Goal: Information Seeking & Learning: Learn about a topic

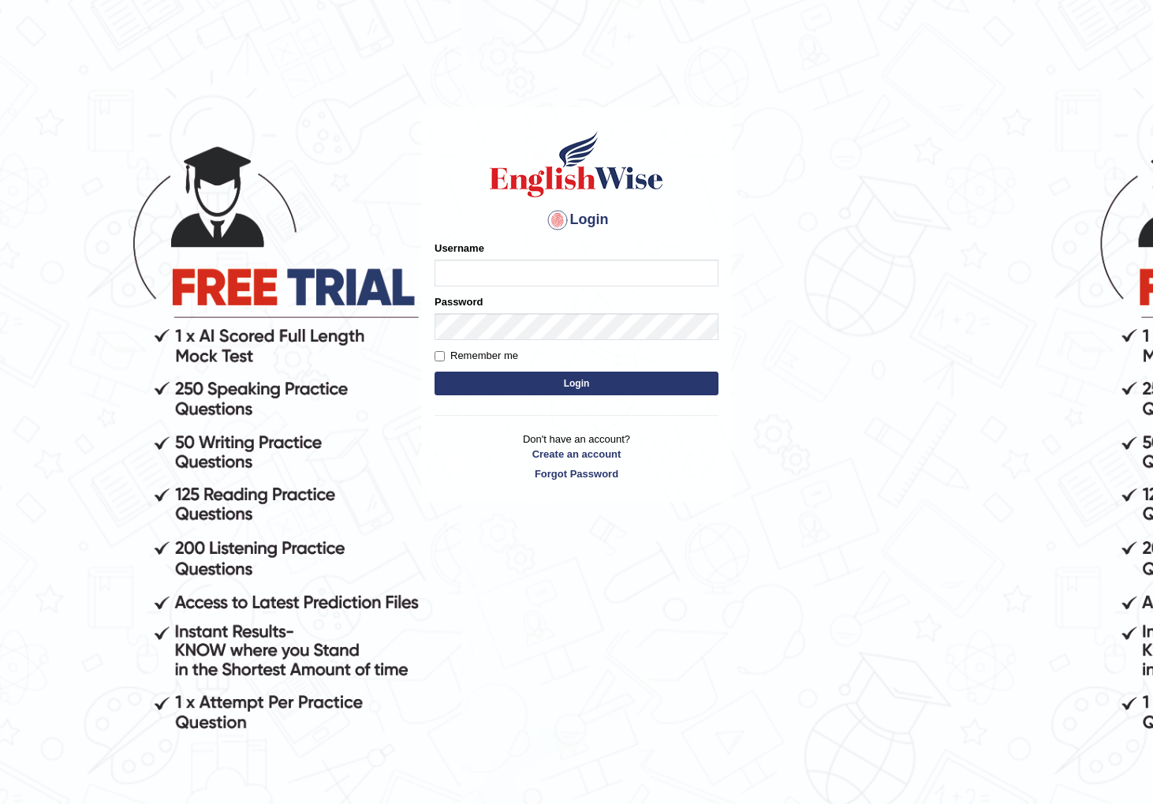
type input "watcharapon"
click at [553, 384] on button "Login" at bounding box center [577, 384] width 284 height 24
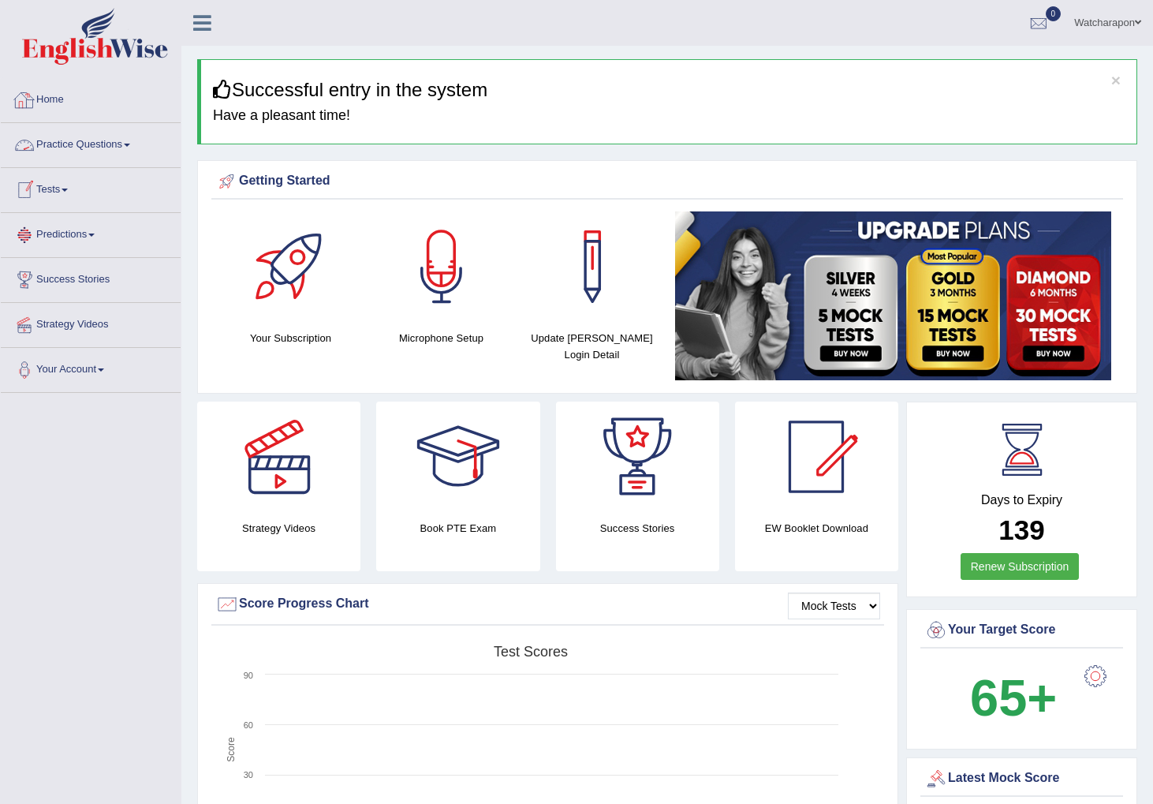
click at [65, 144] on link "Practice Questions" at bounding box center [91, 142] width 180 height 39
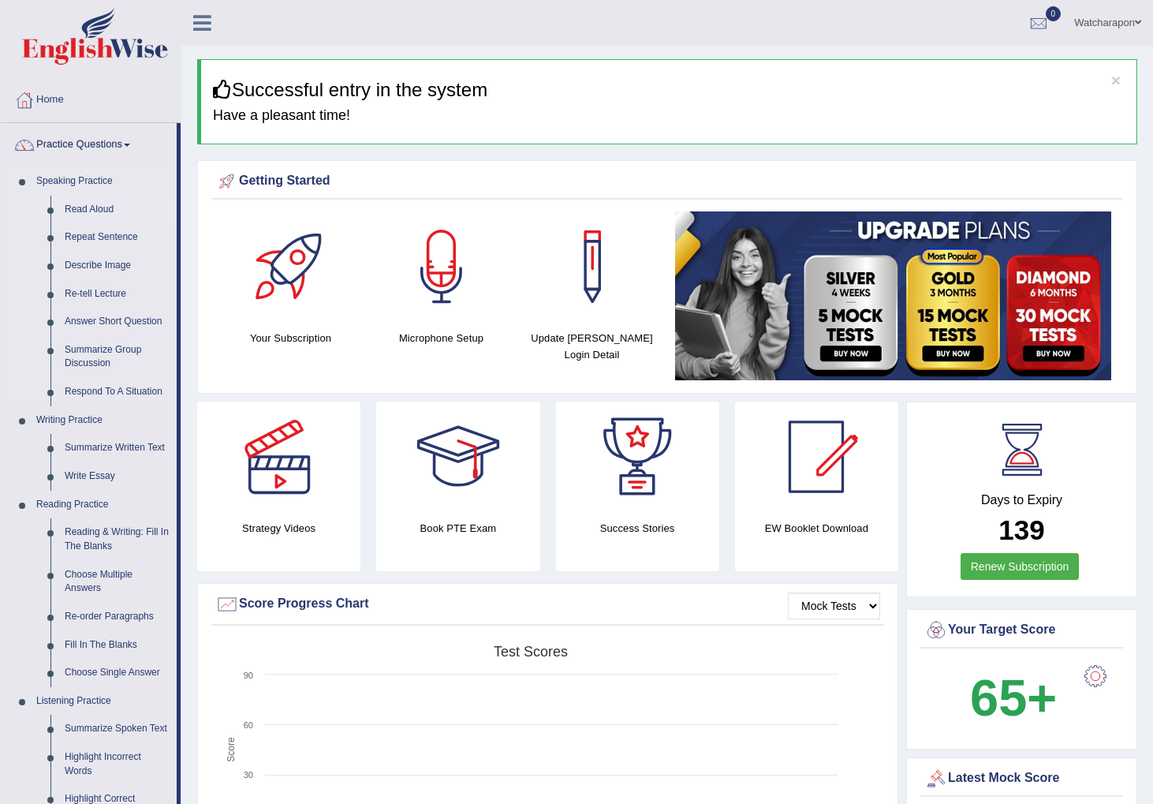
click at [82, 208] on link "Read Aloud" at bounding box center [117, 210] width 119 height 28
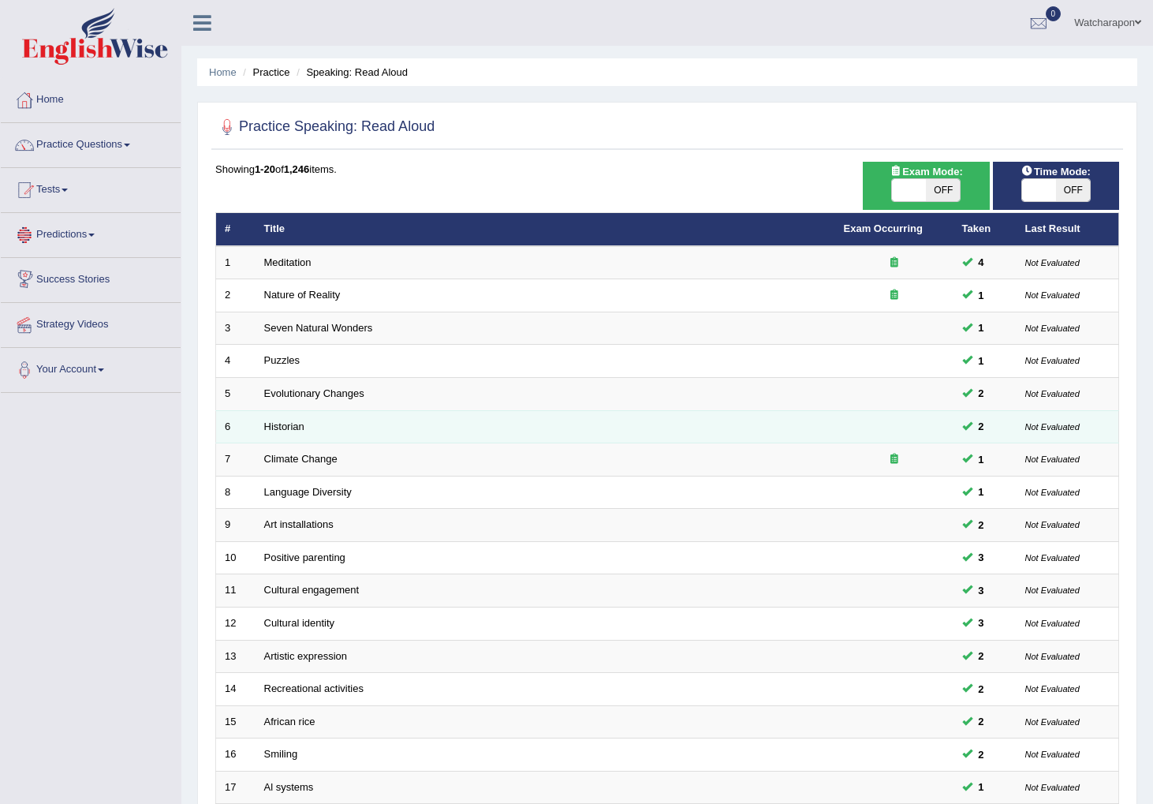
scroll to position [241, 0]
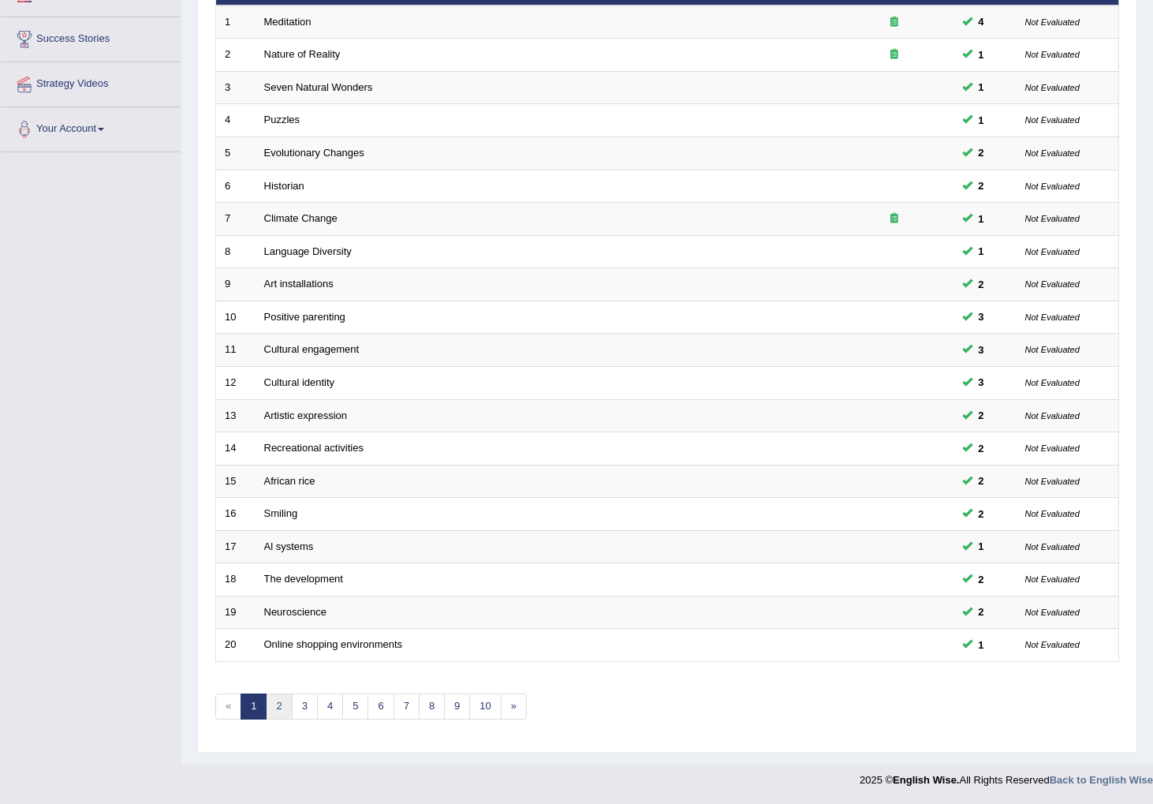
click at [279, 708] on link "2" at bounding box center [279, 706] width 26 height 26
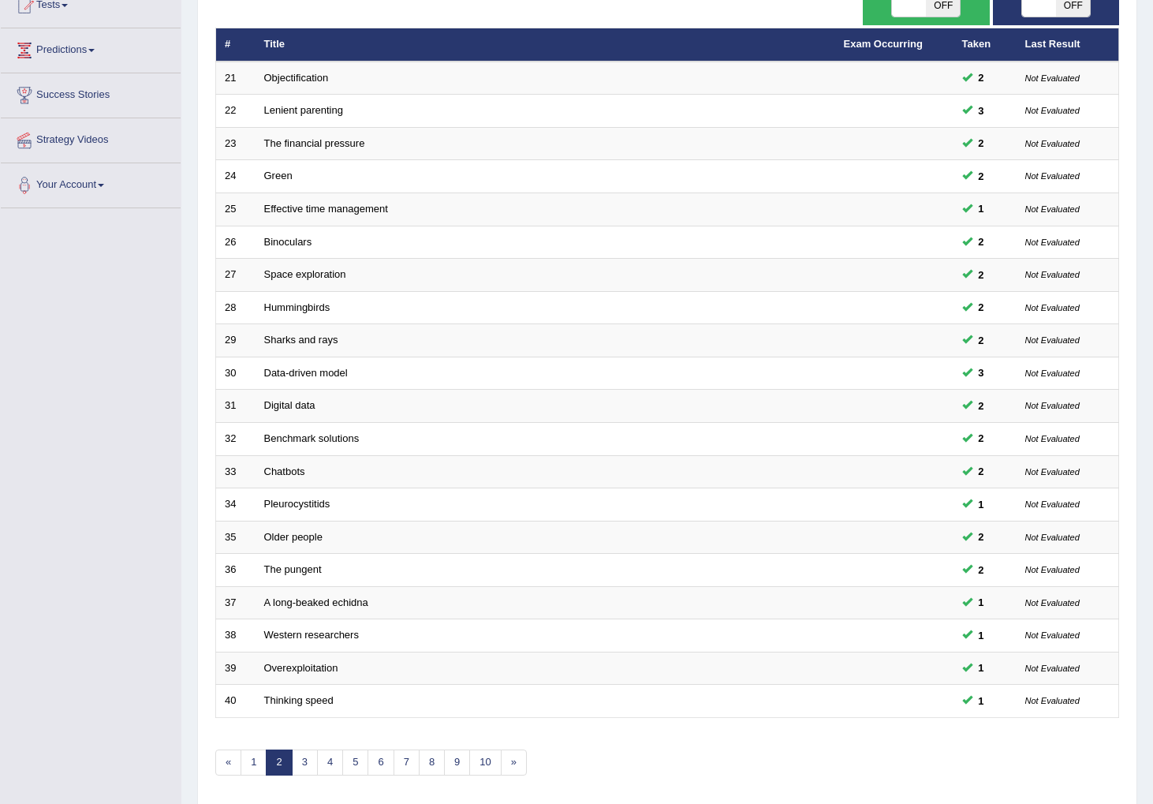
scroll to position [241, 0]
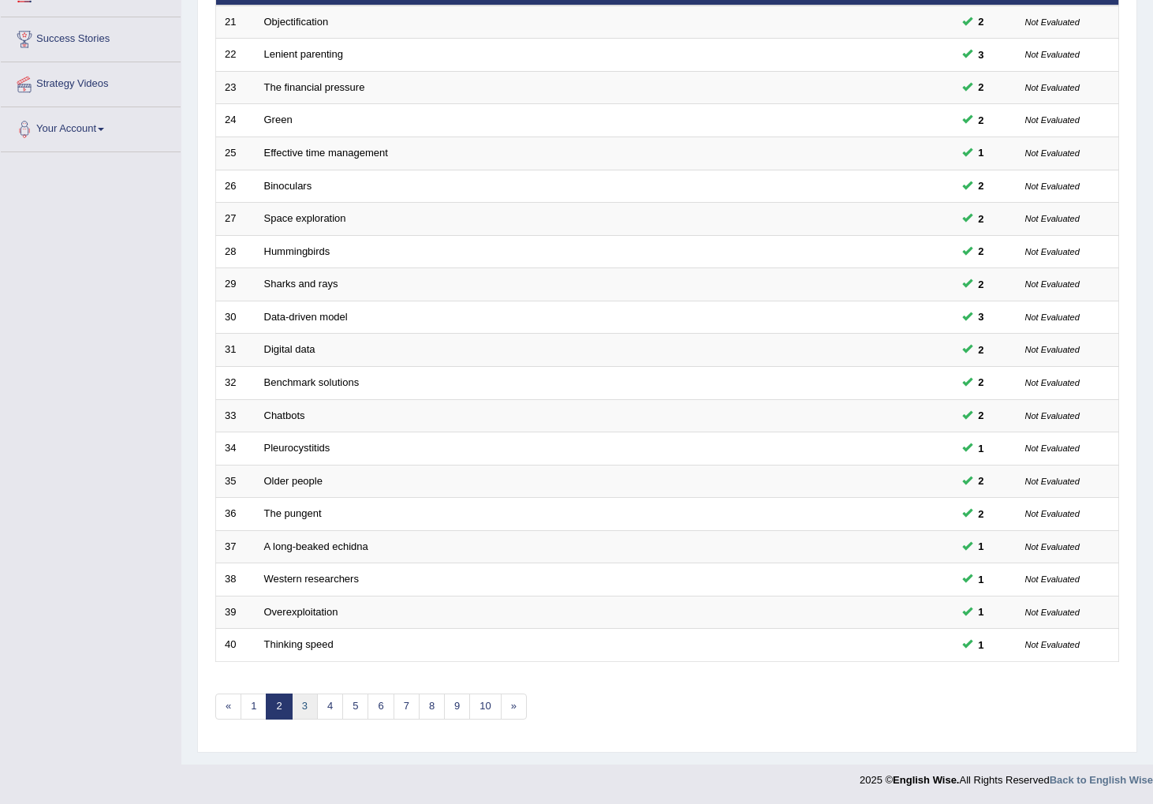
click at [311, 706] on link "3" at bounding box center [305, 706] width 26 height 26
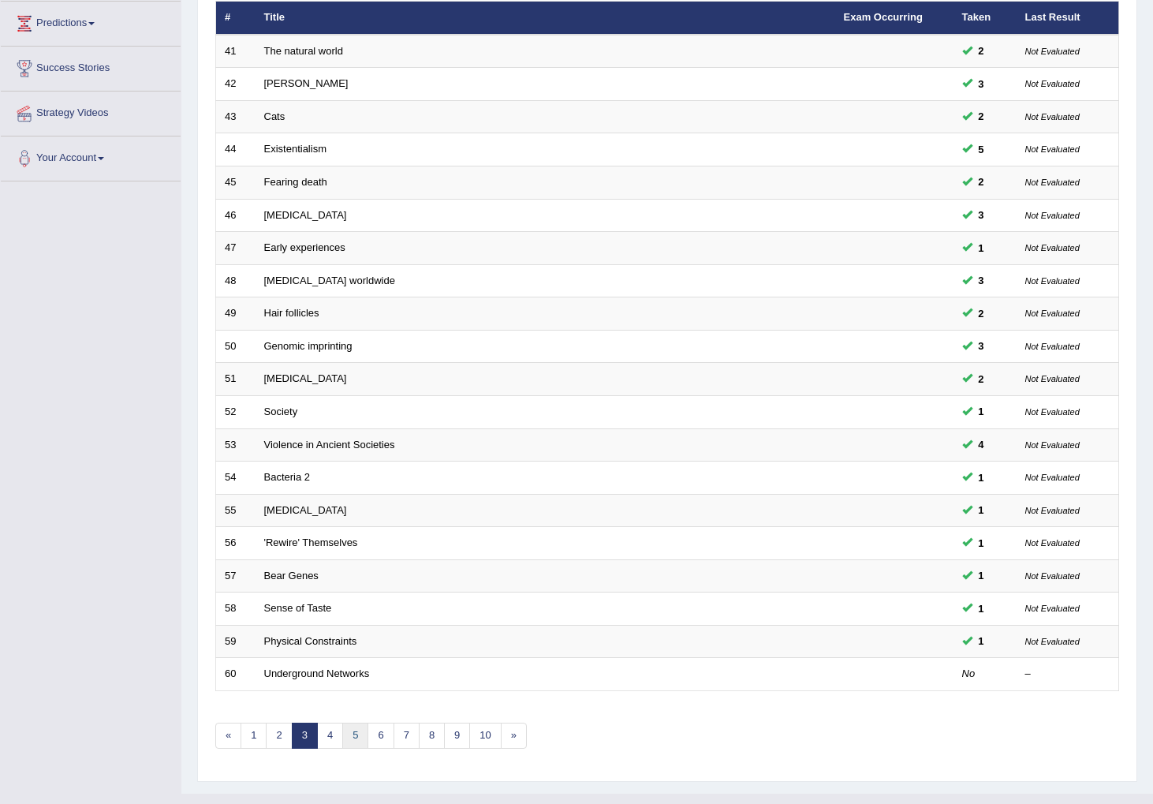
scroll to position [241, 0]
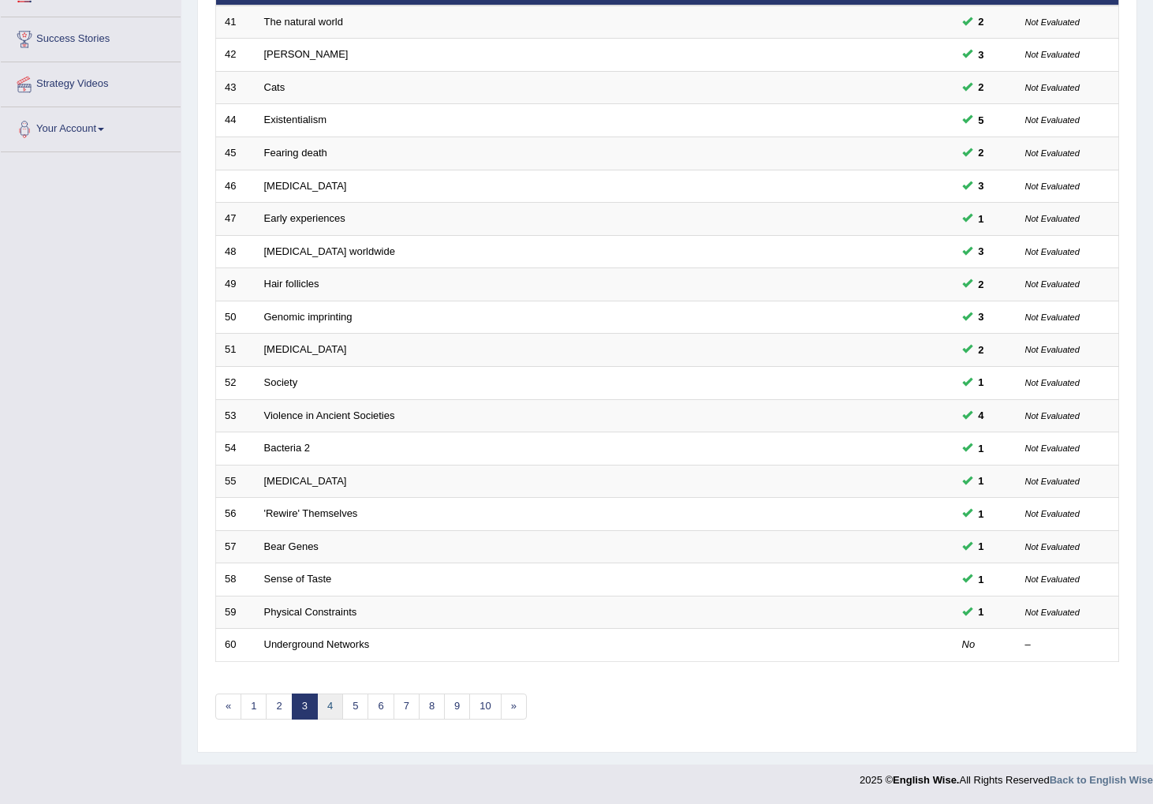
click at [335, 712] on link "4" at bounding box center [330, 706] width 26 height 26
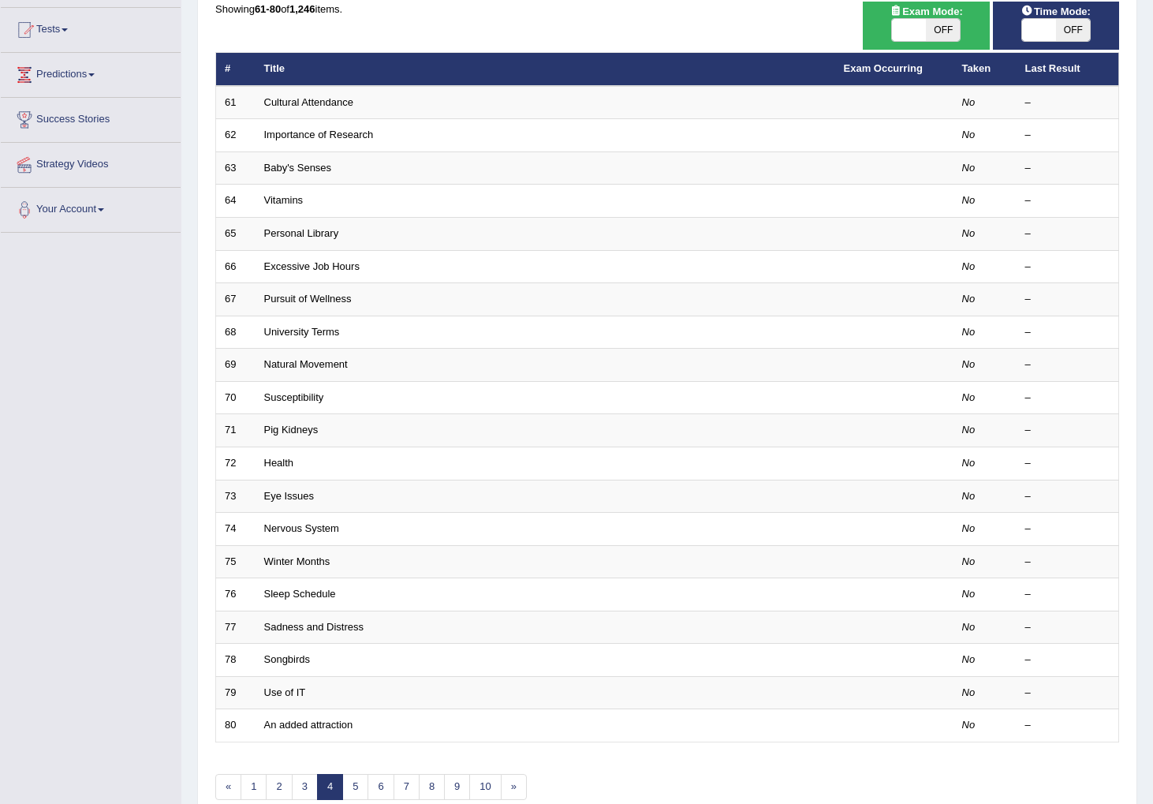
scroll to position [205, 0]
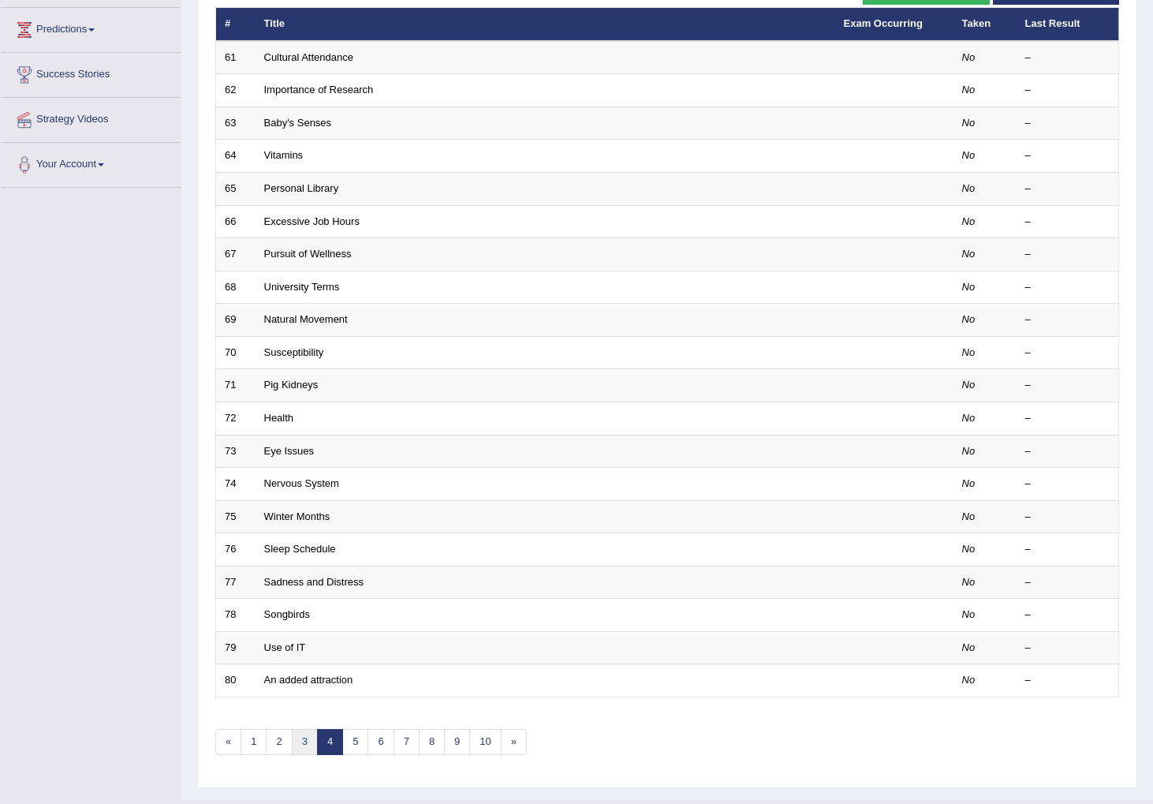
click at [302, 752] on link "3" at bounding box center [305, 742] width 26 height 26
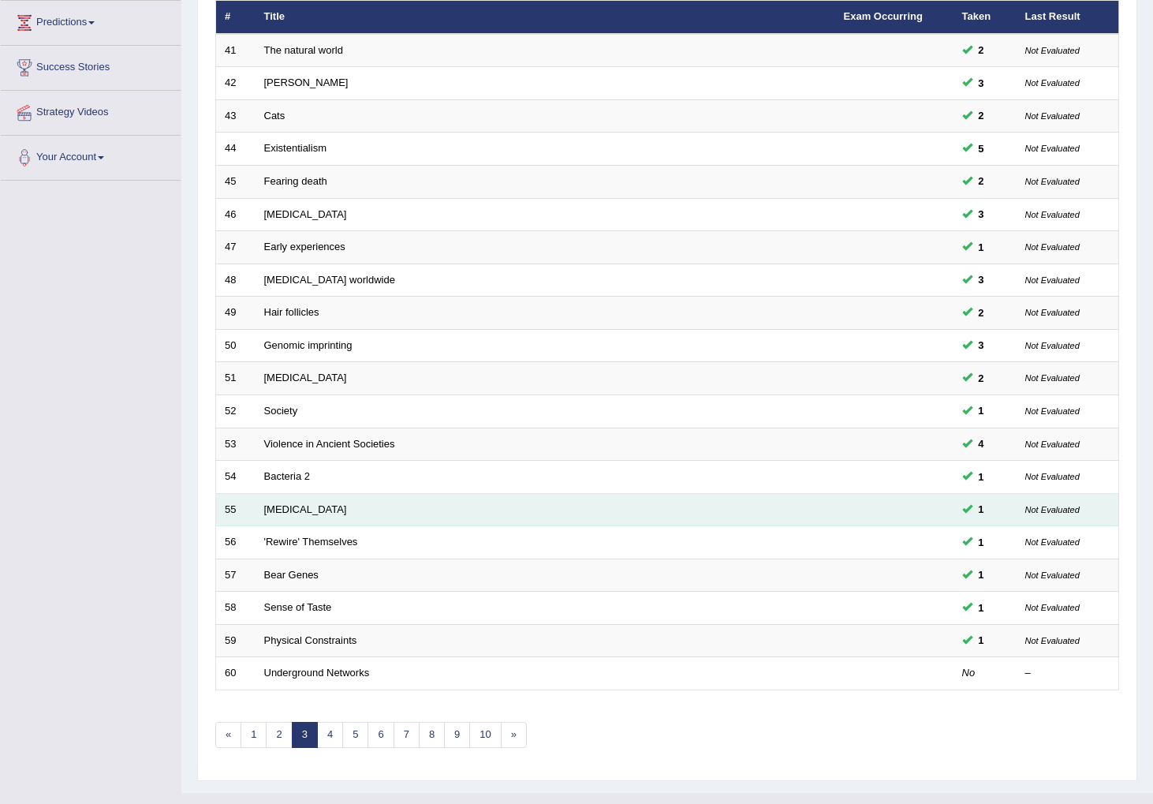
scroll to position [241, 0]
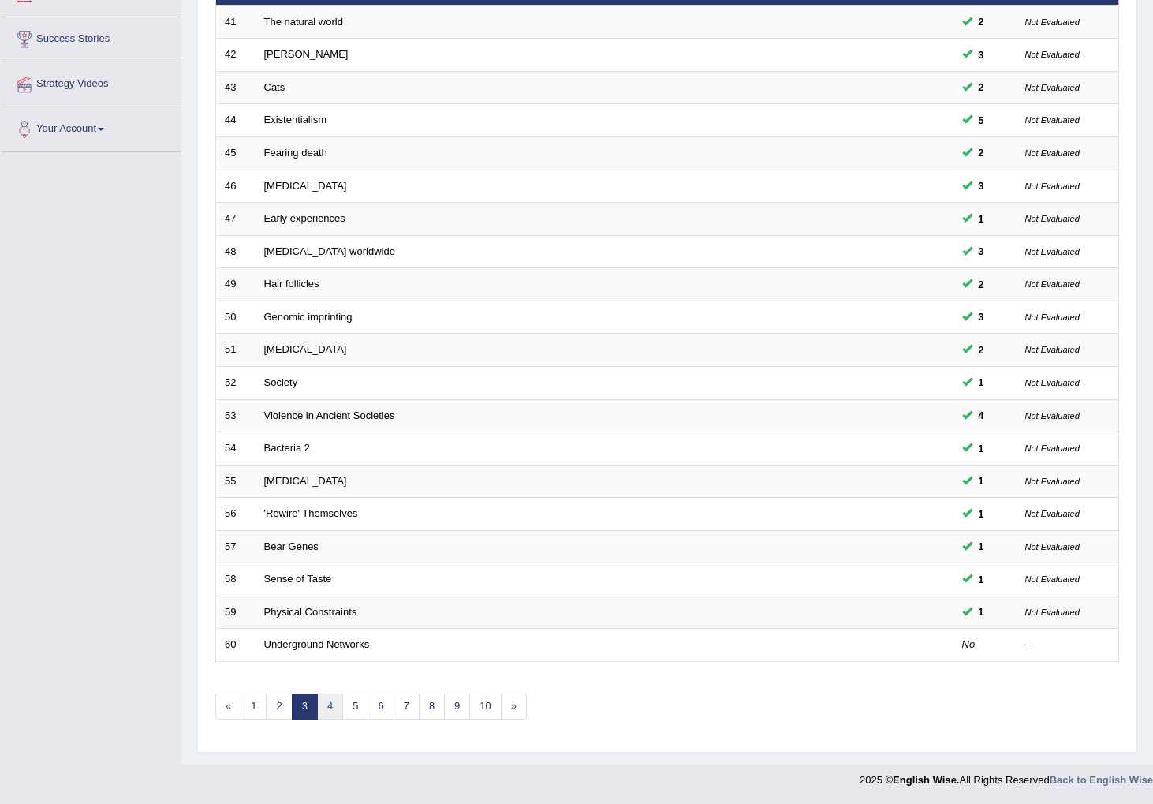
click at [326, 708] on link "4" at bounding box center [330, 706] width 26 height 26
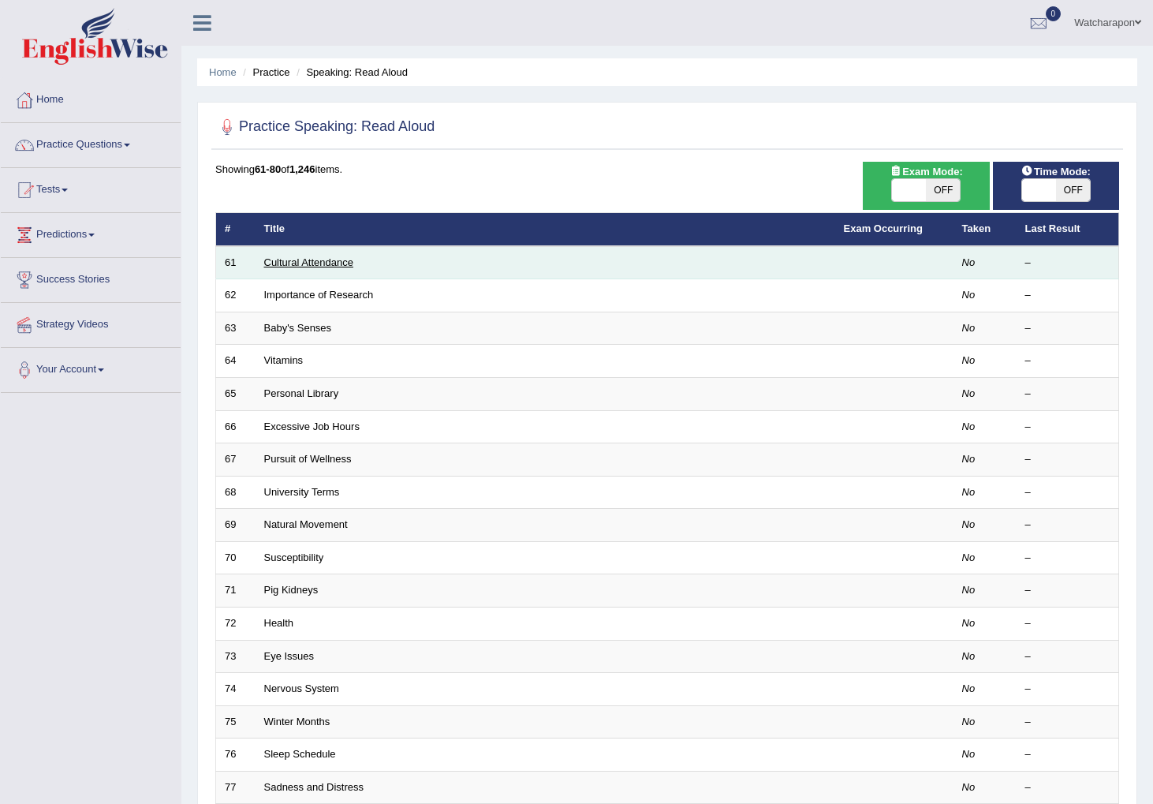
click at [274, 260] on link "Cultural Attendance" at bounding box center [308, 262] width 89 height 12
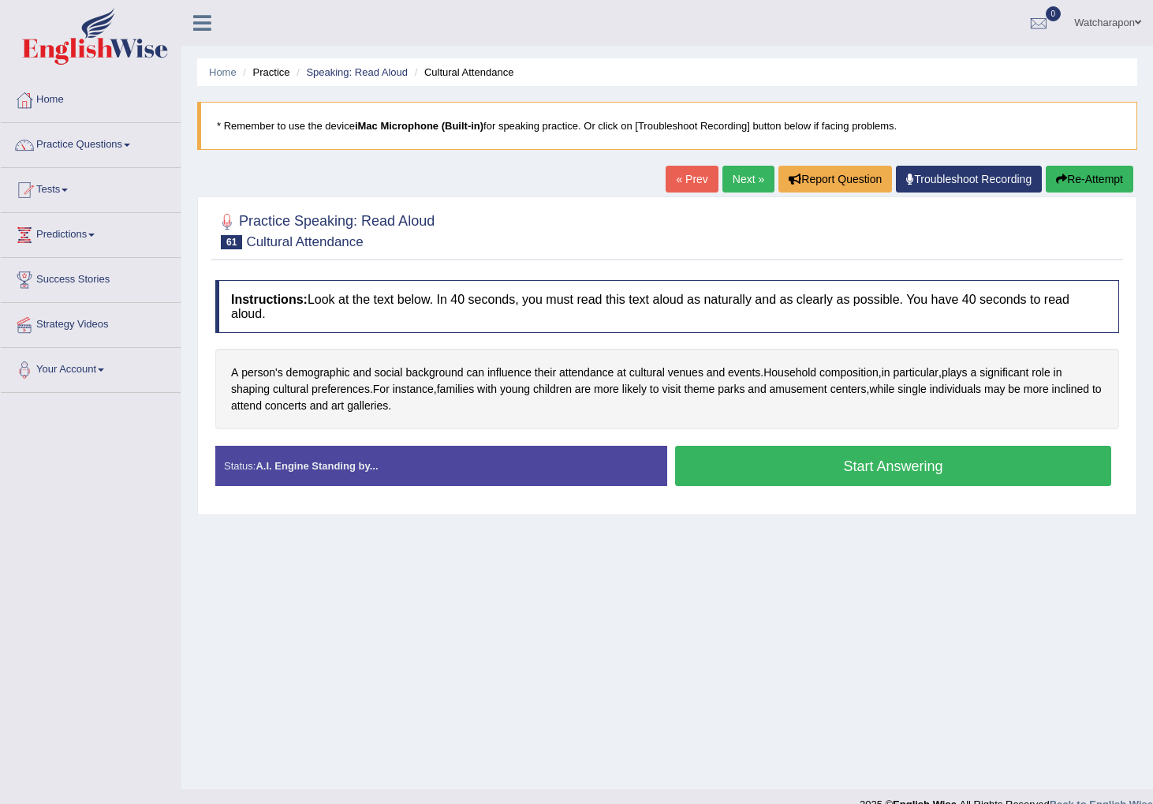
click at [698, 470] on button "Start Answering" at bounding box center [893, 466] width 436 height 40
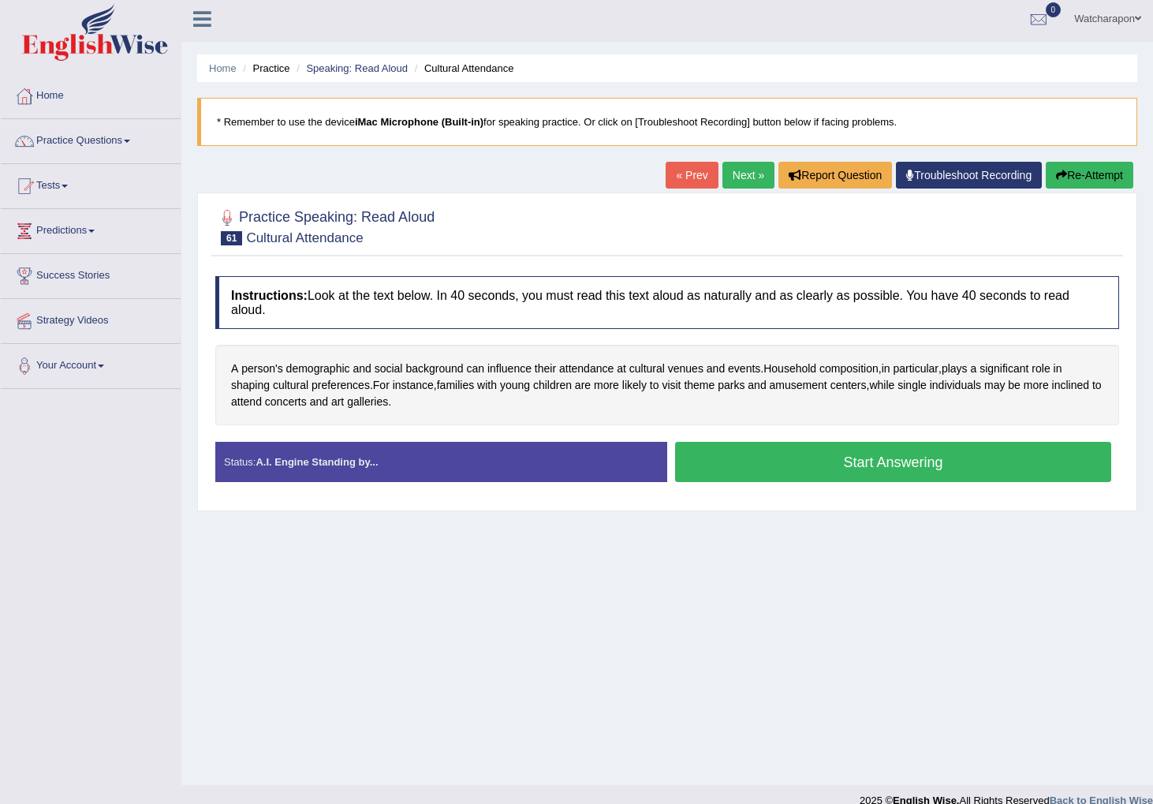
click at [706, 464] on button "Start Answering" at bounding box center [893, 462] width 436 height 40
click at [854, 465] on button "Start Answering" at bounding box center [893, 462] width 436 height 40
click at [846, 533] on div "Home Practice Speaking: Read Aloud Cultural Attendance * Remember to use the de…" at bounding box center [667, 390] width 972 height 789
click at [824, 461] on button "Start Answering" at bounding box center [893, 462] width 436 height 40
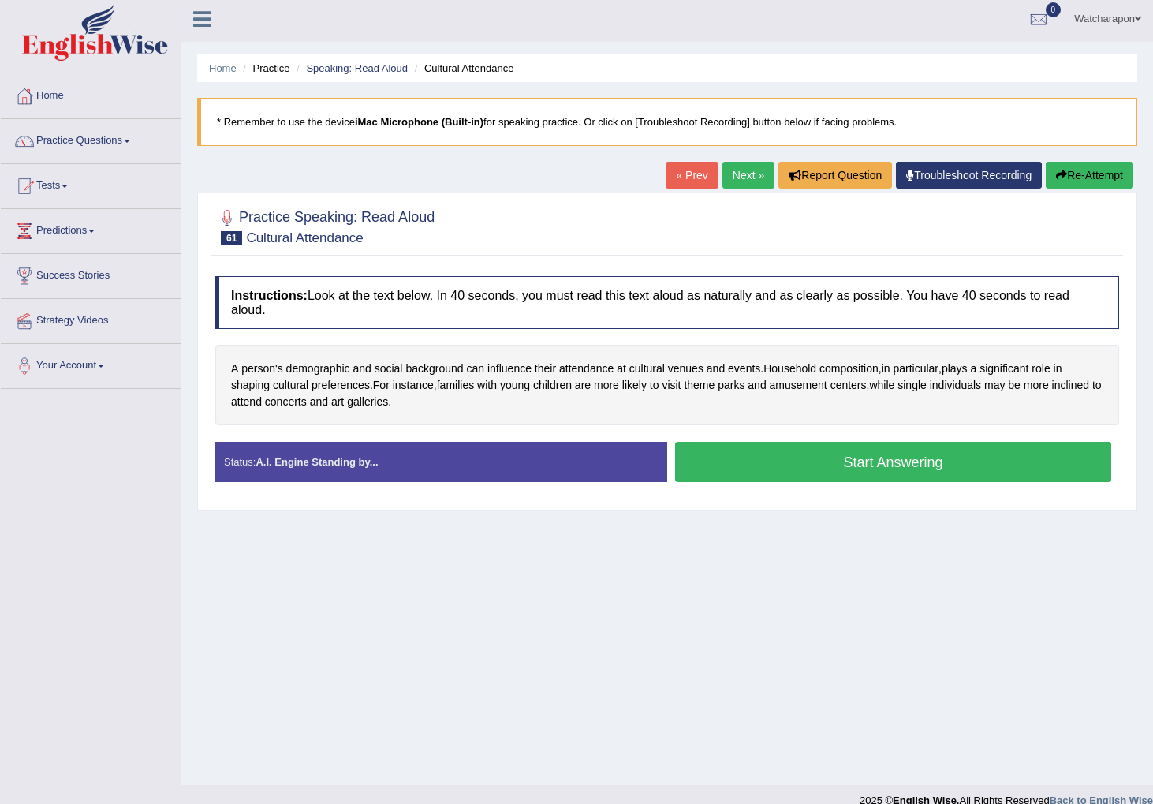
click at [824, 461] on button "Start Answering" at bounding box center [893, 462] width 436 height 40
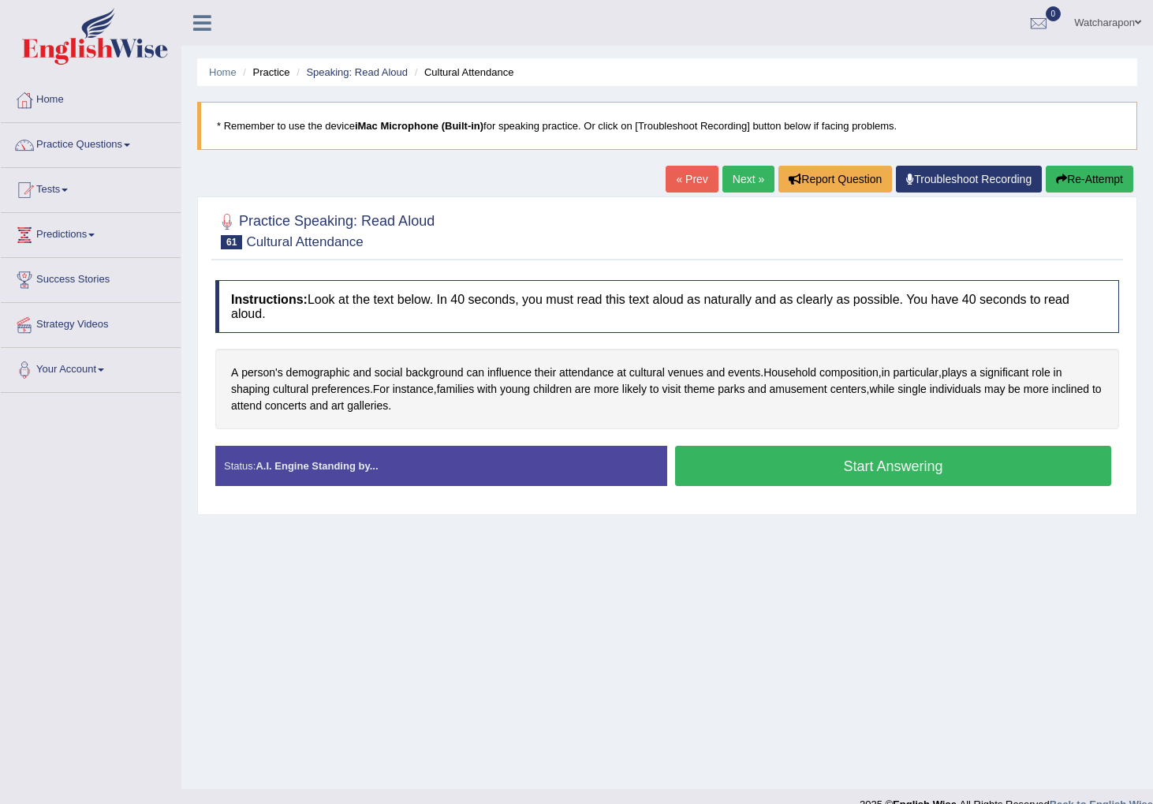
scroll to position [24, 0]
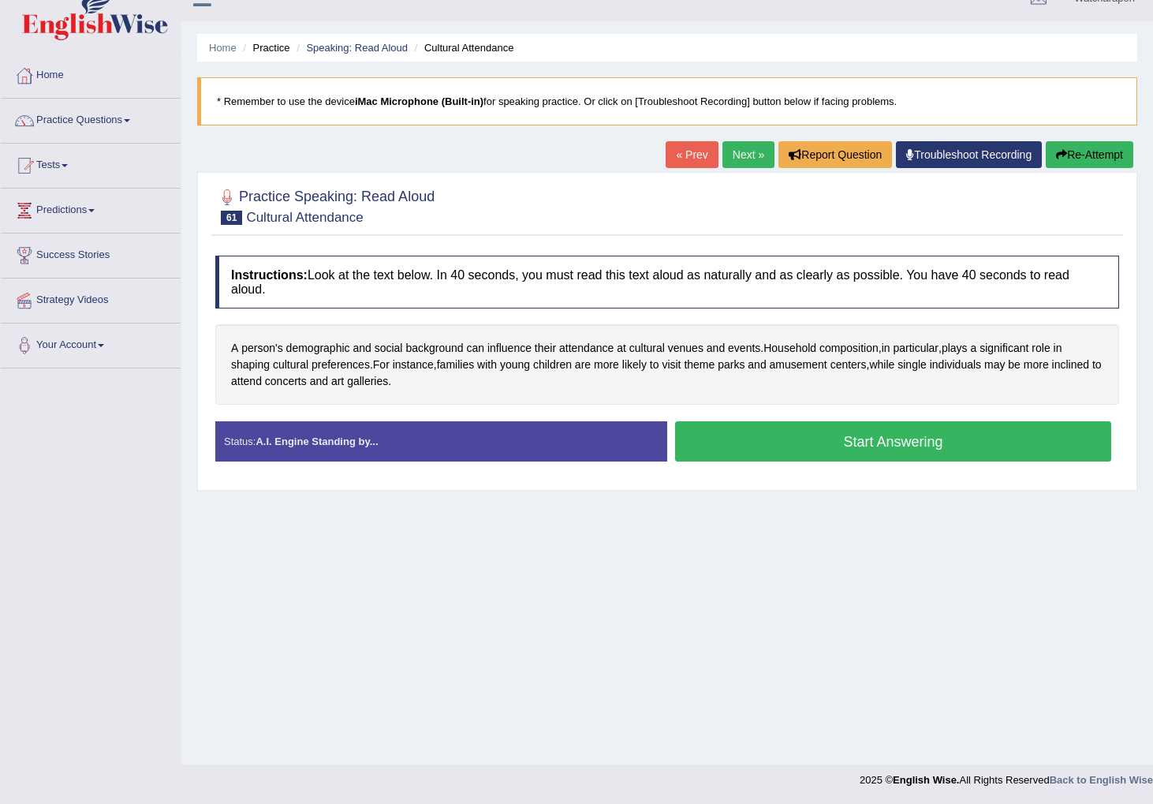
click at [805, 444] on button "Start Answering" at bounding box center [893, 441] width 436 height 40
click at [783, 435] on button "Start Answering" at bounding box center [893, 441] width 436 height 40
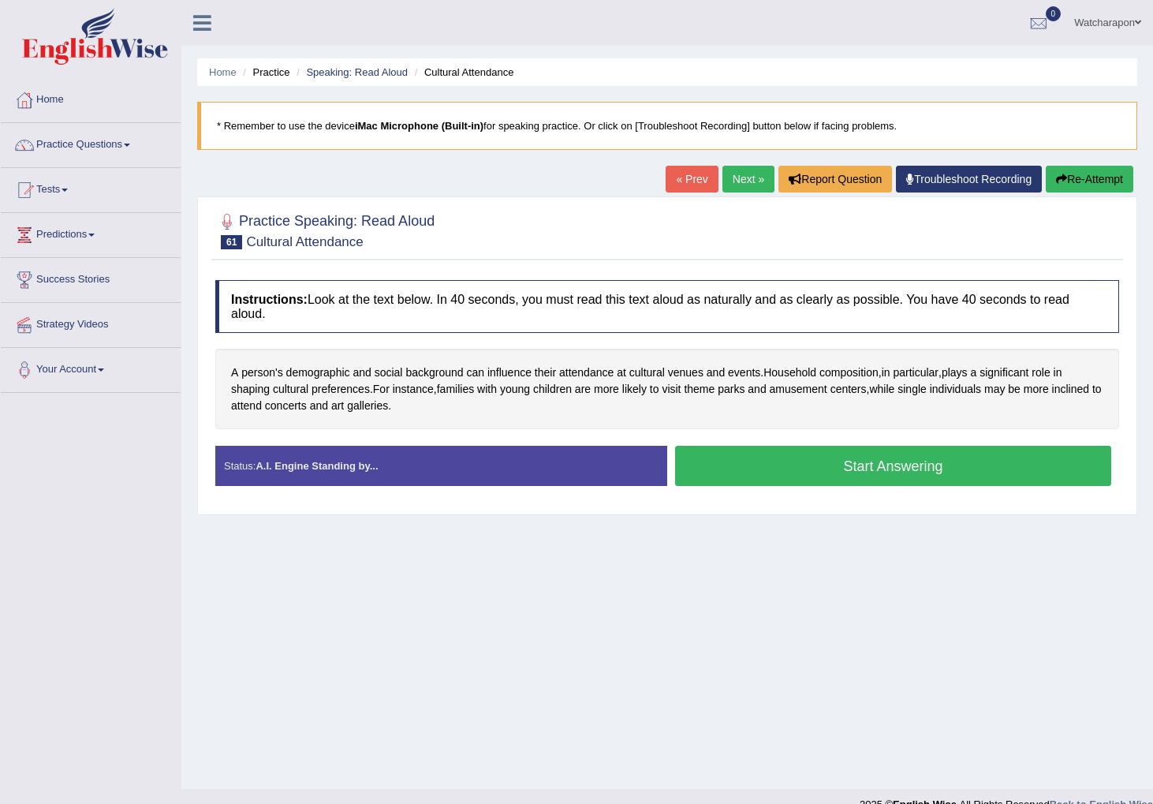
click at [805, 464] on button "Start Answering" at bounding box center [893, 466] width 436 height 40
click at [54, 100] on link "Home" at bounding box center [91, 97] width 180 height 39
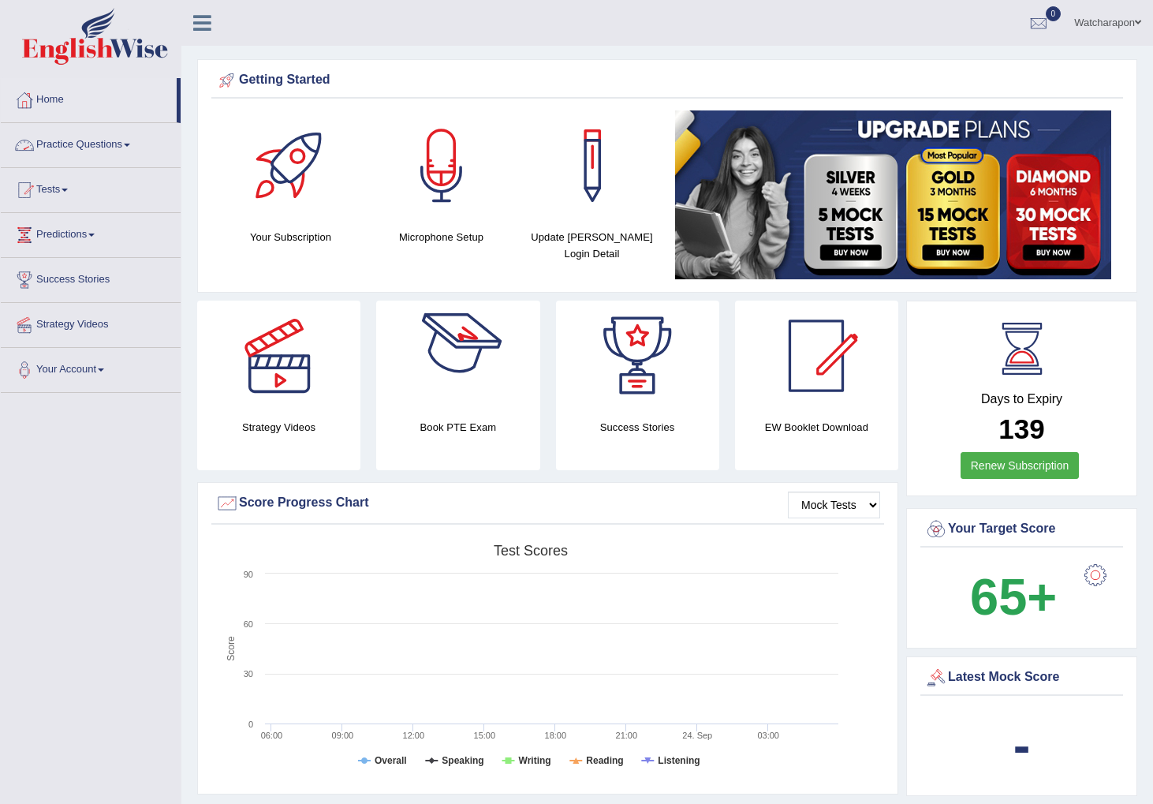
scroll to position [1, 0]
click at [431, 163] on div at bounding box center [442, 165] width 110 height 110
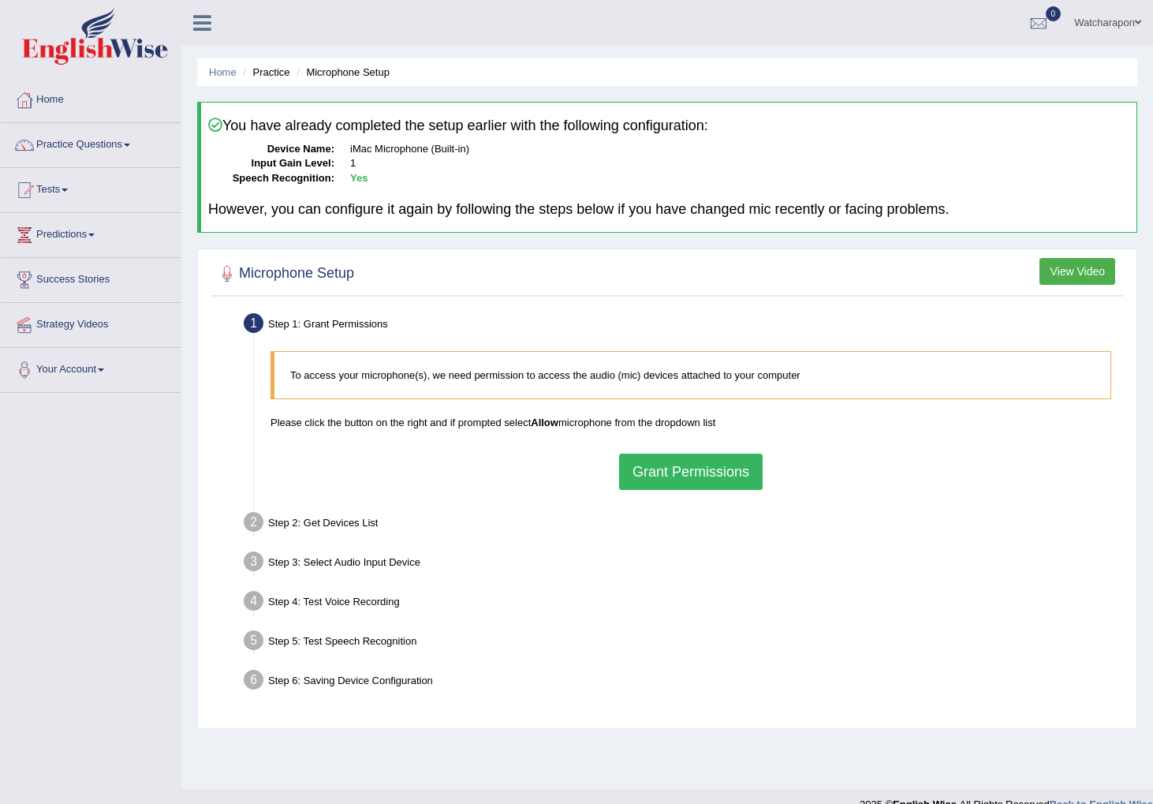
click at [669, 475] on button "Grant Permissions" at bounding box center [691, 472] width 144 height 36
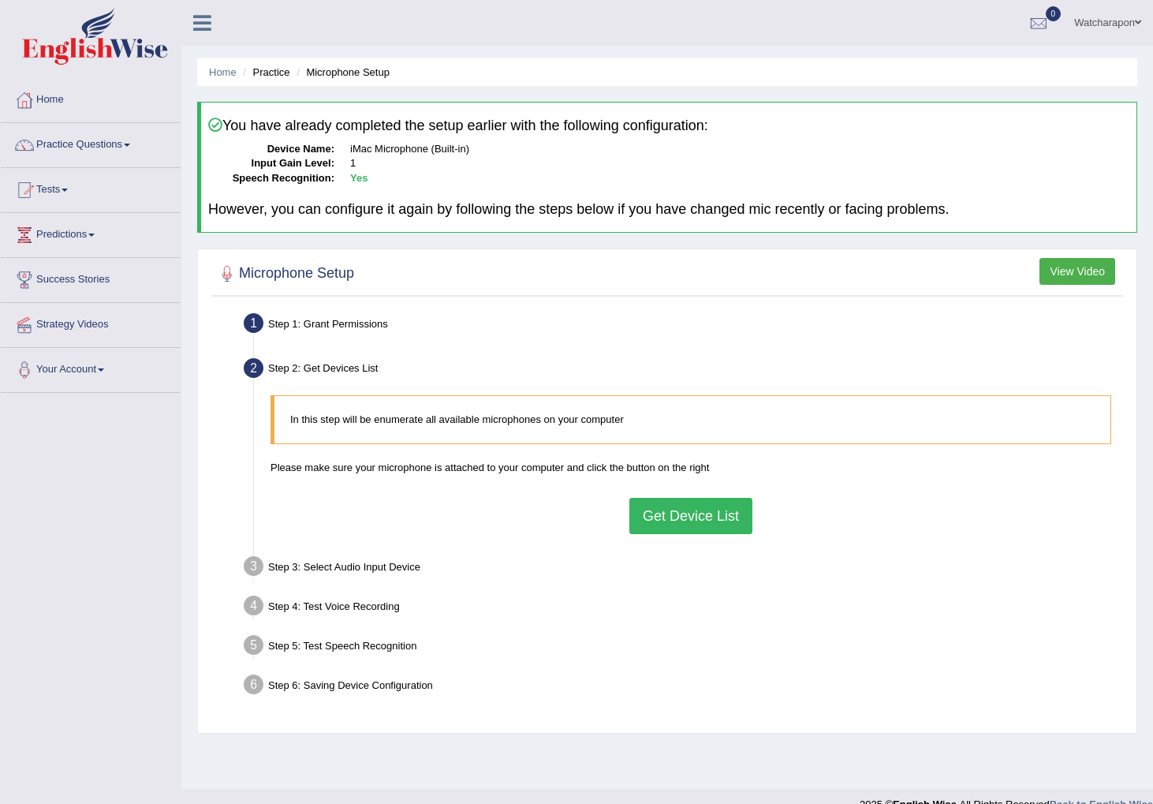
click at [676, 525] on button "Get Device List" at bounding box center [690, 516] width 123 height 36
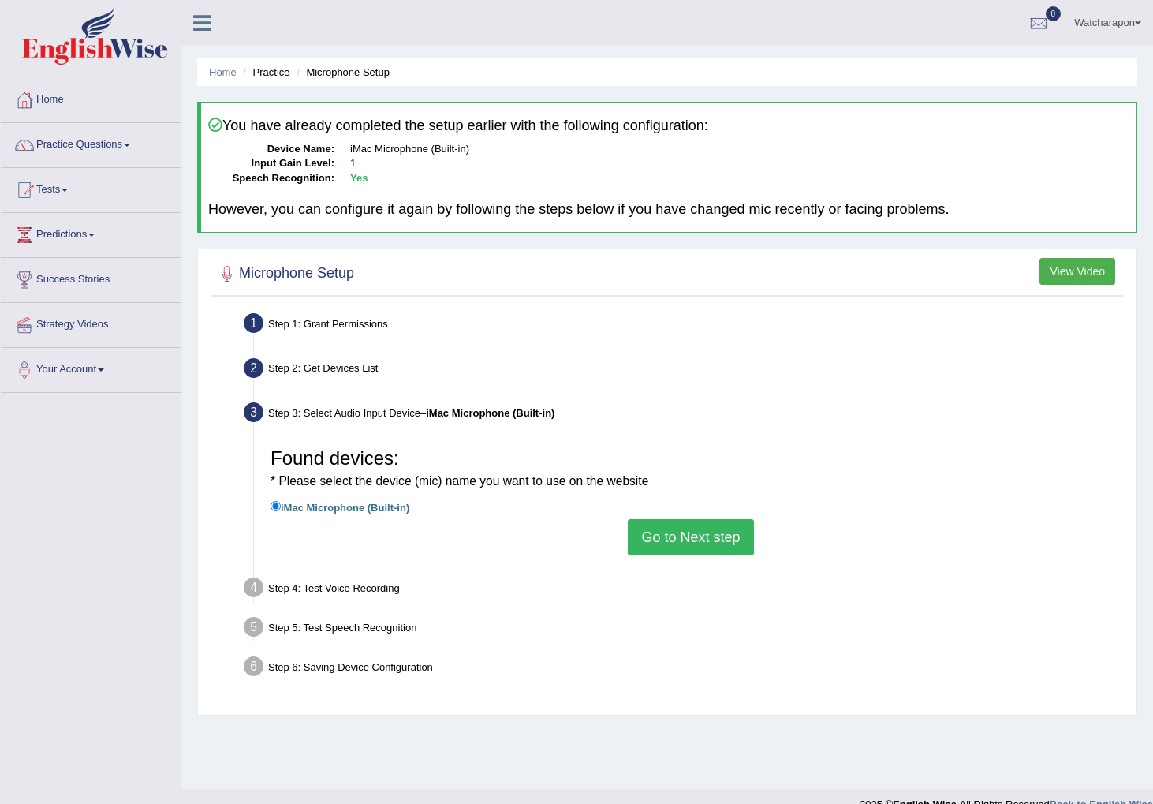
click at [670, 536] on button "Go to Next step" at bounding box center [690, 537] width 125 height 36
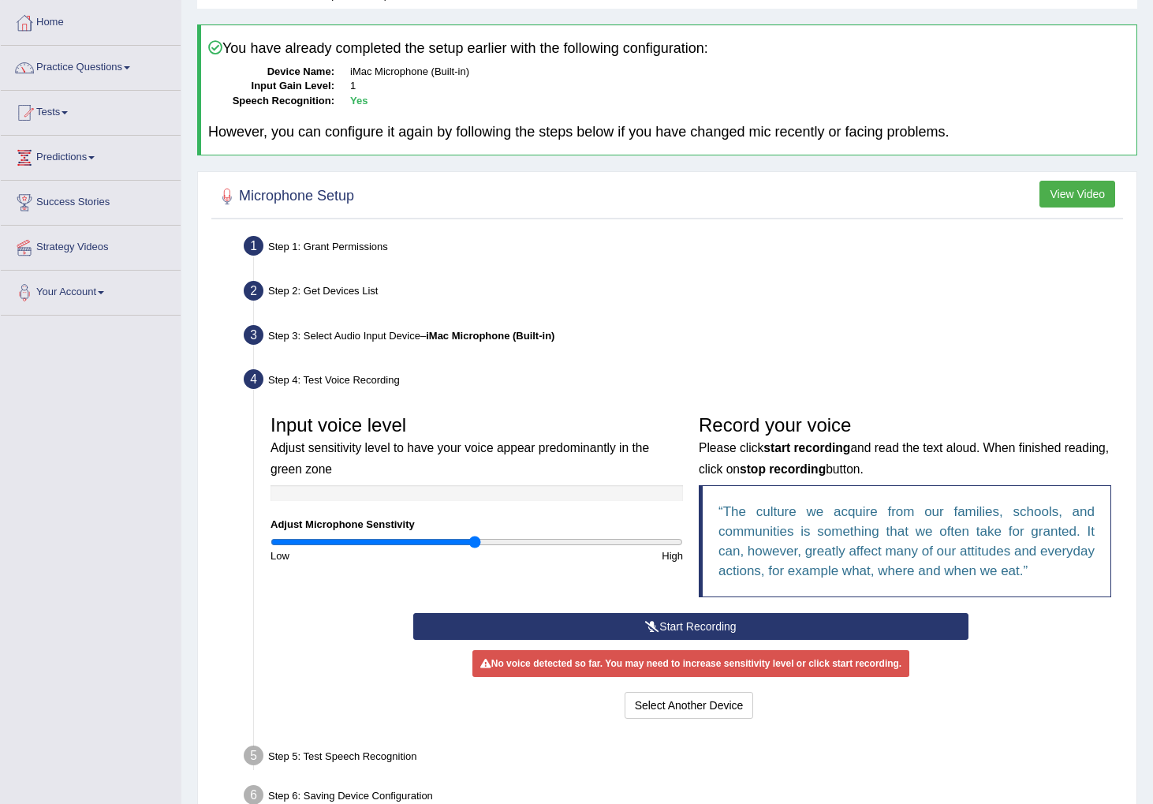
scroll to position [95, 0]
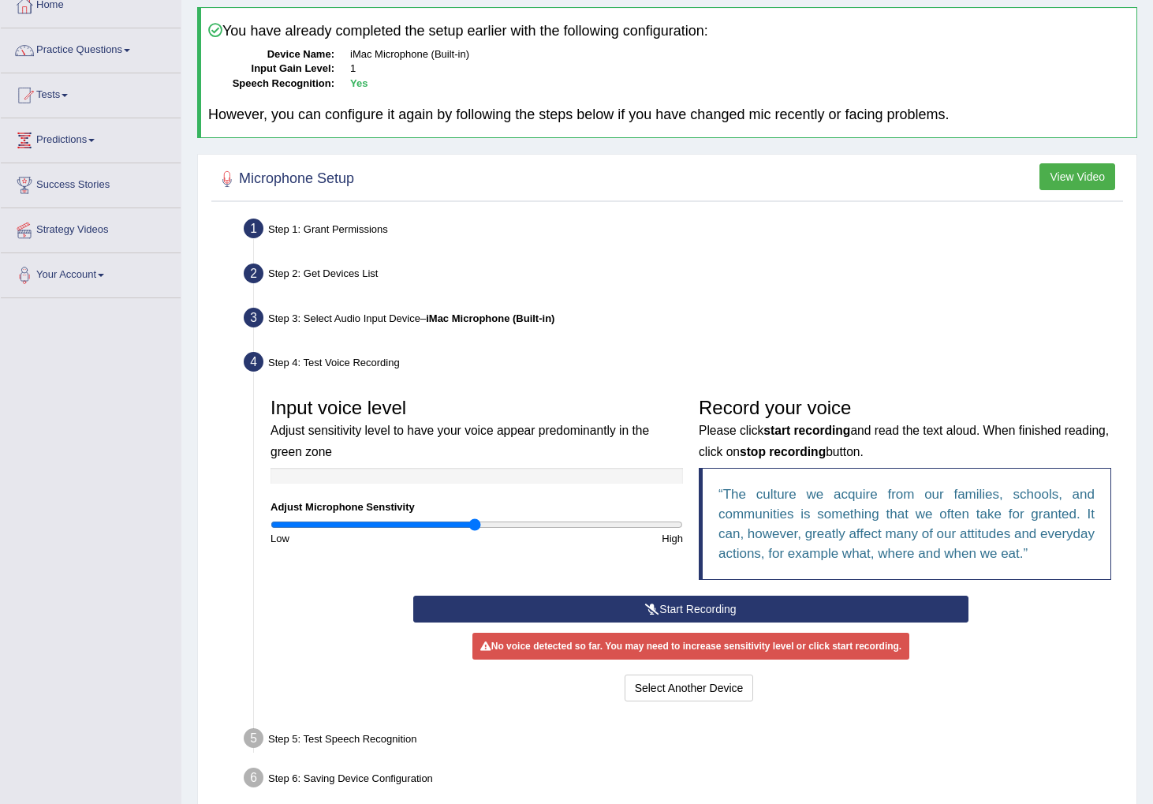
click at [592, 607] on button "Start Recording" at bounding box center [690, 609] width 555 height 27
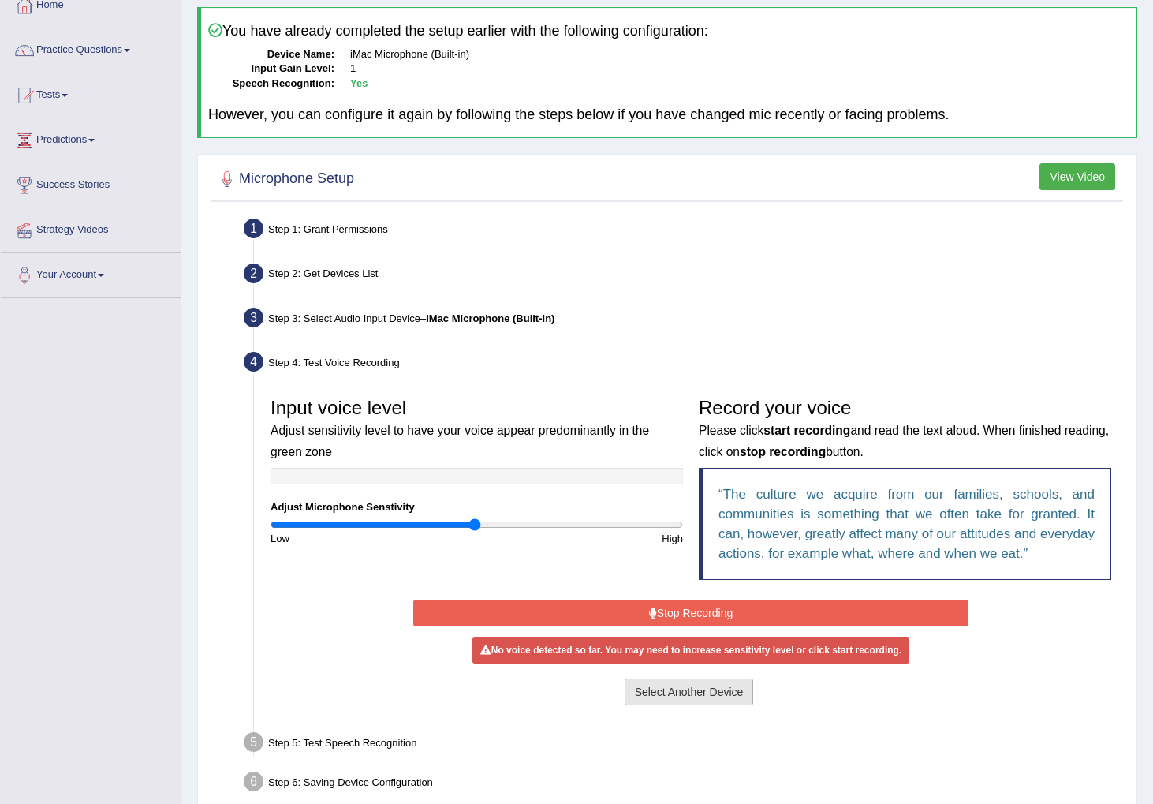
click at [692, 688] on button "Select Another Device" at bounding box center [689, 691] width 129 height 27
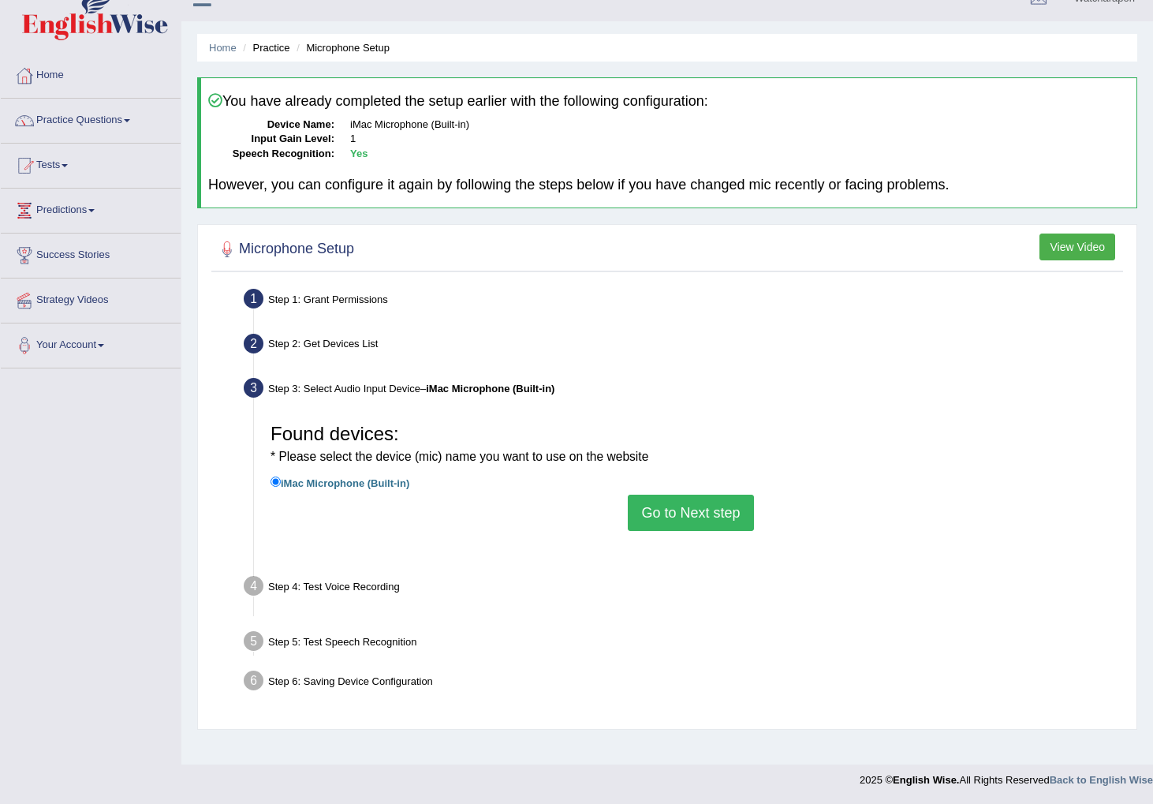
scroll to position [24, 0]
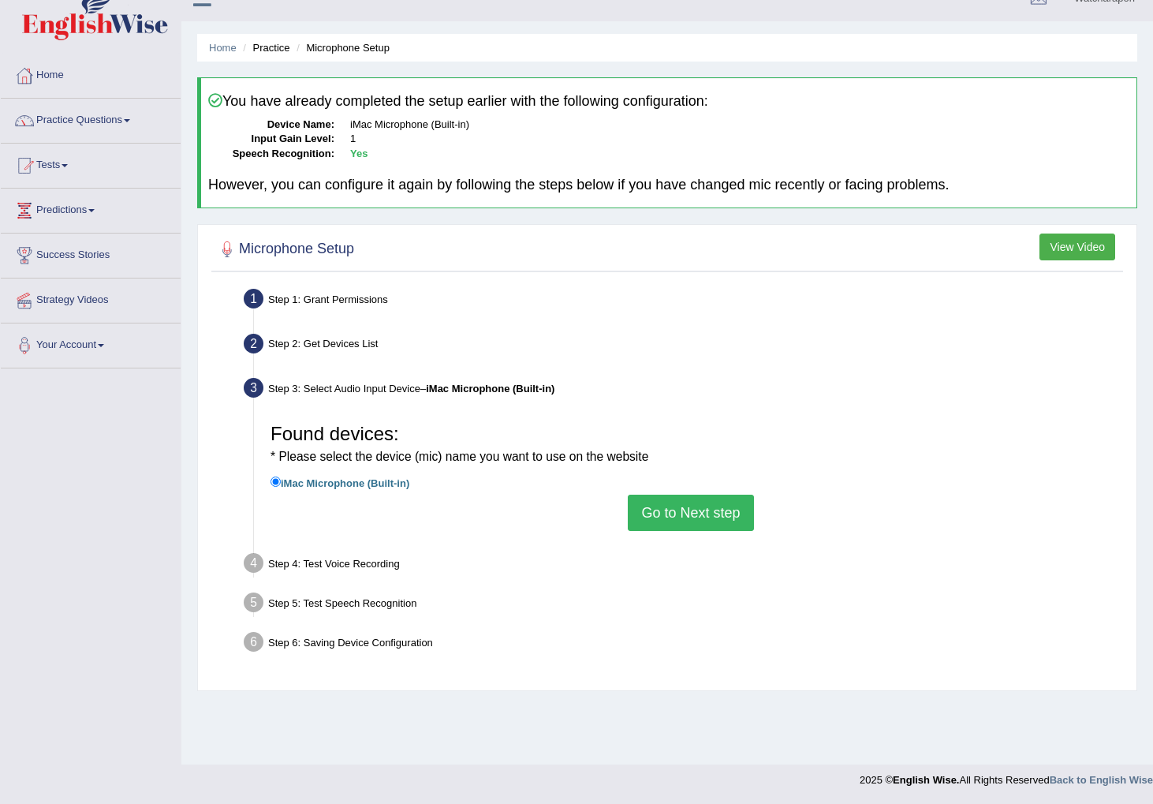
click at [679, 514] on button "Go to Next step" at bounding box center [690, 513] width 125 height 36
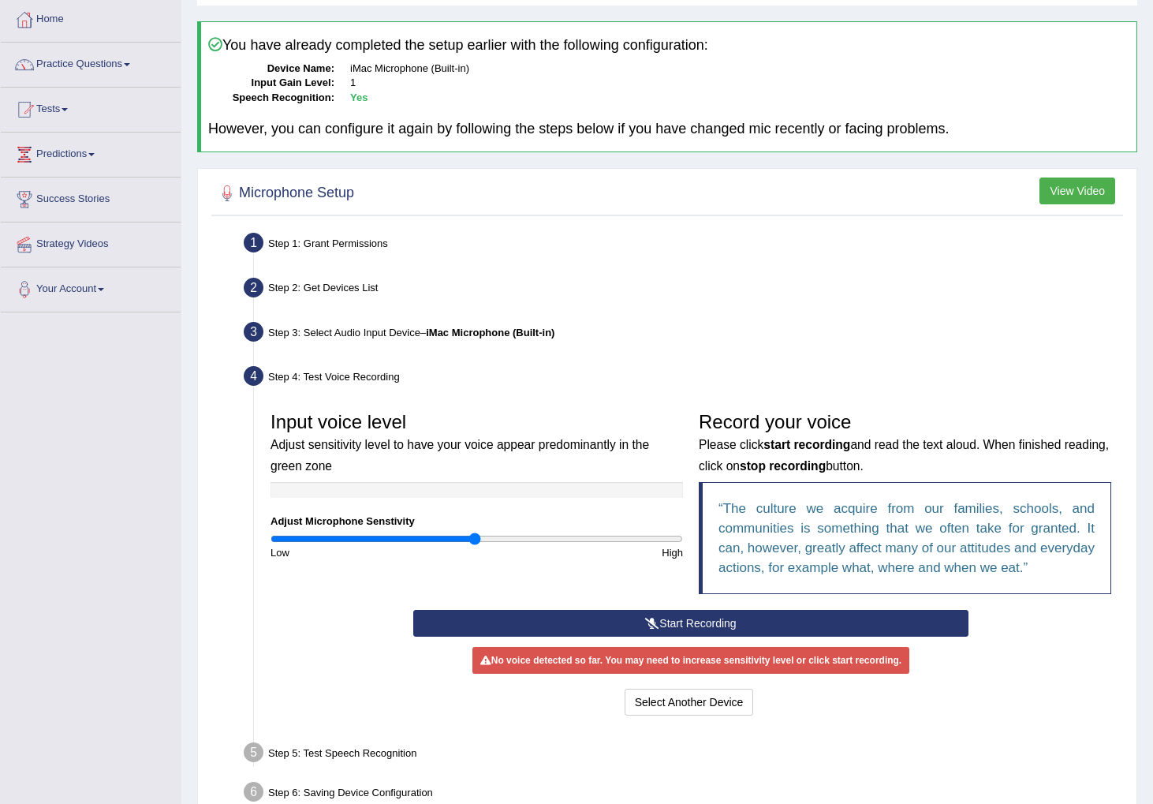
scroll to position [90, 0]
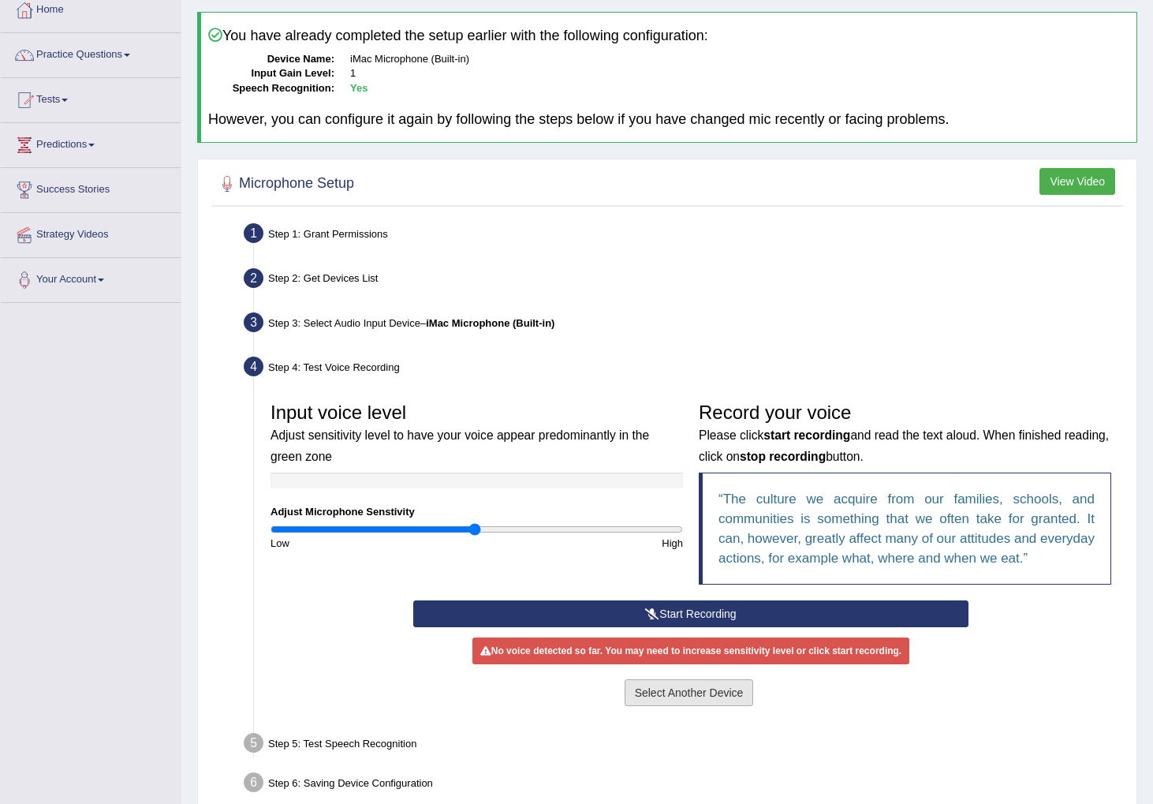
click at [682, 690] on button "Select Another Device" at bounding box center [689, 692] width 129 height 27
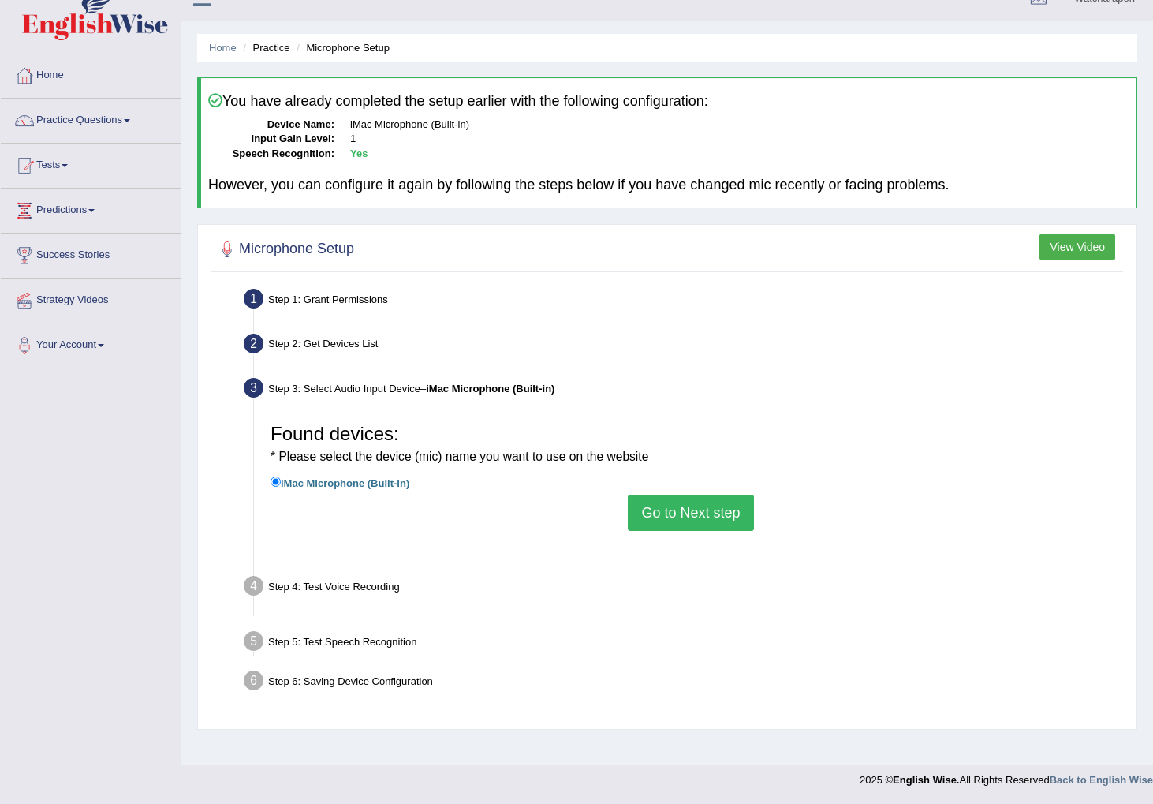
scroll to position [24, 0]
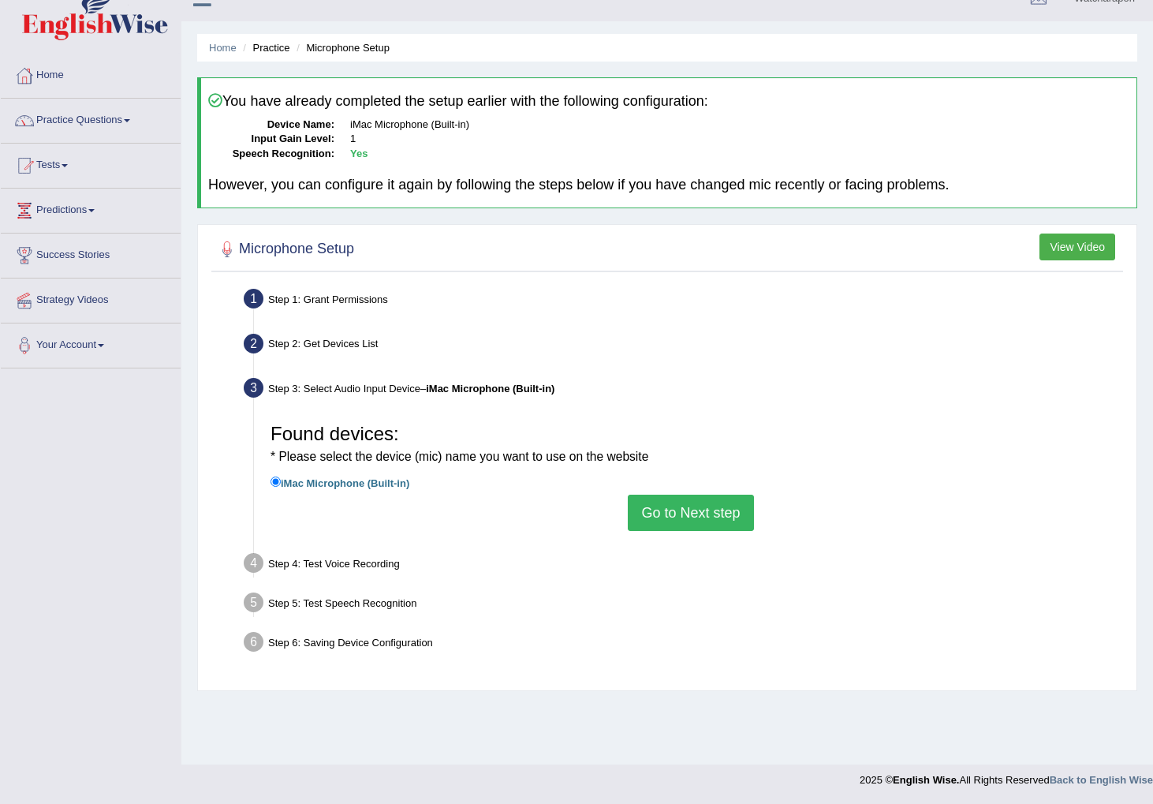
click at [678, 508] on button "Go to Next step" at bounding box center [690, 513] width 125 height 36
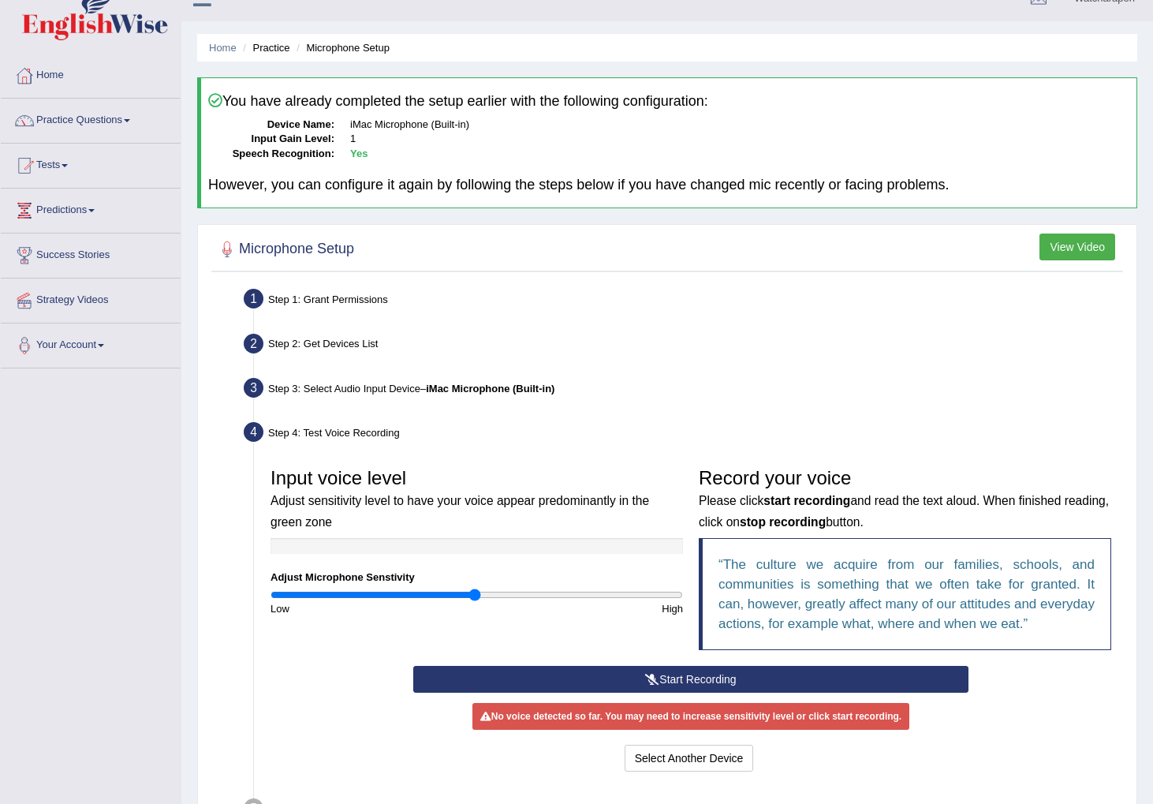
click at [671, 676] on button "Start Recording" at bounding box center [690, 679] width 555 height 27
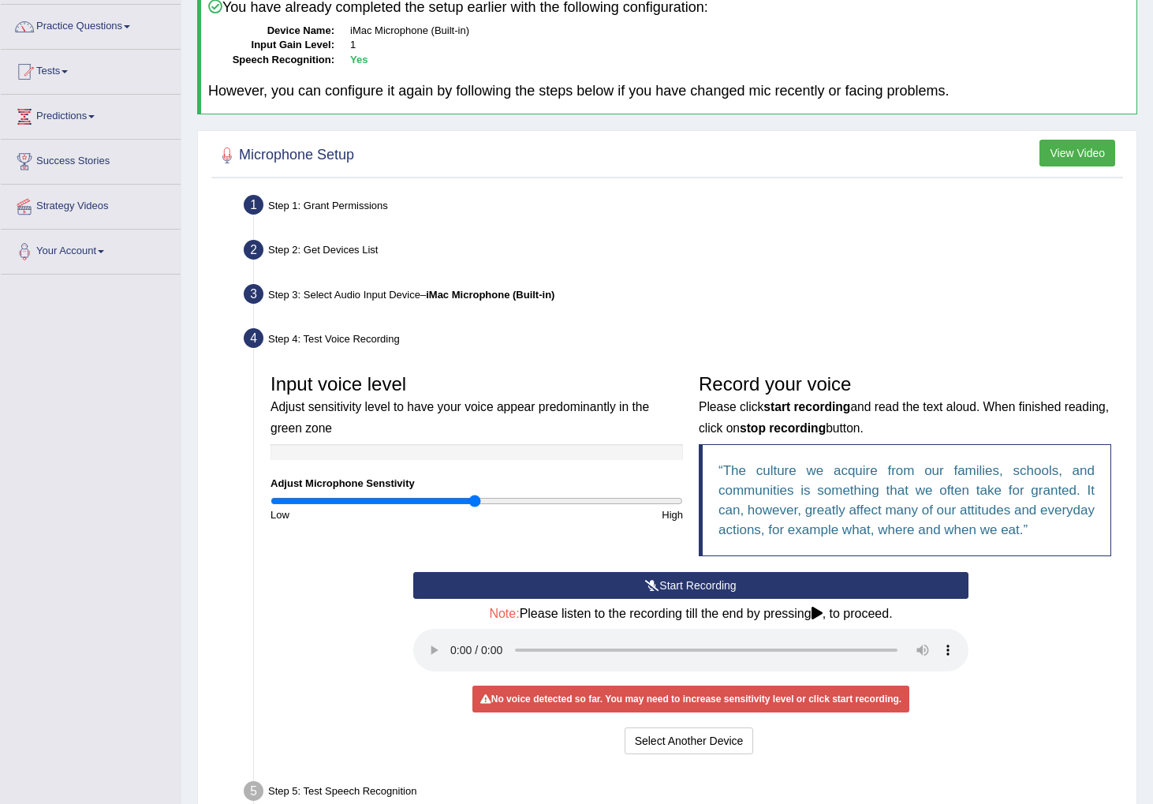
scroll to position [151, 0]
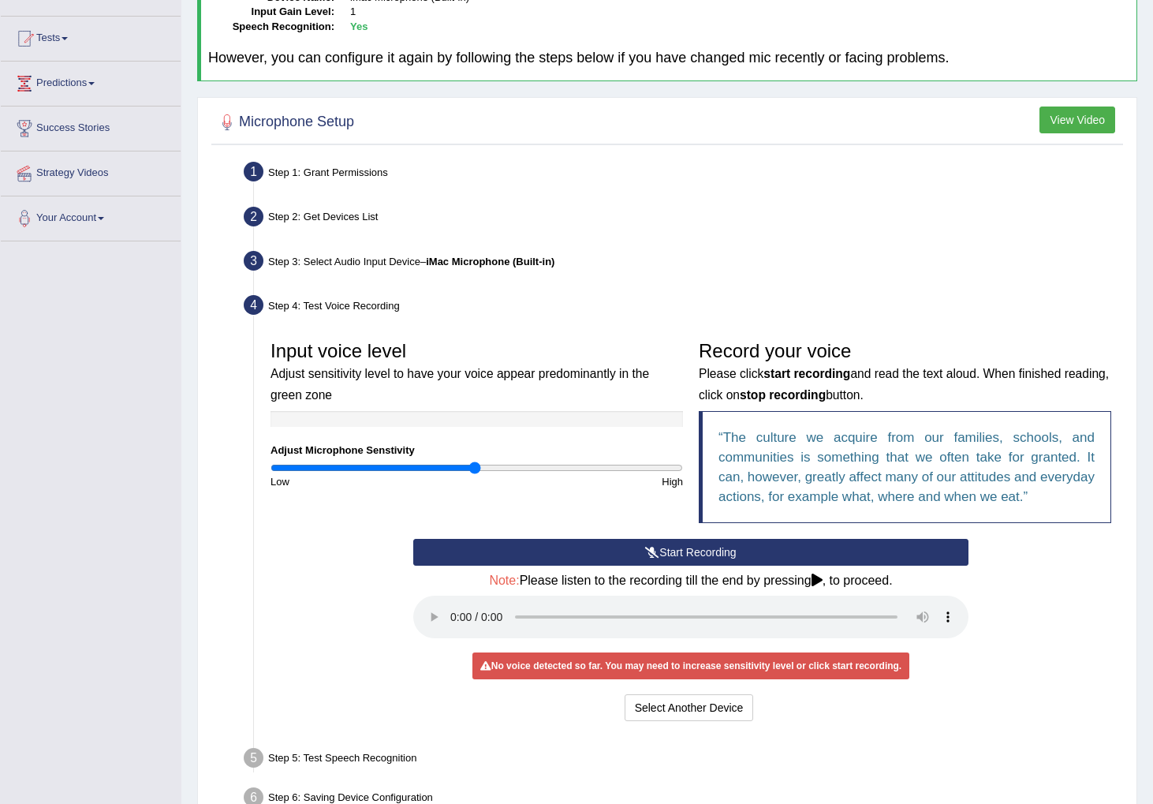
click at [730, 549] on button "Start Recording" at bounding box center [690, 552] width 555 height 27
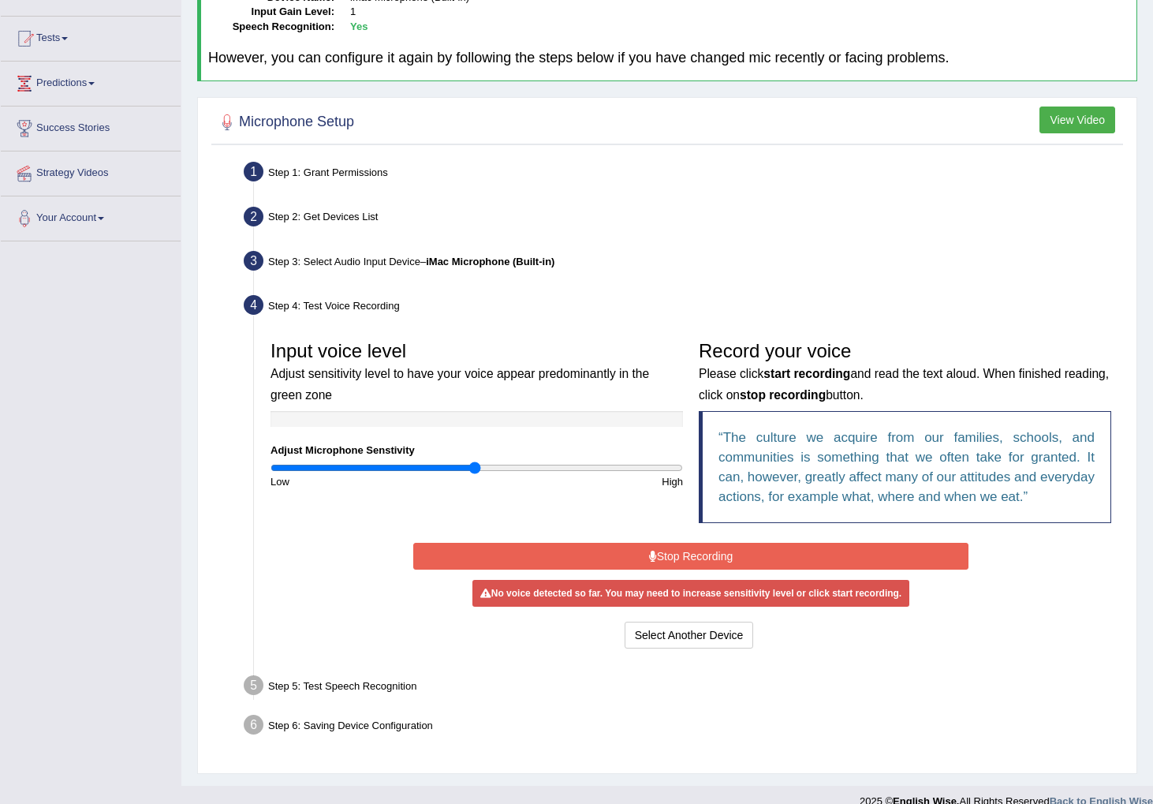
click at [730, 549] on button "Stop Recording" at bounding box center [690, 556] width 555 height 27
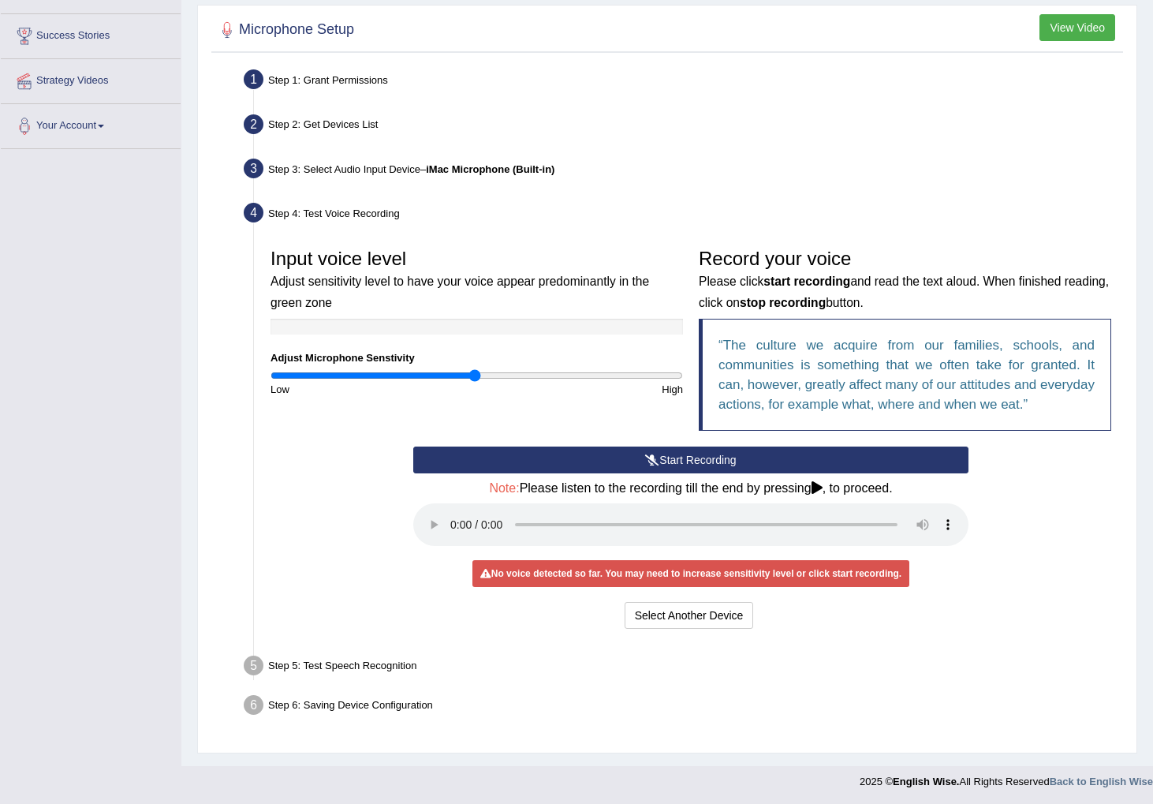
scroll to position [243, 0]
click at [610, 454] on button "Start Recording" at bounding box center [690, 460] width 555 height 27
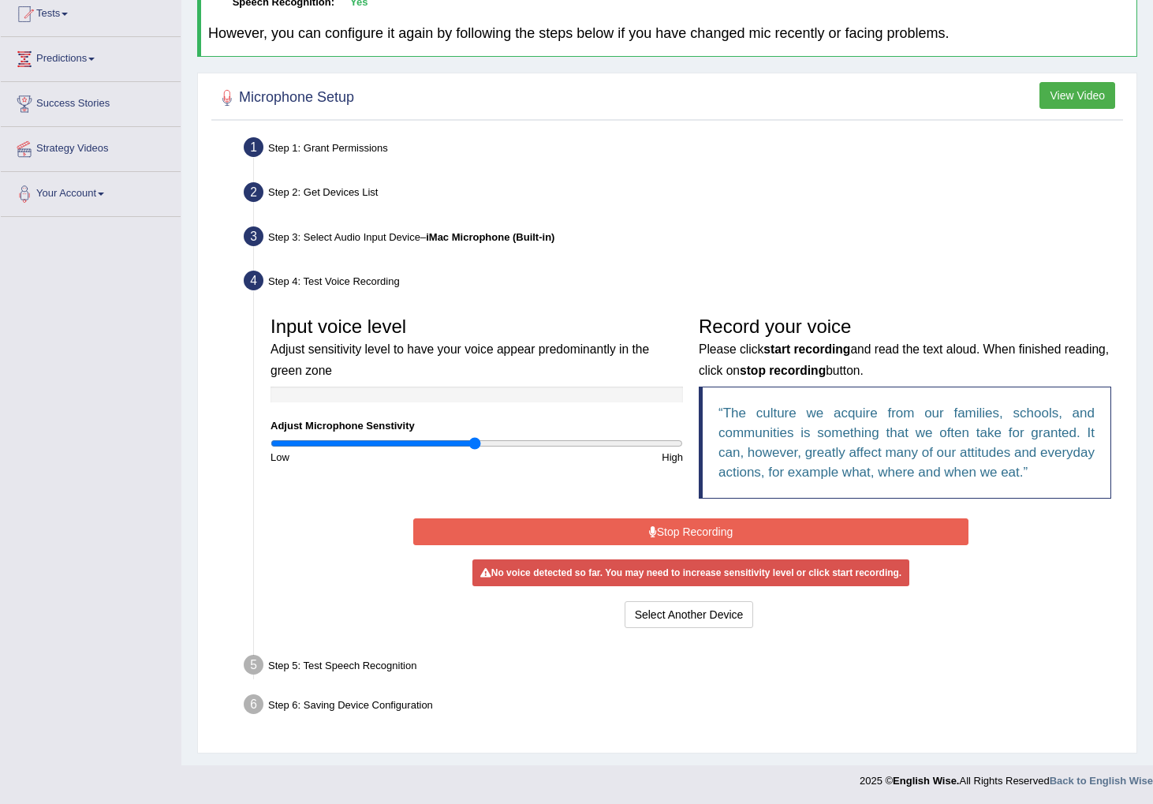
scroll to position [172, 0]
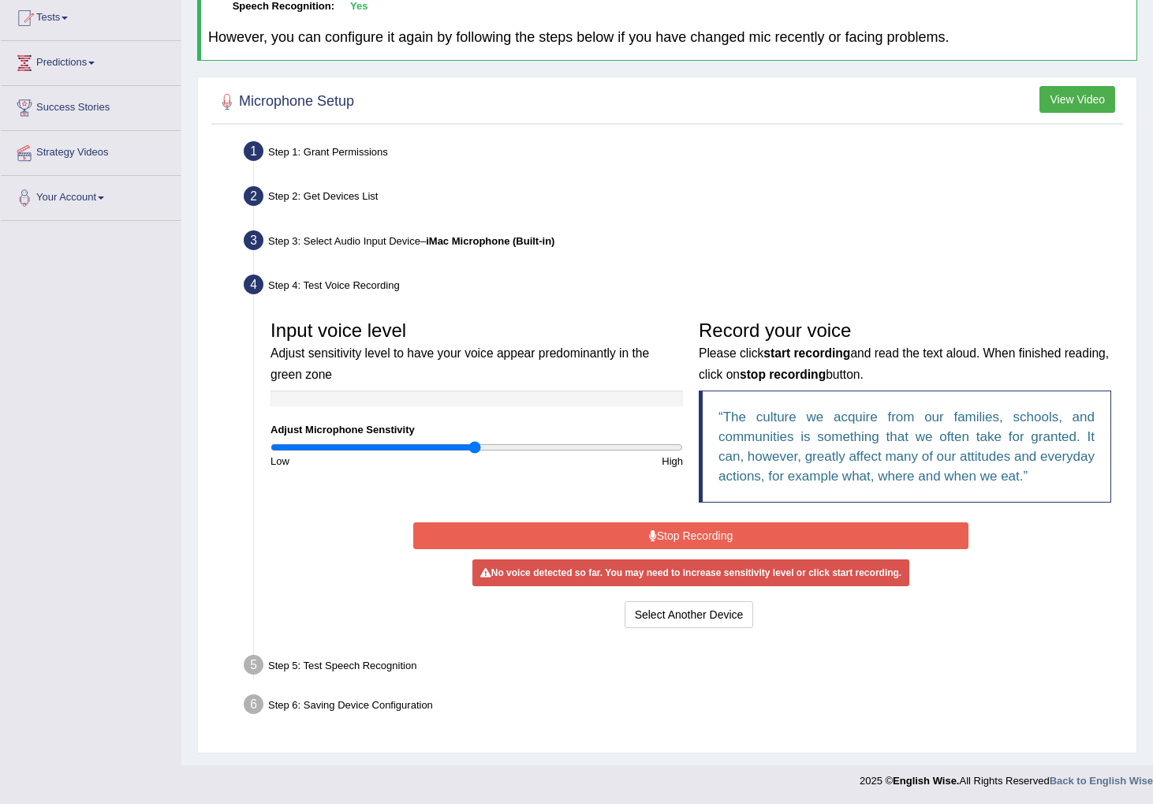
click at [287, 150] on div "Step 1: Grant Permissions" at bounding box center [683, 153] width 893 height 35
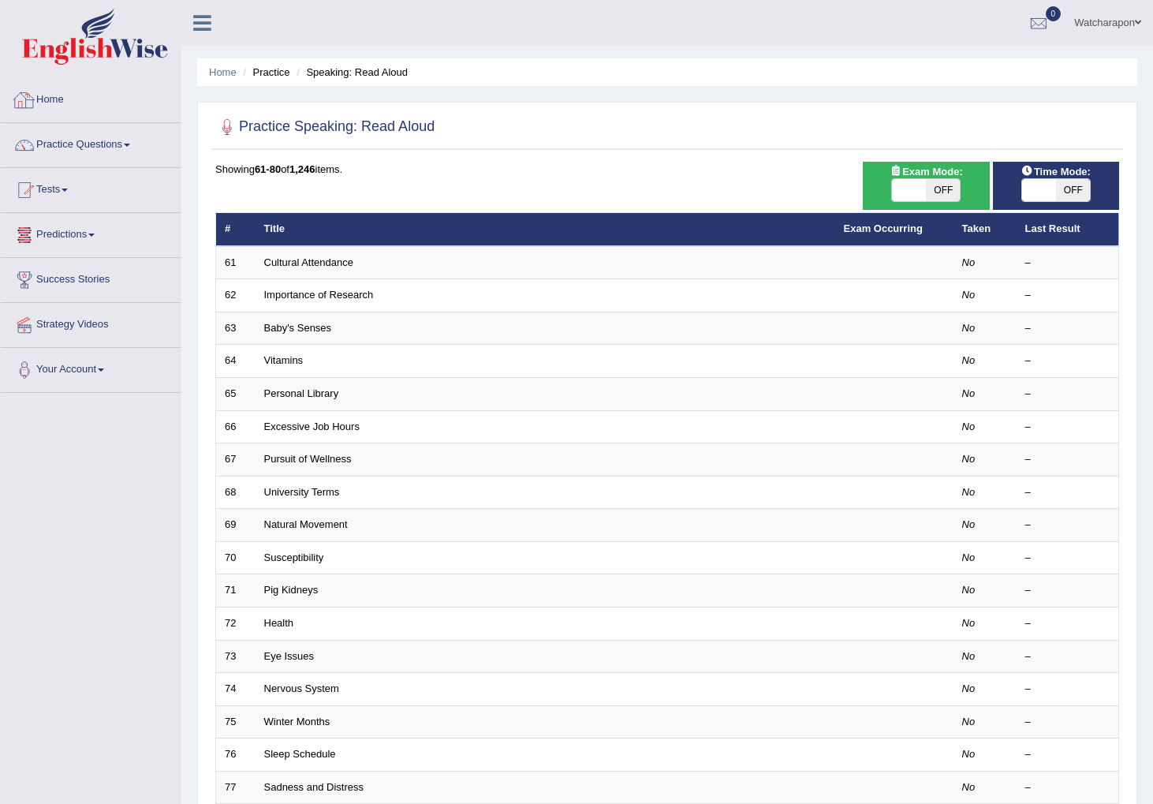
click at [65, 100] on link "Home" at bounding box center [91, 97] width 180 height 39
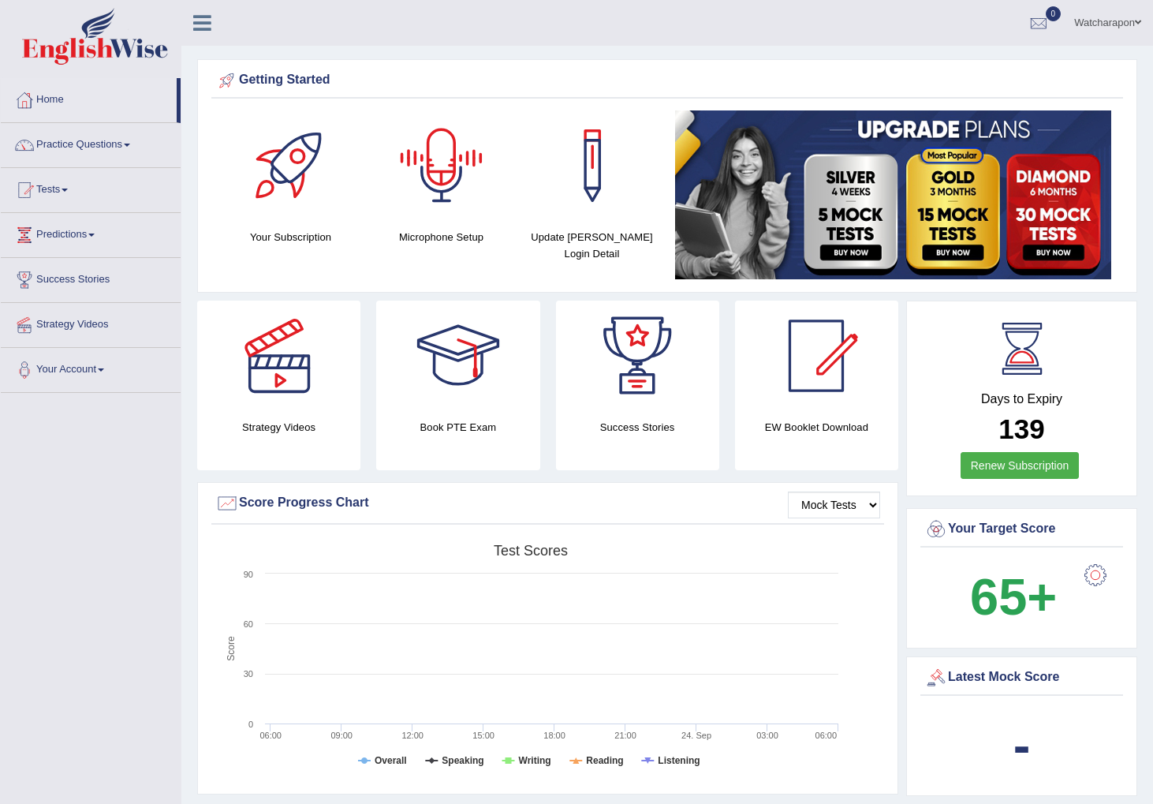
click at [434, 162] on div at bounding box center [442, 165] width 110 height 110
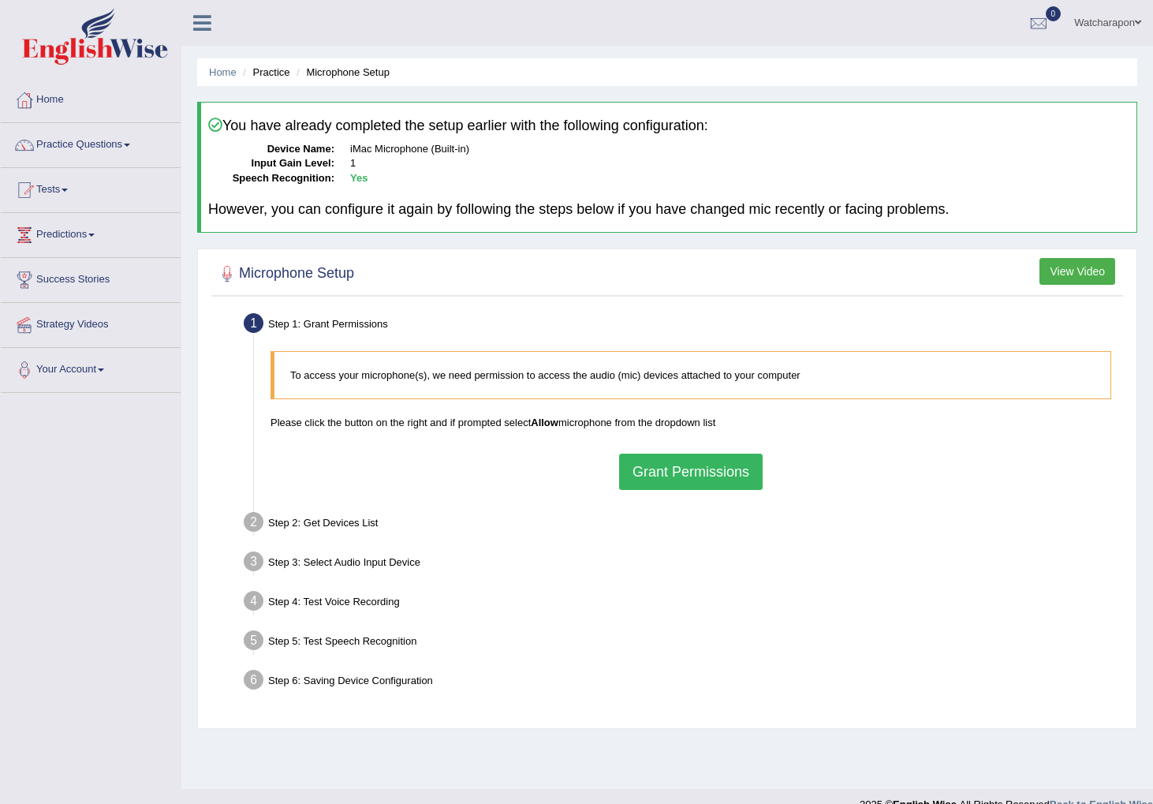
click at [667, 480] on button "Grant Permissions" at bounding box center [691, 472] width 144 height 36
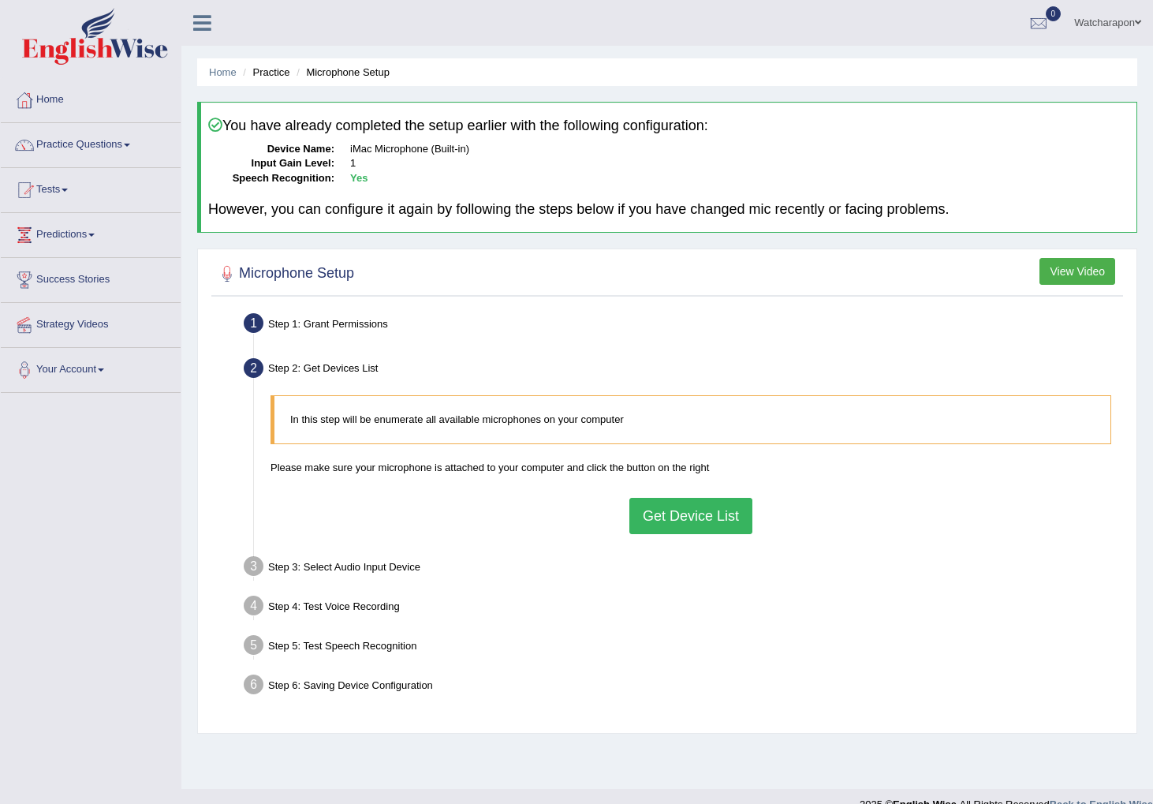
click at [649, 525] on button "Get Device List" at bounding box center [690, 516] width 123 height 36
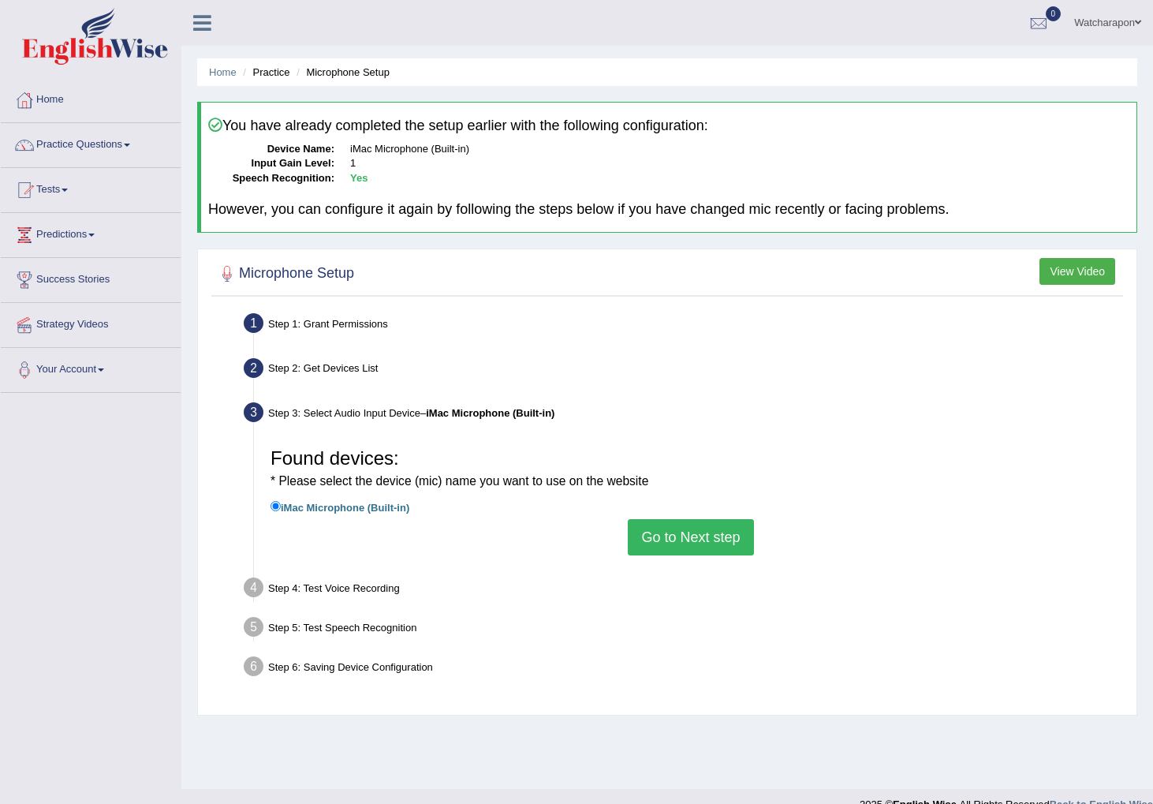
click at [663, 541] on button "Go to Next step" at bounding box center [690, 537] width 125 height 36
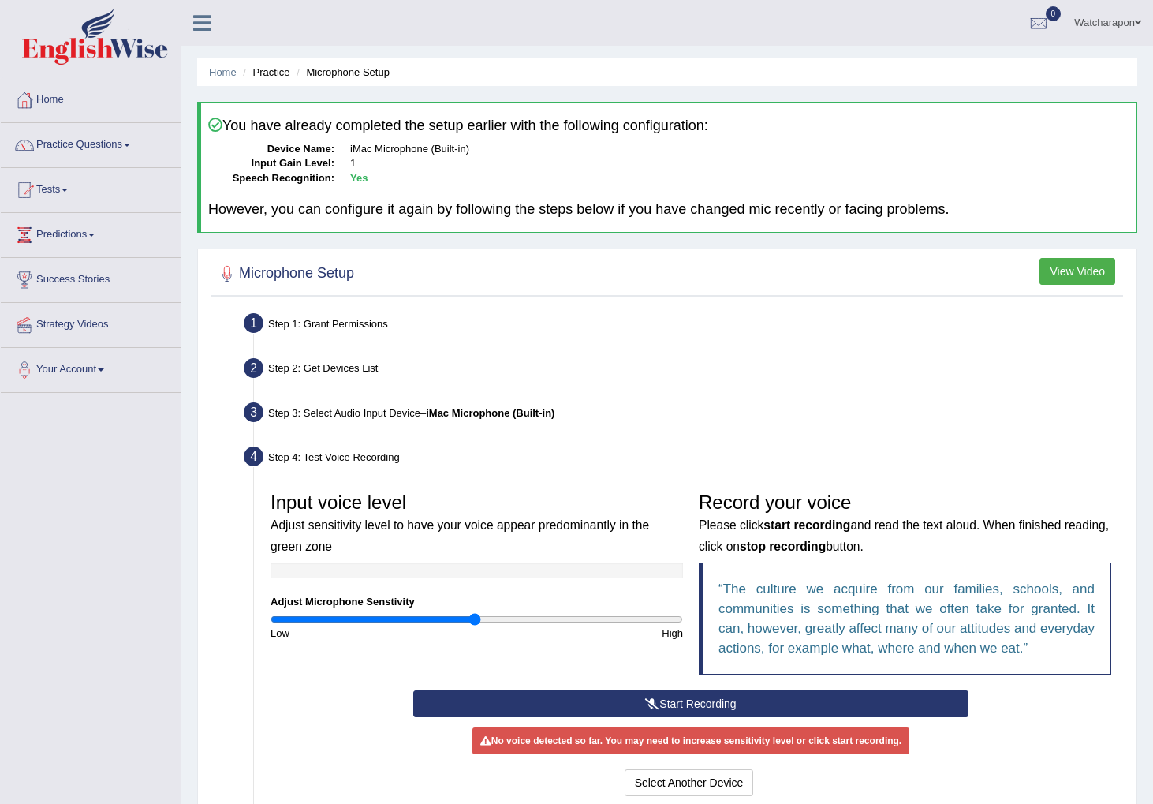
click at [718, 701] on button "Start Recording" at bounding box center [690, 703] width 555 height 27
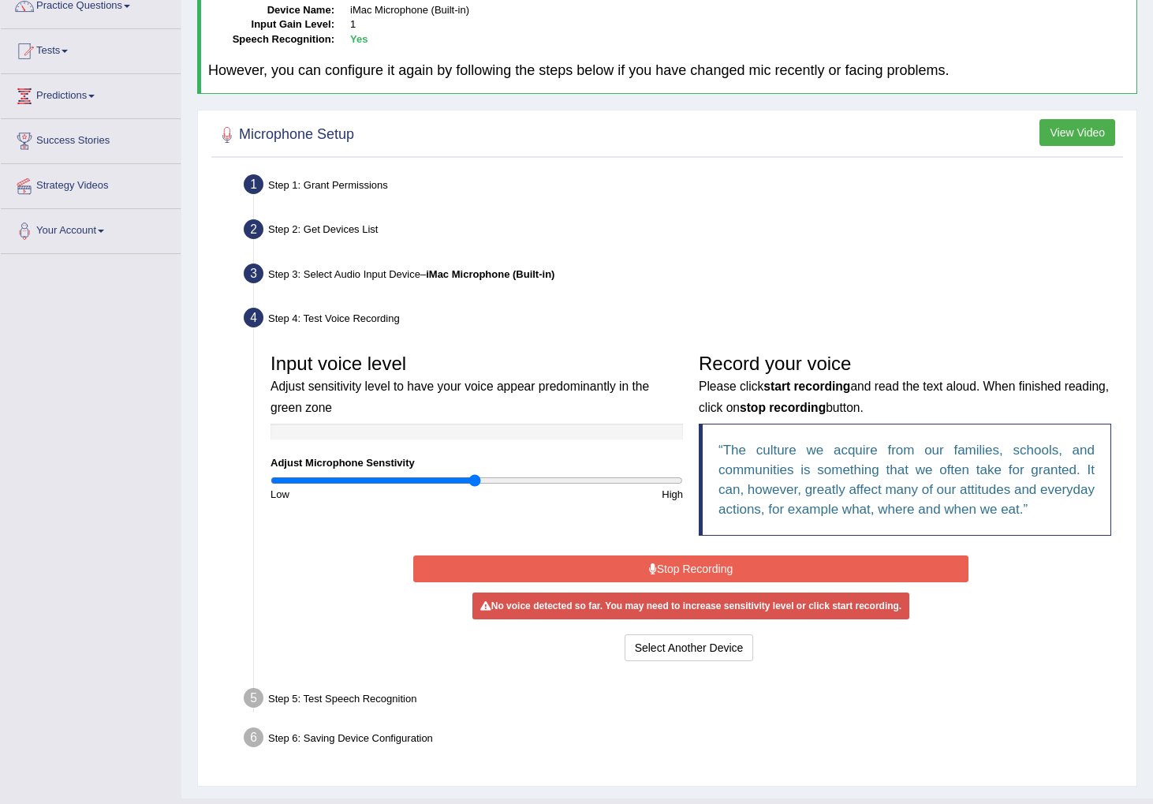
scroll to position [141, 0]
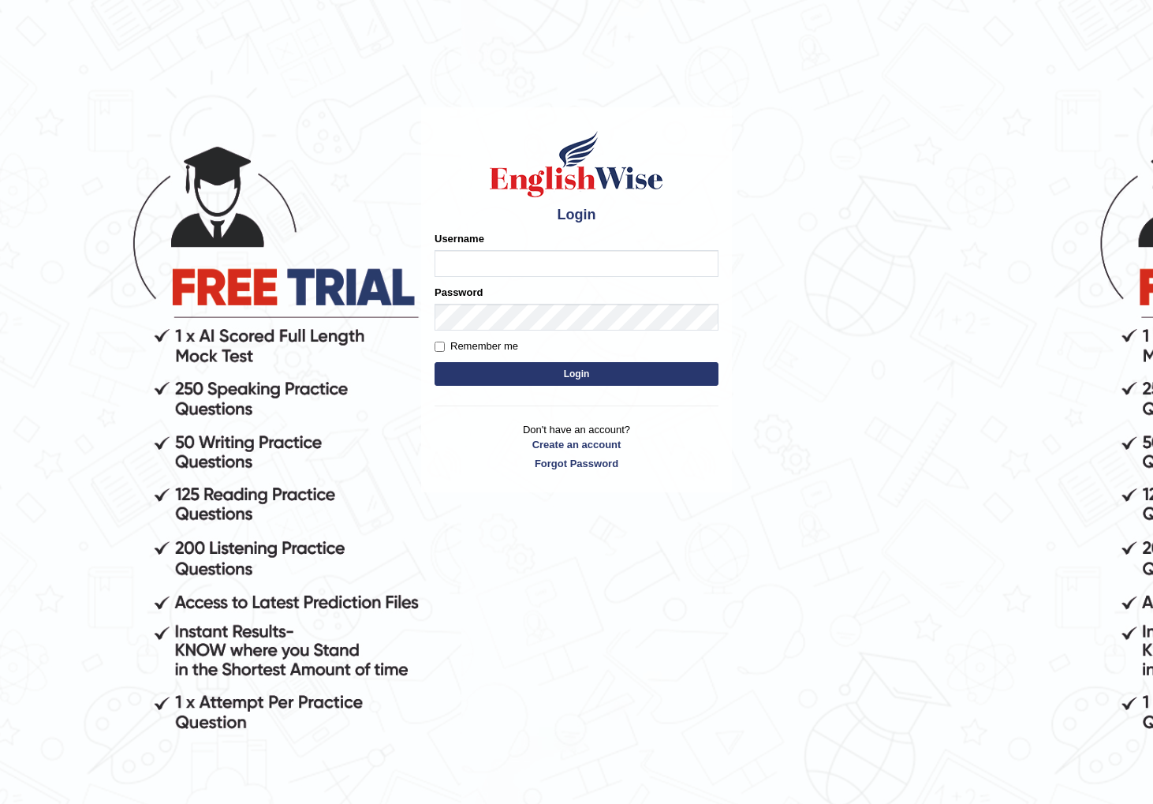
click at [491, 260] on input "Username" at bounding box center [577, 263] width 284 height 27
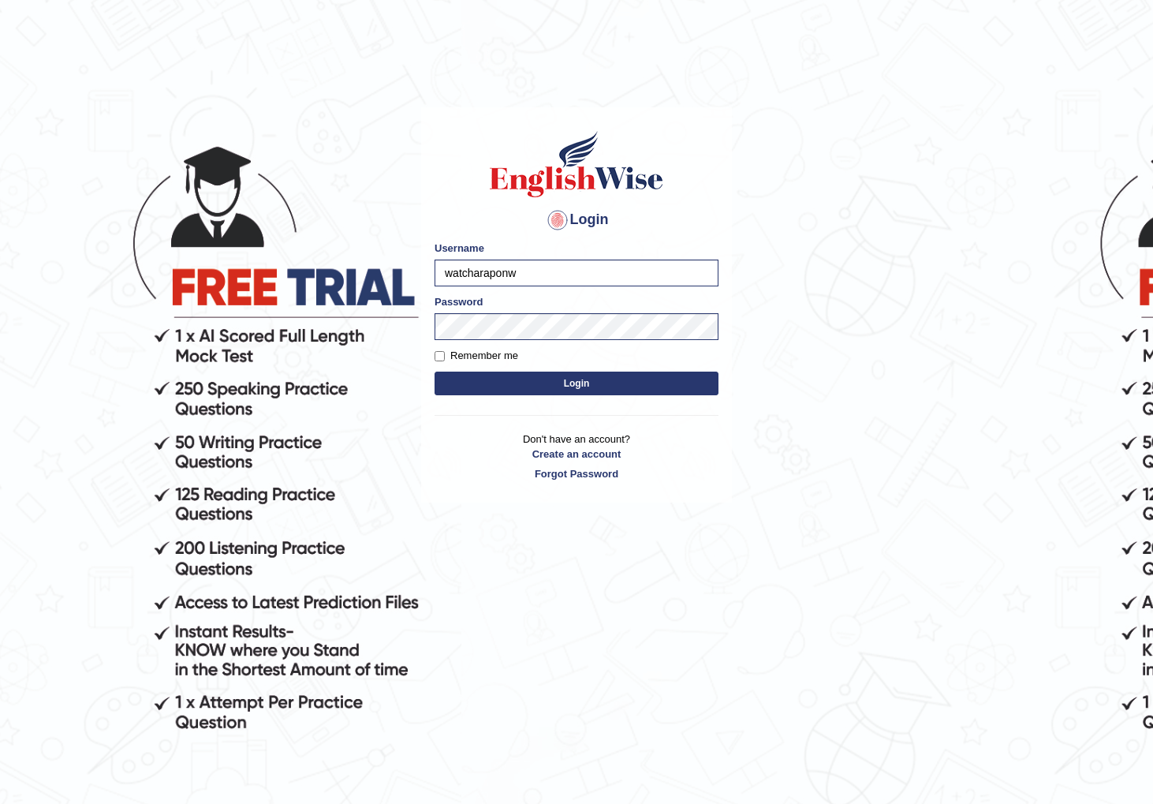
type input "watcharapon"
click at [475, 387] on button "Login" at bounding box center [577, 384] width 284 height 24
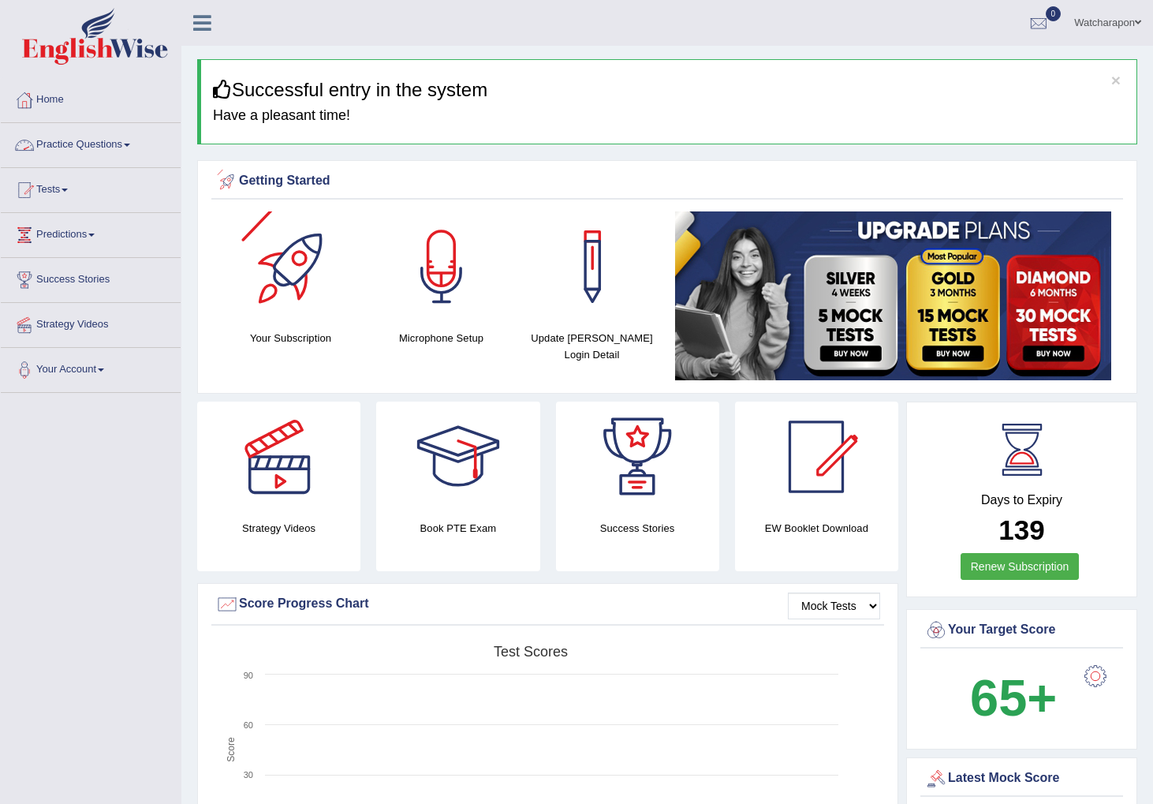
click at [107, 146] on link "Practice Questions" at bounding box center [91, 142] width 180 height 39
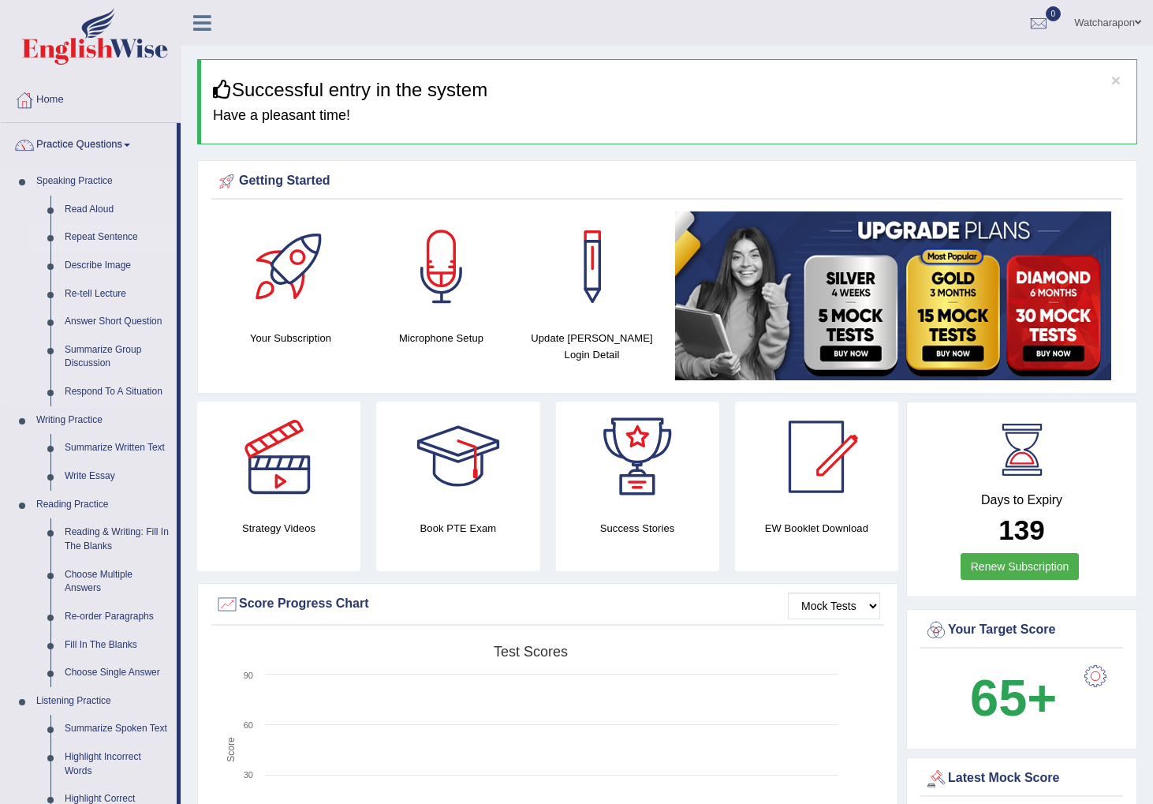
click at [92, 238] on link "Repeat Sentence" at bounding box center [117, 237] width 119 height 28
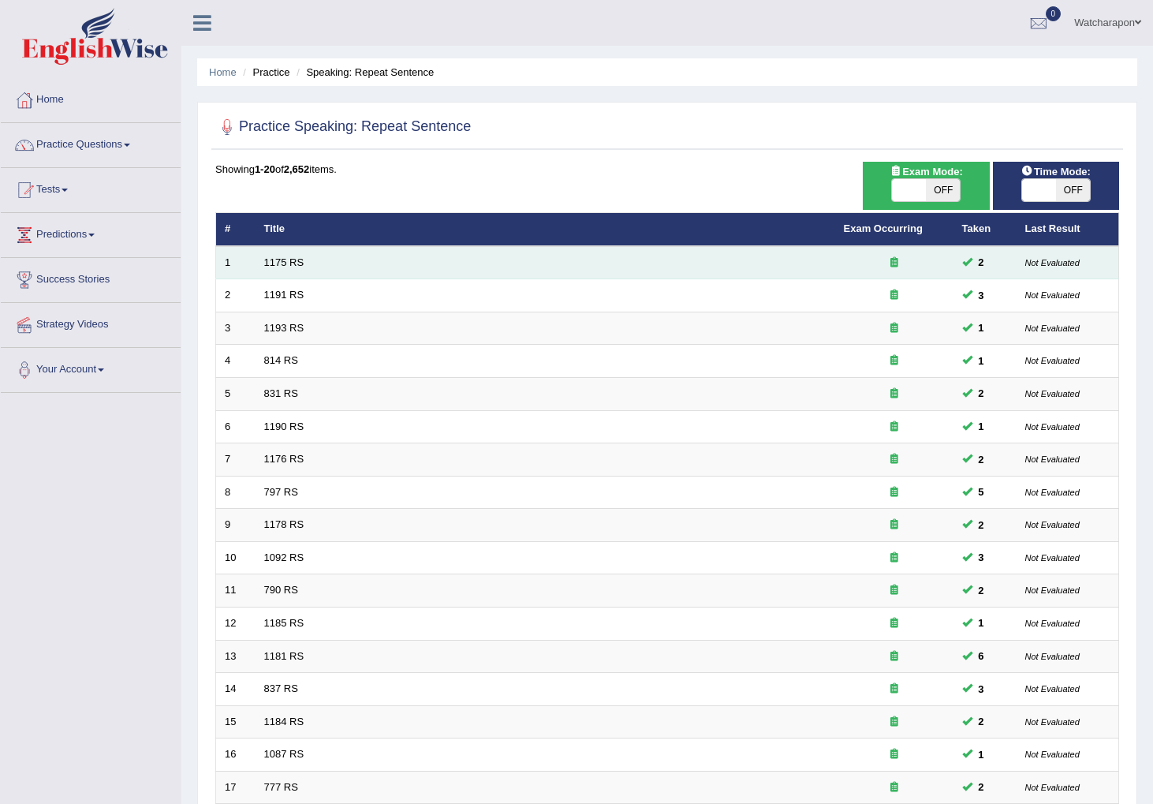
click at [334, 276] on td "1175 RS" at bounding box center [546, 262] width 580 height 33
click at [286, 263] on link "1175 RS" at bounding box center [284, 262] width 40 height 12
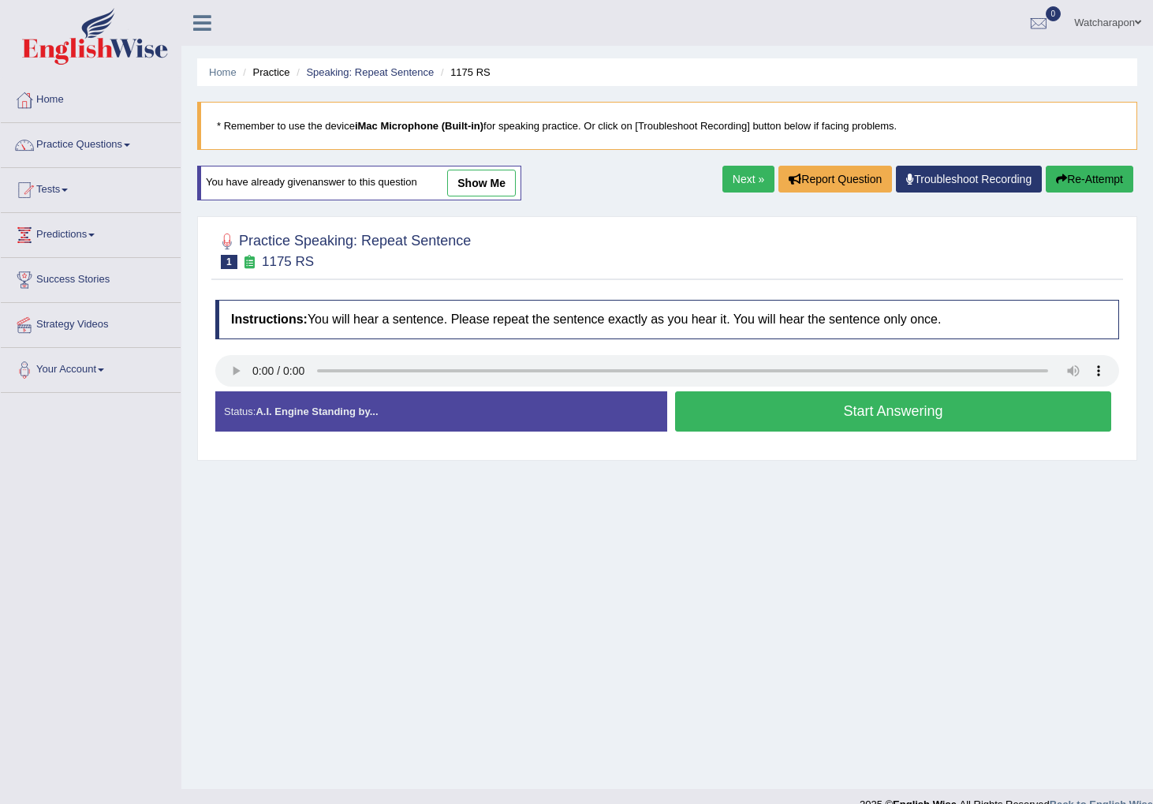
click at [827, 407] on button "Start Answering" at bounding box center [893, 411] width 436 height 40
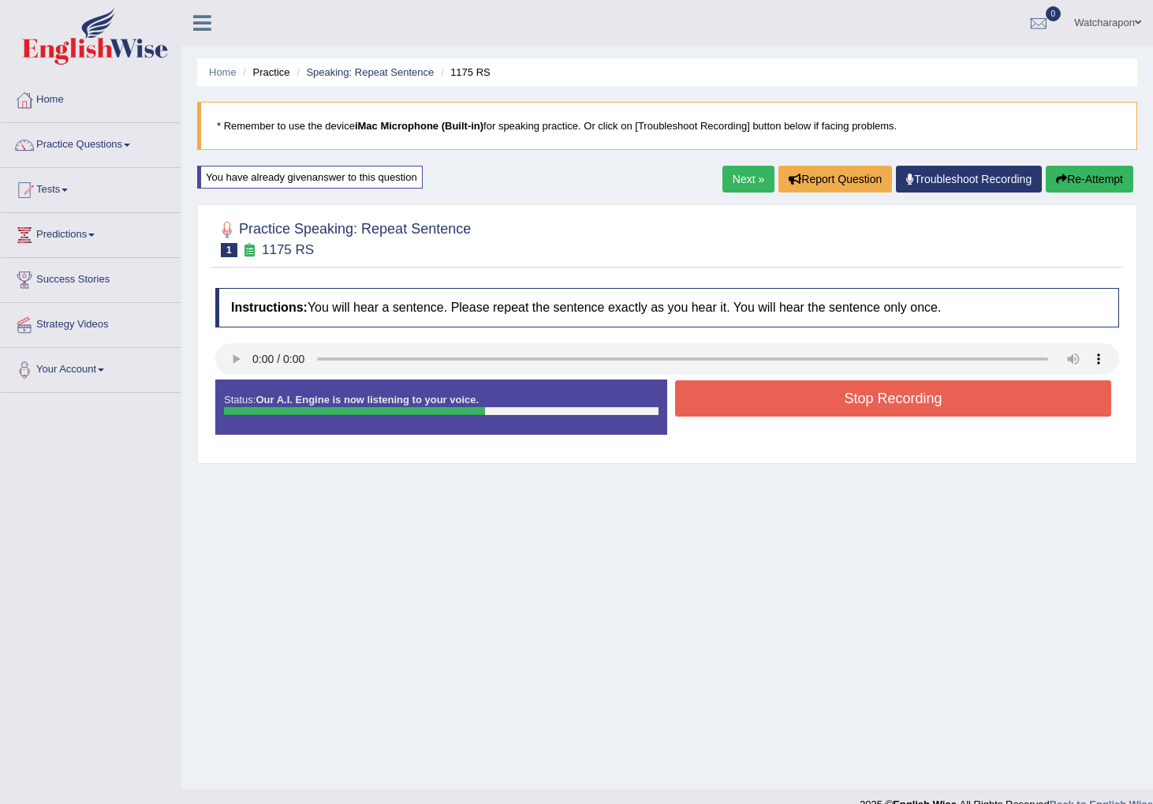
click at [824, 402] on button "Stop Recording" at bounding box center [893, 398] width 436 height 36
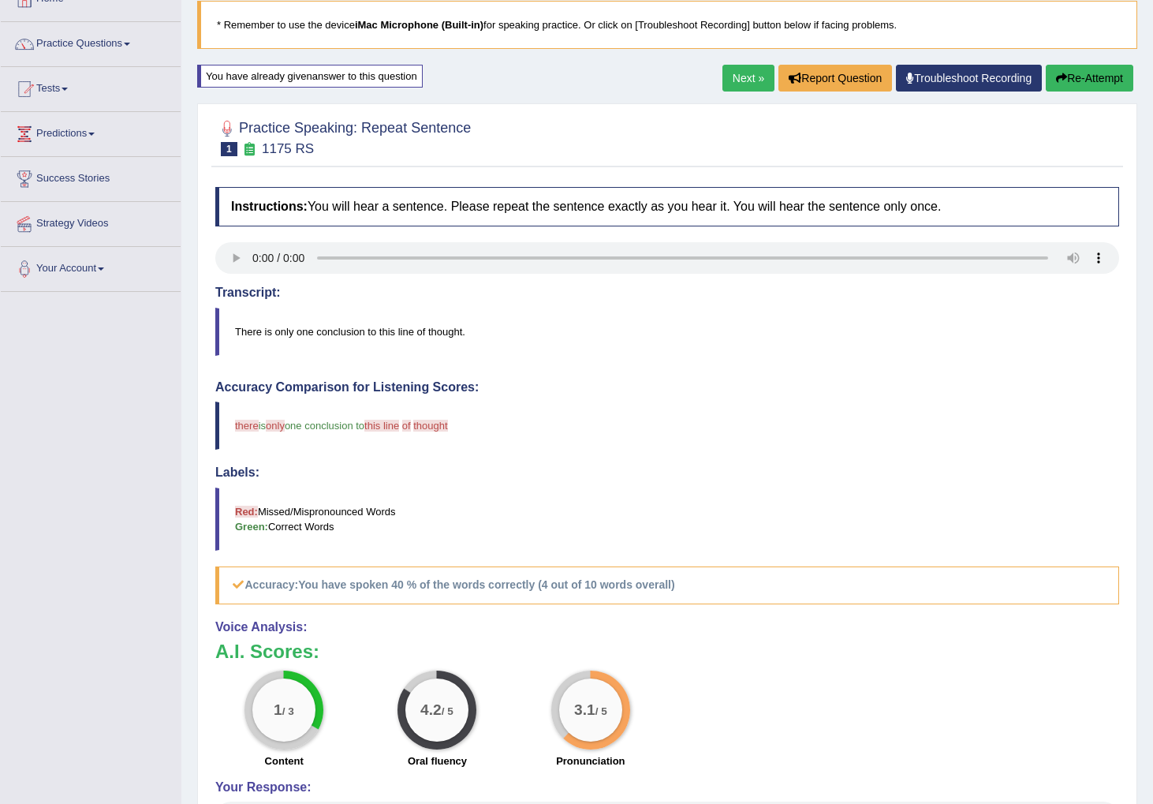
scroll to position [118, 0]
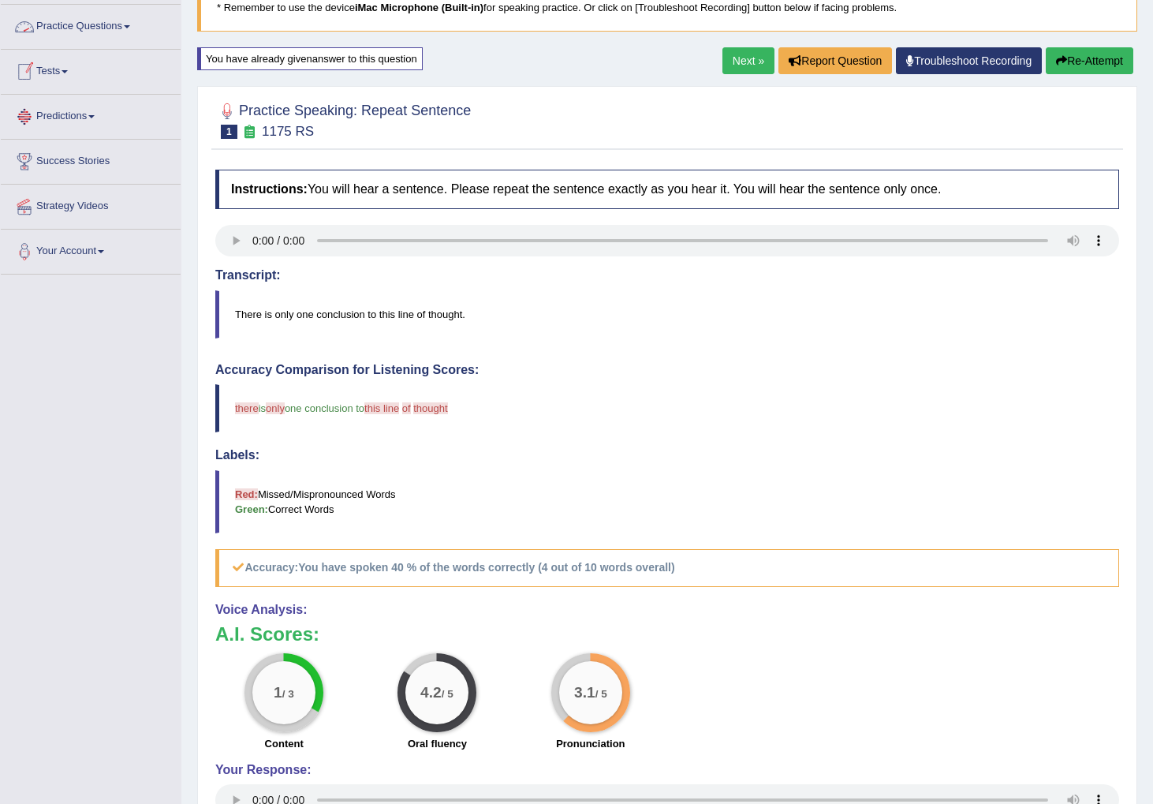
click at [77, 28] on link "Practice Questions" at bounding box center [91, 24] width 180 height 39
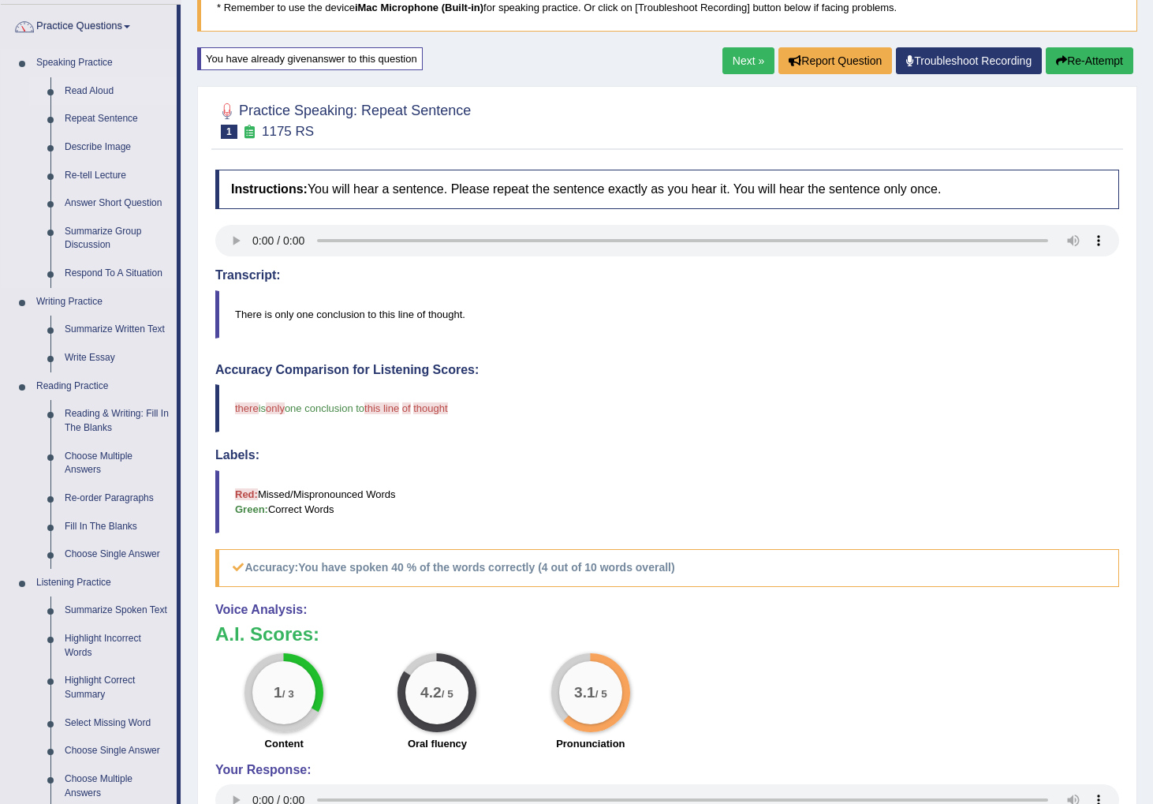
click at [76, 88] on link "Read Aloud" at bounding box center [117, 91] width 119 height 28
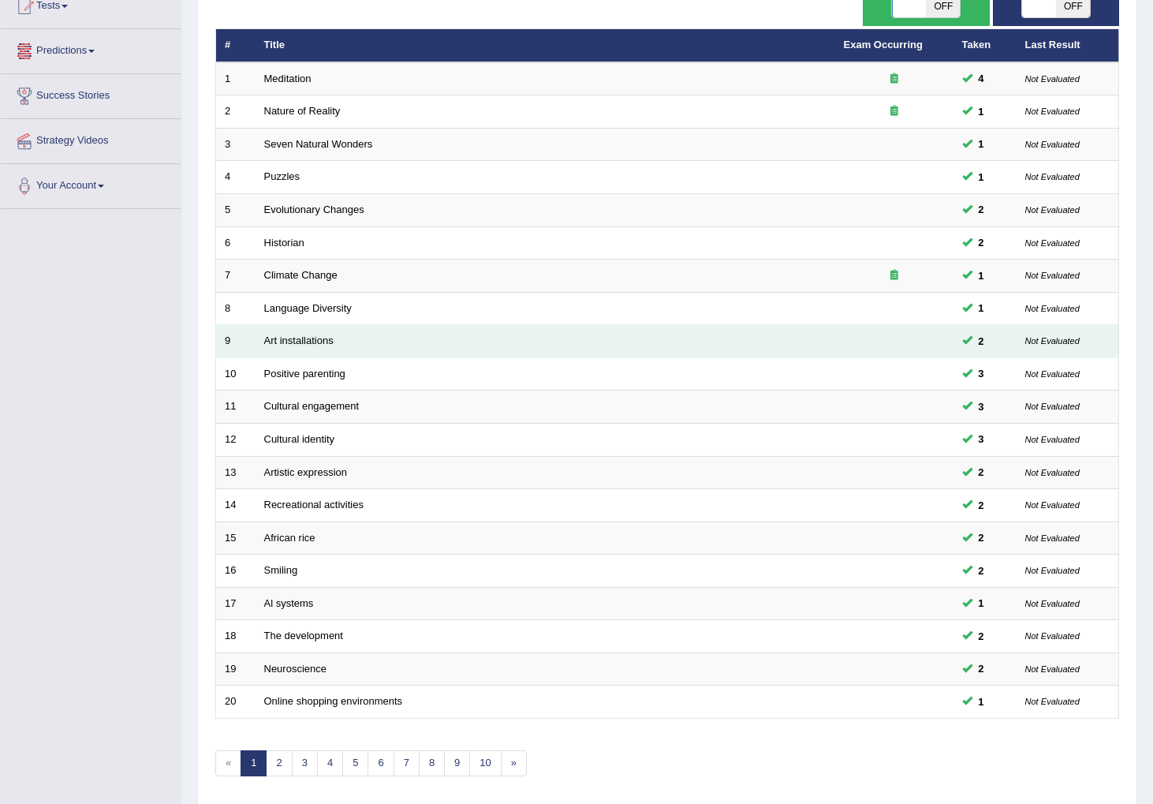
scroll to position [241, 0]
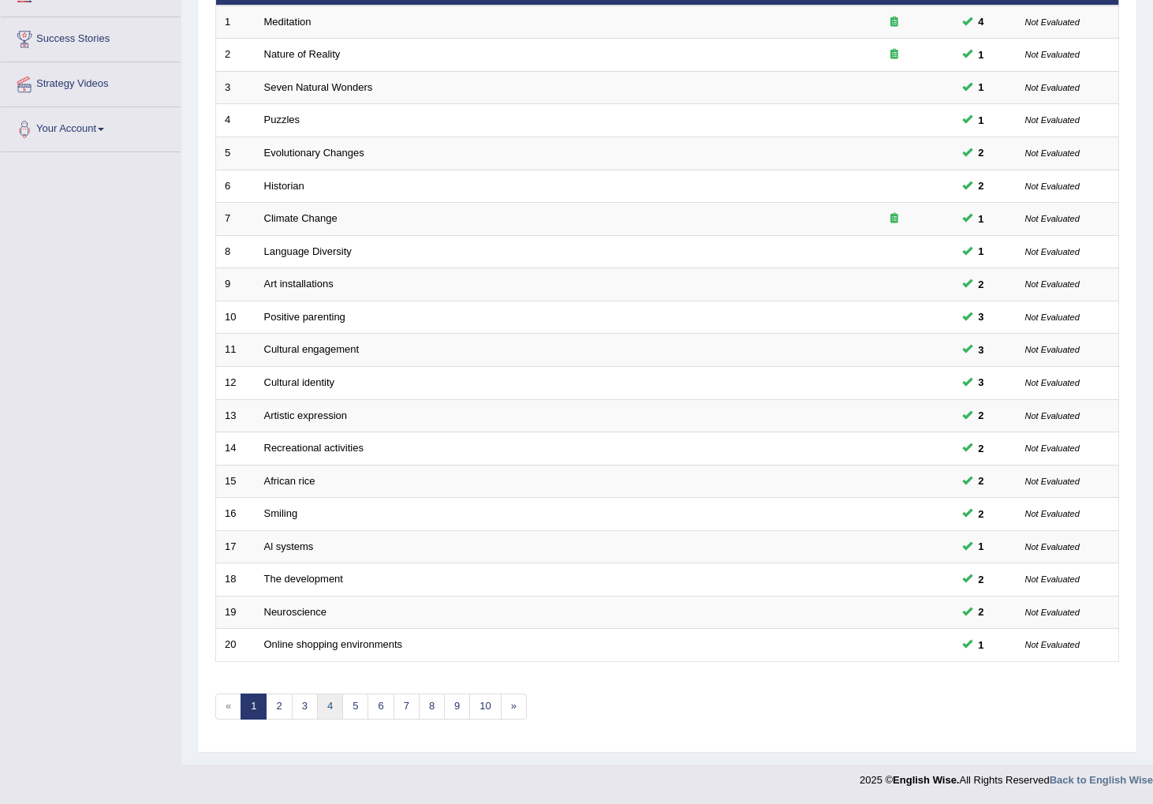
click at [329, 710] on link "4" at bounding box center [330, 706] width 26 height 26
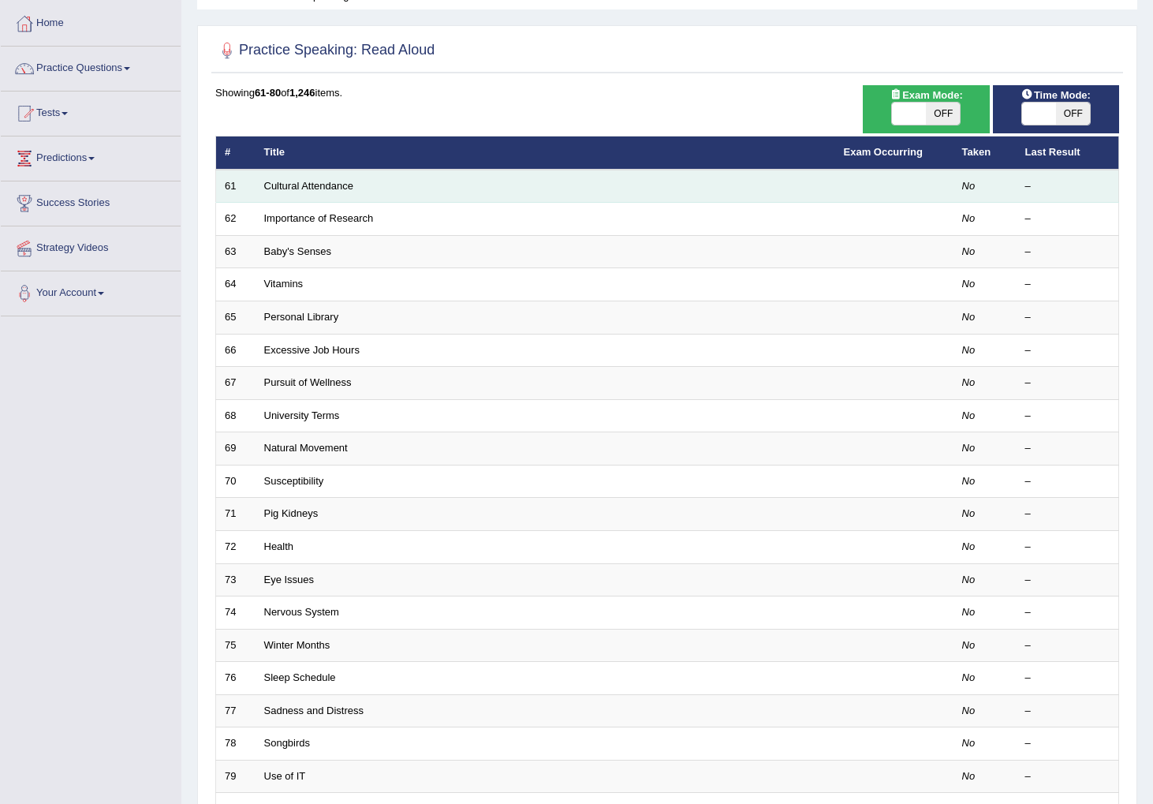
scroll to position [63, 0]
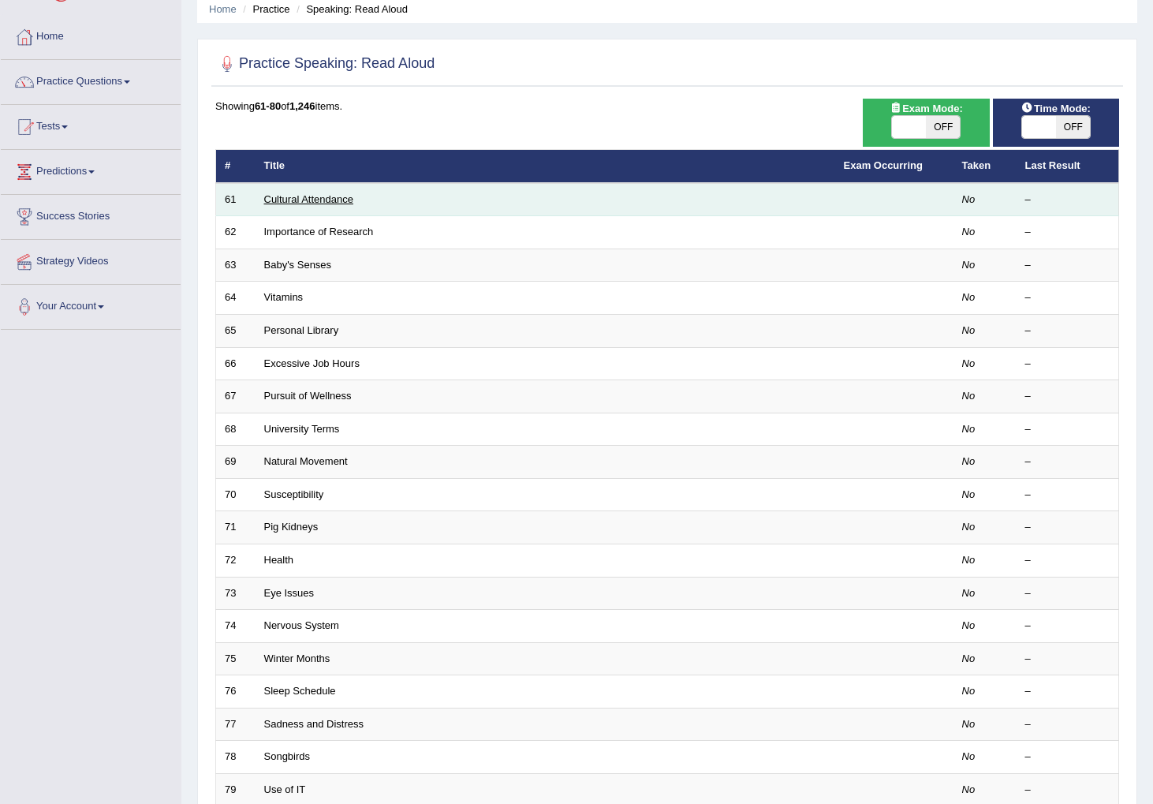
click at [300, 201] on link "Cultural Attendance" at bounding box center [308, 199] width 89 height 12
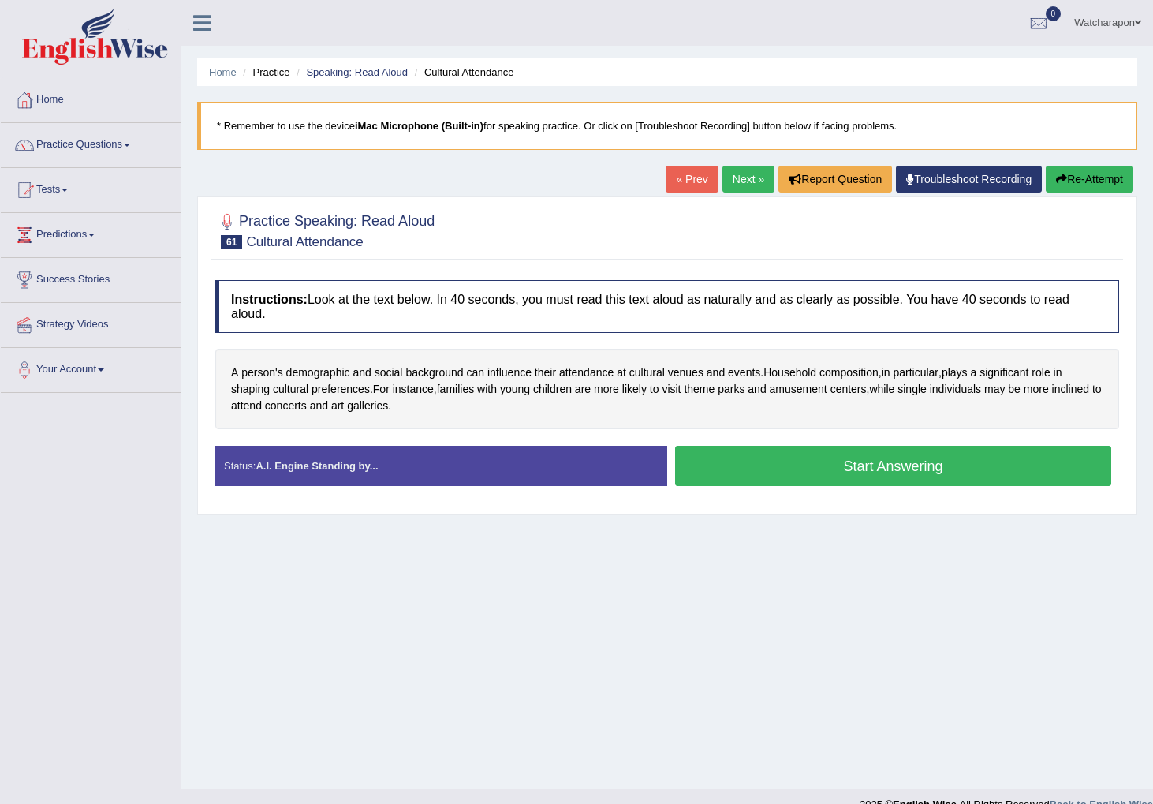
click at [753, 464] on button "Start Answering" at bounding box center [893, 466] width 436 height 40
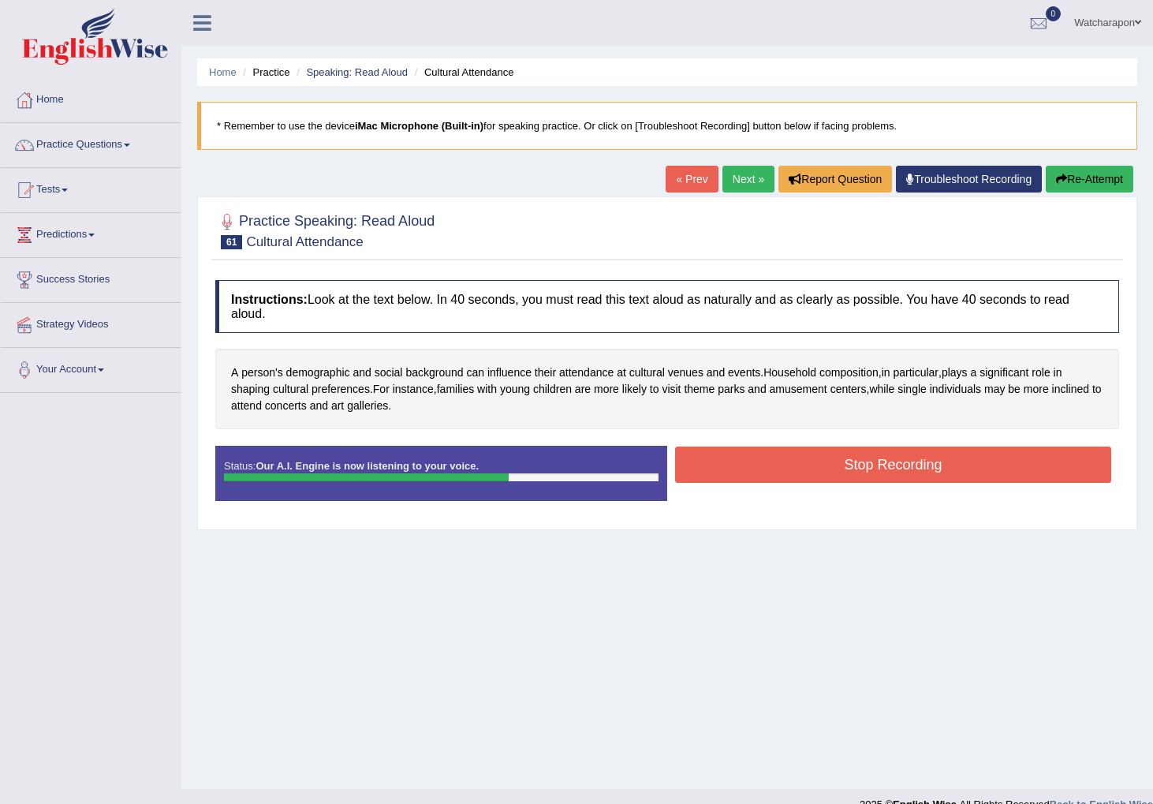
click at [774, 474] on button "Stop Recording" at bounding box center [893, 464] width 436 height 36
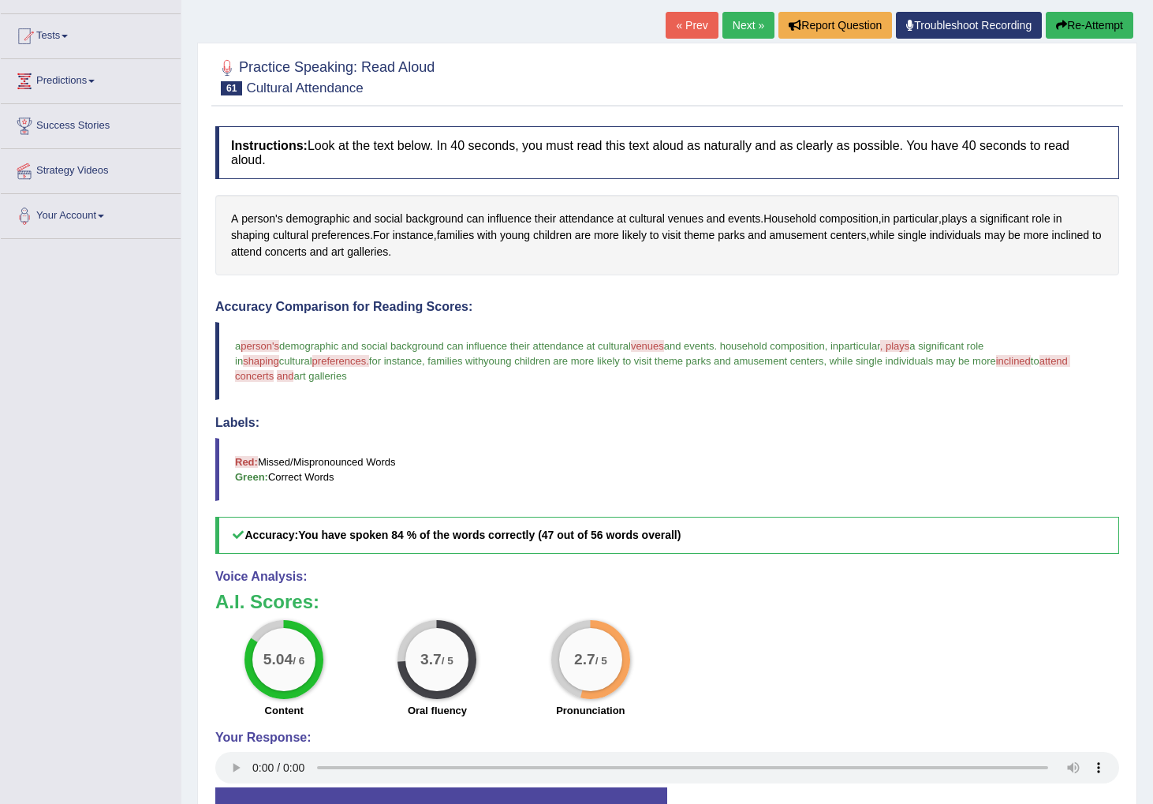
scroll to position [159, 0]
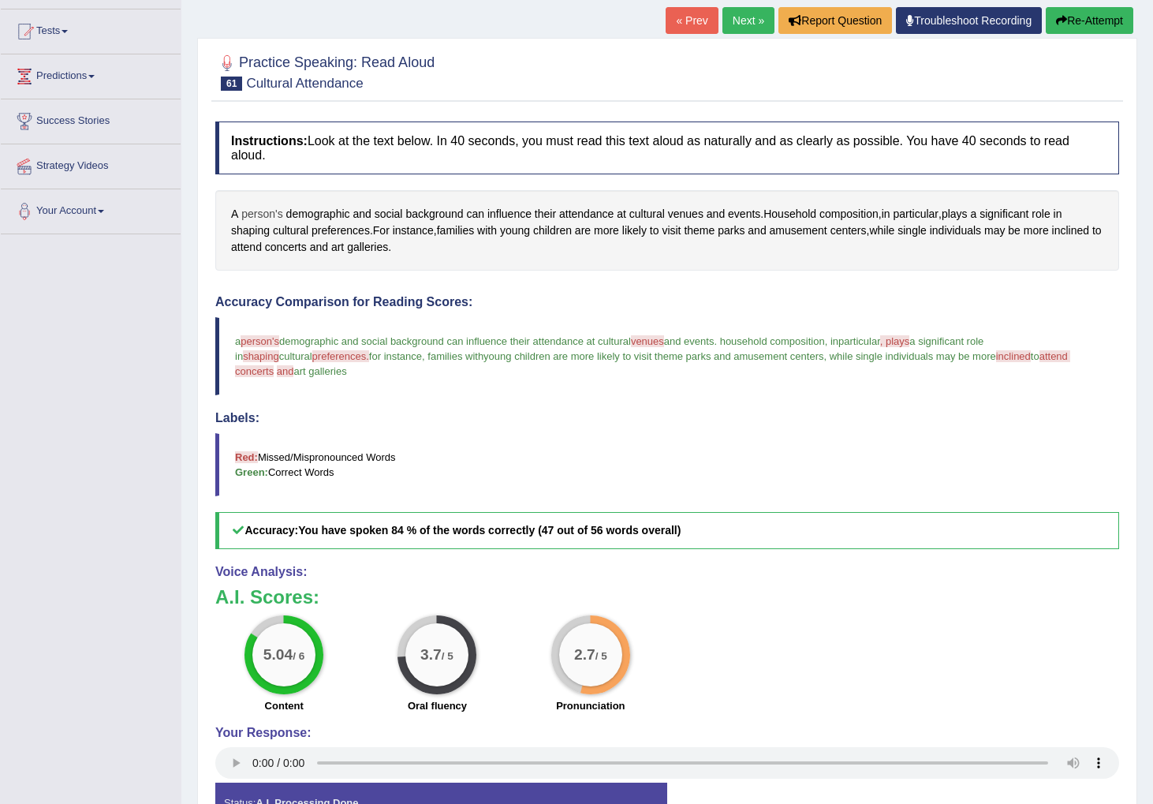
click at [259, 215] on span "person's" at bounding box center [261, 214] width 41 height 17
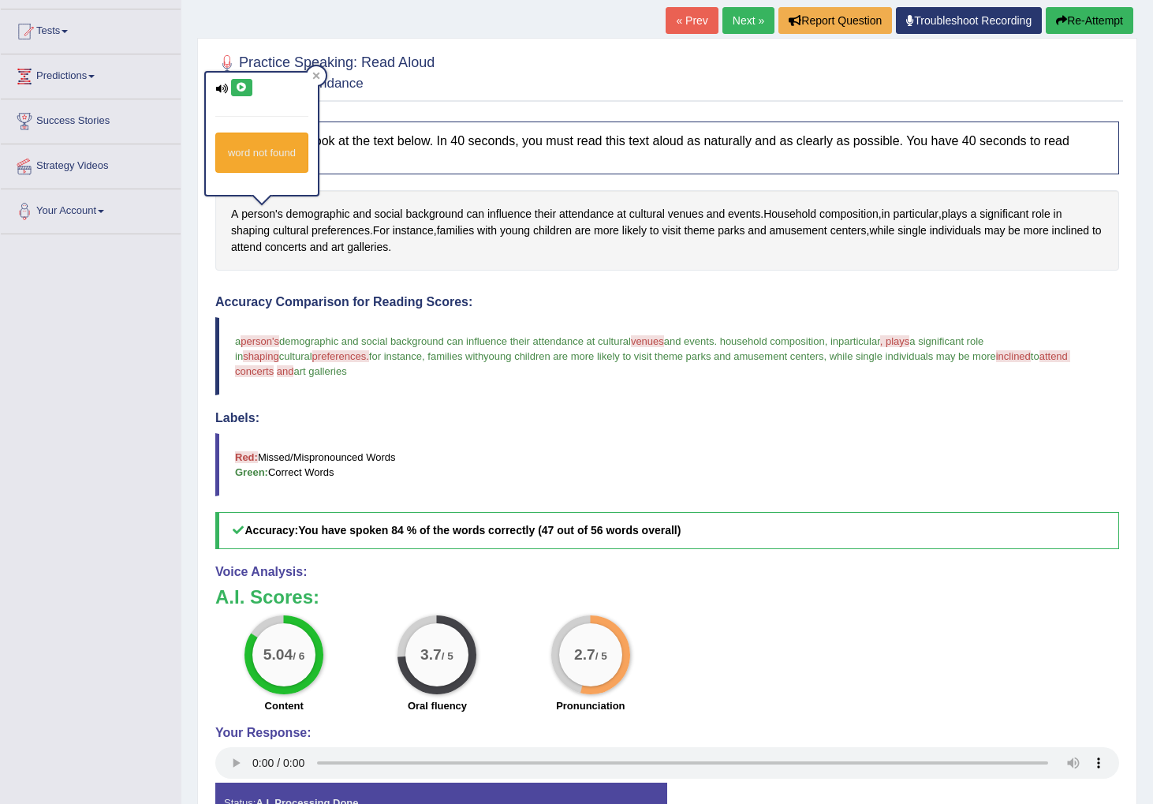
click at [245, 84] on icon at bounding box center [242, 87] width 12 height 9
click at [240, 87] on icon at bounding box center [242, 87] width 12 height 9
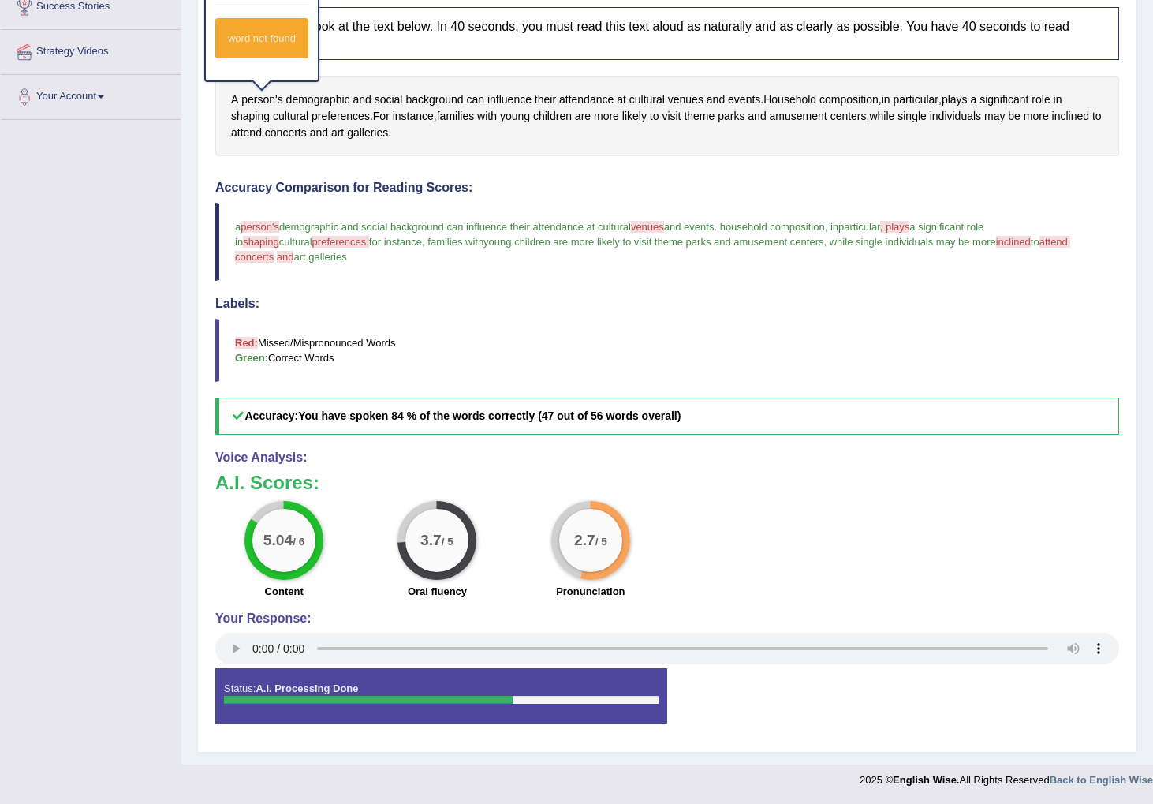
scroll to position [0, 0]
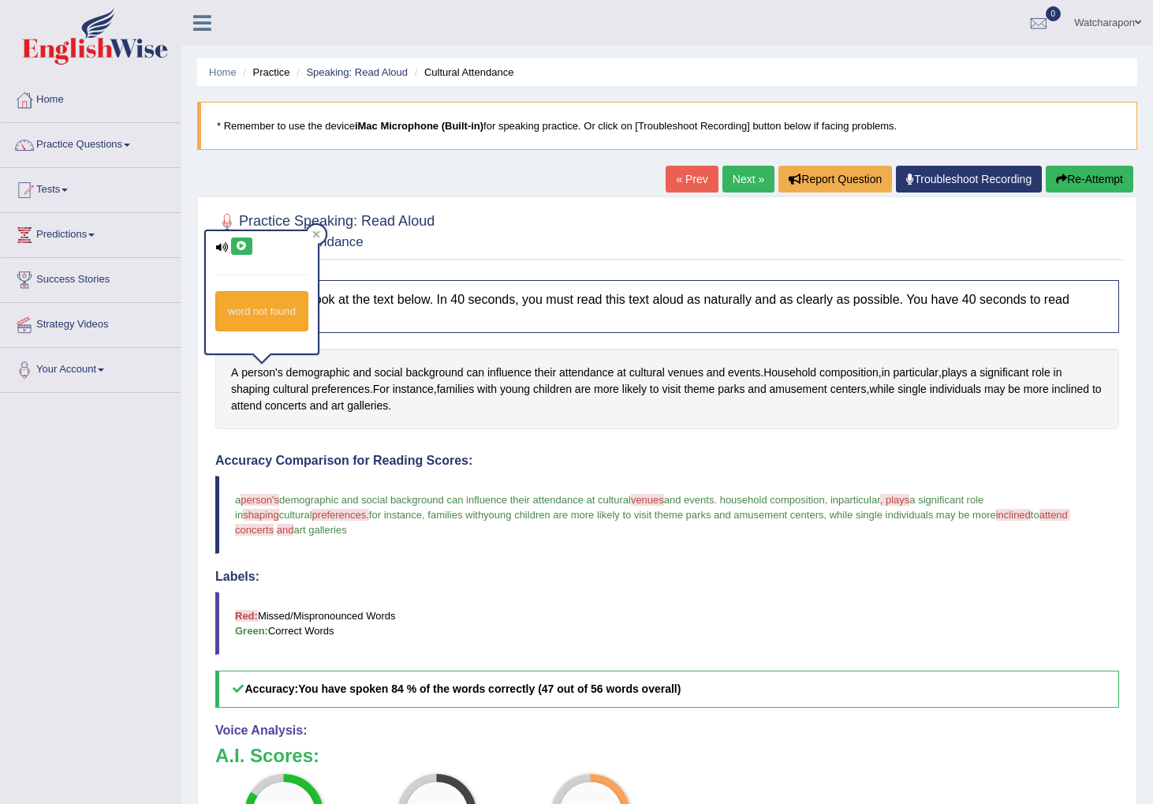
click at [743, 181] on link "Next »" at bounding box center [749, 179] width 52 height 27
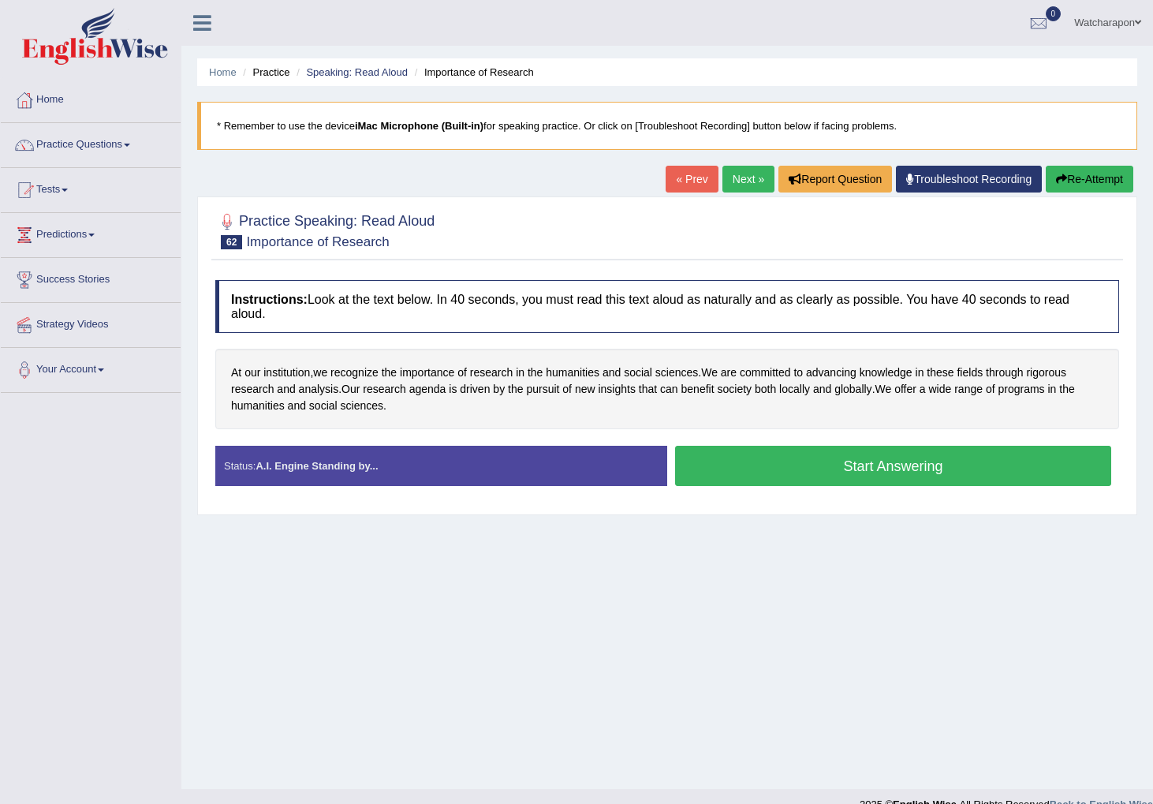
click at [756, 472] on button "Start Answering" at bounding box center [893, 466] width 436 height 40
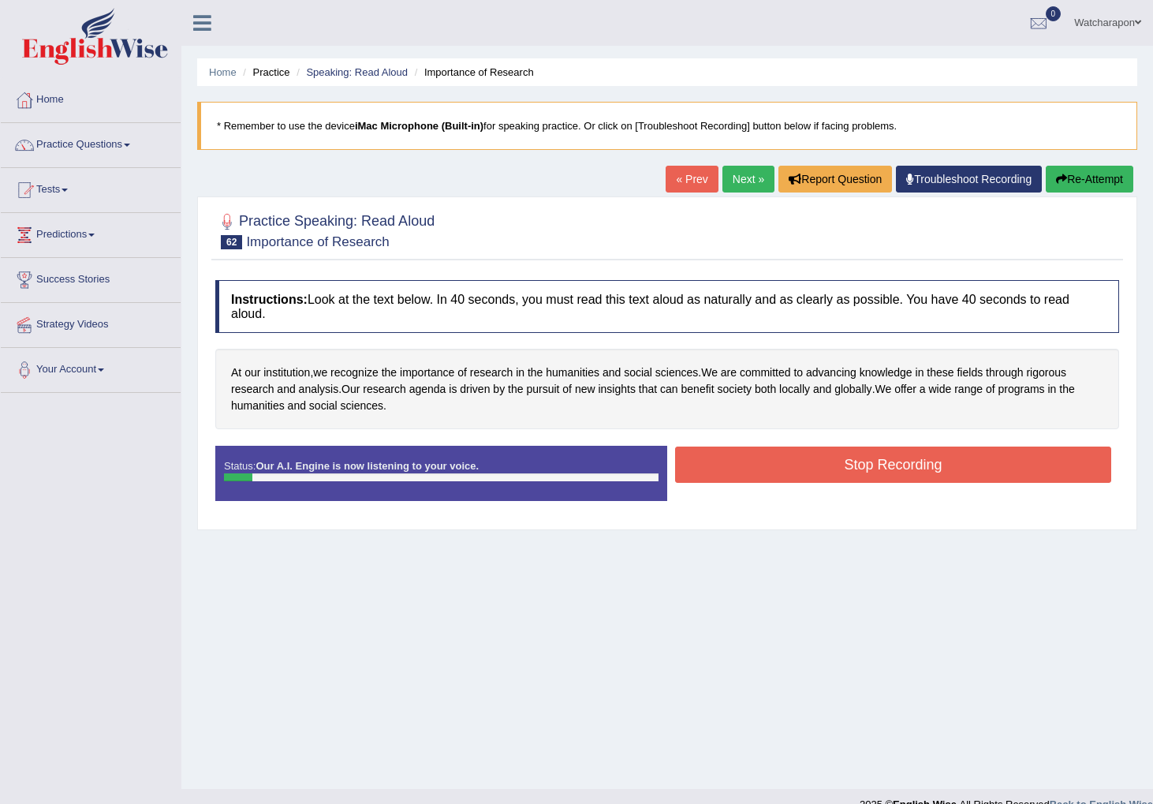
click at [846, 470] on button "Stop Recording" at bounding box center [893, 464] width 436 height 36
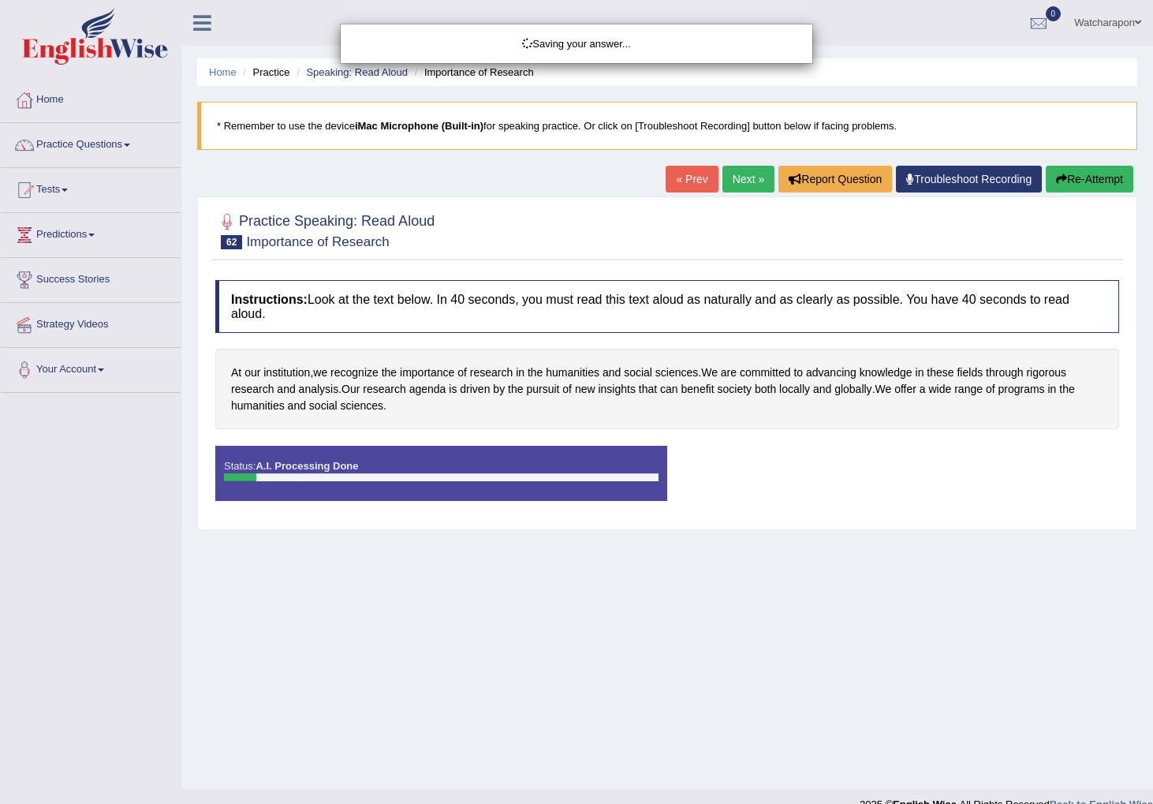
click at [1073, 181] on div "Saving your answer..." at bounding box center [576, 402] width 1153 height 804
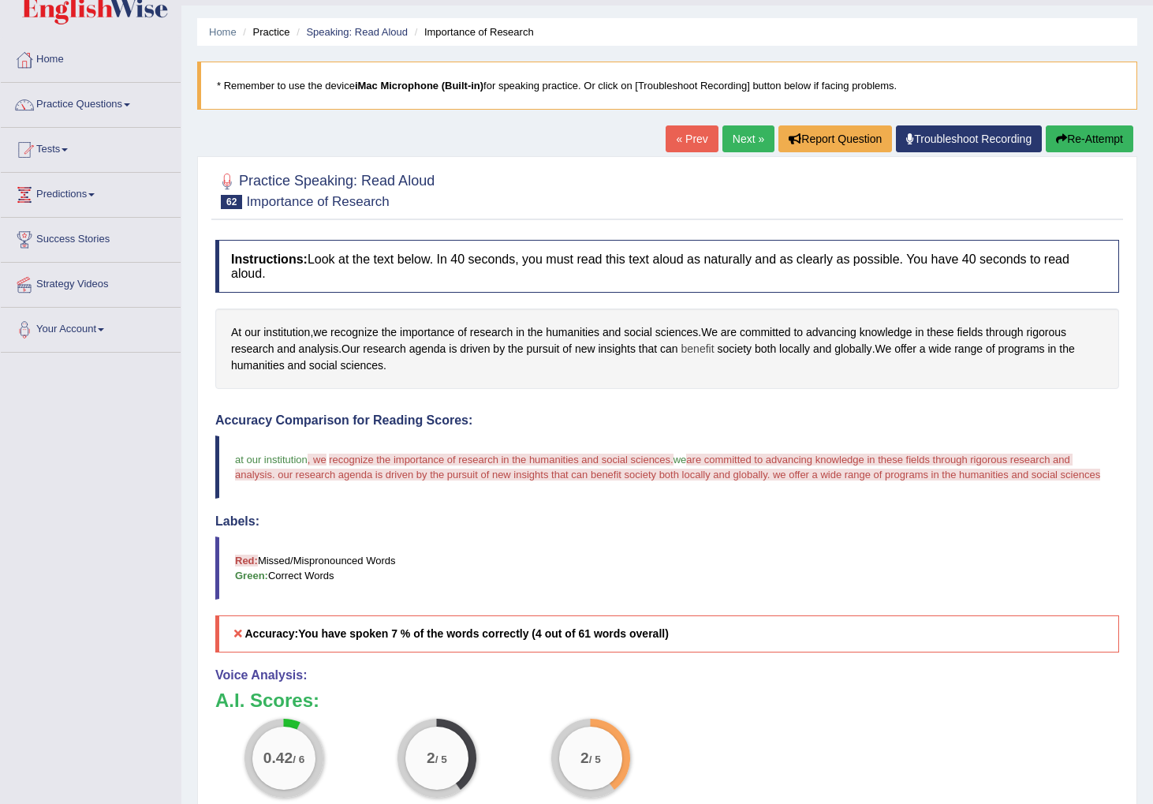
scroll to position [39, 0]
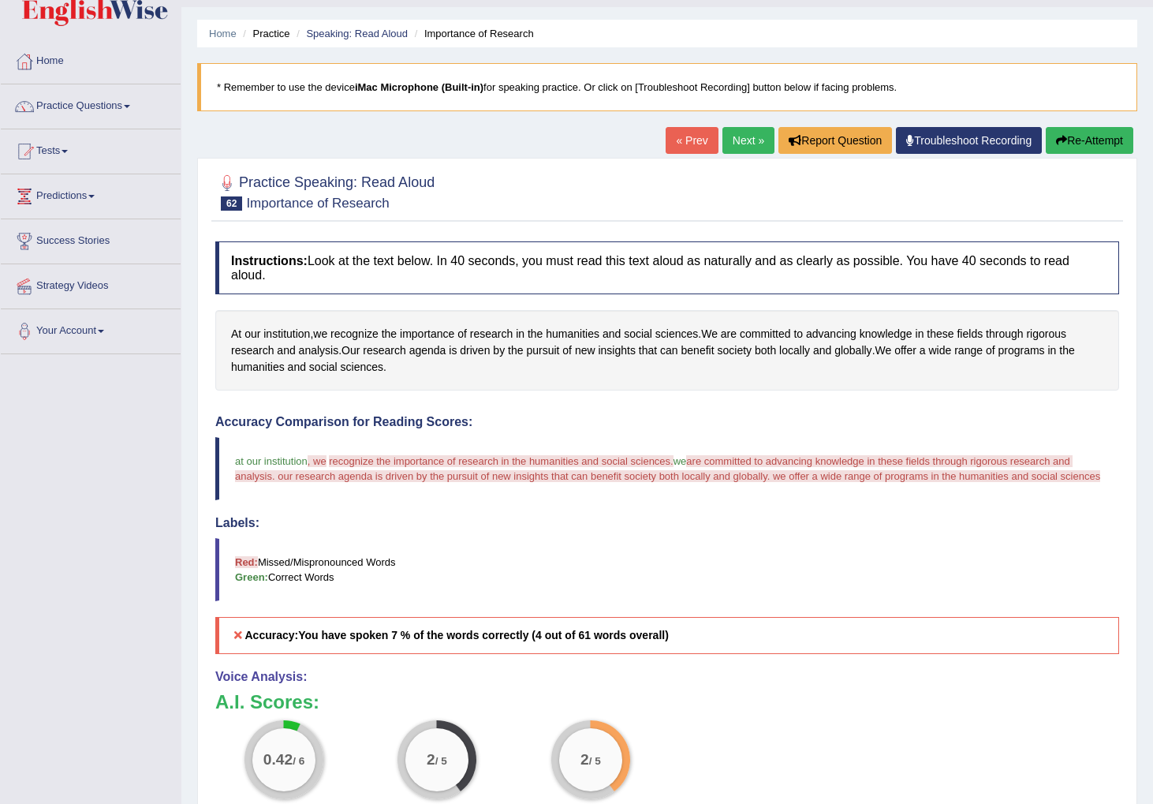
click at [1085, 136] on button "Re-Attempt" at bounding box center [1090, 140] width 88 height 27
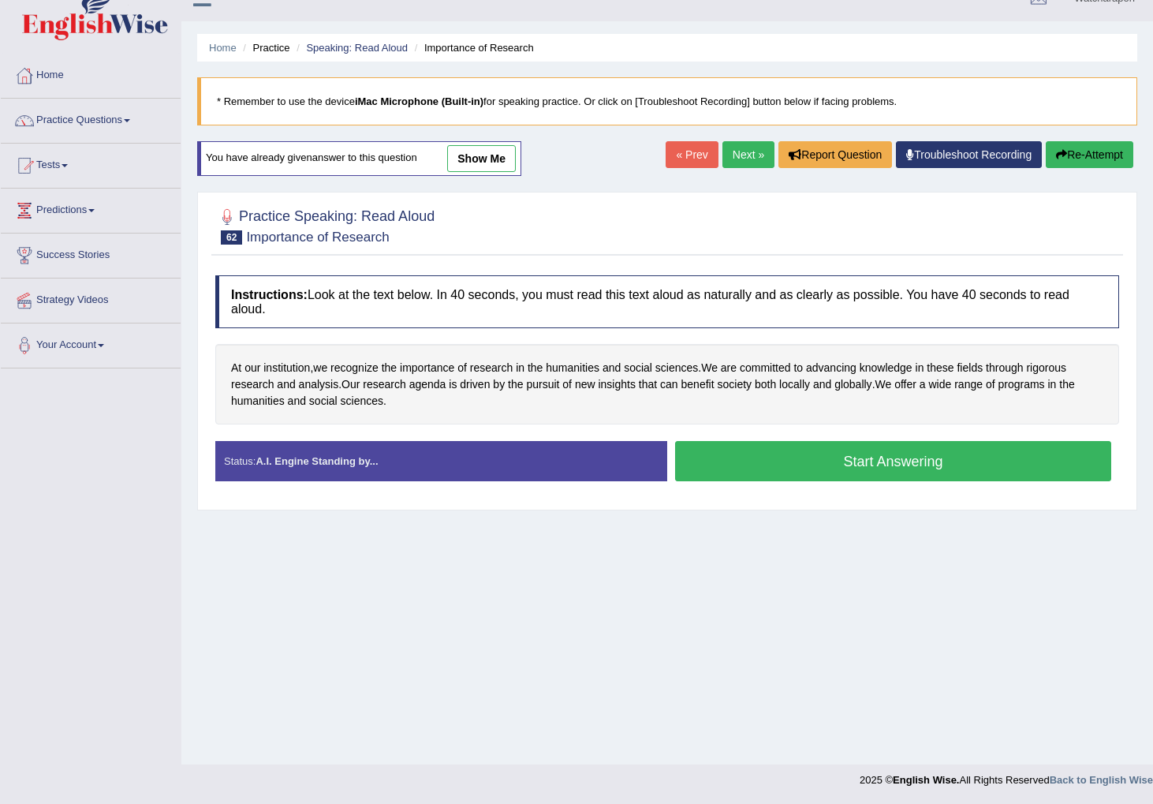
click at [788, 465] on button "Start Answering" at bounding box center [893, 461] width 436 height 40
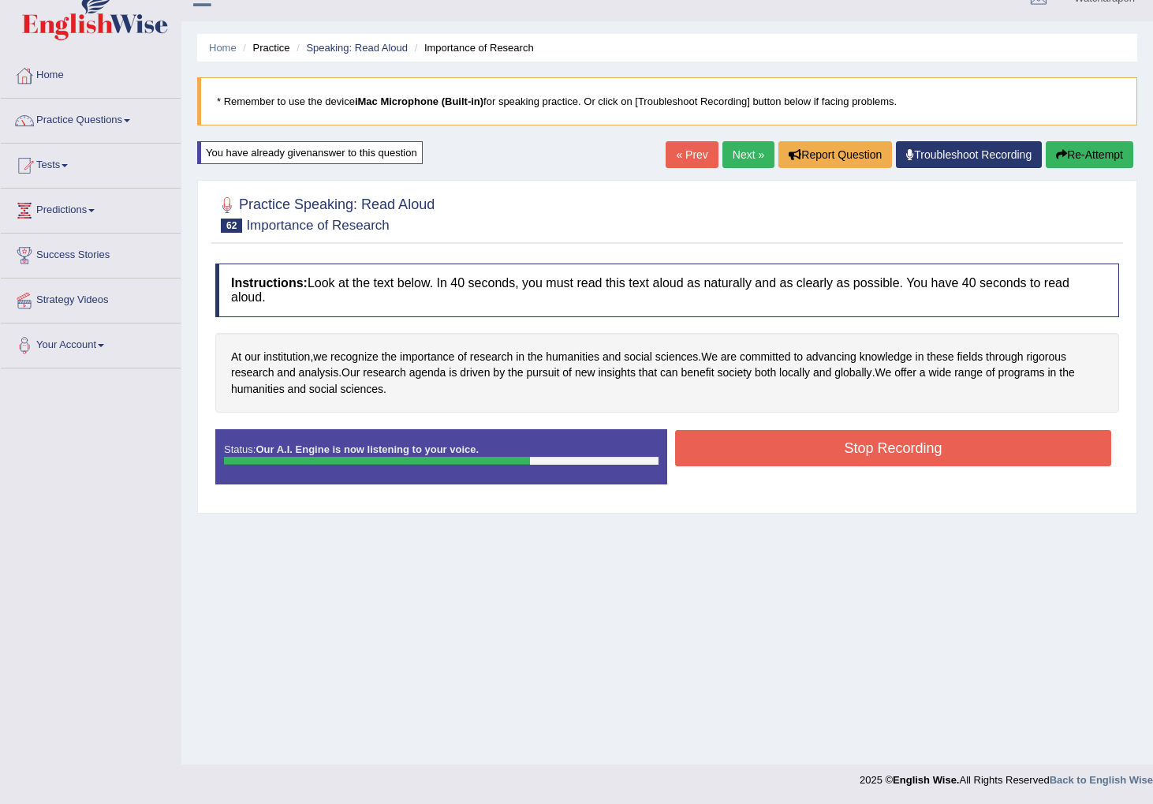
click at [720, 441] on button "Stop Recording" at bounding box center [893, 448] width 436 height 36
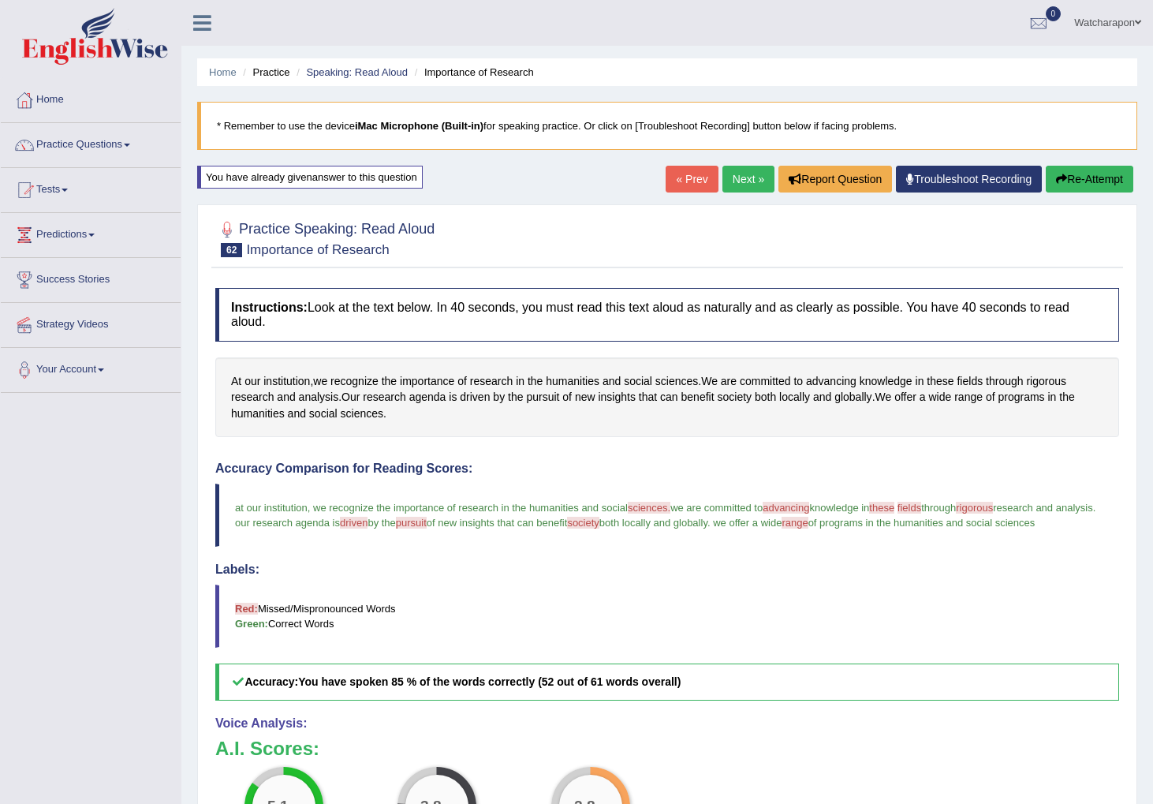
click at [725, 179] on link "Next »" at bounding box center [749, 179] width 52 height 27
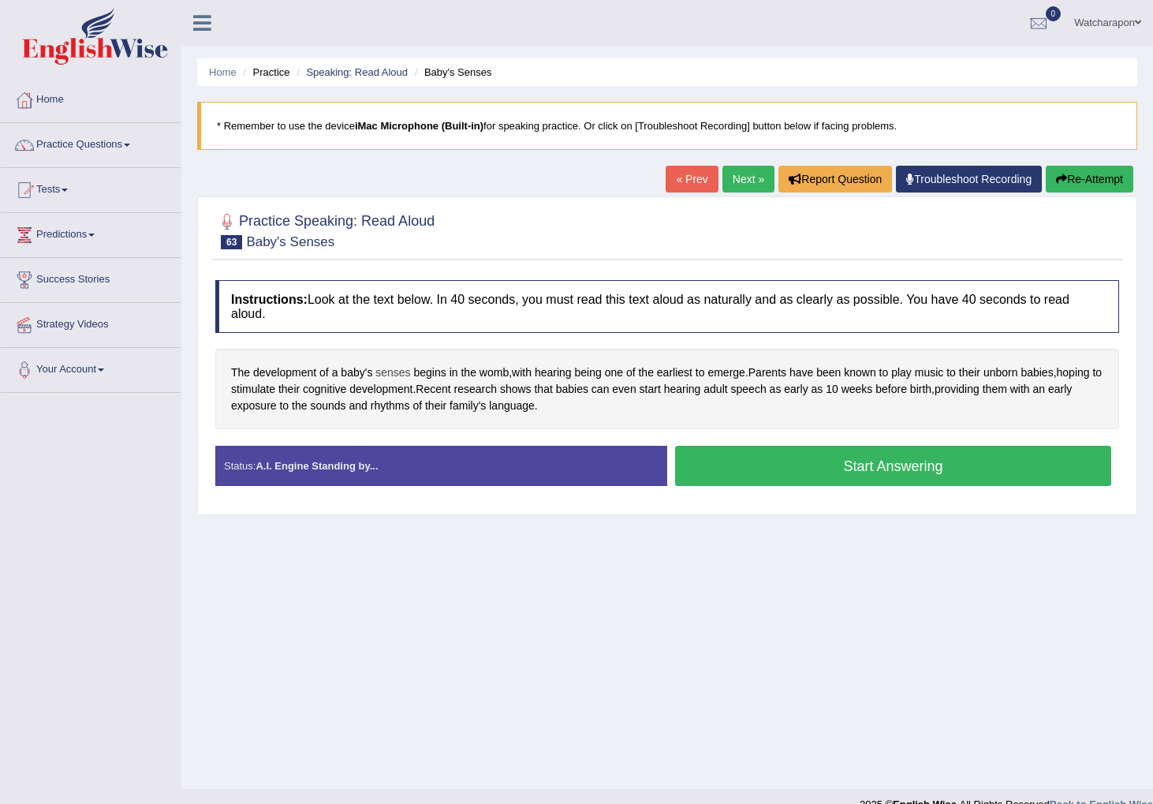
click at [390, 375] on span "senses" at bounding box center [392, 372] width 35 height 17
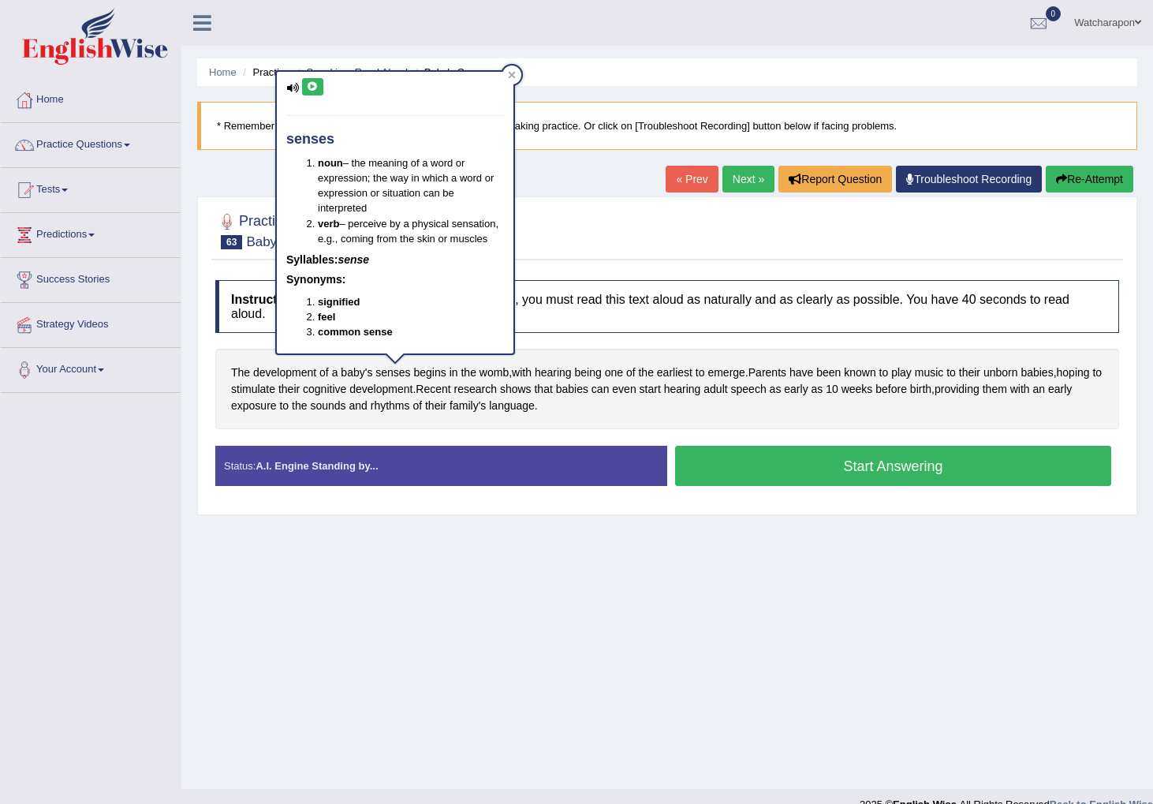
click at [307, 80] on button at bounding box center [312, 86] width 21 height 17
click at [491, 376] on span "womb" at bounding box center [494, 372] width 29 height 17
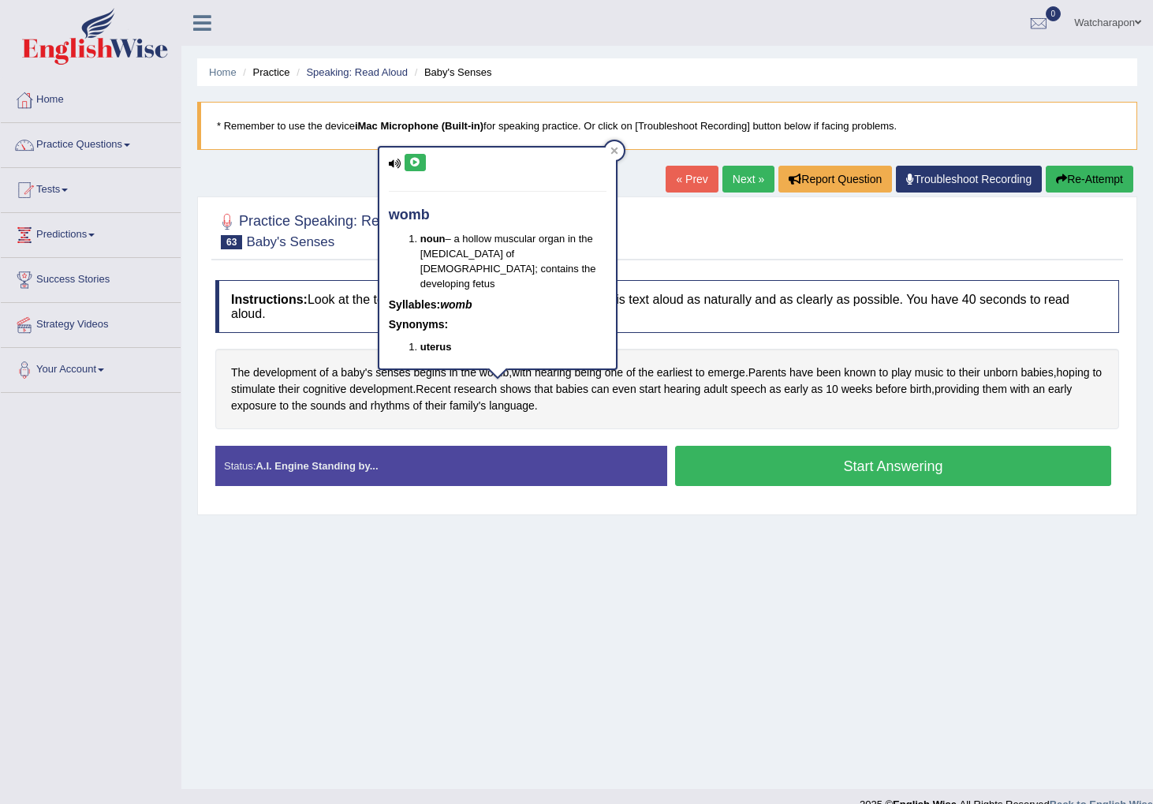
click at [413, 159] on icon at bounding box center [415, 162] width 12 height 9
click at [613, 150] on icon at bounding box center [614, 150] width 7 height 7
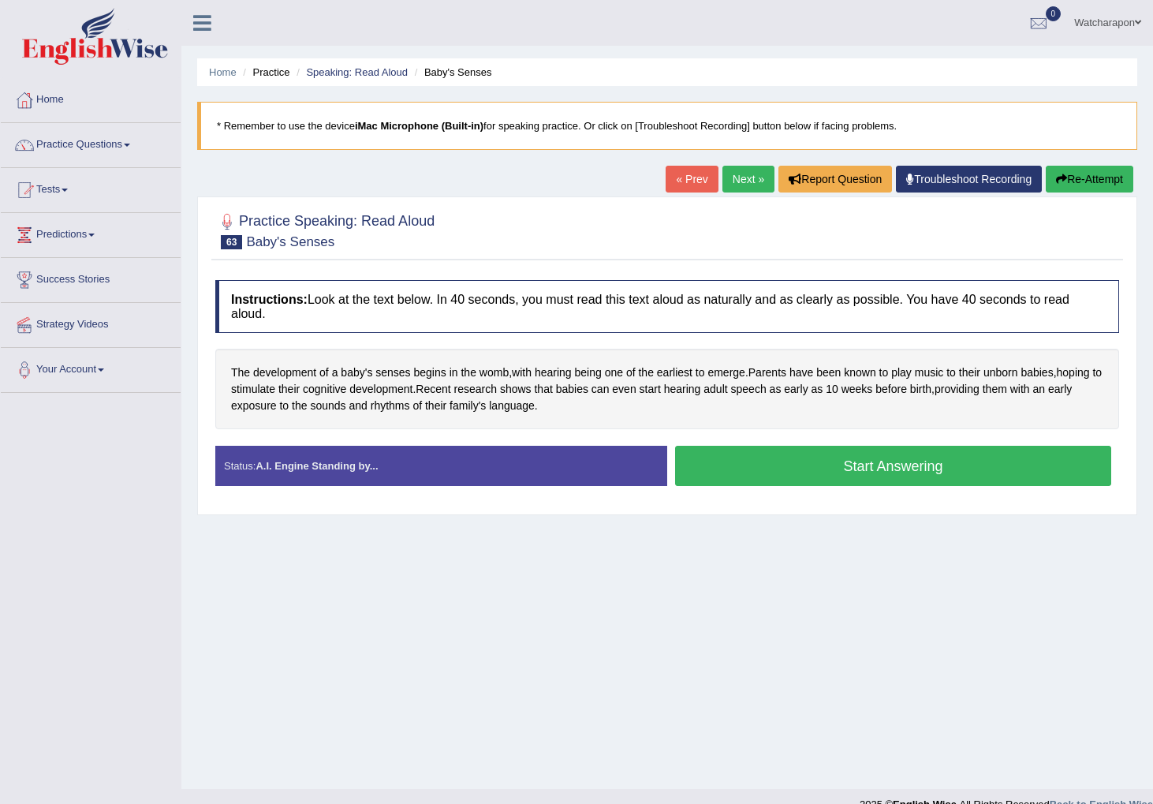
click at [769, 472] on button "Start Answering" at bounding box center [893, 466] width 436 height 40
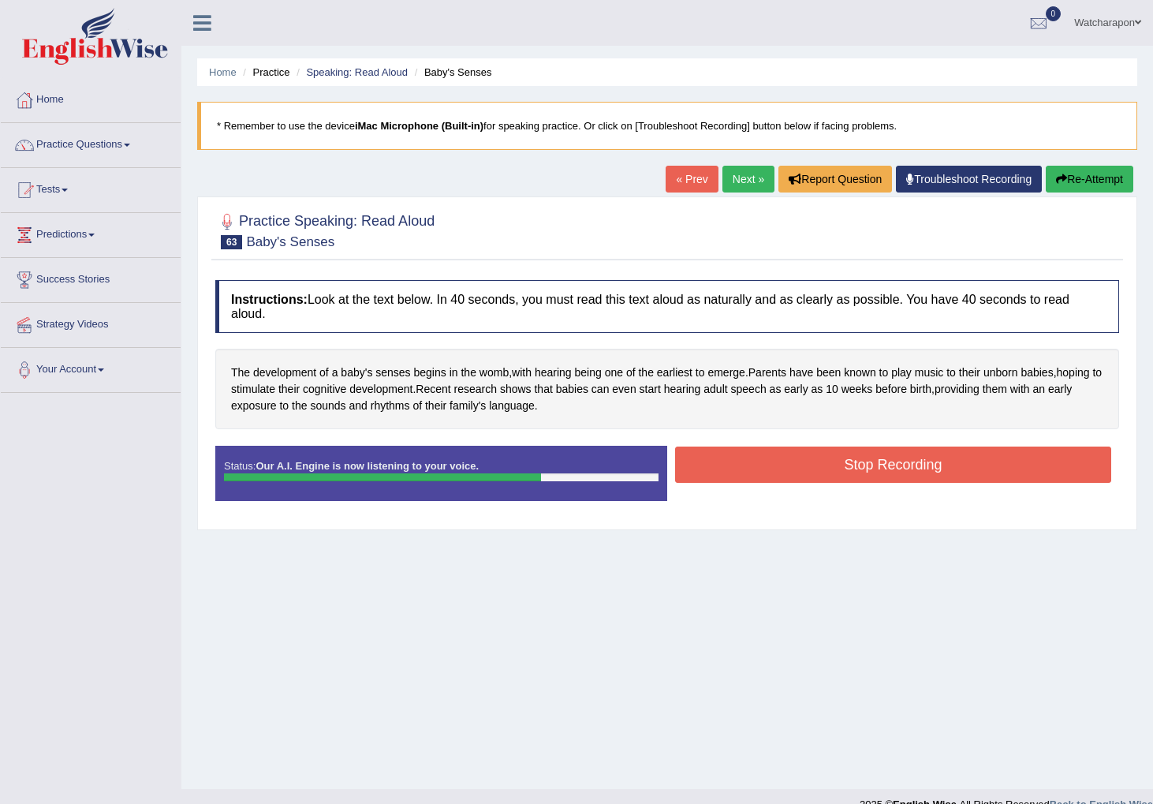
click at [773, 468] on button "Stop Recording" at bounding box center [893, 464] width 436 height 36
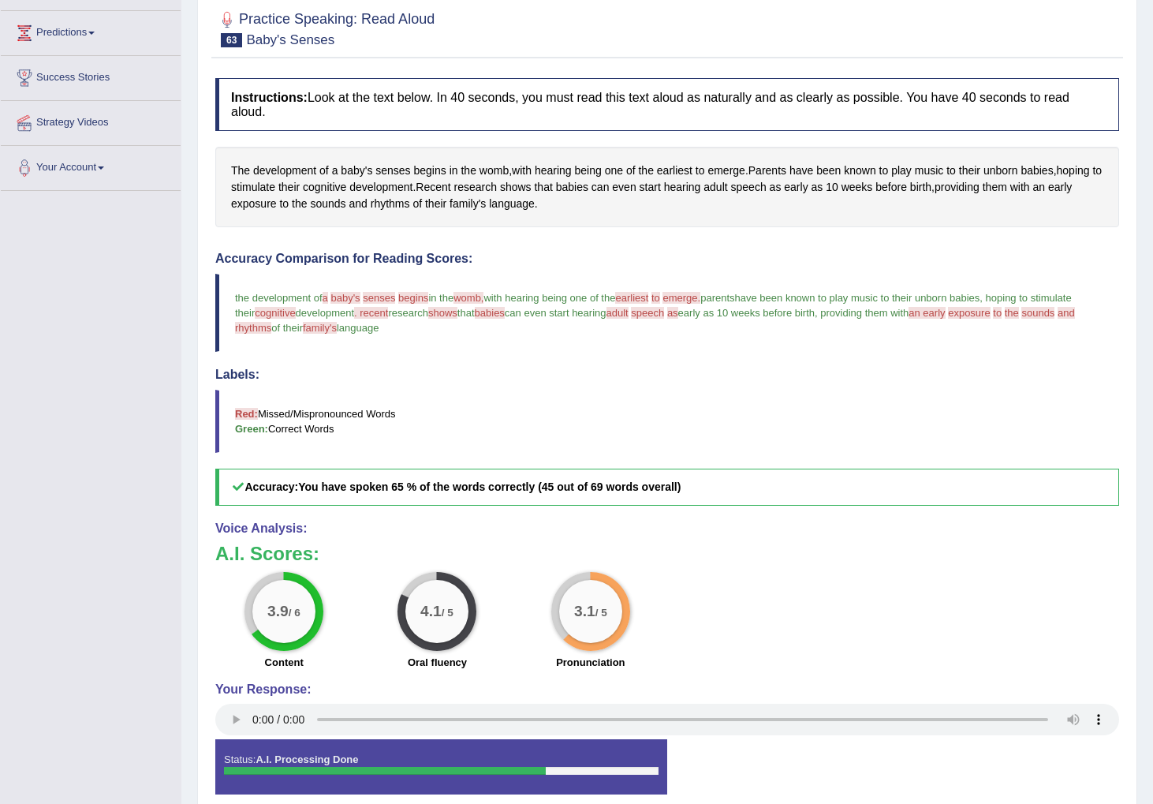
scroll to position [216, 0]
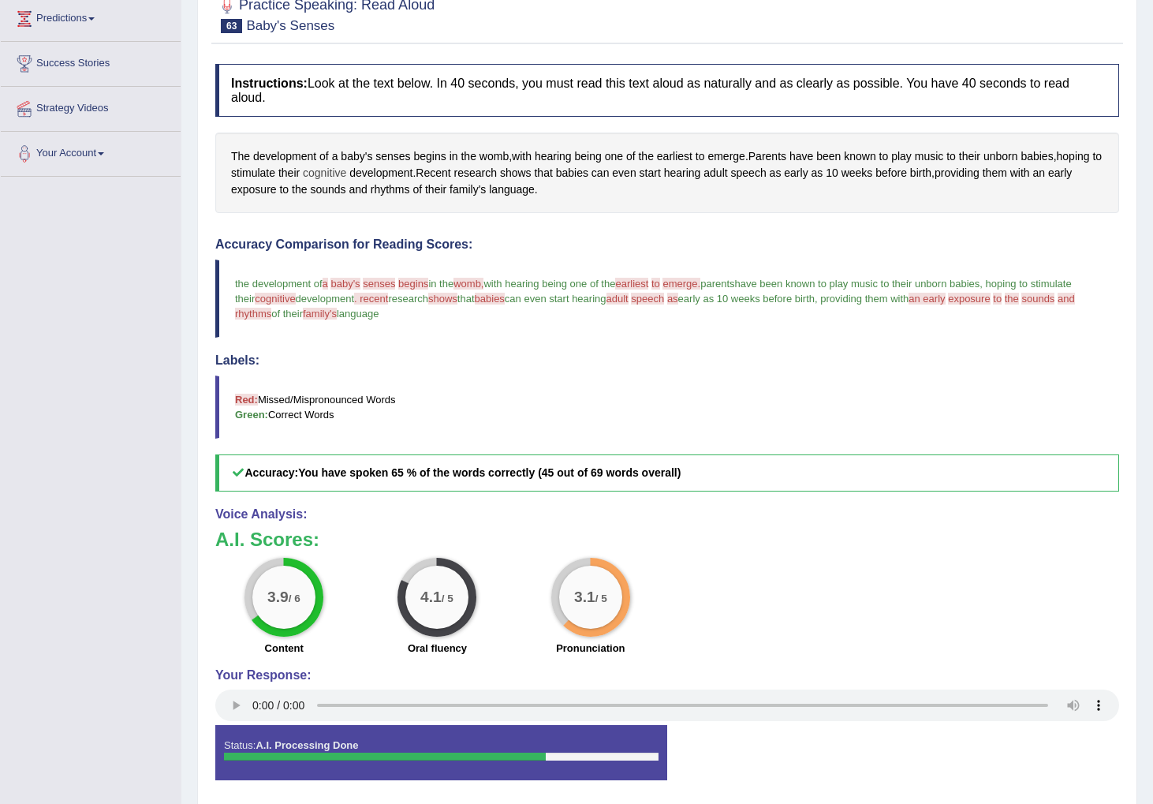
click at [346, 174] on span "cognitive" at bounding box center [324, 173] width 43 height 17
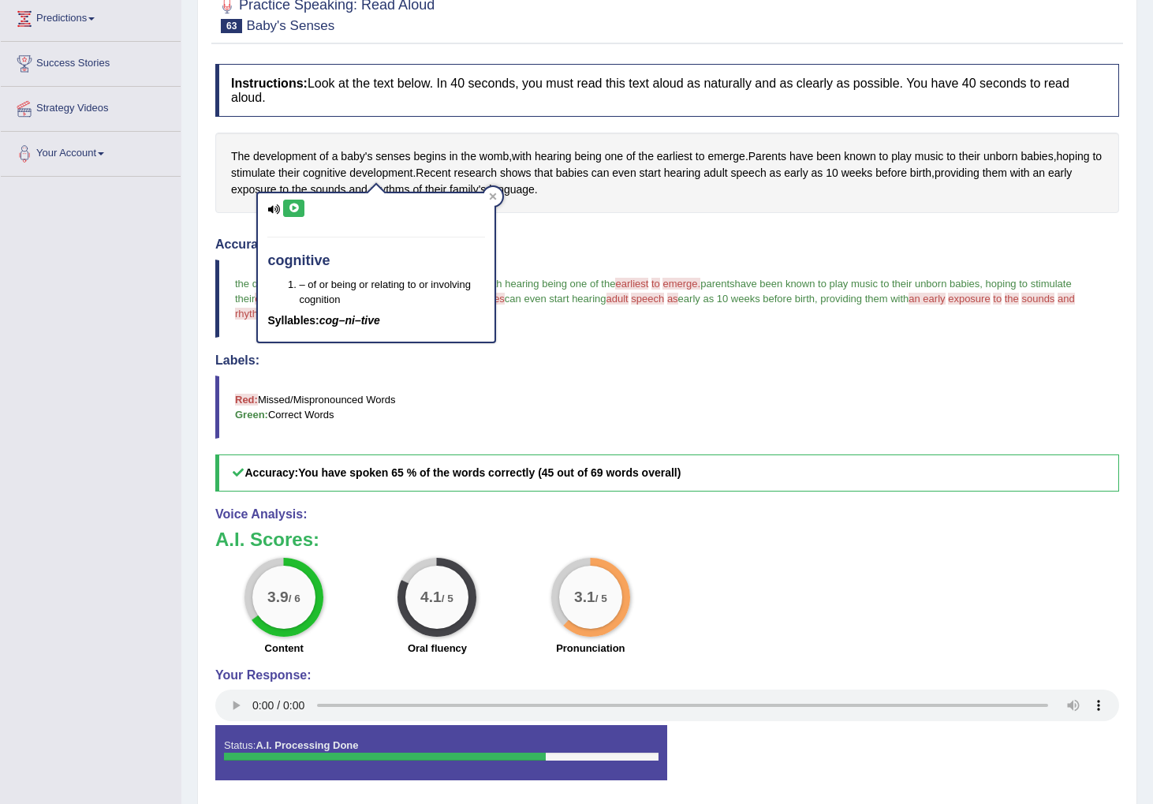
click at [300, 204] on button at bounding box center [293, 208] width 21 height 17
click at [842, 244] on h4 "Accuracy Comparison for Reading Scores:" at bounding box center [667, 244] width 904 height 14
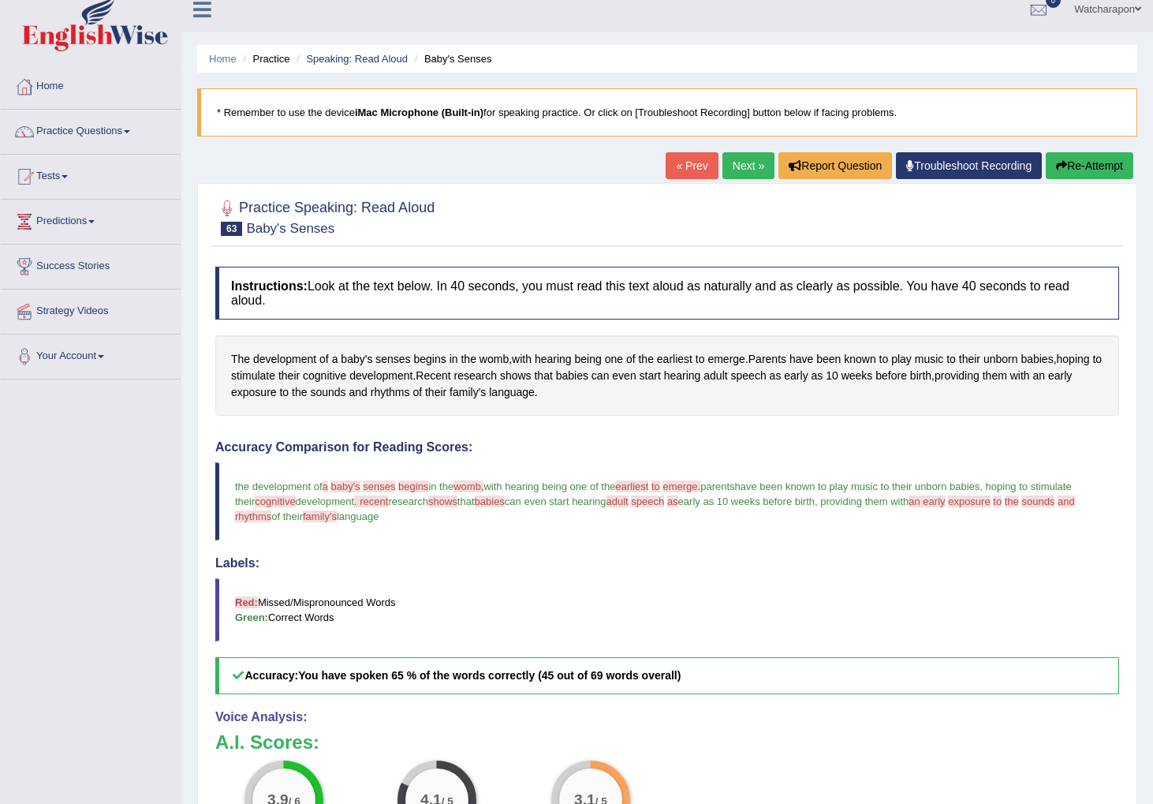
scroll to position [0, 0]
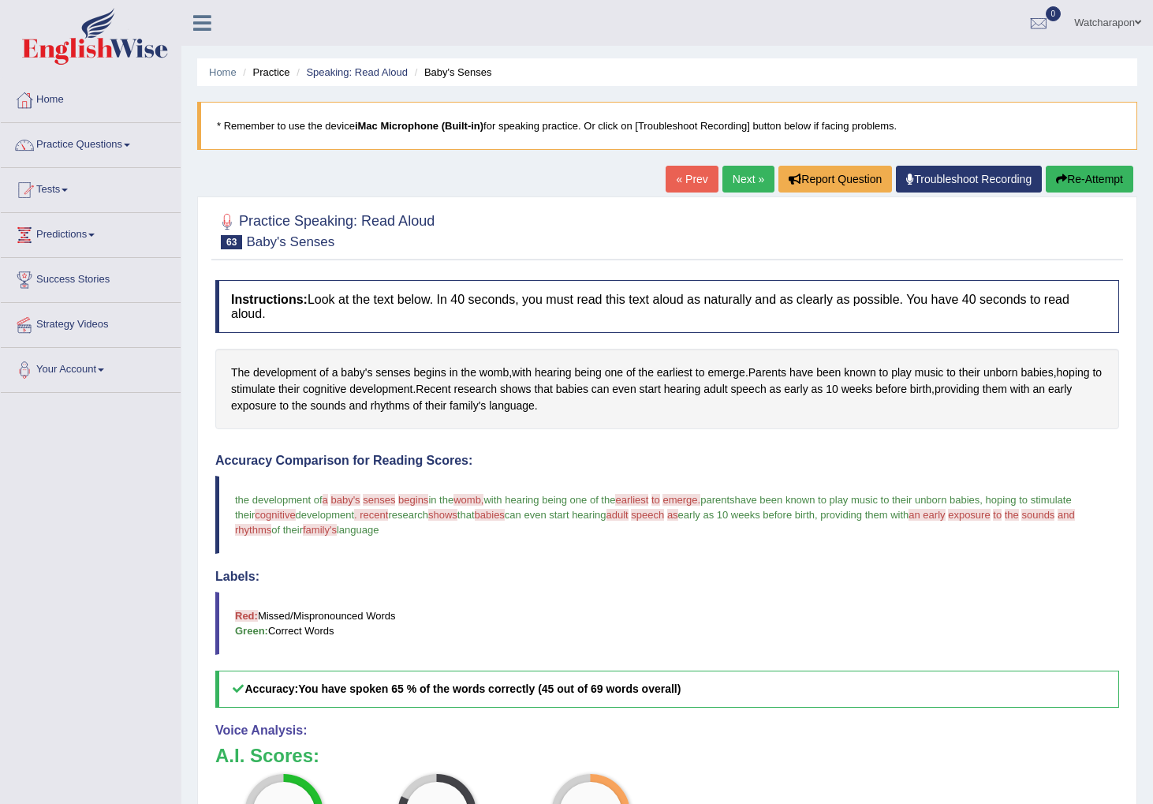
click at [1101, 178] on button "Re-Attempt" at bounding box center [1090, 179] width 88 height 27
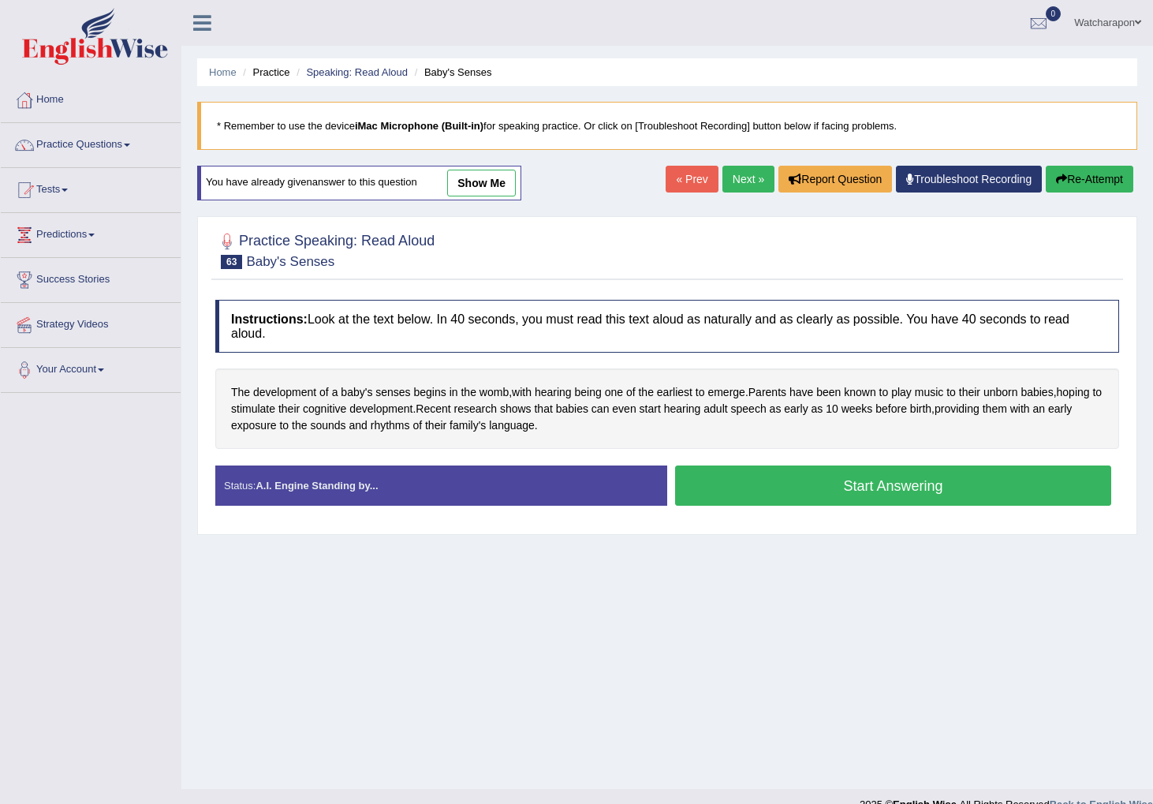
click at [721, 486] on button "Start Answering" at bounding box center [893, 485] width 436 height 40
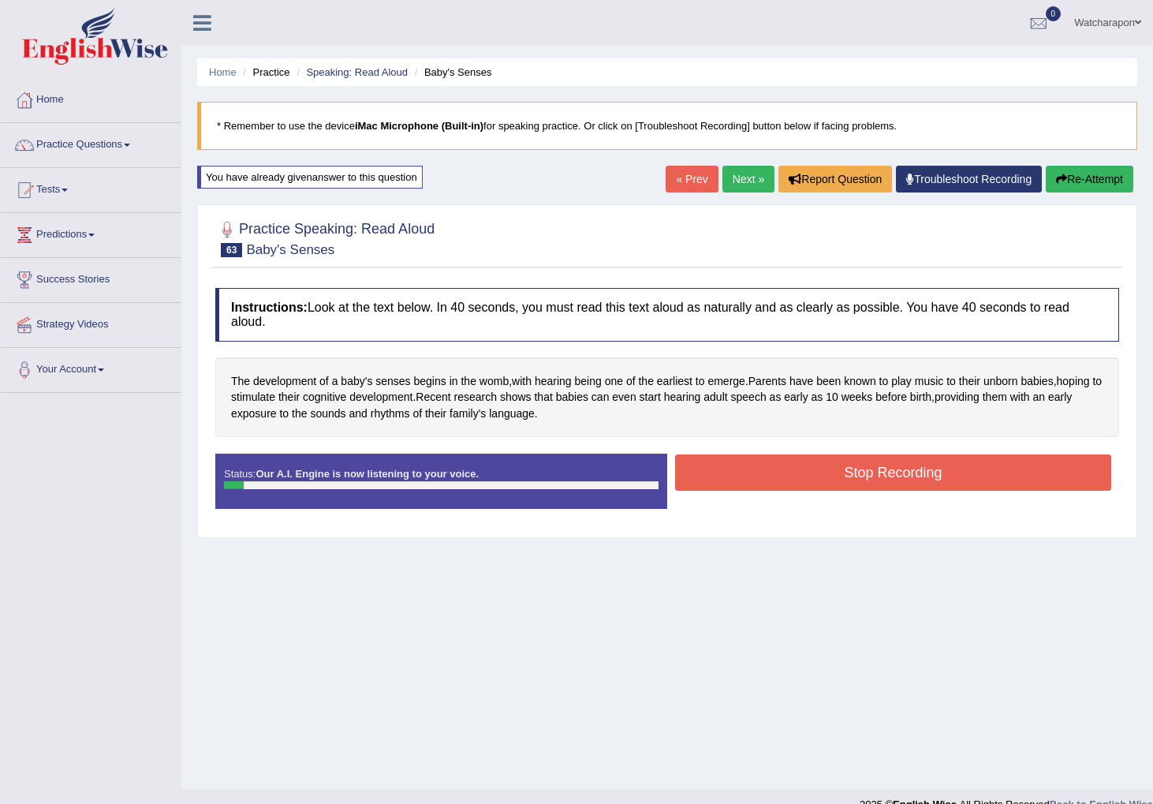
click at [809, 465] on button "Stop Recording" at bounding box center [893, 472] width 436 height 36
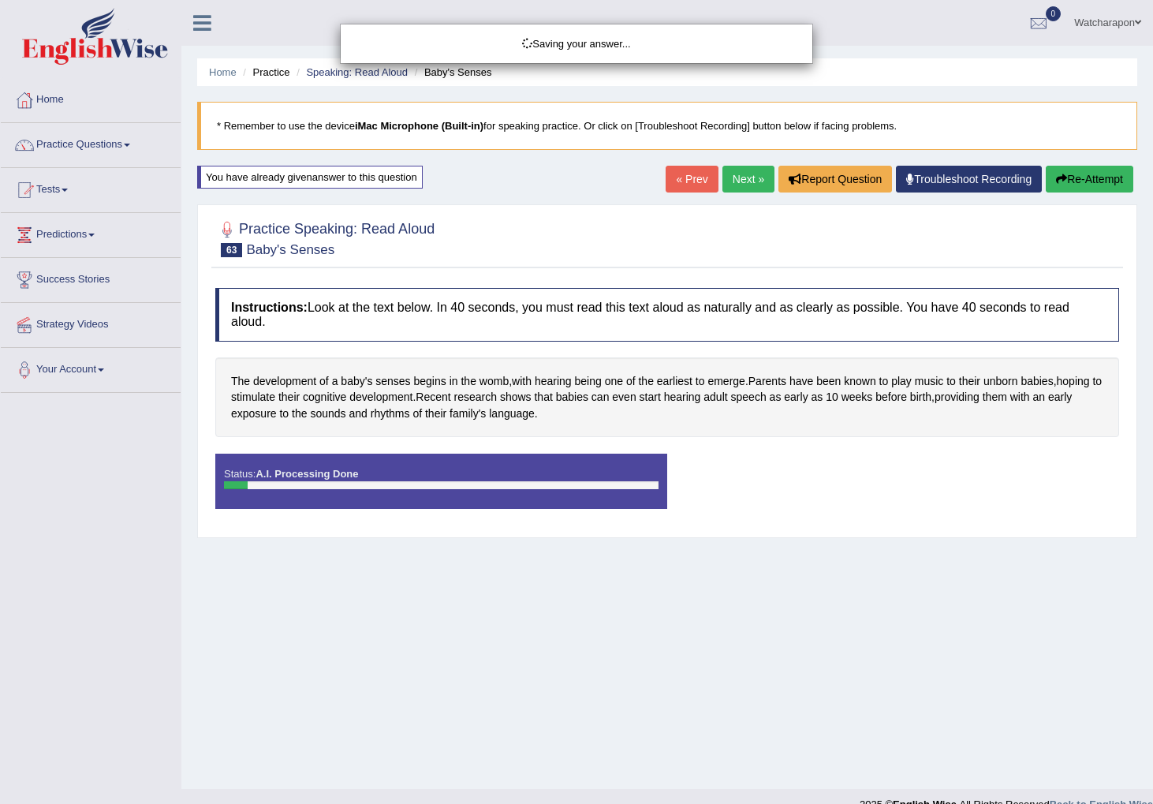
click at [1077, 179] on div "Saving your answer..." at bounding box center [576, 402] width 1153 height 804
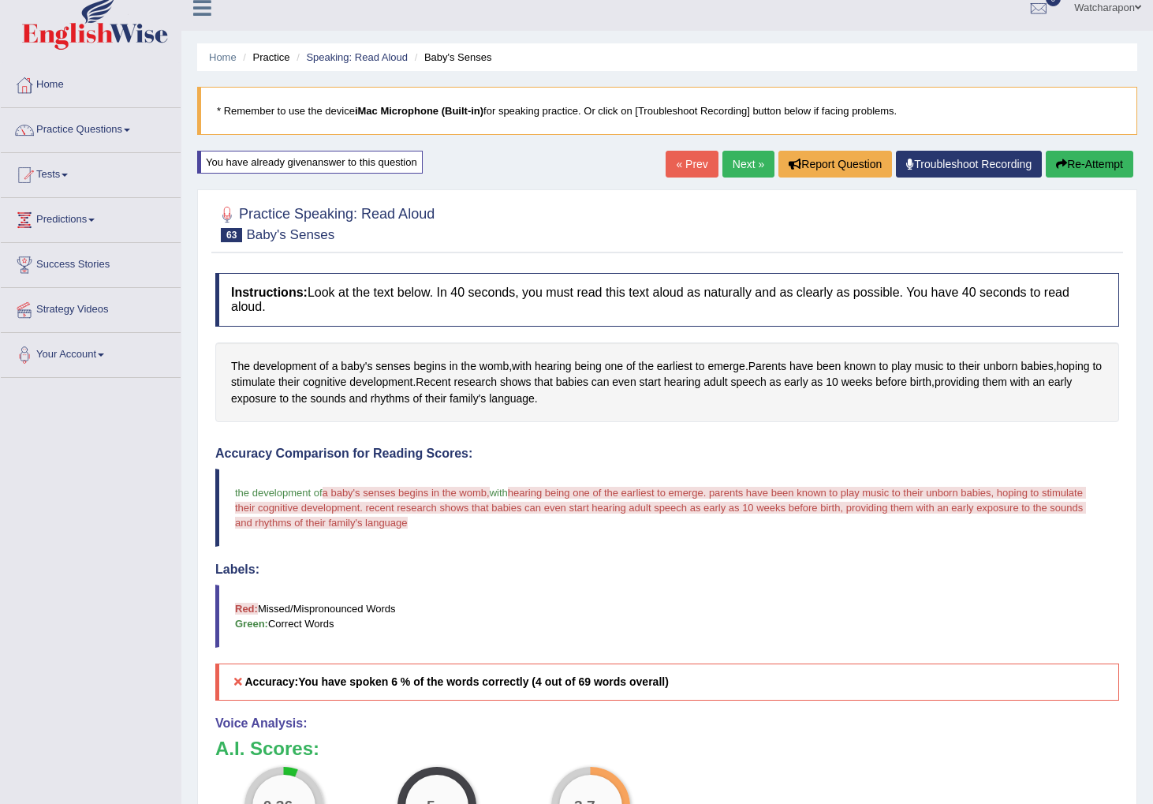
scroll to position [18, 0]
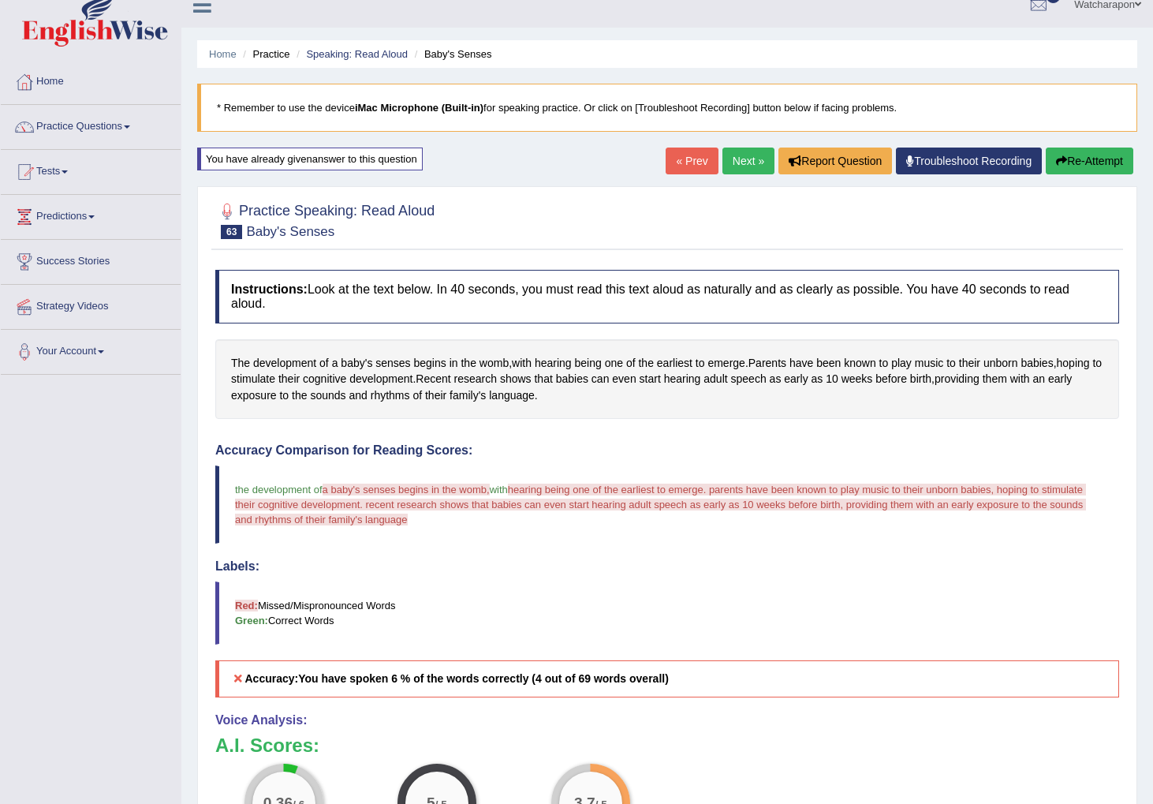
click at [1088, 159] on button "Re-Attempt" at bounding box center [1090, 161] width 88 height 27
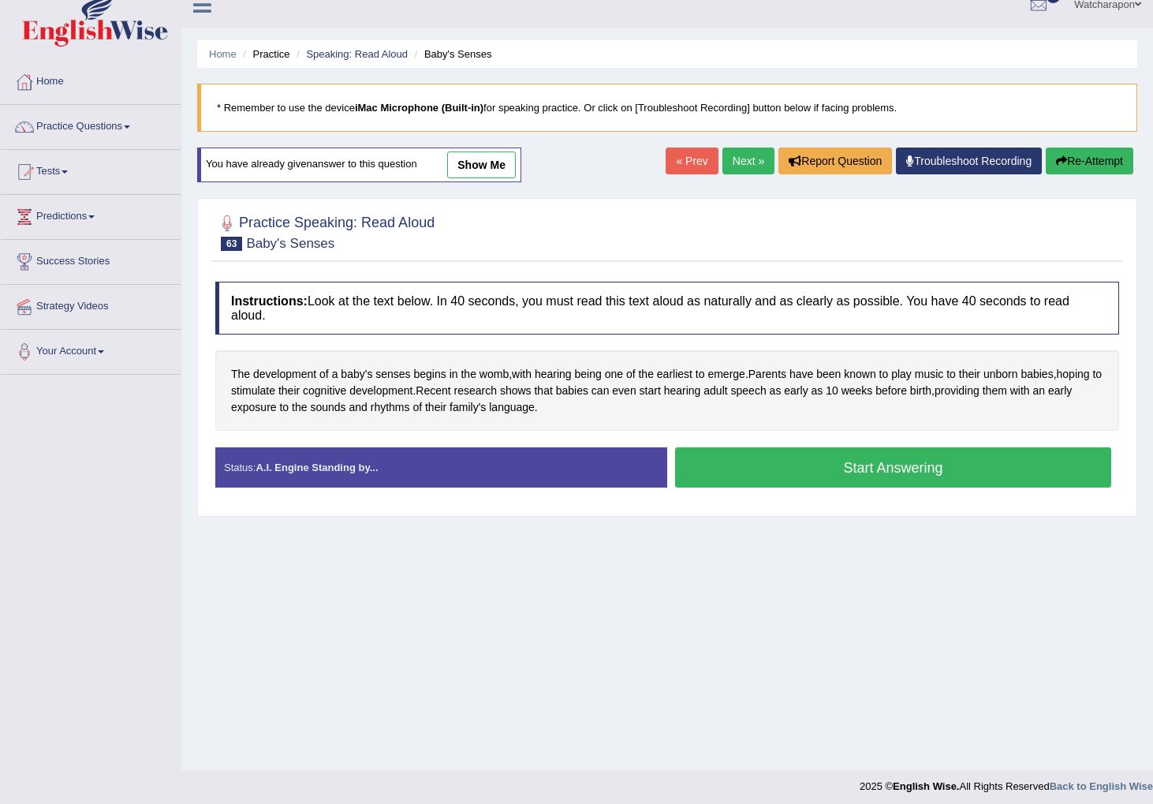
click at [760, 471] on button "Start Answering" at bounding box center [893, 467] width 436 height 40
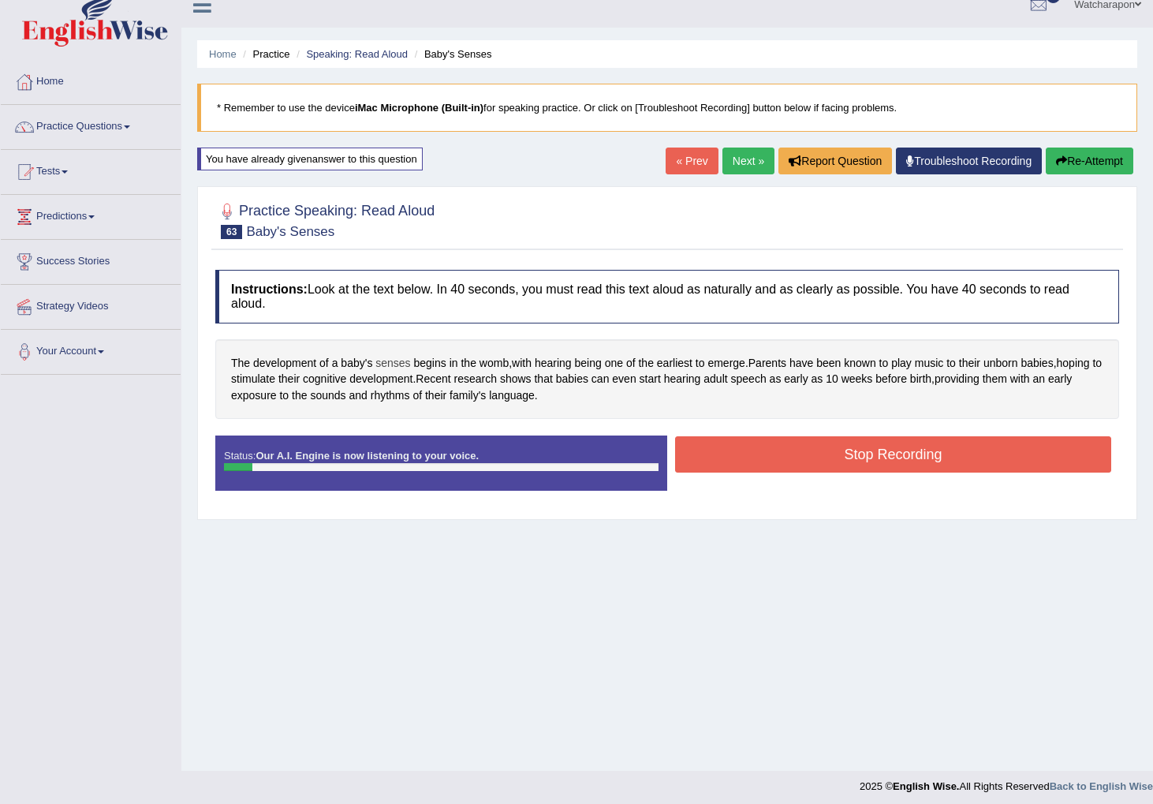
scroll to position [24, 0]
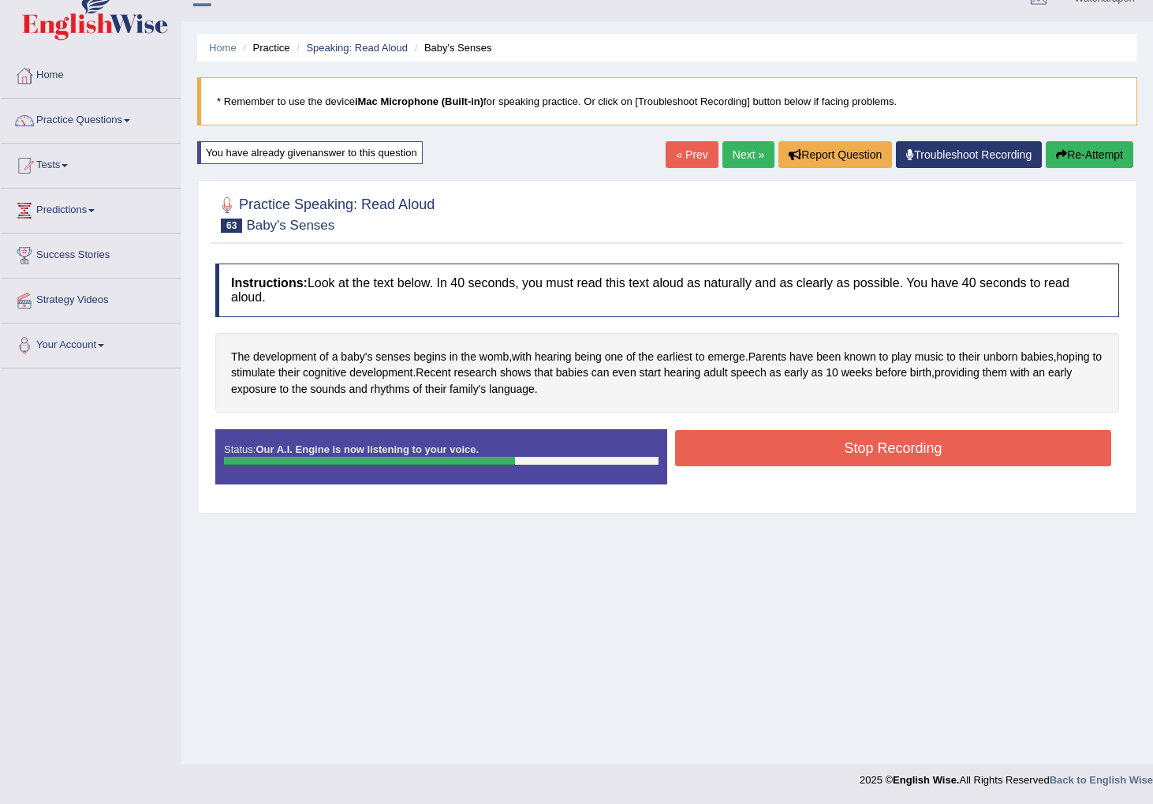
click at [765, 469] on div "Stop Recording" at bounding box center [893, 450] width 452 height 40
click at [762, 458] on button "Stop Recording" at bounding box center [893, 448] width 436 height 36
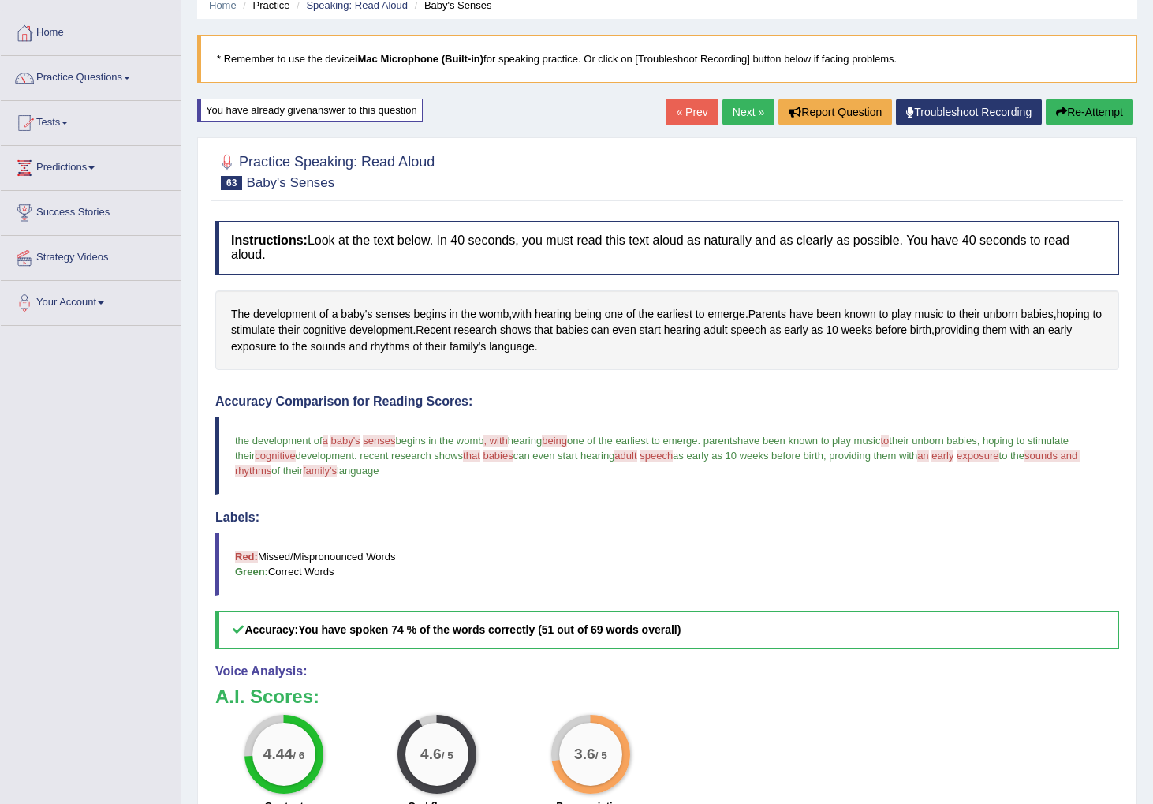
scroll to position [0, 0]
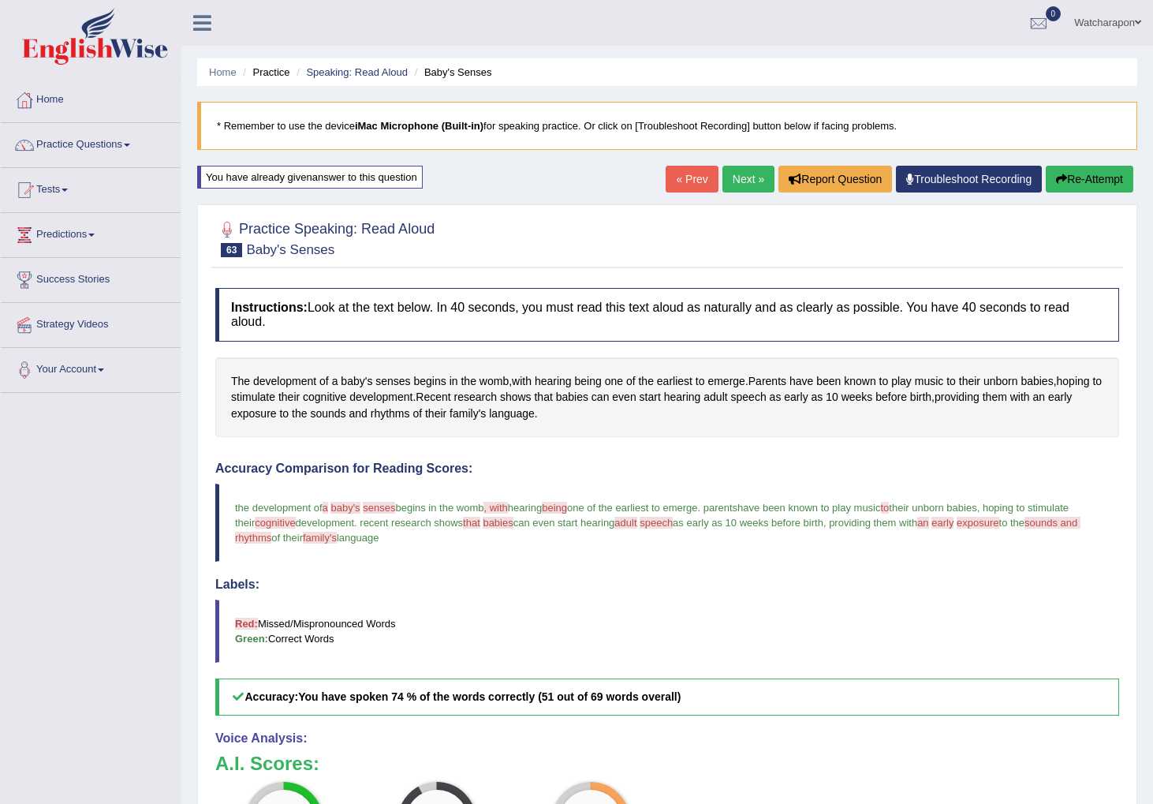
click at [727, 174] on link "Next »" at bounding box center [749, 179] width 52 height 27
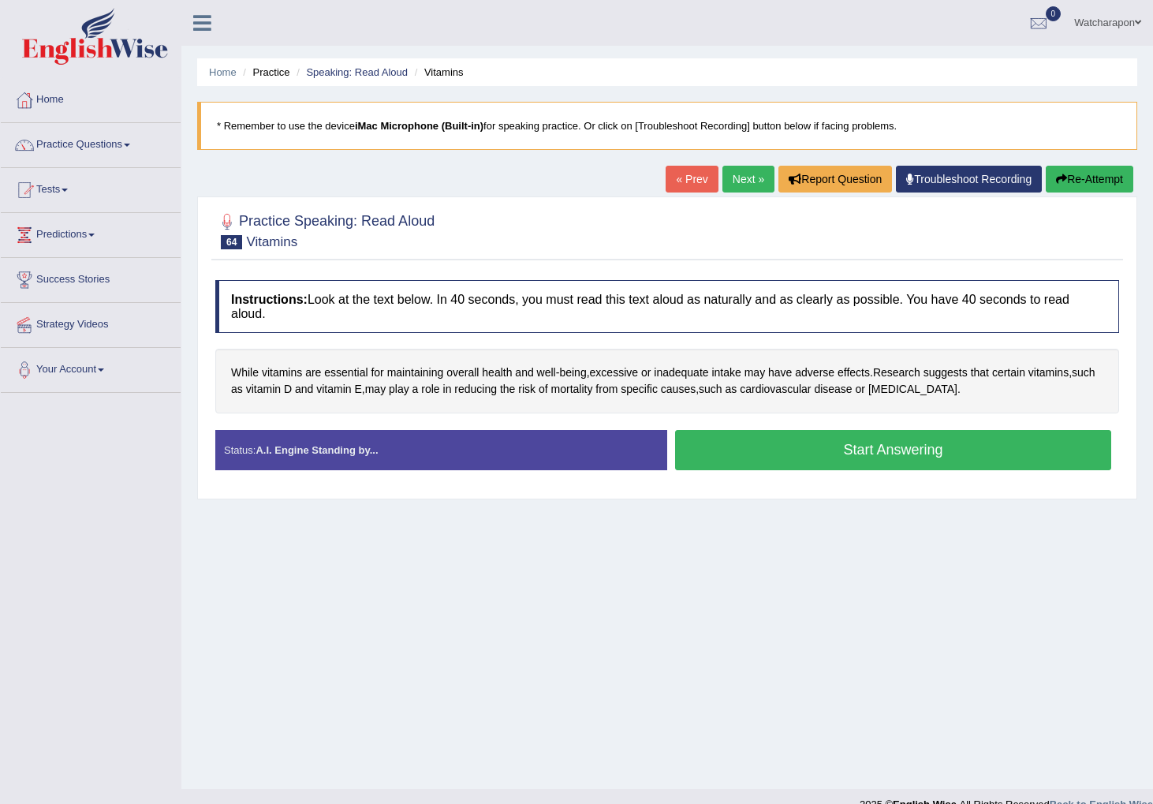
click at [799, 457] on button "Start Answering" at bounding box center [893, 450] width 436 height 40
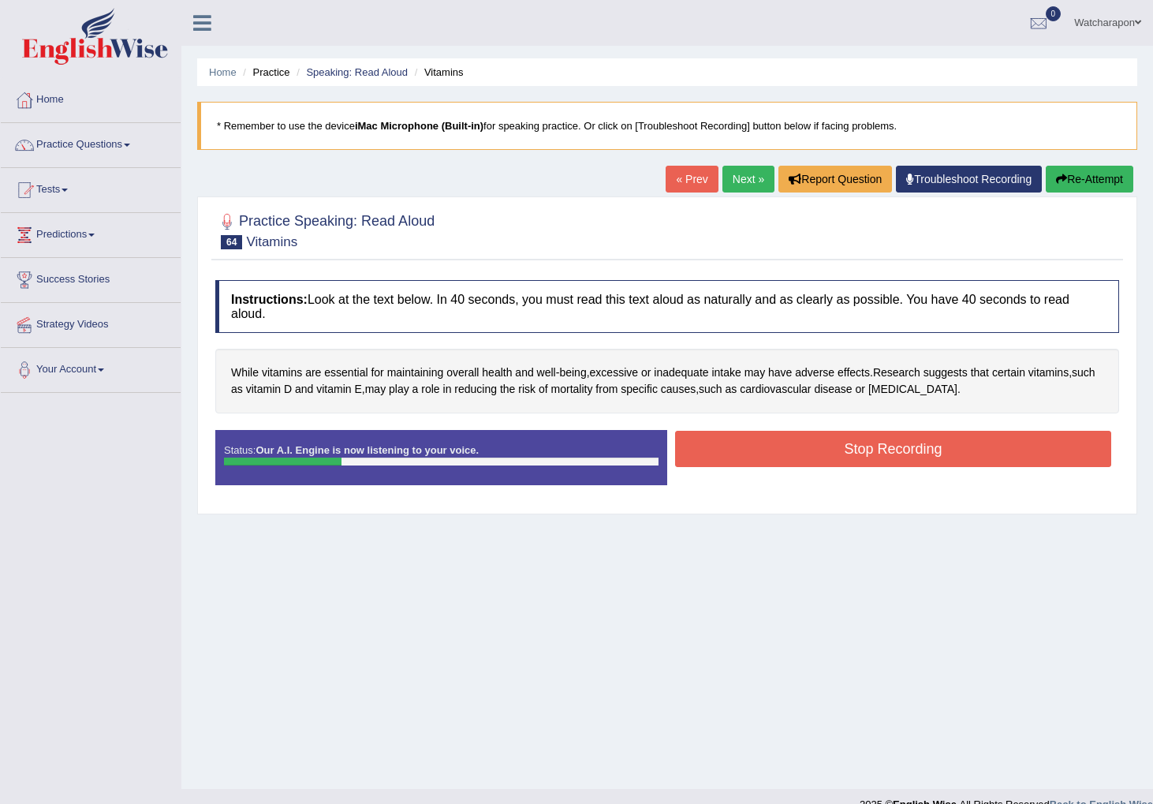
click at [850, 439] on button "Stop Recording" at bounding box center [893, 449] width 436 height 36
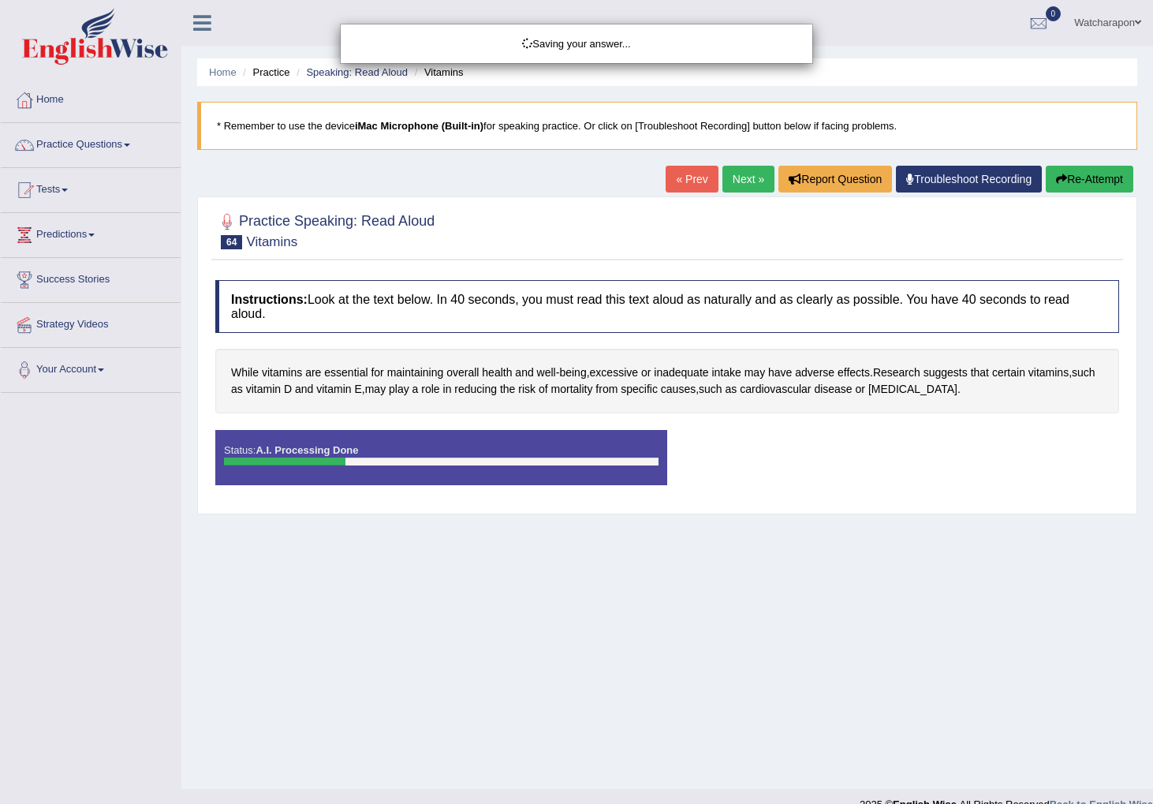
click at [1058, 180] on div "Saving your answer..." at bounding box center [576, 402] width 1153 height 804
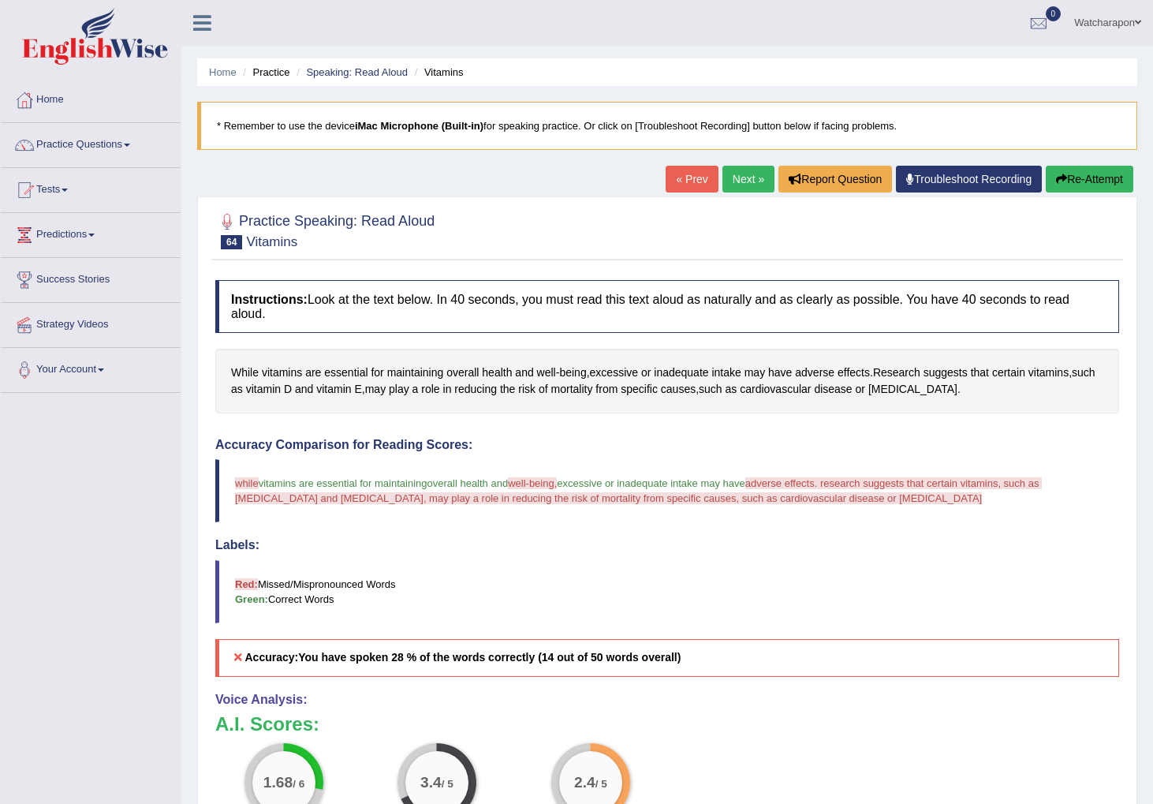
click at [1084, 177] on button "Re-Attempt" at bounding box center [1090, 179] width 88 height 27
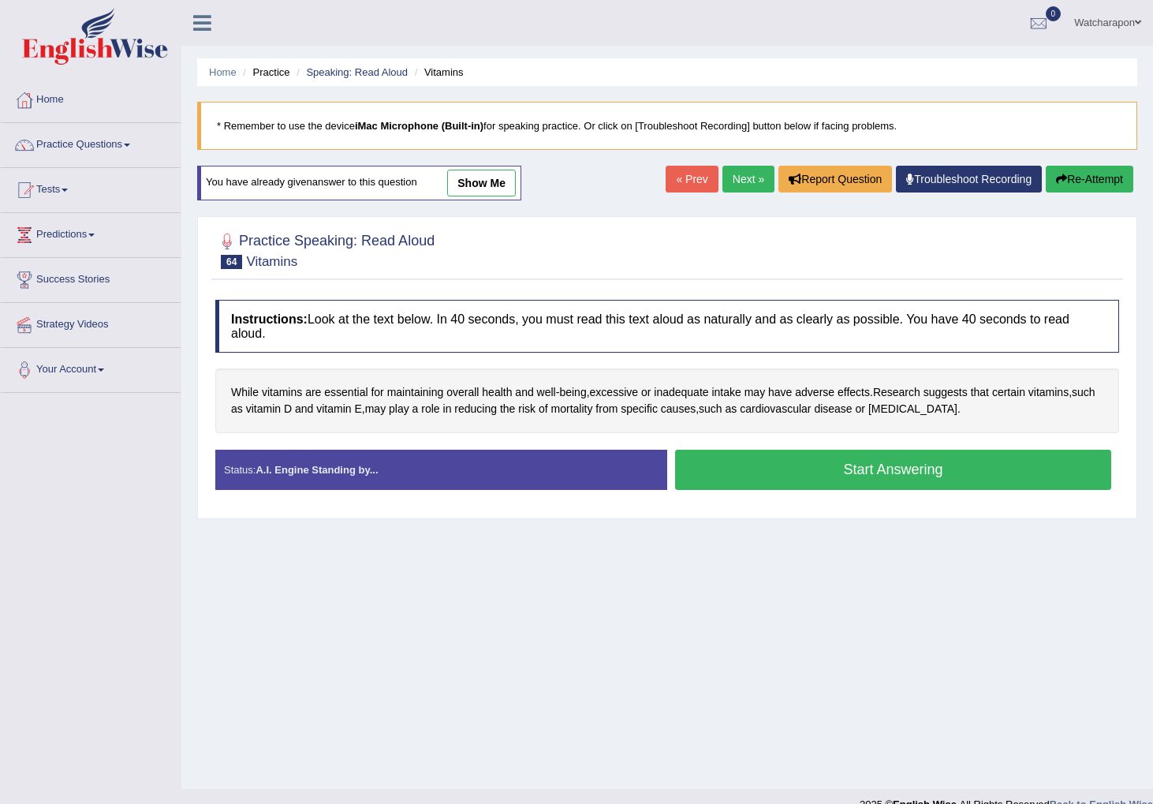
click at [757, 474] on button "Start Answering" at bounding box center [893, 470] width 436 height 40
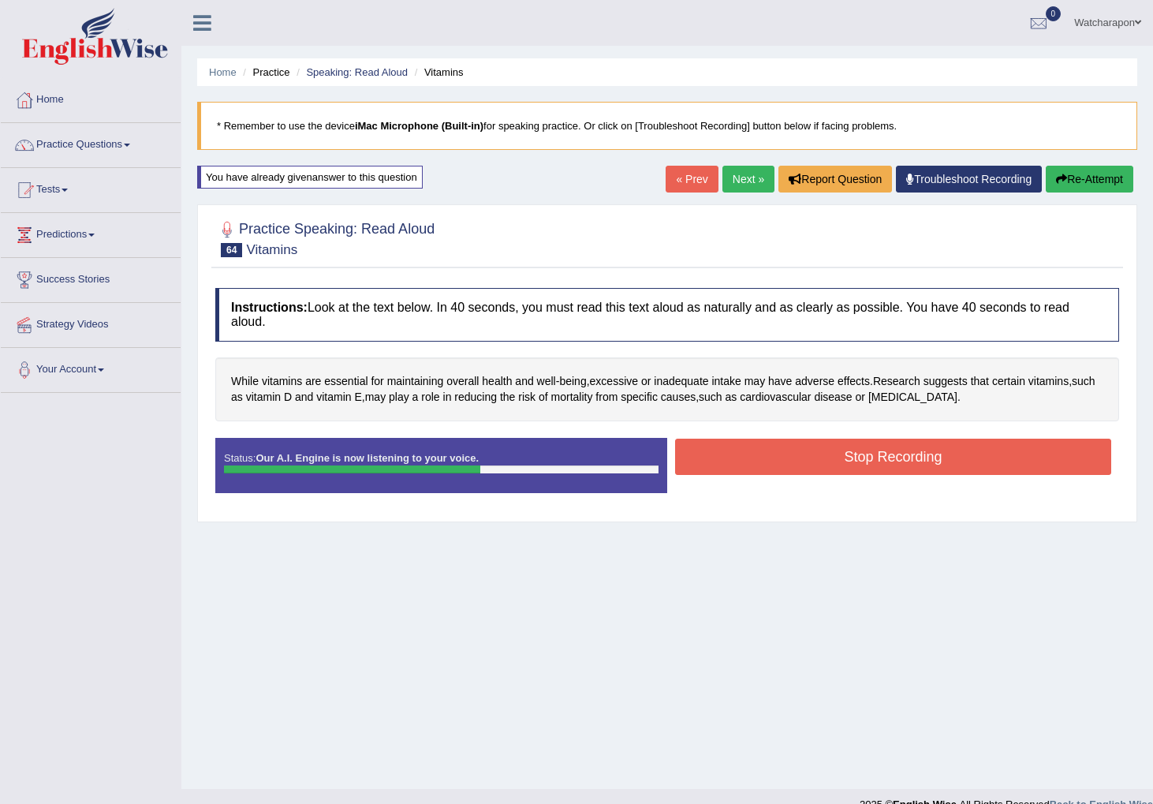
click at [839, 459] on button "Stop Recording" at bounding box center [893, 457] width 436 height 36
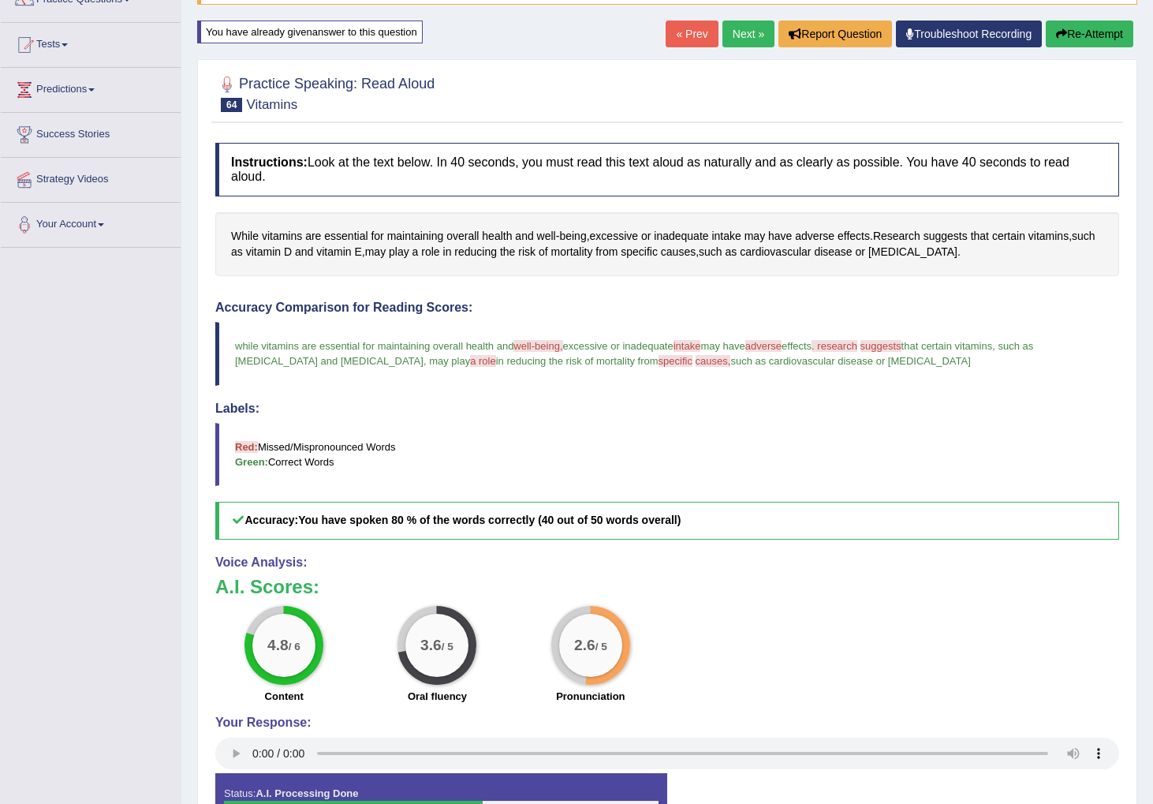
scroll to position [153, 0]
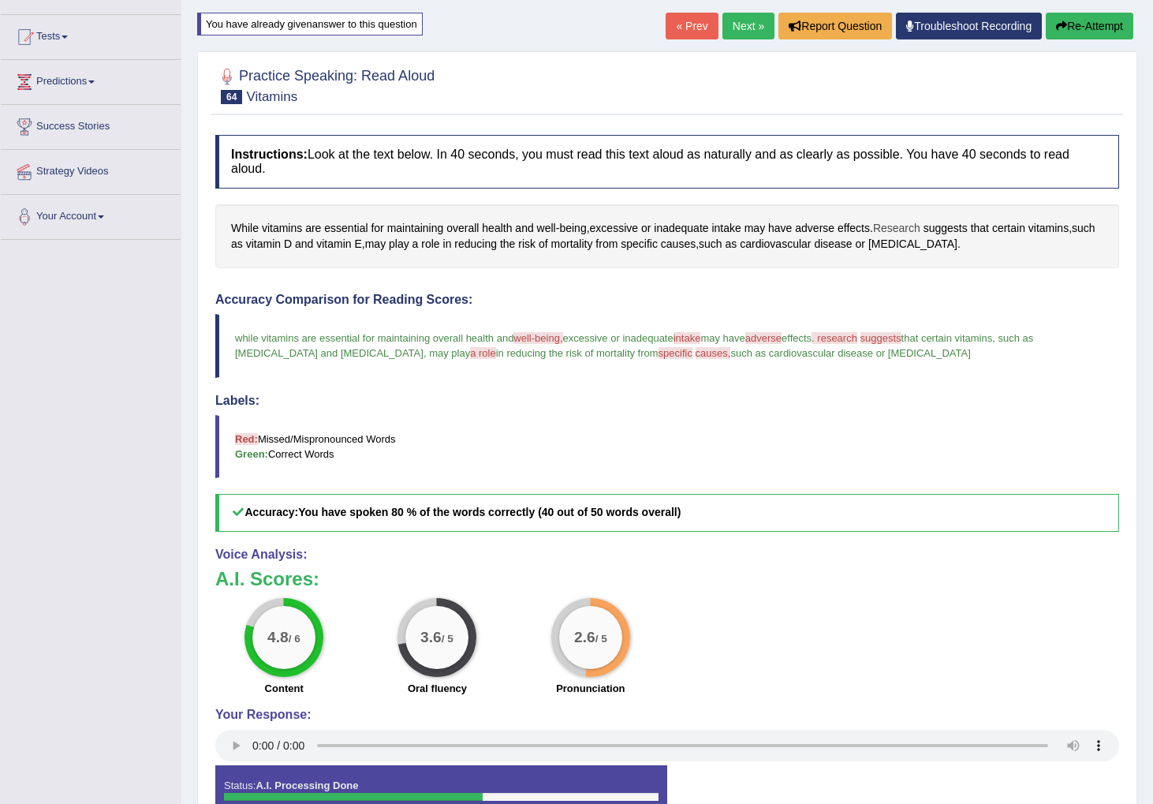
click at [906, 229] on span "Research" at bounding box center [896, 228] width 47 height 17
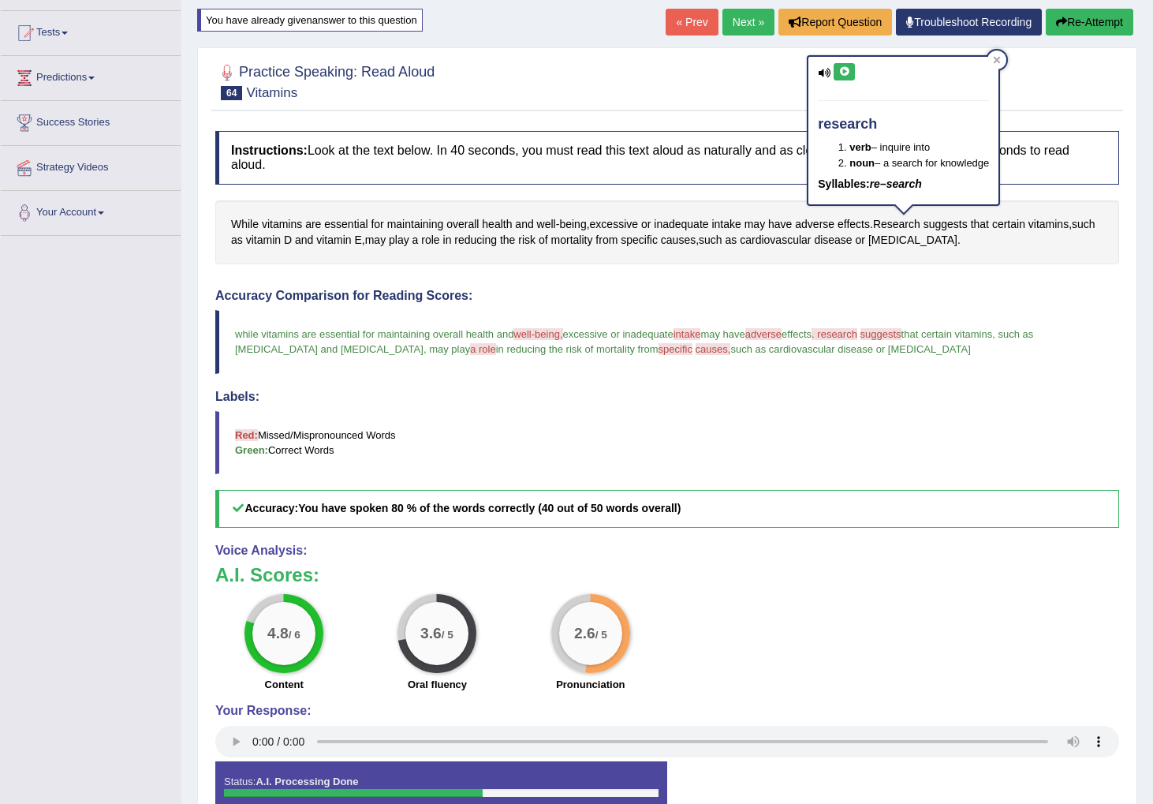
click at [841, 71] on icon at bounding box center [845, 71] width 12 height 9
click at [999, 59] on icon at bounding box center [997, 59] width 7 height 7
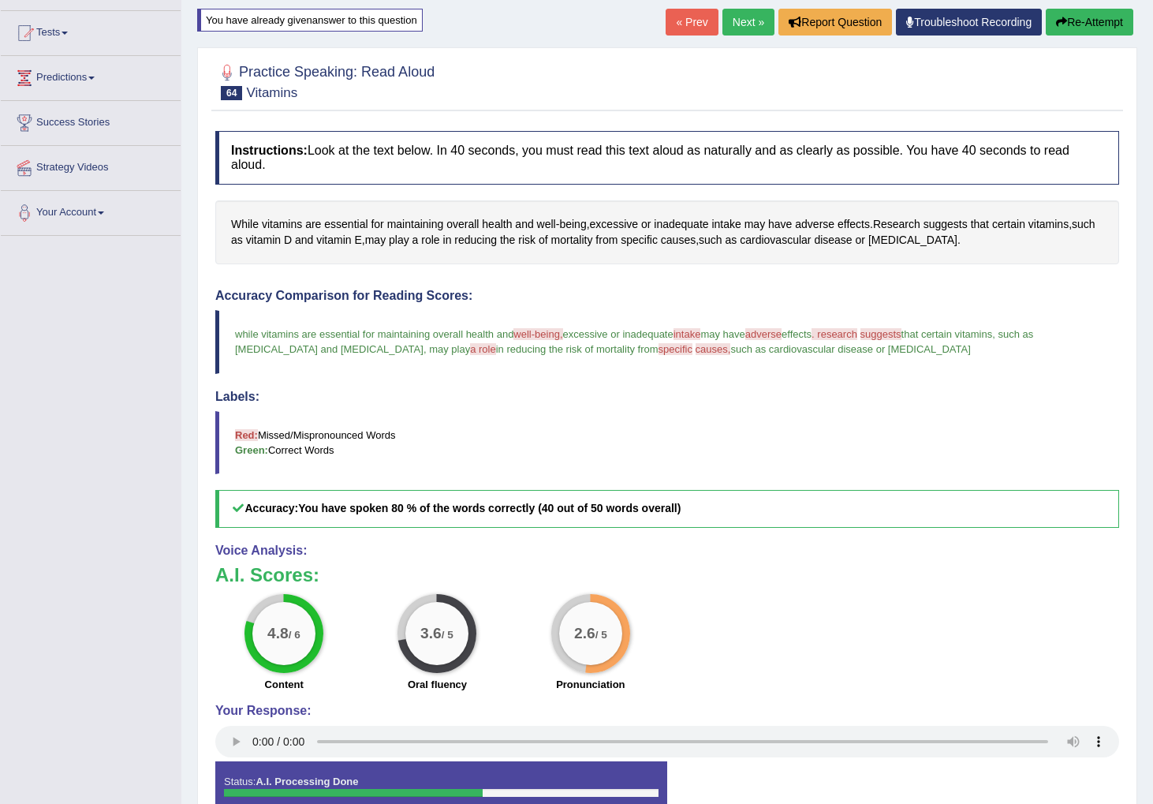
click at [731, 24] on link "Next »" at bounding box center [749, 22] width 52 height 27
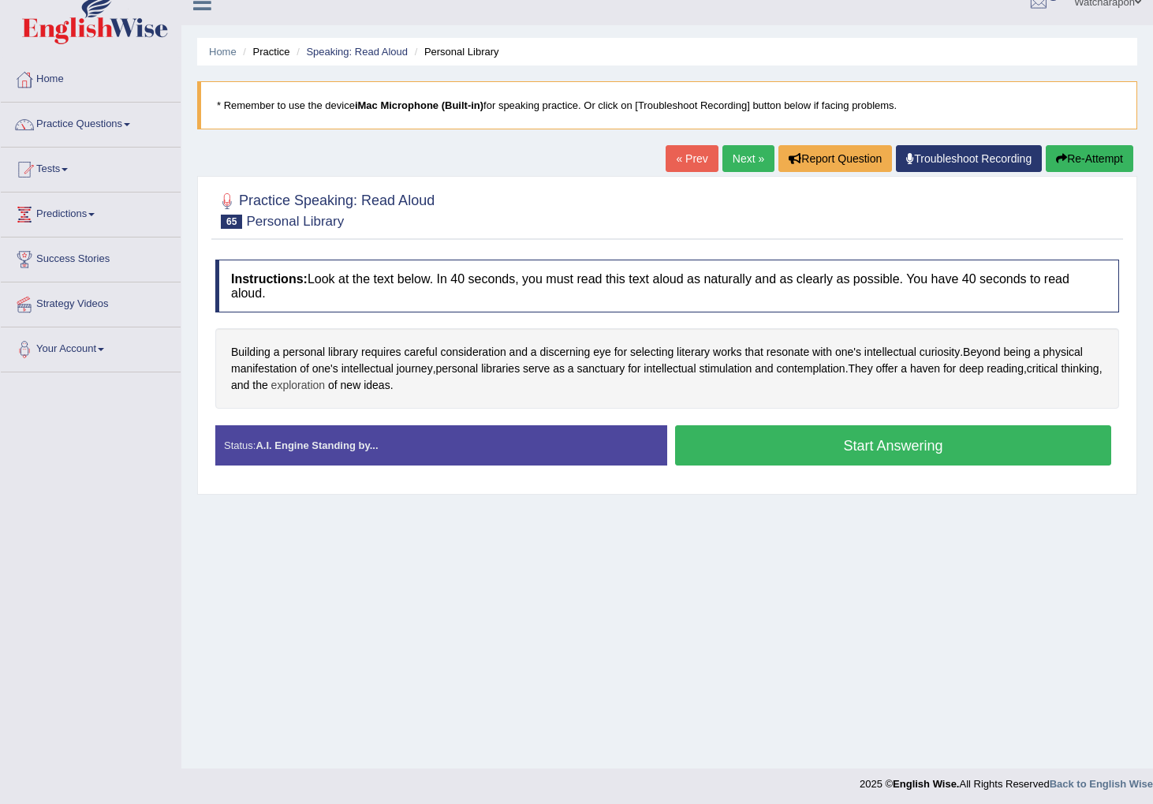
scroll to position [24, 0]
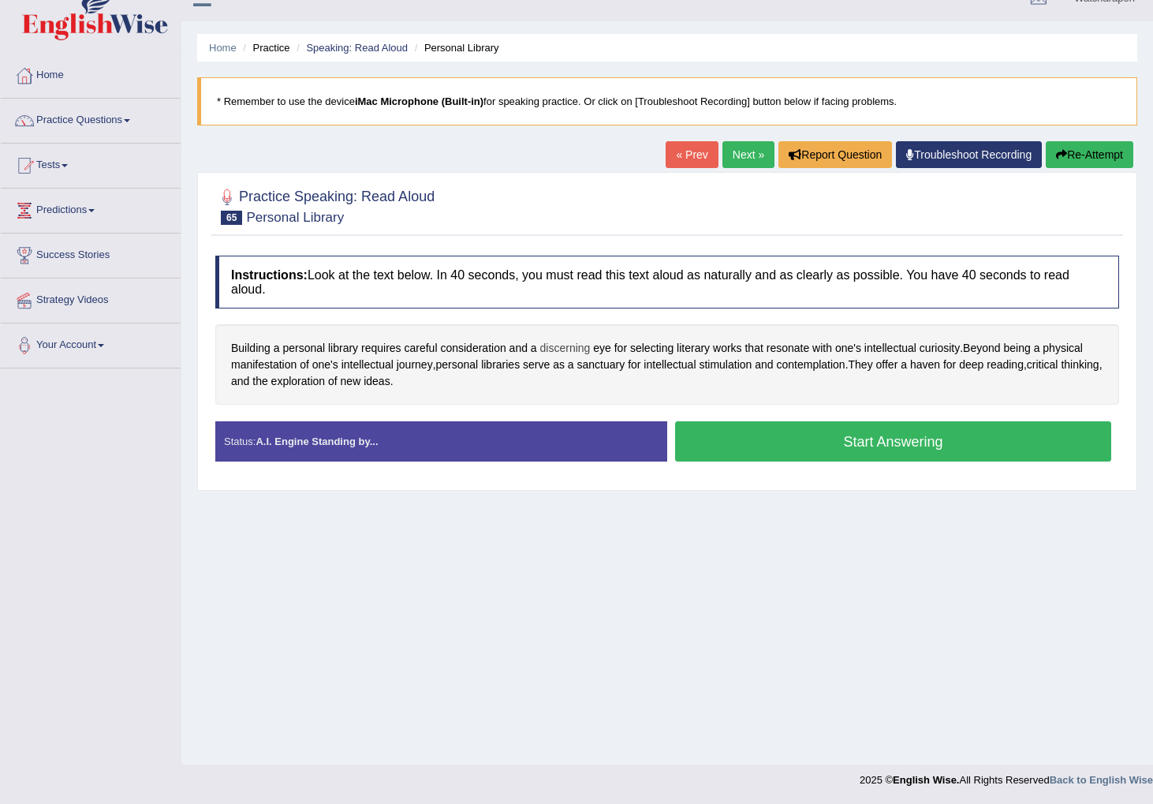
click at [557, 350] on span "discerning" at bounding box center [565, 348] width 50 height 17
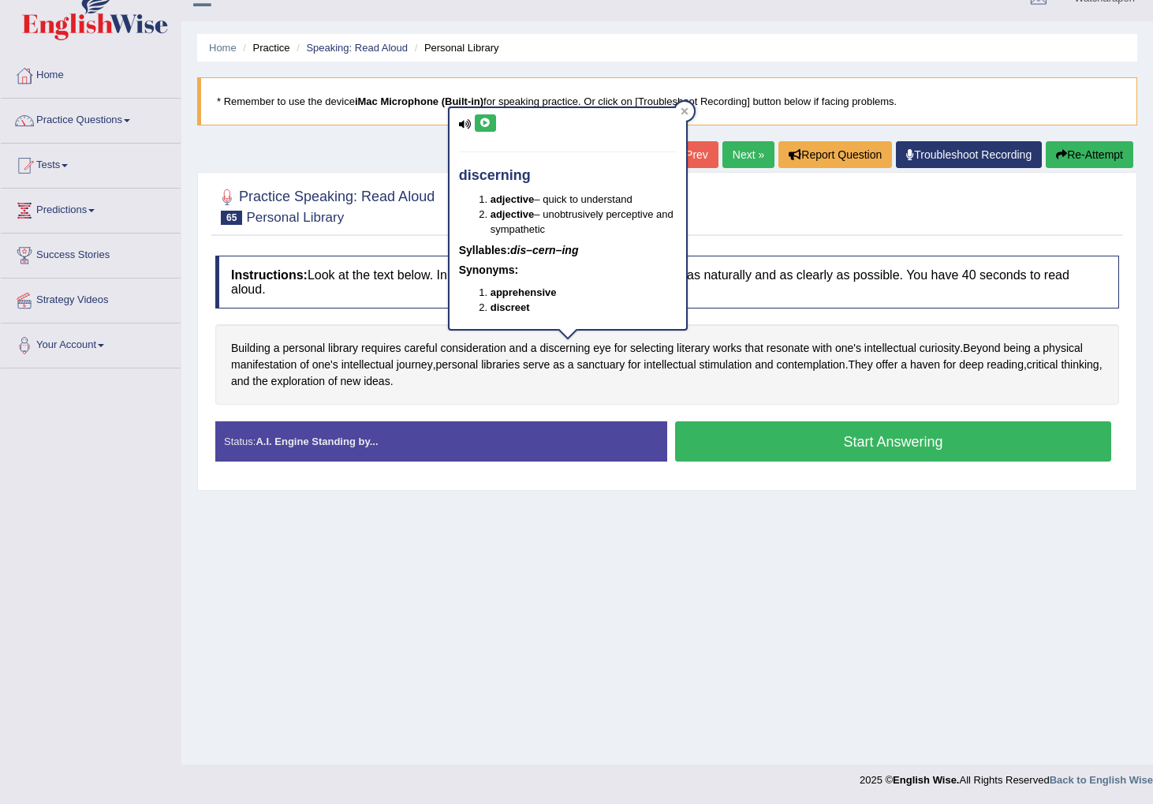
click at [488, 125] on icon at bounding box center [486, 122] width 12 height 9
click at [488, 124] on icon at bounding box center [486, 122] width 12 height 9
click at [728, 218] on div at bounding box center [667, 205] width 904 height 48
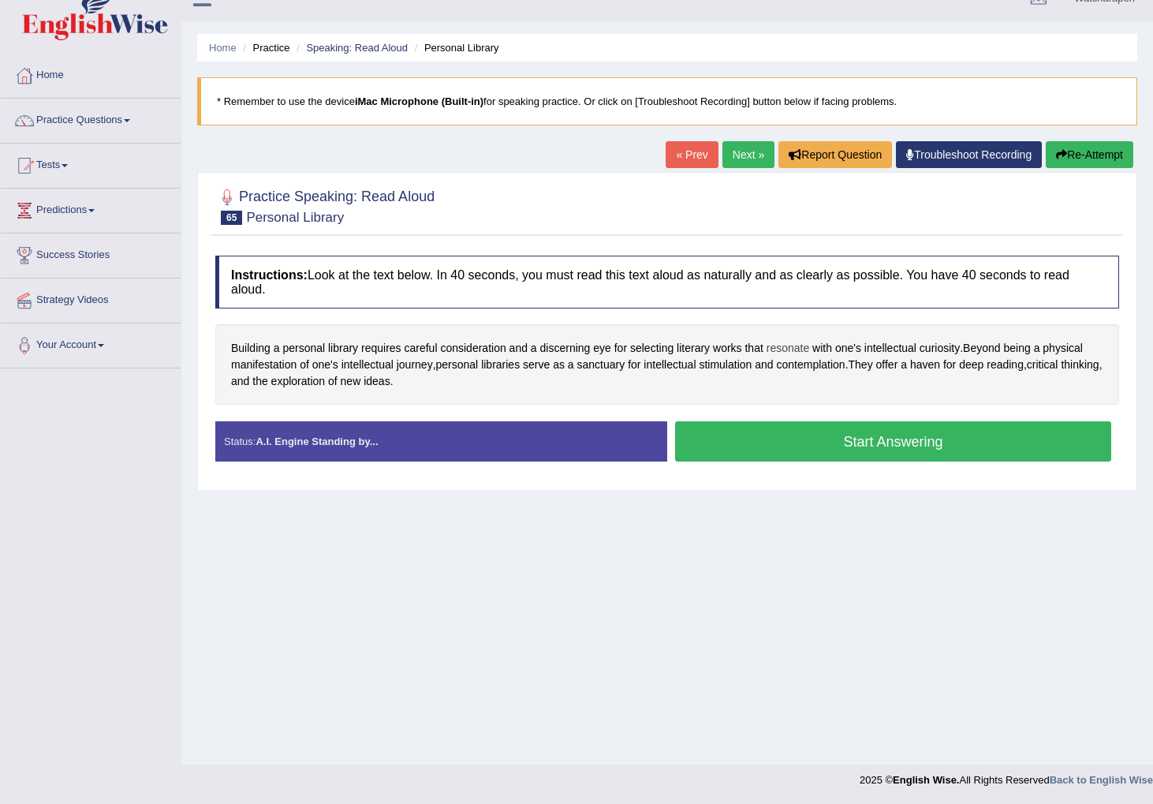
click at [798, 351] on span "resonate" at bounding box center [788, 348] width 43 height 17
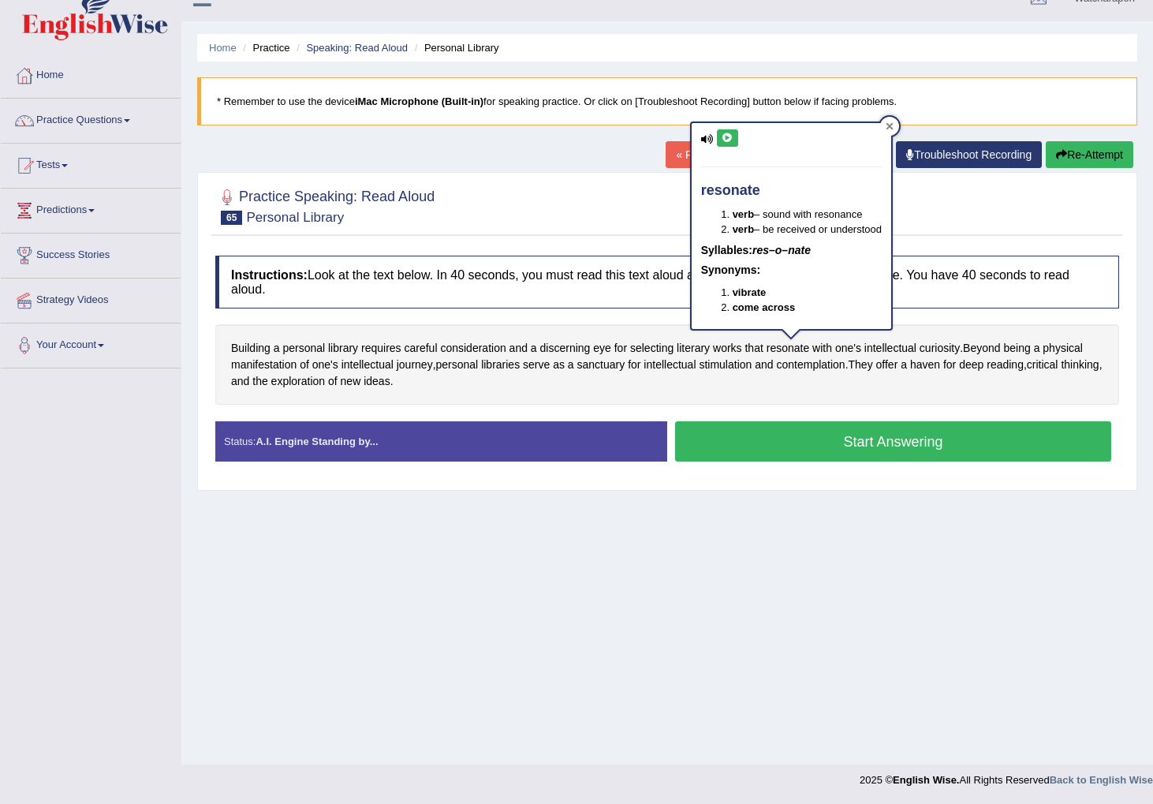
click at [894, 127] on icon at bounding box center [890, 126] width 8 height 8
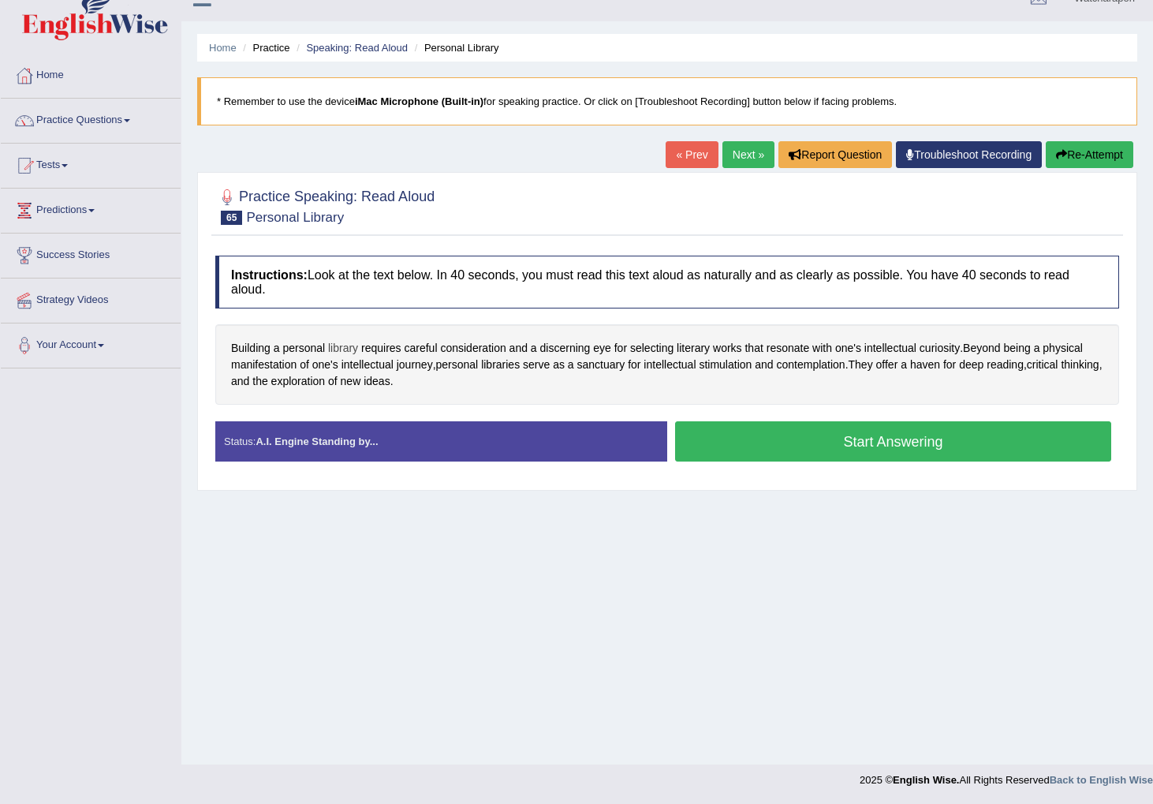
click at [346, 348] on span "library" at bounding box center [343, 348] width 30 height 17
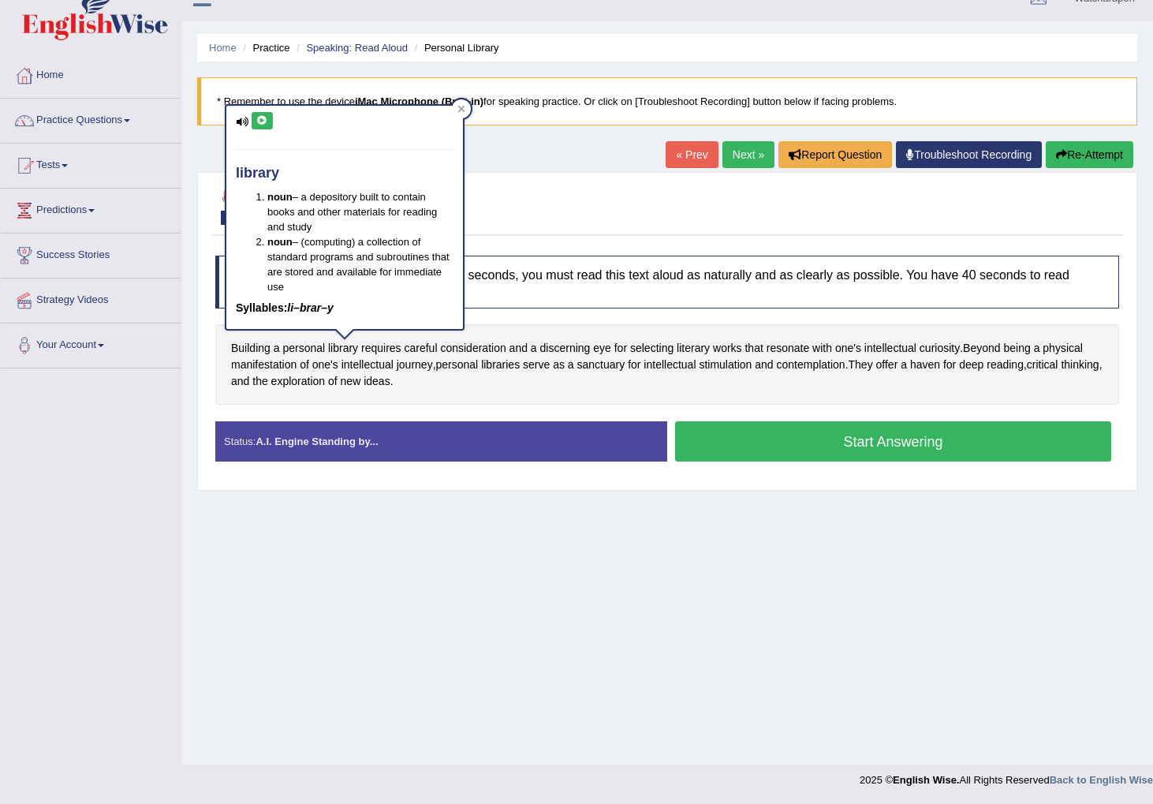
click at [263, 119] on icon at bounding box center [262, 120] width 12 height 9
click at [461, 108] on icon at bounding box center [461, 109] width 7 height 7
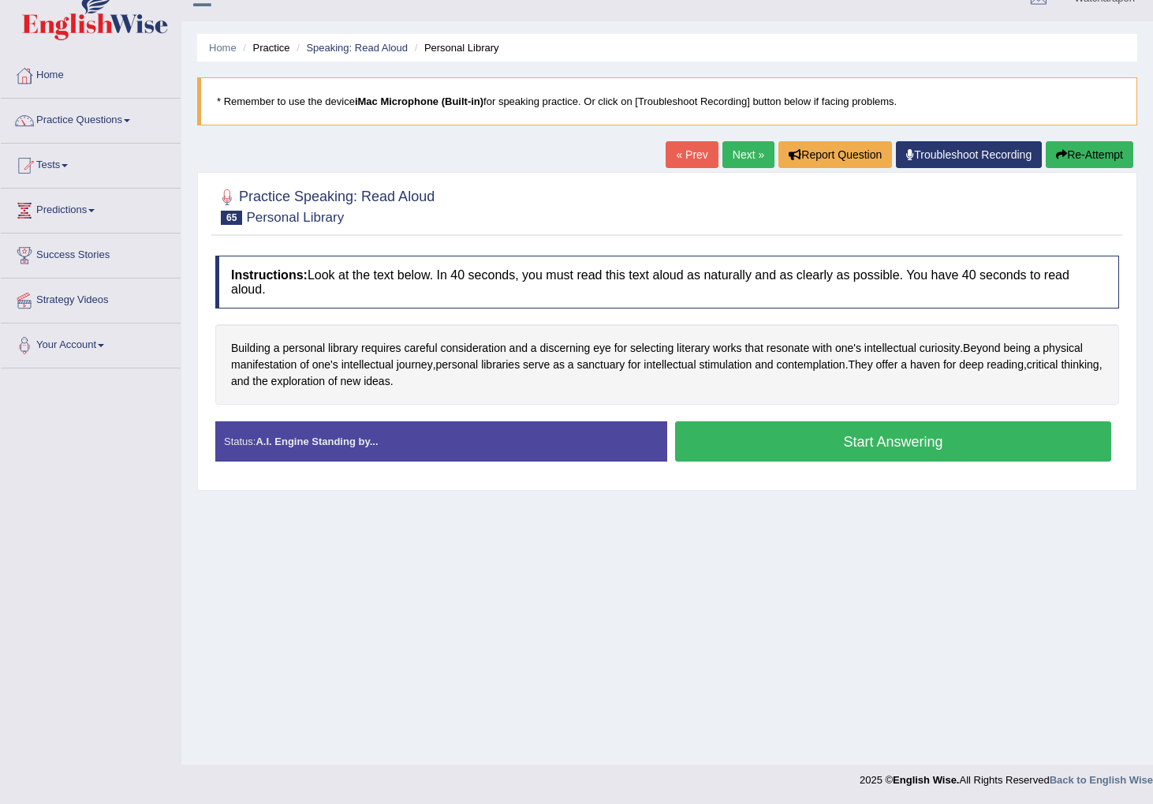
click at [716, 451] on button "Start Answering" at bounding box center [893, 441] width 436 height 40
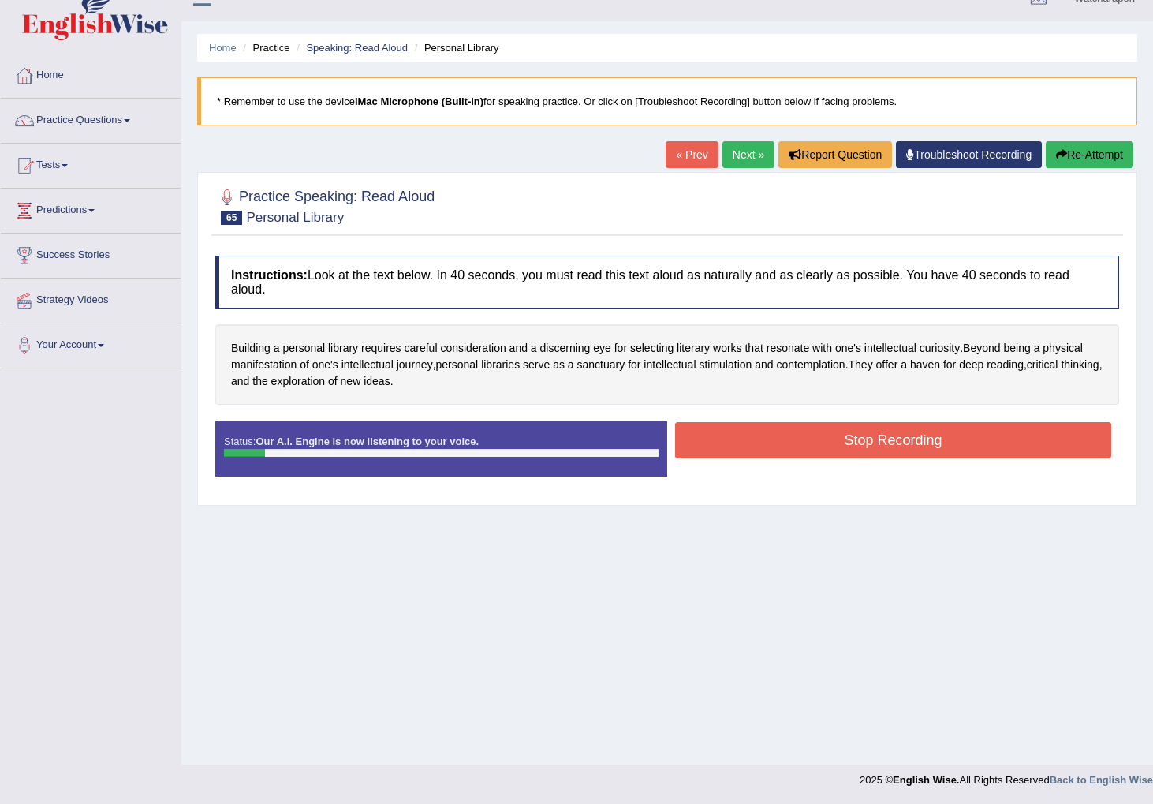
click at [825, 447] on button "Stop Recording" at bounding box center [893, 440] width 436 height 36
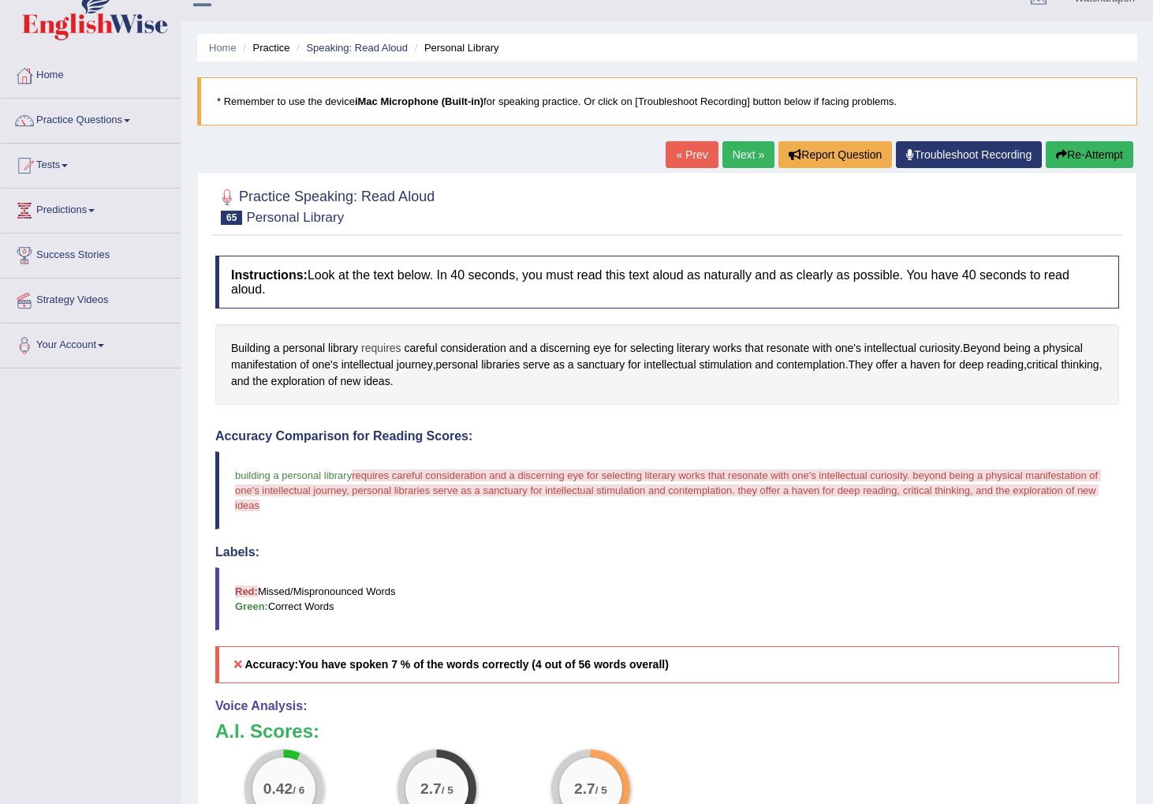
click at [395, 353] on span "requires" at bounding box center [381, 348] width 40 height 17
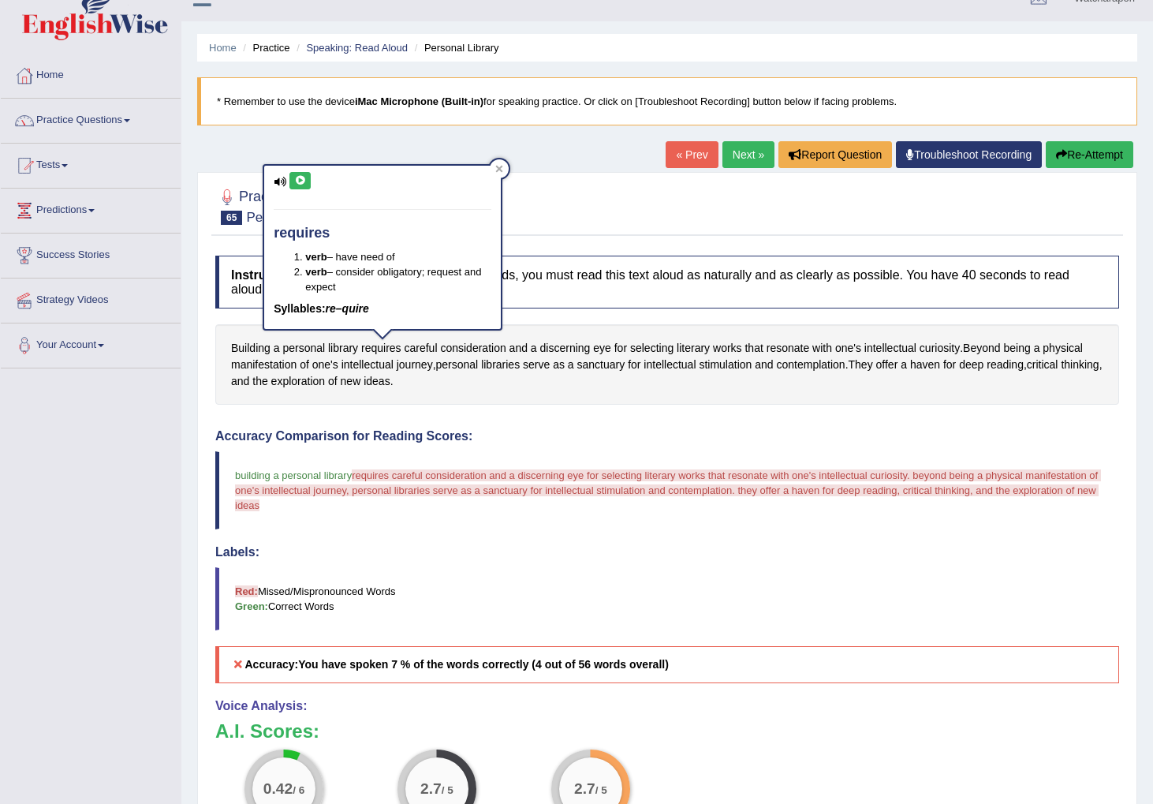
click at [303, 181] on icon at bounding box center [300, 180] width 12 height 9
click at [1077, 157] on button "Re-Attempt" at bounding box center [1090, 154] width 88 height 27
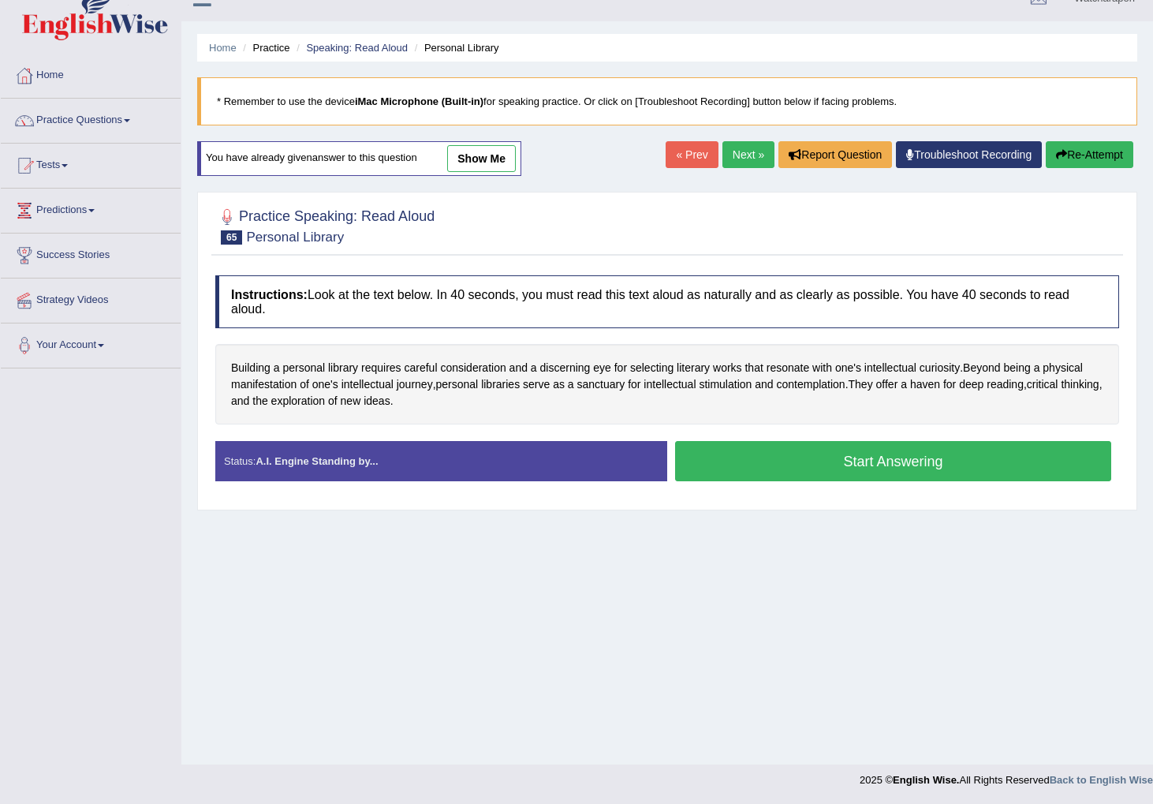
click at [720, 454] on button "Start Answering" at bounding box center [893, 461] width 436 height 40
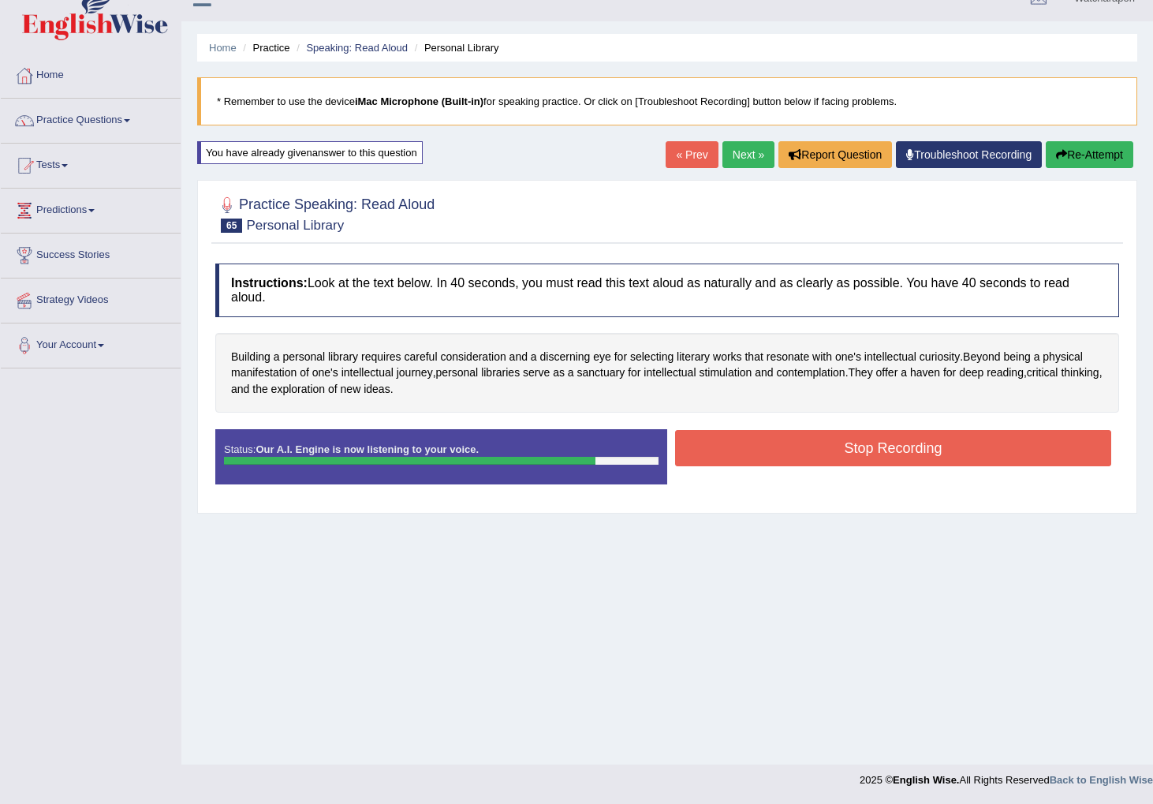
click at [704, 443] on button "Stop Recording" at bounding box center [893, 448] width 436 height 36
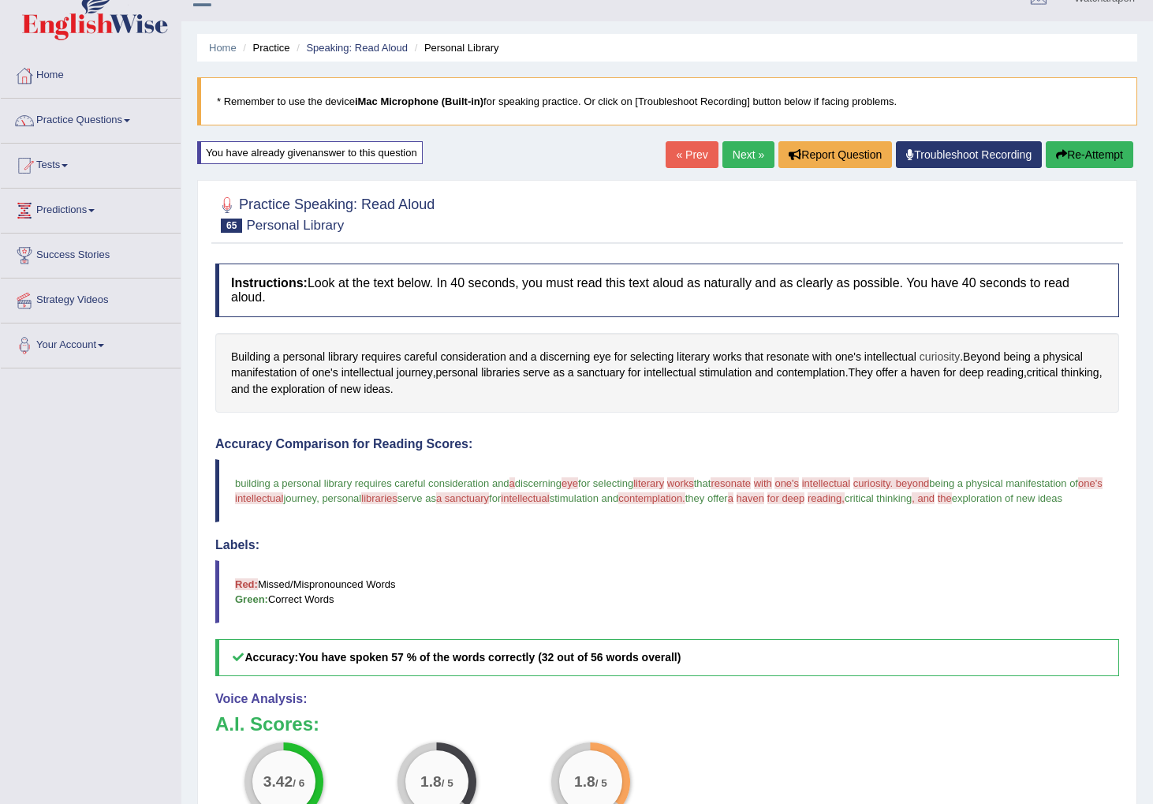
click at [940, 356] on span "curiosity" at bounding box center [940, 357] width 40 height 17
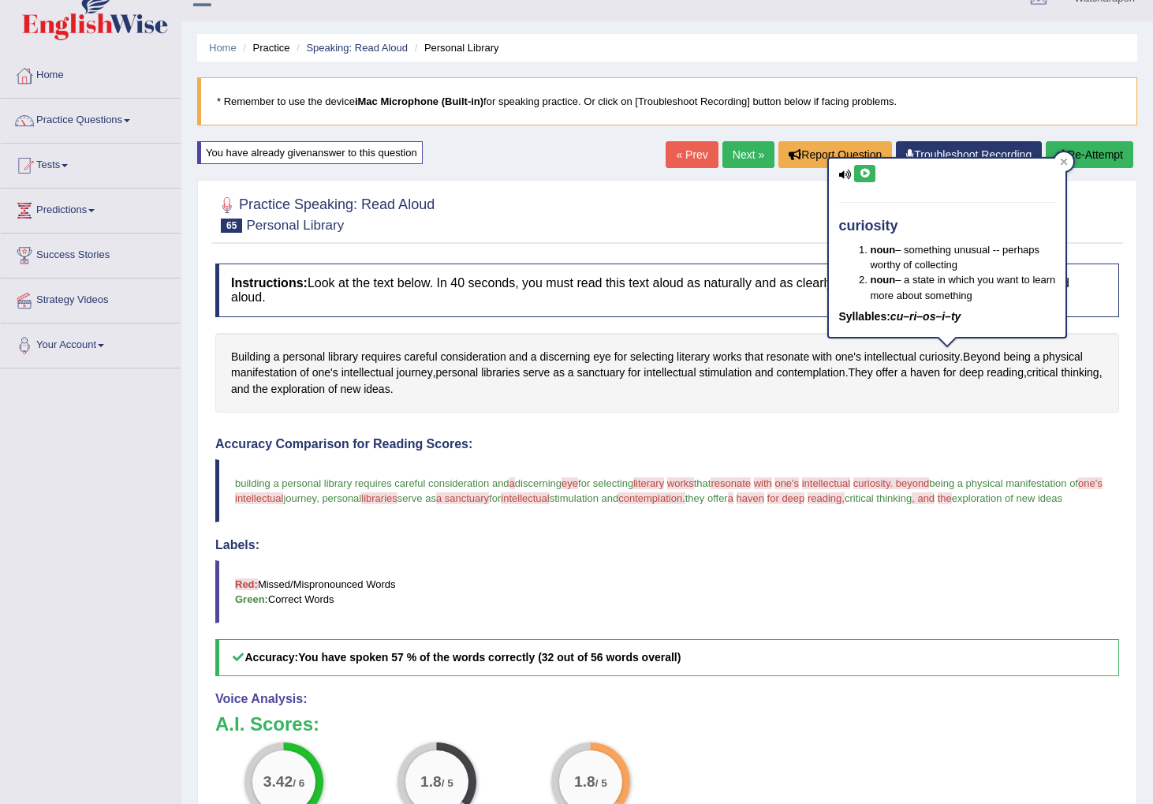
click at [862, 177] on icon at bounding box center [865, 173] width 12 height 9
click at [1064, 163] on icon at bounding box center [1064, 162] width 7 height 7
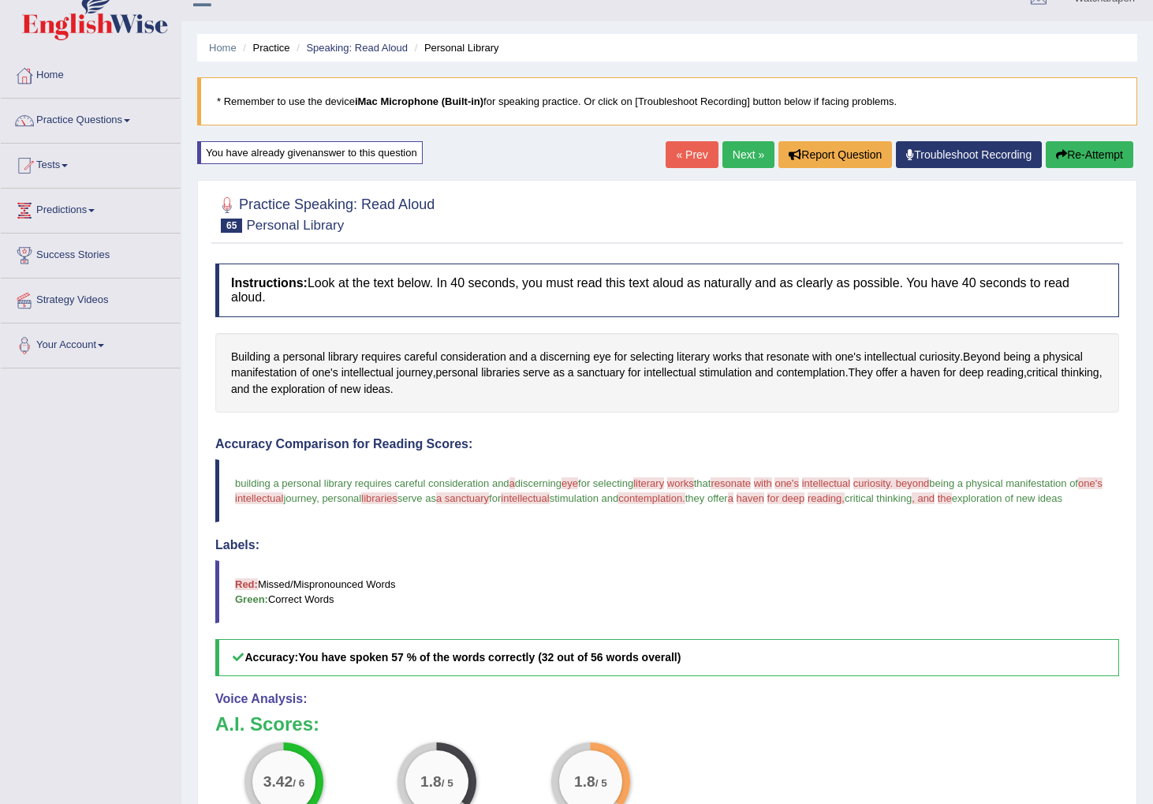
click at [1067, 148] on button "Re-Attempt" at bounding box center [1090, 154] width 88 height 27
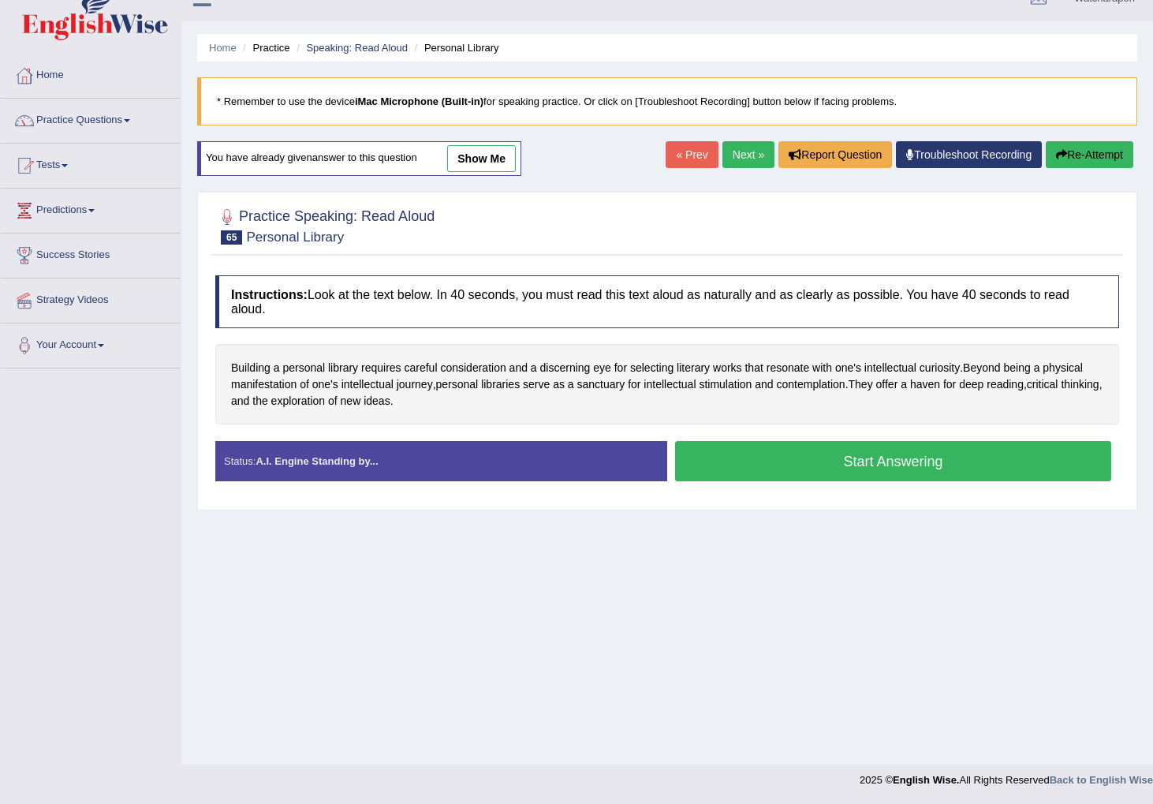
click at [696, 462] on button "Start Answering" at bounding box center [893, 461] width 436 height 40
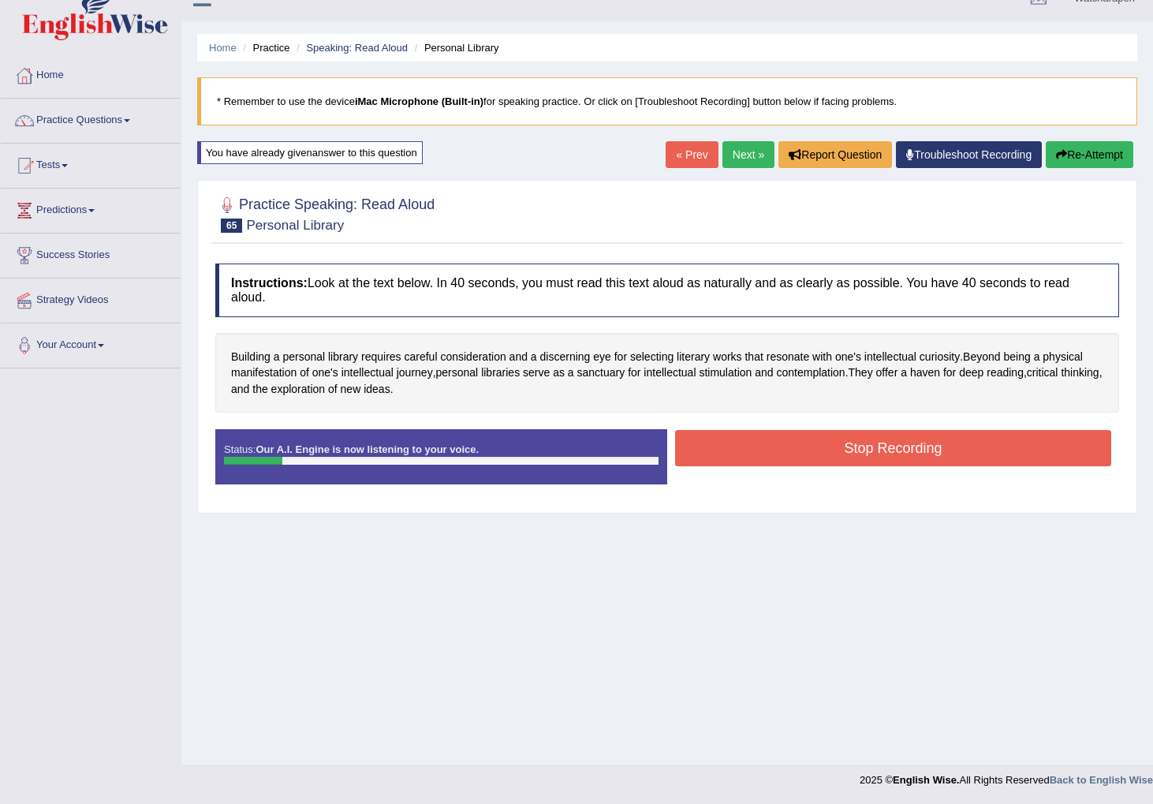
click at [1067, 164] on button "Re-Attempt" at bounding box center [1090, 154] width 88 height 27
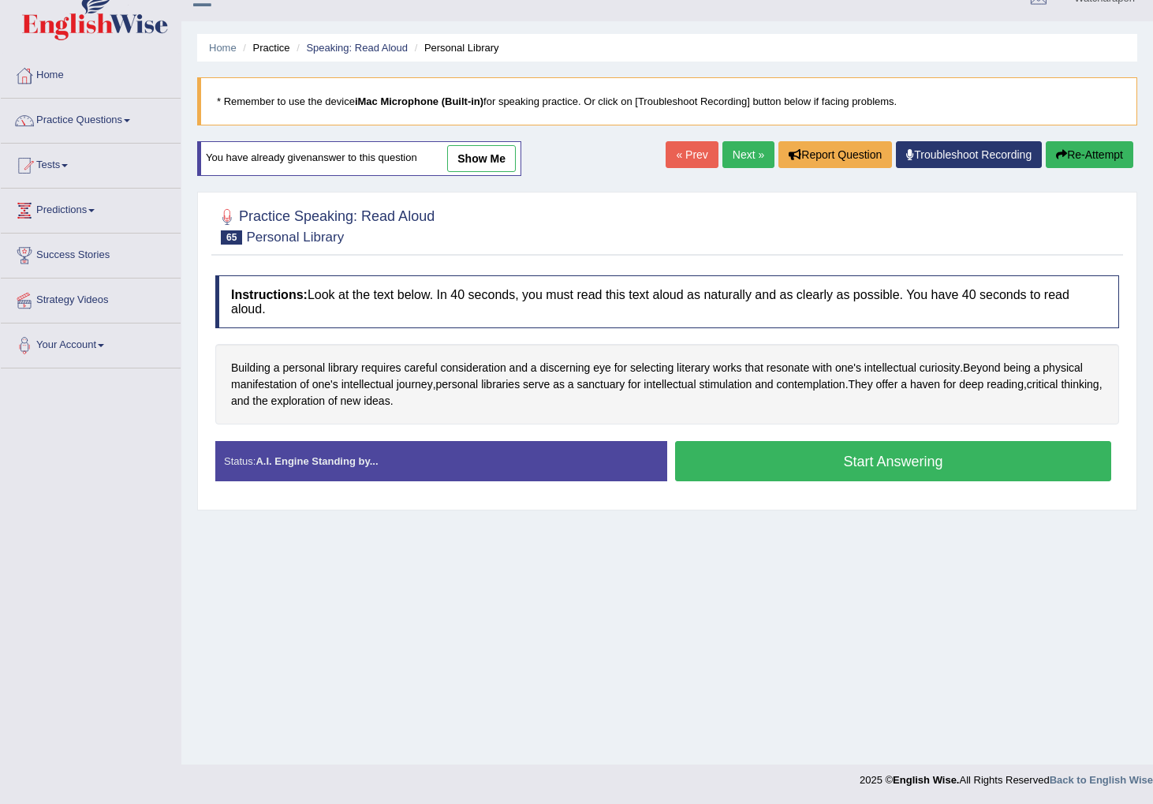
click at [771, 464] on button "Start Answering" at bounding box center [893, 461] width 436 height 40
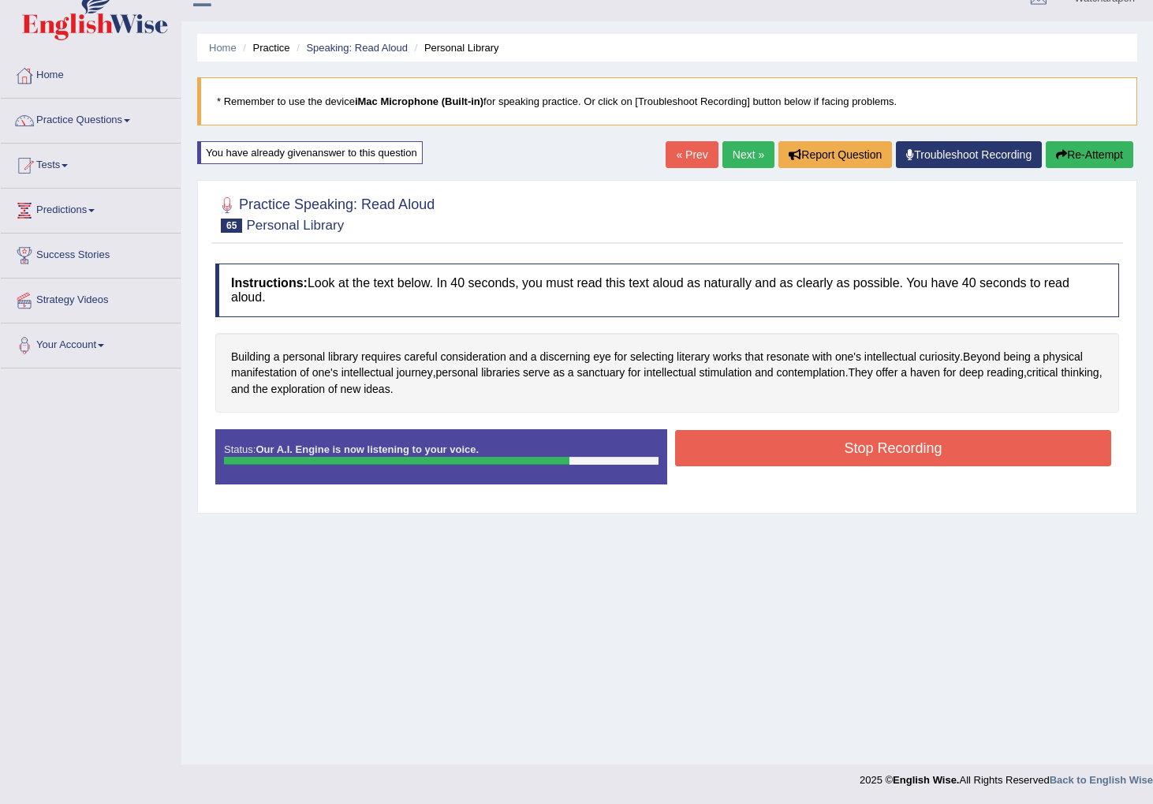
click at [740, 442] on button "Stop Recording" at bounding box center [893, 448] width 436 height 36
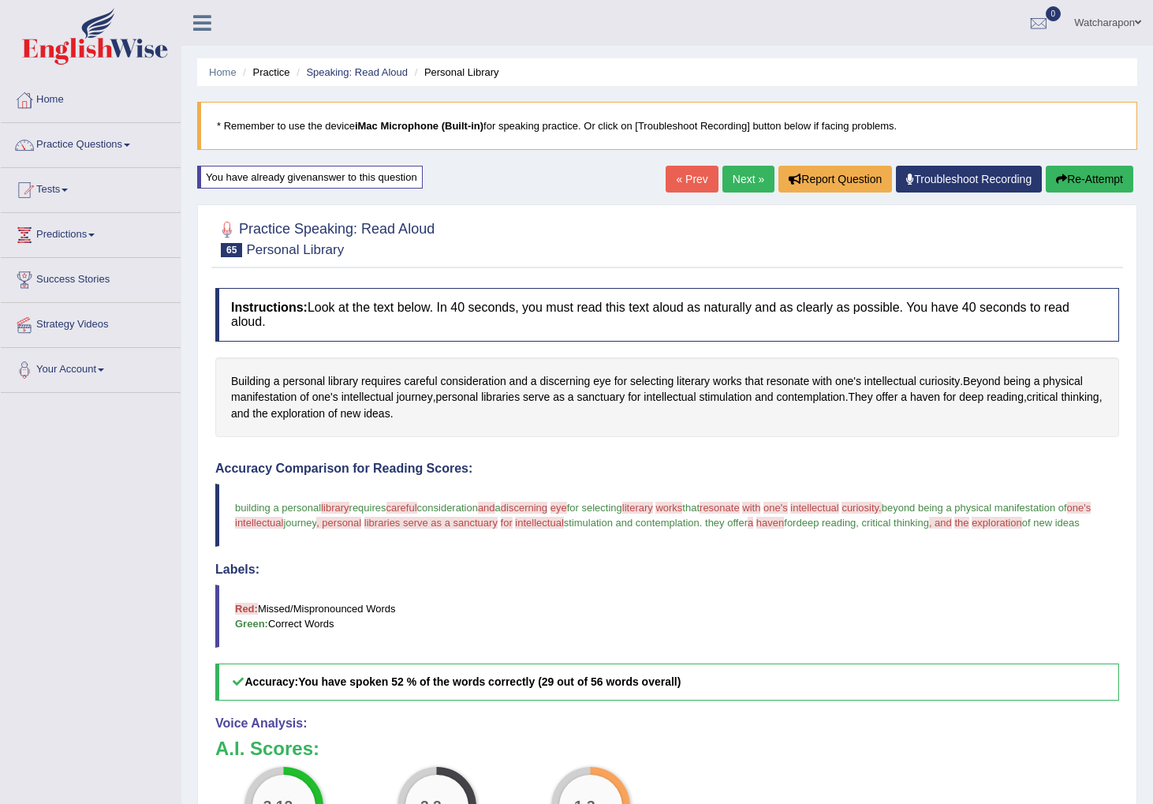
click at [727, 178] on link "Next »" at bounding box center [749, 179] width 52 height 27
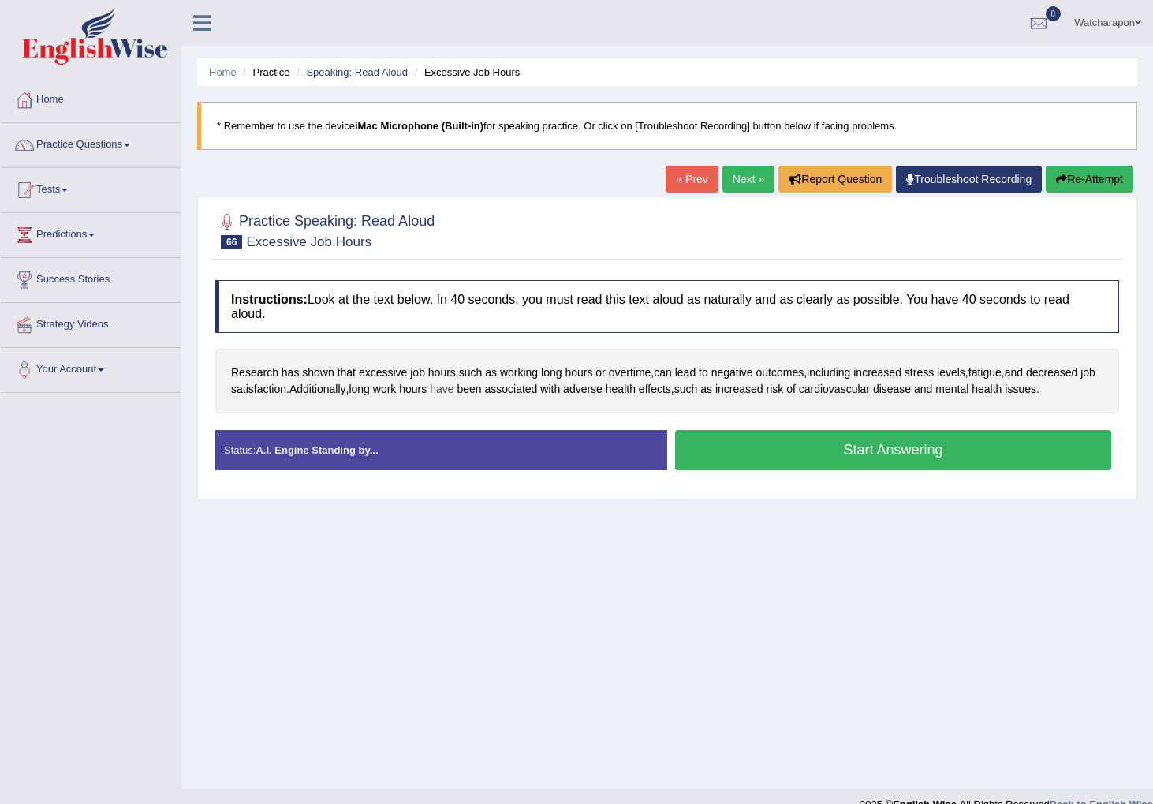
scroll to position [1, 0]
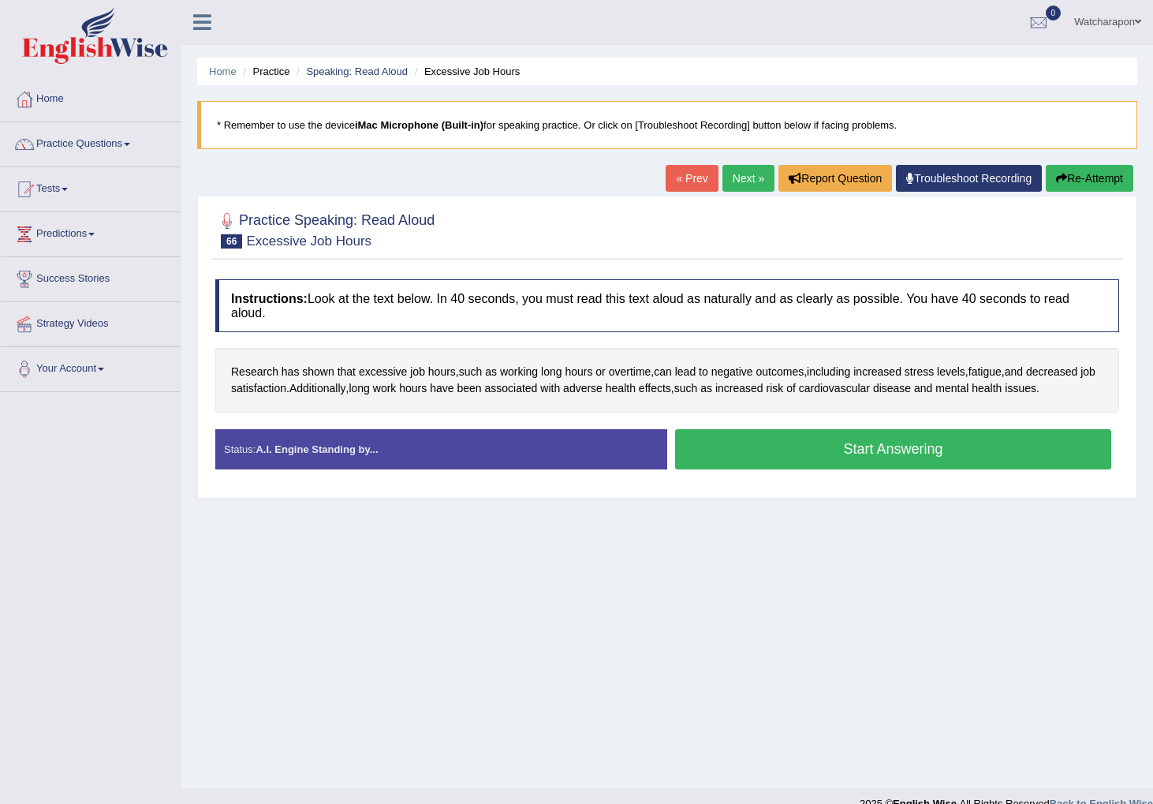
click at [856, 448] on button "Start Answering" at bounding box center [893, 449] width 436 height 40
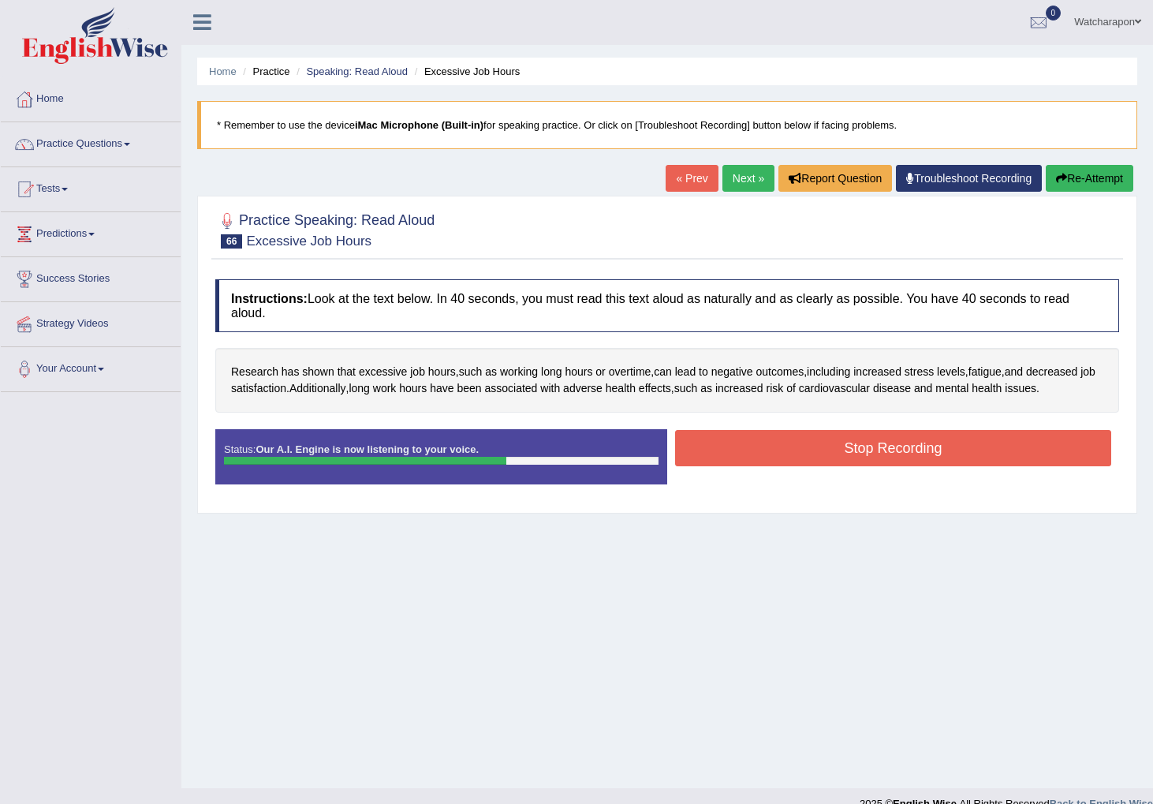
click at [967, 449] on button "Stop Recording" at bounding box center [893, 448] width 436 height 36
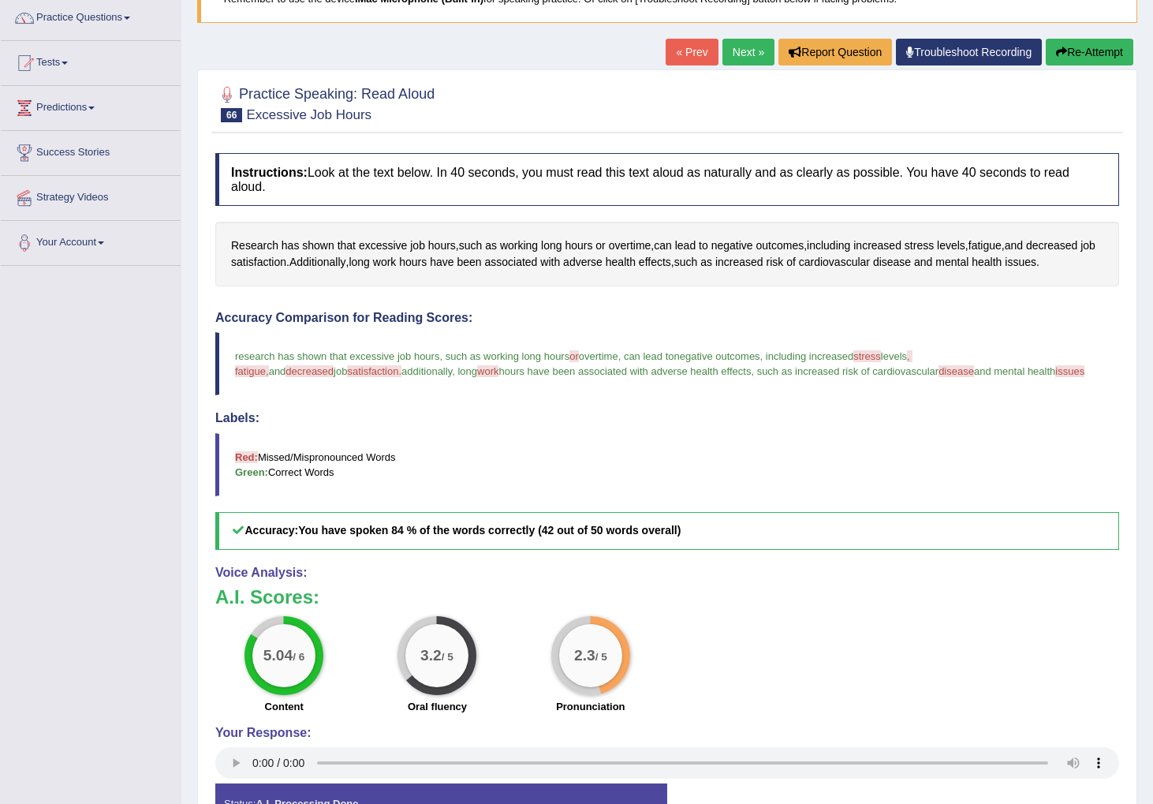
scroll to position [130, 0]
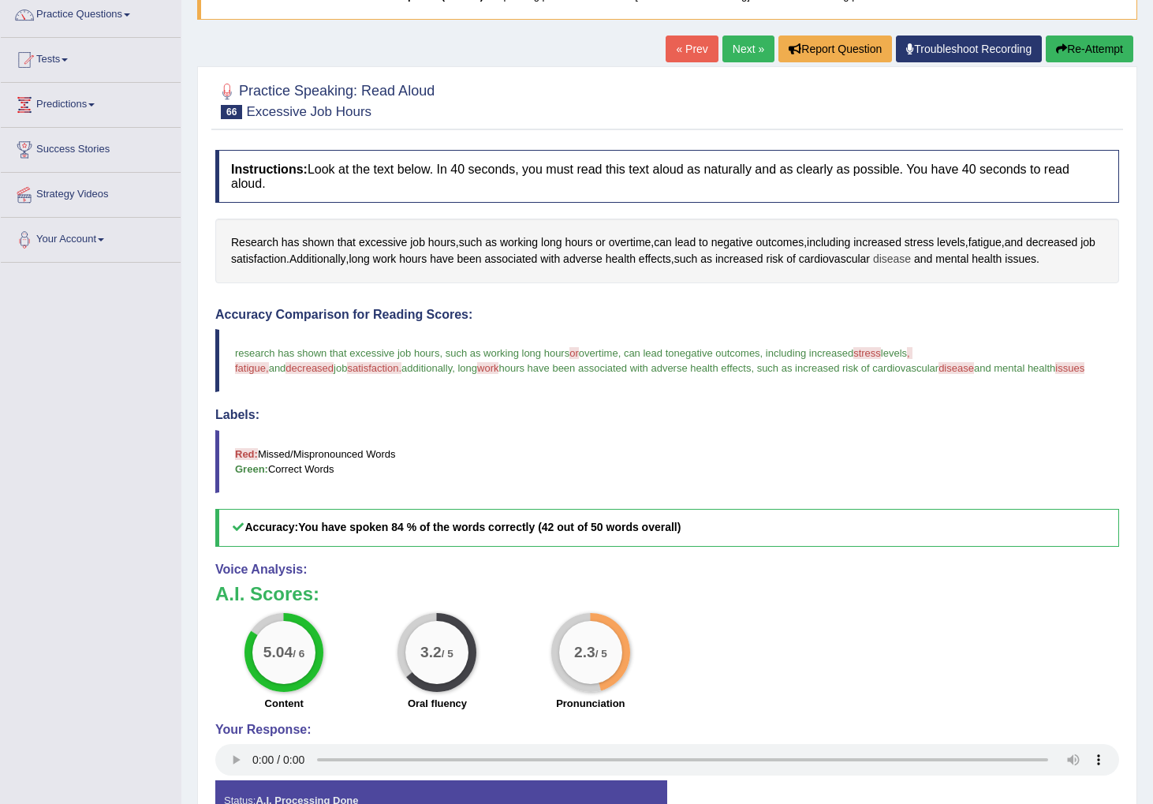
click at [911, 256] on span "disease" at bounding box center [892, 259] width 38 height 17
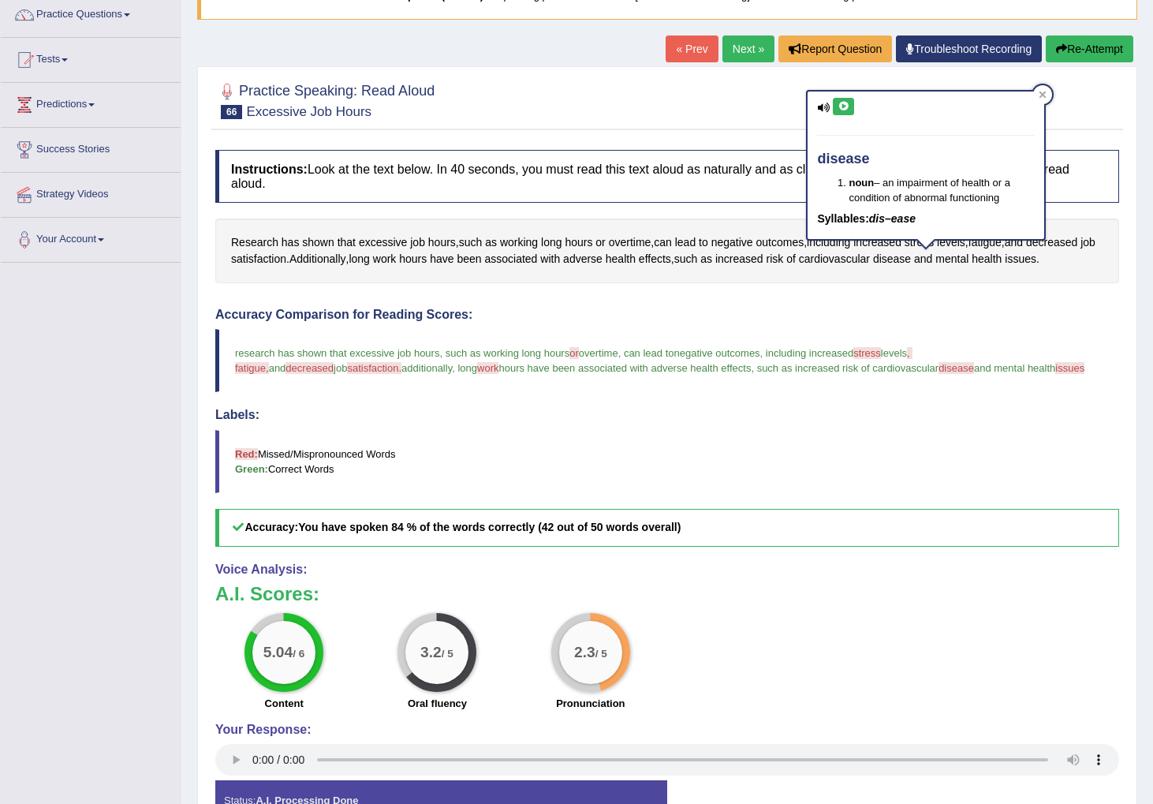
click at [840, 103] on icon at bounding box center [844, 106] width 12 height 9
click at [274, 260] on span "satisfaction" at bounding box center [258, 259] width 55 height 17
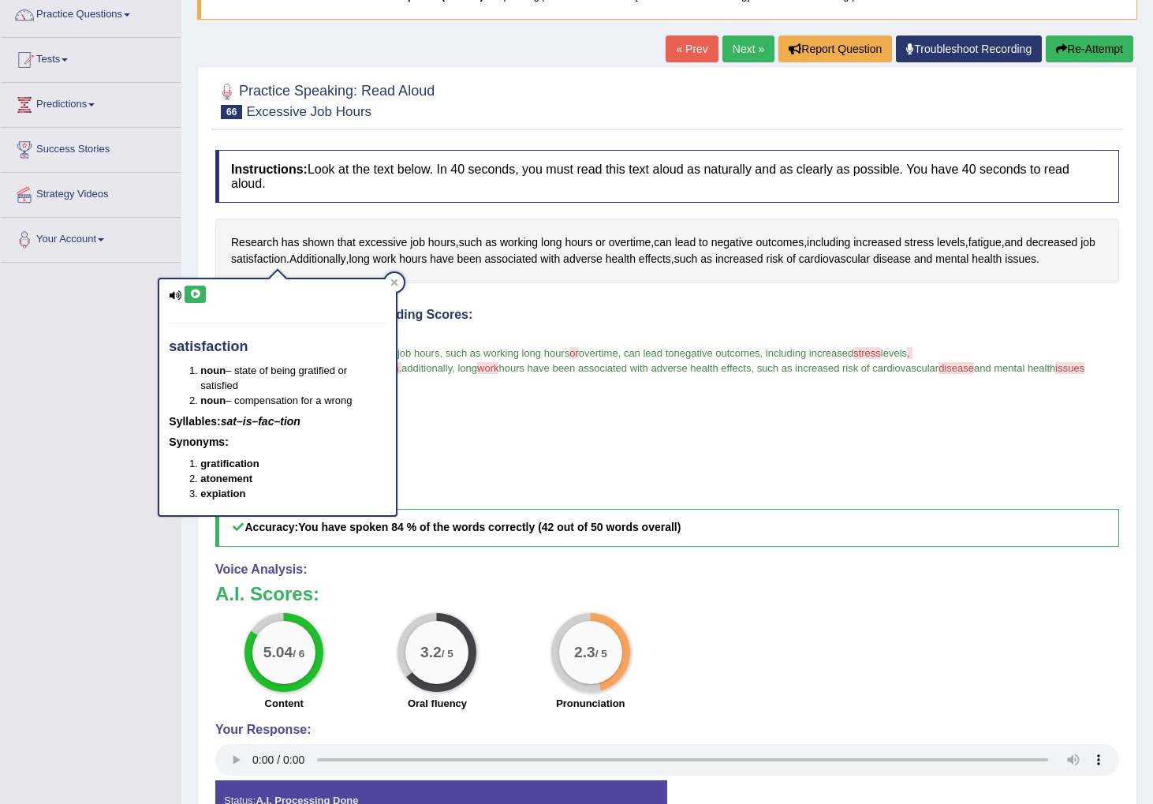
click at [192, 294] on icon at bounding box center [195, 294] width 12 height 9
click at [738, 50] on link "Next »" at bounding box center [749, 48] width 52 height 27
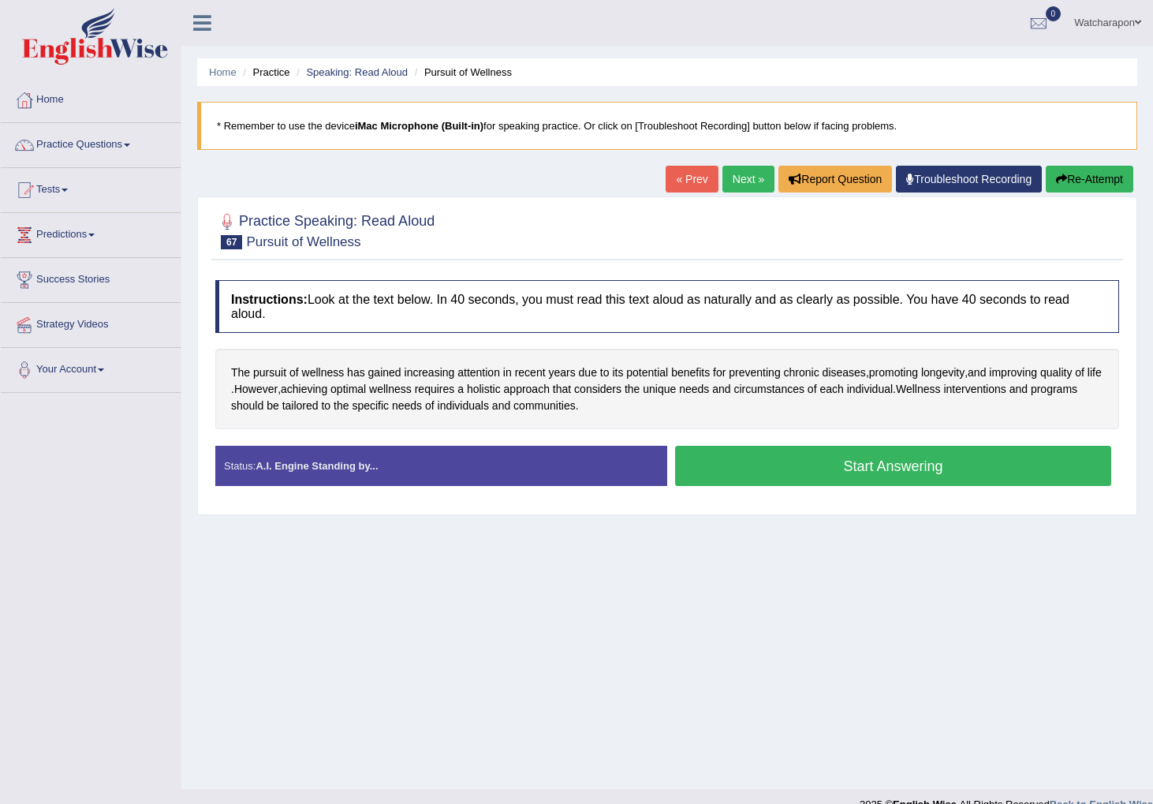
scroll to position [17, 0]
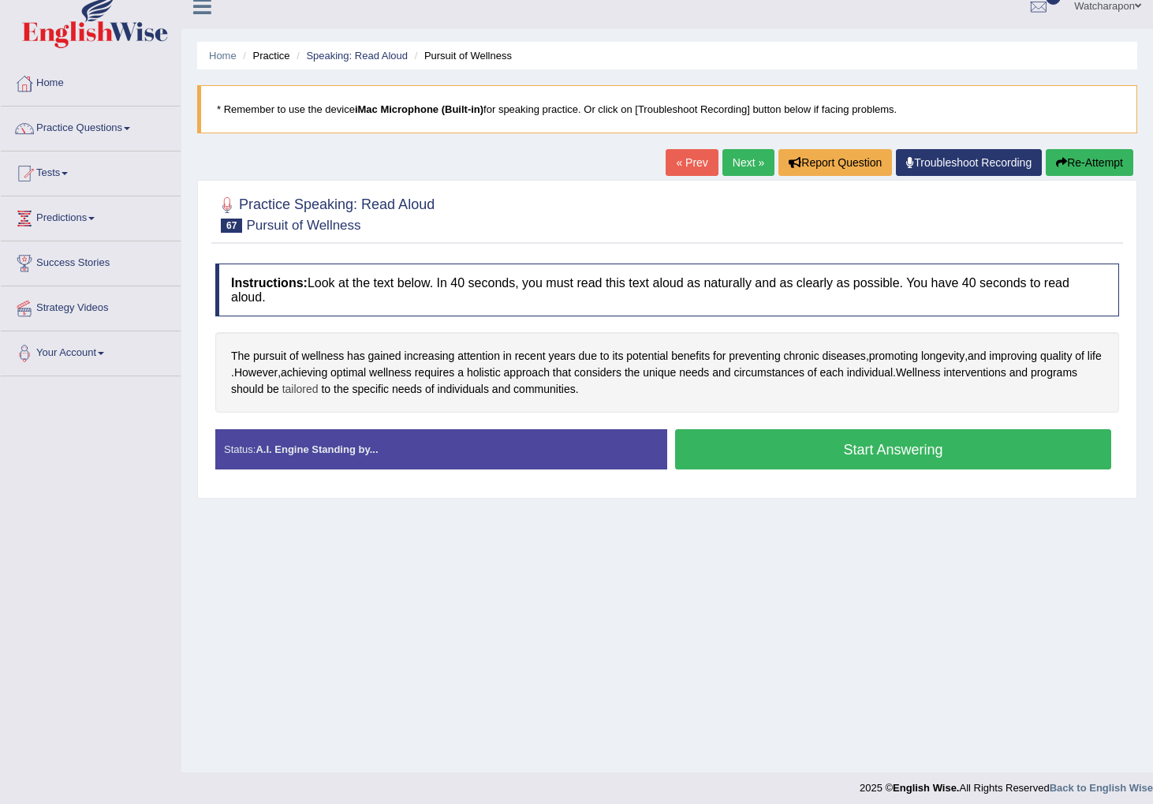
click at [319, 392] on span "tailored" at bounding box center [300, 389] width 36 height 17
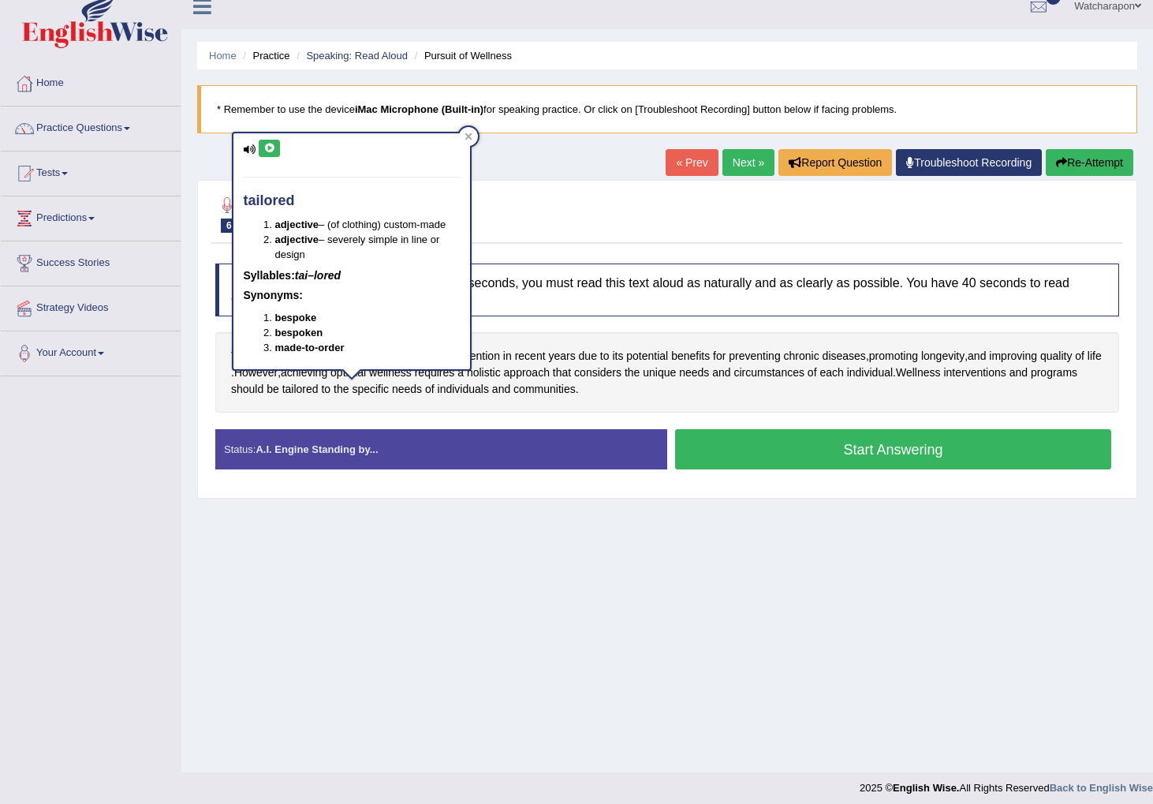
click at [269, 147] on icon at bounding box center [269, 148] width 12 height 9
click at [717, 454] on button "Start Answering" at bounding box center [893, 449] width 436 height 40
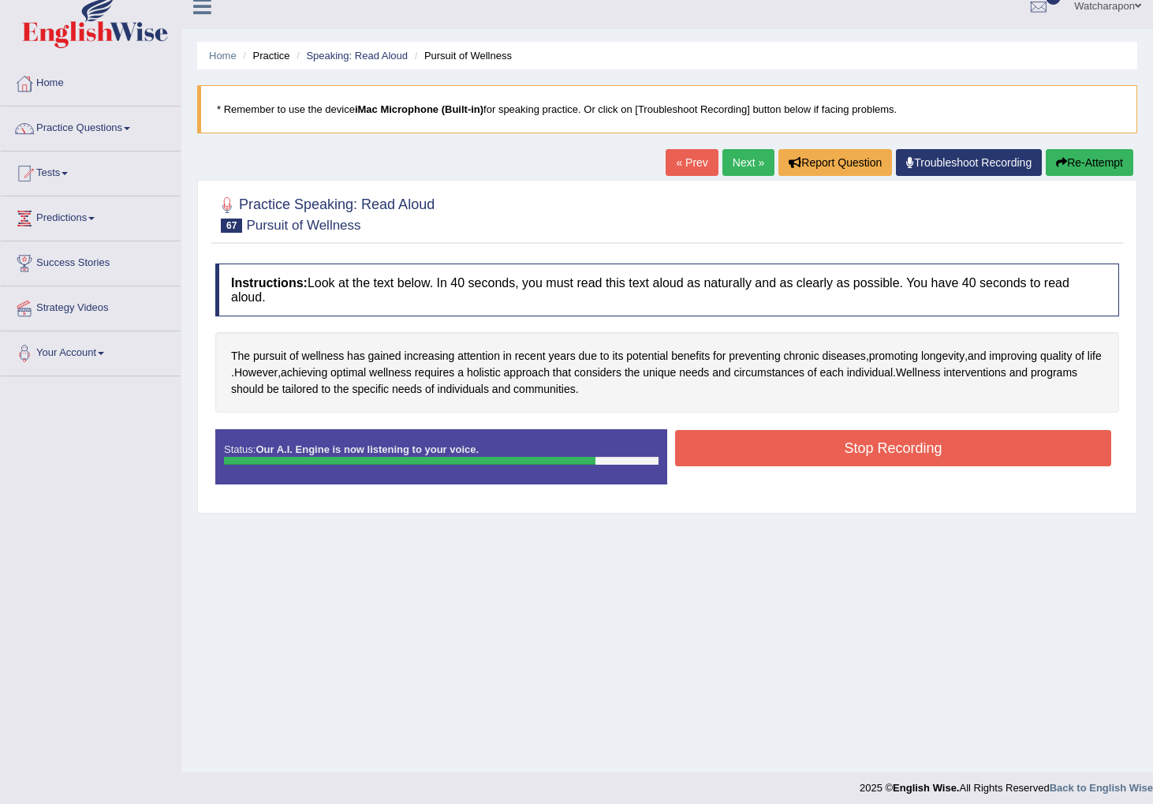
click at [768, 446] on button "Stop Recording" at bounding box center [893, 448] width 436 height 36
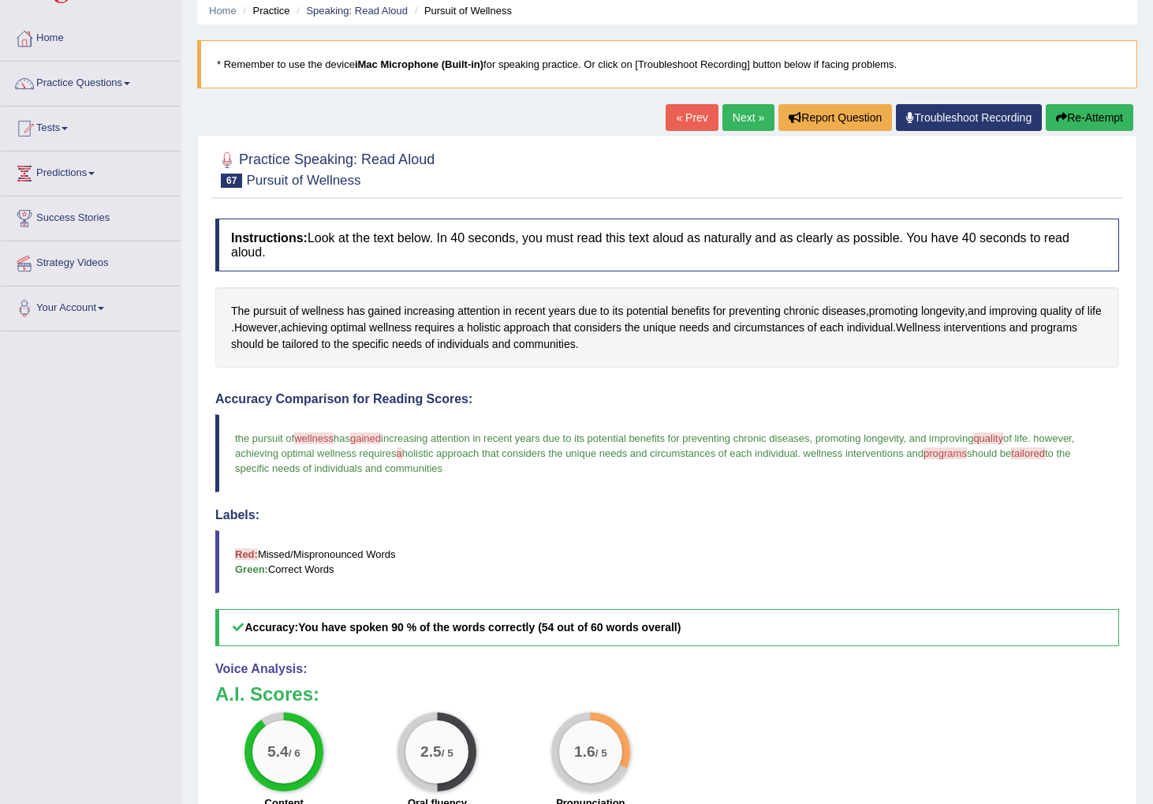
scroll to position [95, 0]
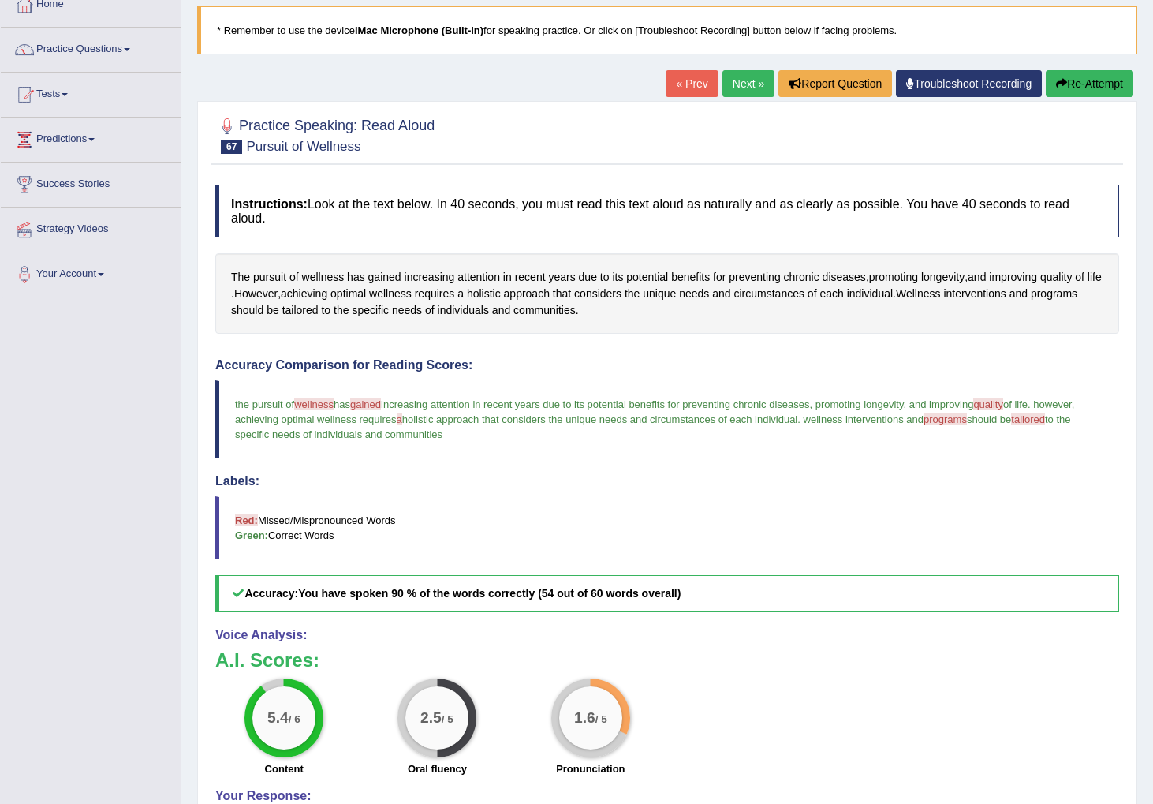
click at [738, 88] on link "Next »" at bounding box center [749, 83] width 52 height 27
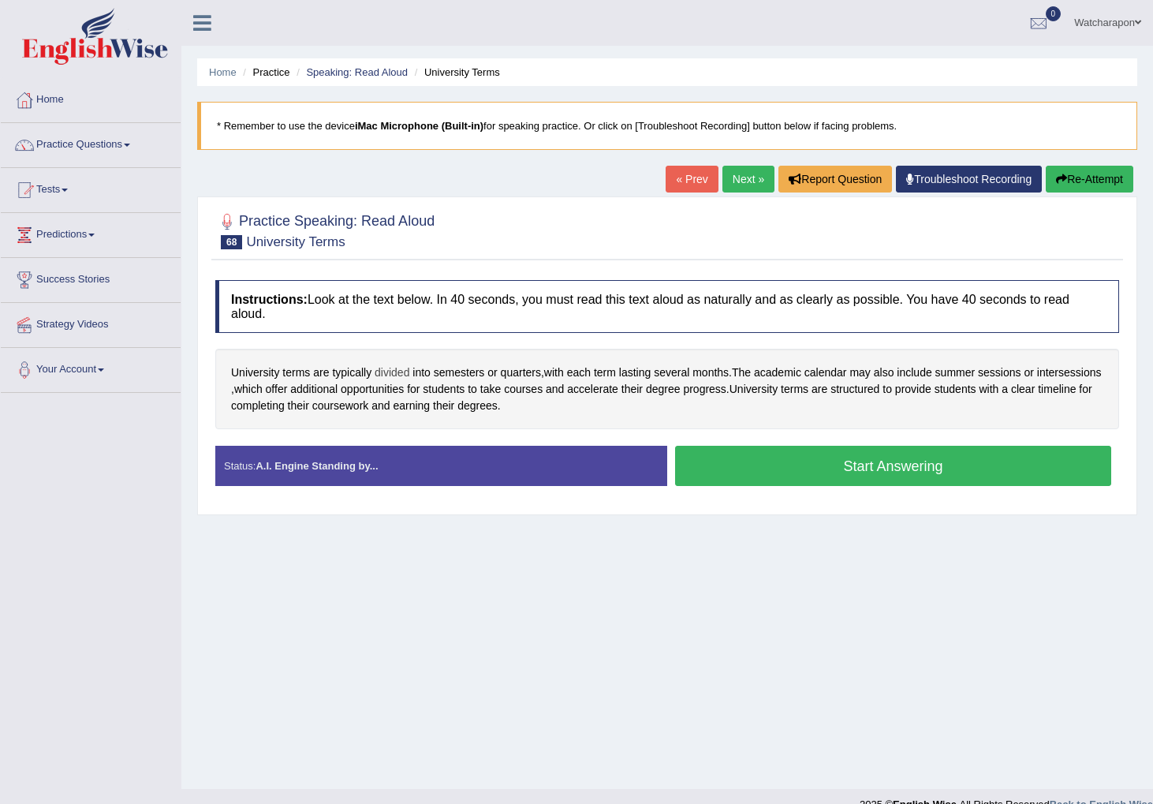
scroll to position [1, 0]
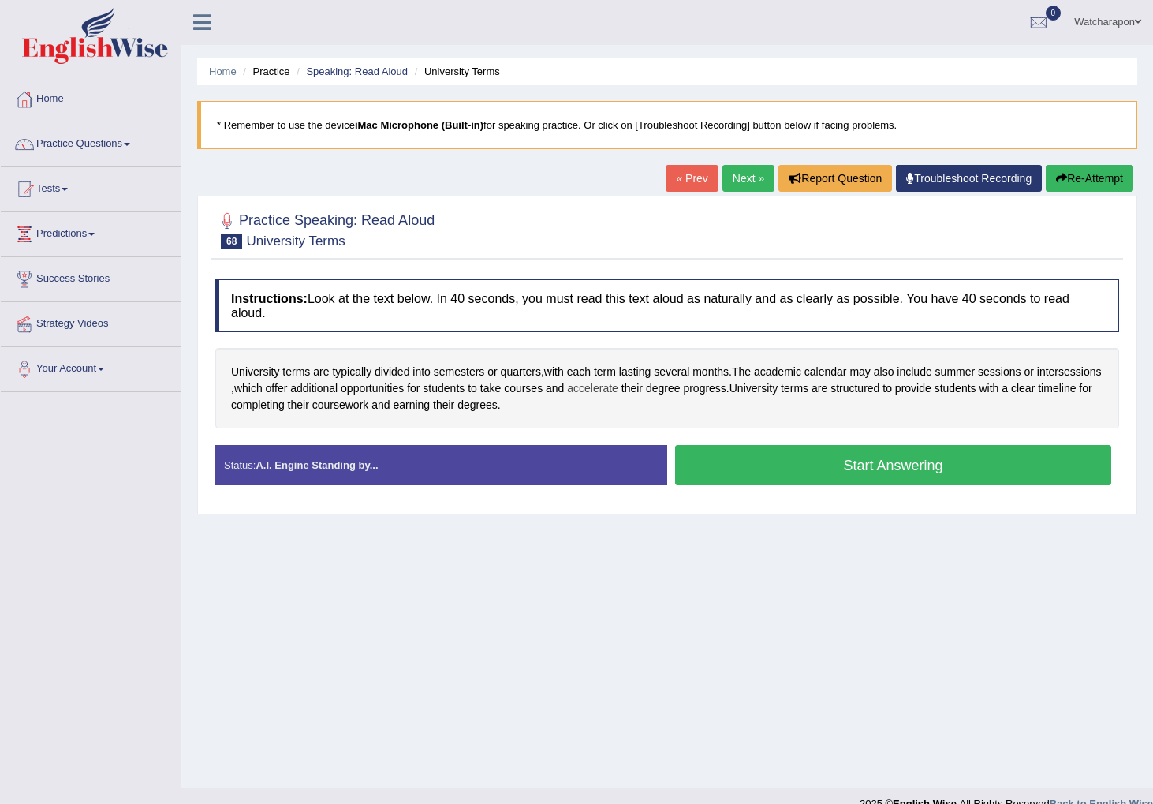
click at [618, 391] on span "accelerate" at bounding box center [592, 388] width 51 height 17
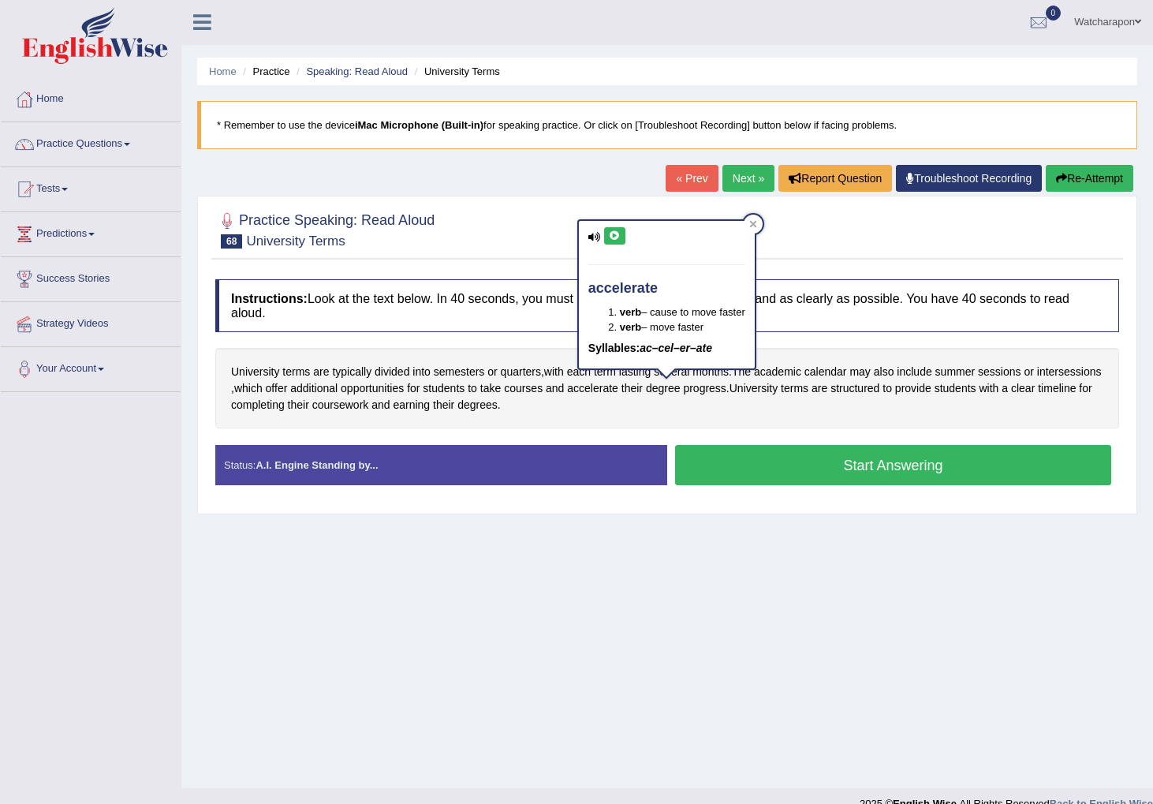
click at [616, 233] on icon at bounding box center [615, 235] width 12 height 9
click at [757, 223] on icon at bounding box center [753, 224] width 8 height 8
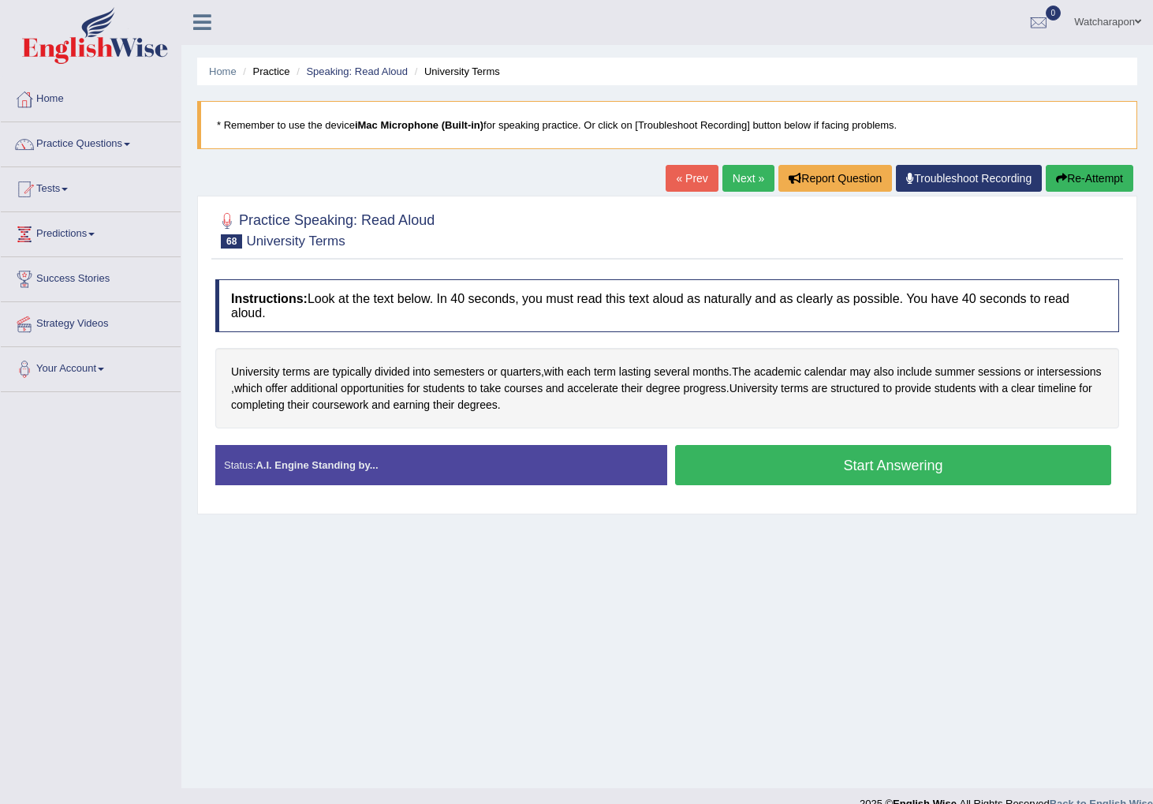
click at [727, 470] on button "Start Answering" at bounding box center [893, 465] width 436 height 40
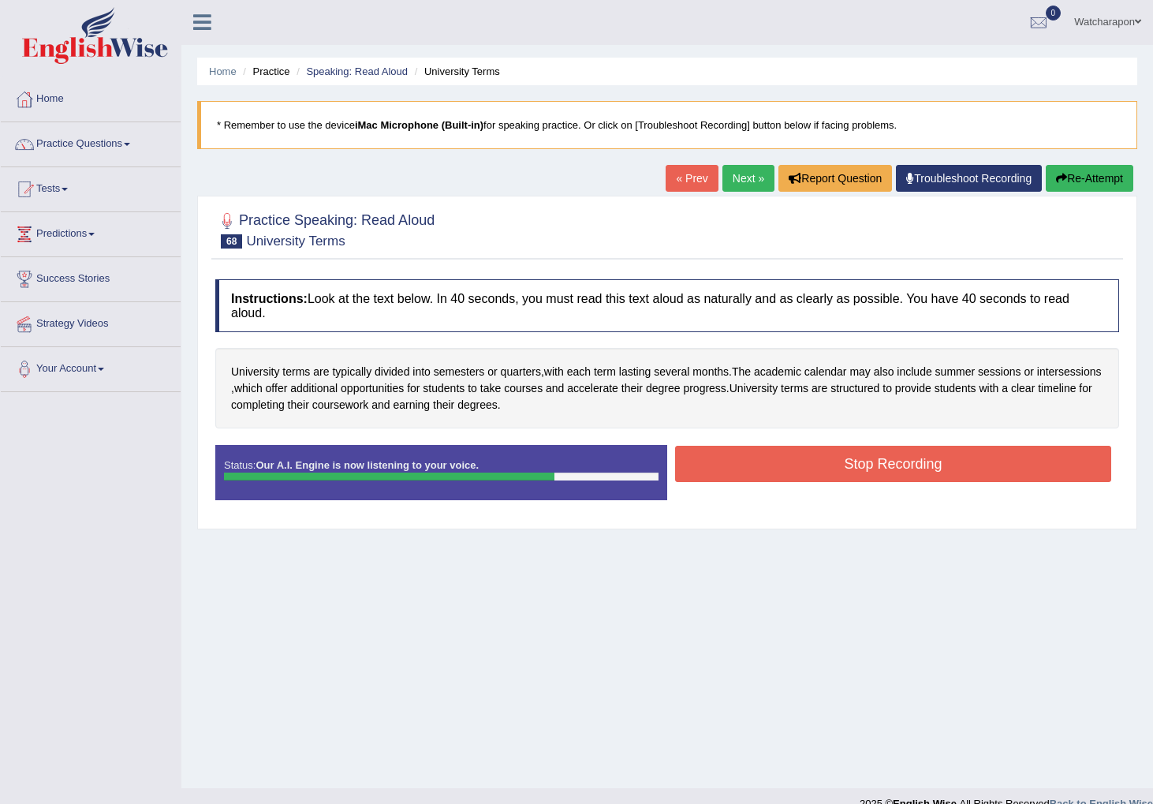
click at [730, 461] on button "Stop Recording" at bounding box center [893, 464] width 436 height 36
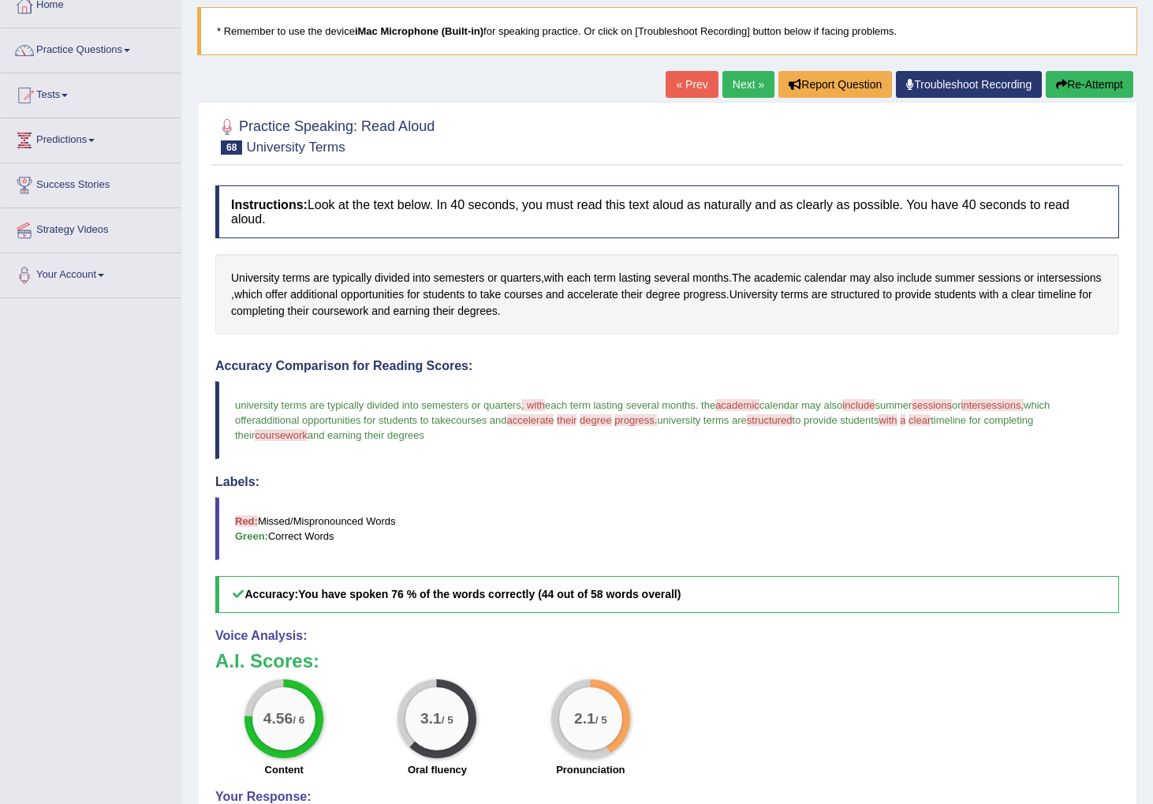
scroll to position [114, 0]
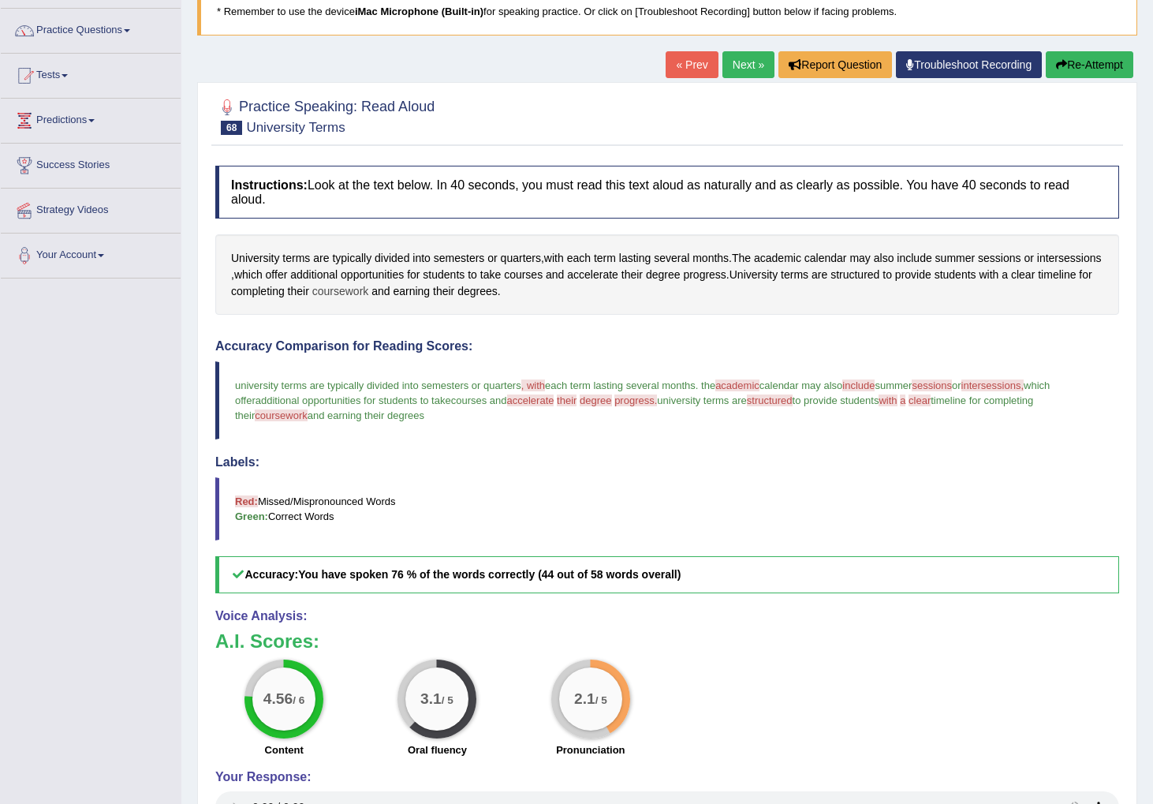
click at [369, 290] on span "coursework" at bounding box center [340, 291] width 57 height 17
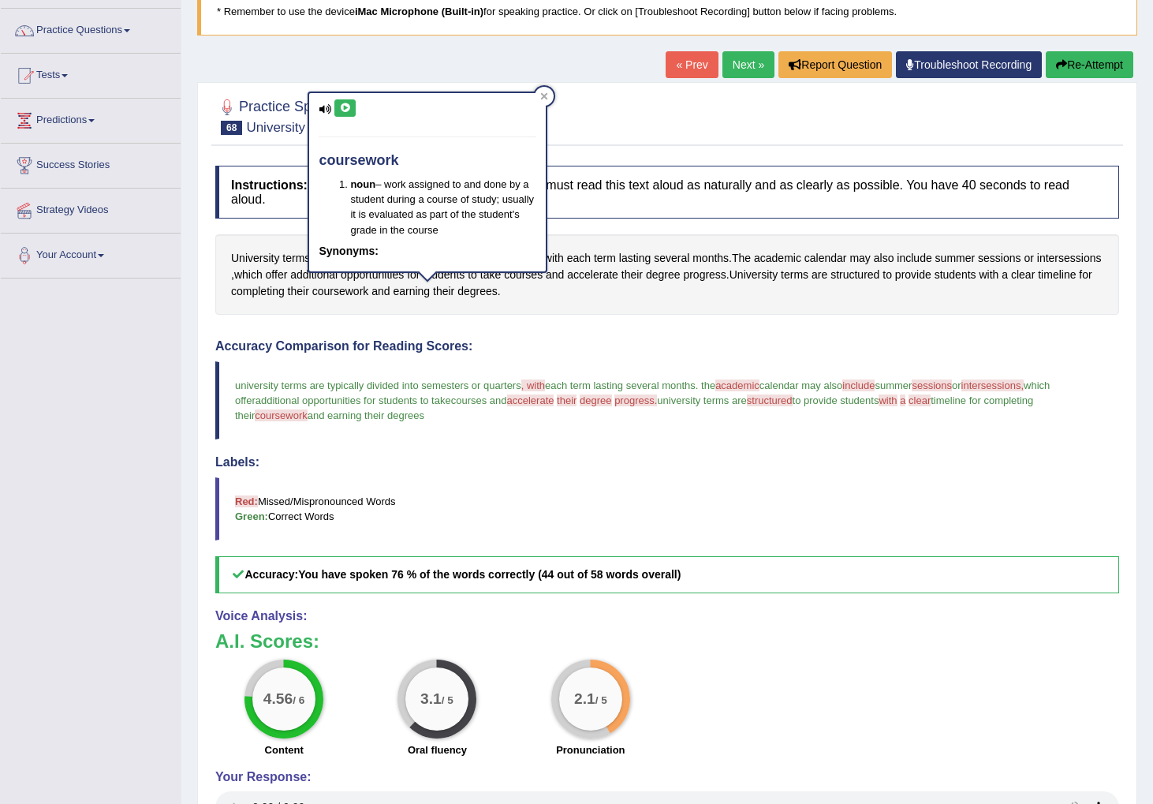
click at [343, 111] on icon at bounding box center [345, 107] width 12 height 9
click at [1037, 267] on span "intersessions" at bounding box center [1069, 258] width 65 height 17
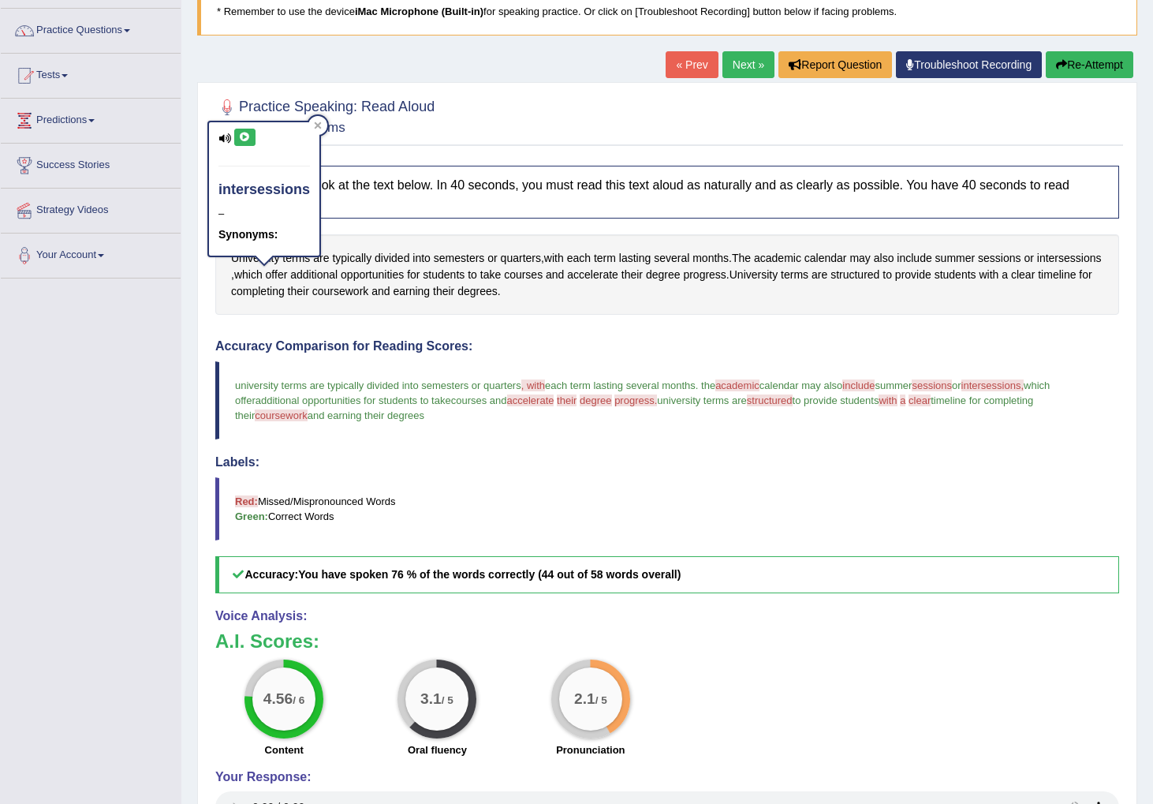
click at [248, 135] on icon at bounding box center [245, 137] width 12 height 9
click at [736, 432] on blockquote "university terms are typically divided into semesters or quarters , with which …" at bounding box center [667, 400] width 904 height 78
click at [736, 61] on link "Next »" at bounding box center [749, 64] width 52 height 27
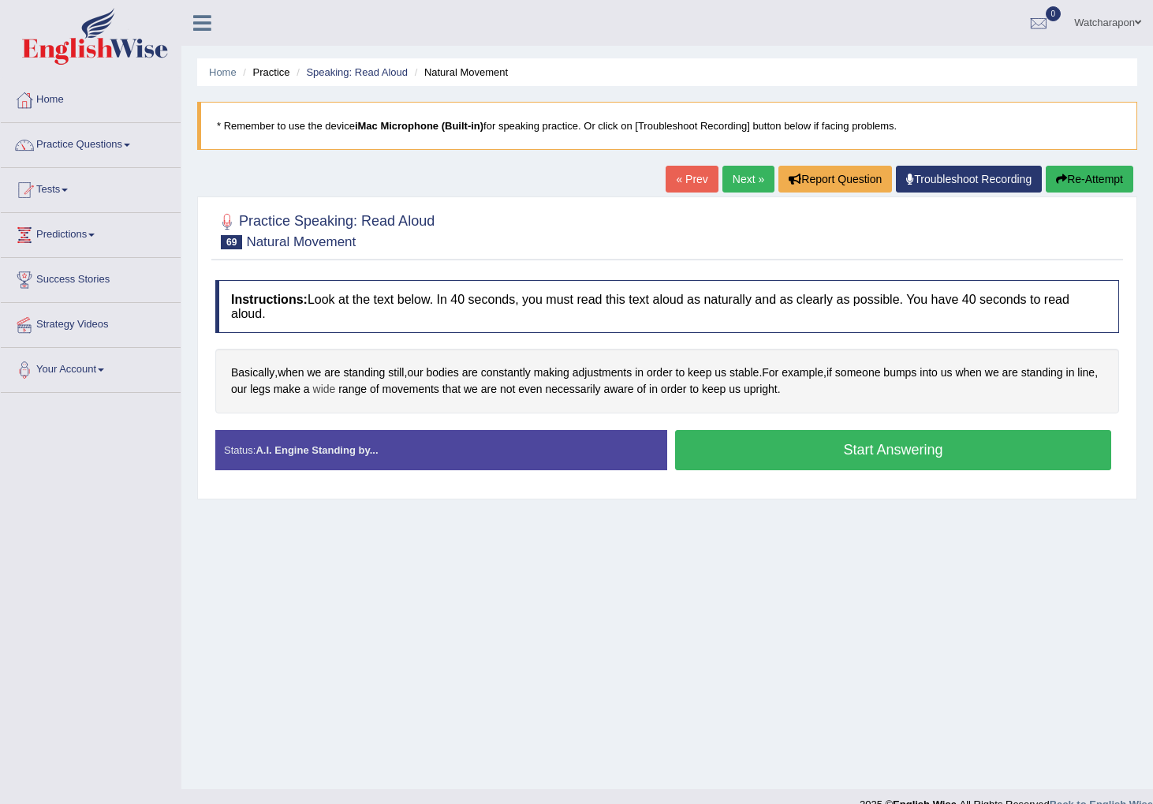
scroll to position [1, 0]
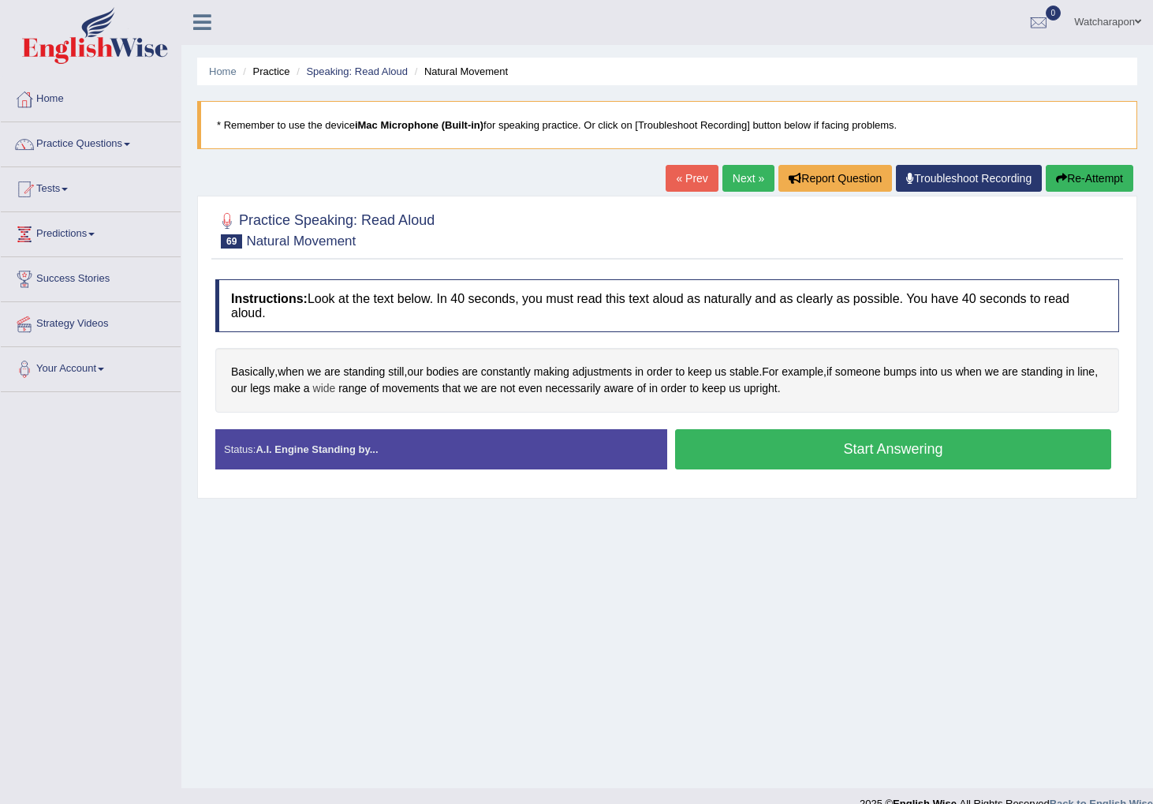
click at [336, 390] on span "wide" at bounding box center [324, 388] width 23 height 17
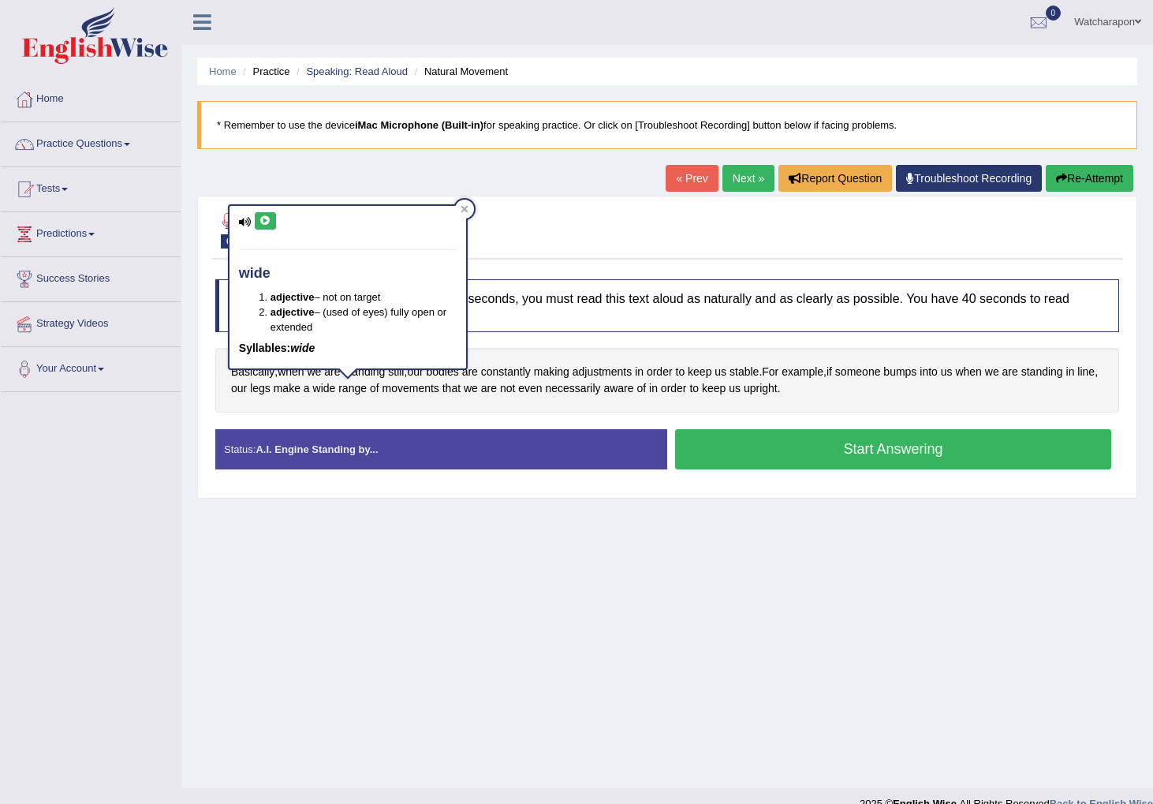
click at [260, 222] on icon at bounding box center [266, 220] width 12 height 9
click at [263, 217] on icon at bounding box center [266, 220] width 12 height 9
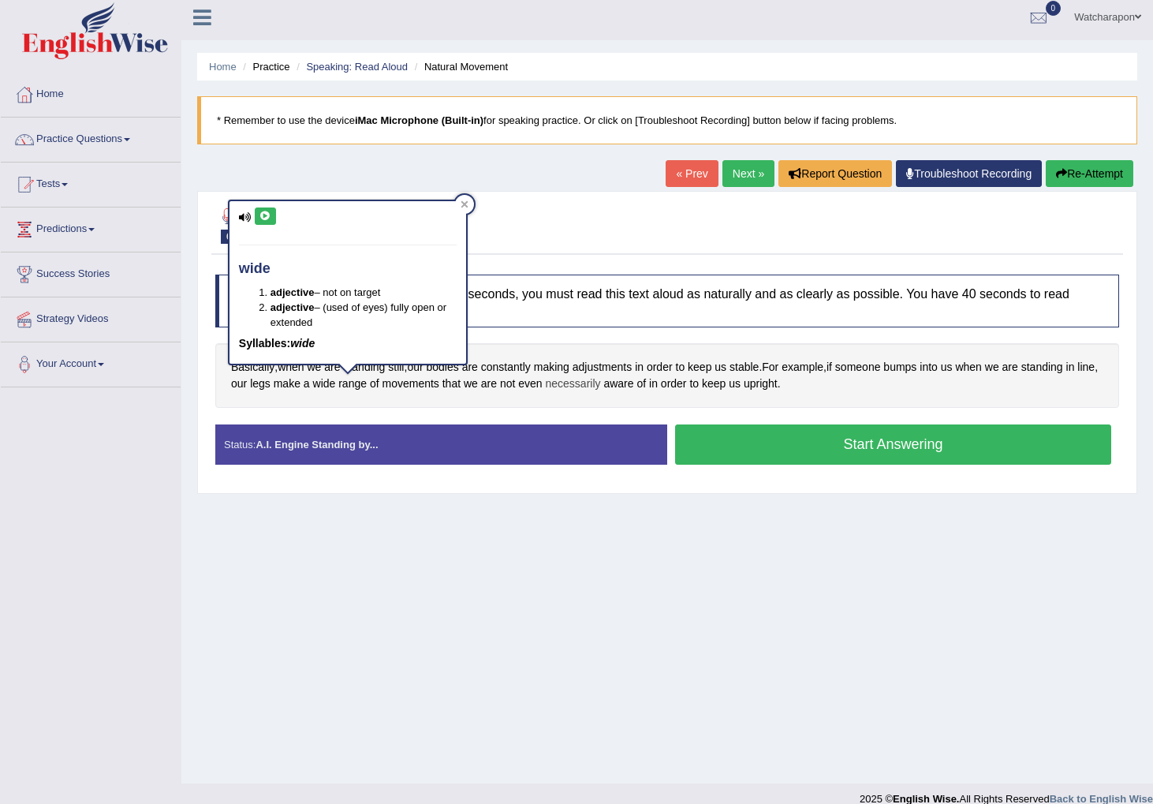
click at [597, 382] on span "necessarily" at bounding box center [573, 383] width 55 height 17
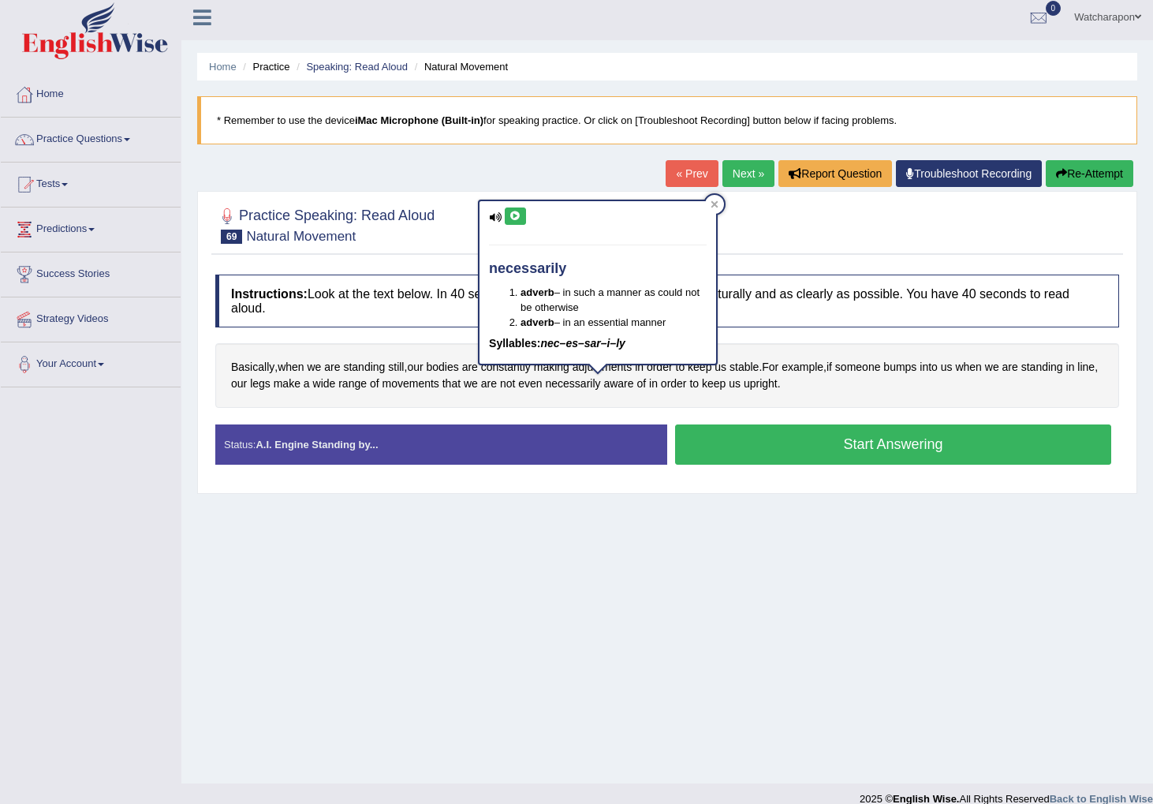
click at [516, 215] on icon at bounding box center [516, 215] width 12 height 9
click at [719, 207] on div at bounding box center [714, 204] width 19 height 19
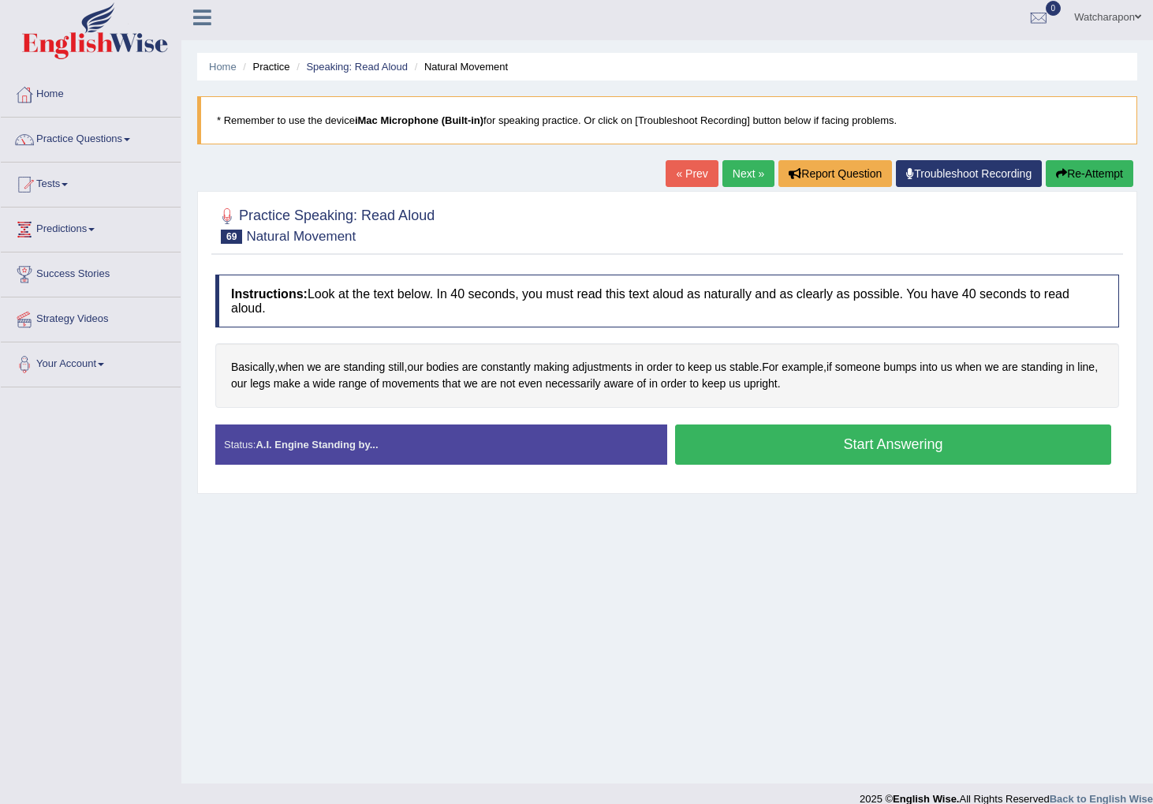
click at [746, 456] on button "Start Answering" at bounding box center [893, 444] width 436 height 40
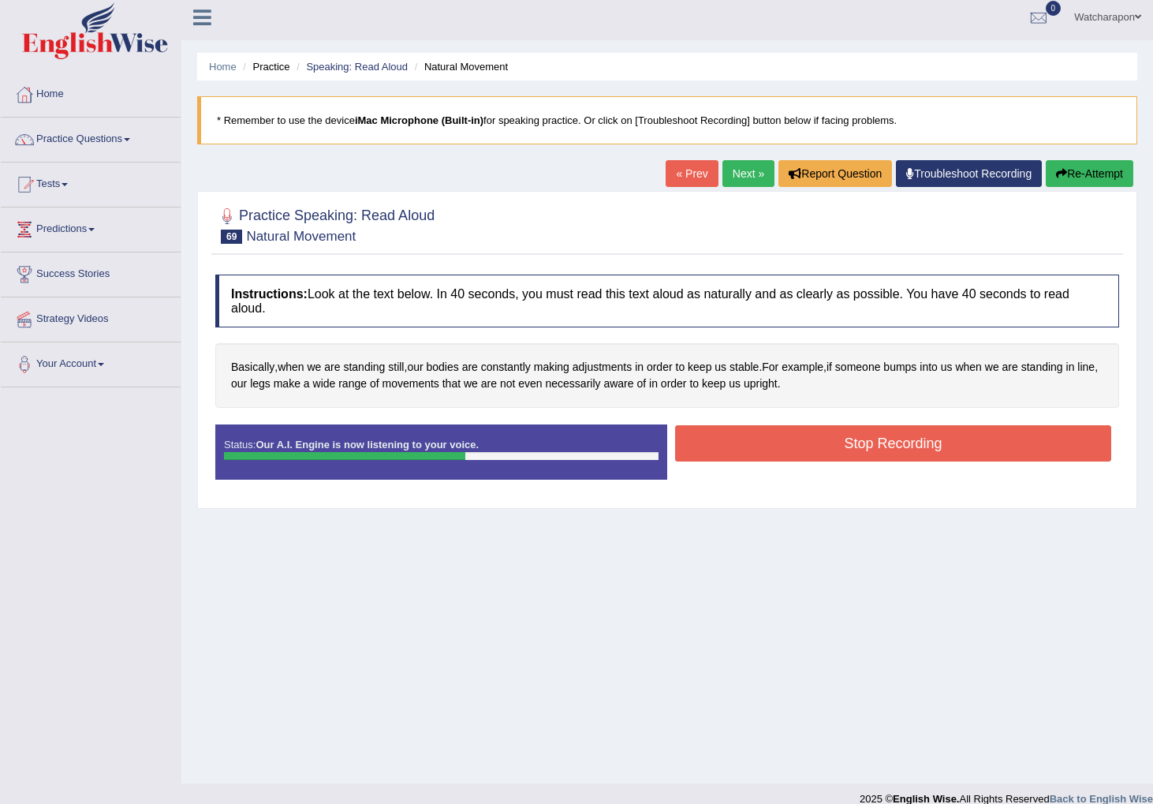
click at [789, 448] on button "Stop Recording" at bounding box center [893, 443] width 436 height 36
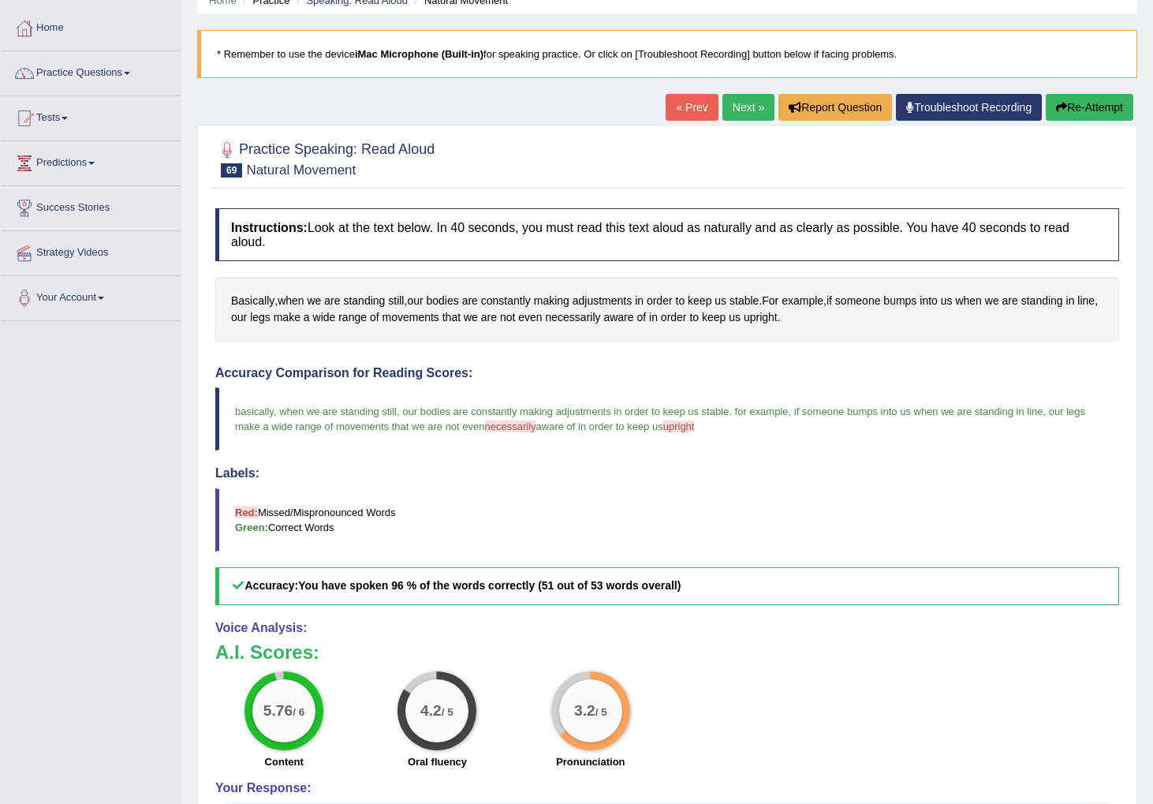
scroll to position [73, 0]
click at [738, 105] on link "Next »" at bounding box center [749, 106] width 52 height 27
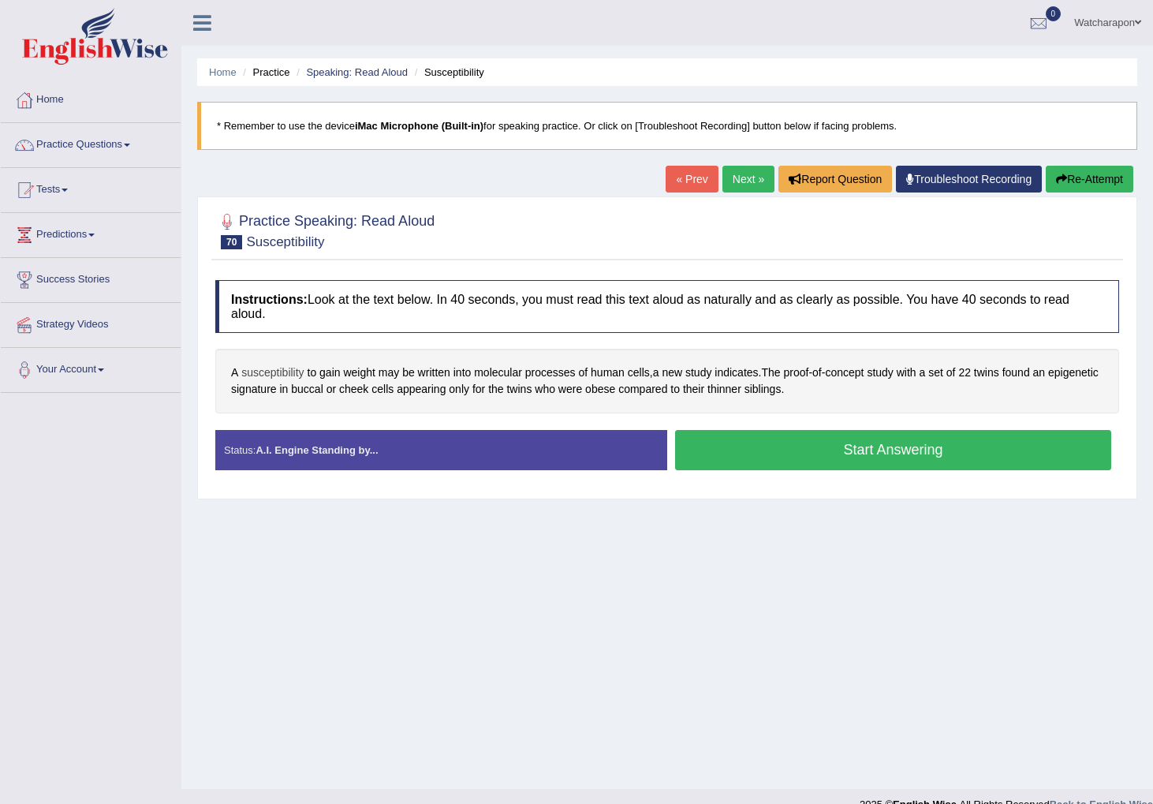
click at [262, 375] on span "susceptibility" at bounding box center [272, 372] width 62 height 17
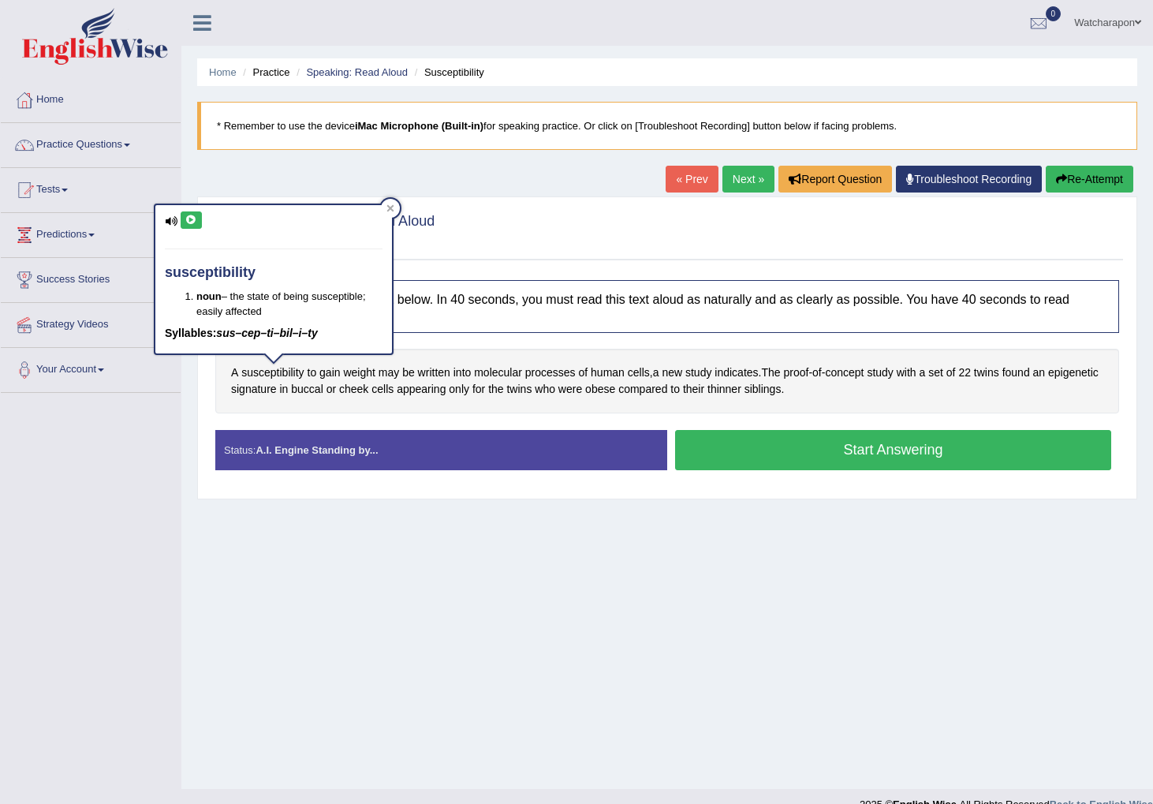
click at [189, 221] on icon at bounding box center [191, 219] width 12 height 9
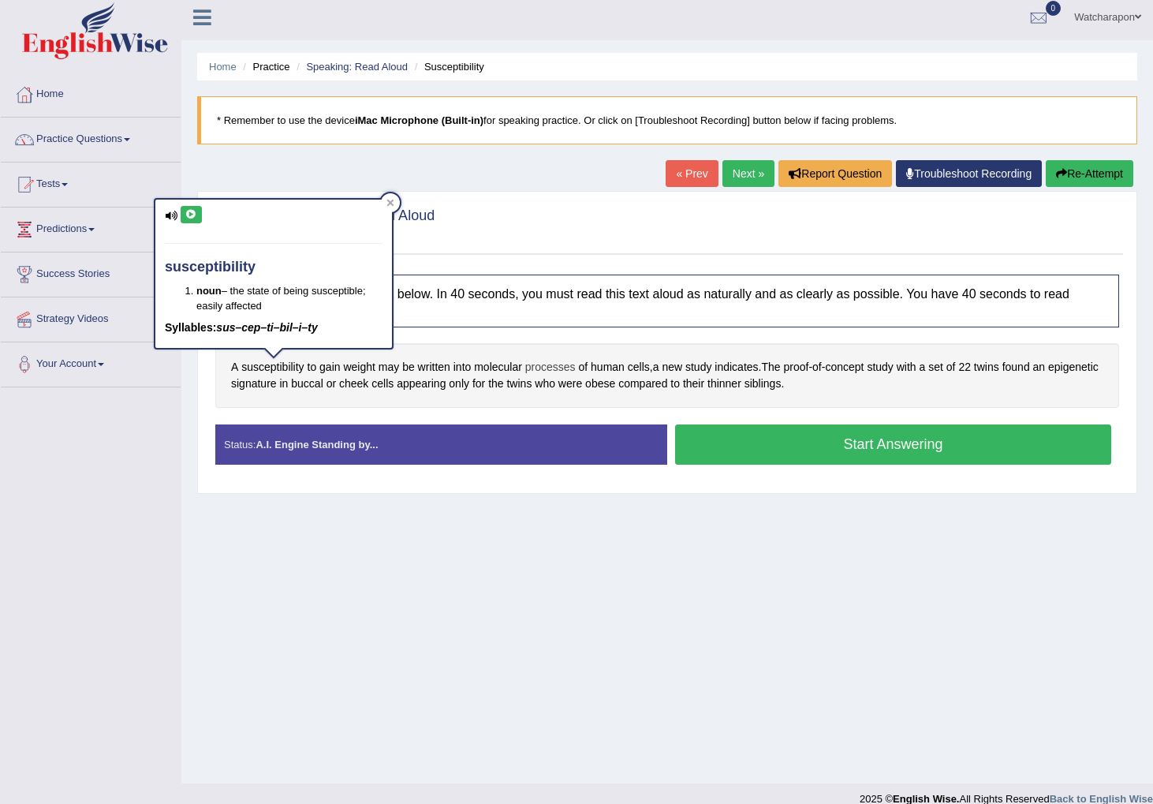
click at [563, 370] on span "processes" at bounding box center [550, 367] width 50 height 17
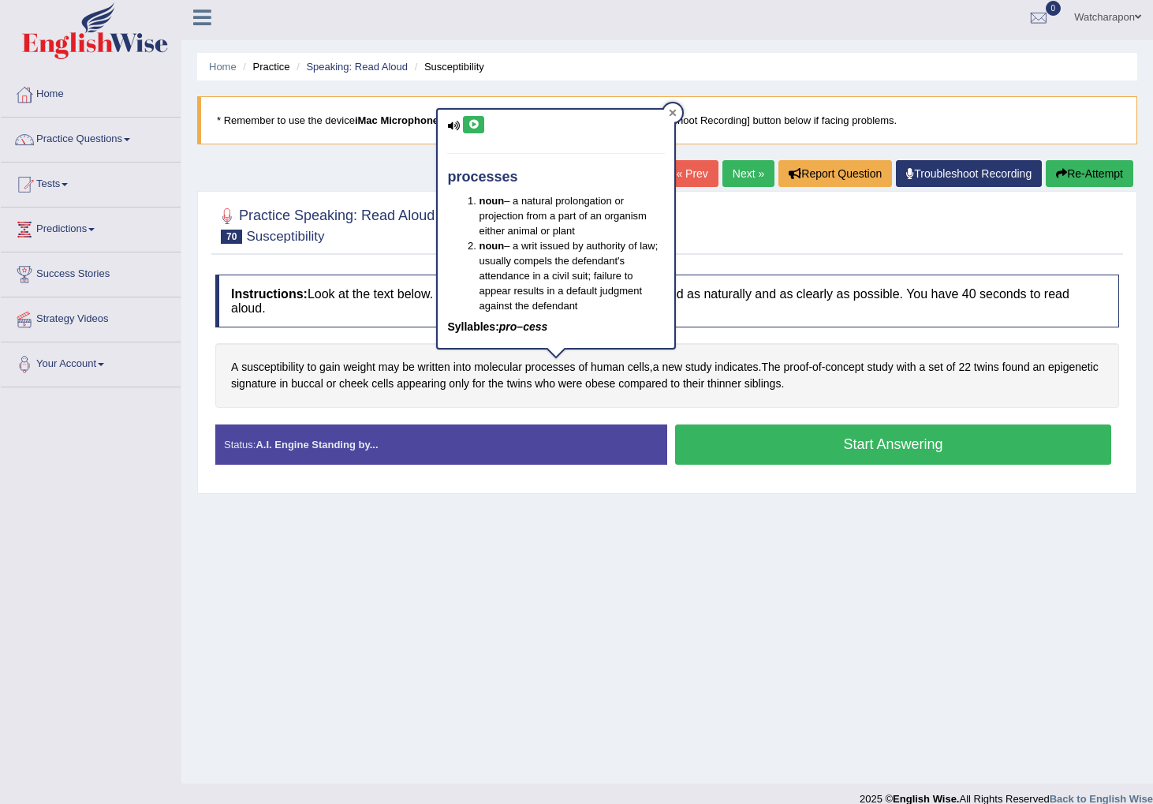
click at [678, 110] on div at bounding box center [672, 112] width 19 height 19
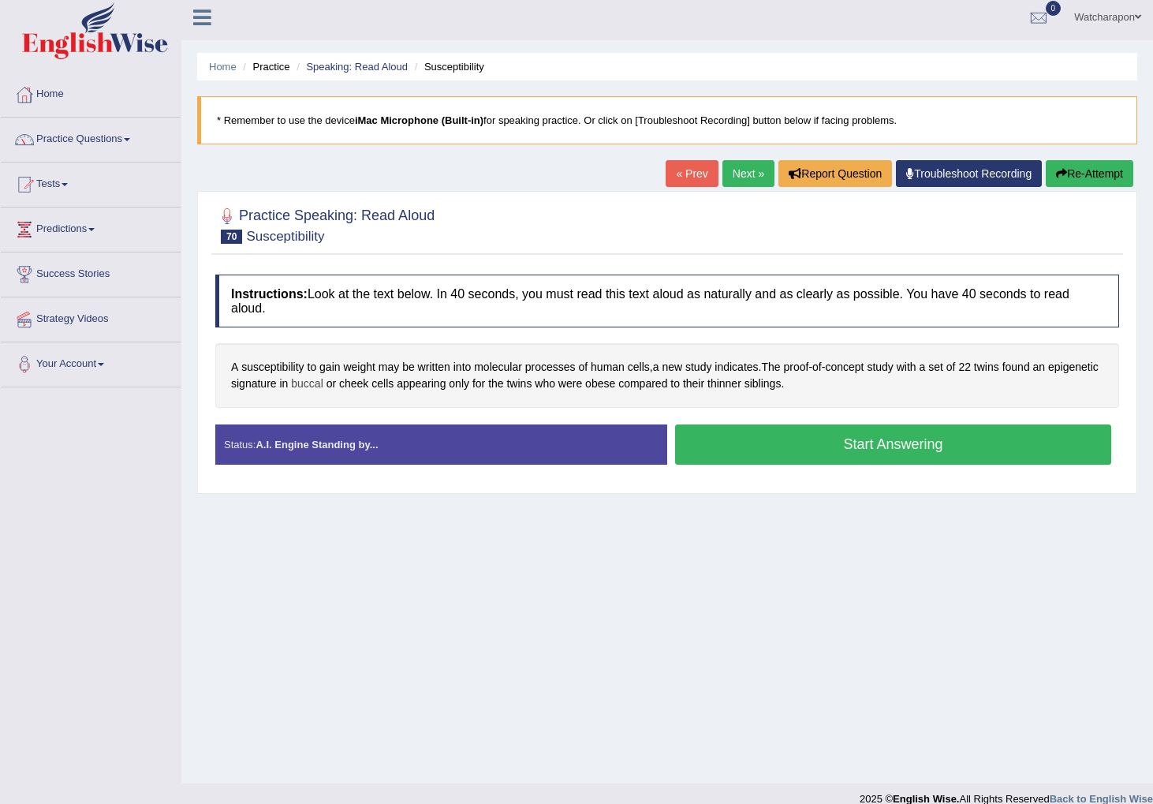
click at [323, 386] on span "buccal" at bounding box center [307, 383] width 32 height 17
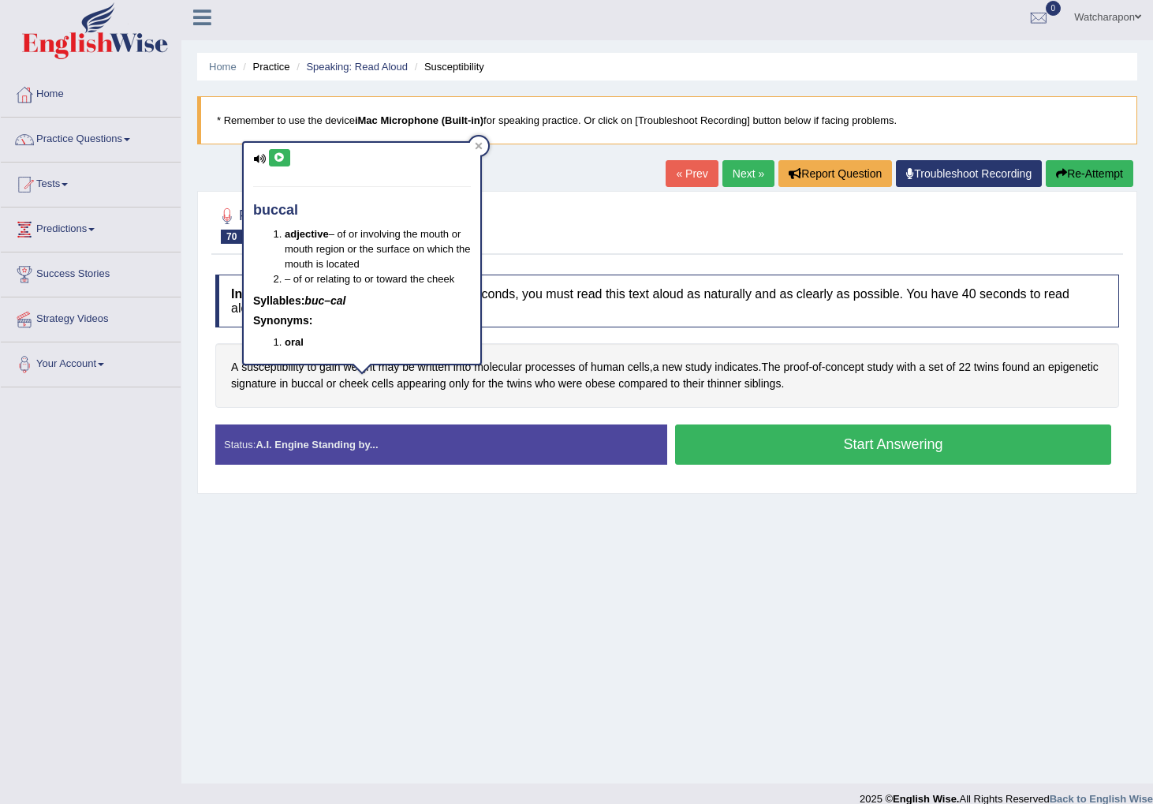
click at [276, 157] on icon at bounding box center [280, 157] width 12 height 9
click at [521, 329] on div "Instructions: Look at the text below. In 40 seconds, you must read this text al…" at bounding box center [667, 376] width 912 height 218
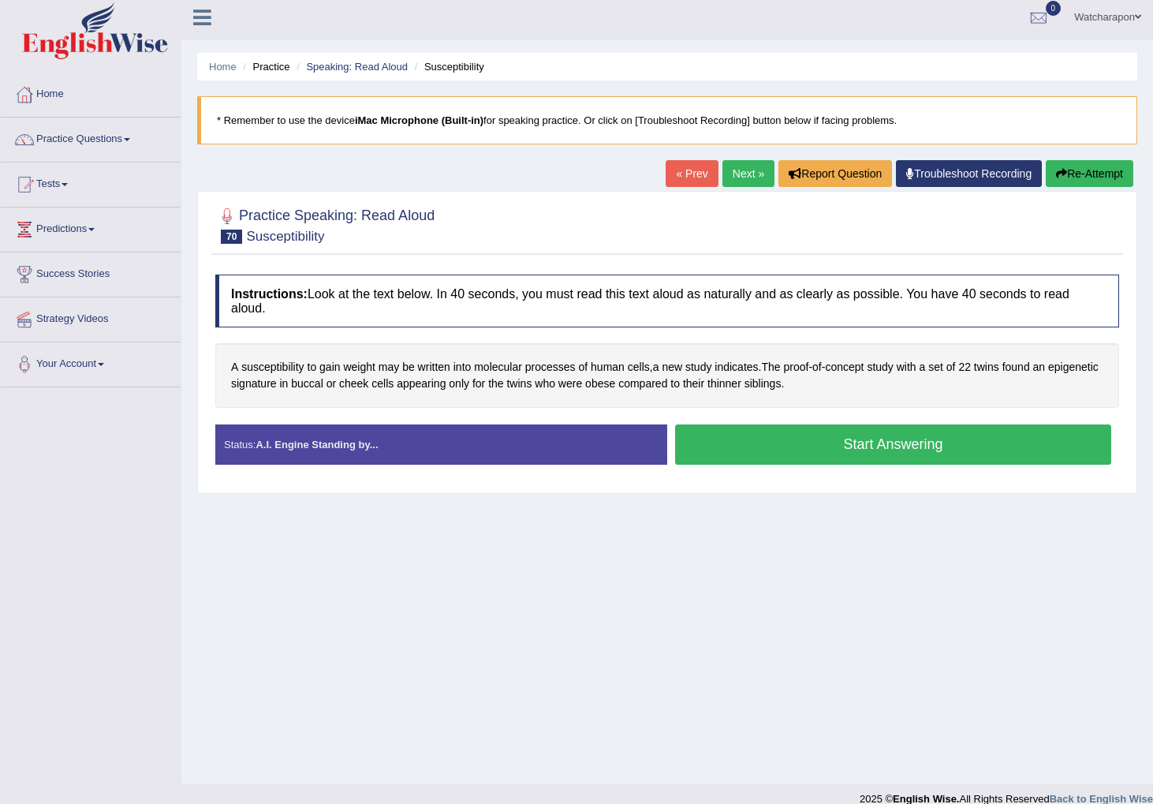
click at [743, 451] on button "Start Answering" at bounding box center [893, 444] width 436 height 40
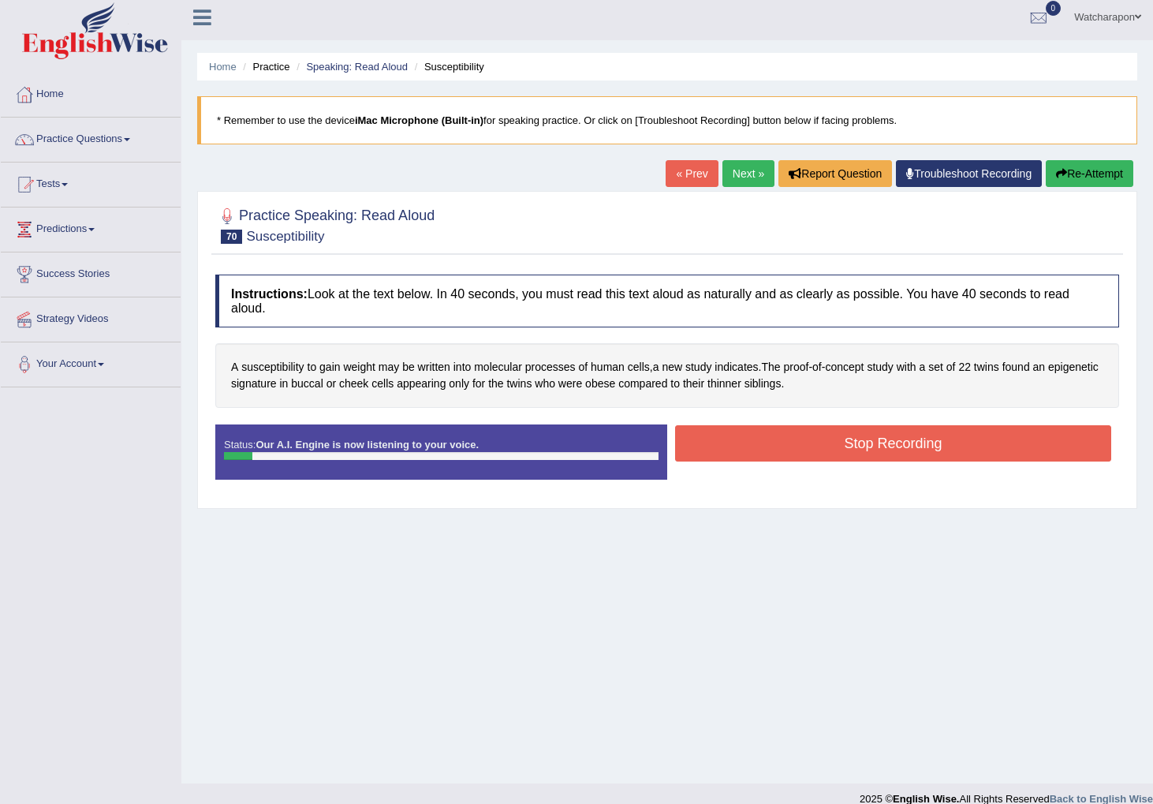
click at [805, 454] on button "Stop Recording" at bounding box center [893, 443] width 436 height 36
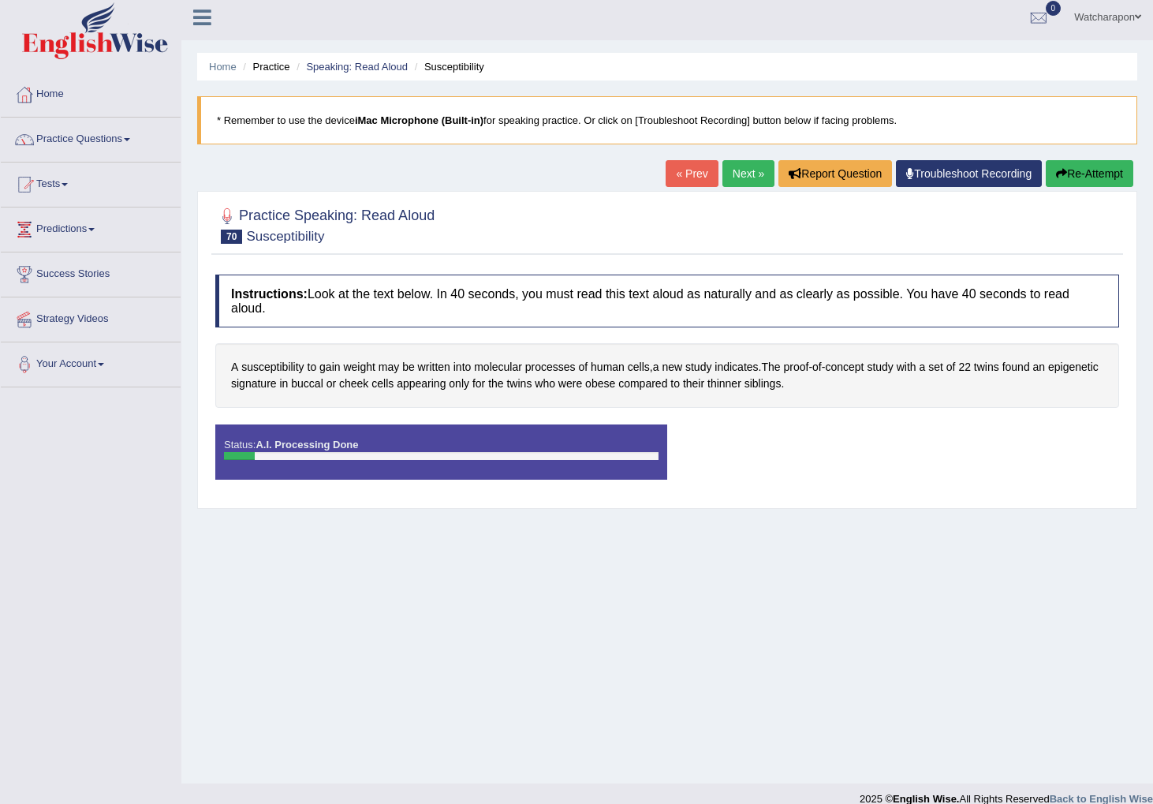
click at [0, 0] on div "Comparing text to speech..." at bounding box center [0, 0] width 0 height 0
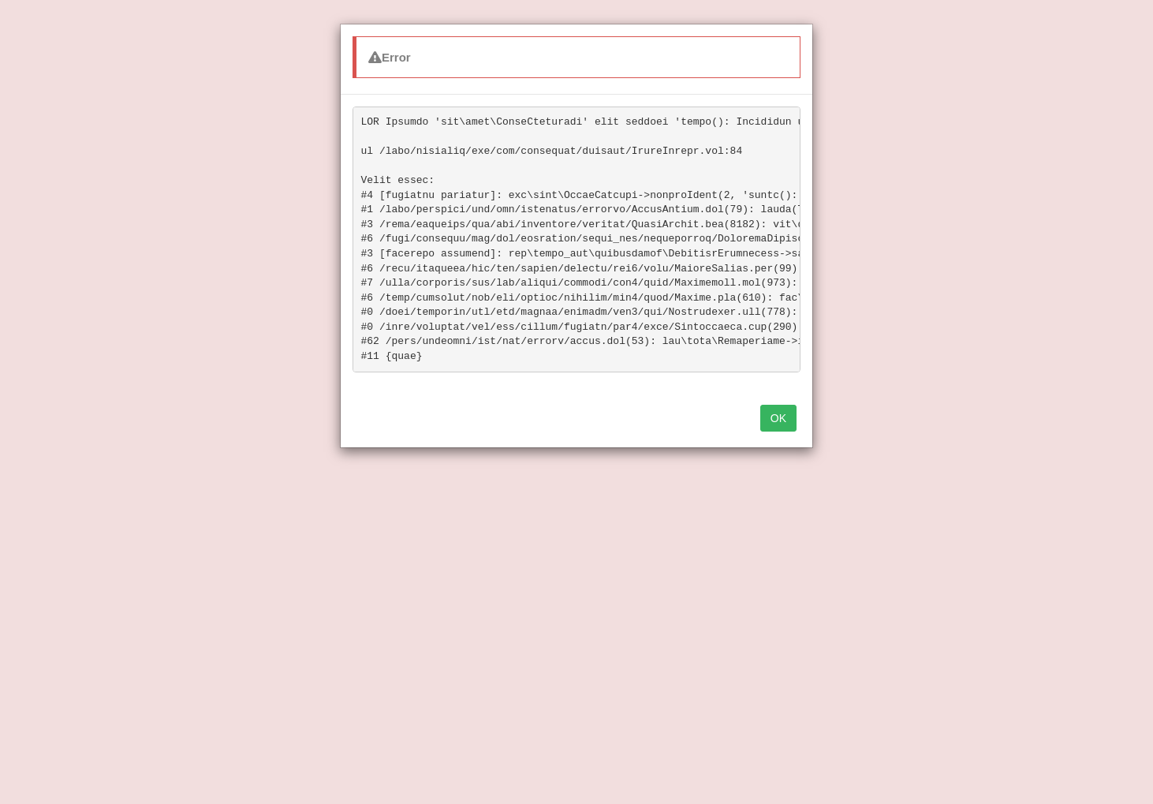
click at [781, 416] on button "OK" at bounding box center [778, 418] width 36 height 27
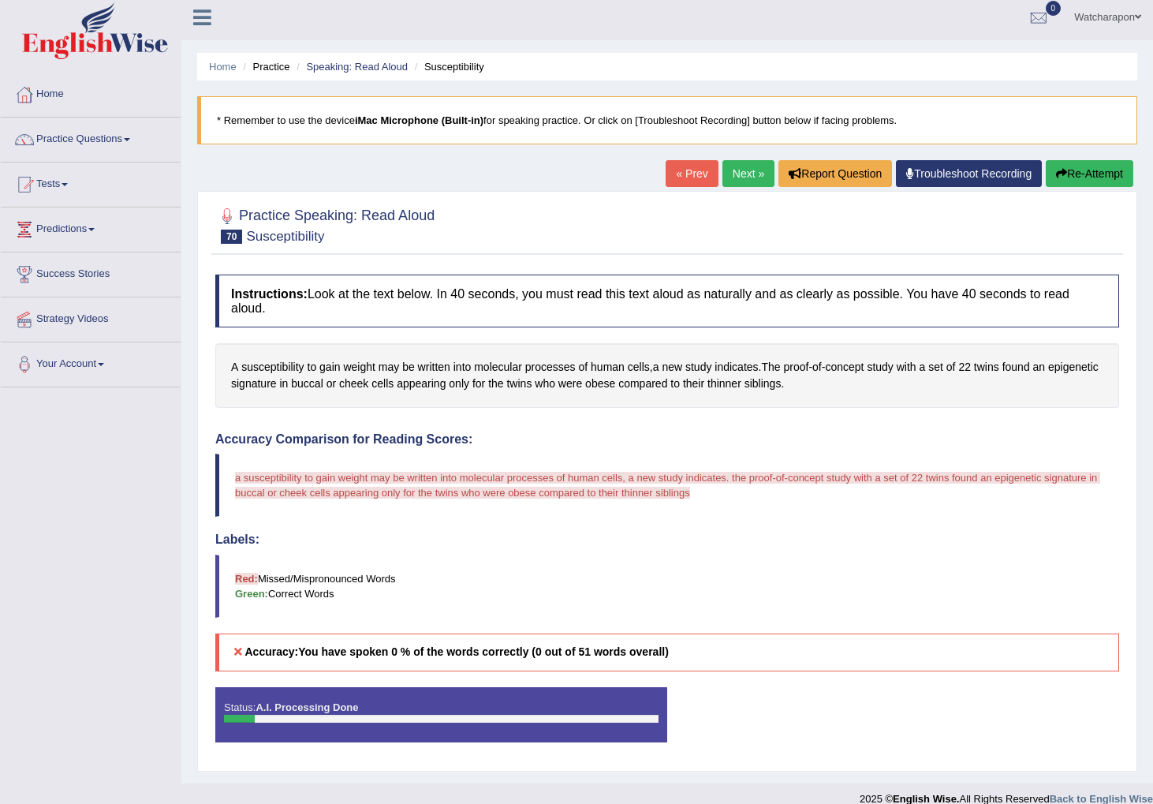
scroll to position [6, 0]
click at [1068, 167] on button "Re-Attempt" at bounding box center [1090, 172] width 88 height 27
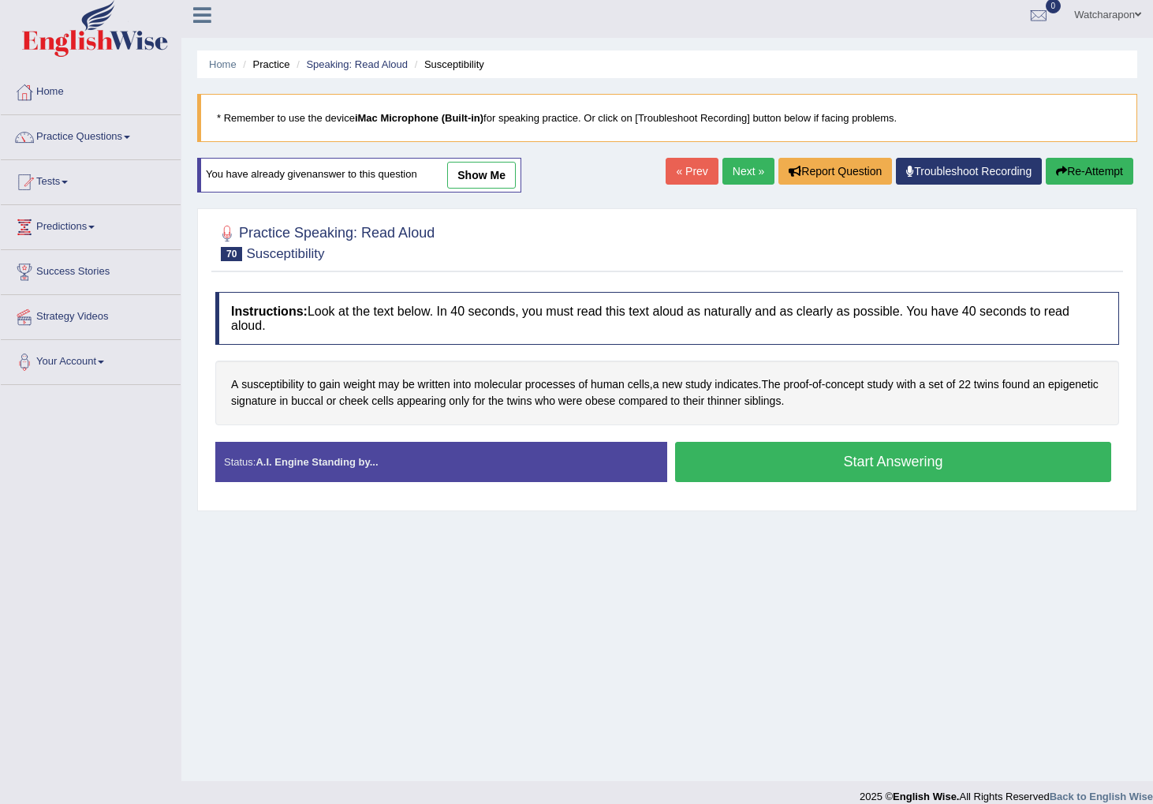
click at [736, 461] on button "Start Answering" at bounding box center [893, 462] width 436 height 40
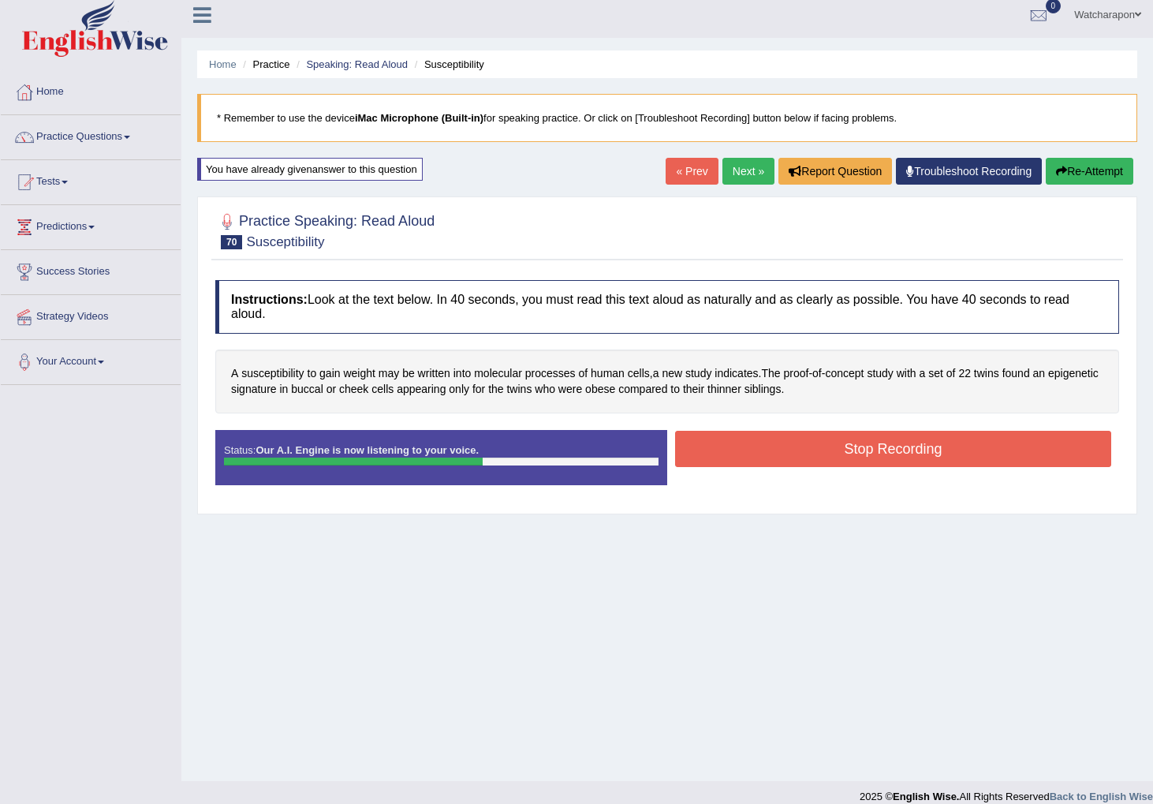
click at [722, 447] on button "Stop Recording" at bounding box center [893, 449] width 436 height 36
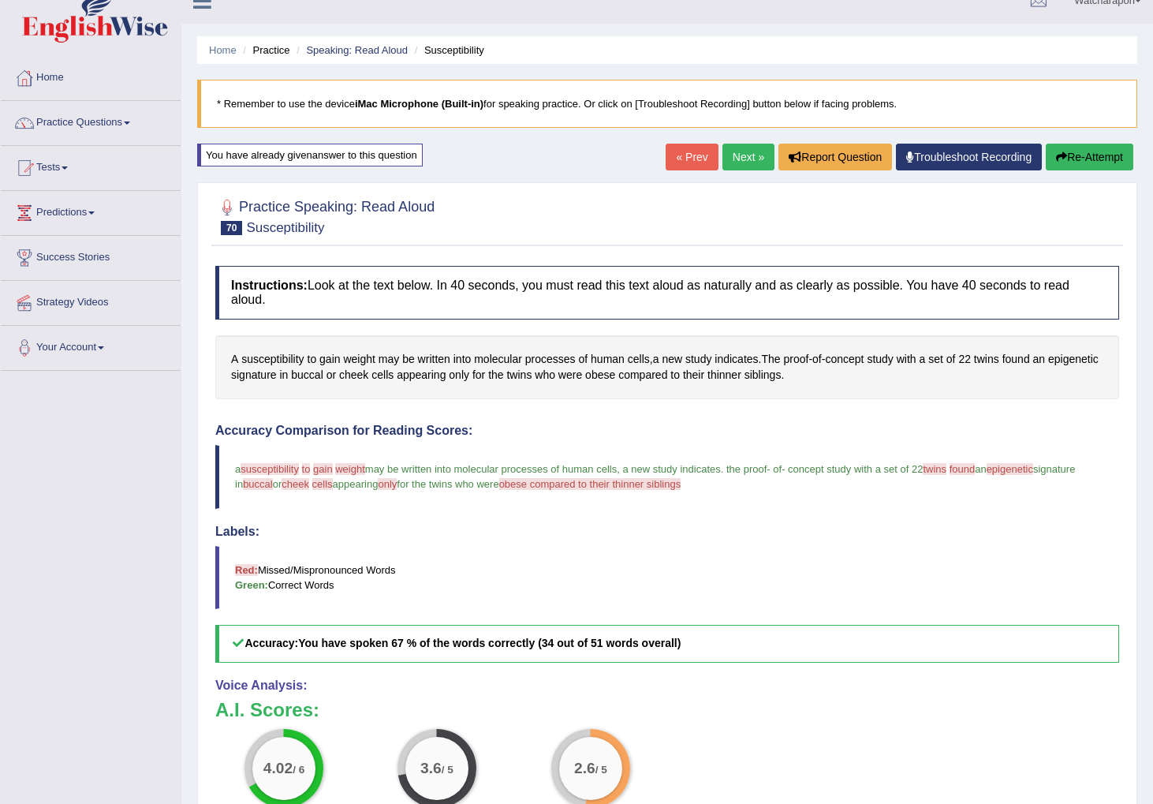
scroll to position [28, 0]
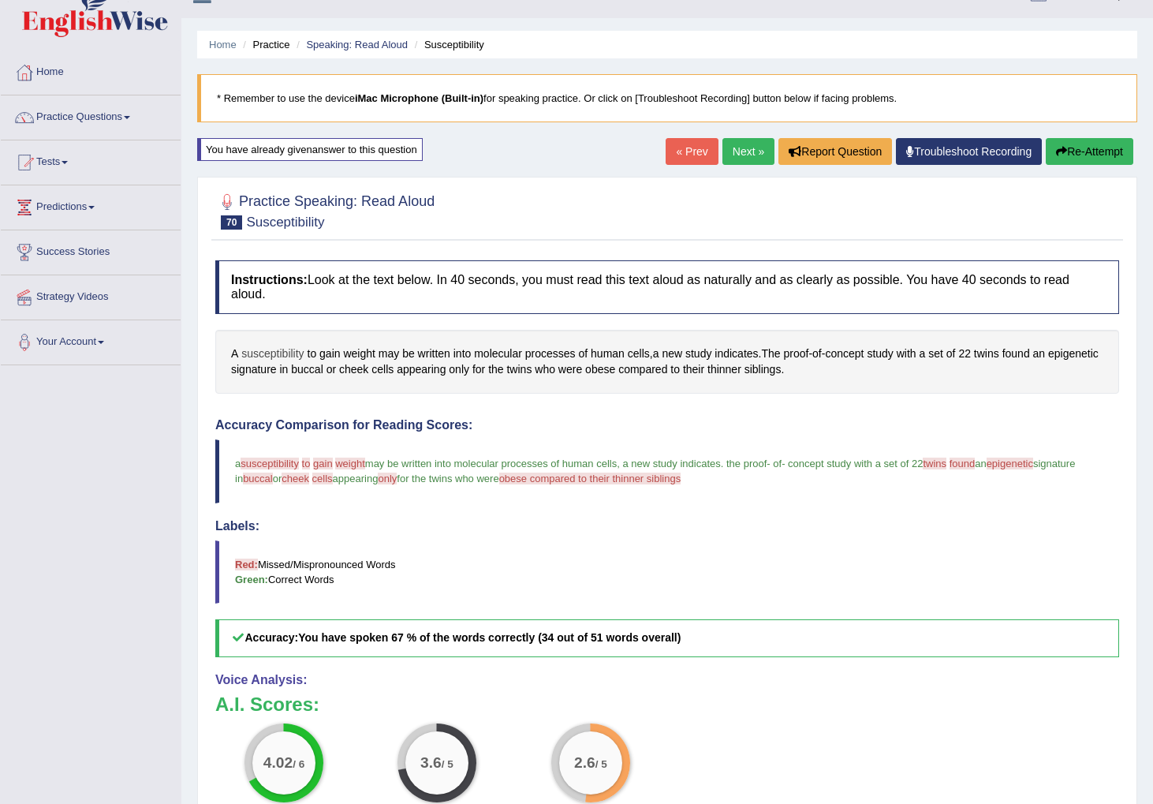
click at [263, 355] on span "susceptibility" at bounding box center [272, 354] width 62 height 17
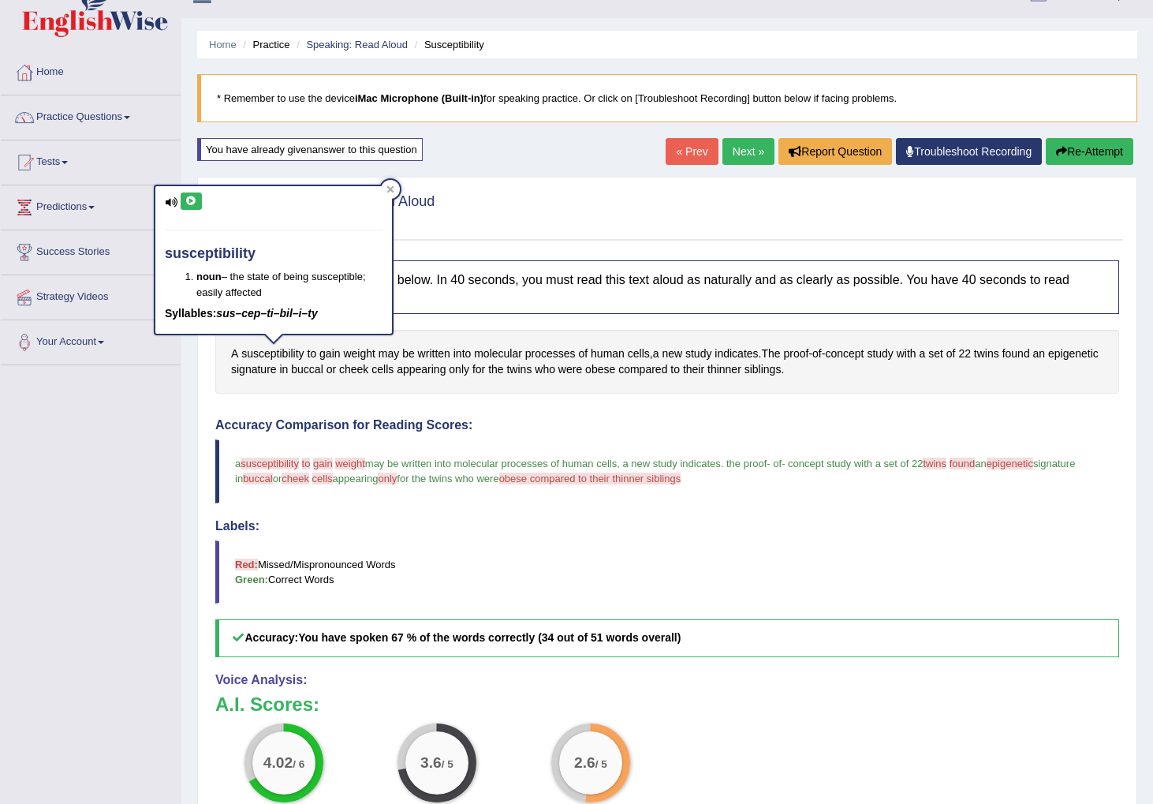
click at [189, 200] on icon at bounding box center [191, 200] width 12 height 9
click at [615, 373] on span "obese" at bounding box center [600, 369] width 30 height 17
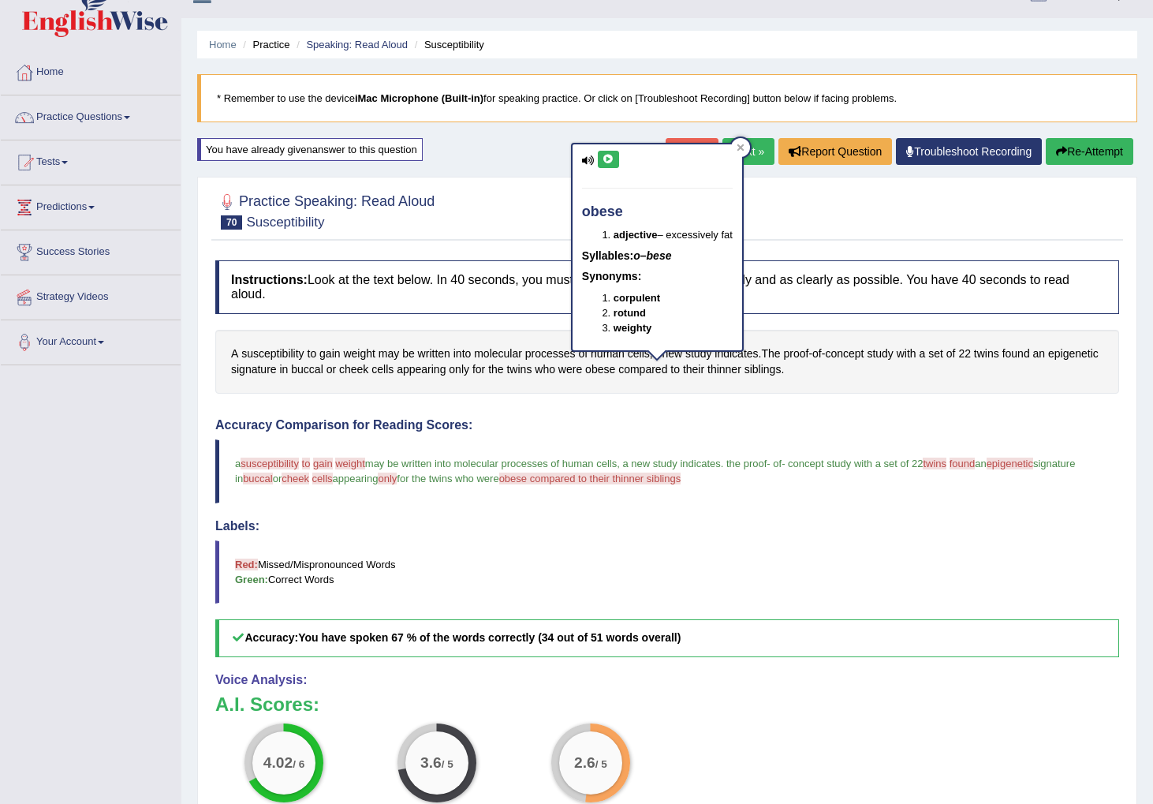
click at [609, 160] on icon at bounding box center [609, 159] width 12 height 9
click at [368, 372] on span "cheek" at bounding box center [353, 369] width 29 height 17
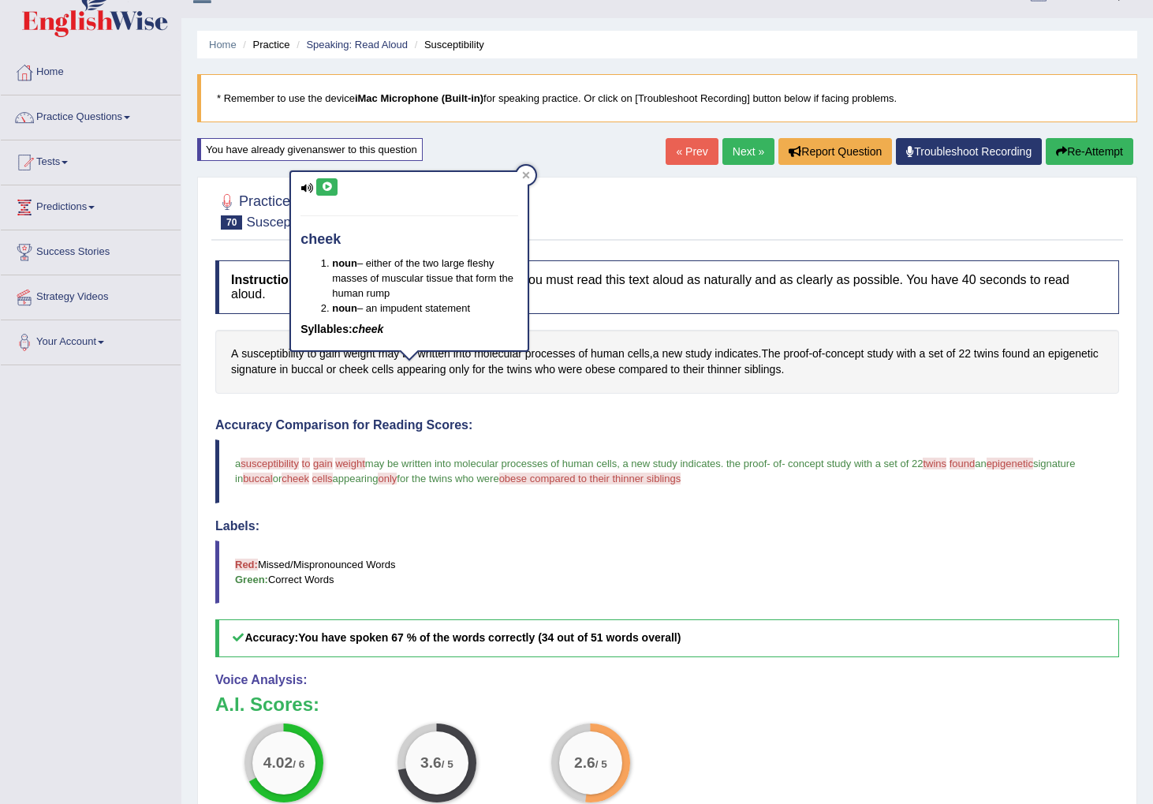
click at [321, 179] on button at bounding box center [326, 186] width 21 height 17
click at [325, 183] on icon at bounding box center [327, 186] width 12 height 9
click at [886, 531] on h4 "Labels:" at bounding box center [667, 526] width 904 height 14
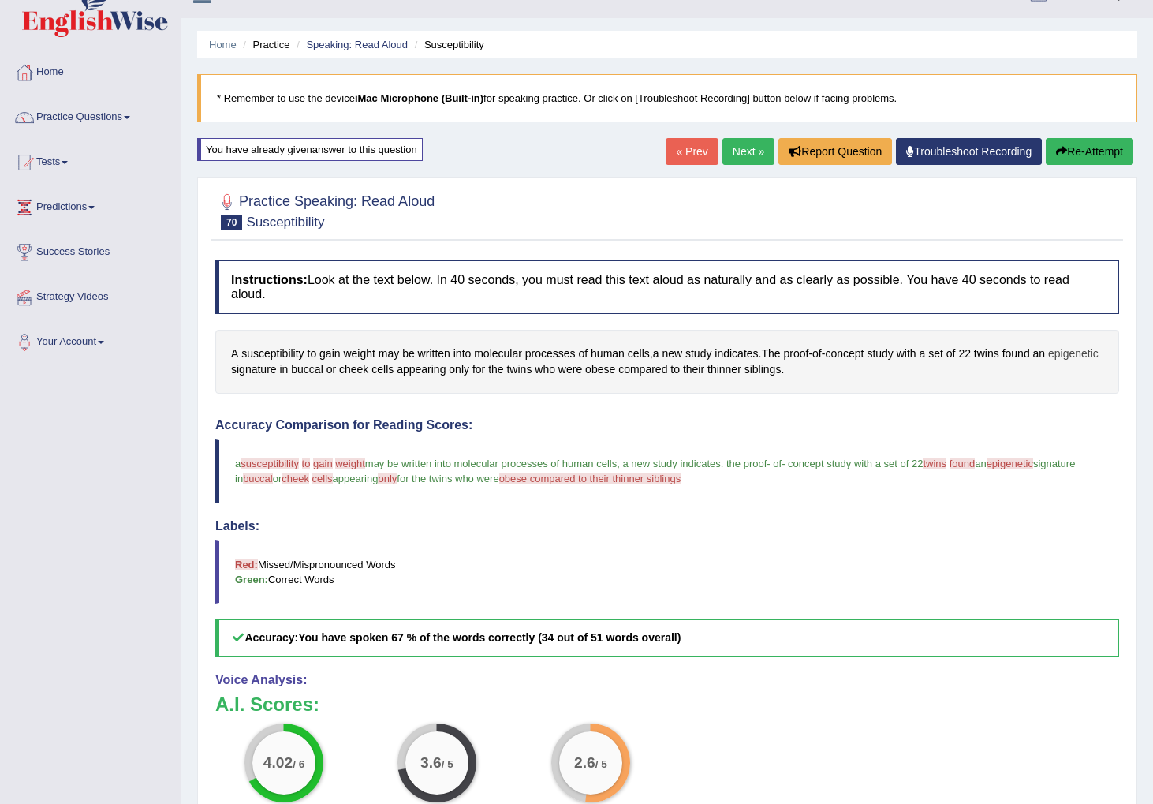
click at [1048, 362] on span "epigenetic" at bounding box center [1073, 354] width 50 height 17
click at [244, 234] on icon at bounding box center [248, 231] width 12 height 9
click at [308, 220] on div at bounding box center [299, 220] width 19 height 19
click at [1063, 151] on button "Re-Attempt" at bounding box center [1090, 151] width 88 height 27
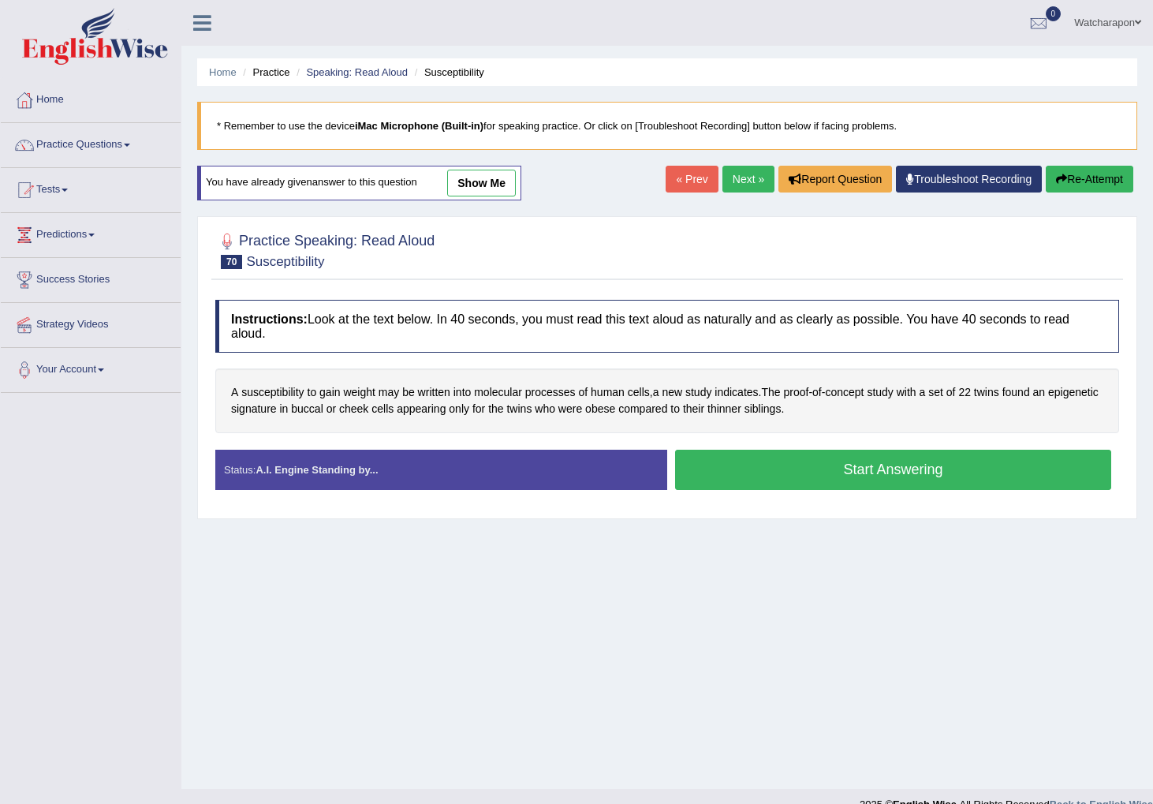
click at [782, 473] on div "Status: A.I. Engine Standing by... Start Answering Stop Recording" at bounding box center [667, 478] width 904 height 56
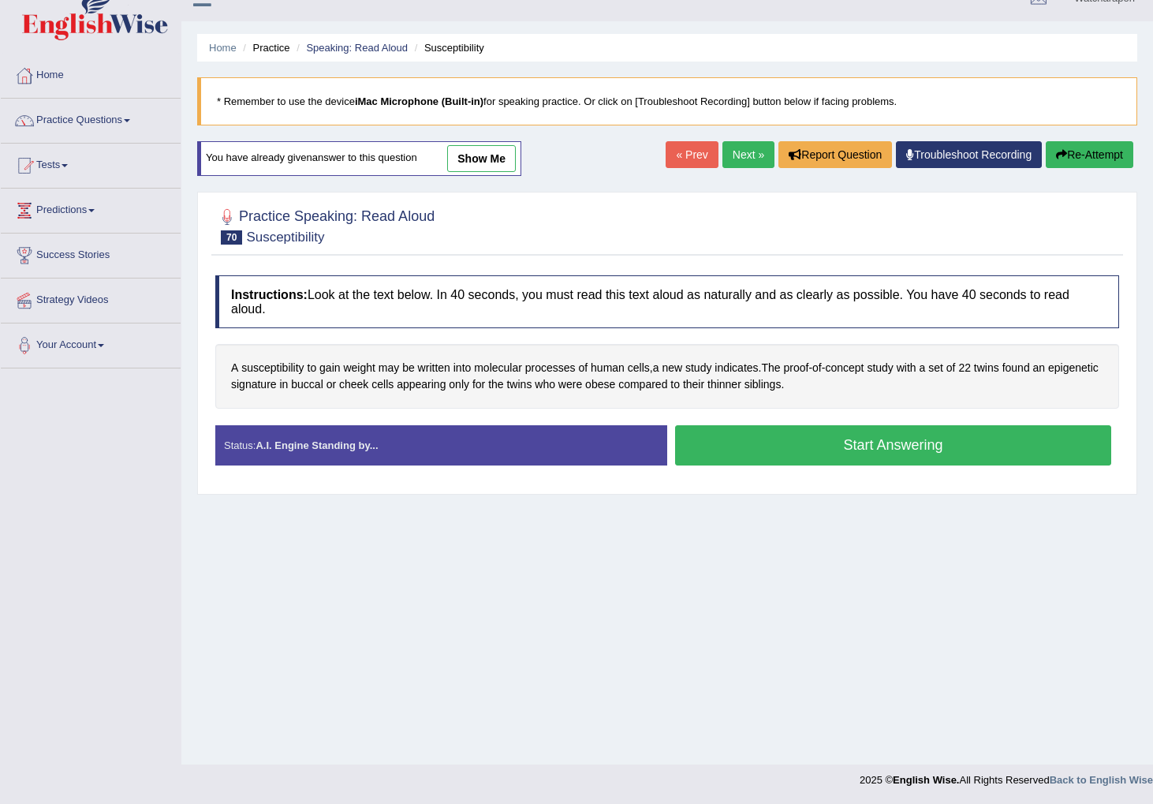
click at [817, 451] on button "Start Answering" at bounding box center [893, 445] width 436 height 40
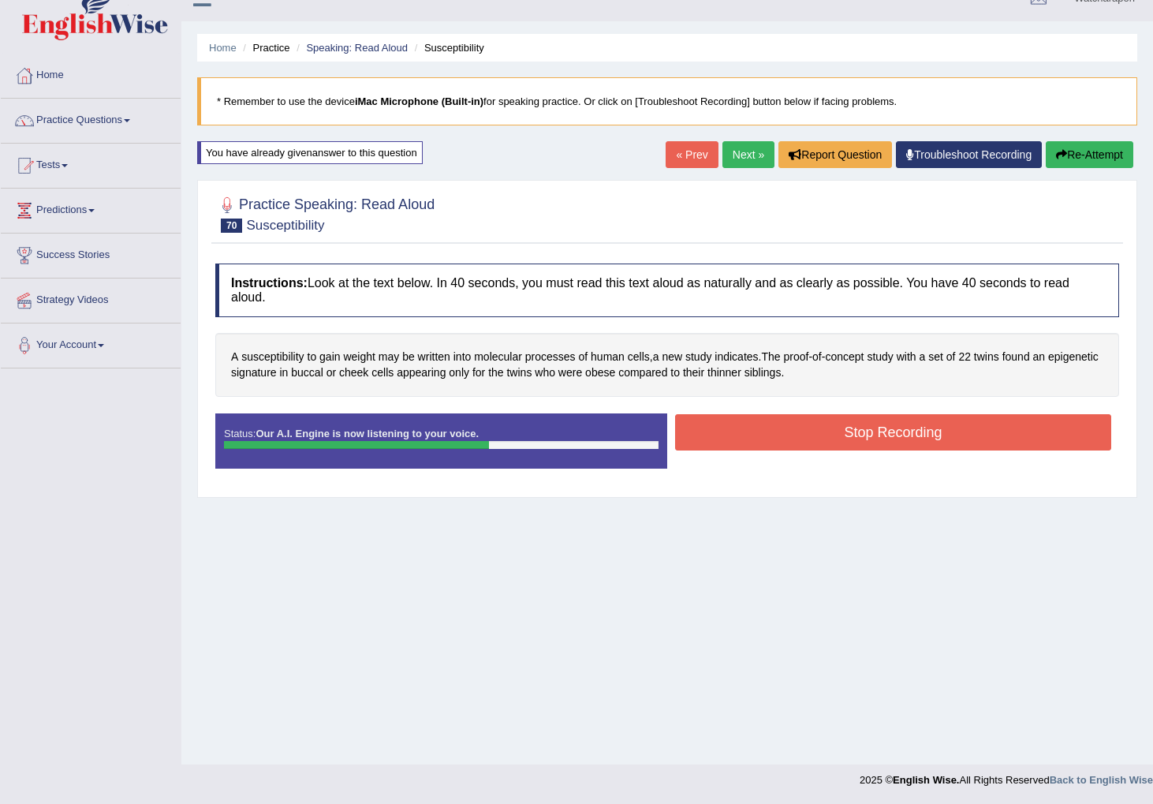
click at [854, 431] on button "Stop Recording" at bounding box center [893, 432] width 436 height 36
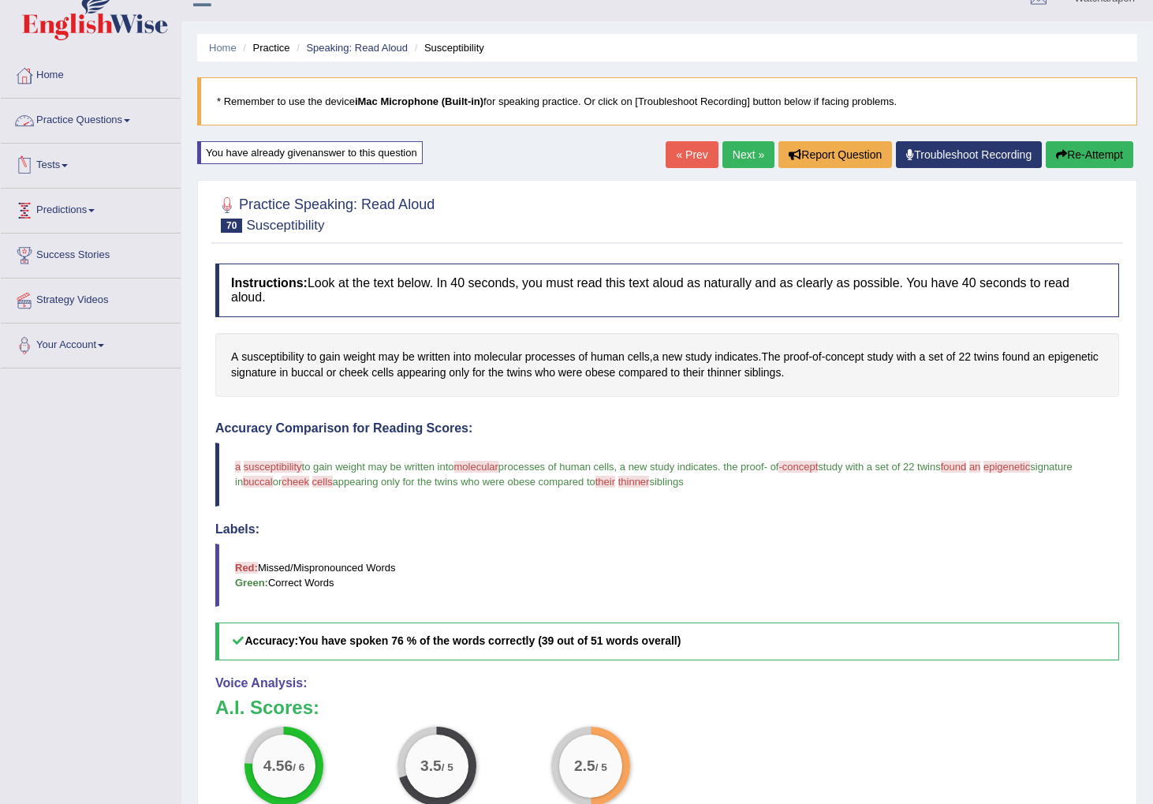
click at [62, 118] on link "Practice Questions" at bounding box center [91, 118] width 180 height 39
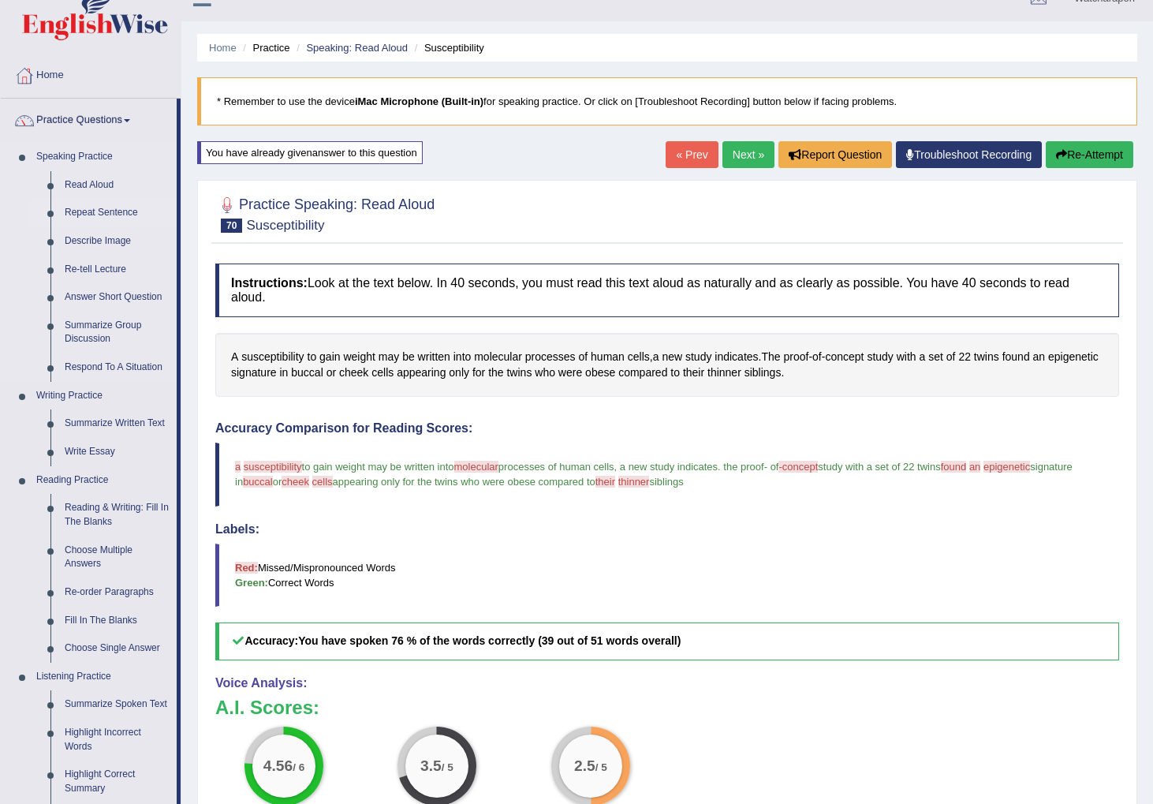
click at [73, 213] on link "Repeat Sentence" at bounding box center [117, 213] width 119 height 28
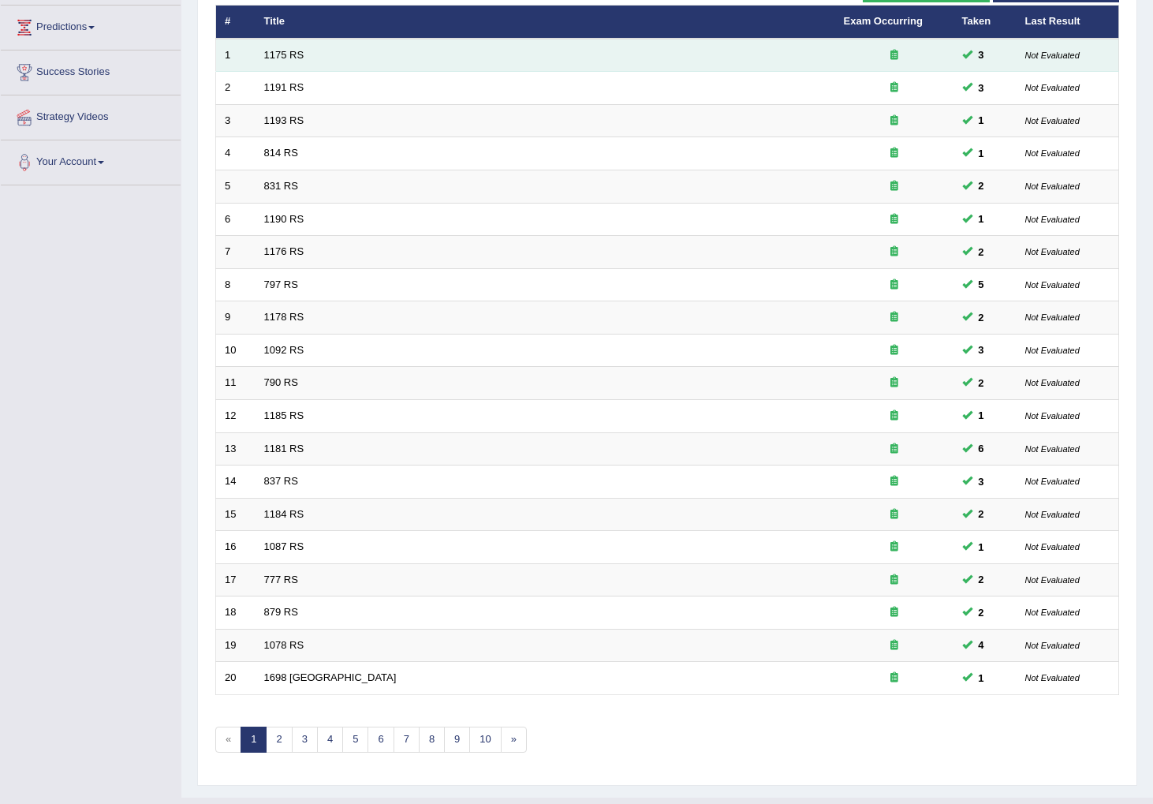
scroll to position [241, 0]
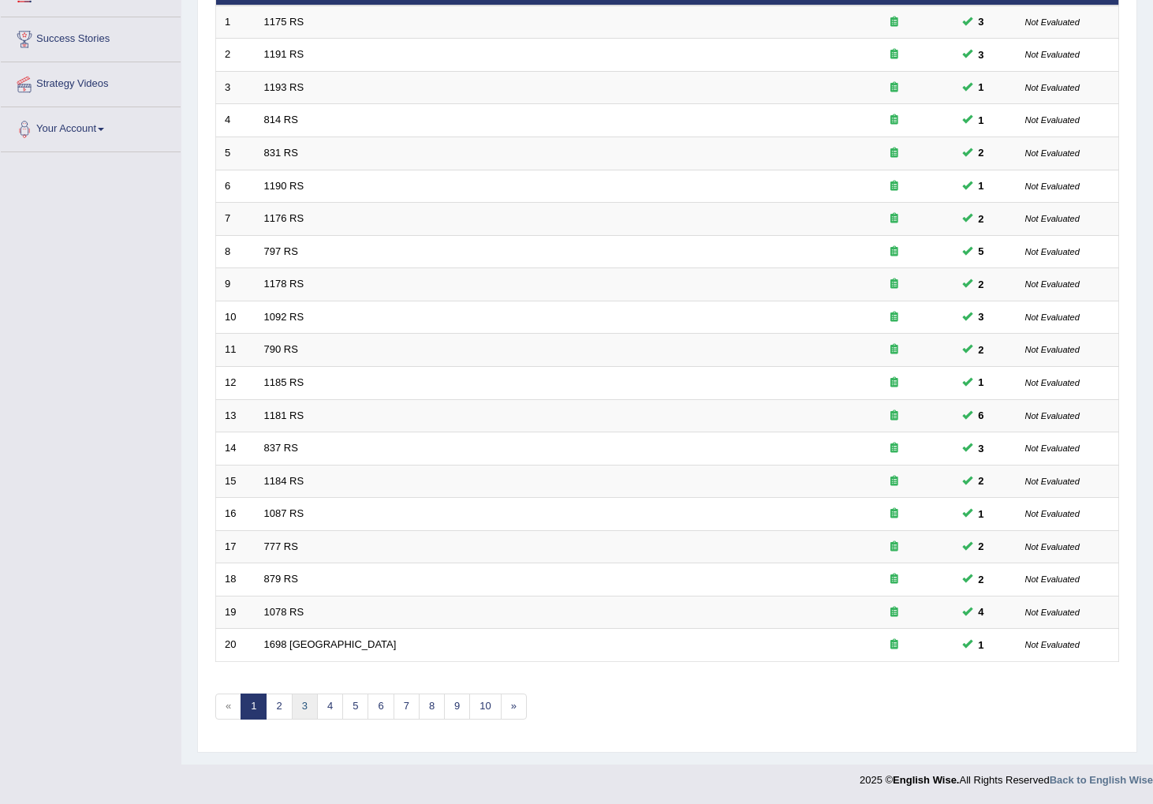
click at [308, 708] on link "3" at bounding box center [305, 706] width 26 height 26
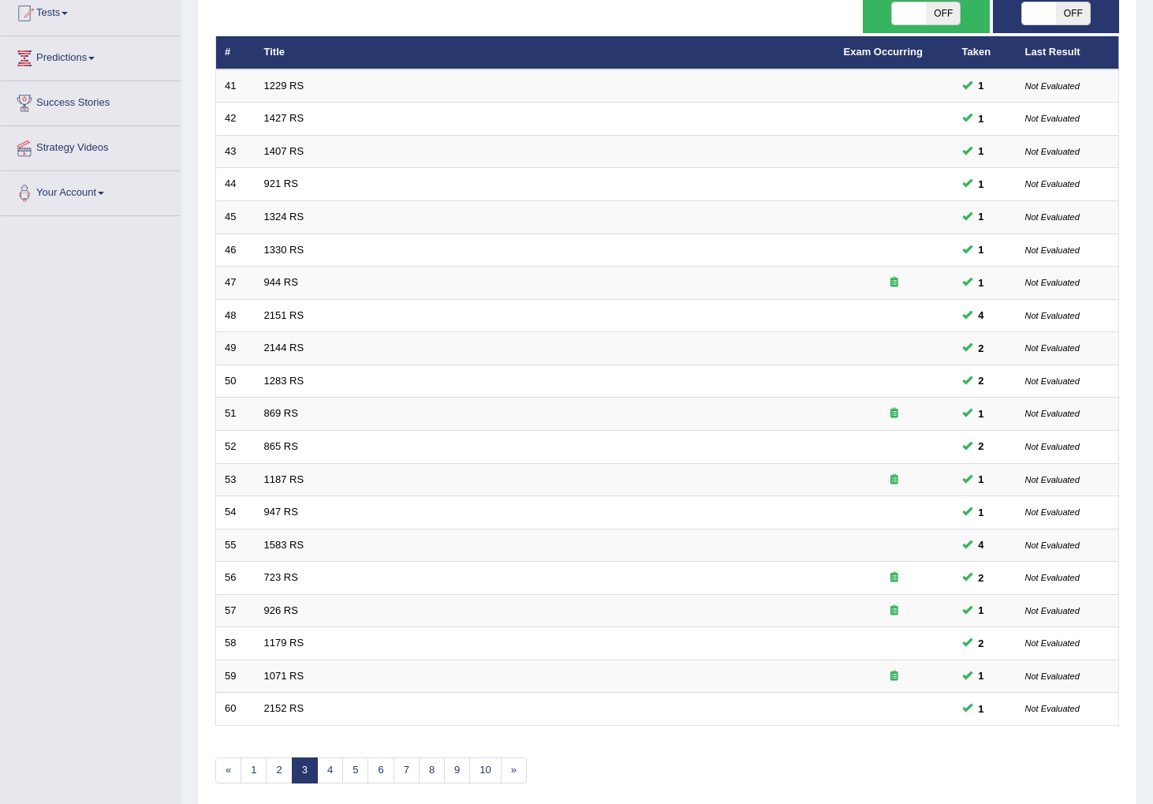
scroll to position [241, 0]
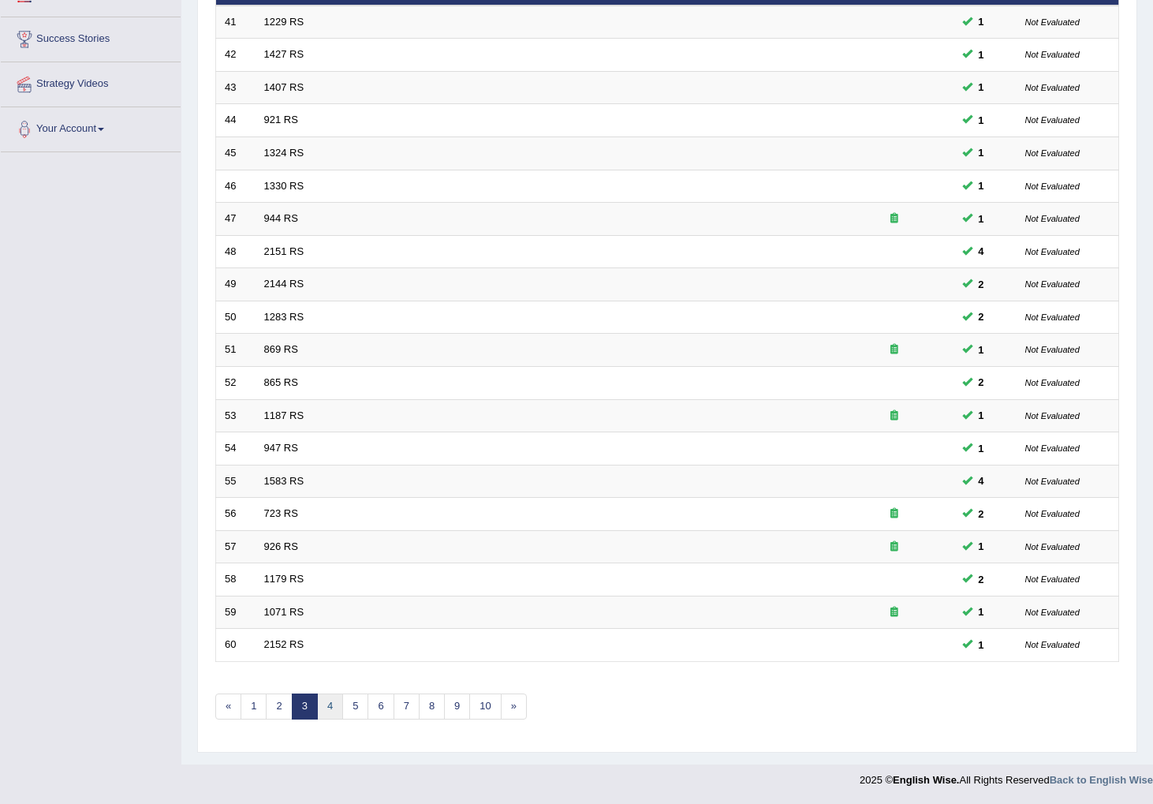
click at [329, 712] on link "4" at bounding box center [330, 706] width 26 height 26
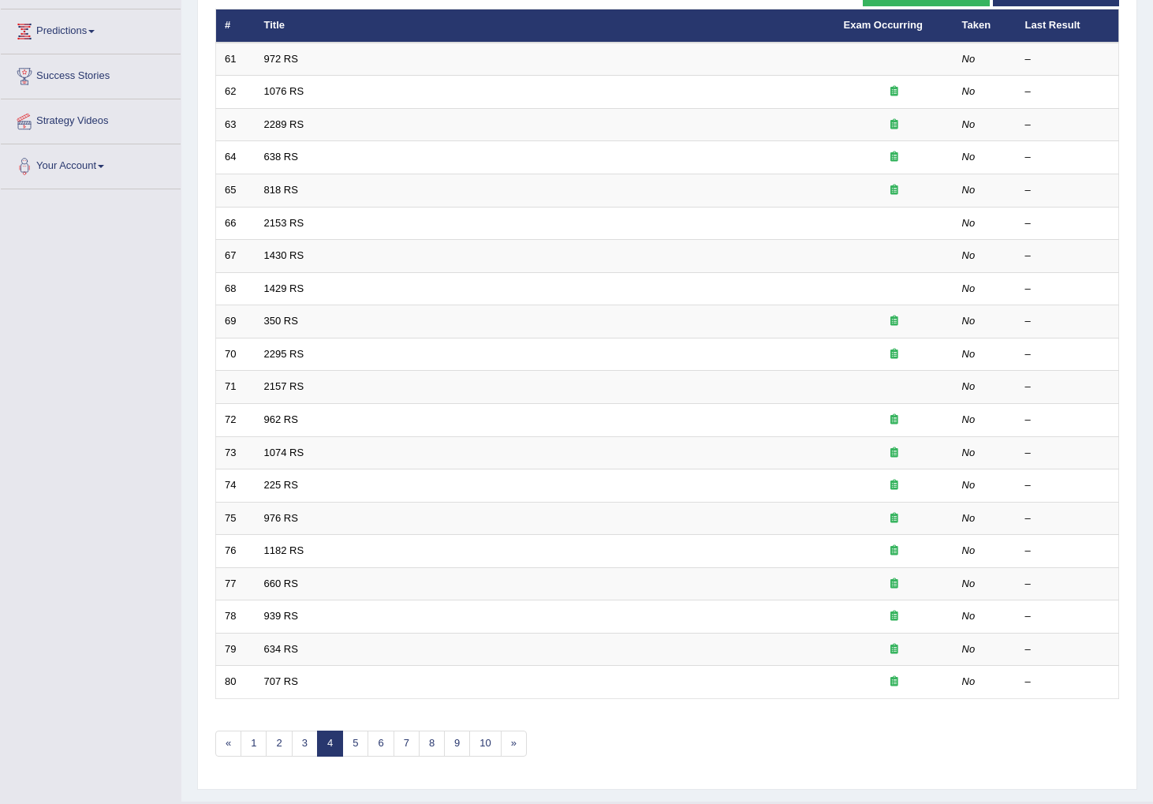
scroll to position [241, 0]
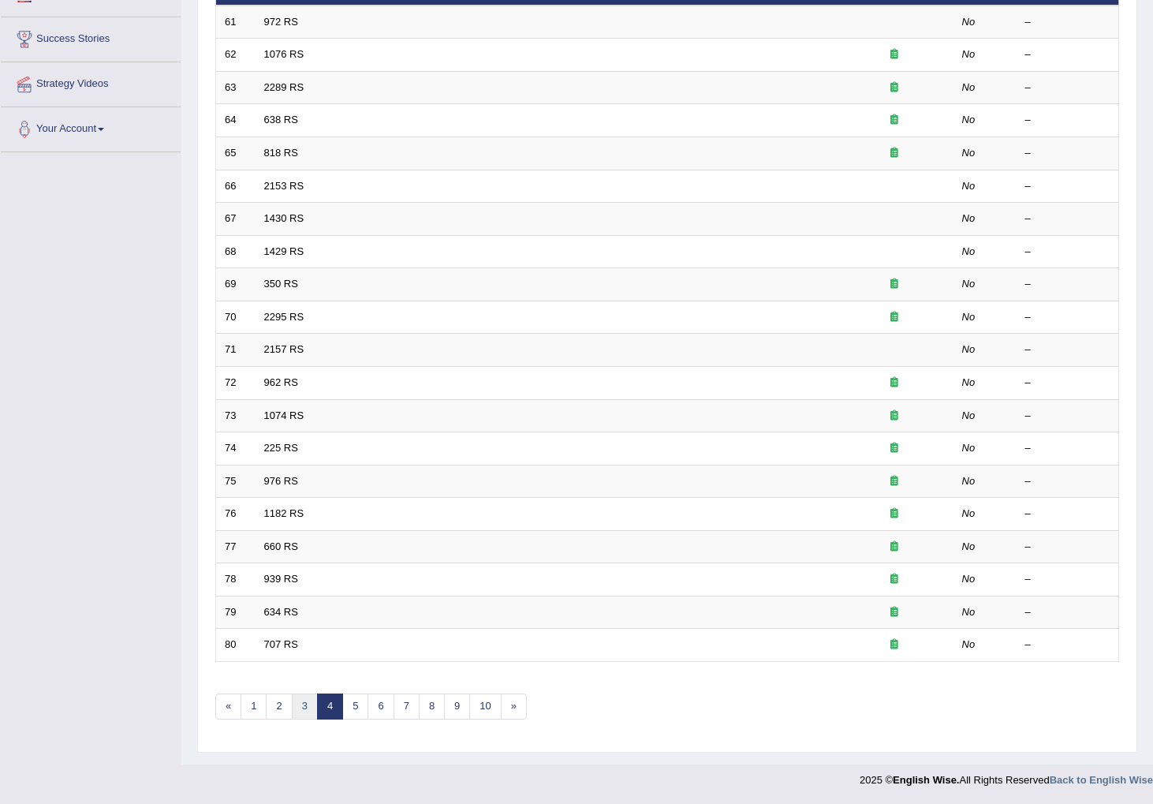
click at [300, 711] on link "3" at bounding box center [305, 706] width 26 height 26
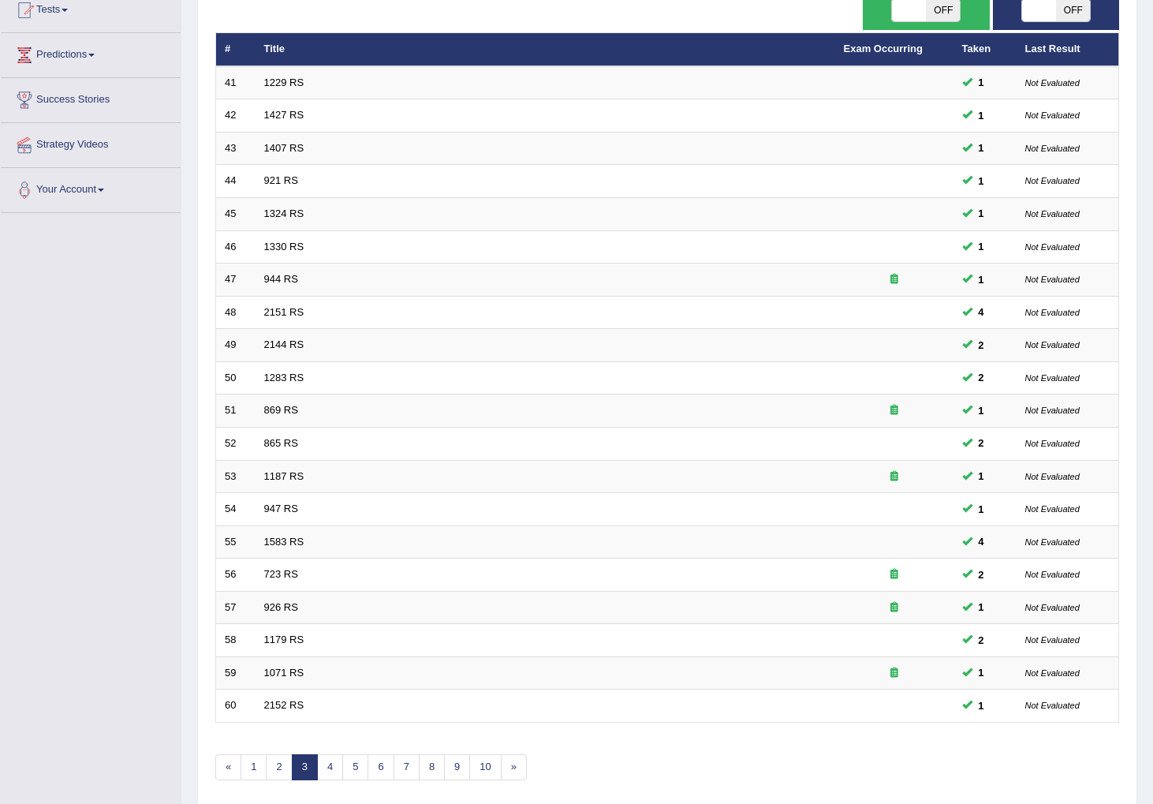
scroll to position [241, 0]
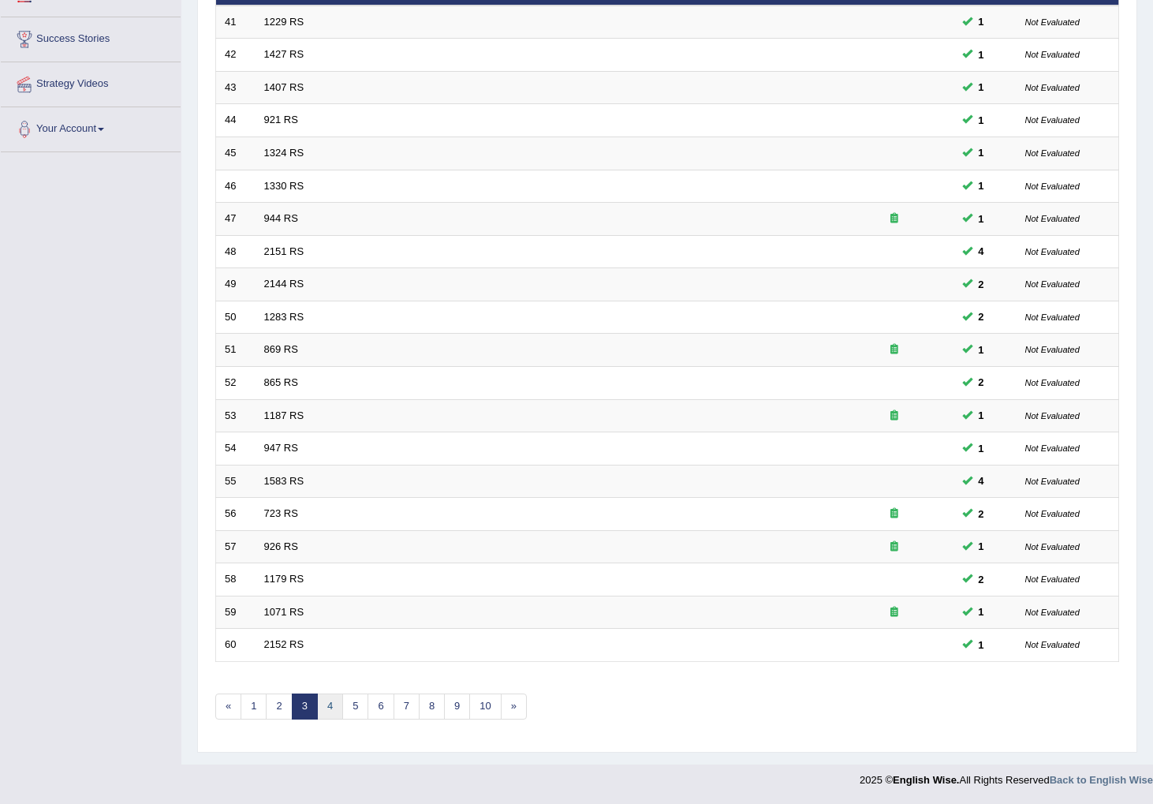
click at [330, 706] on link "4" at bounding box center [330, 706] width 26 height 26
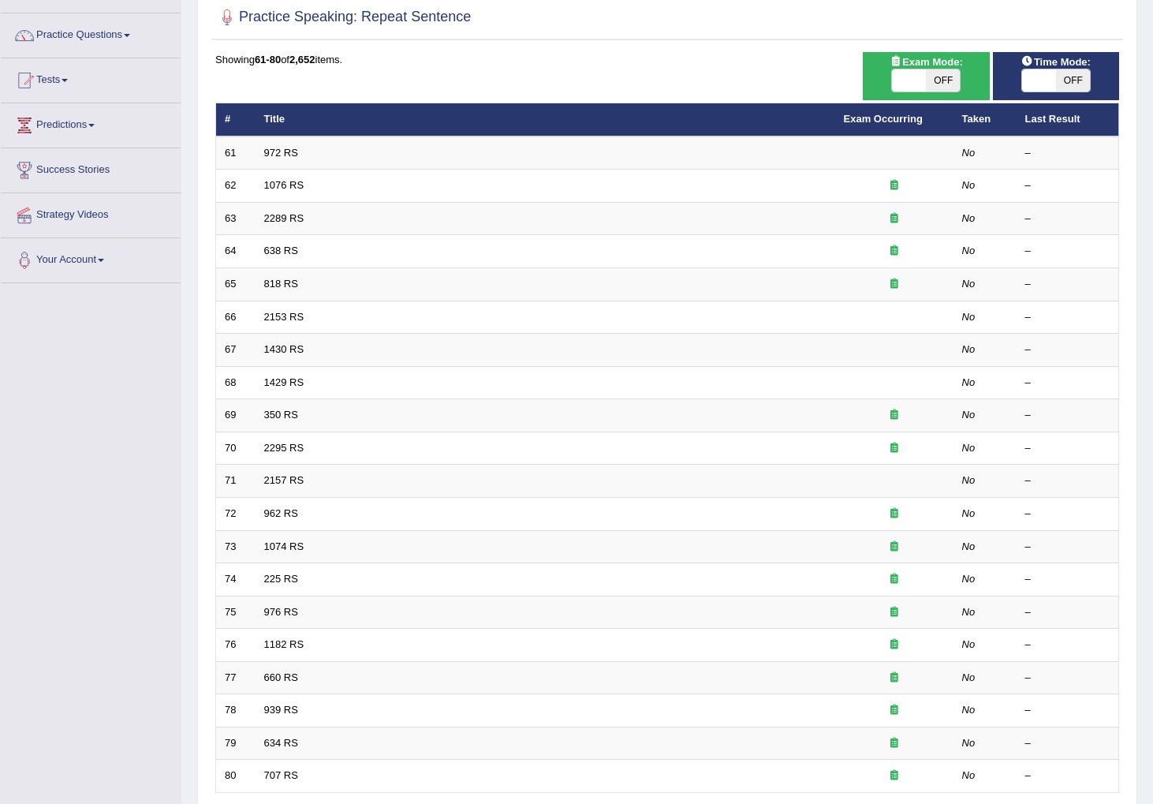
scroll to position [106, 0]
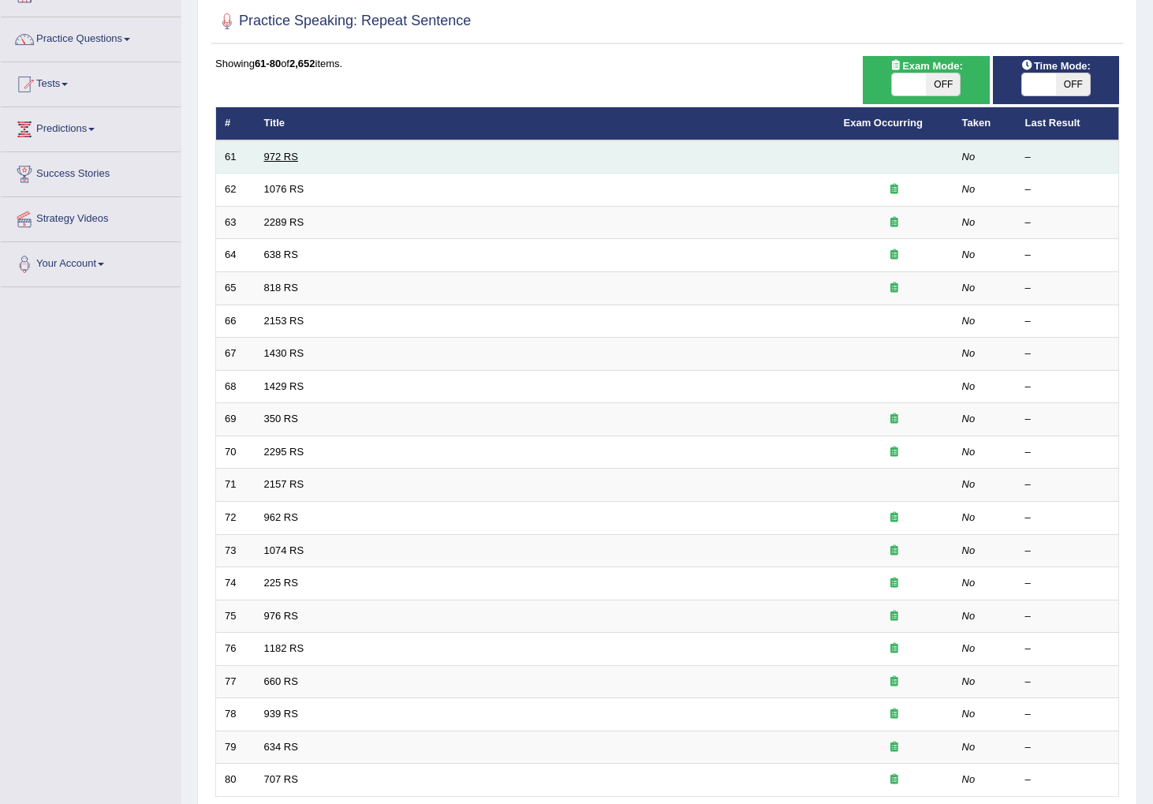
click at [268, 155] on link "972 RS" at bounding box center [281, 157] width 34 height 12
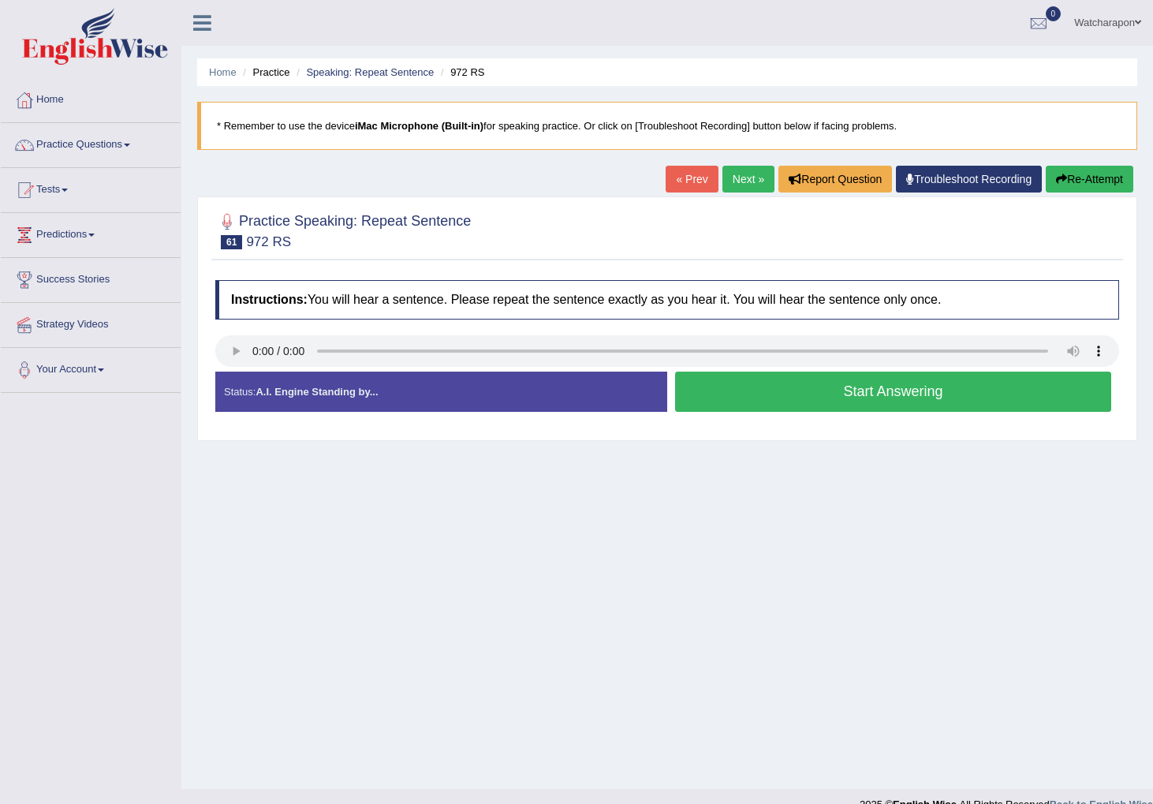
click at [716, 393] on button "Start Answering" at bounding box center [893, 392] width 436 height 40
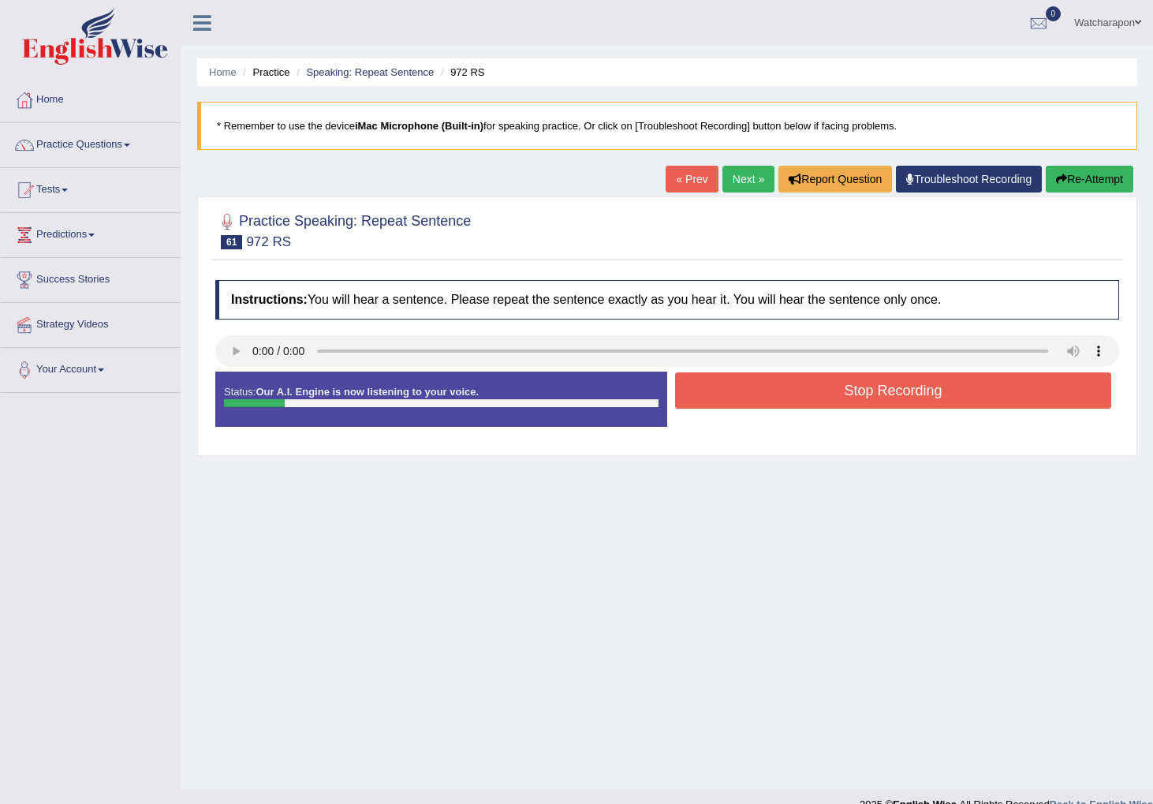
click at [716, 393] on button "Stop Recording" at bounding box center [893, 390] width 436 height 36
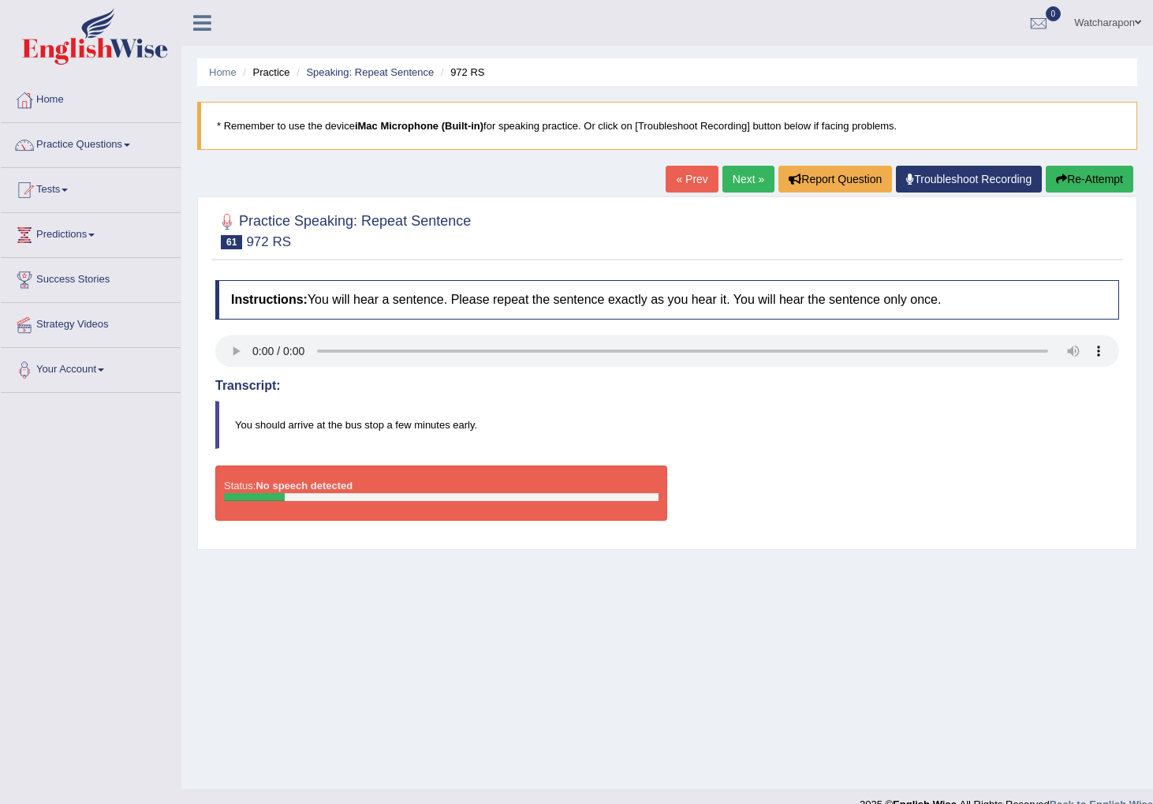
click at [1094, 176] on button "Re-Attempt" at bounding box center [1090, 179] width 88 height 27
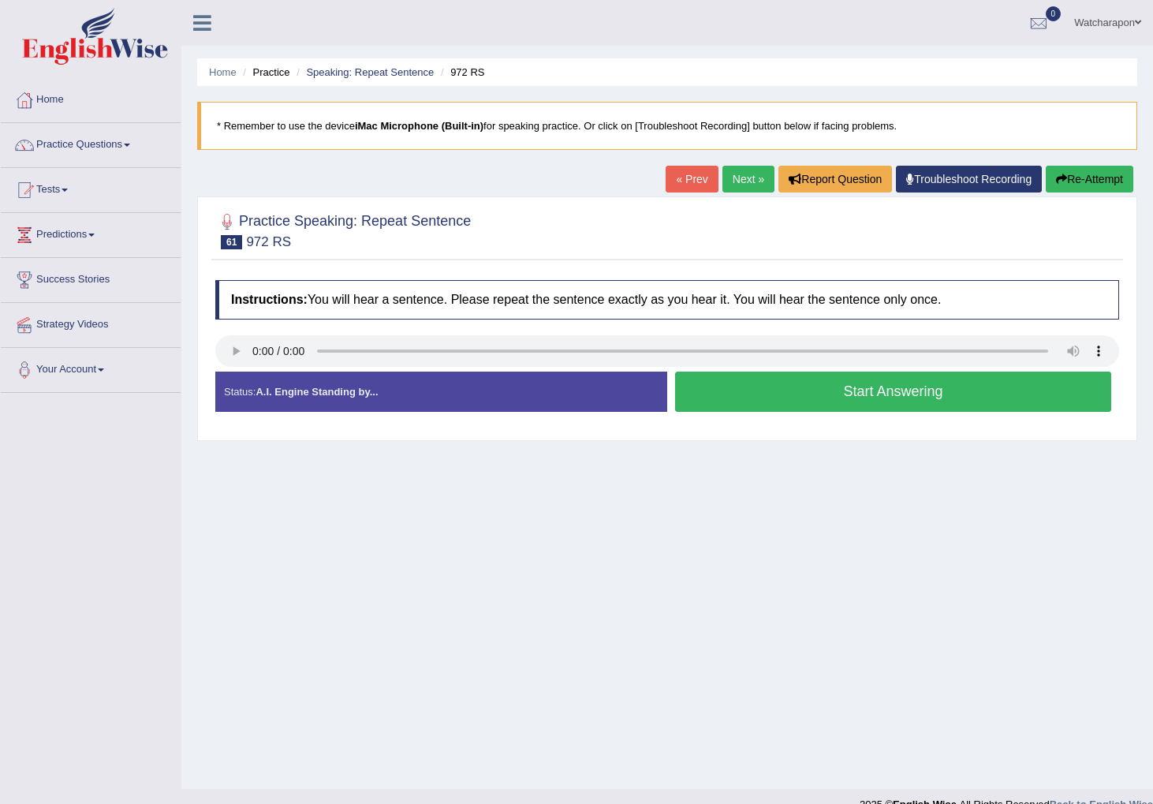
click at [809, 395] on button "Start Answering" at bounding box center [893, 392] width 436 height 40
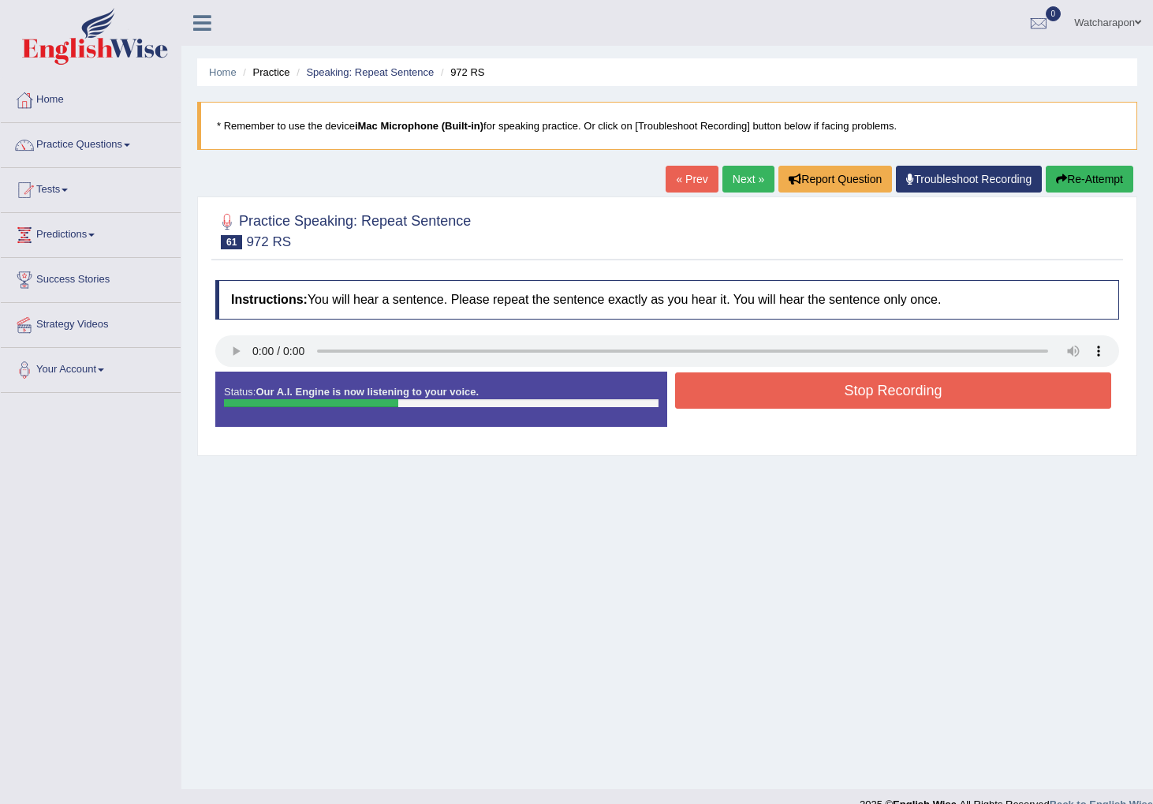
click at [809, 395] on button "Stop Recording" at bounding box center [893, 390] width 436 height 36
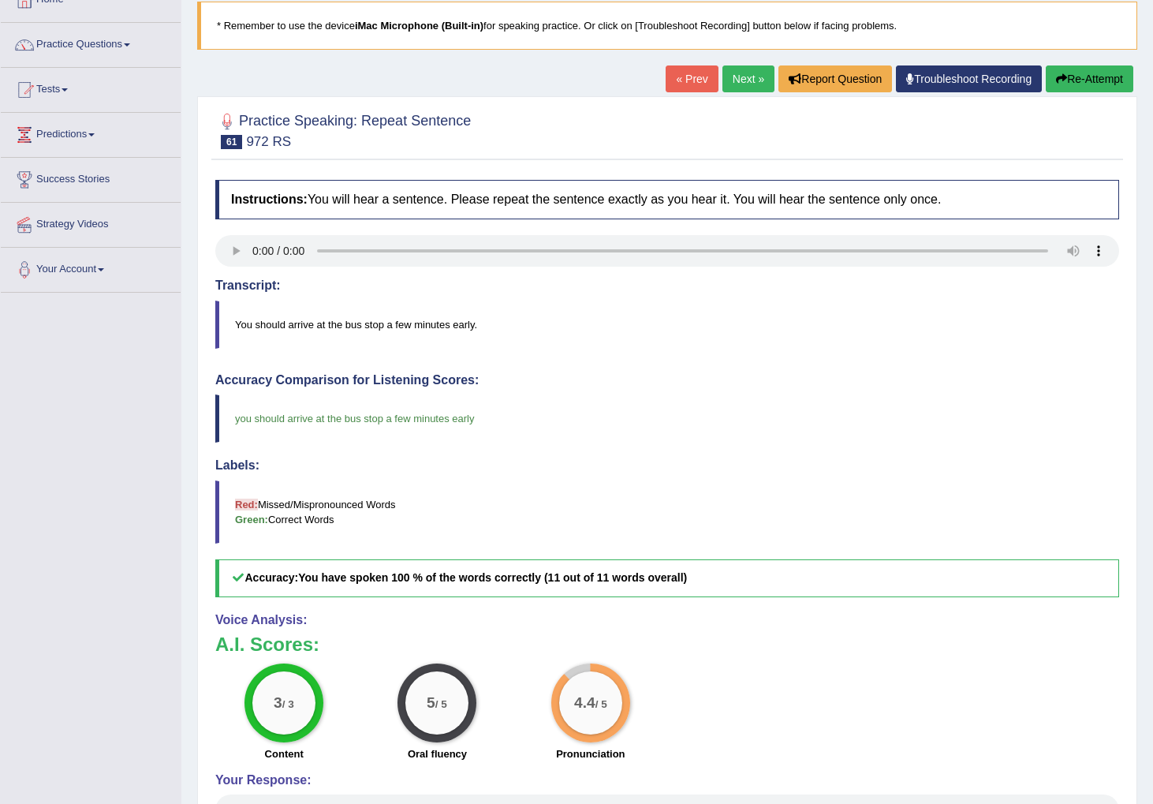
scroll to position [104, 0]
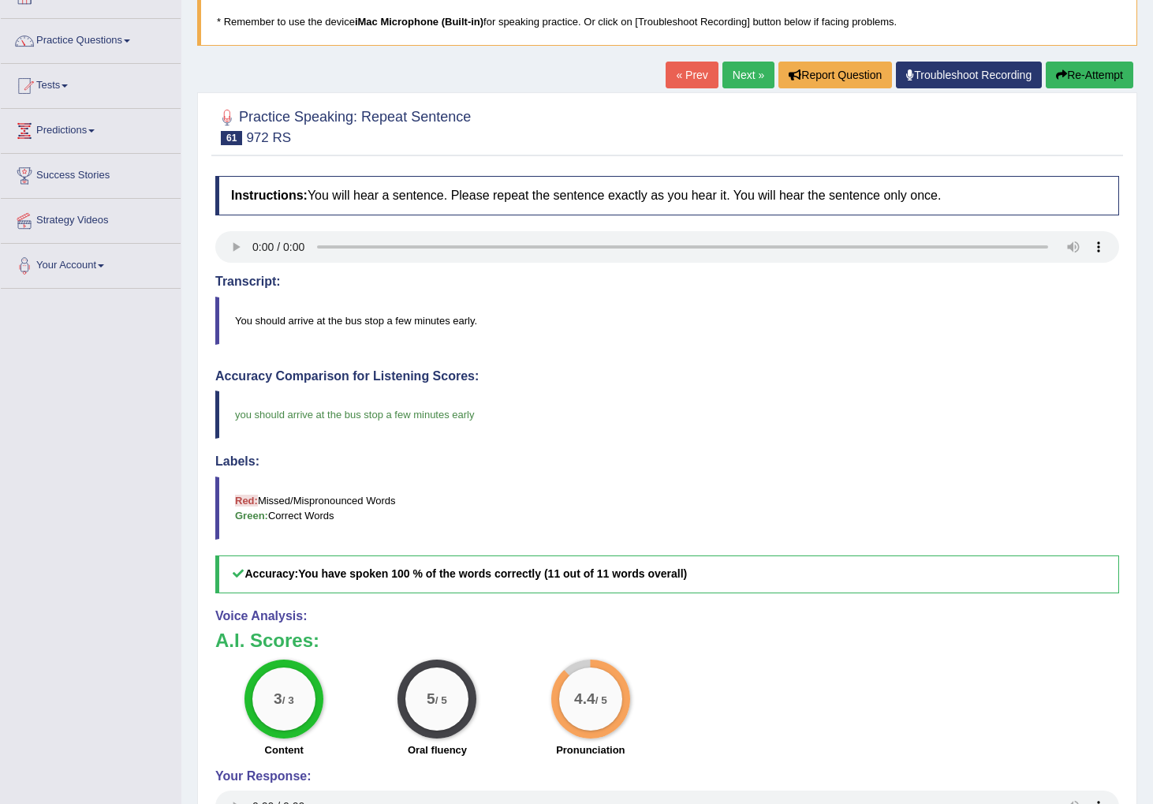
click at [728, 74] on link "Next »" at bounding box center [749, 75] width 52 height 27
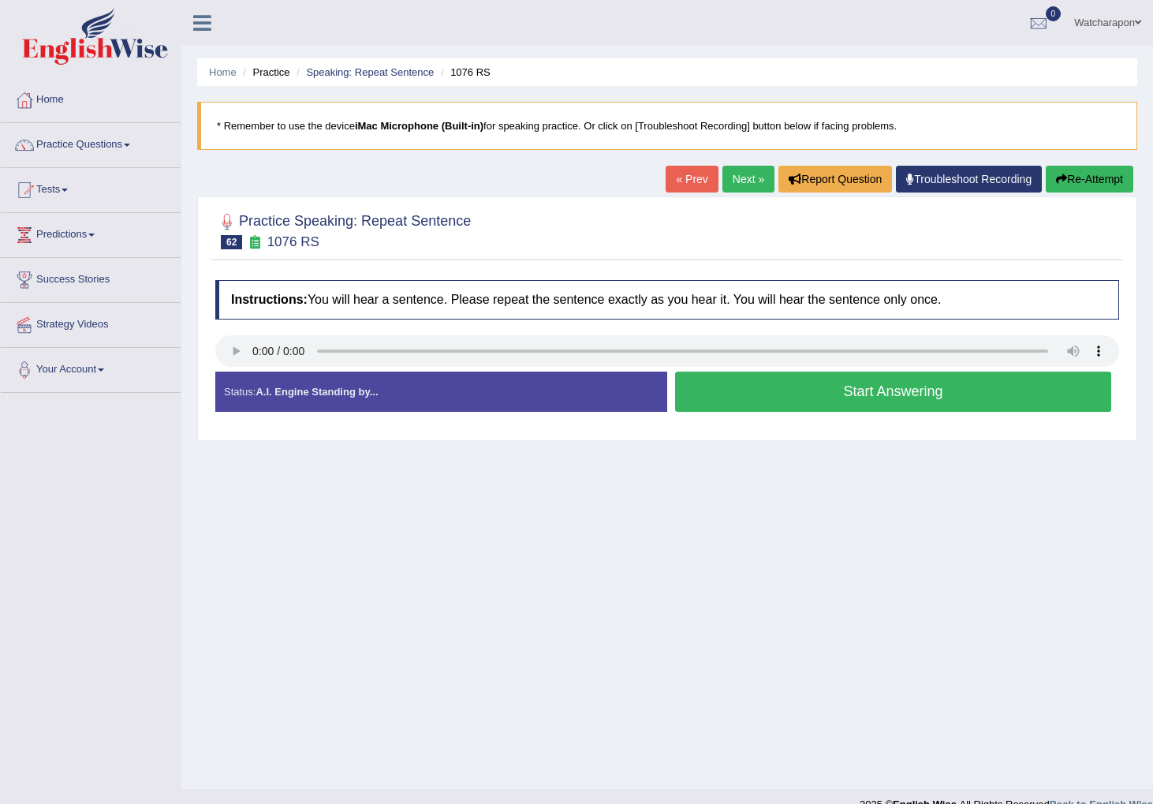
click at [734, 395] on button "Start Answering" at bounding box center [893, 392] width 436 height 40
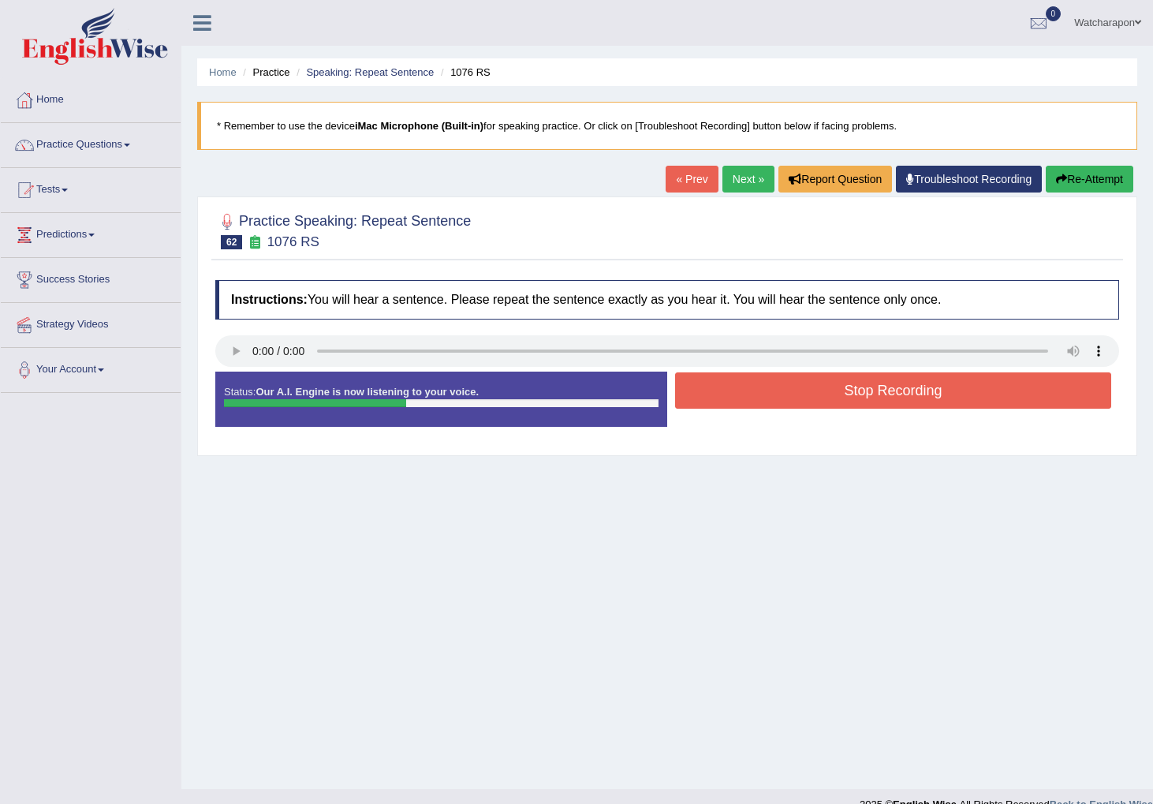
click at [734, 395] on button "Stop Recording" at bounding box center [893, 390] width 436 height 36
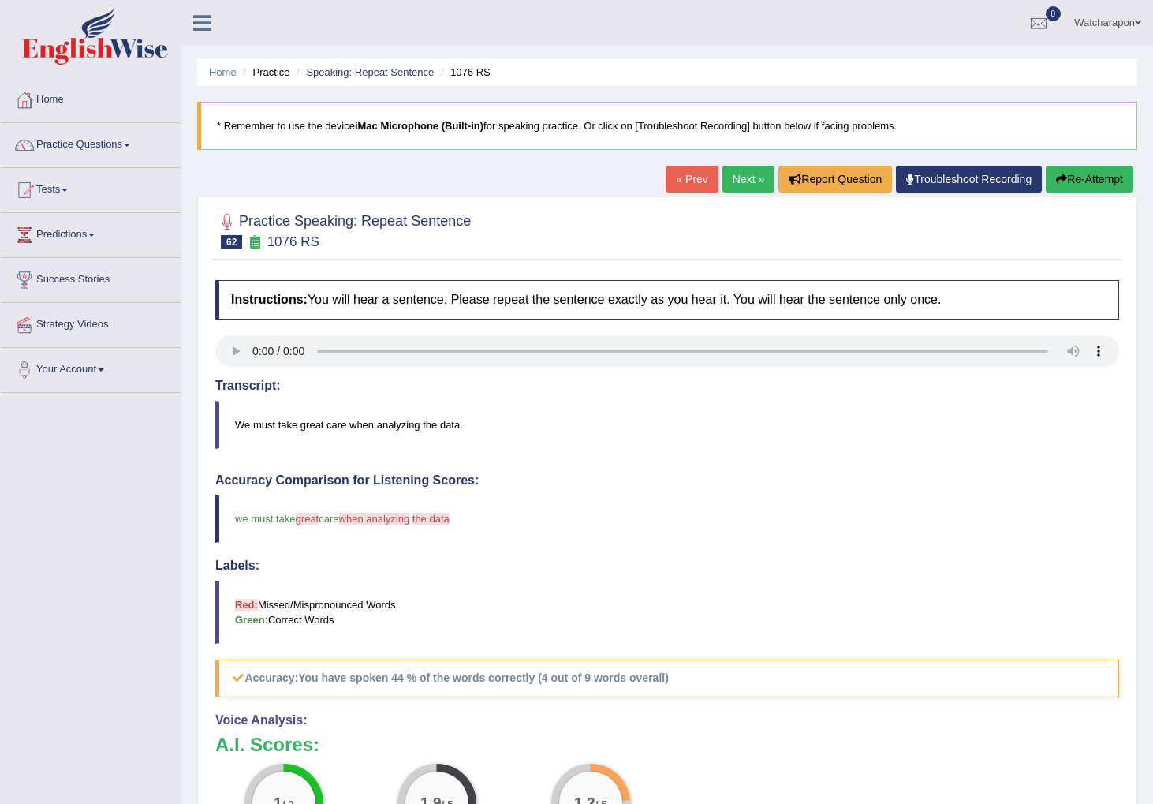
click at [735, 178] on link "Next »" at bounding box center [749, 179] width 52 height 27
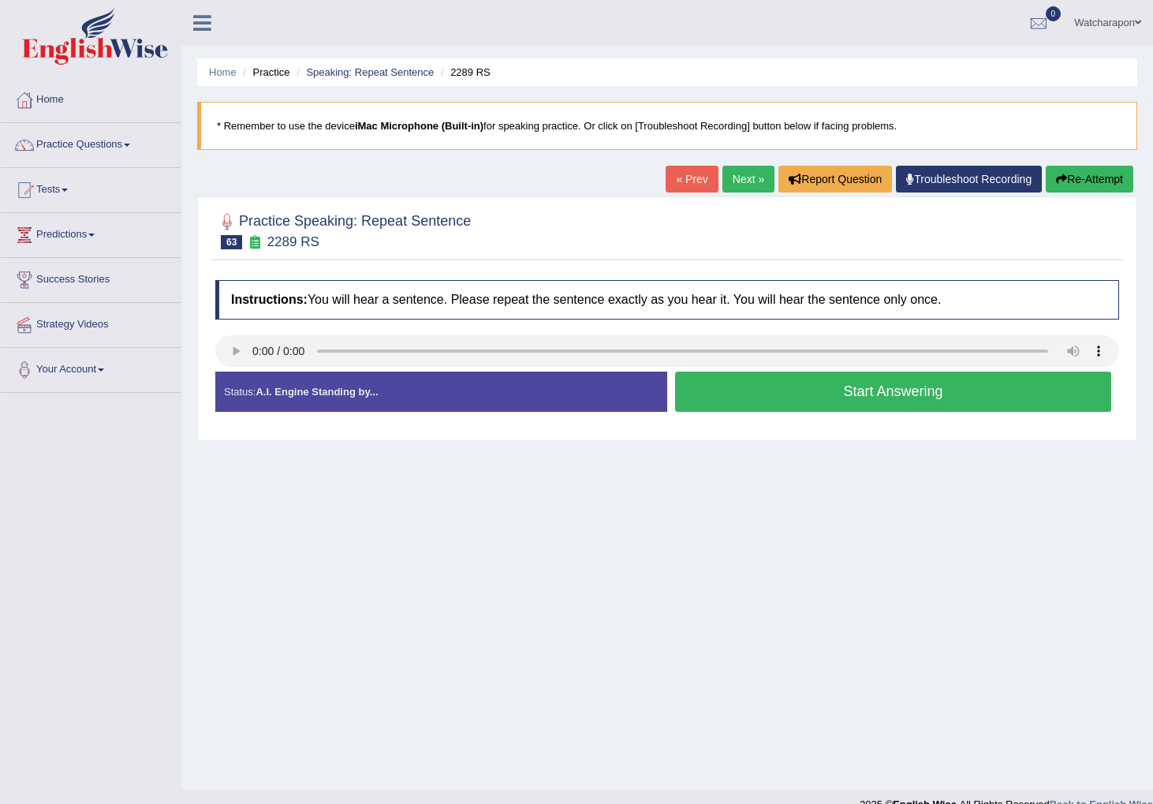
click at [725, 404] on button "Start Answering" at bounding box center [893, 392] width 436 height 40
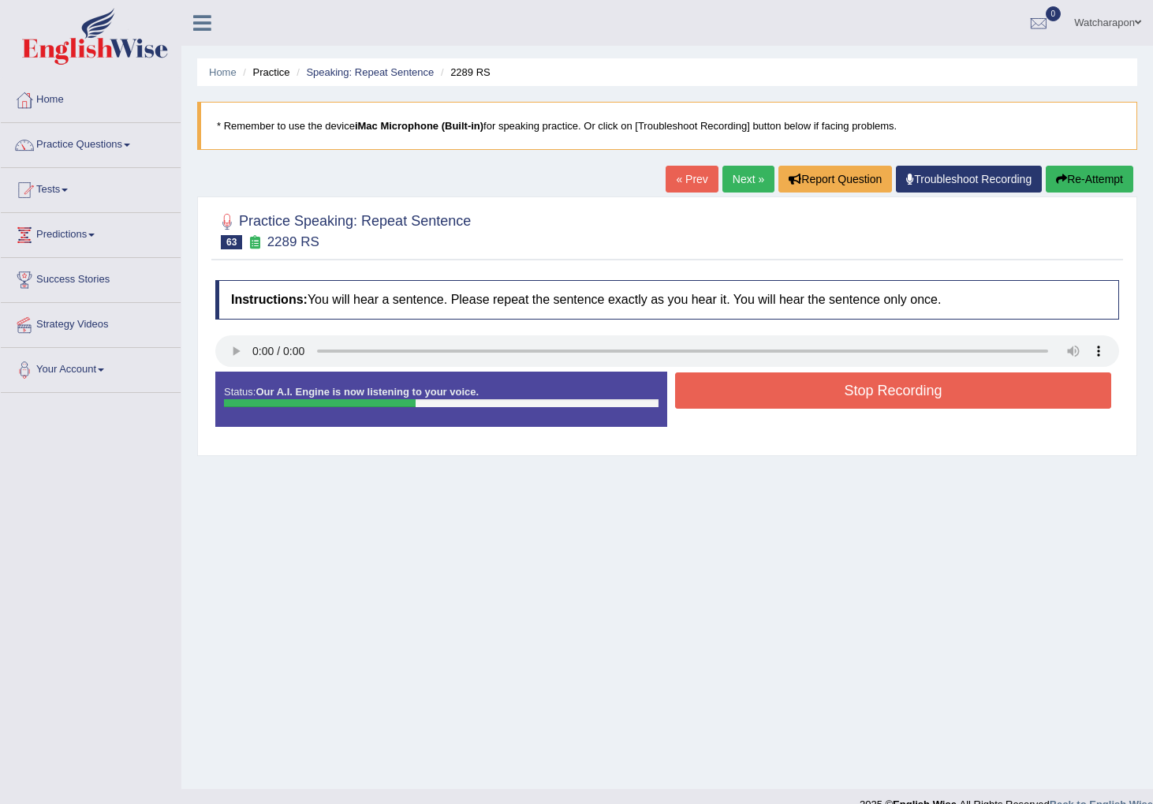
click at [730, 396] on button "Stop Recording" at bounding box center [893, 390] width 436 height 36
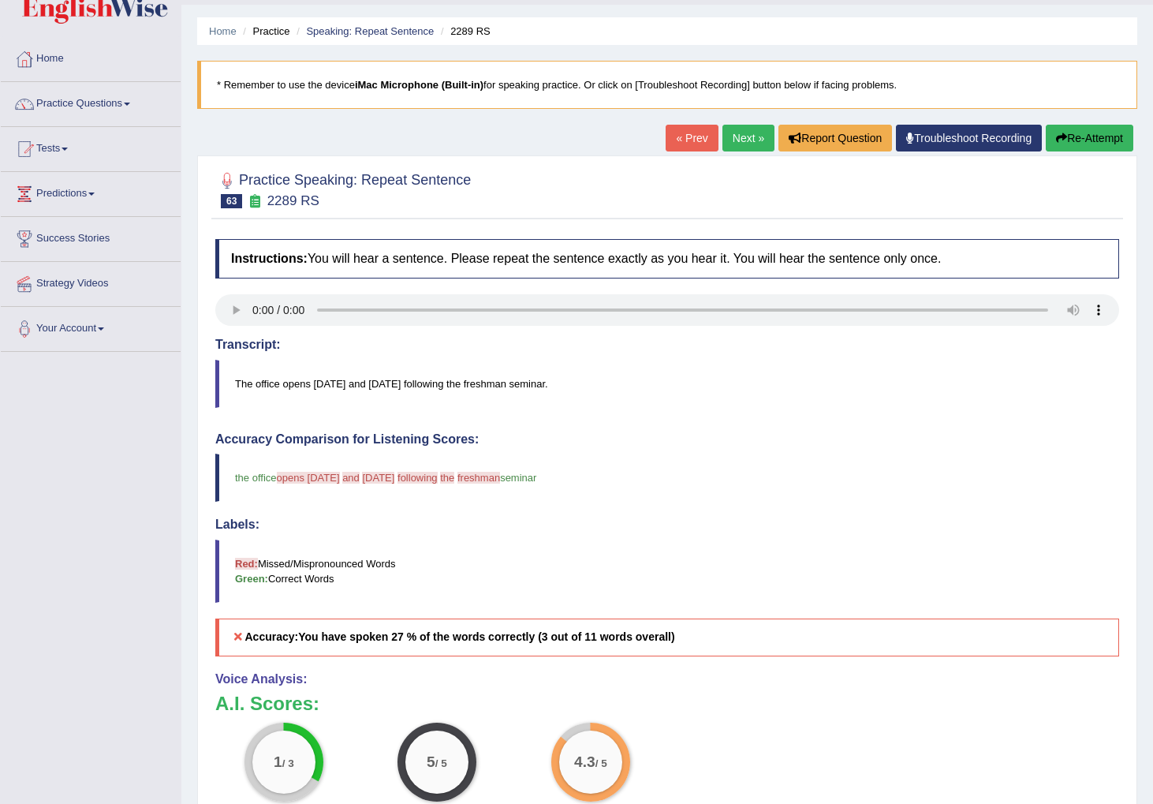
scroll to position [62, 0]
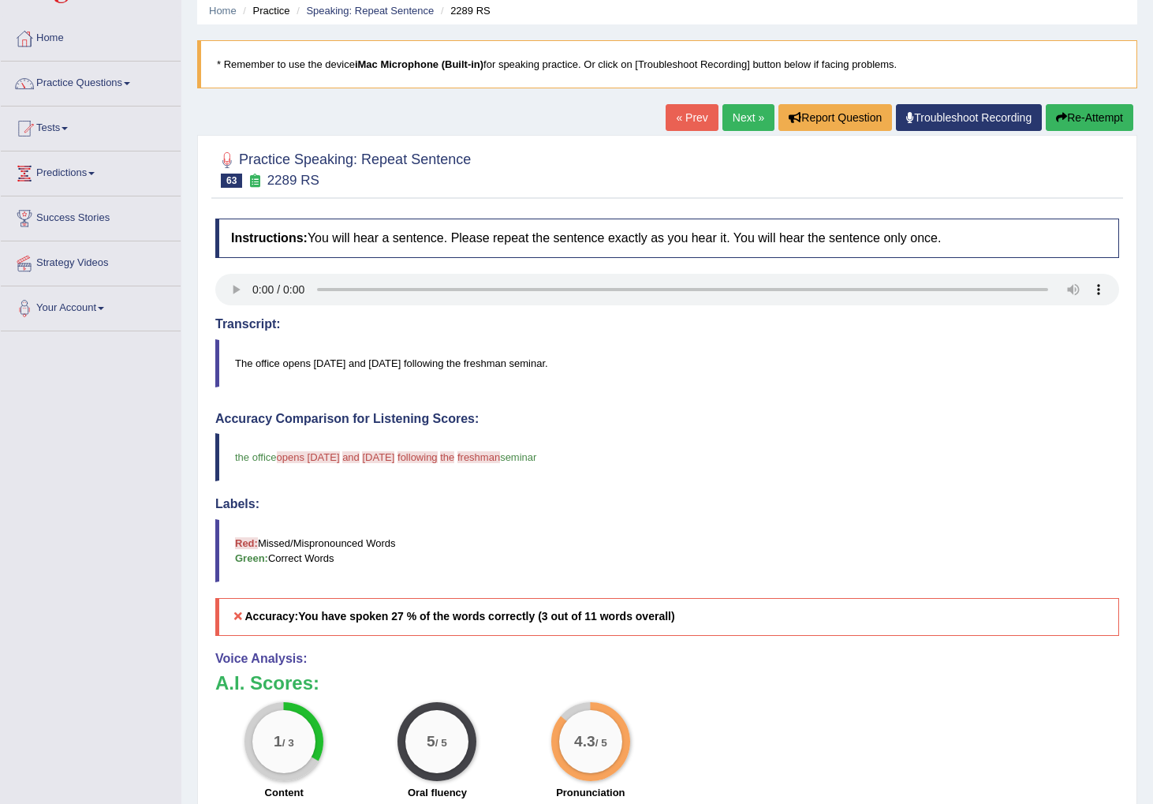
click at [738, 108] on link "Next »" at bounding box center [749, 117] width 52 height 27
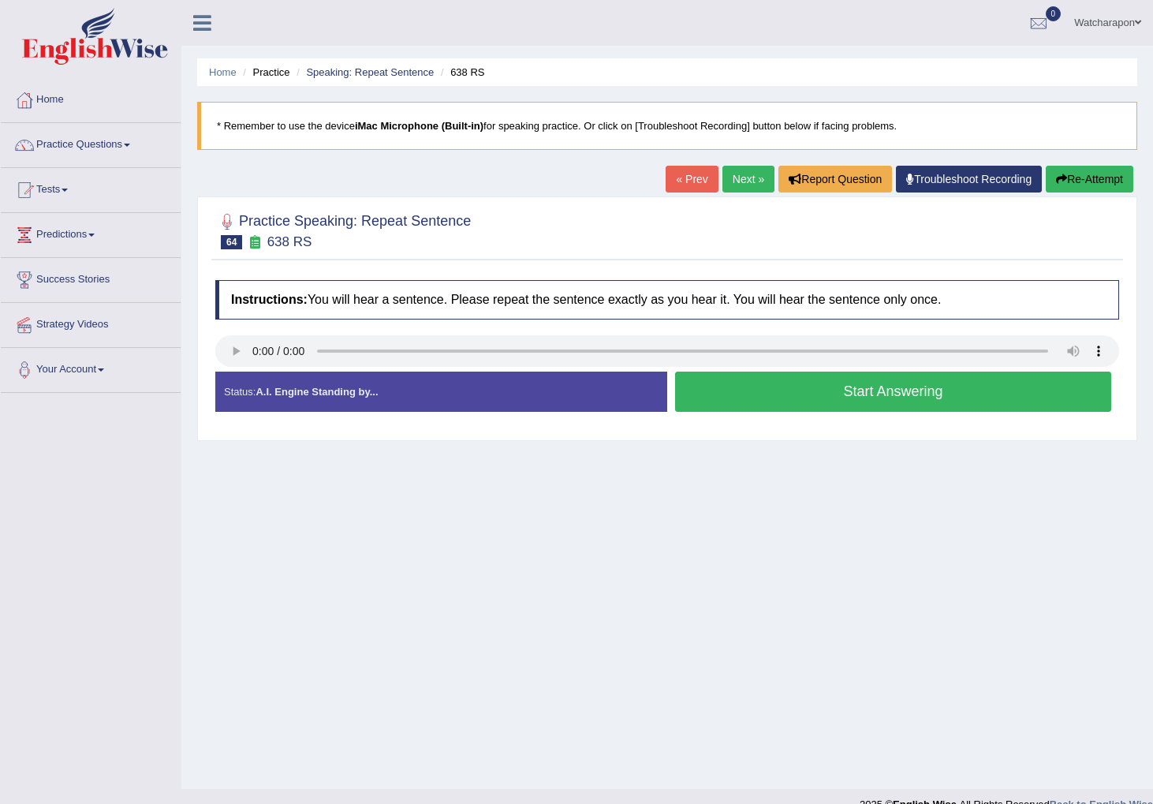
click at [749, 392] on button "Start Answering" at bounding box center [893, 392] width 436 height 40
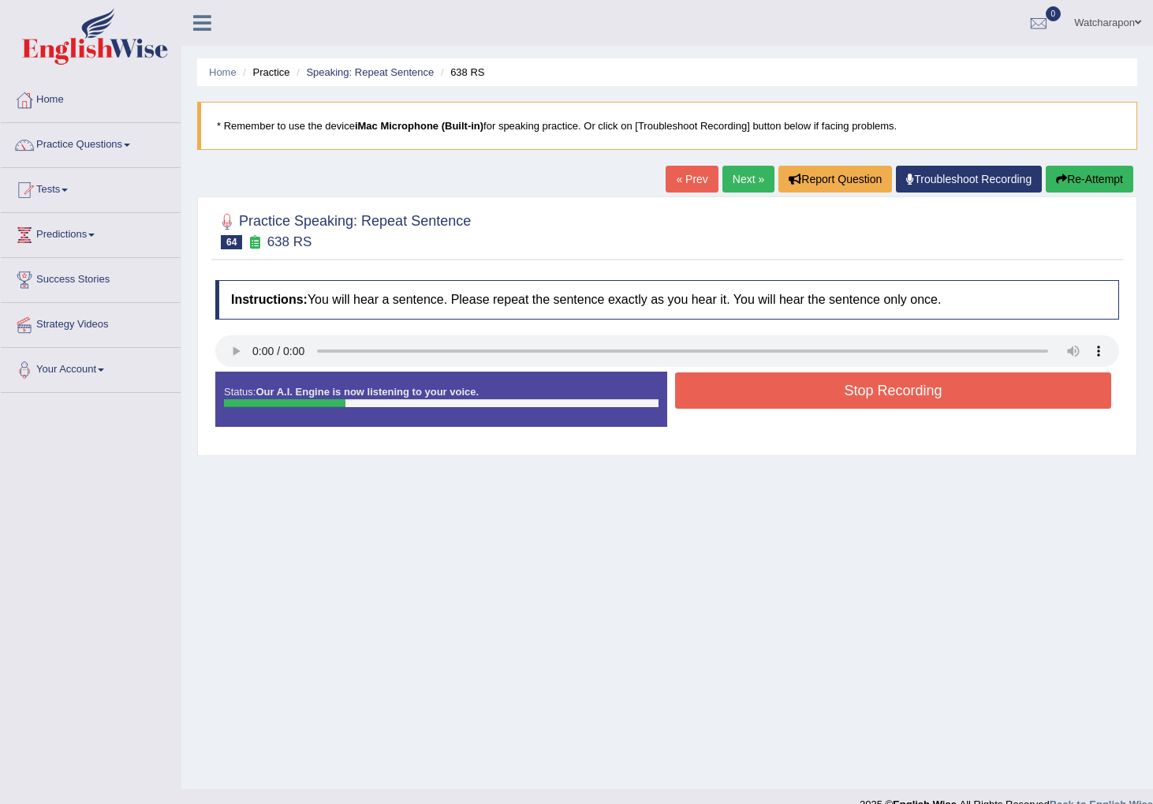
click at [742, 391] on button "Stop Recording" at bounding box center [893, 390] width 436 height 36
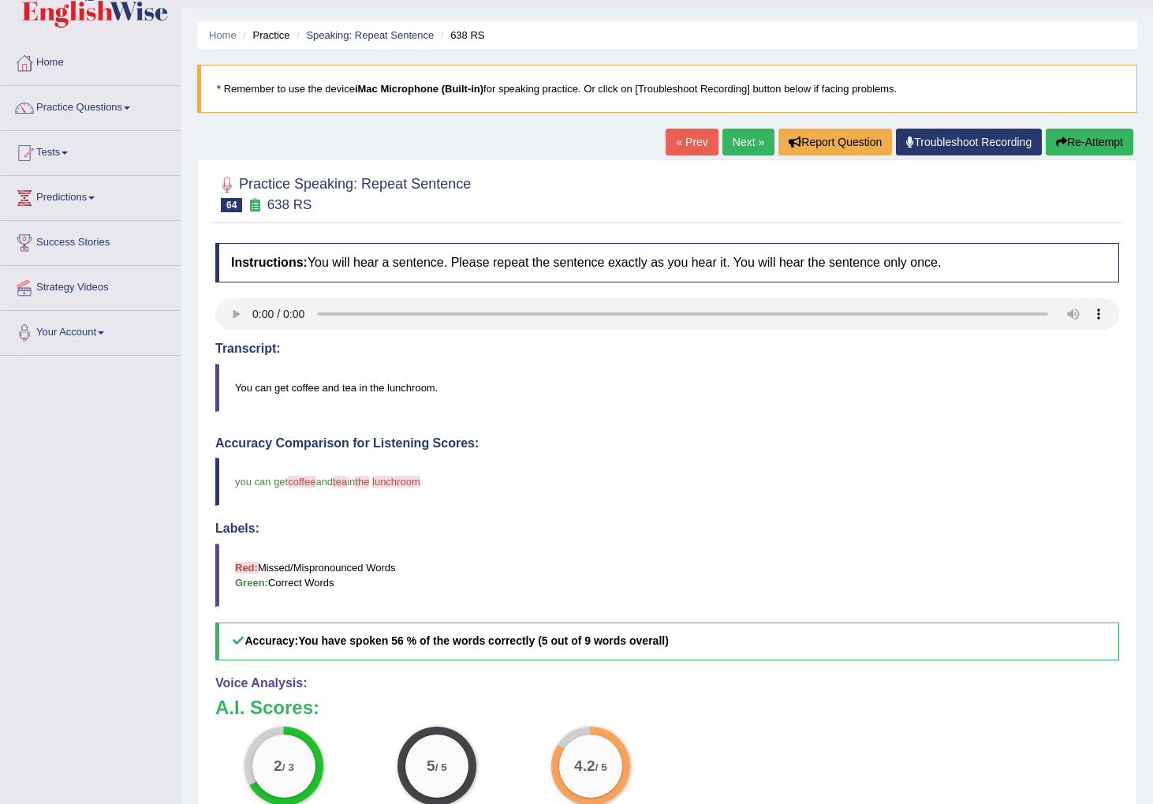
scroll to position [88, 0]
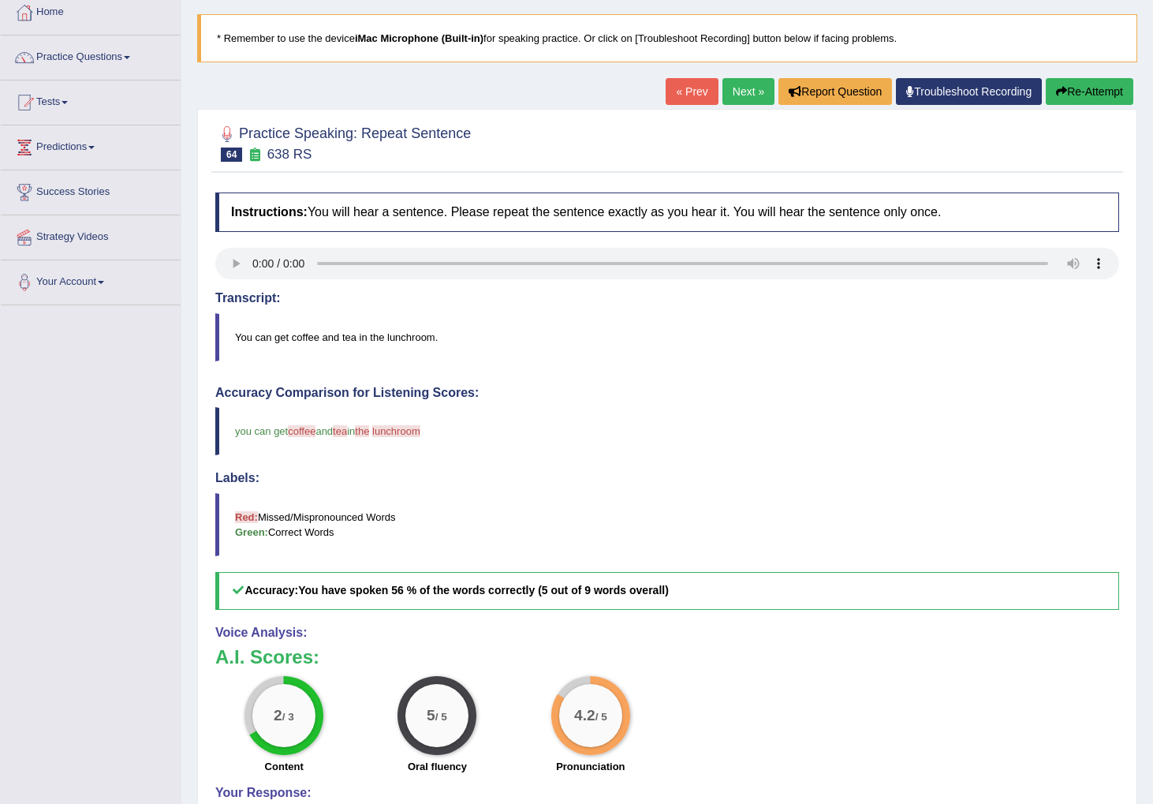
click at [732, 87] on link "Next »" at bounding box center [749, 91] width 52 height 27
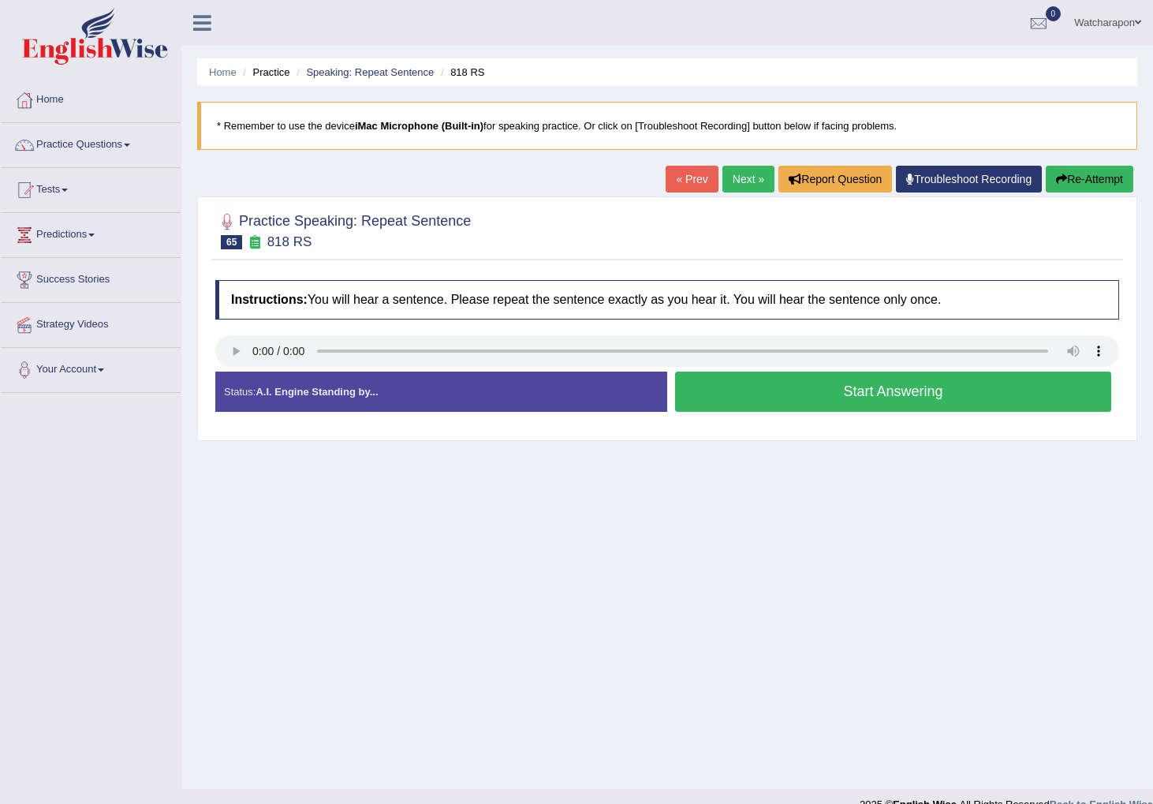
click at [749, 388] on button "Start Answering" at bounding box center [893, 392] width 436 height 40
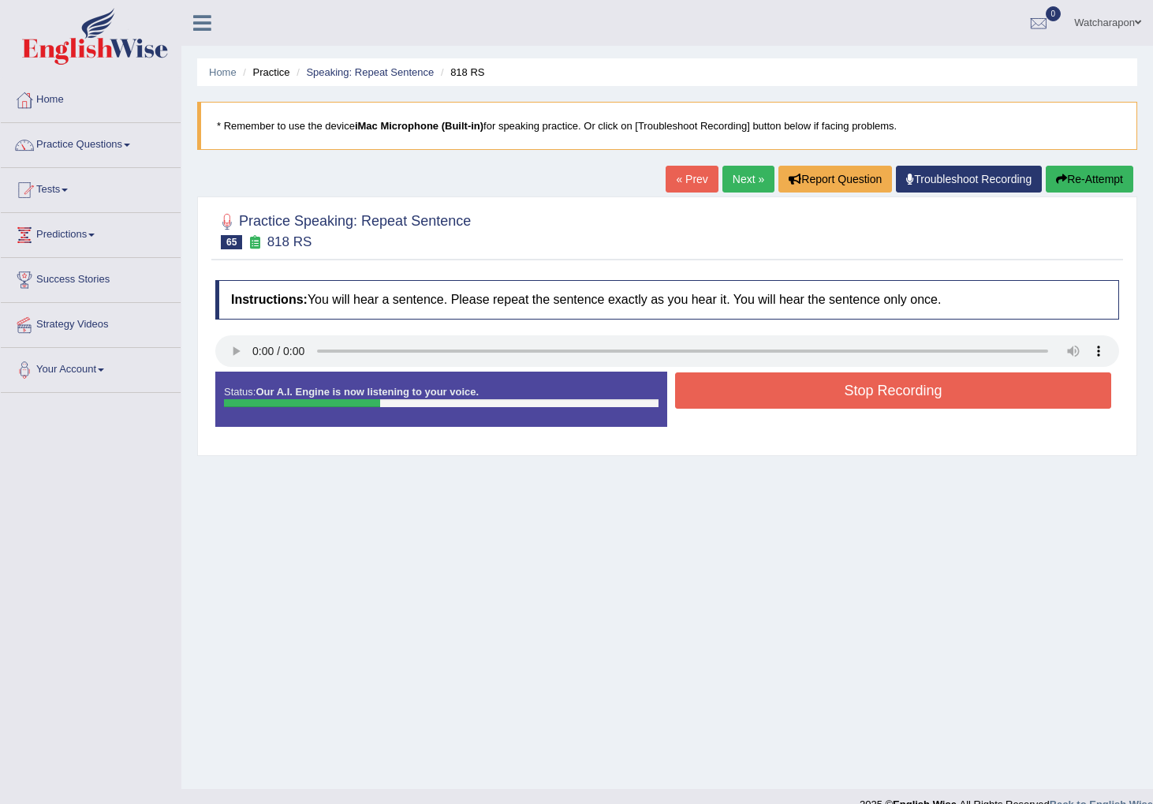
click at [749, 388] on button "Stop Recording" at bounding box center [893, 390] width 436 height 36
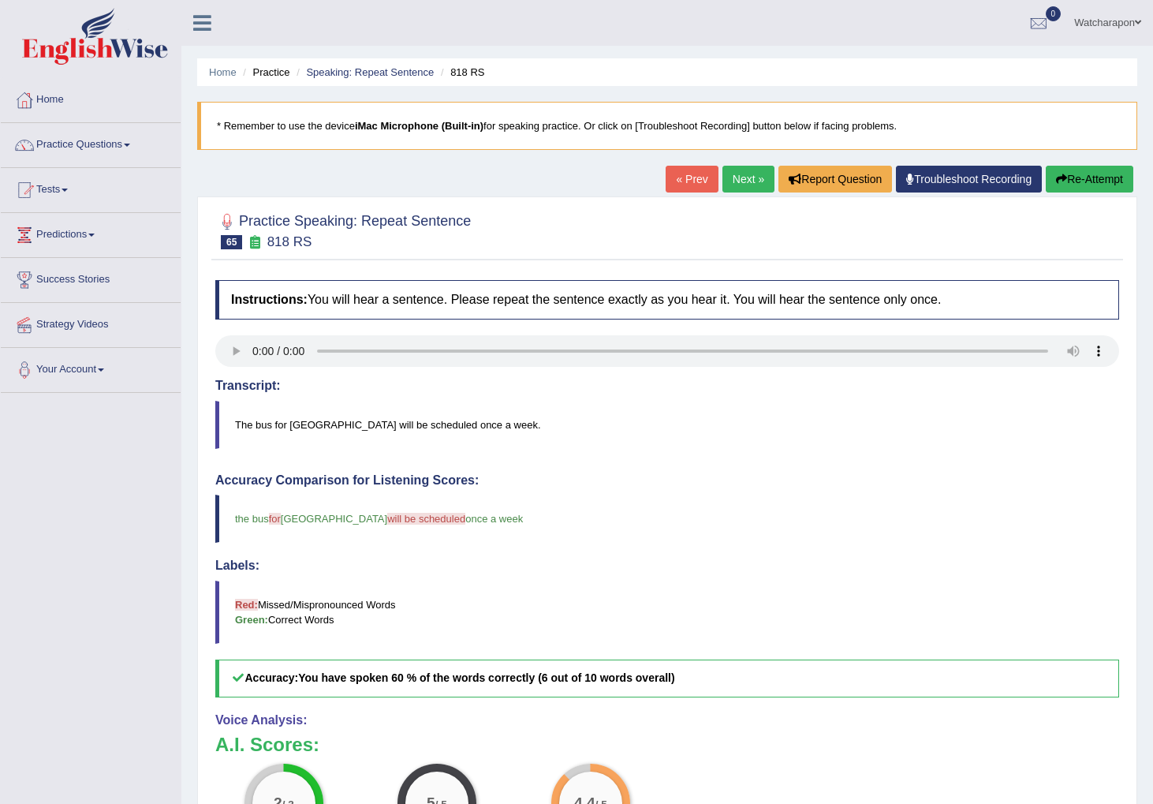
click at [1099, 181] on button "Re-Attempt" at bounding box center [1090, 179] width 88 height 27
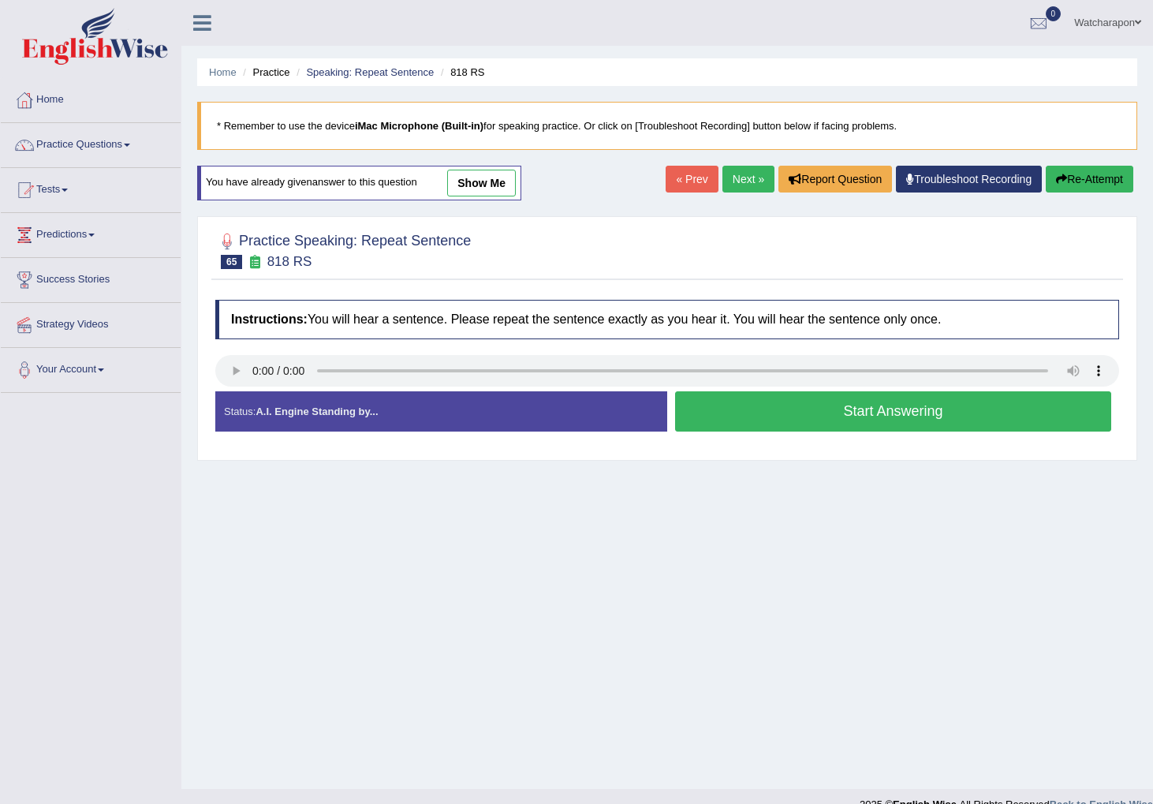
click at [782, 418] on button "Start Answering" at bounding box center [893, 411] width 436 height 40
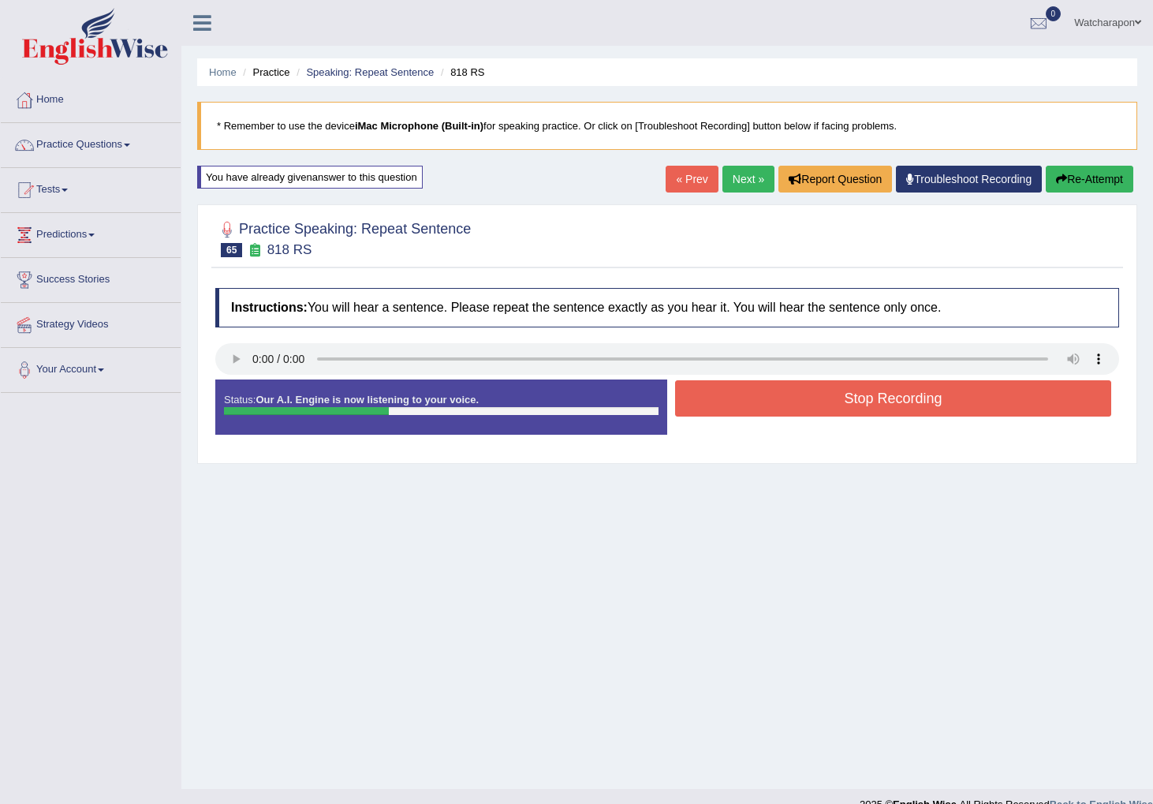
click at [821, 392] on button "Stop Recording" at bounding box center [893, 398] width 436 height 36
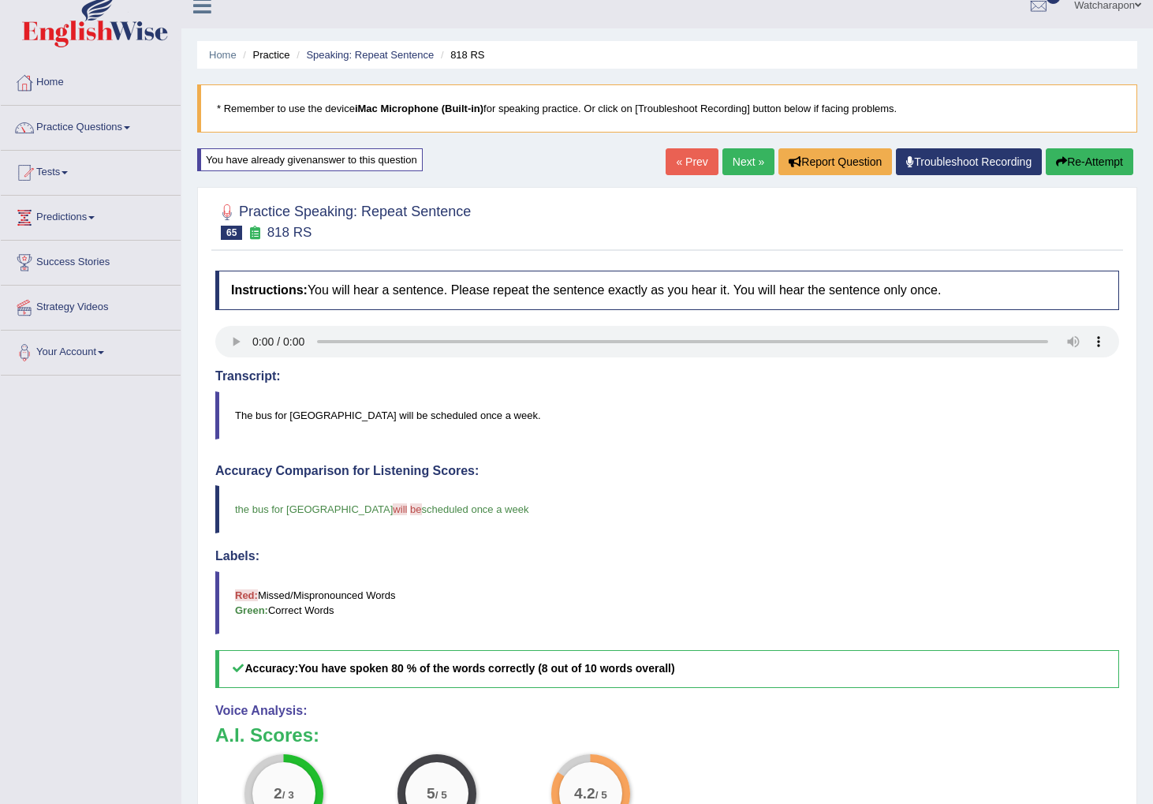
scroll to position [21, 0]
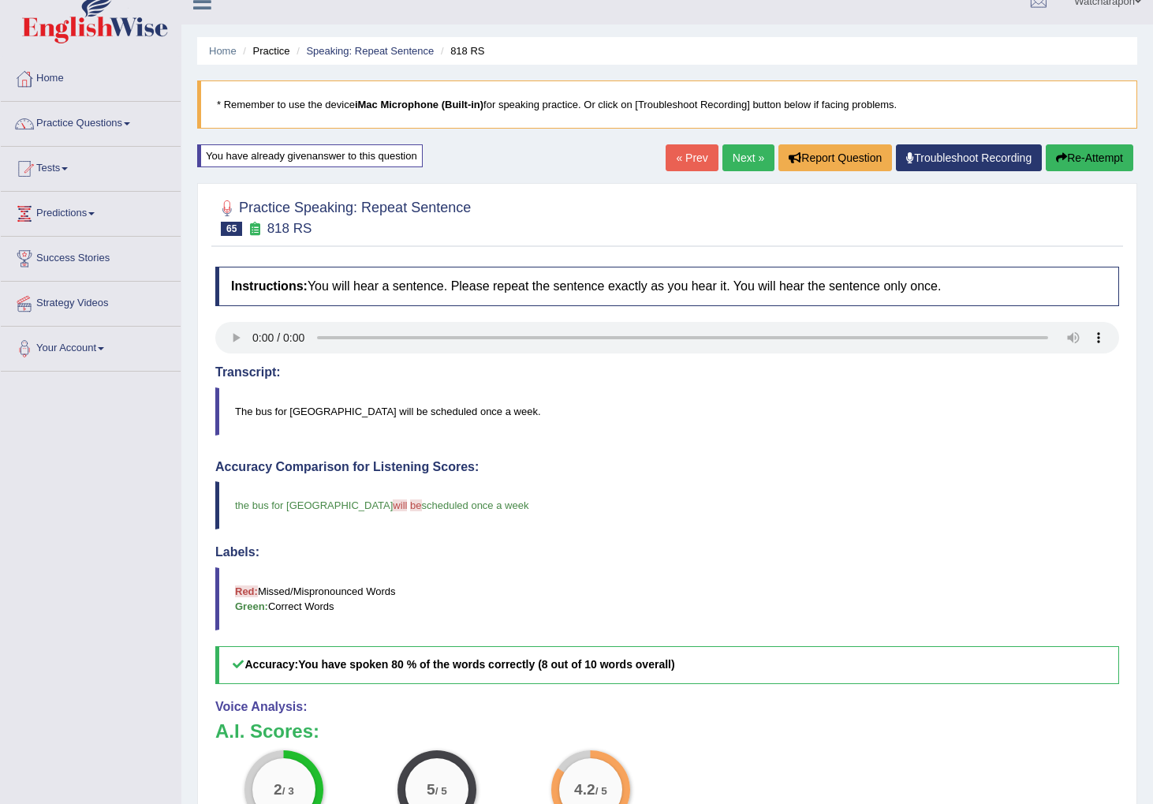
click at [732, 156] on link "Next »" at bounding box center [749, 157] width 52 height 27
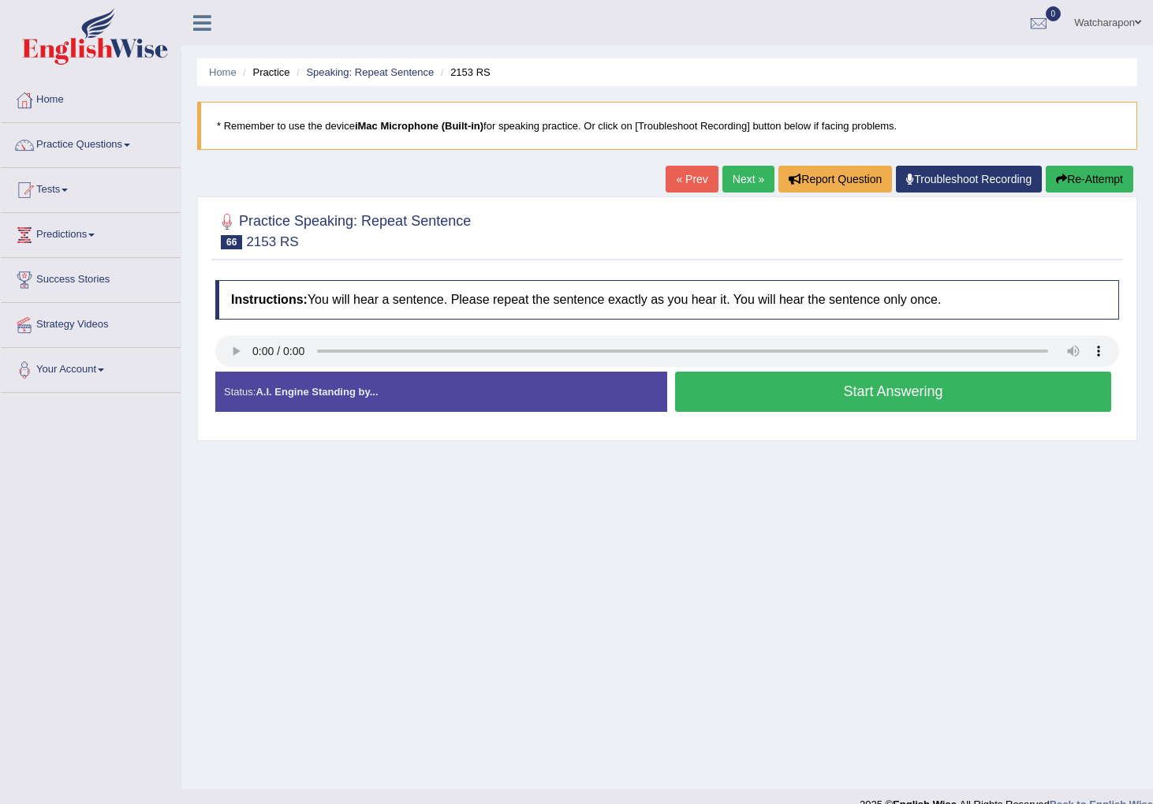
click at [869, 390] on button "Start Answering" at bounding box center [893, 392] width 436 height 40
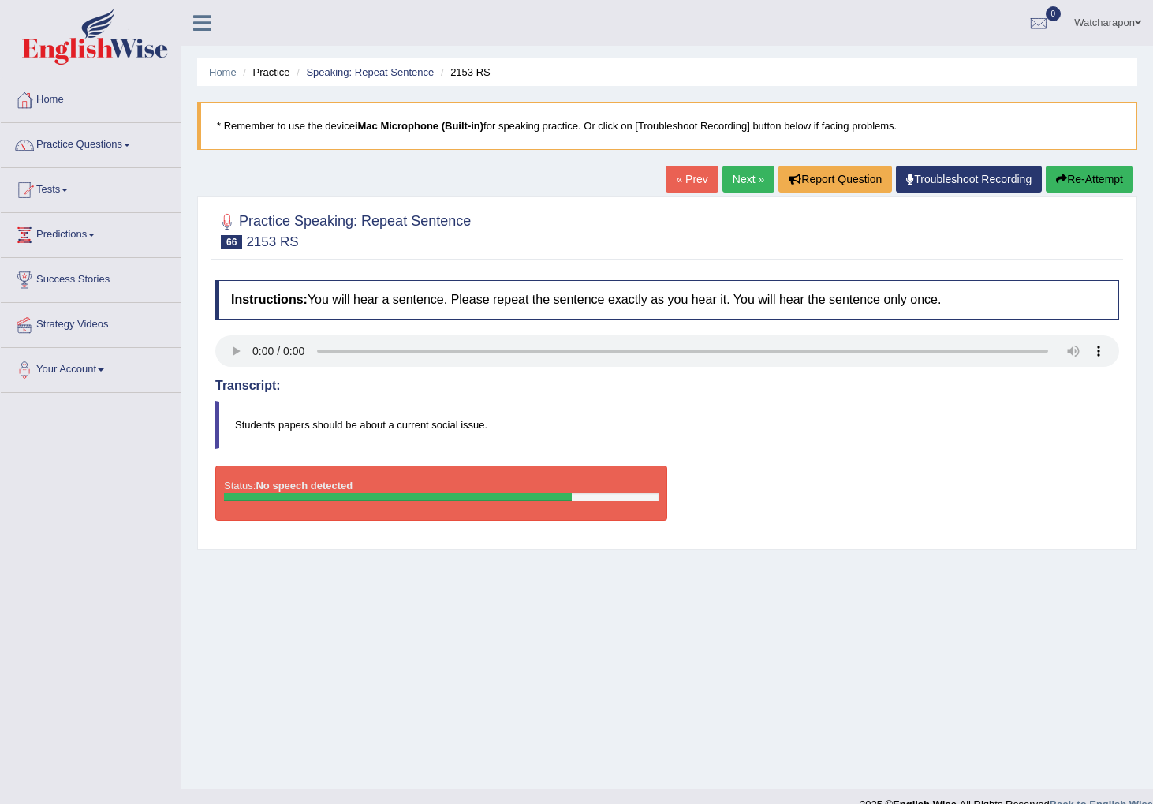
click at [1070, 177] on button "Re-Attempt" at bounding box center [1090, 179] width 88 height 27
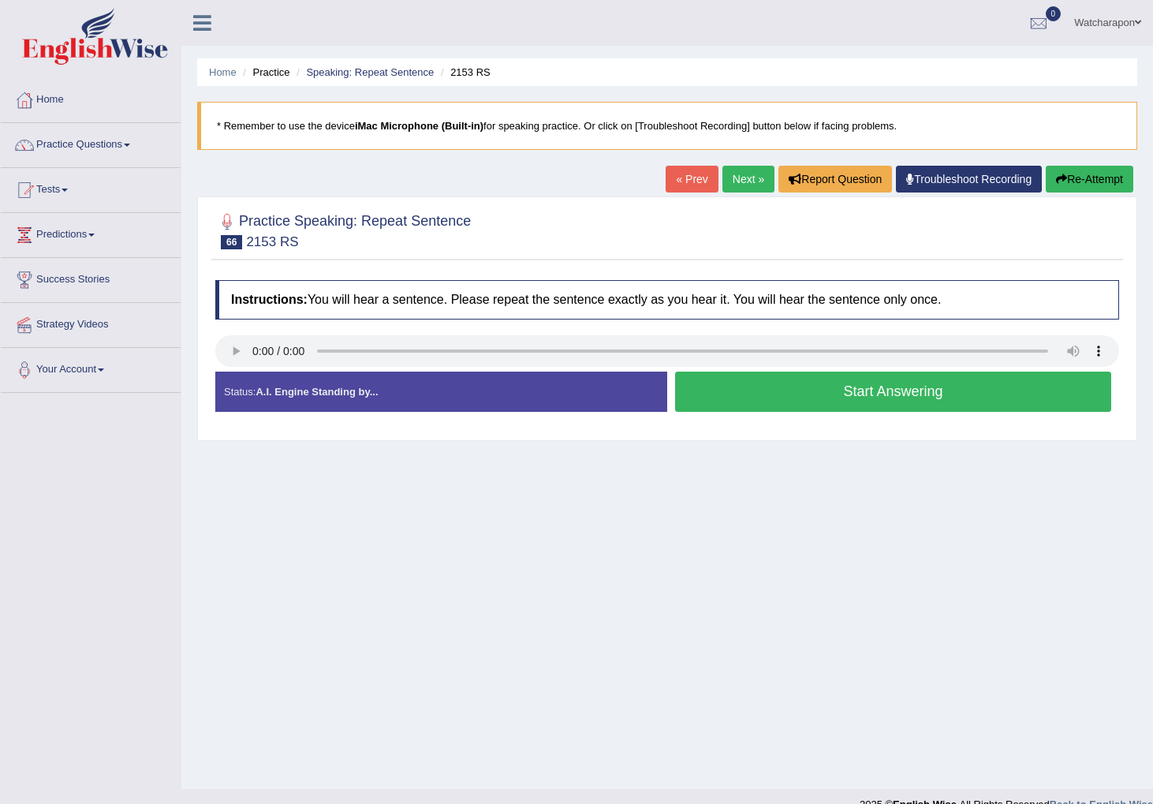
click at [861, 383] on button "Start Answering" at bounding box center [893, 392] width 436 height 40
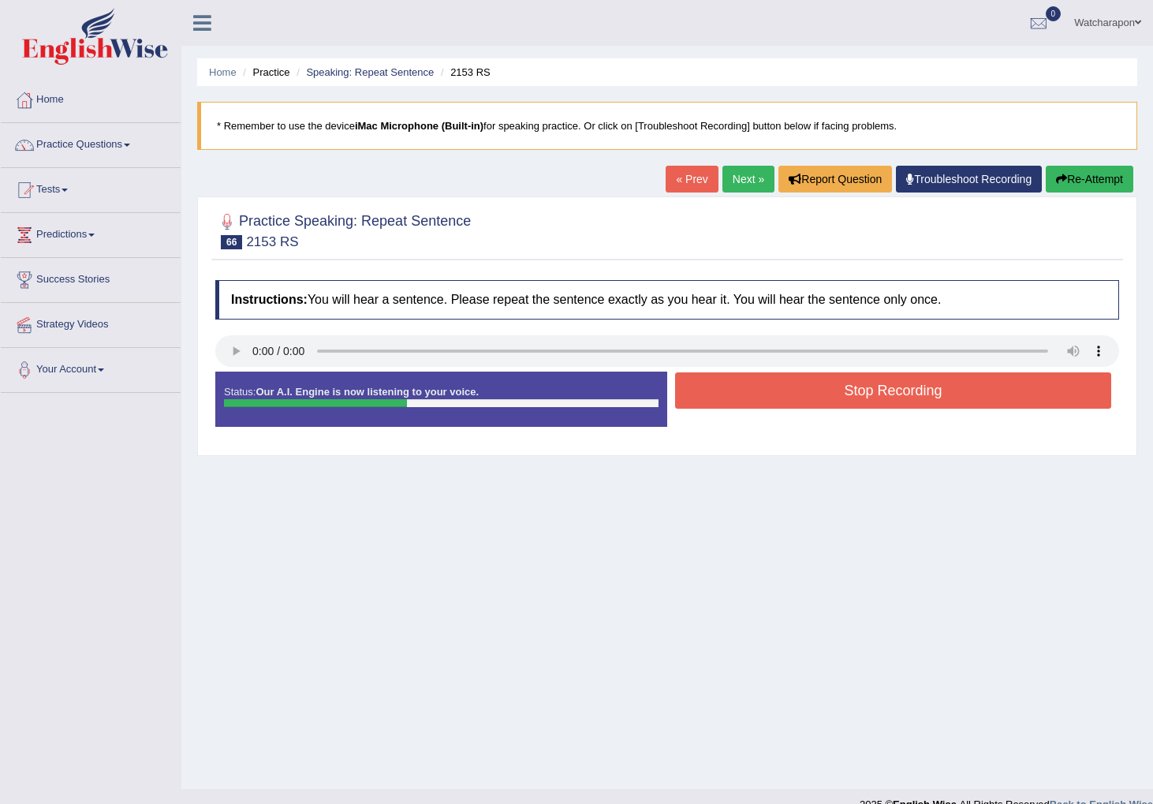
click at [863, 383] on button "Stop Recording" at bounding box center [893, 390] width 436 height 36
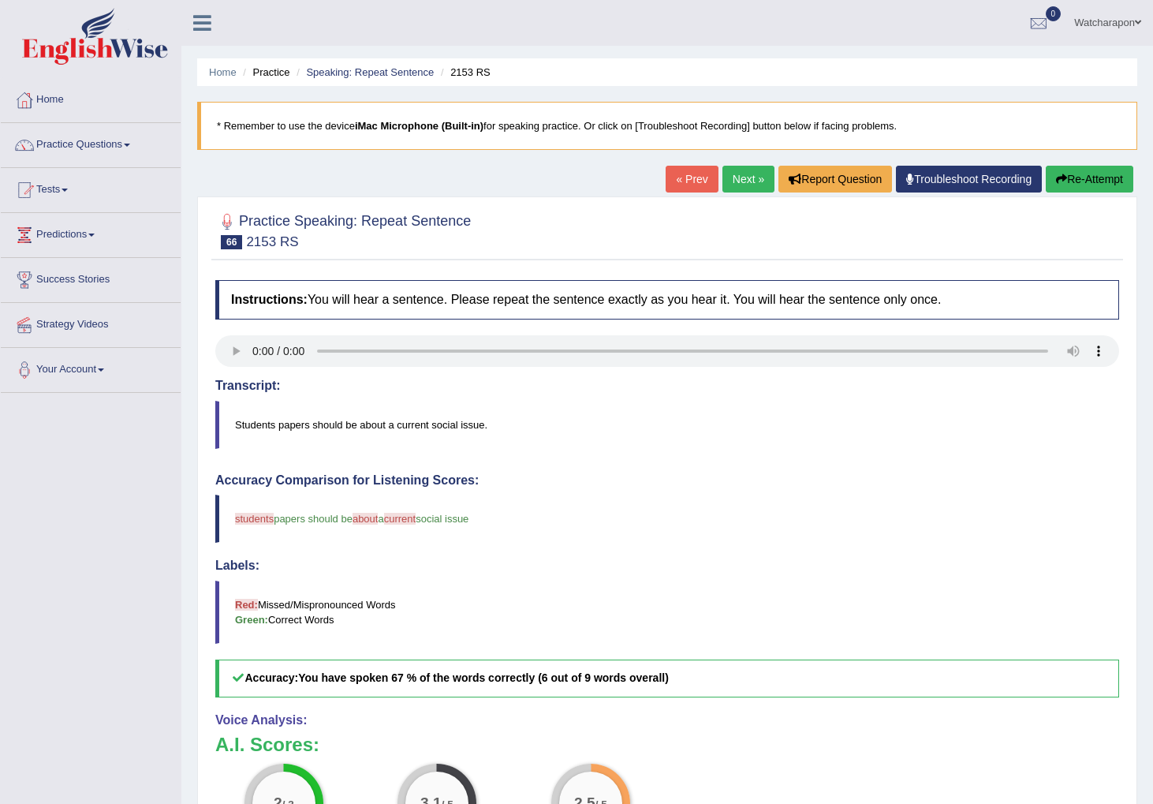
scroll to position [81, 0]
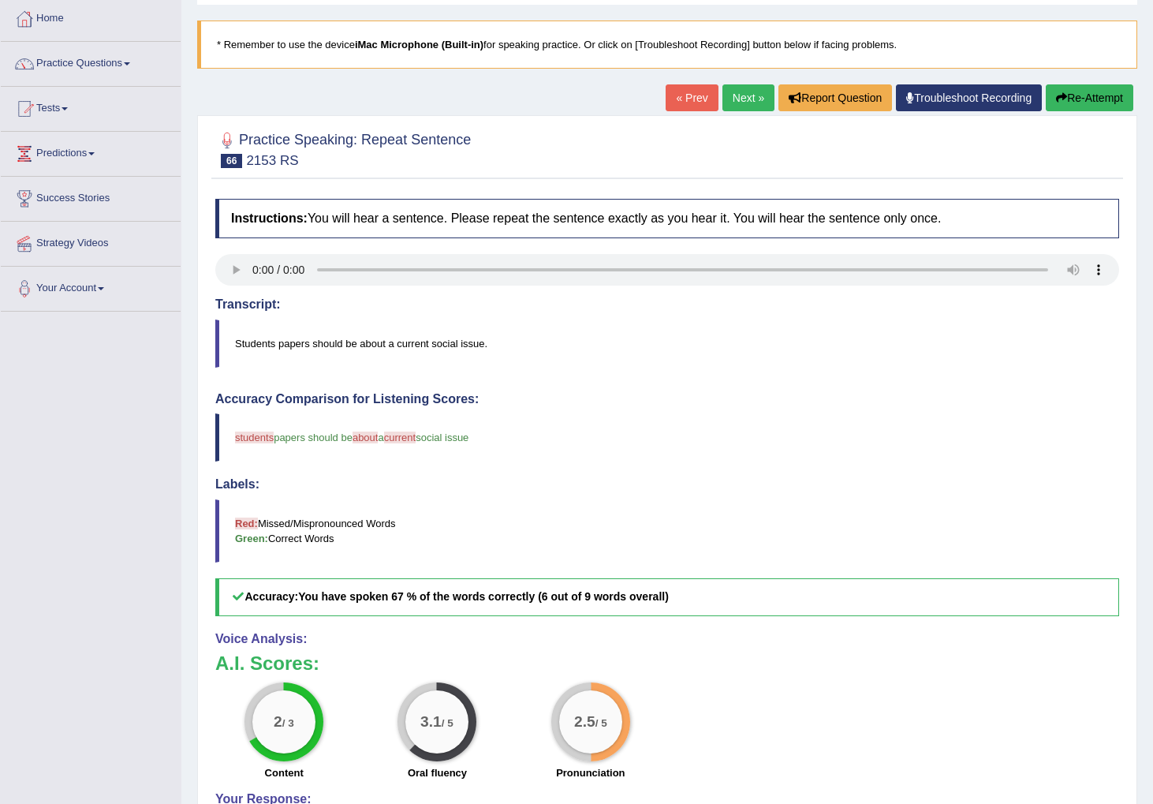
click at [742, 103] on link "Next »" at bounding box center [749, 97] width 52 height 27
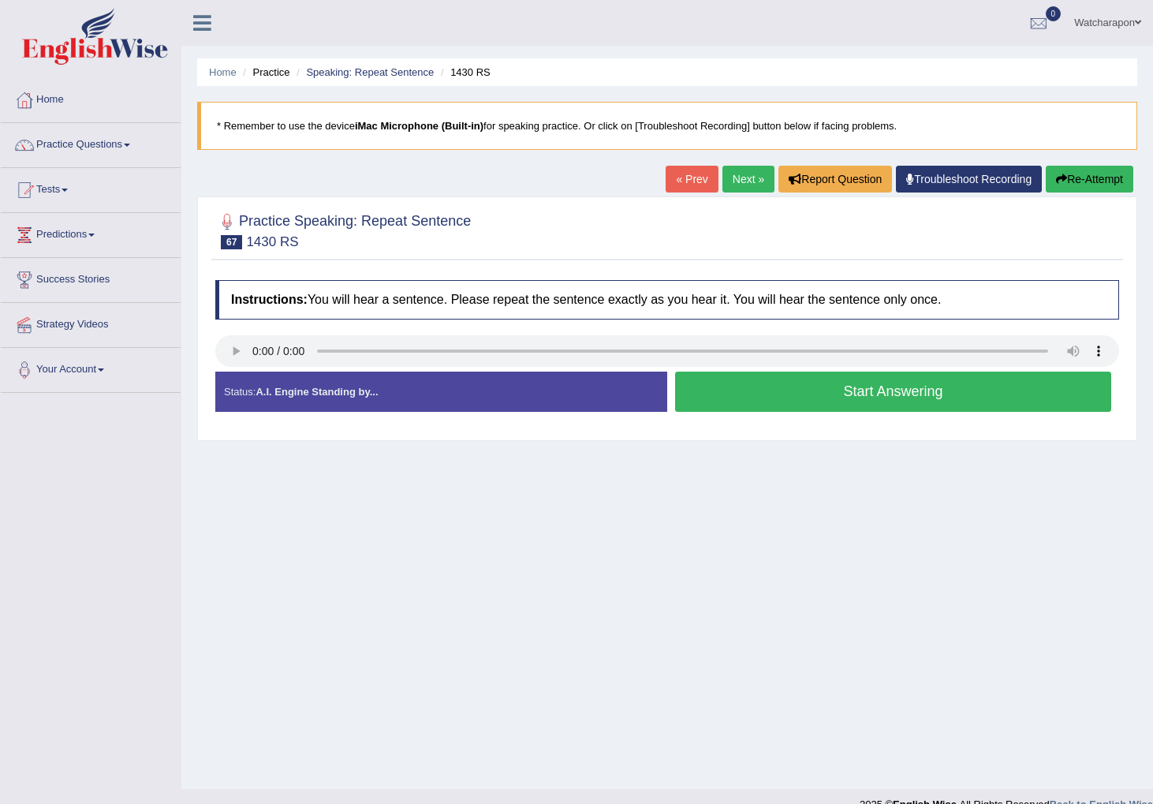
click at [832, 395] on button "Start Answering" at bounding box center [893, 392] width 436 height 40
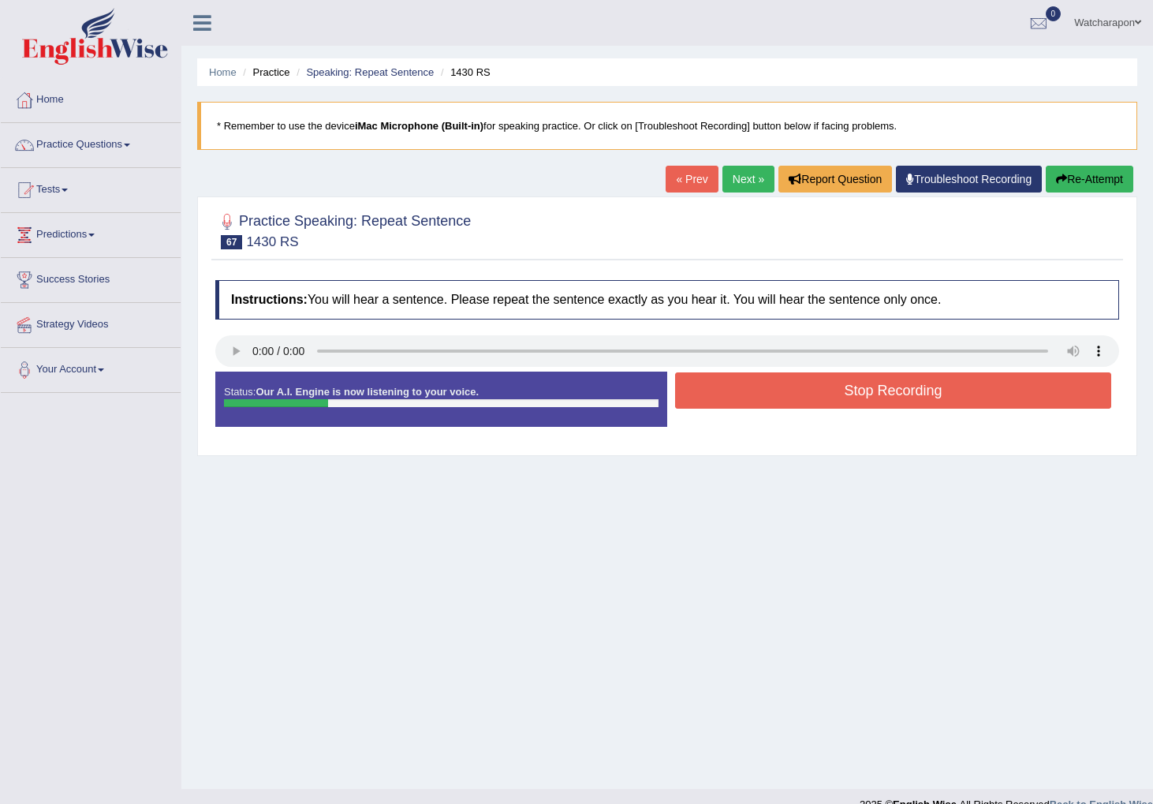
click at [832, 395] on button "Stop Recording" at bounding box center [893, 390] width 436 height 36
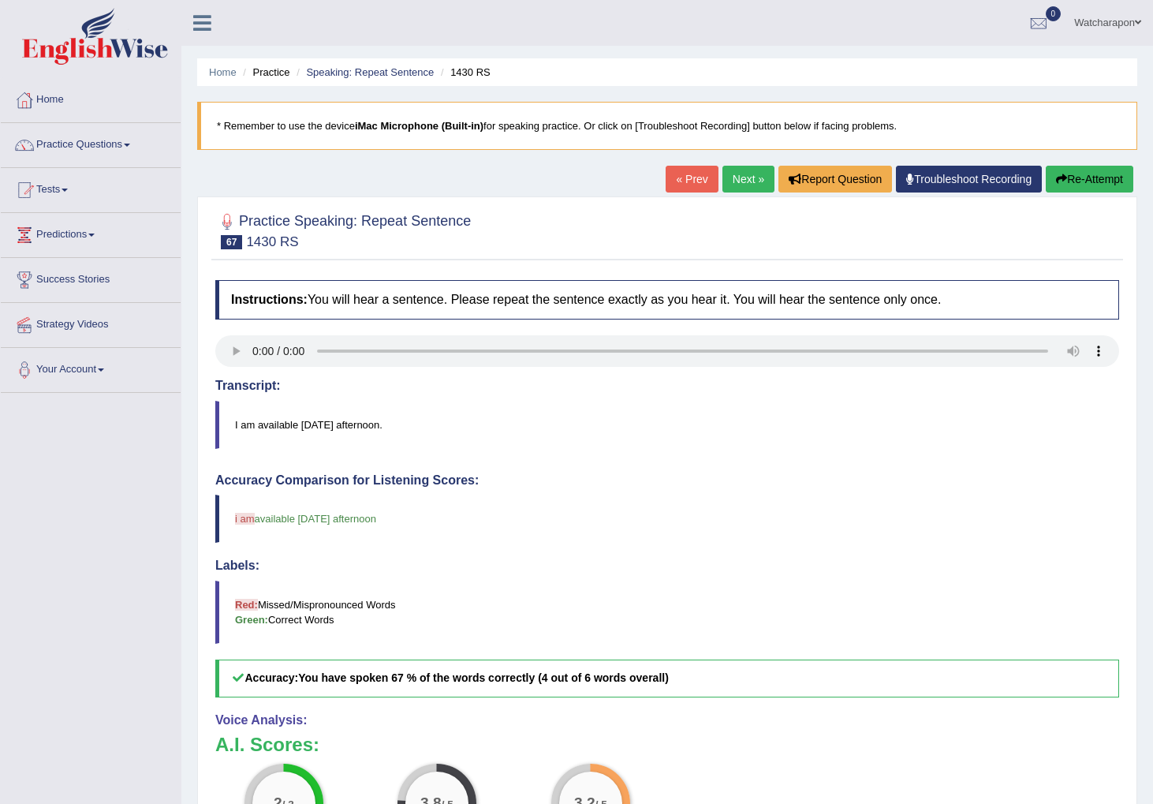
scroll to position [43, 0]
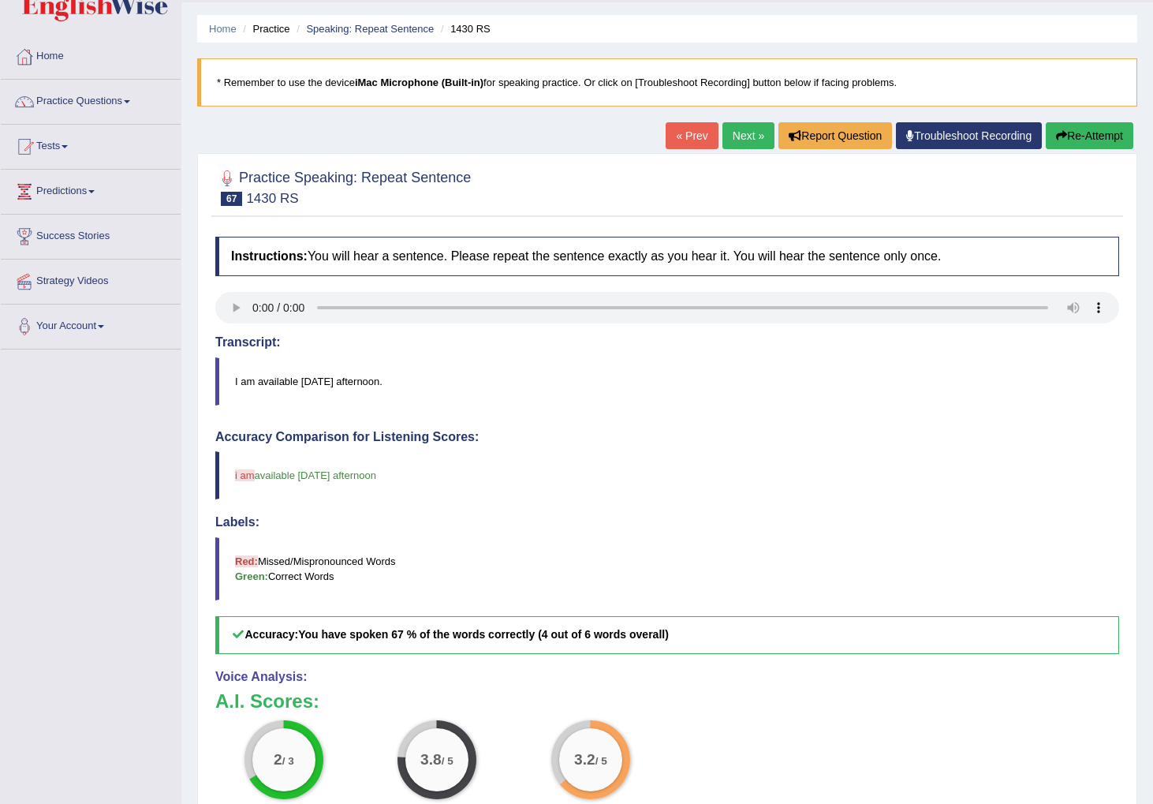
click at [738, 136] on link "Next »" at bounding box center [749, 135] width 52 height 27
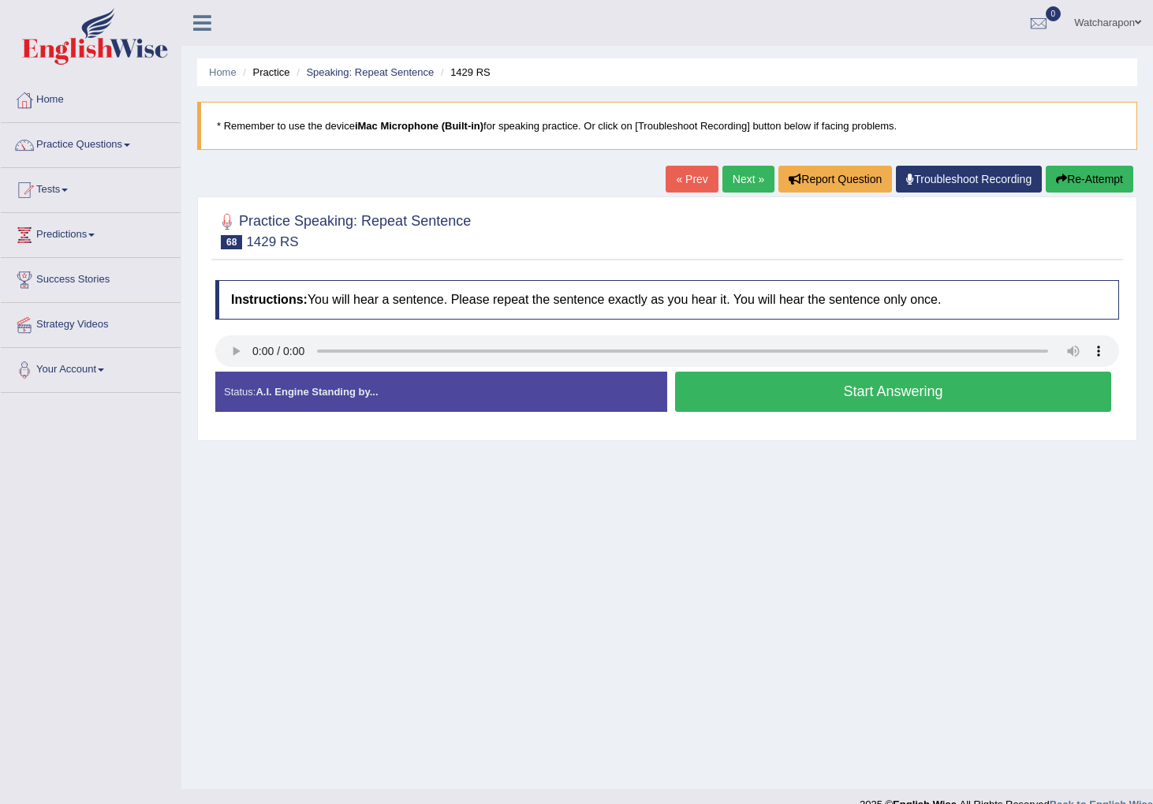
click at [742, 387] on button "Start Answering" at bounding box center [893, 392] width 436 height 40
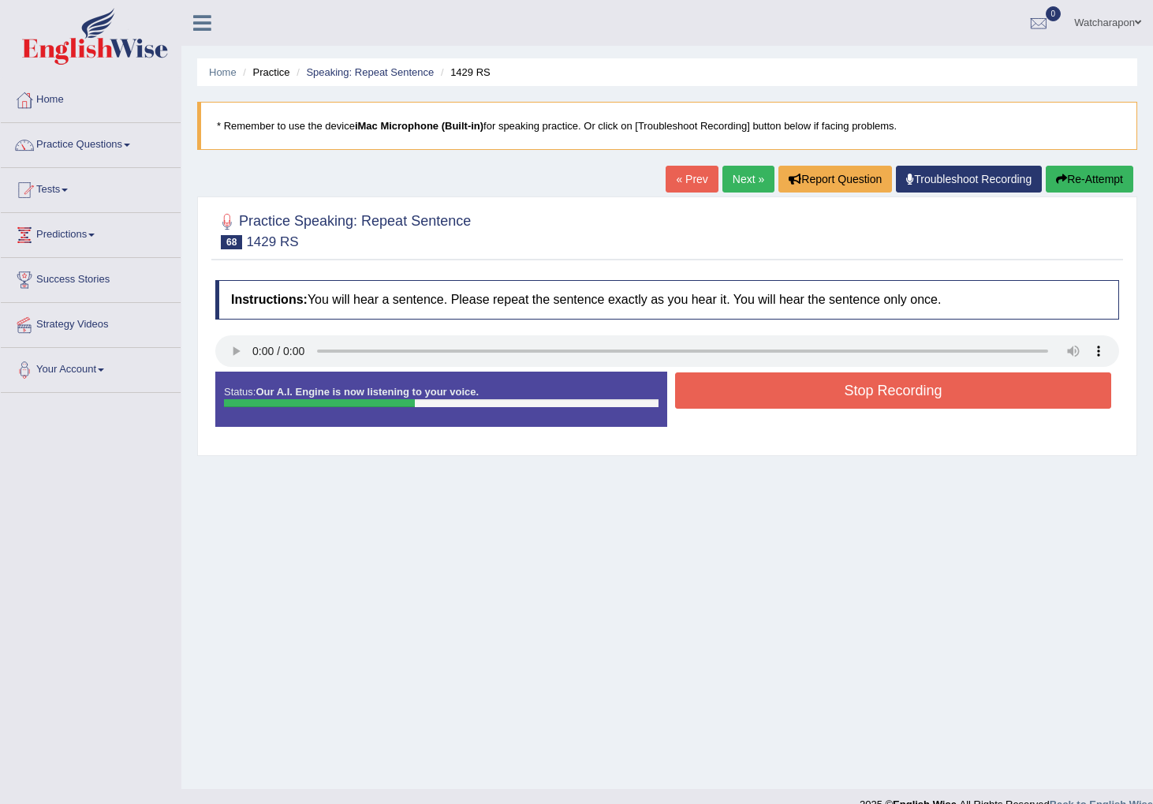
click at [742, 387] on button "Stop Recording" at bounding box center [893, 390] width 436 height 36
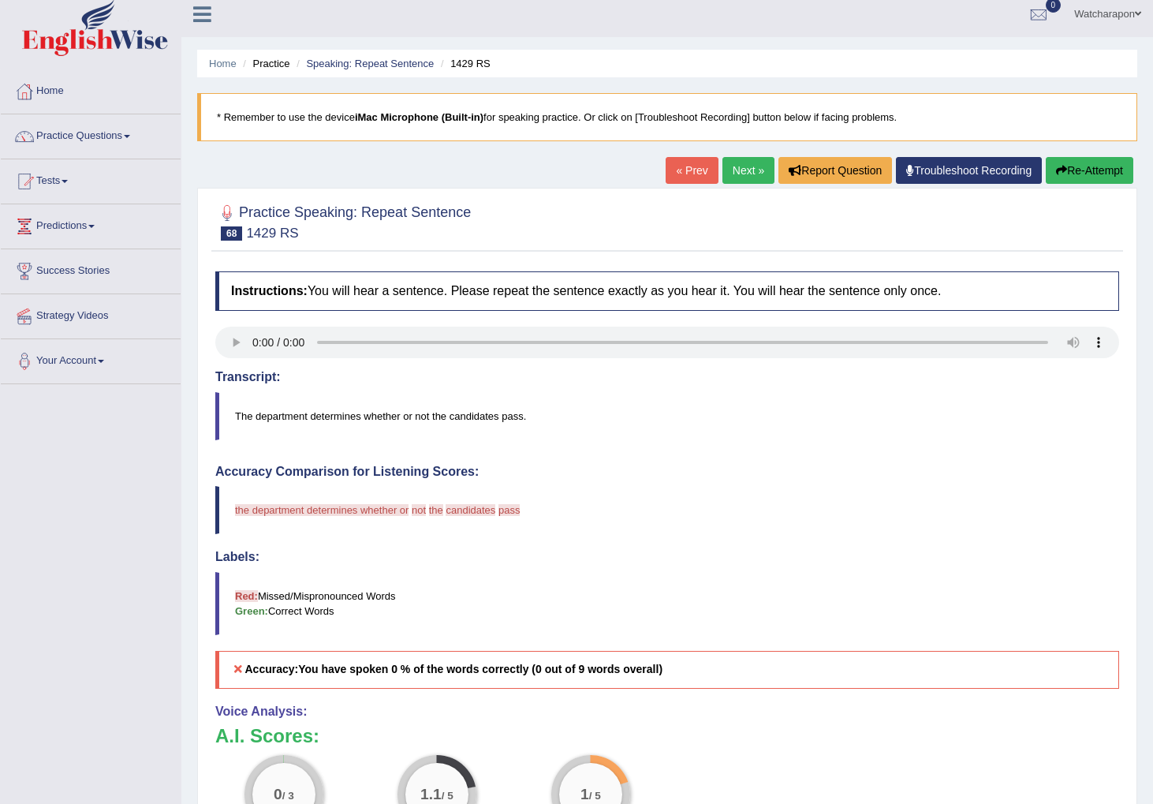
scroll to position [9, 0]
click at [736, 169] on link "Next »" at bounding box center [749, 169] width 52 height 27
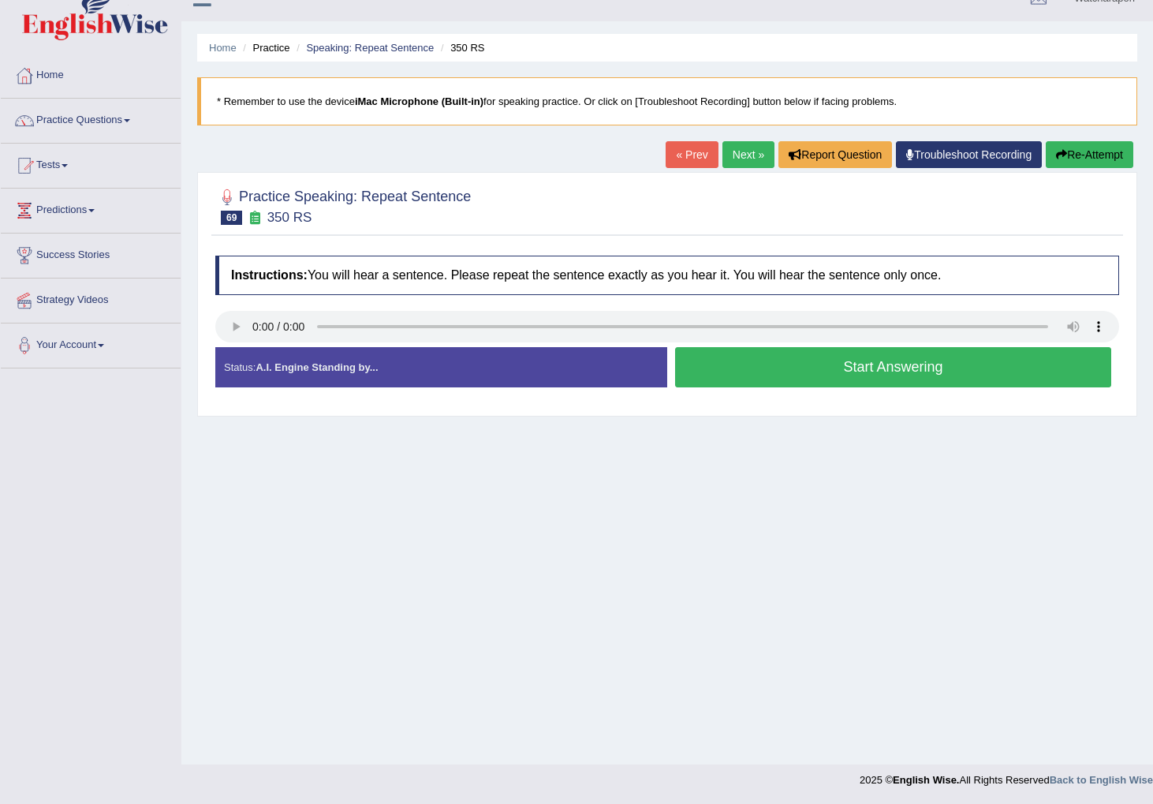
scroll to position [24, 0]
click at [791, 373] on button "Start Answering" at bounding box center [893, 367] width 436 height 40
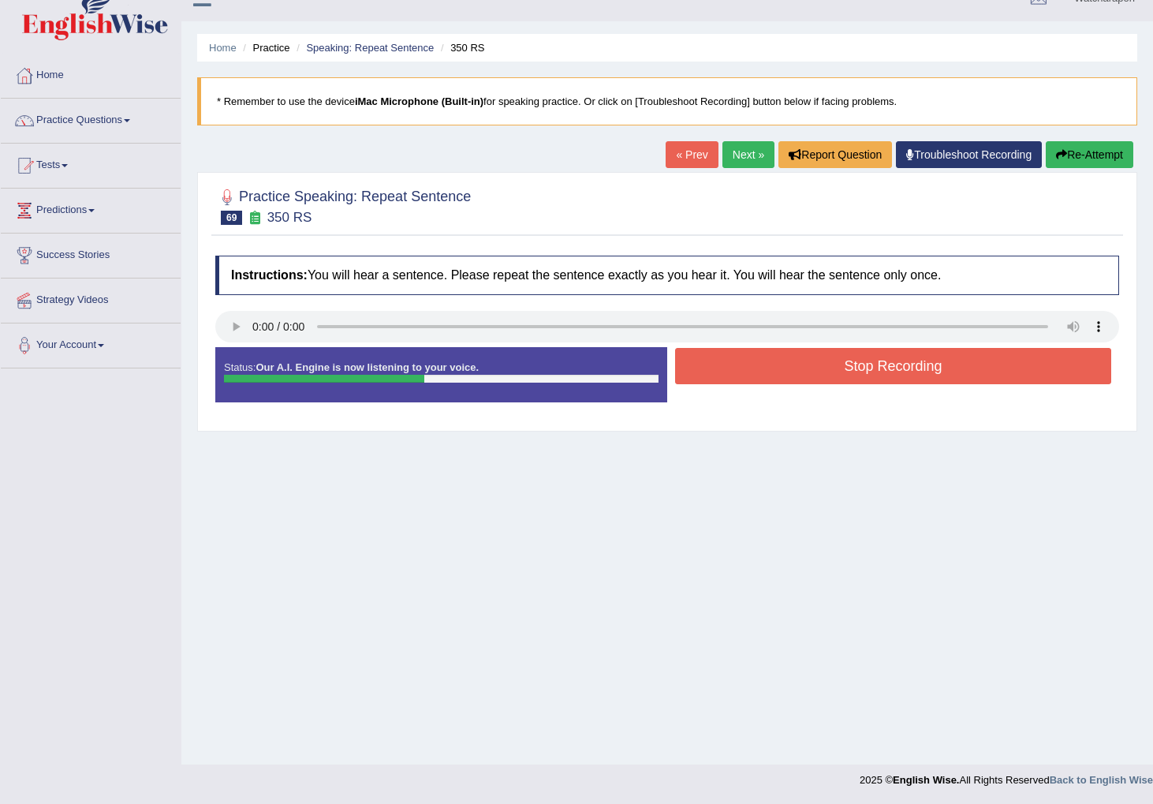
click at [791, 373] on button "Stop Recording" at bounding box center [893, 366] width 436 height 36
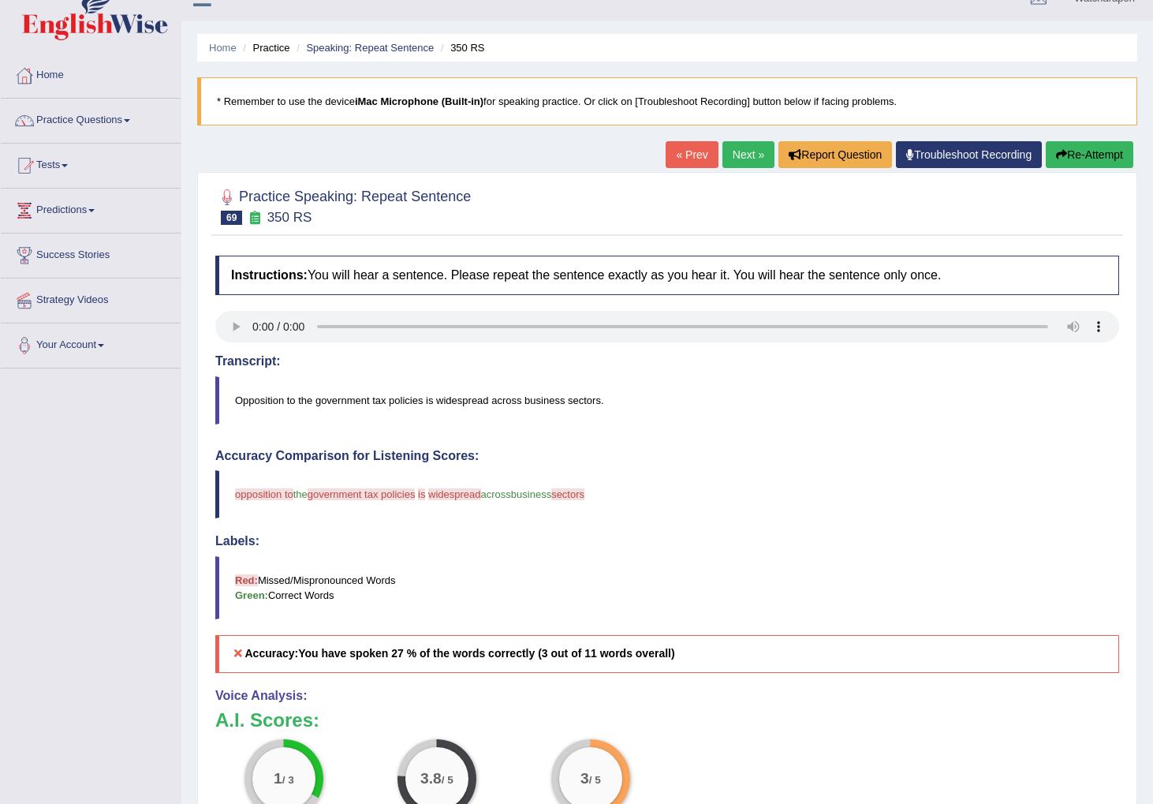
click at [741, 154] on link "Next »" at bounding box center [749, 154] width 52 height 27
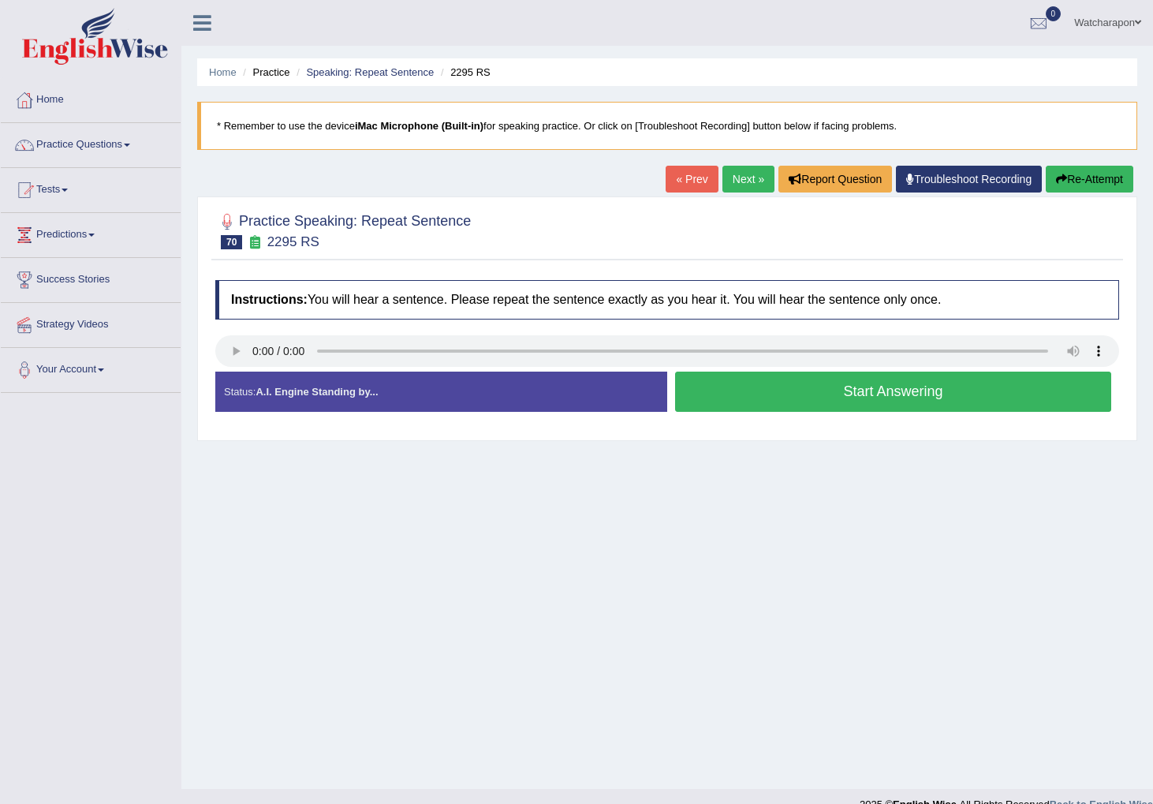
click at [731, 398] on button "Start Answering" at bounding box center [893, 392] width 436 height 40
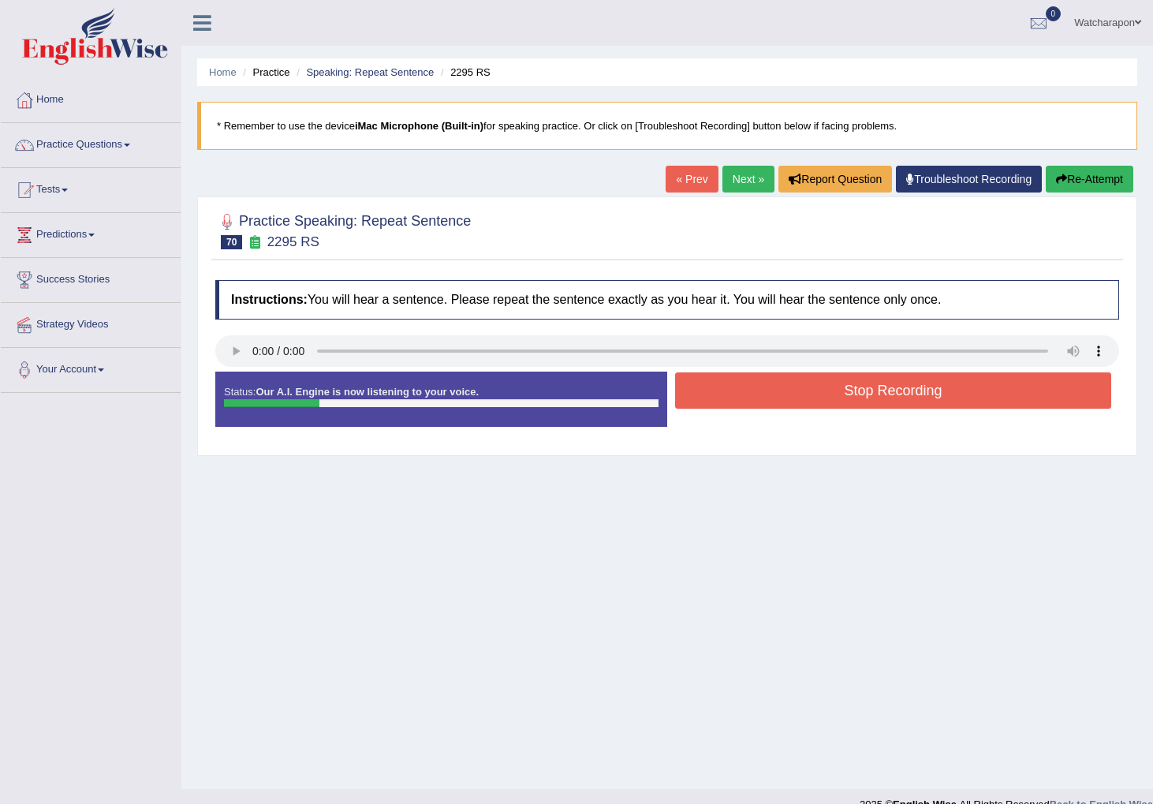
click at [723, 397] on button "Stop Recording" at bounding box center [893, 390] width 436 height 36
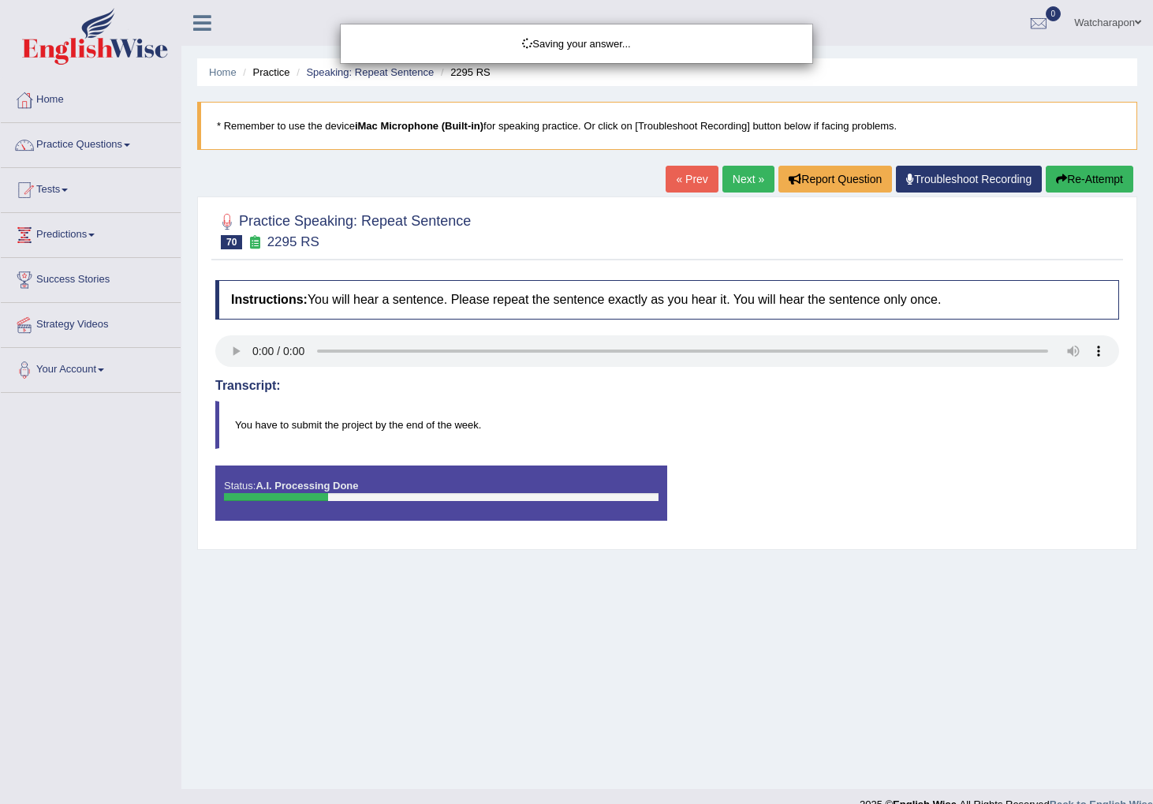
click at [1087, 175] on div "Saving your answer..." at bounding box center [576, 402] width 1153 height 804
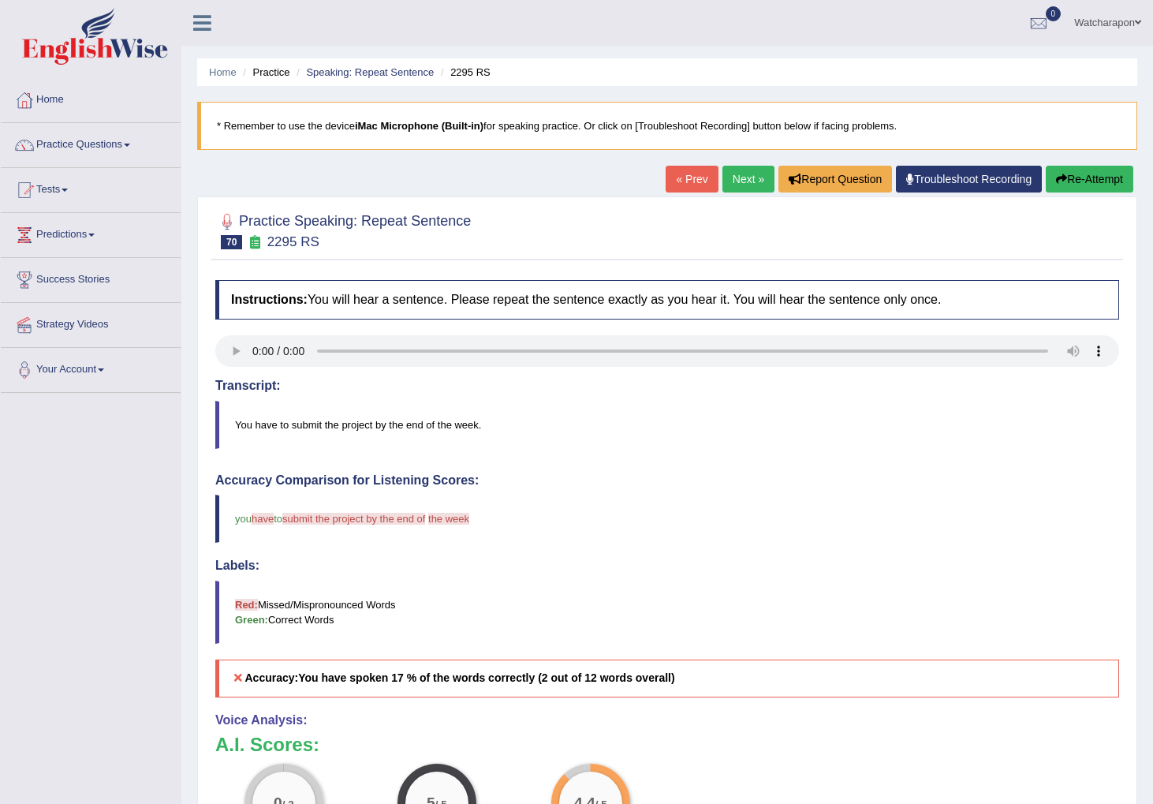
click at [1087, 179] on button "Re-Attempt" at bounding box center [1090, 179] width 88 height 27
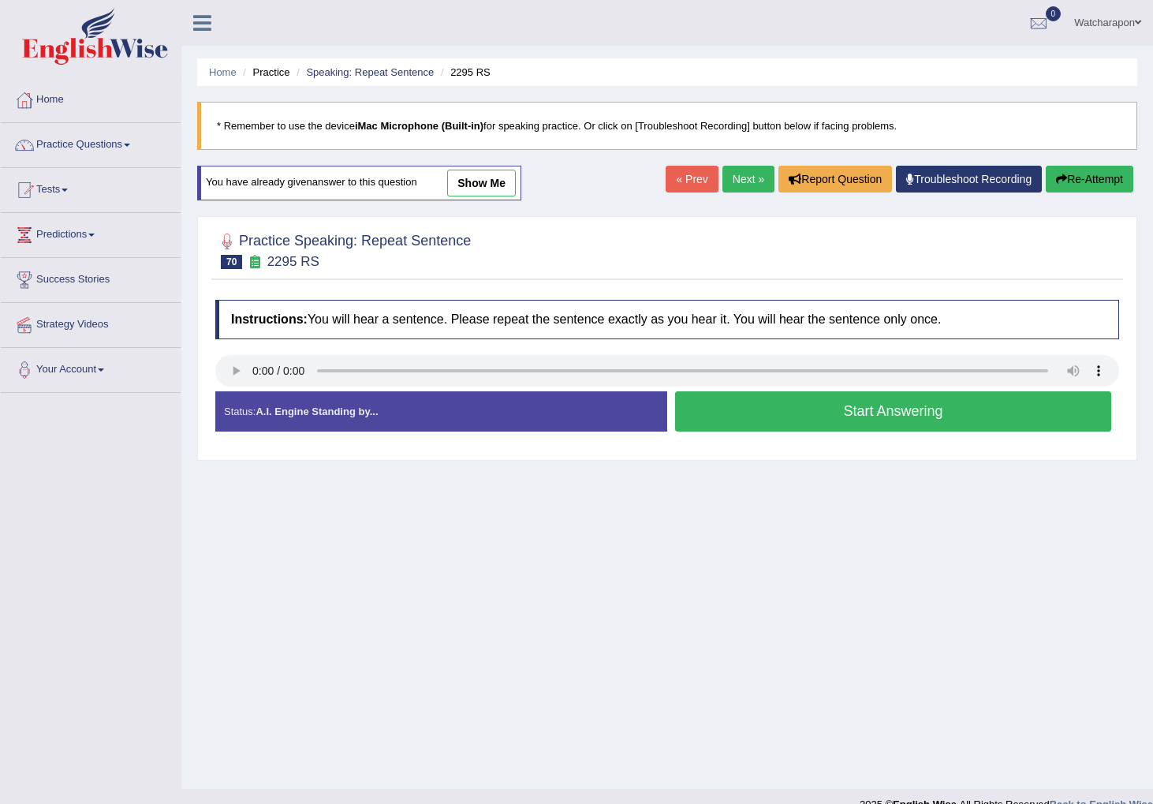
click at [799, 417] on button "Start Answering" at bounding box center [893, 411] width 436 height 40
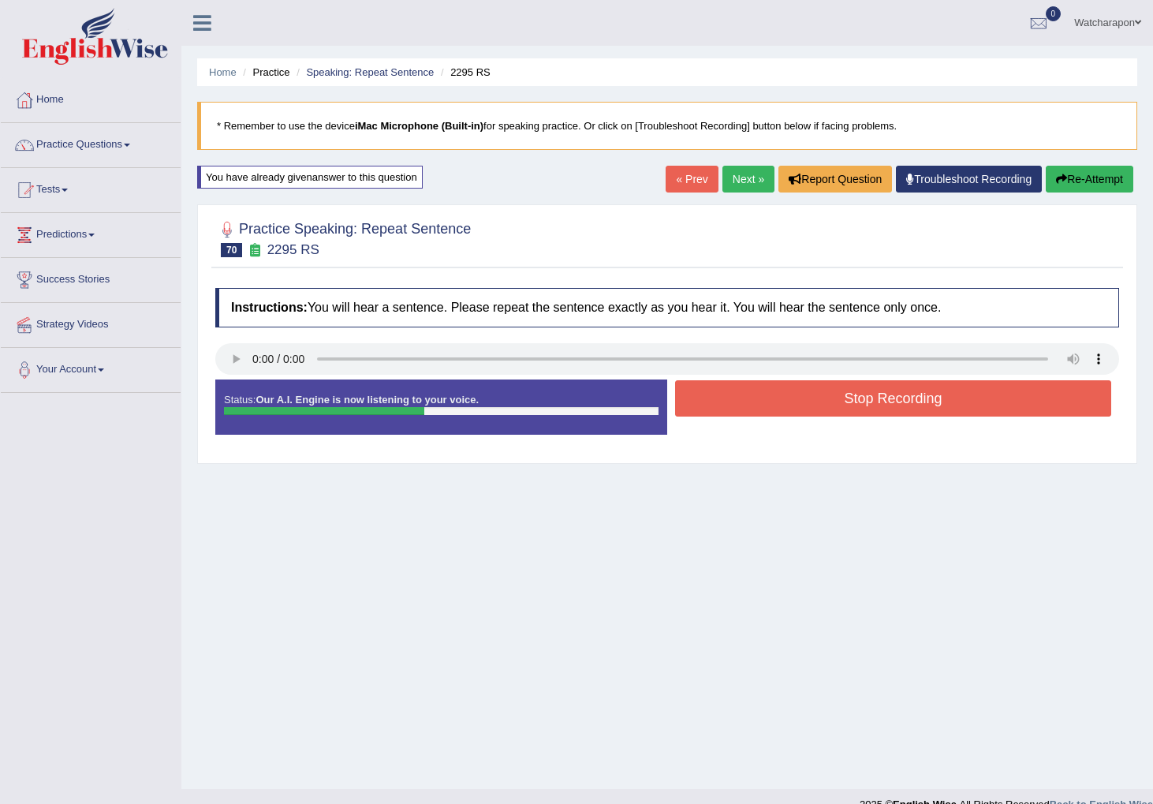
click at [808, 398] on button "Stop Recording" at bounding box center [893, 398] width 436 height 36
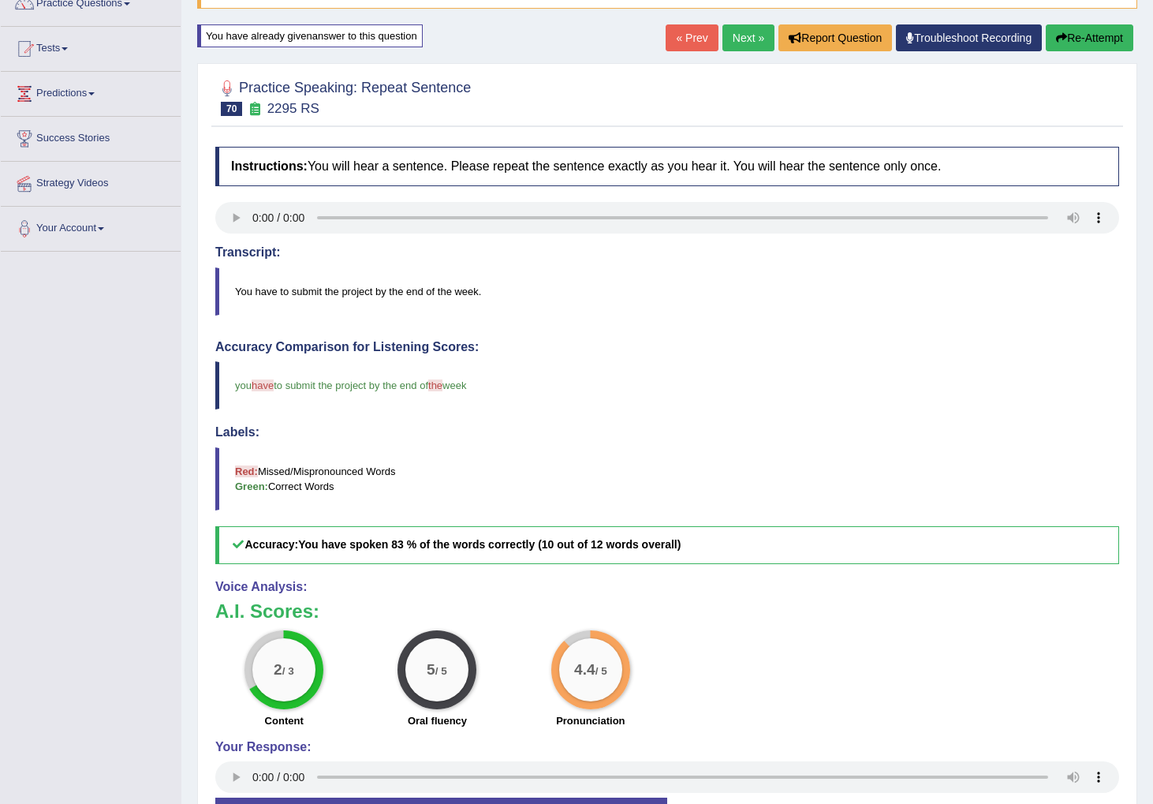
scroll to position [128, 0]
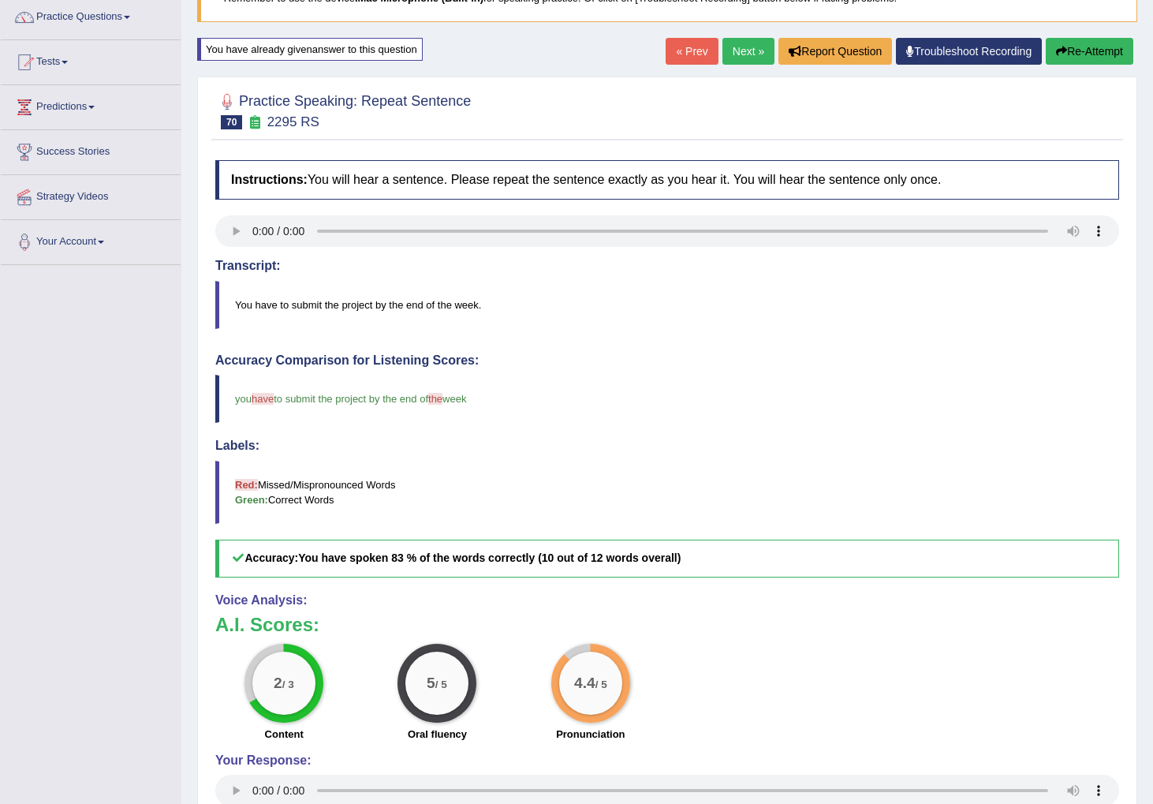
click at [732, 49] on link "Next »" at bounding box center [749, 51] width 52 height 27
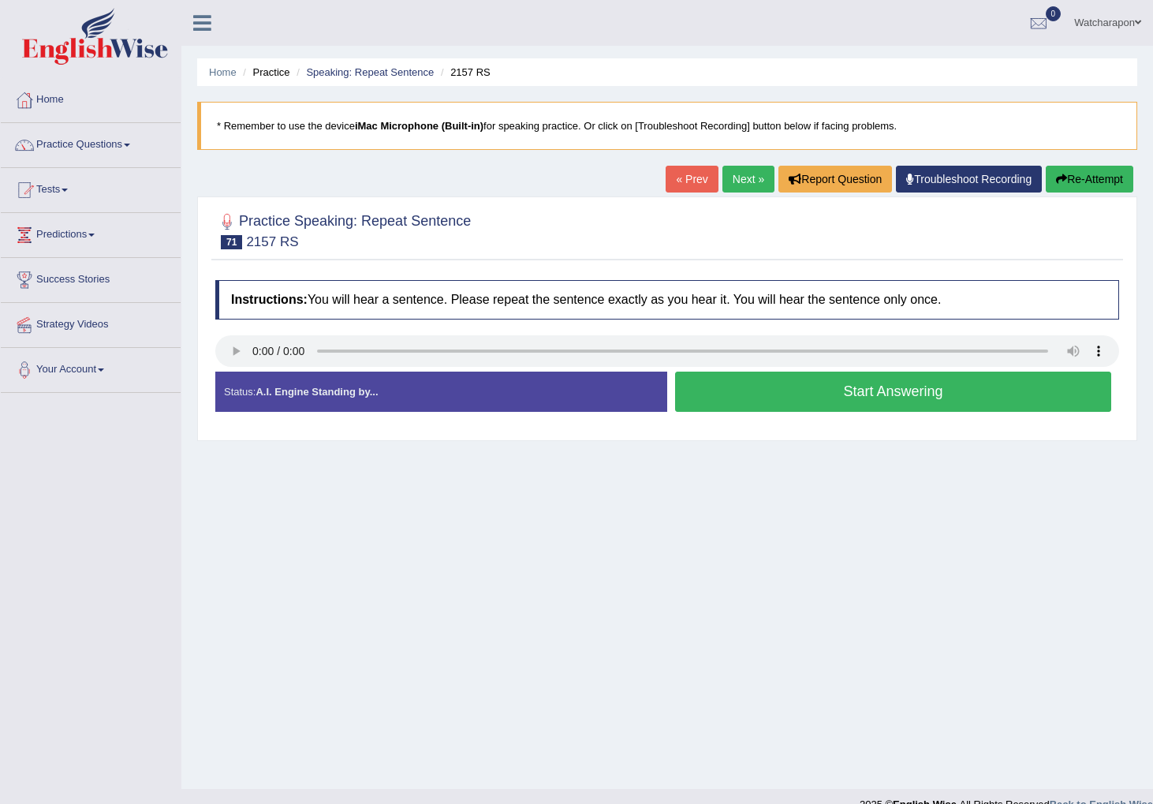
click at [764, 388] on button "Start Answering" at bounding box center [893, 392] width 436 height 40
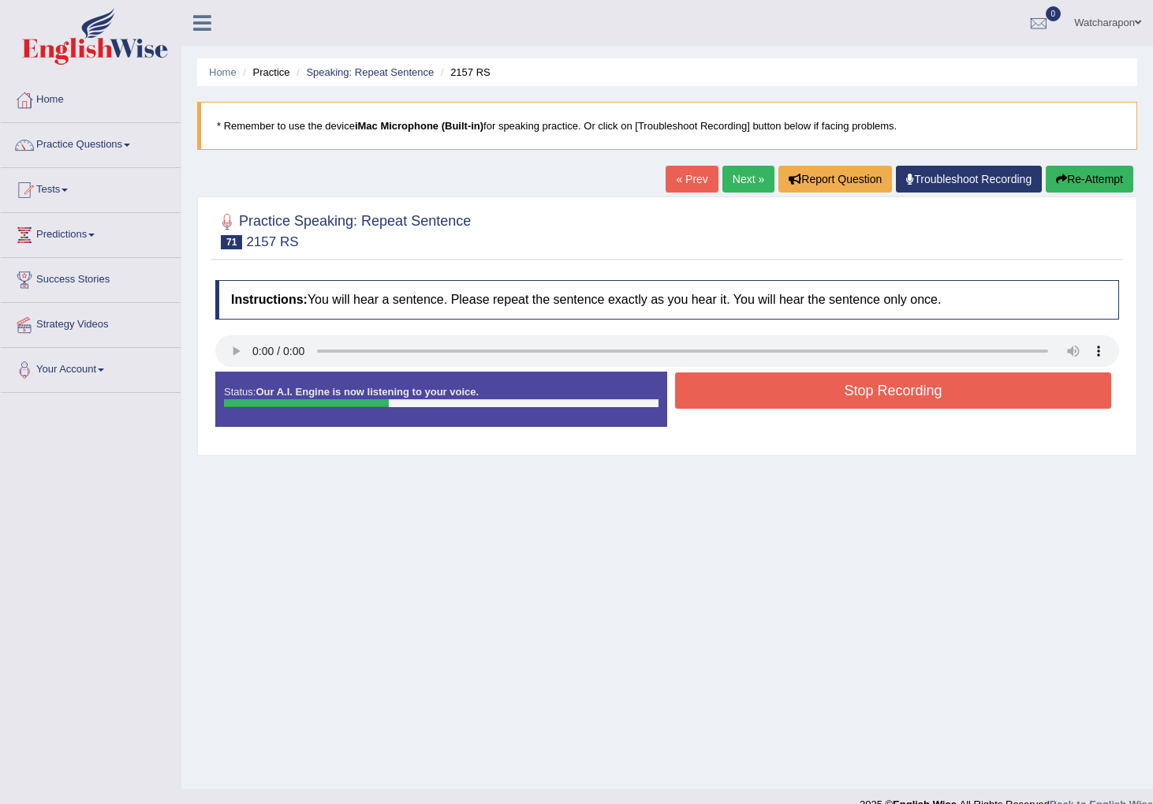
click at [764, 388] on button "Stop Recording" at bounding box center [893, 390] width 436 height 36
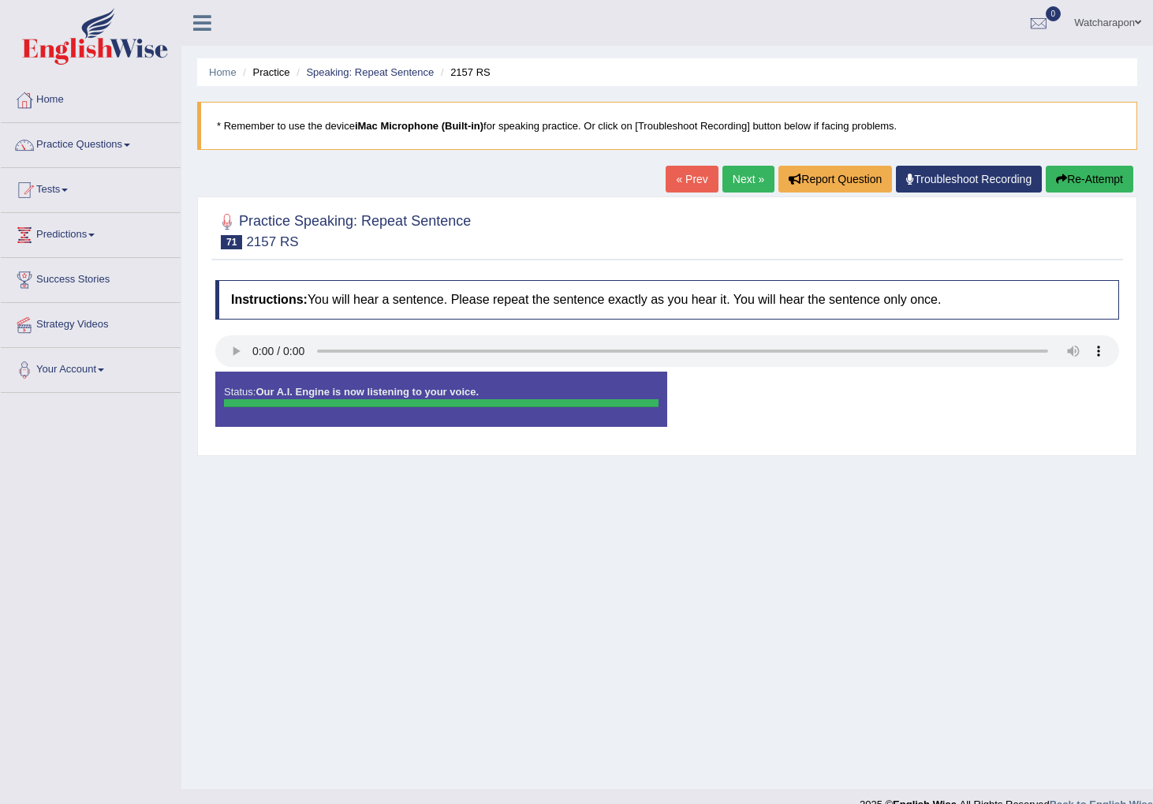
click at [1073, 179] on button "Re-Attempt" at bounding box center [1090, 179] width 88 height 27
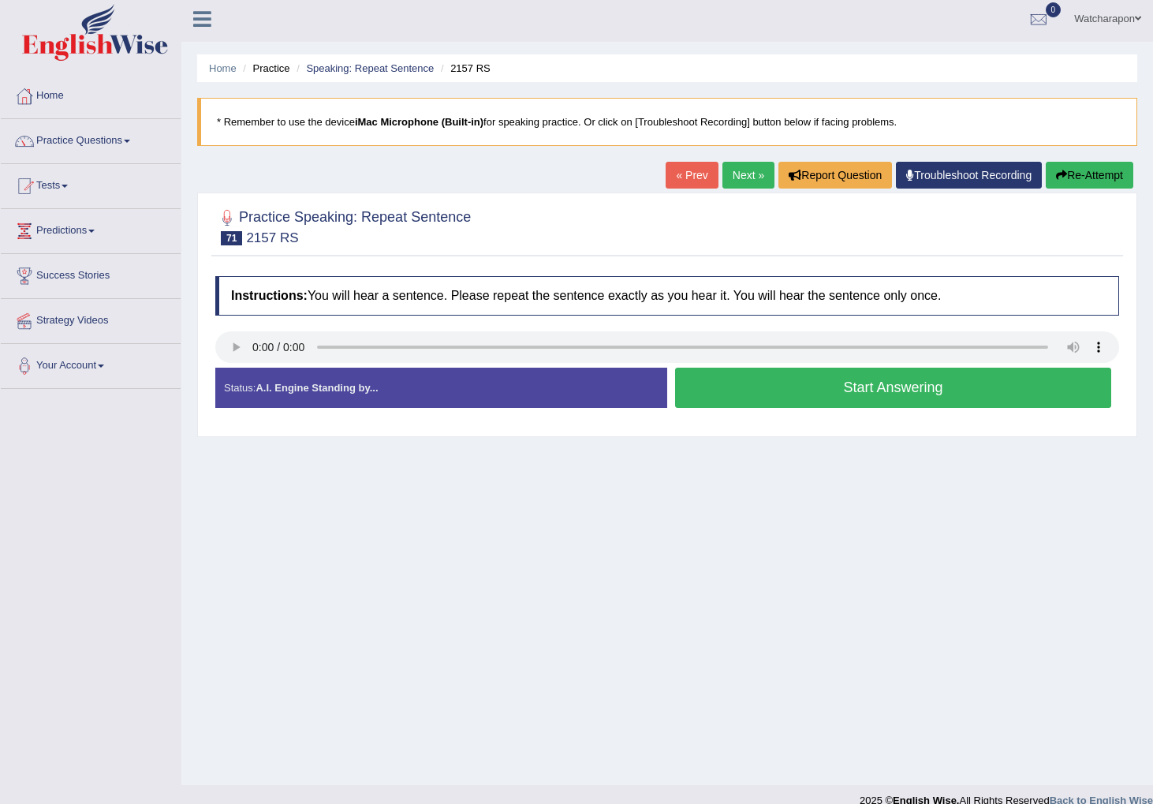
click at [736, 400] on button "Start Answering" at bounding box center [893, 388] width 436 height 40
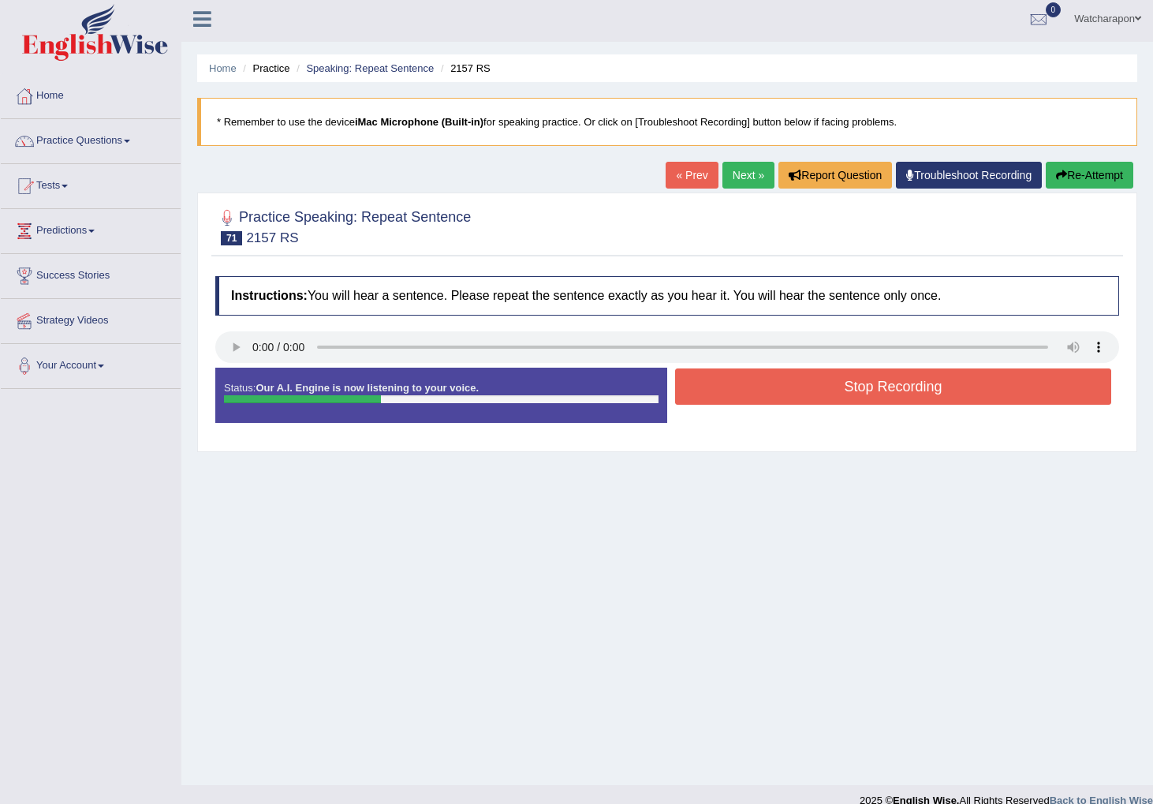
click at [732, 382] on button "Stop Recording" at bounding box center [893, 386] width 436 height 36
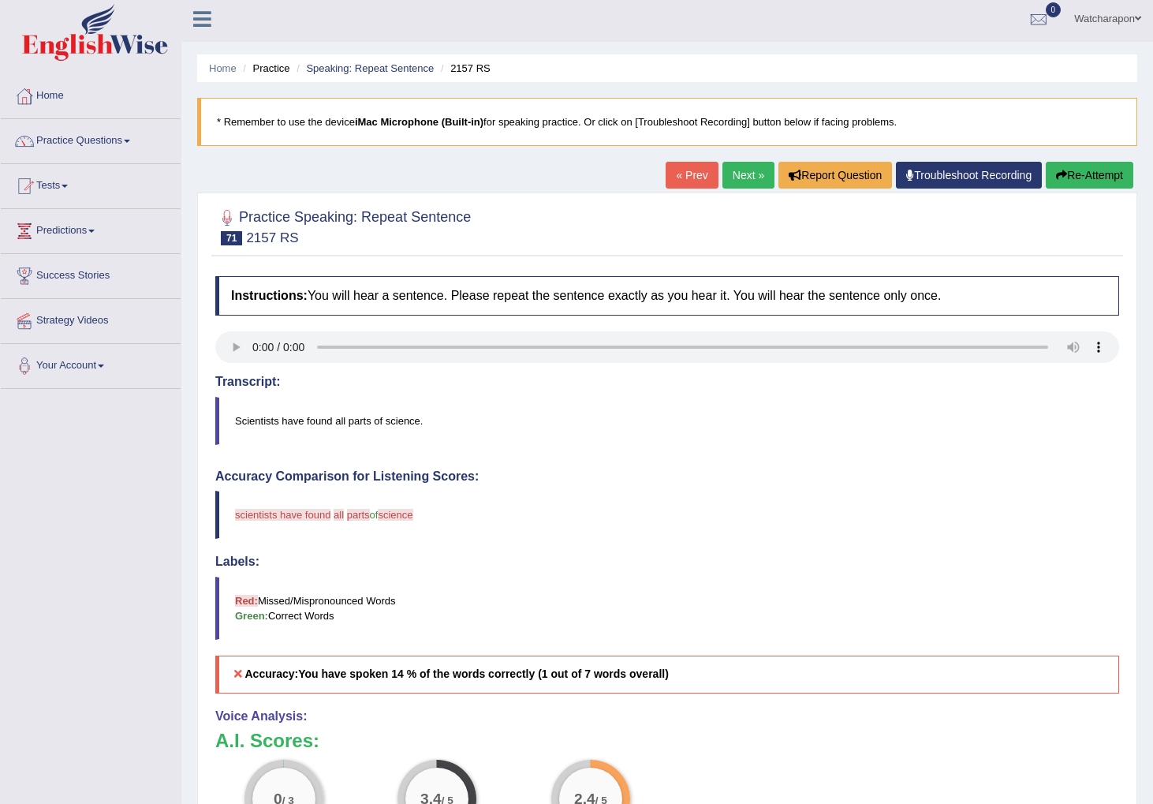
click at [1063, 174] on button "Re-Attempt" at bounding box center [1090, 175] width 88 height 27
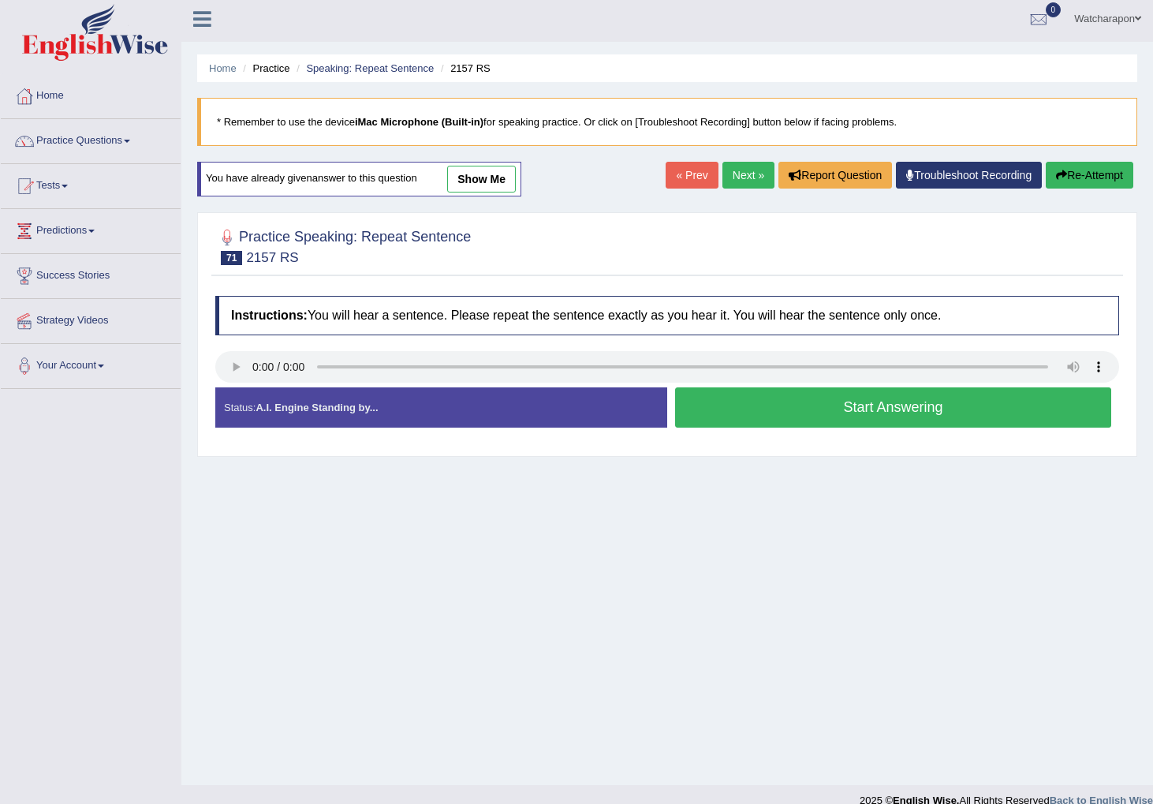
scroll to position [4, 0]
click at [729, 399] on button "Start Answering" at bounding box center [893, 407] width 436 height 40
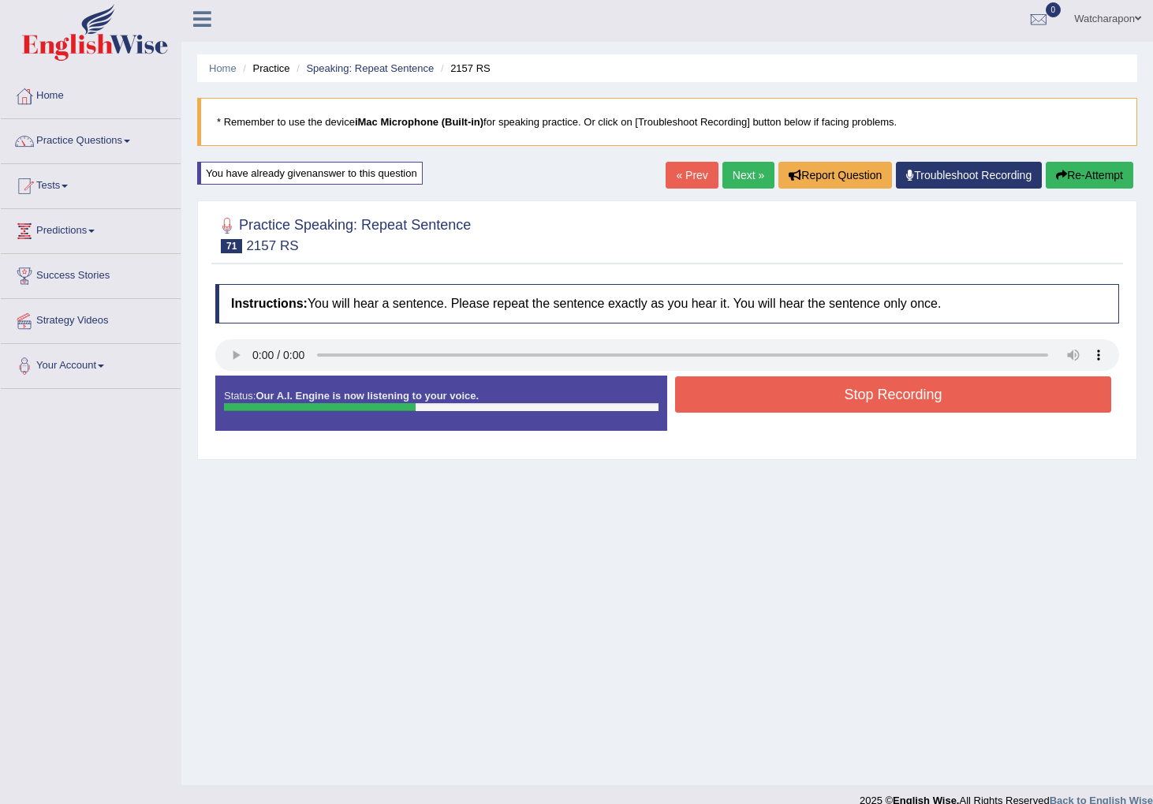
click at [733, 399] on button "Stop Recording" at bounding box center [893, 394] width 436 height 36
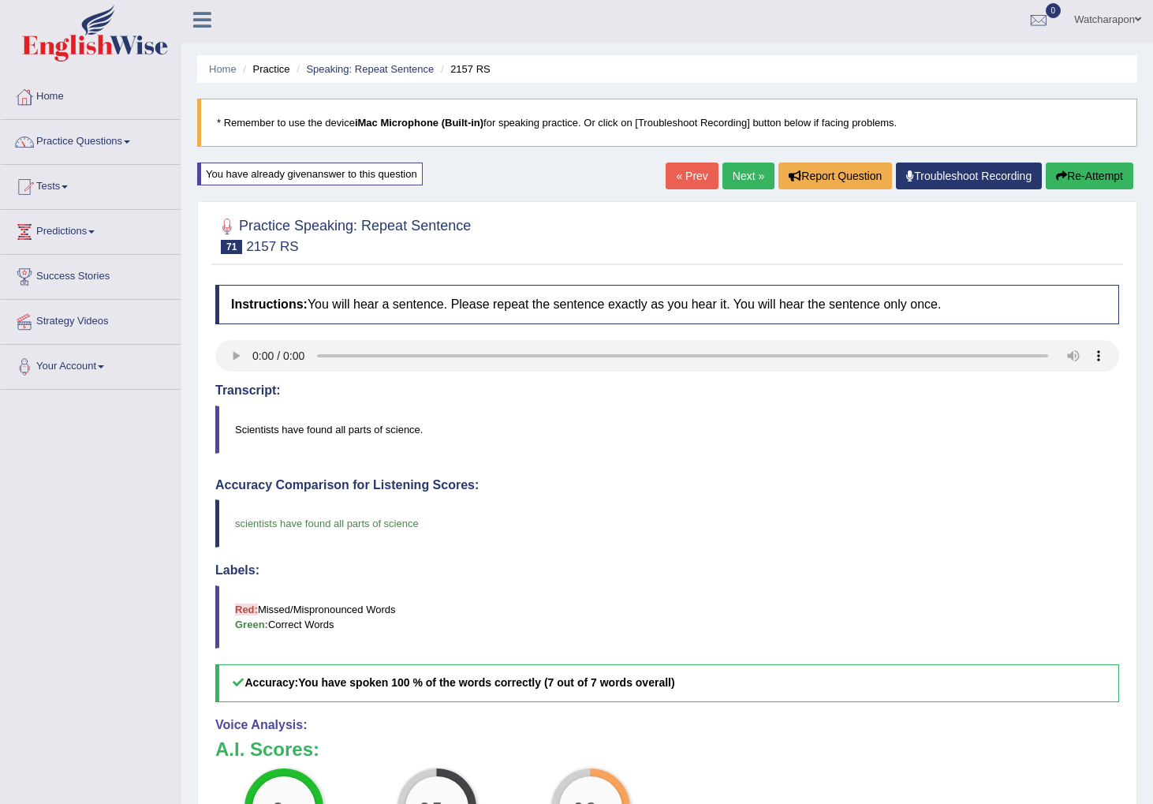
click at [734, 174] on link "Next »" at bounding box center [749, 176] width 52 height 27
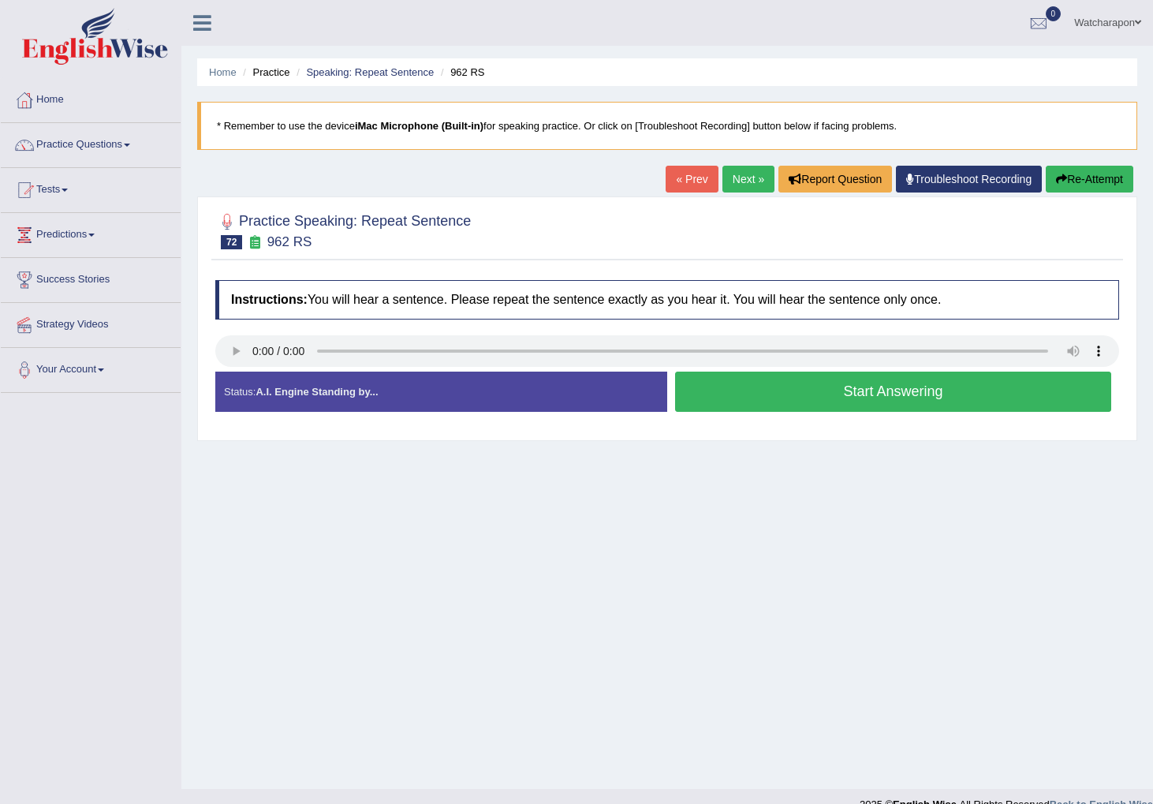
click at [743, 408] on button "Start Answering" at bounding box center [893, 392] width 436 height 40
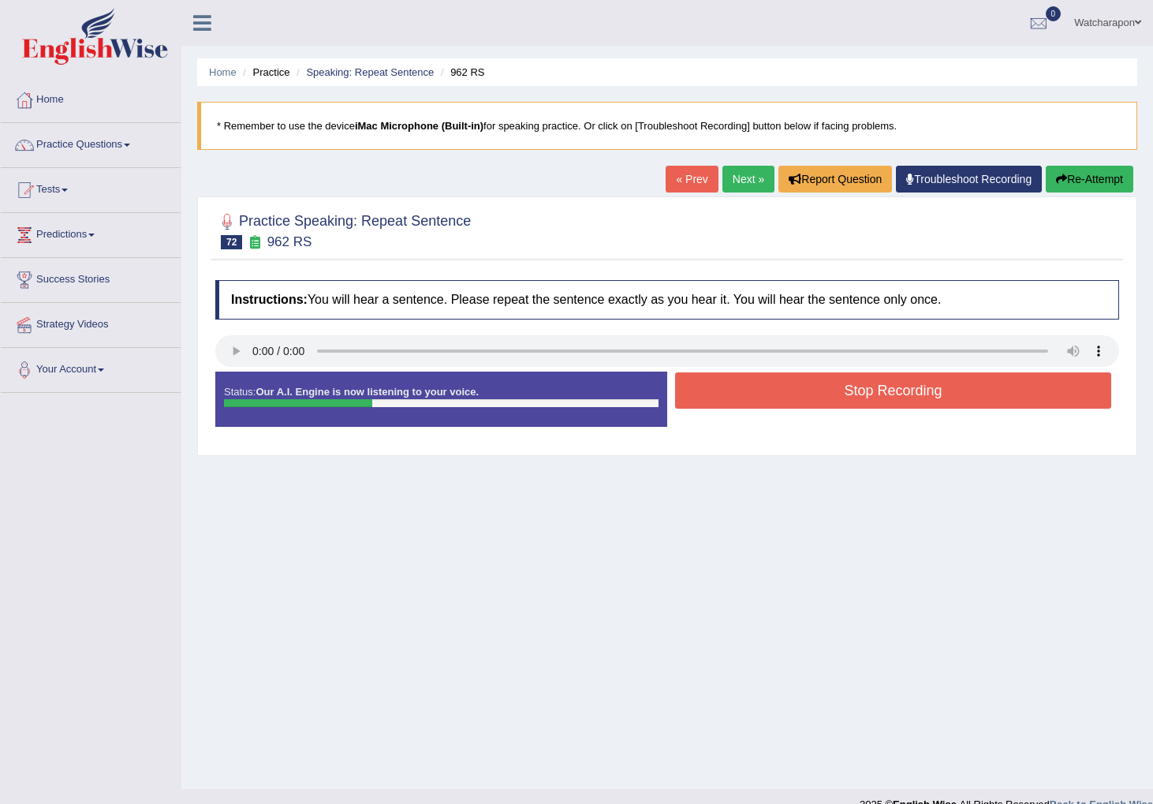
click at [741, 386] on button "Stop Recording" at bounding box center [893, 390] width 436 height 36
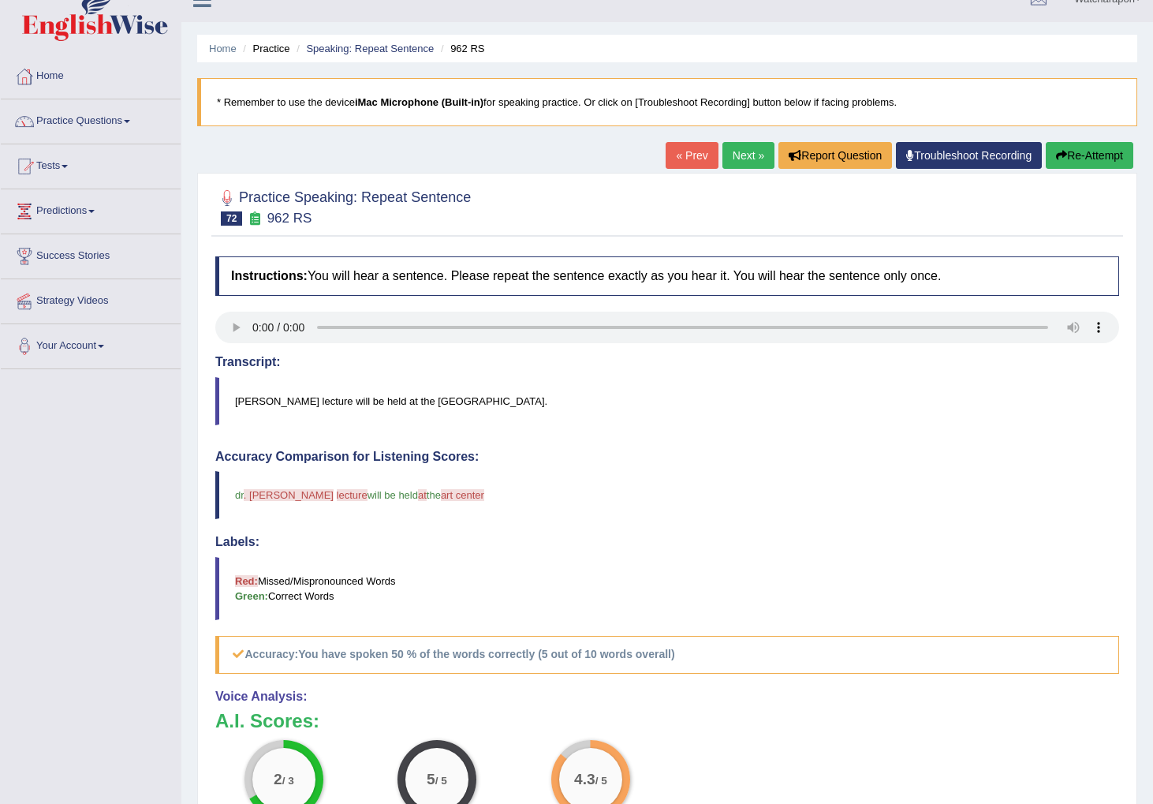
scroll to position [21, 0]
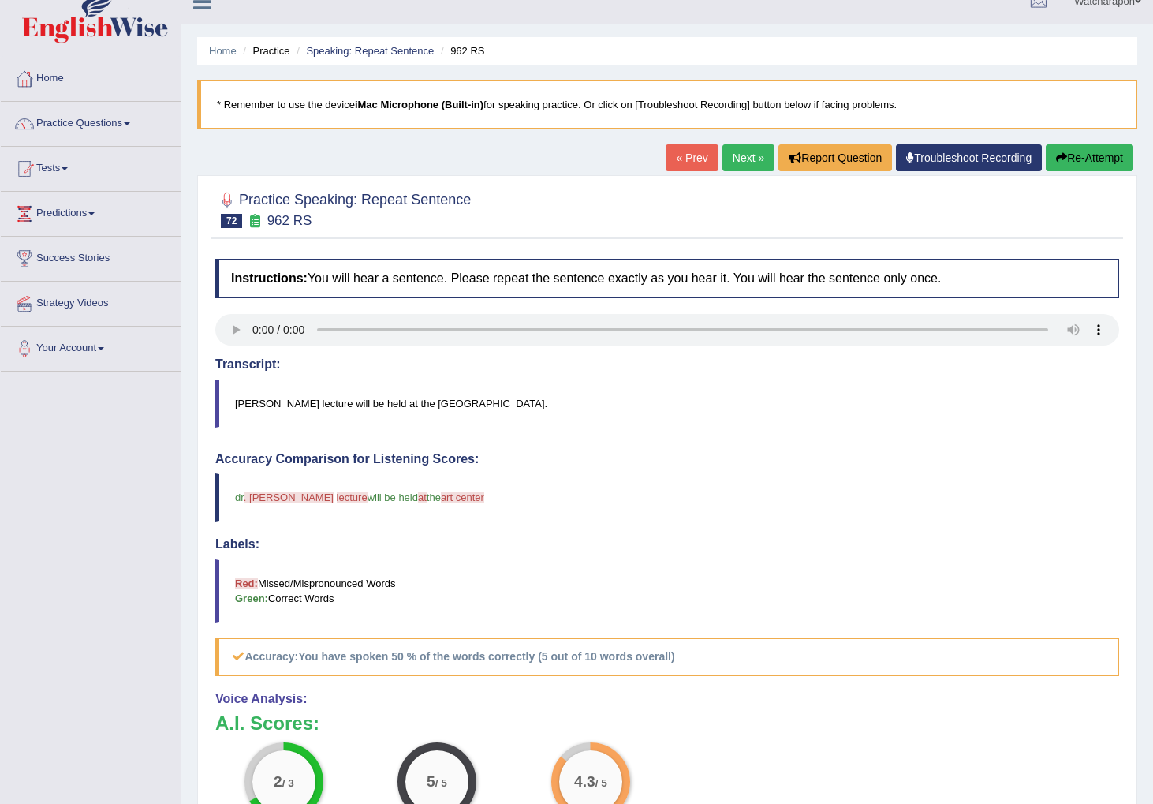
click at [731, 158] on link "Next »" at bounding box center [749, 157] width 52 height 27
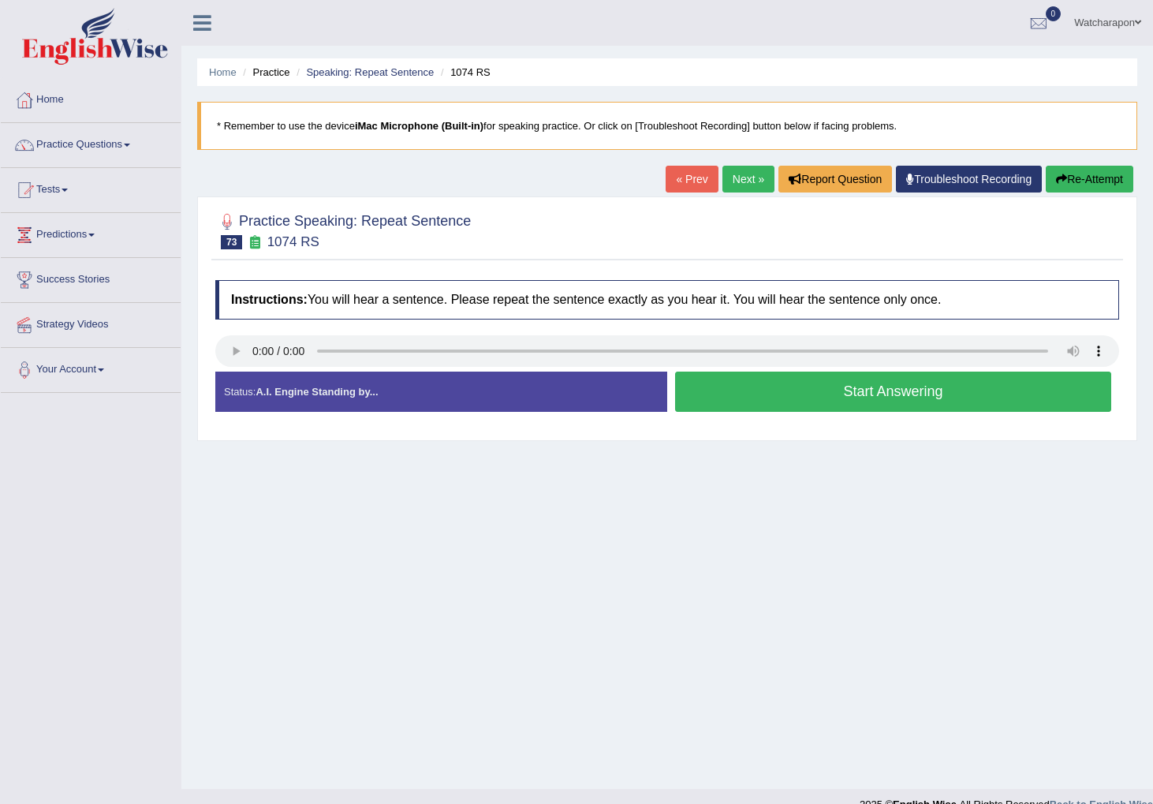
click at [871, 390] on button "Start Answering" at bounding box center [893, 392] width 436 height 40
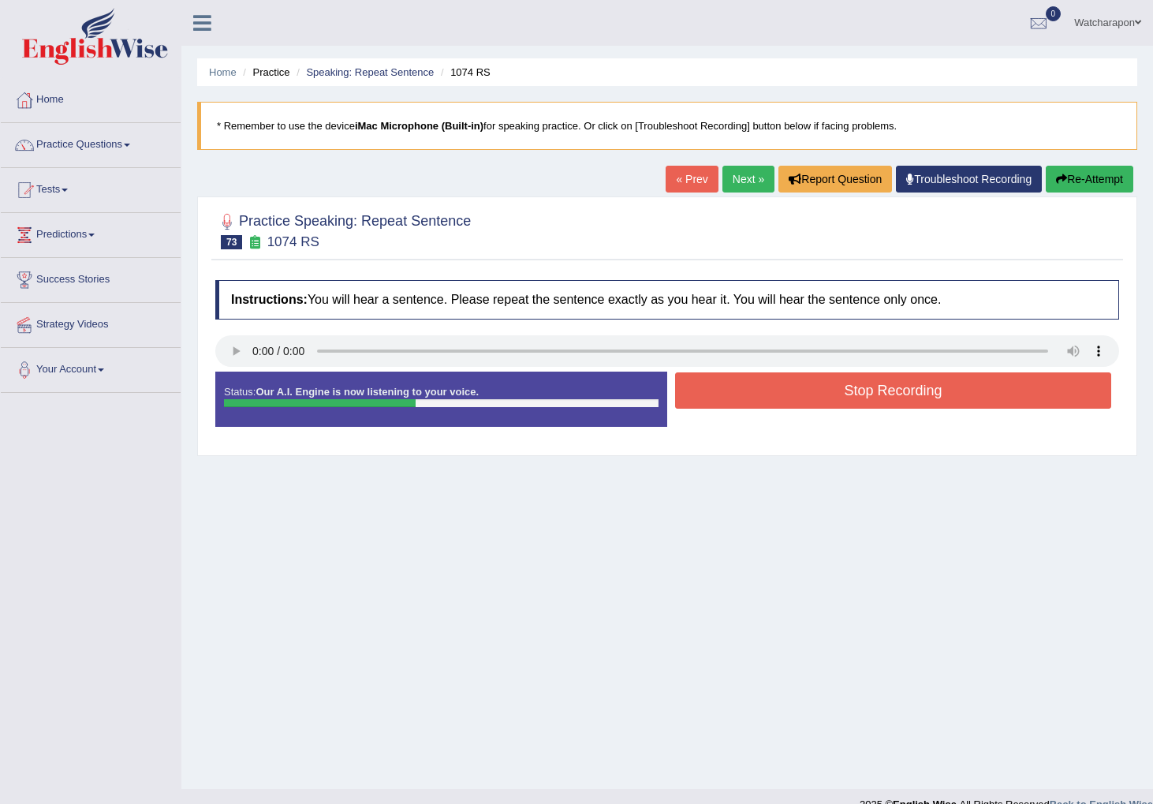
click at [757, 402] on button "Stop Recording" at bounding box center [893, 390] width 436 height 36
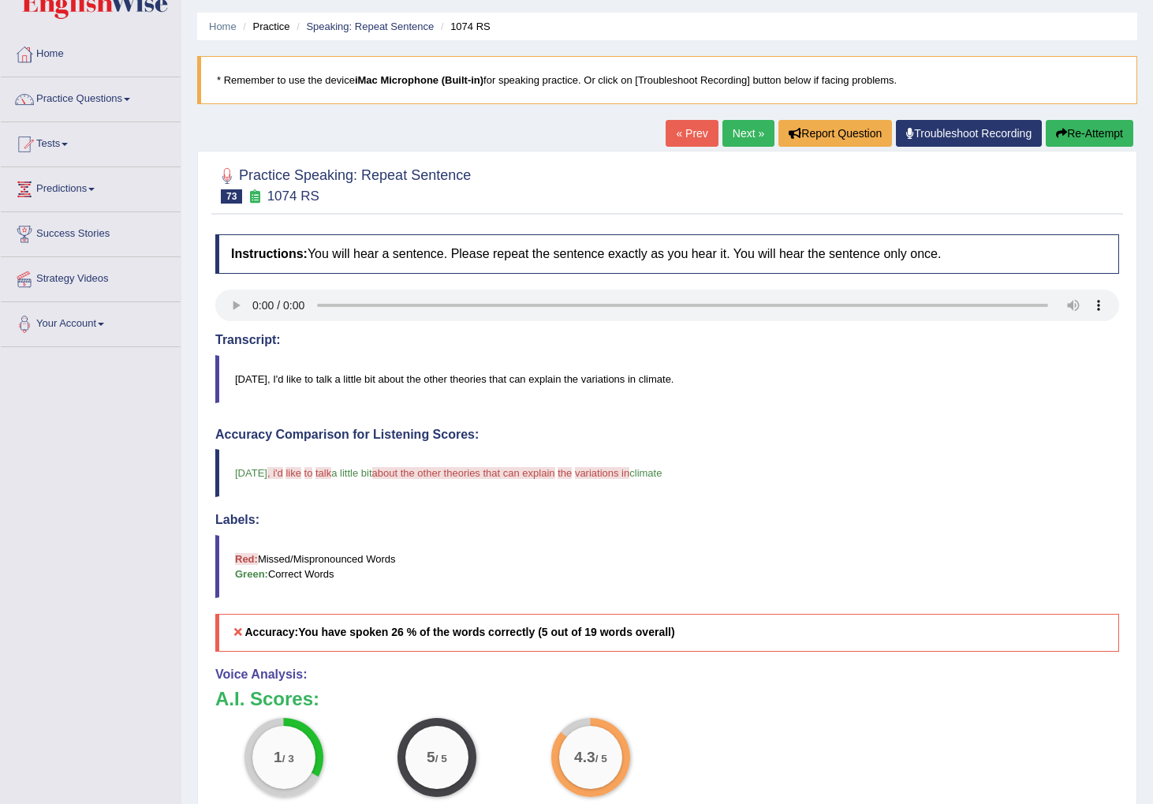
scroll to position [39, 0]
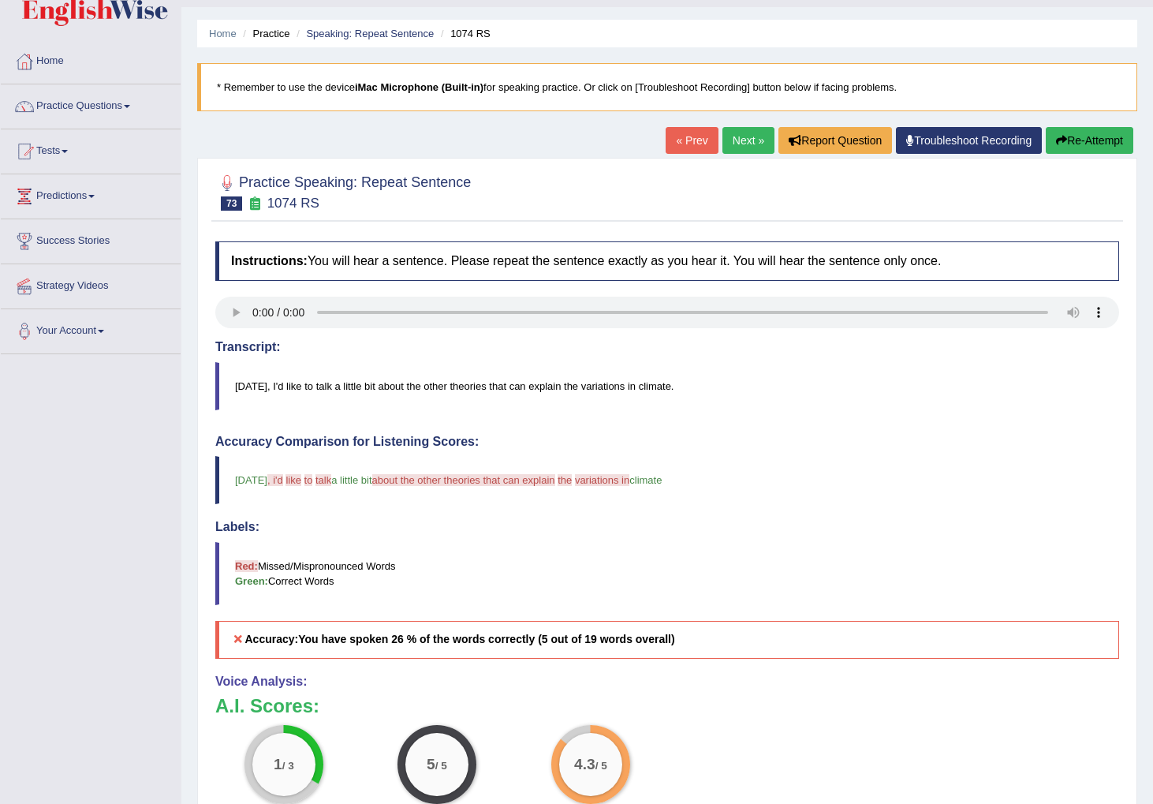
click at [727, 141] on link "Next »" at bounding box center [749, 140] width 52 height 27
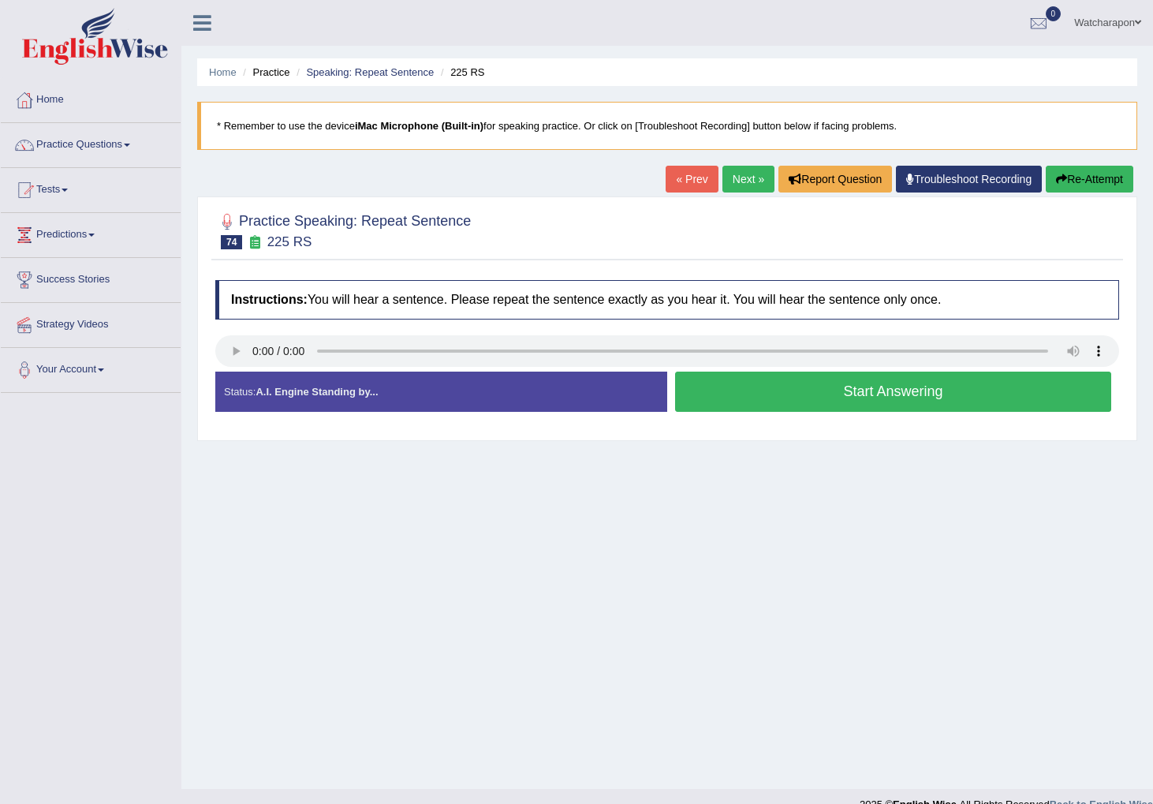
click at [755, 382] on button "Start Answering" at bounding box center [893, 392] width 436 height 40
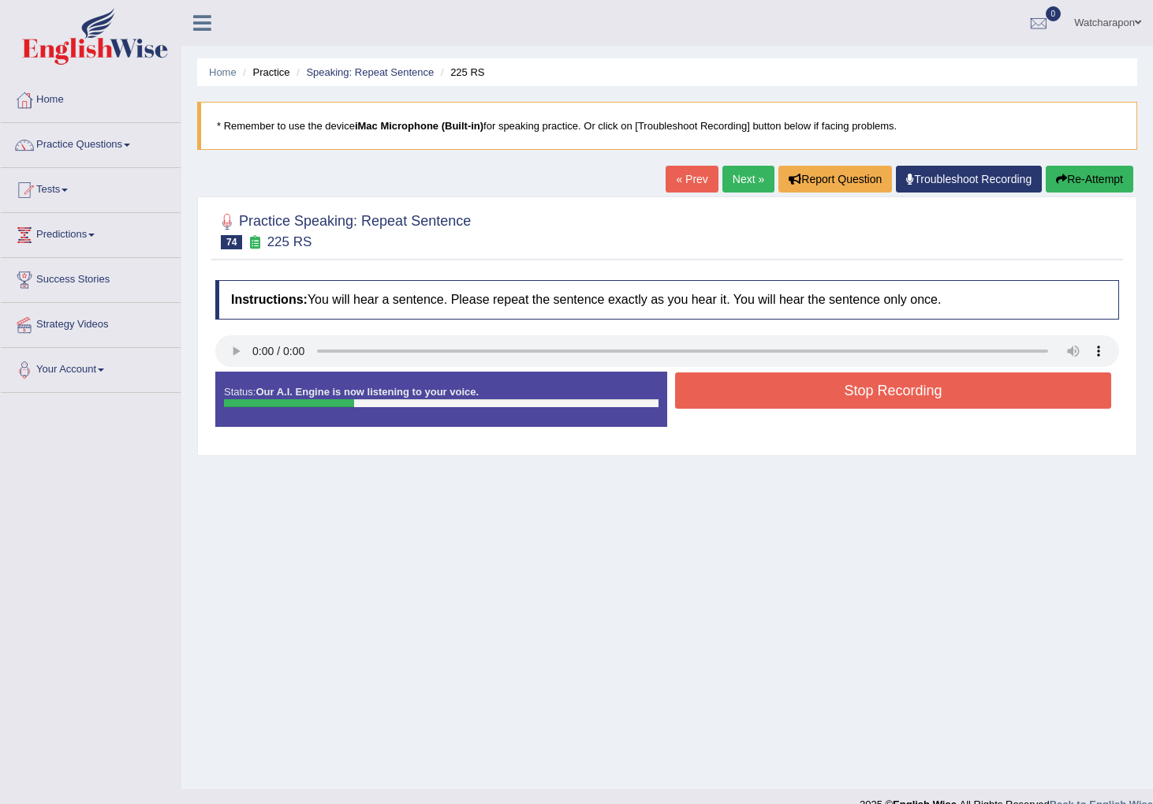
click at [755, 382] on button "Stop Recording" at bounding box center [893, 390] width 436 height 36
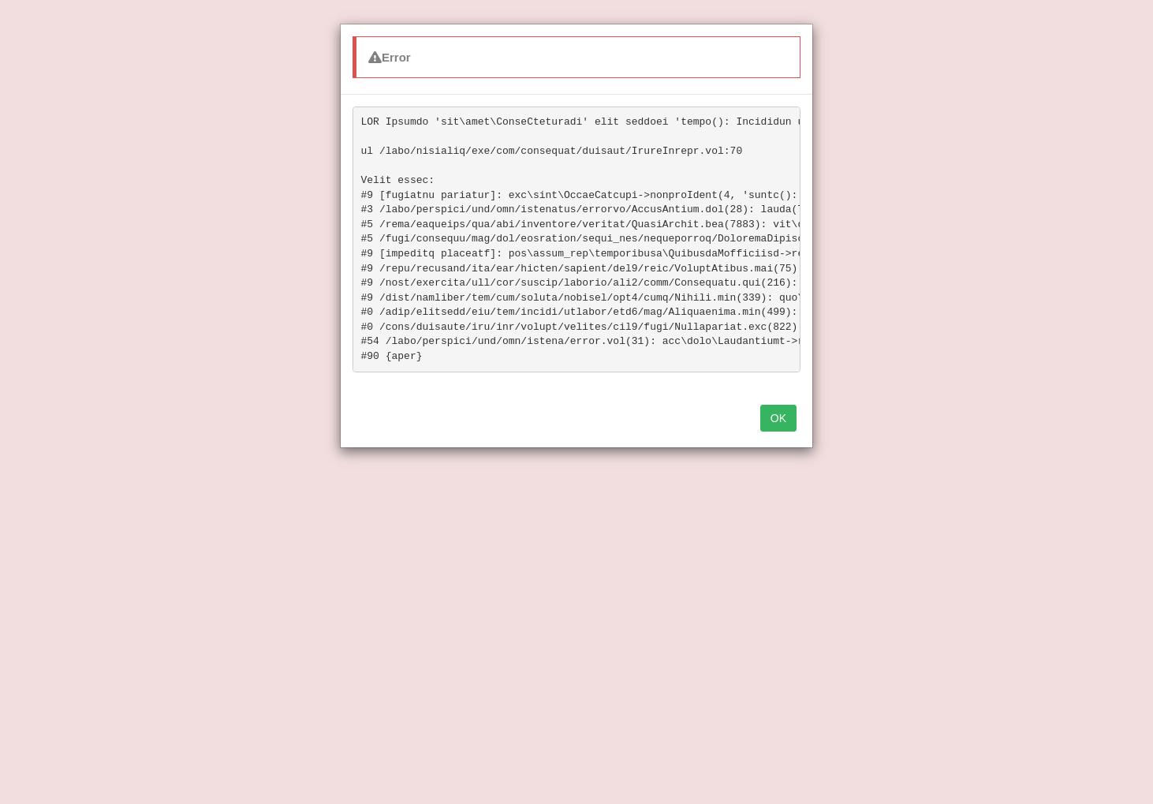
click at [783, 410] on button "OK" at bounding box center [778, 418] width 36 height 27
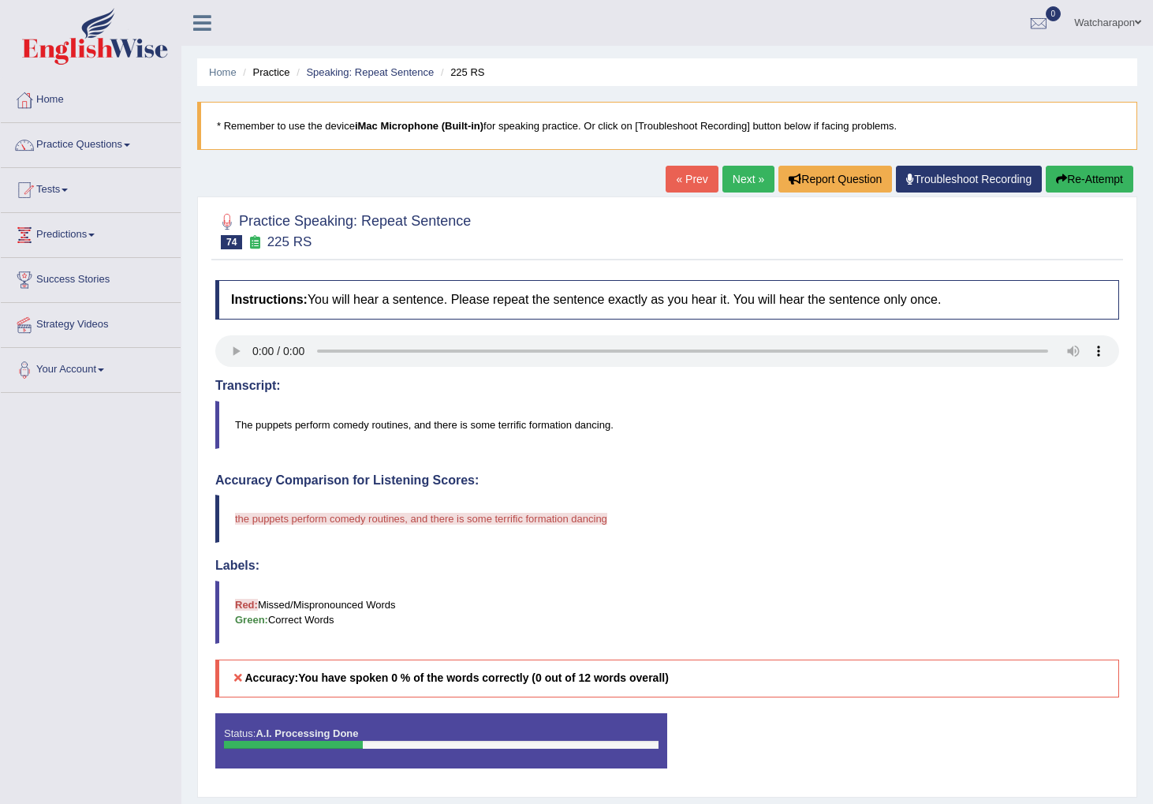
scroll to position [45, 0]
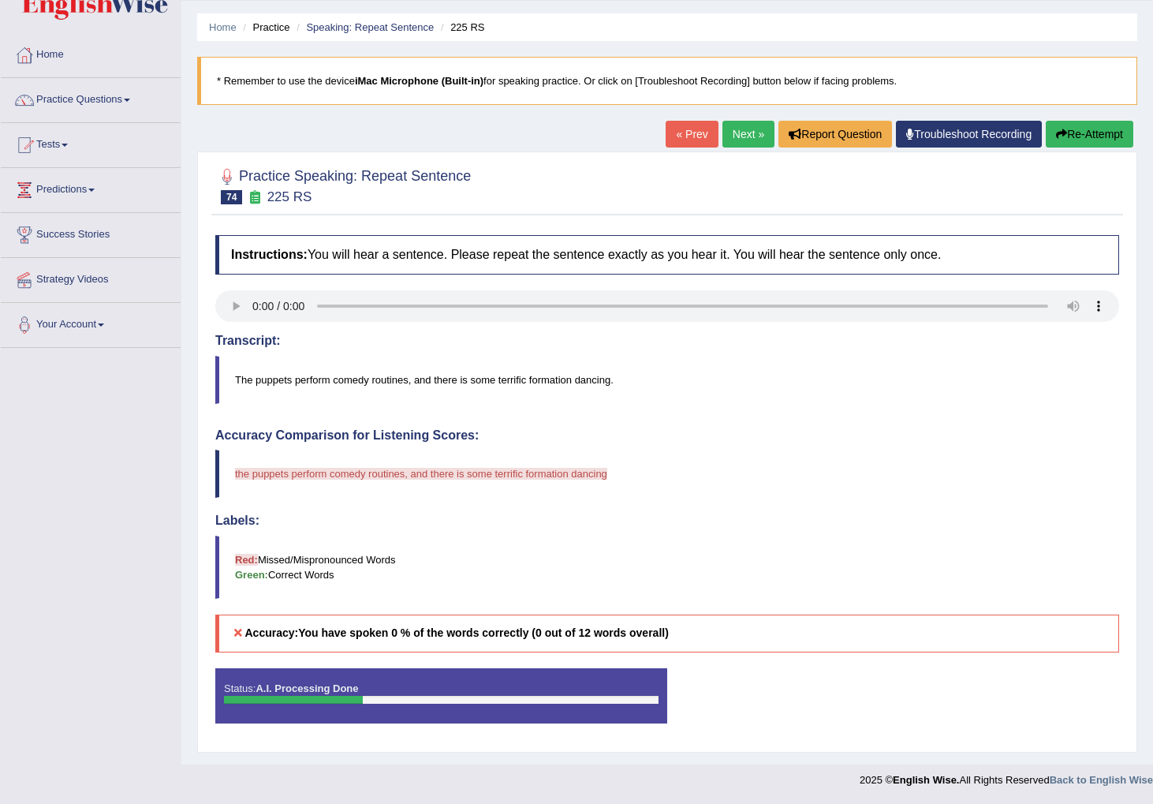
click at [745, 128] on link "Next »" at bounding box center [749, 134] width 52 height 27
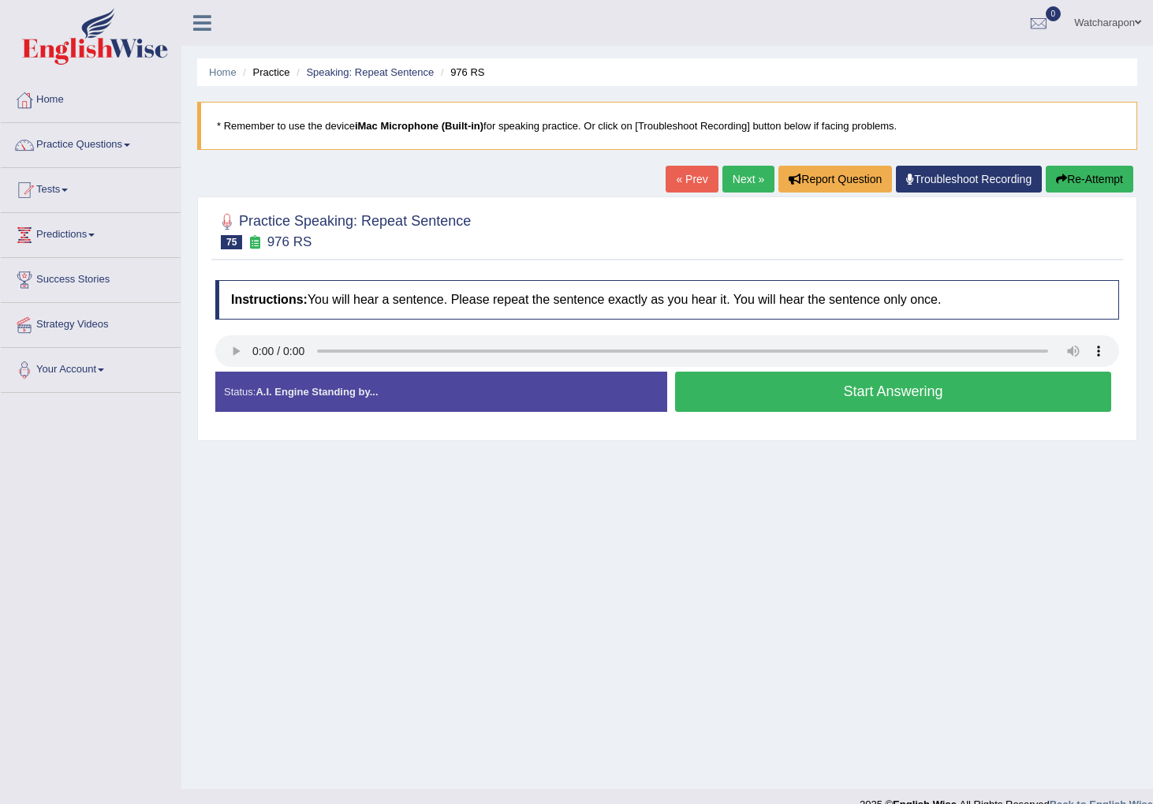
click at [704, 384] on button "Start Answering" at bounding box center [893, 392] width 436 height 40
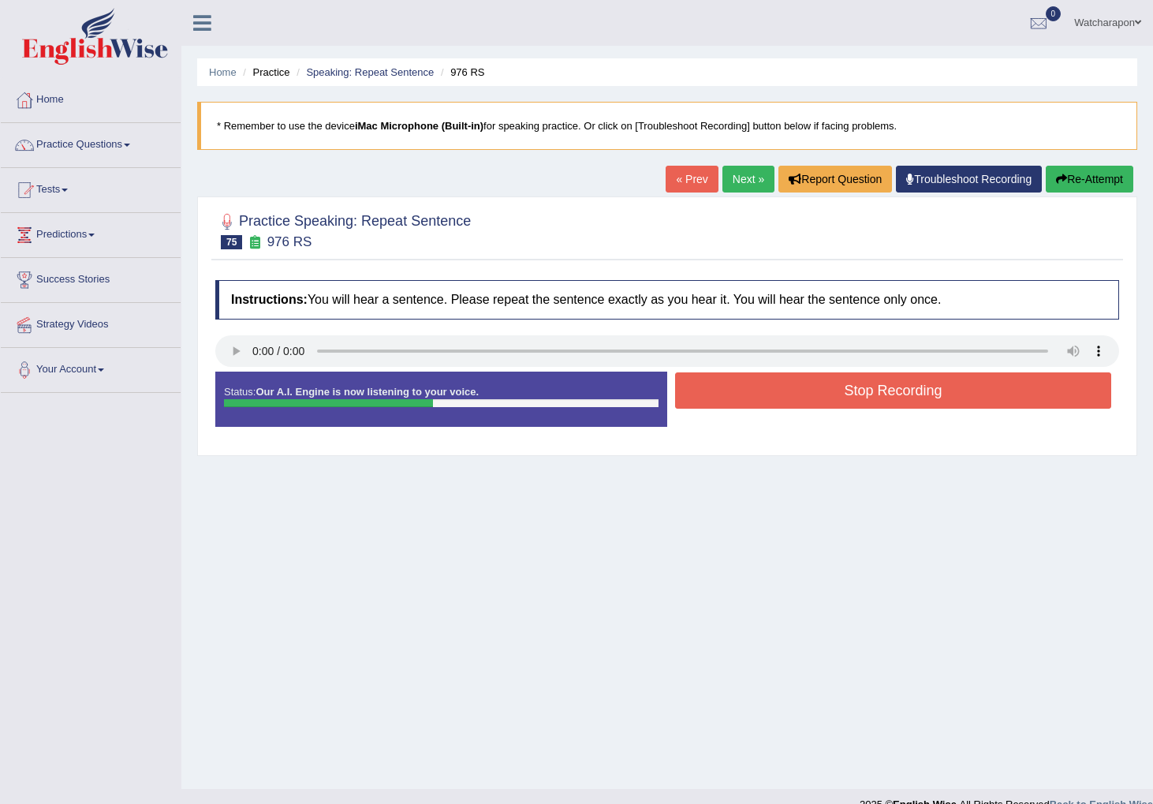
click at [712, 407] on button "Stop Recording" at bounding box center [893, 390] width 436 height 36
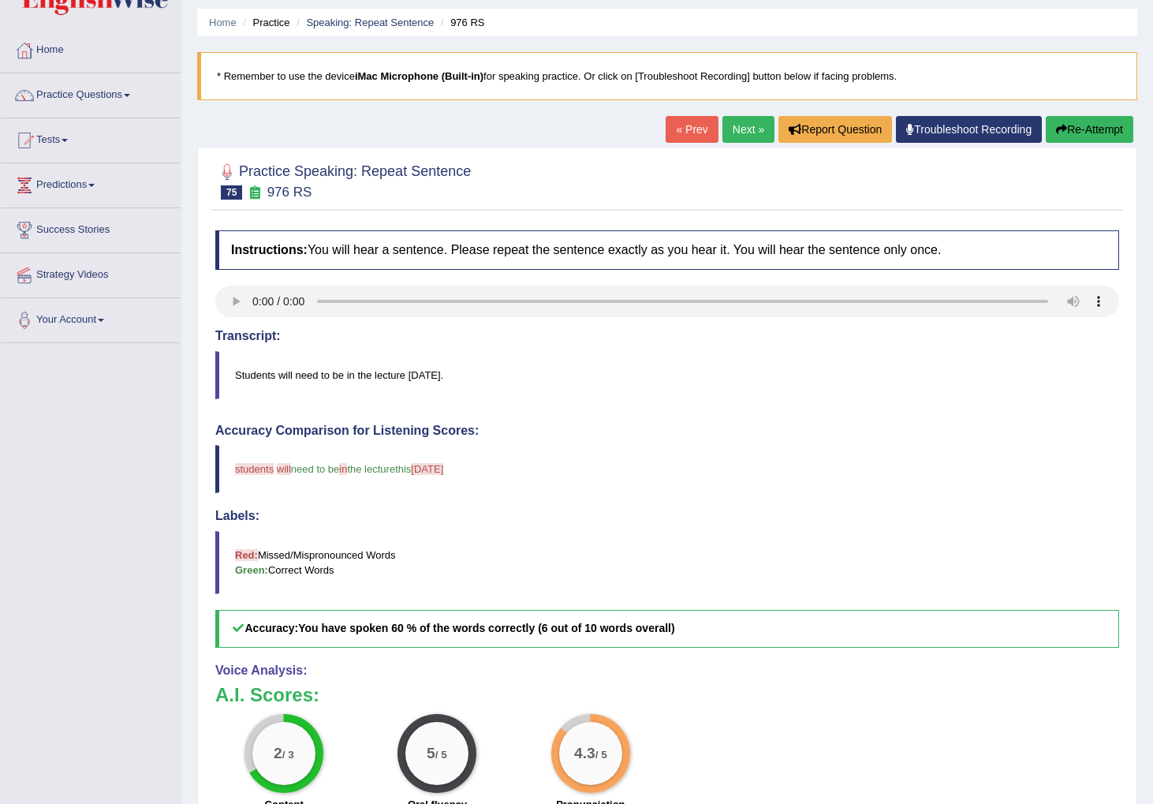
scroll to position [49, 0]
click at [732, 126] on link "Next »" at bounding box center [749, 130] width 52 height 27
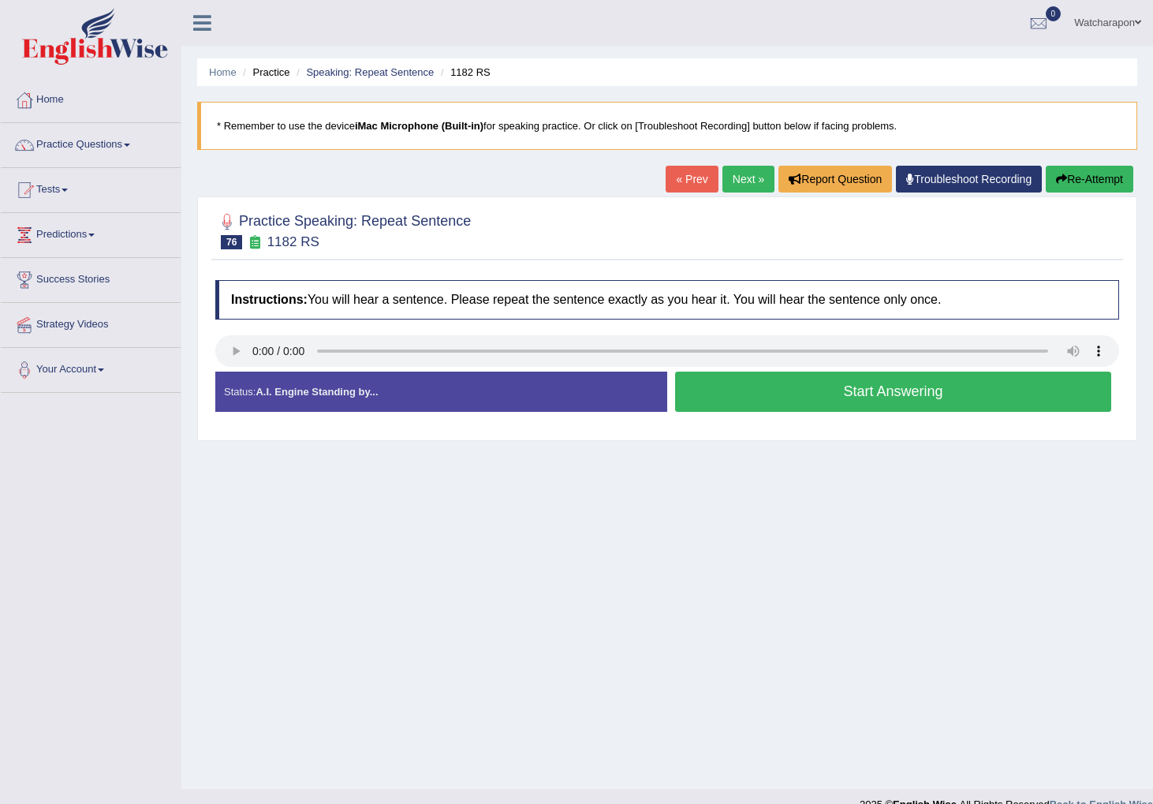
click at [910, 387] on button "Start Answering" at bounding box center [893, 392] width 436 height 40
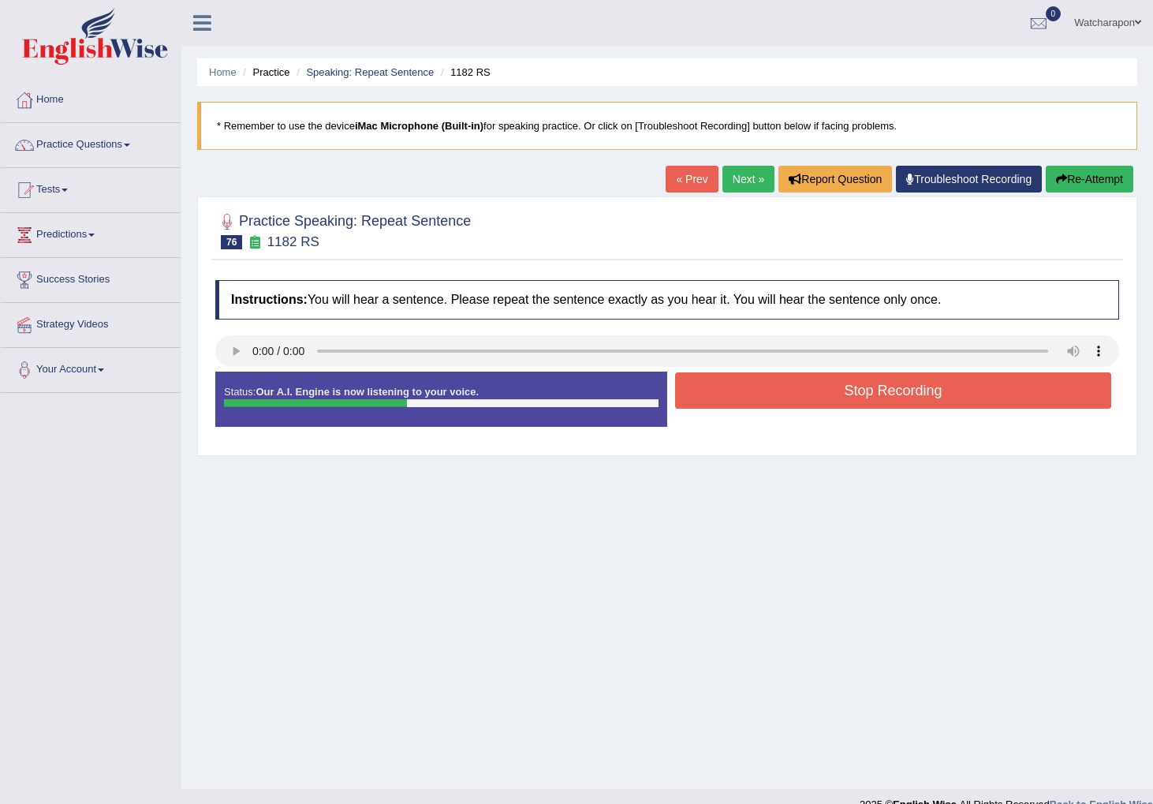
click at [910, 387] on button "Stop Recording" at bounding box center [893, 390] width 436 height 36
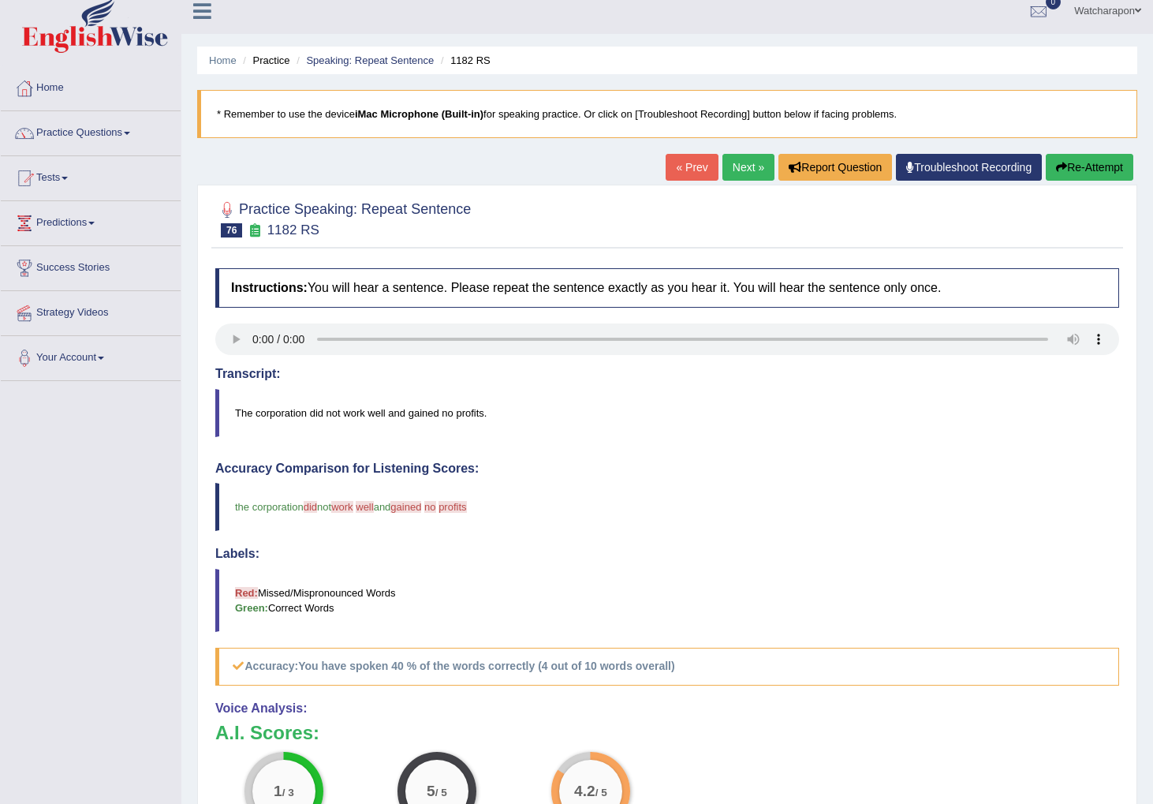
scroll to position [5, 0]
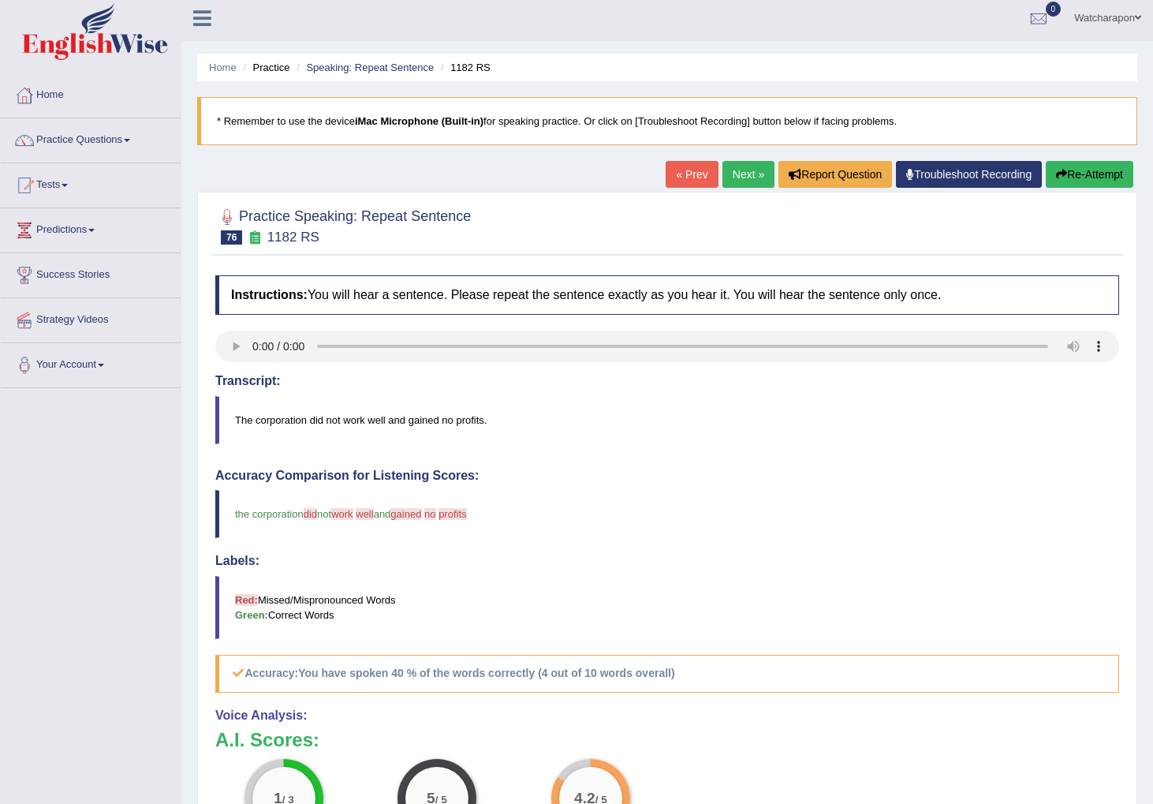
click at [727, 181] on link "Next »" at bounding box center [749, 174] width 52 height 27
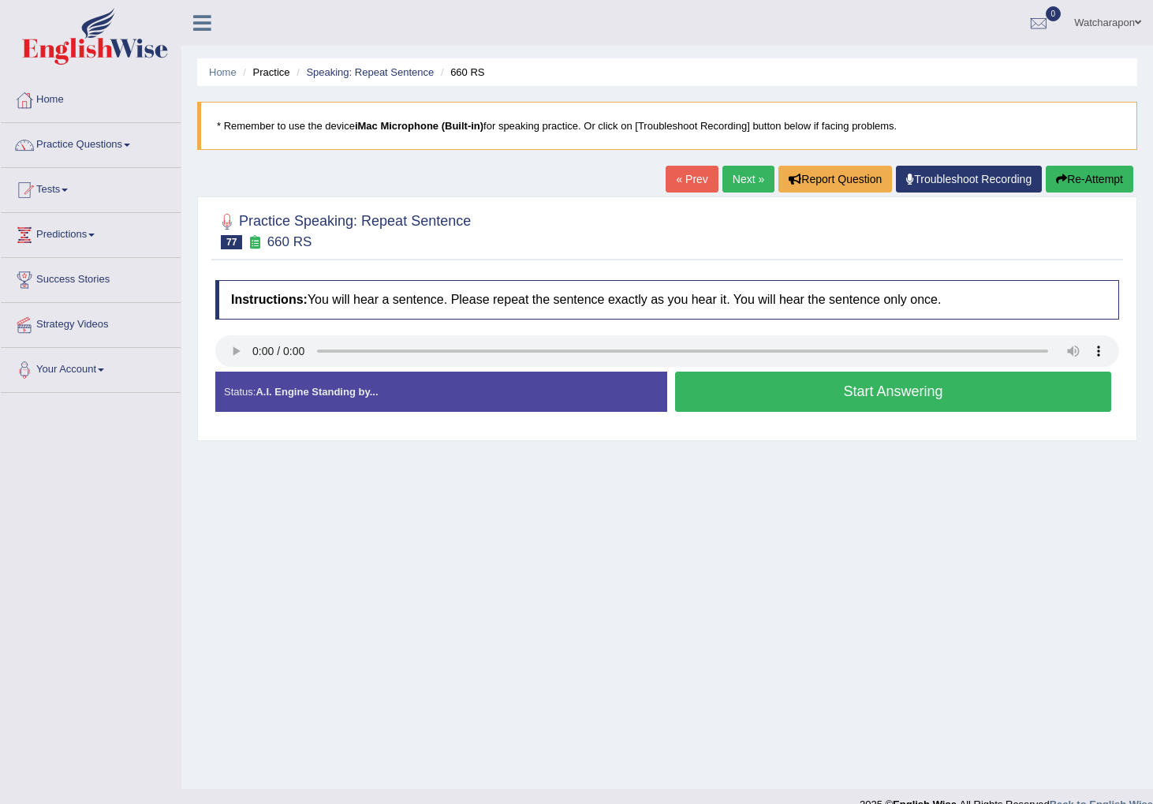
click at [711, 383] on button "Start Answering" at bounding box center [893, 392] width 436 height 40
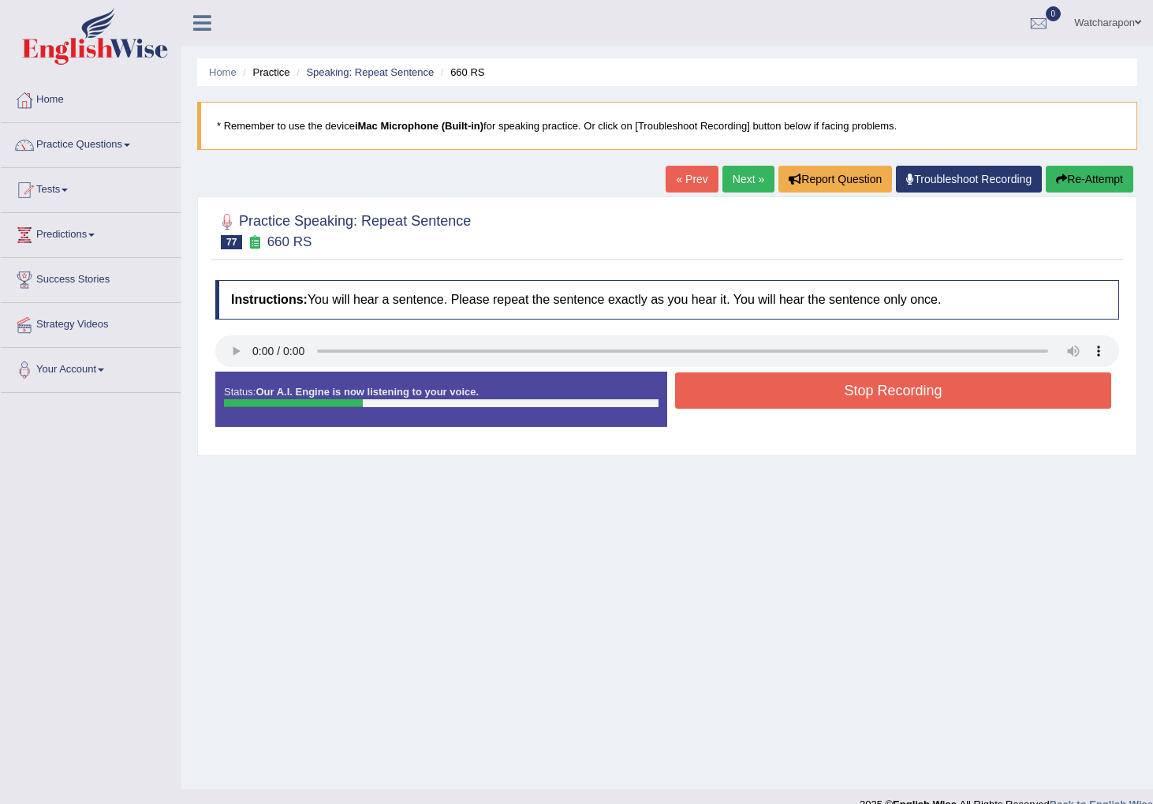
click at [715, 379] on button "Stop Recording" at bounding box center [893, 390] width 436 height 36
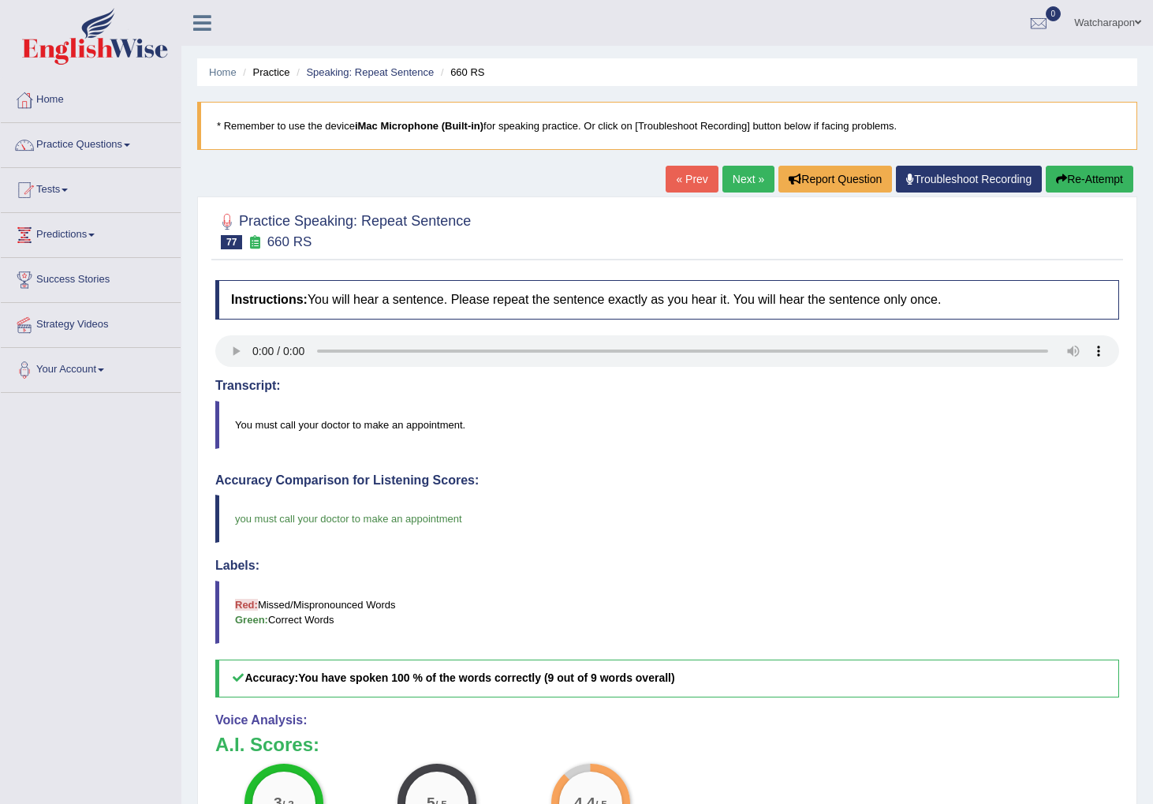
click at [745, 178] on link "Next »" at bounding box center [749, 179] width 52 height 27
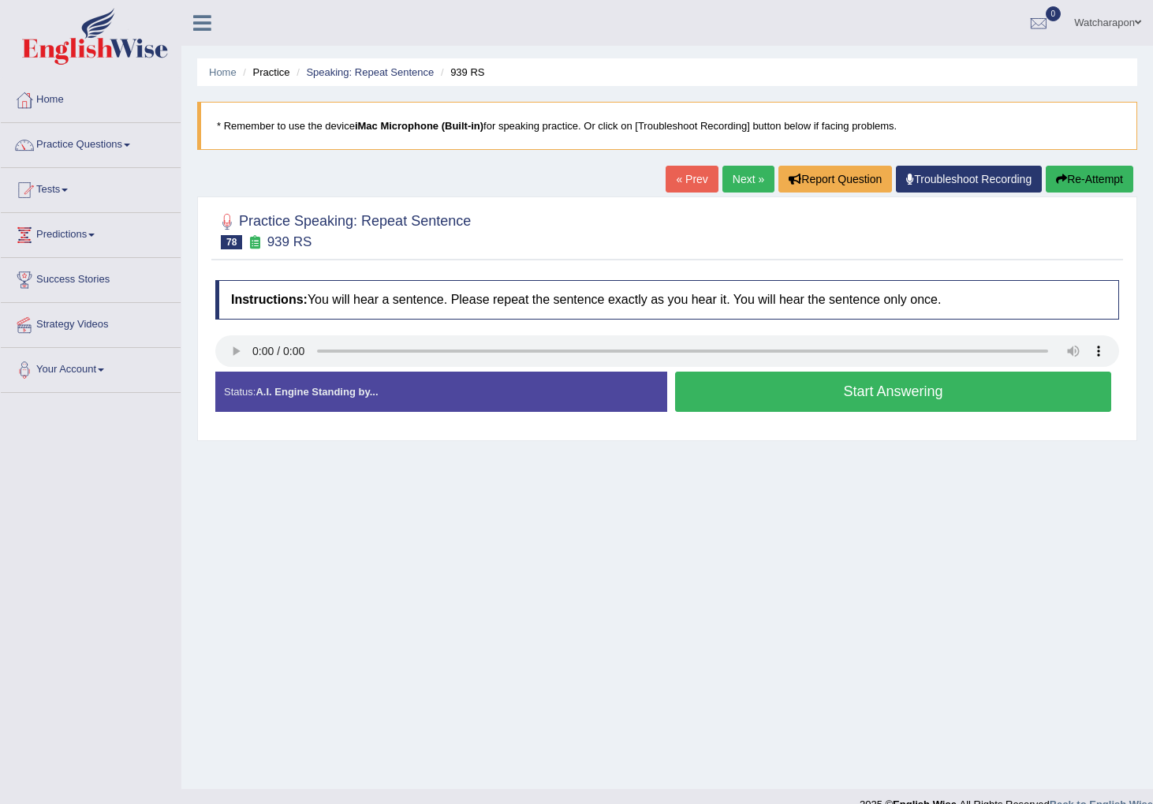
click at [715, 403] on button "Start Answering" at bounding box center [893, 392] width 436 height 40
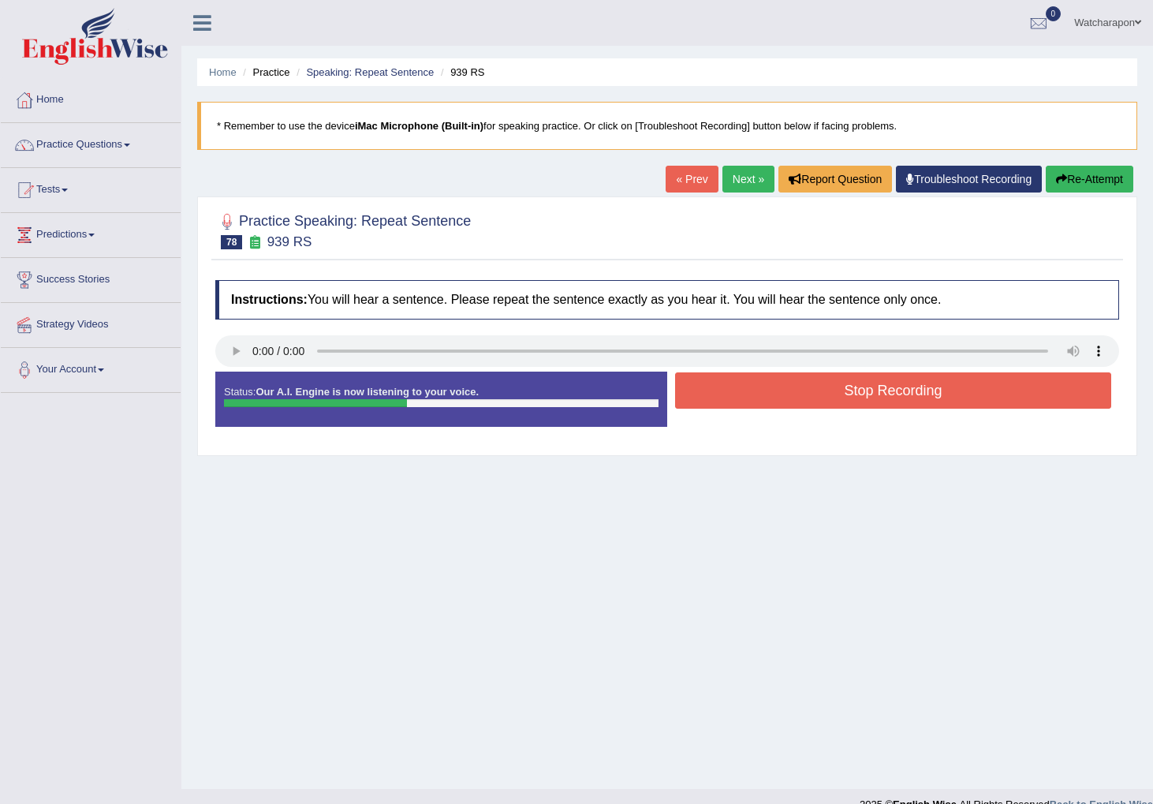
click at [795, 383] on button "Stop Recording" at bounding box center [893, 390] width 436 height 36
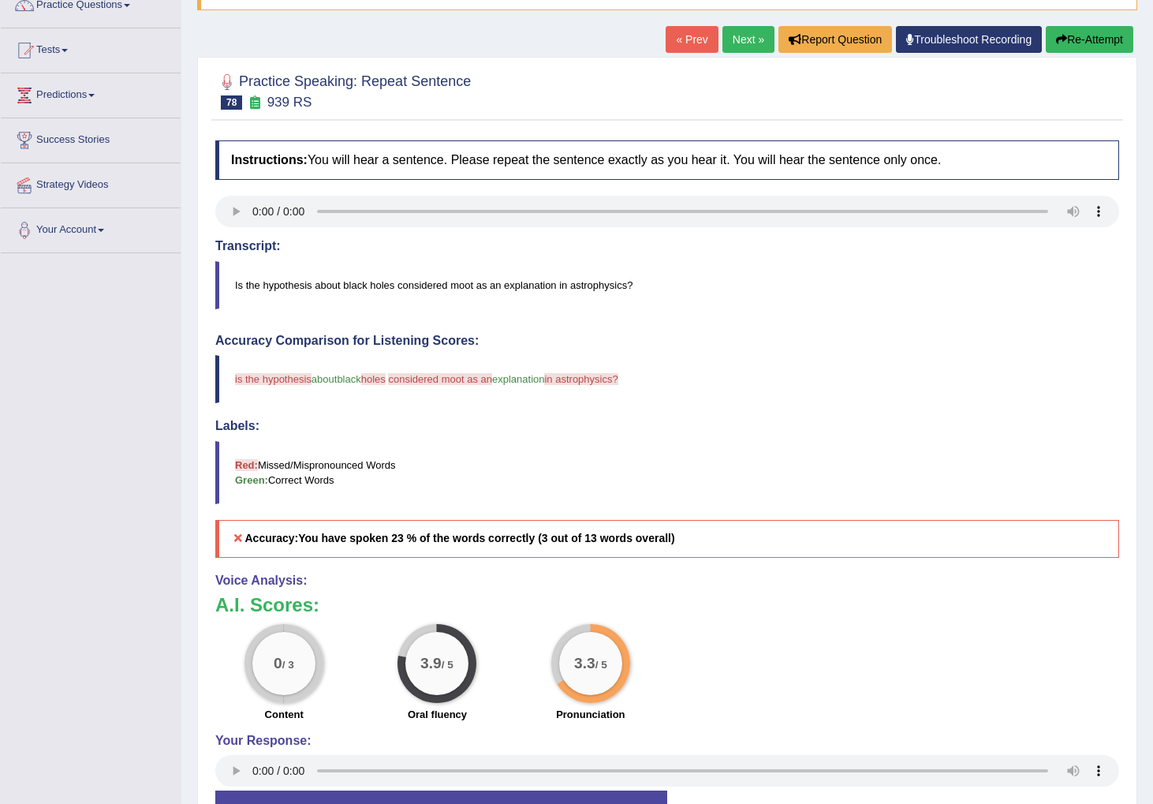
scroll to position [138, 0]
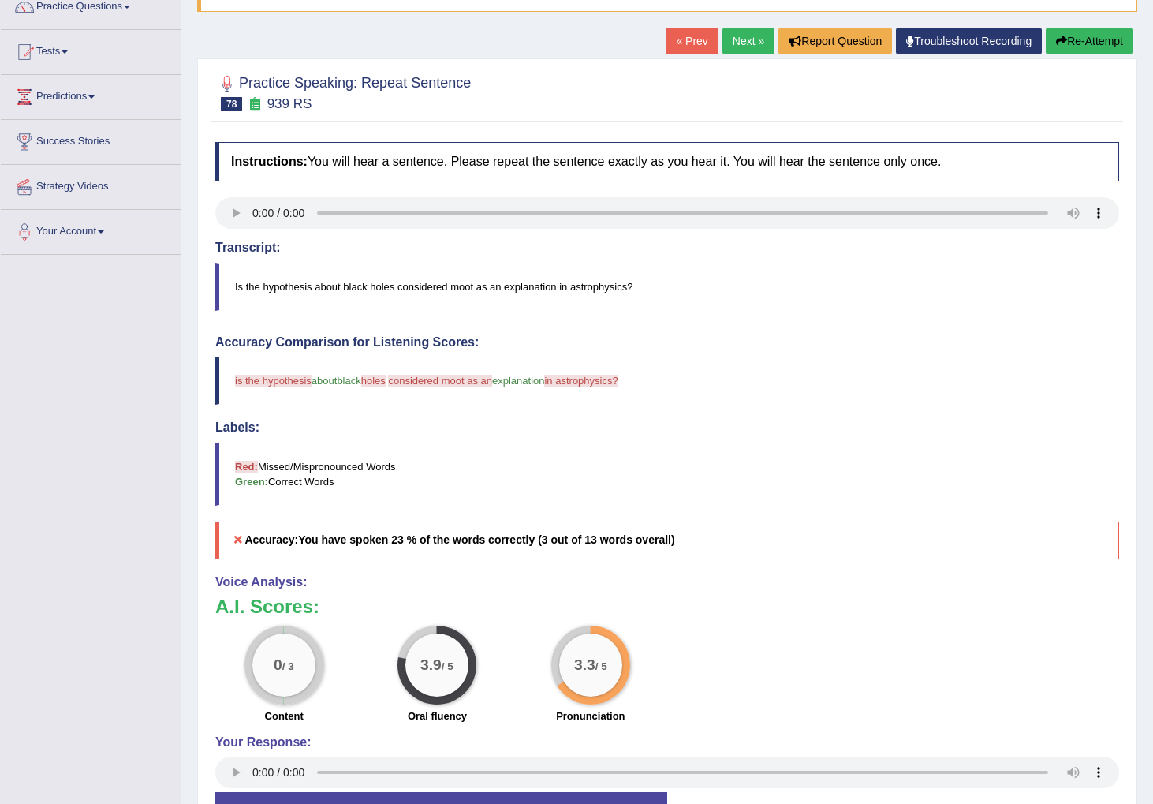
click at [738, 41] on link "Next »" at bounding box center [749, 41] width 52 height 27
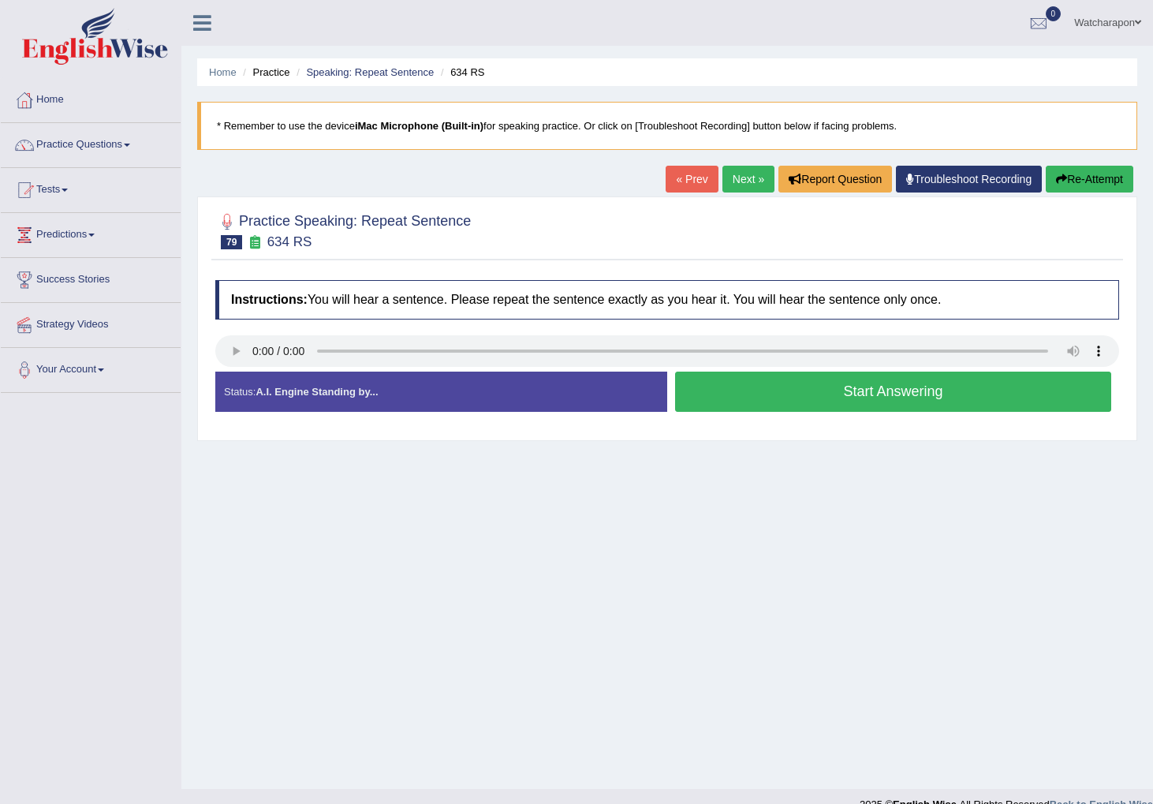
click at [940, 395] on button "Start Answering" at bounding box center [893, 392] width 436 height 40
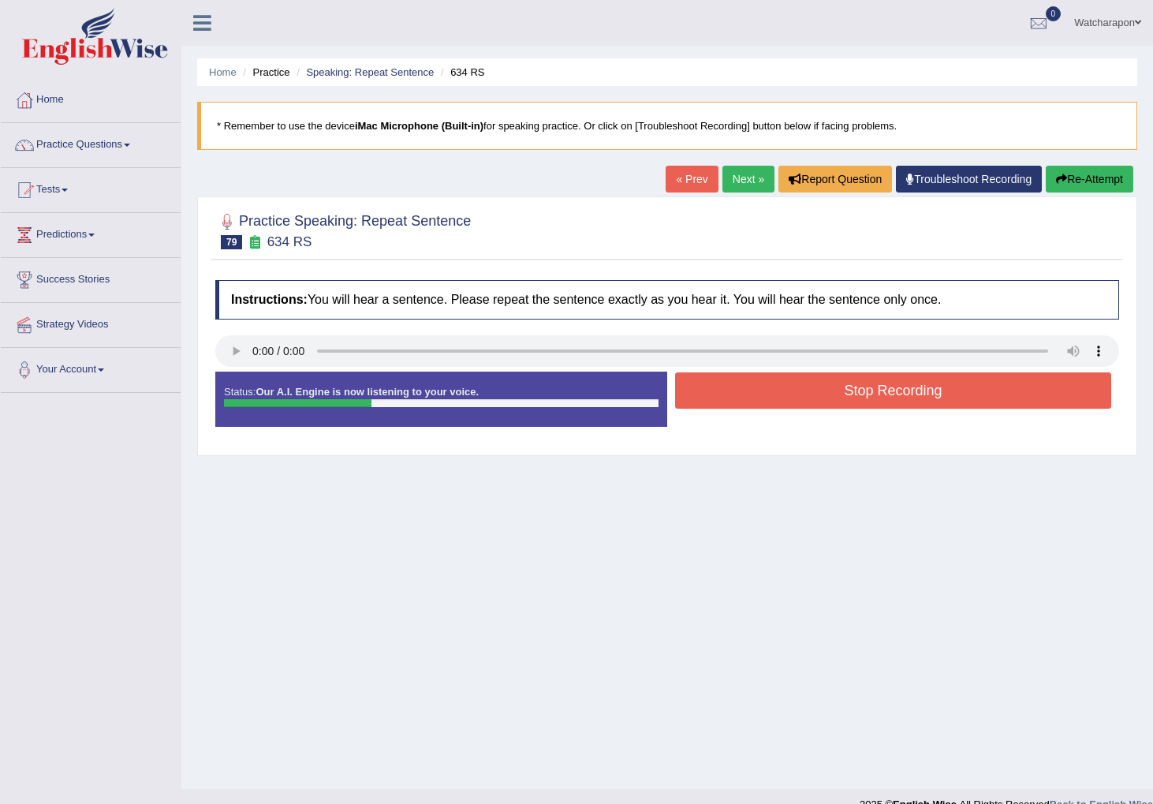
click at [938, 398] on button "Stop Recording" at bounding box center [893, 390] width 436 height 36
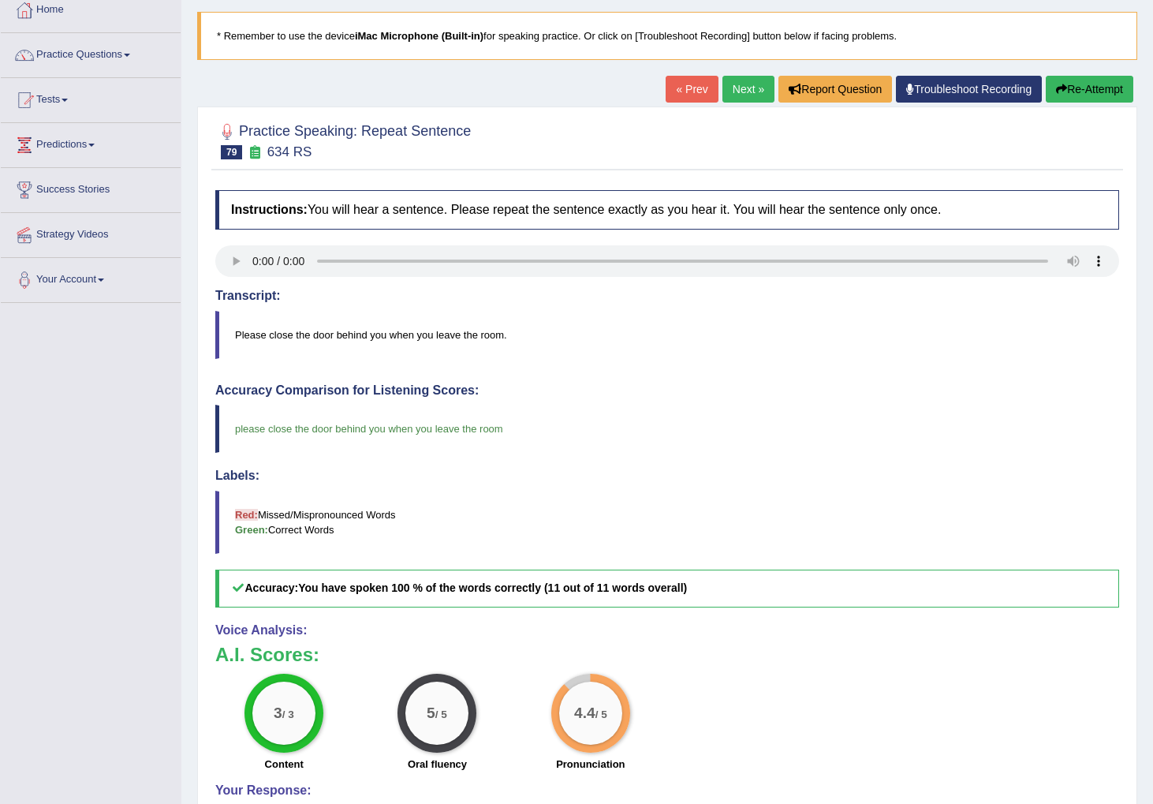
scroll to position [81, 0]
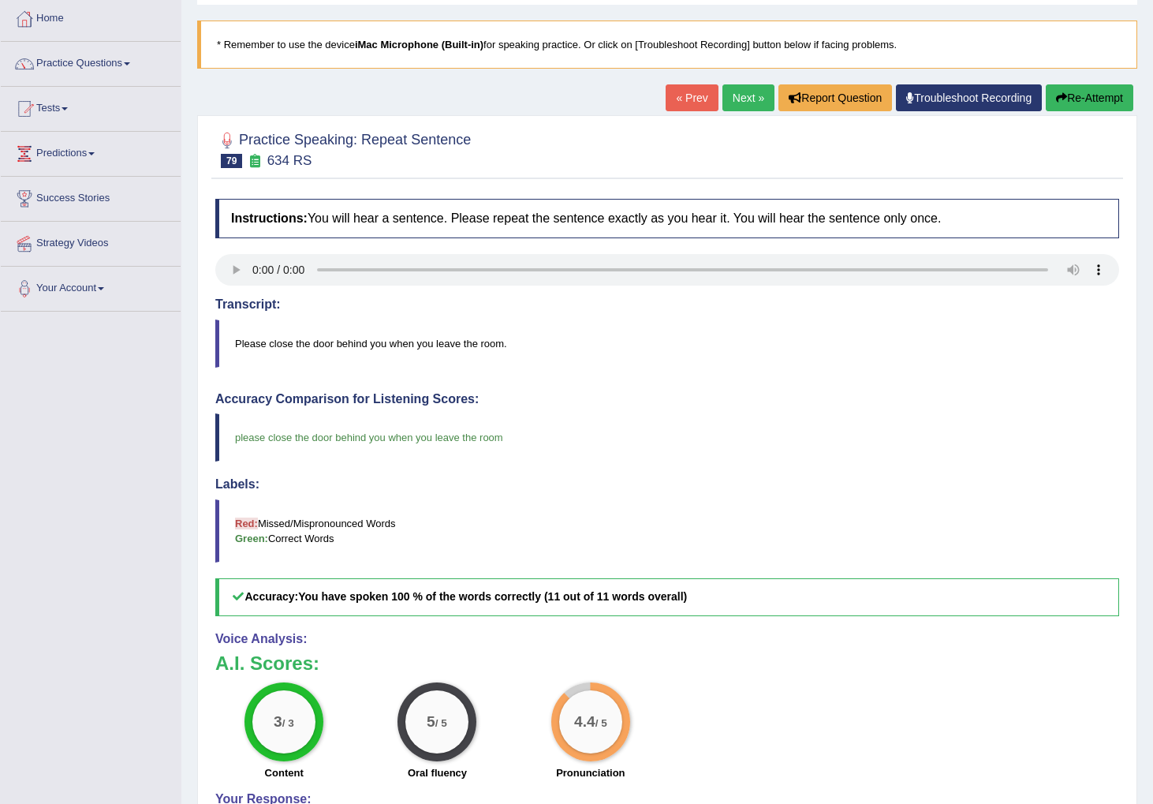
click at [734, 92] on link "Next »" at bounding box center [749, 97] width 52 height 27
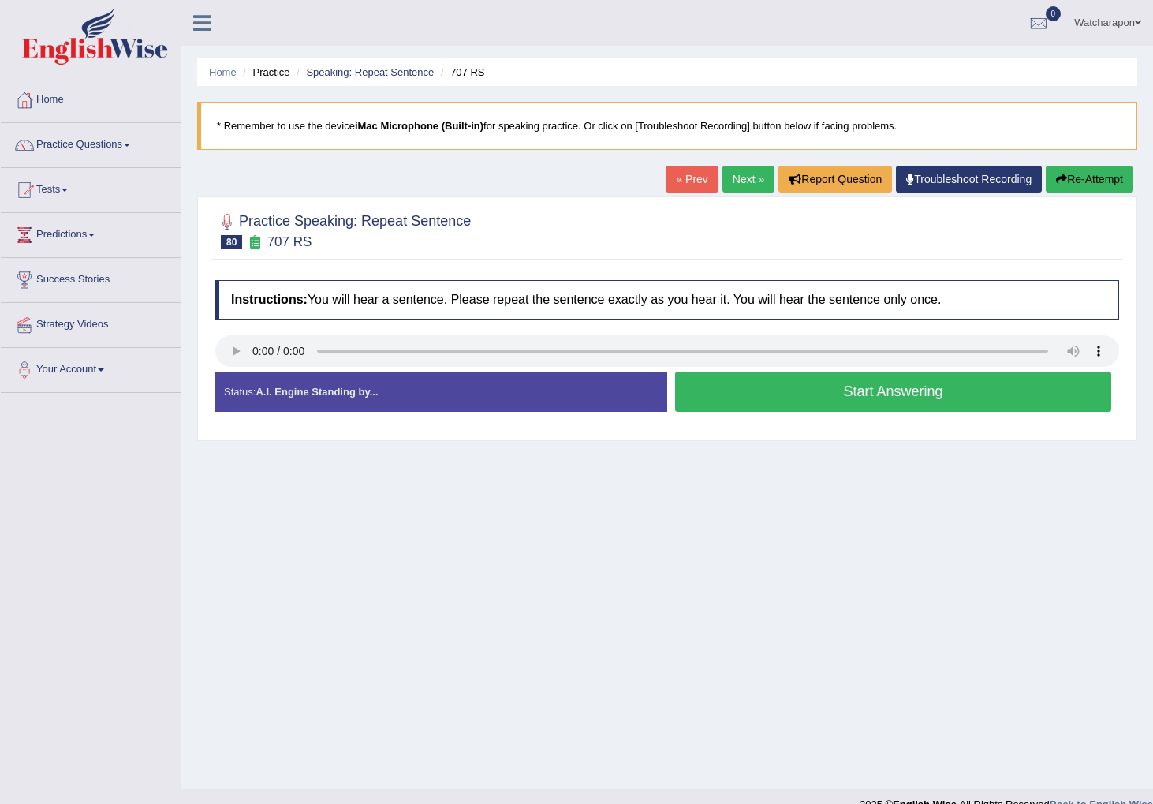
click at [739, 394] on button "Start Answering" at bounding box center [893, 392] width 436 height 40
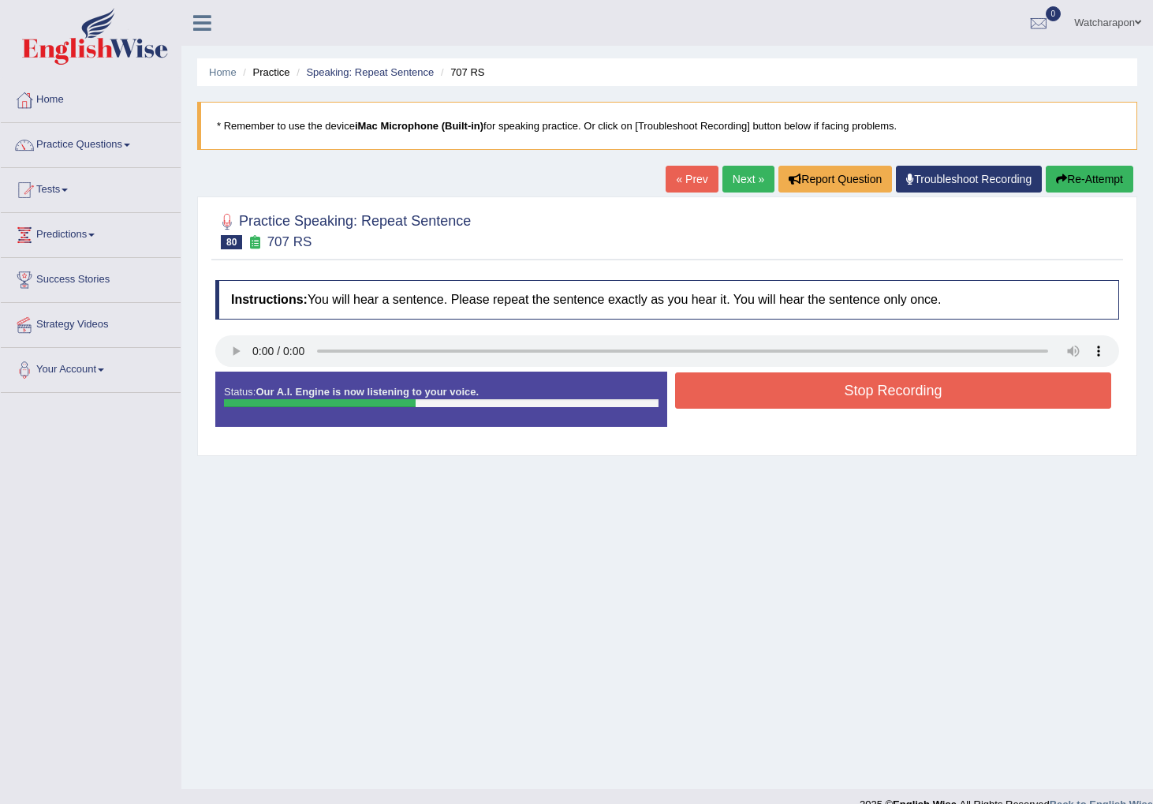
click at [739, 394] on button "Stop Recording" at bounding box center [893, 390] width 436 height 36
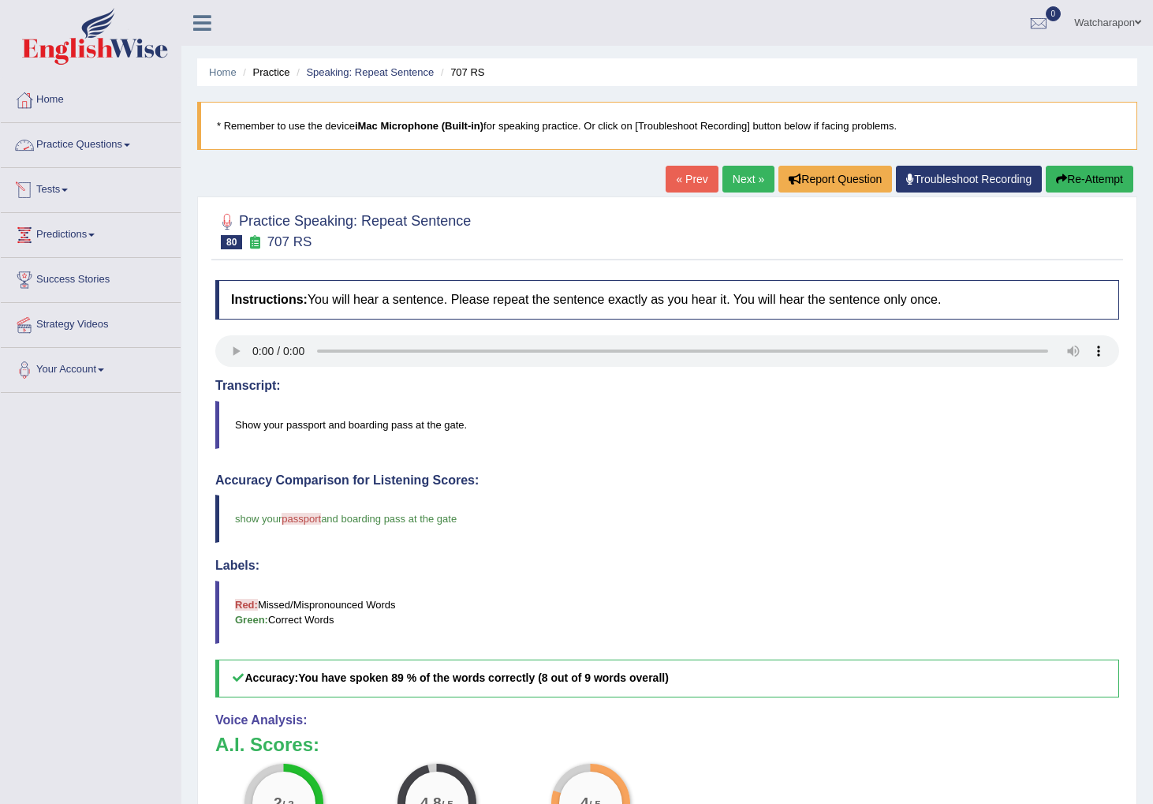
click at [84, 144] on link "Practice Questions" at bounding box center [91, 142] width 180 height 39
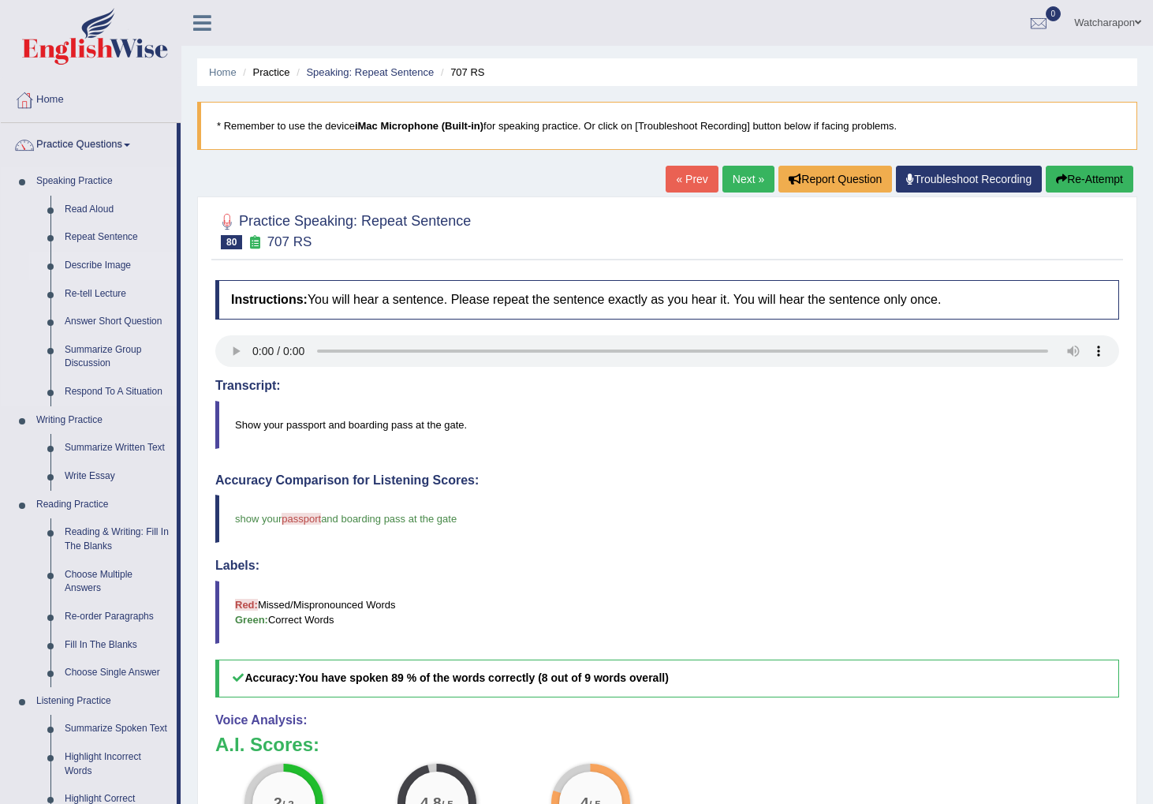
click at [80, 262] on link "Describe Image" at bounding box center [117, 266] width 119 height 28
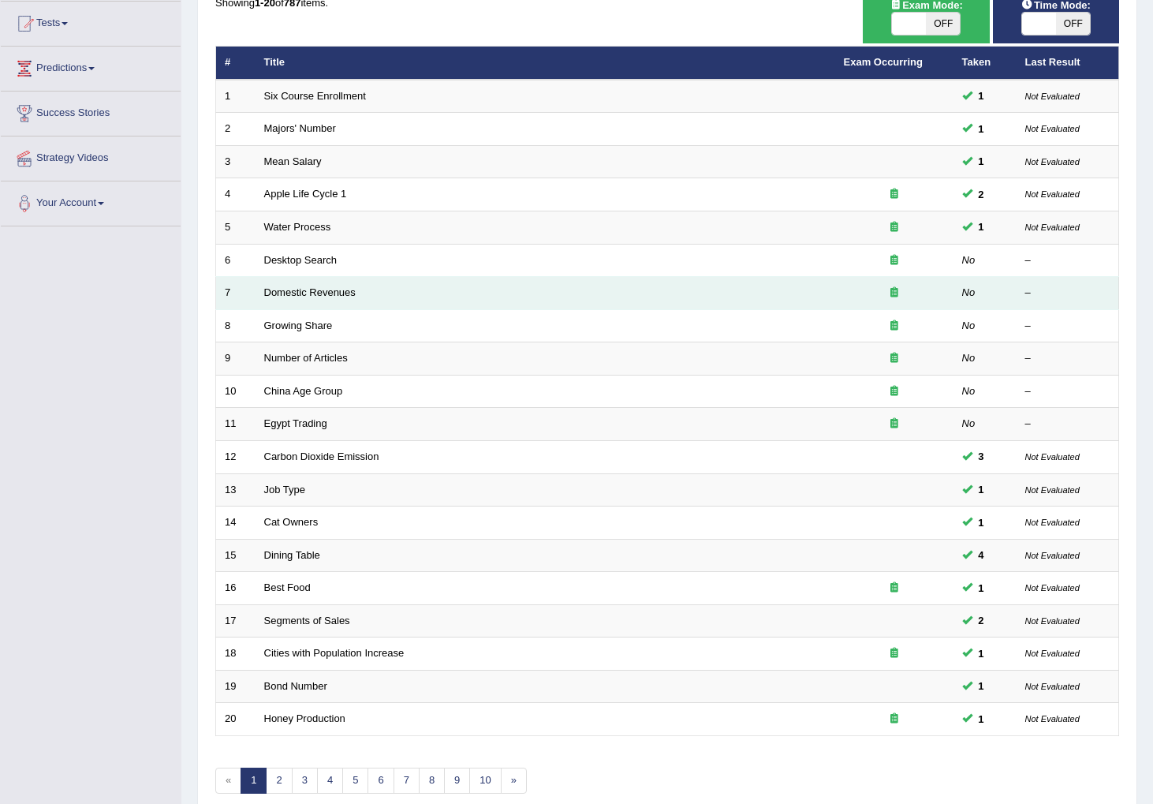
scroll to position [241, 0]
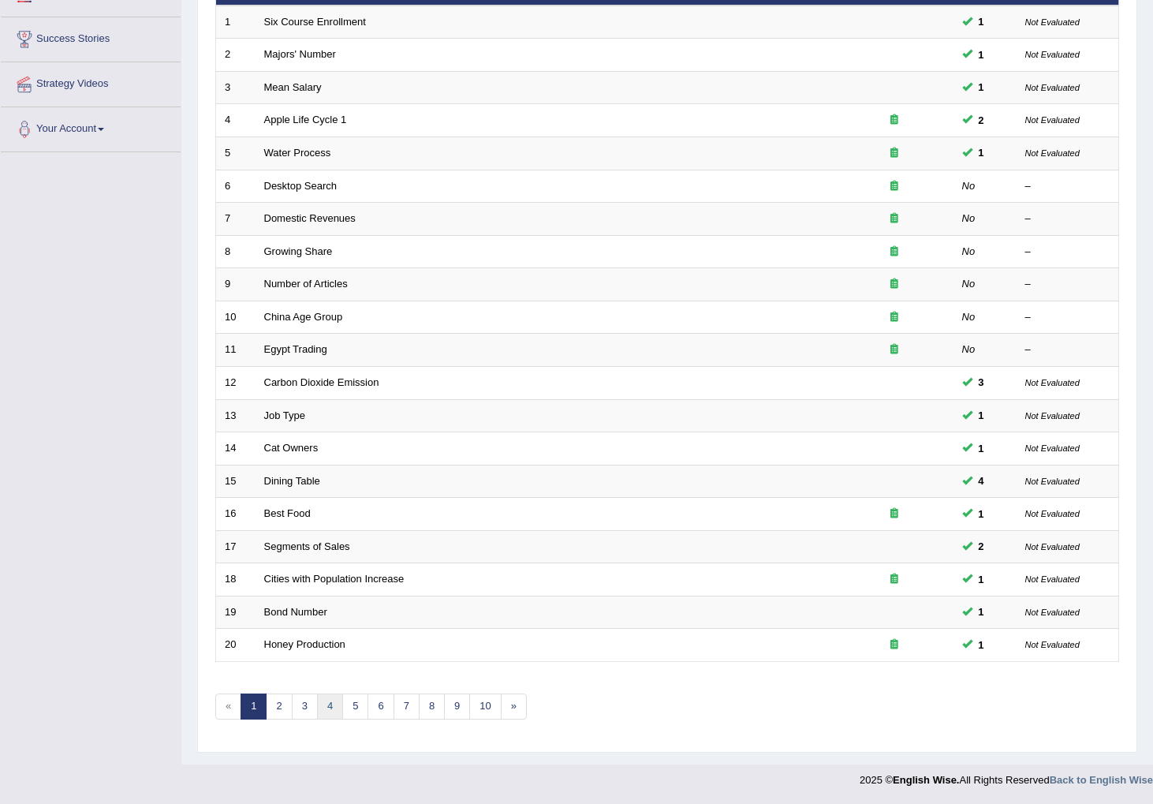
click at [325, 708] on link "4" at bounding box center [330, 706] width 26 height 26
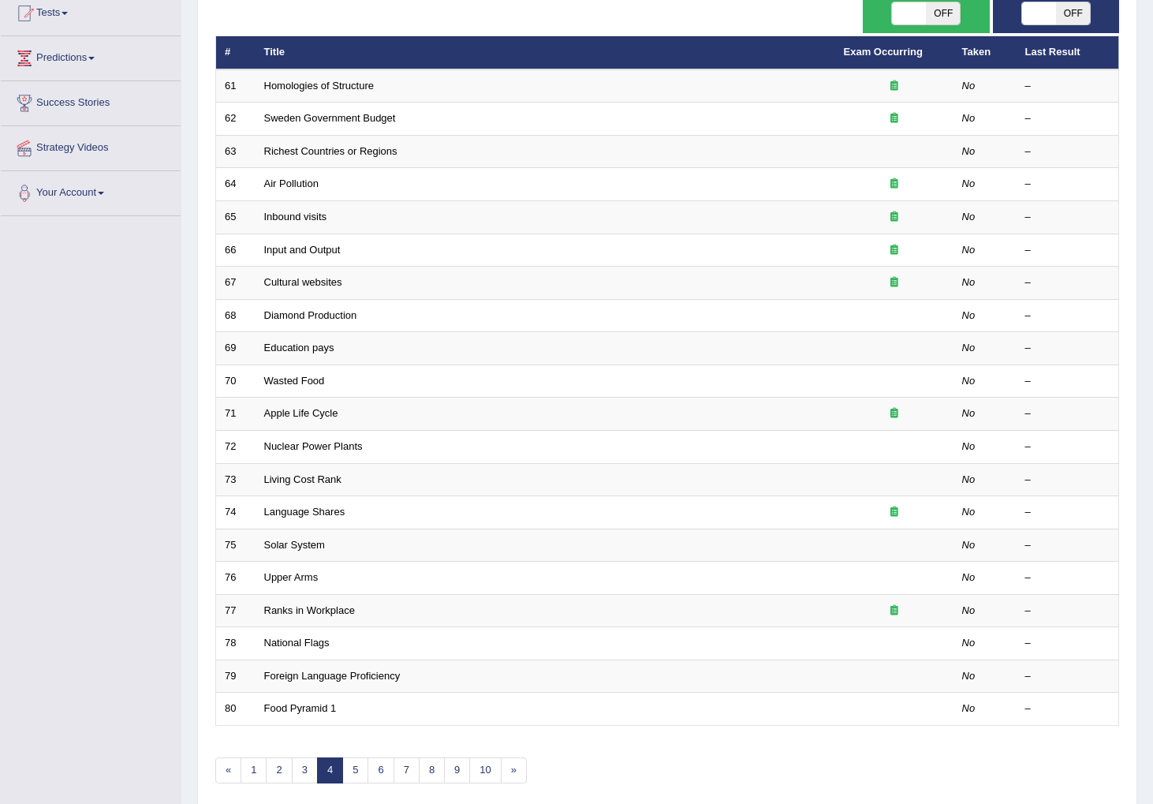
scroll to position [181, 0]
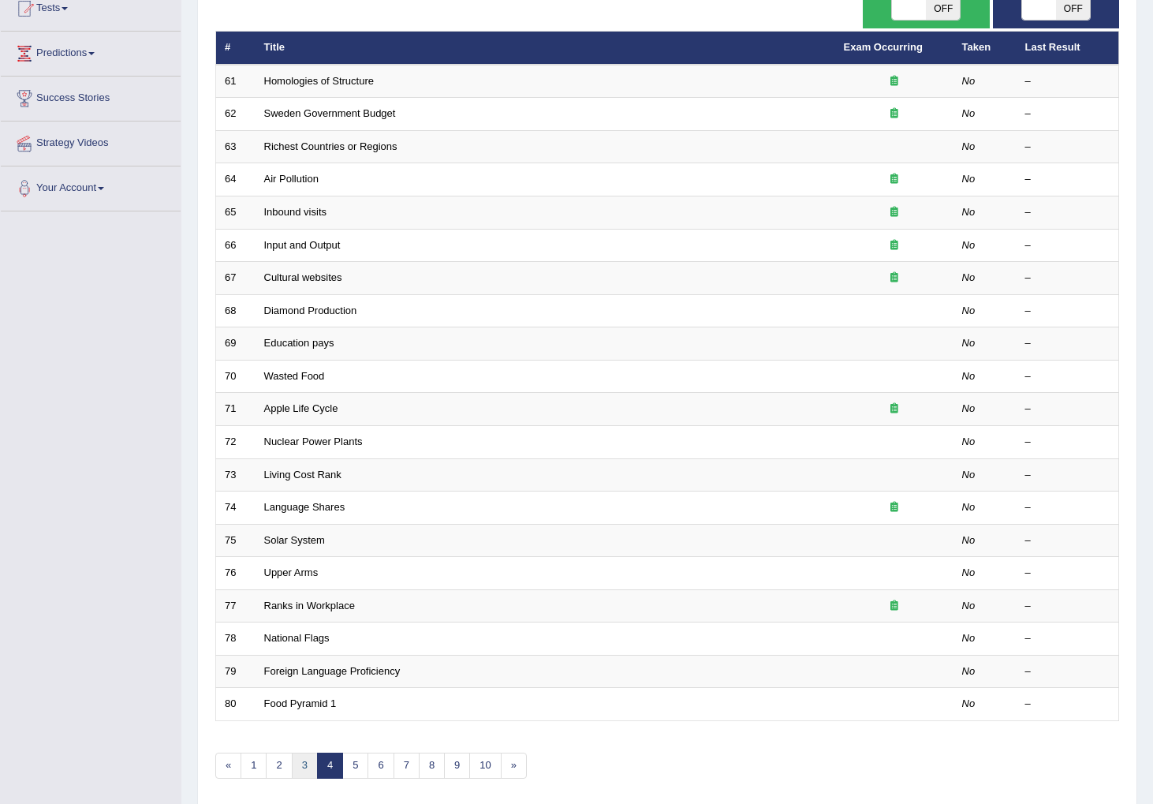
click at [303, 762] on link "3" at bounding box center [305, 766] width 26 height 26
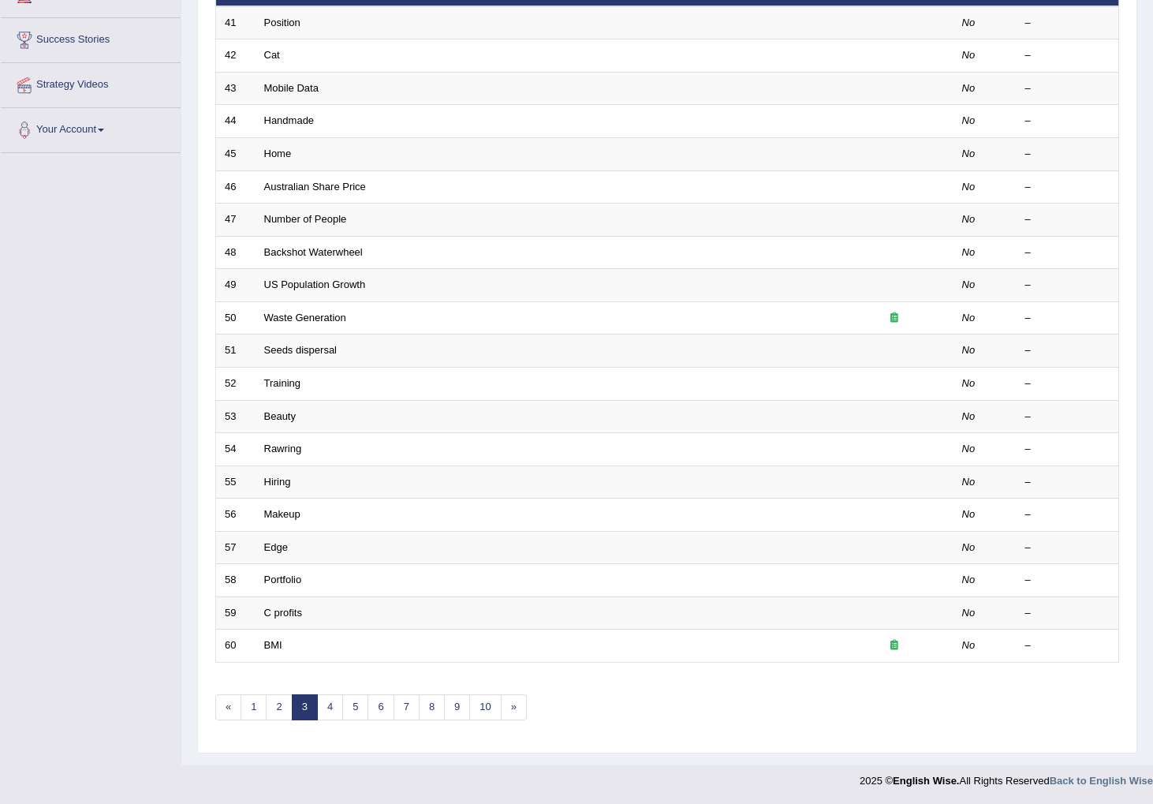
scroll to position [241, 0]
click at [277, 707] on link "2" at bounding box center [279, 706] width 26 height 26
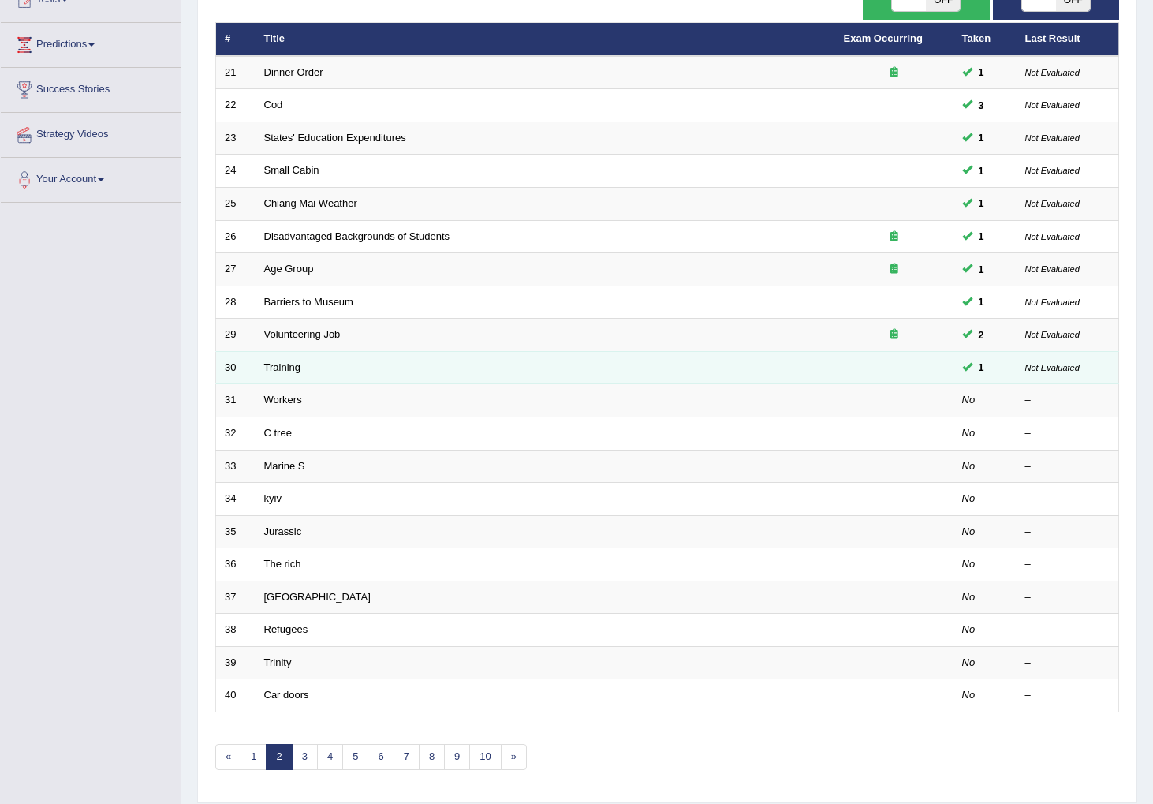
scroll to position [197, 0]
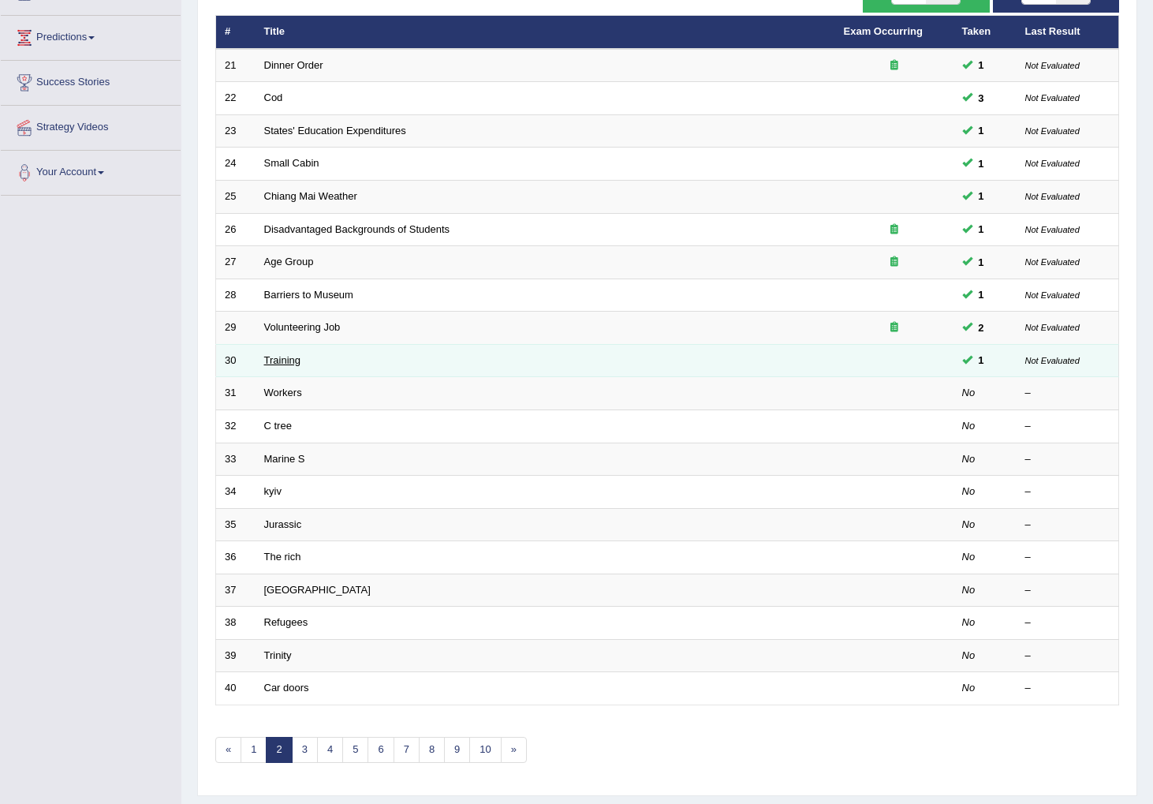
click at [279, 361] on link "Training" at bounding box center [282, 360] width 36 height 12
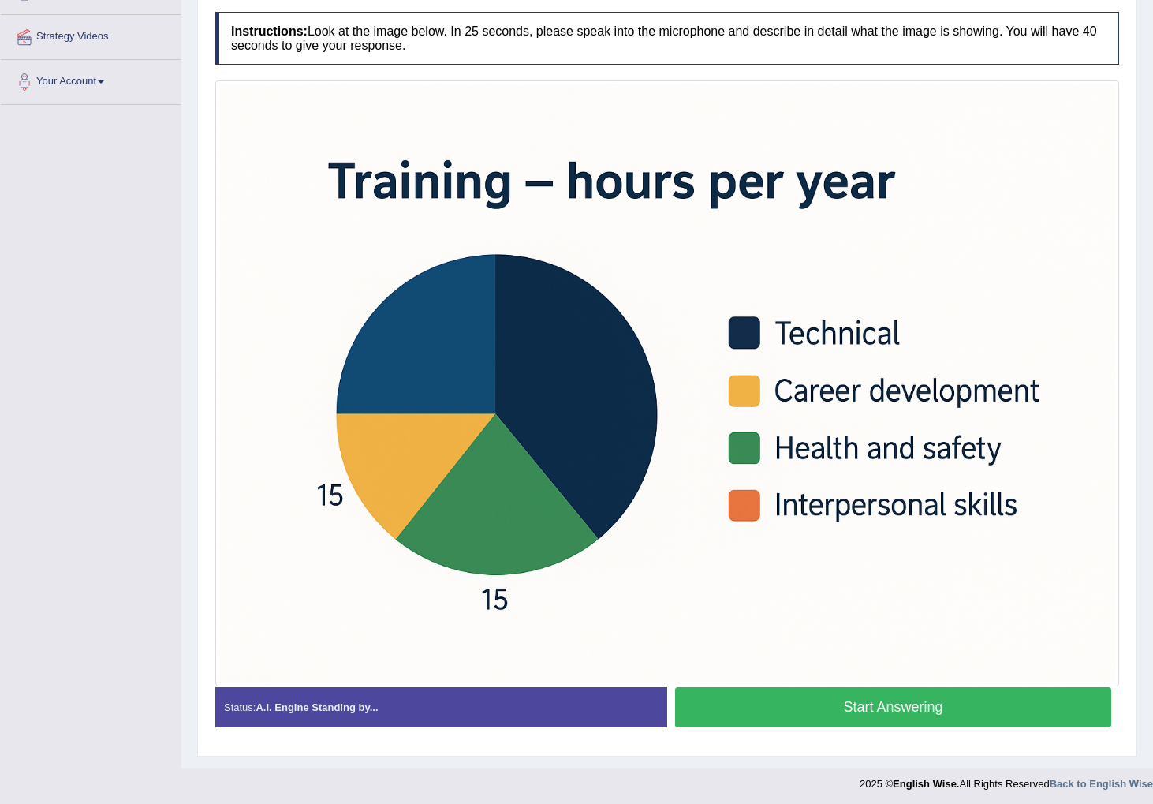
scroll to position [292, 0]
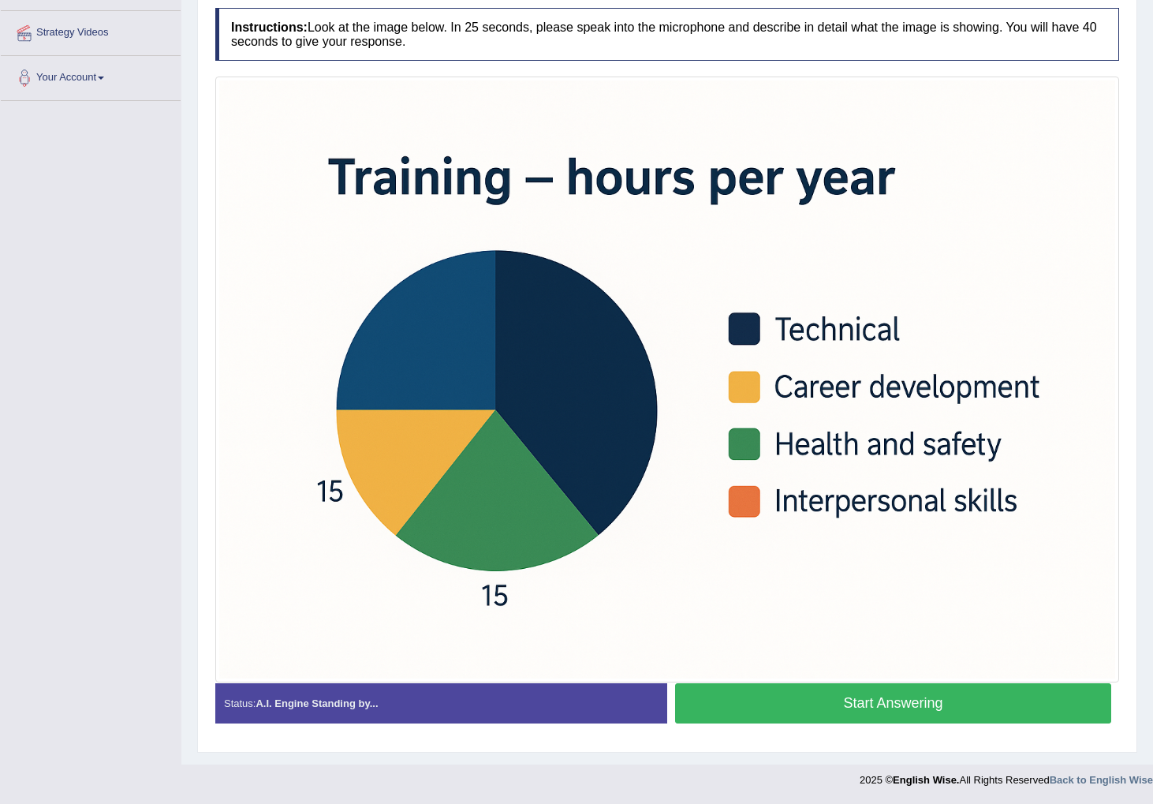
click at [764, 708] on button "Start Answering" at bounding box center [893, 703] width 436 height 40
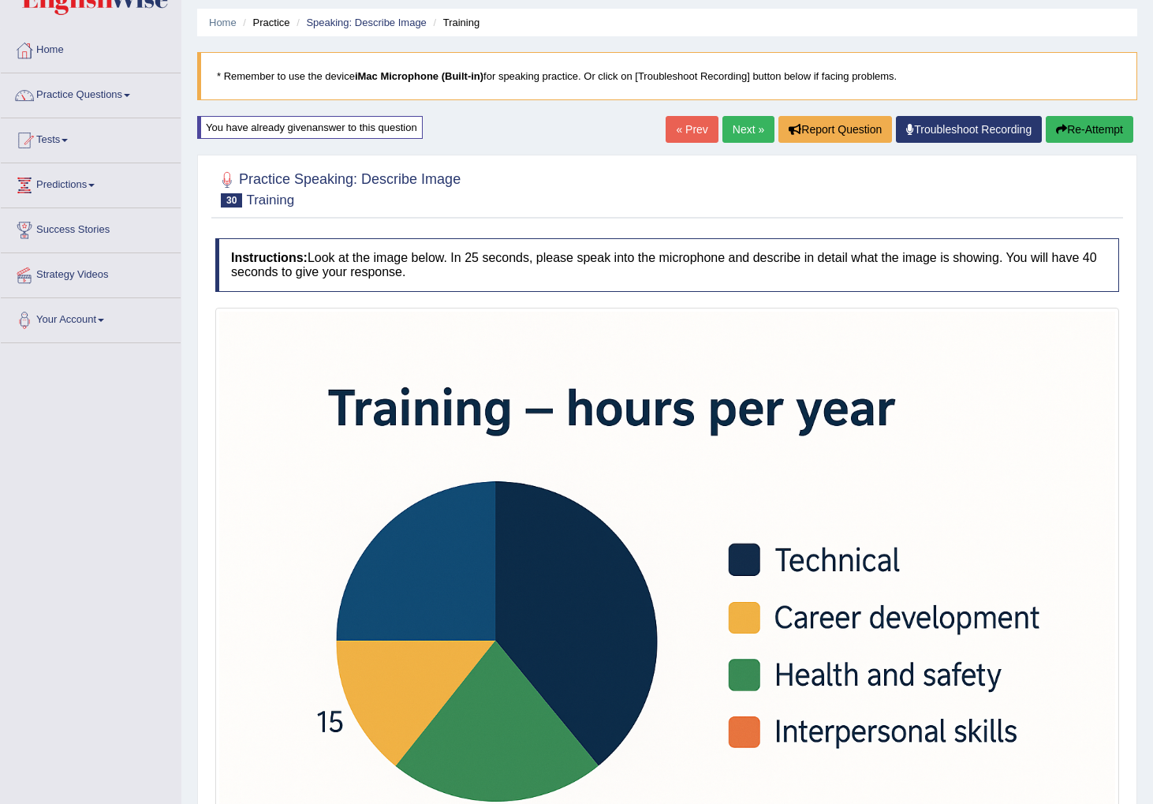
scroll to position [0, 0]
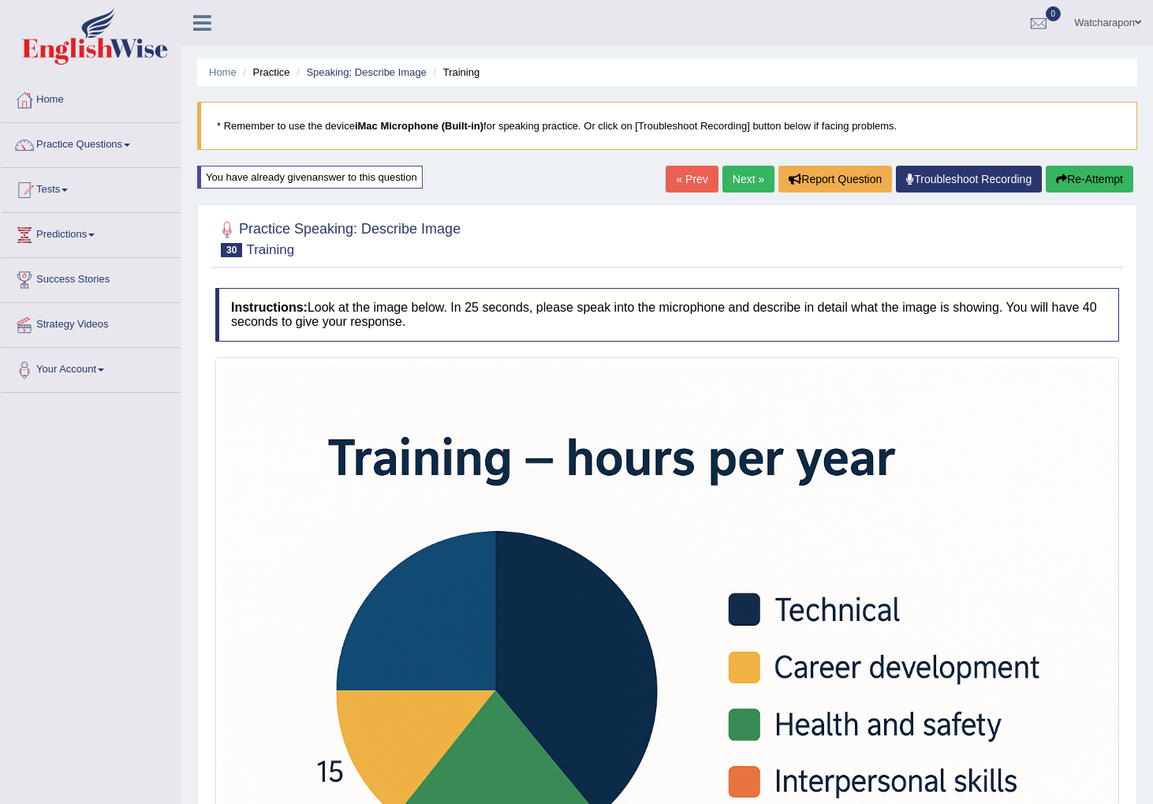
click at [1061, 179] on icon "button" at bounding box center [1061, 179] width 11 height 11
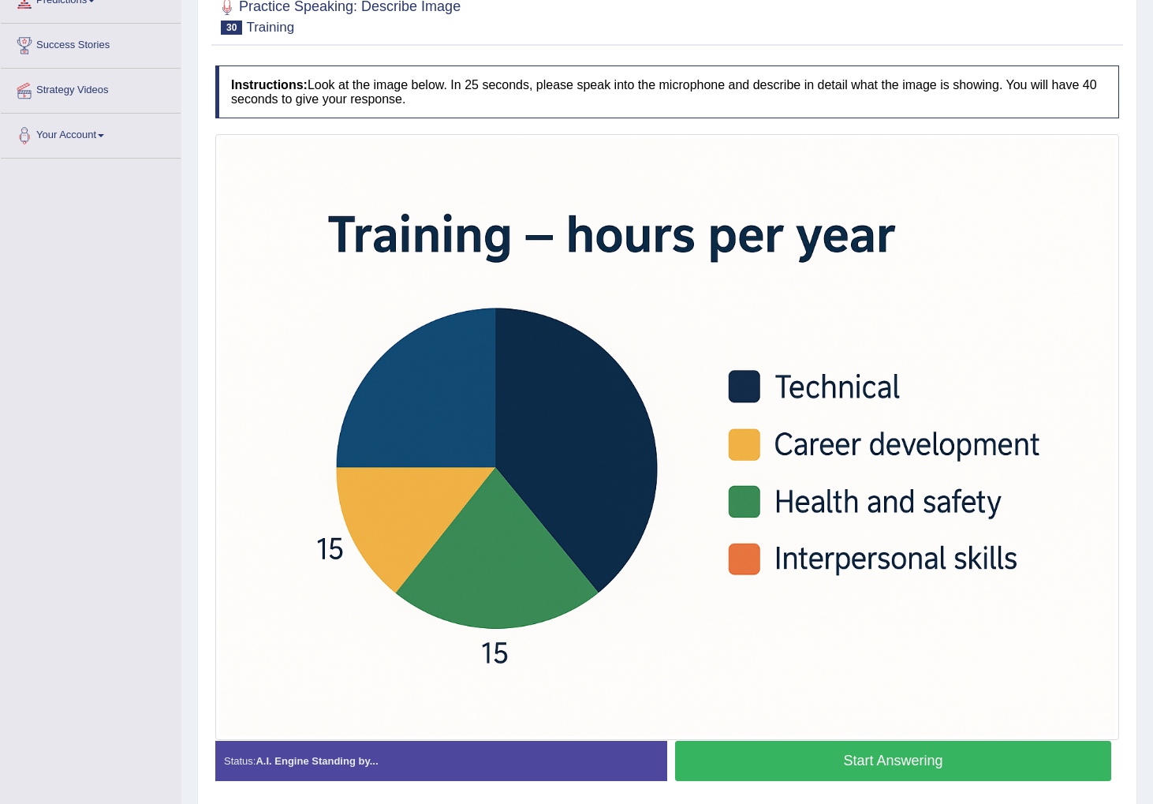
scroll to position [292, 0]
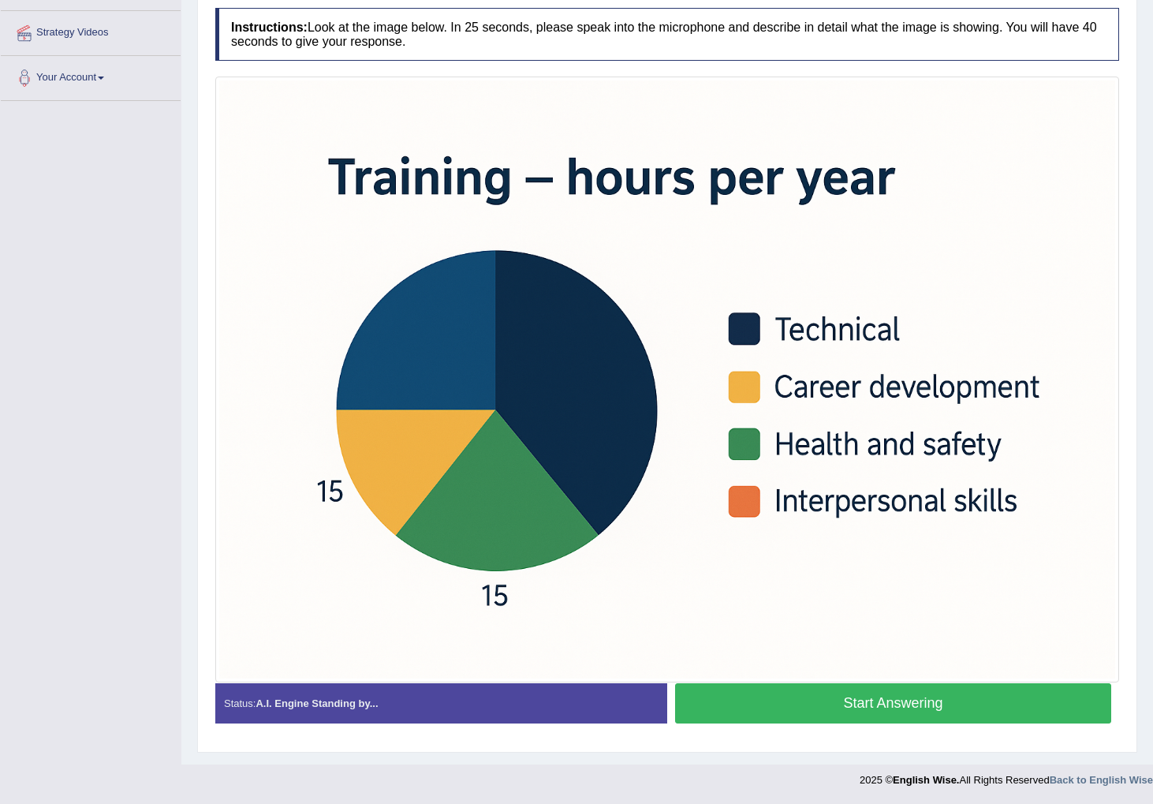
click at [820, 702] on button "Start Answering" at bounding box center [893, 703] width 436 height 40
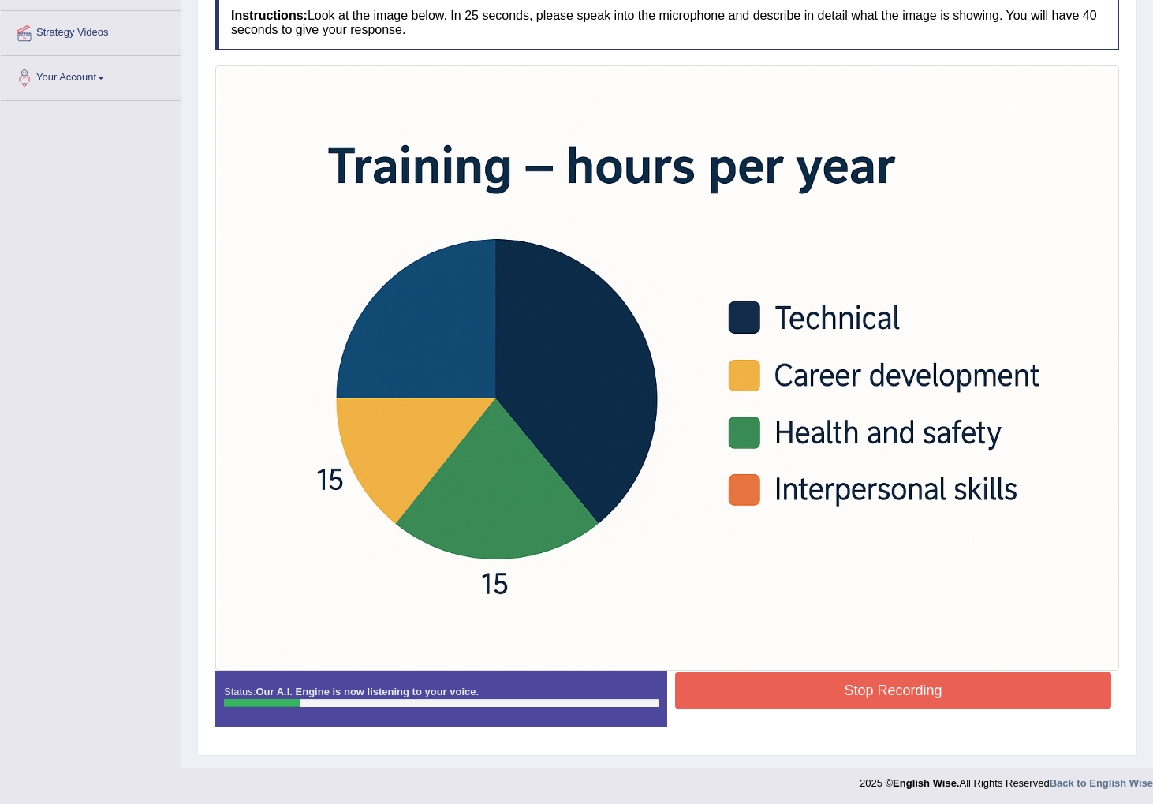
scroll to position [293, 0]
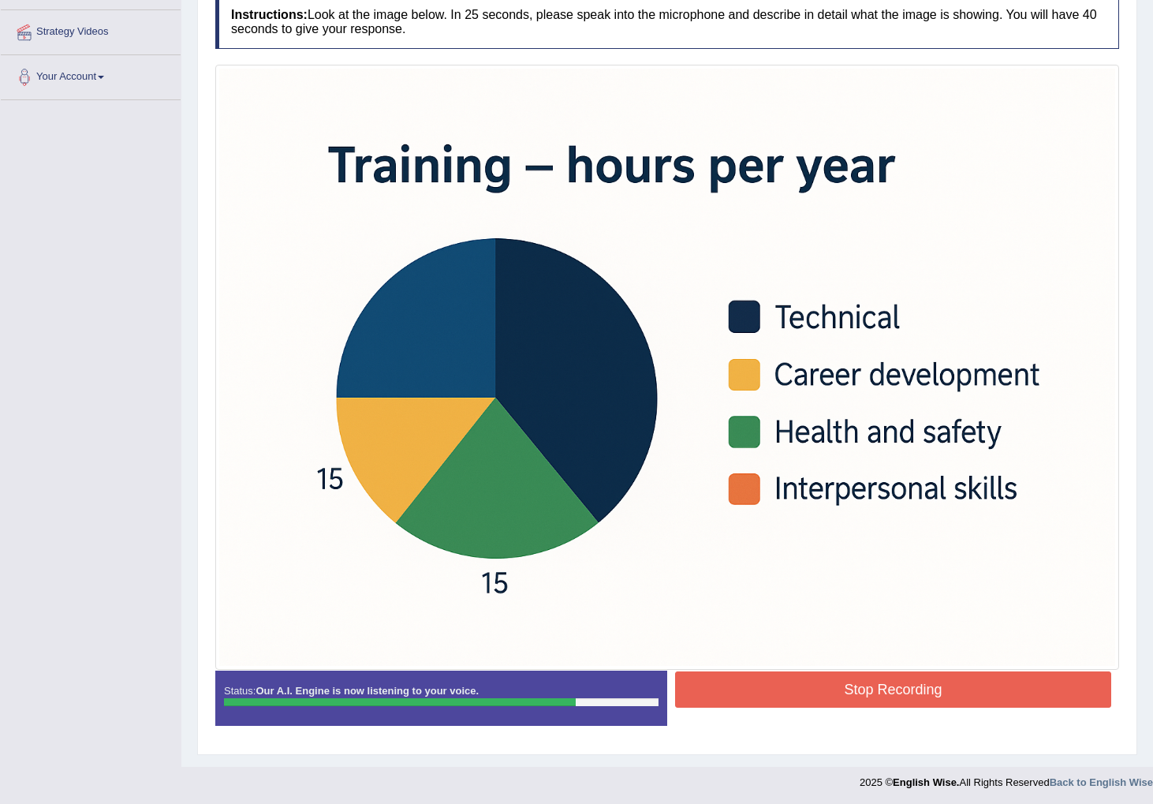
click at [809, 688] on button "Stop Recording" at bounding box center [893, 689] width 436 height 36
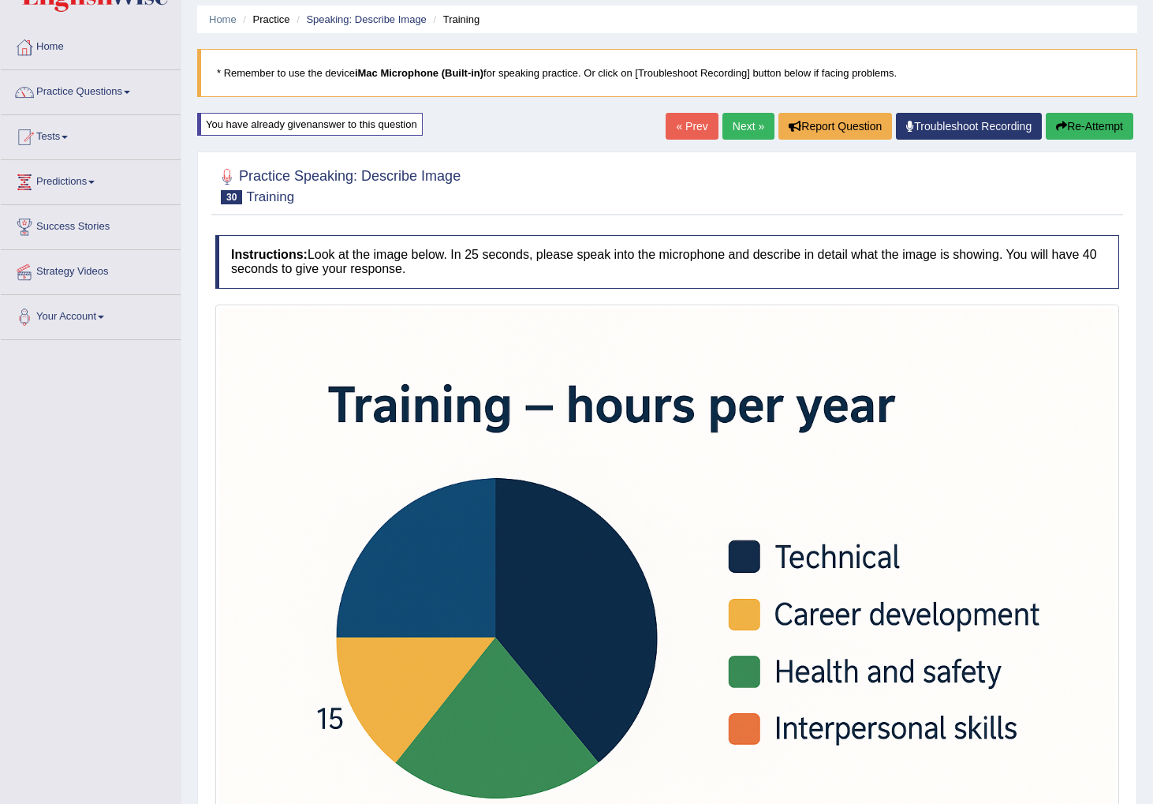
scroll to position [41, 0]
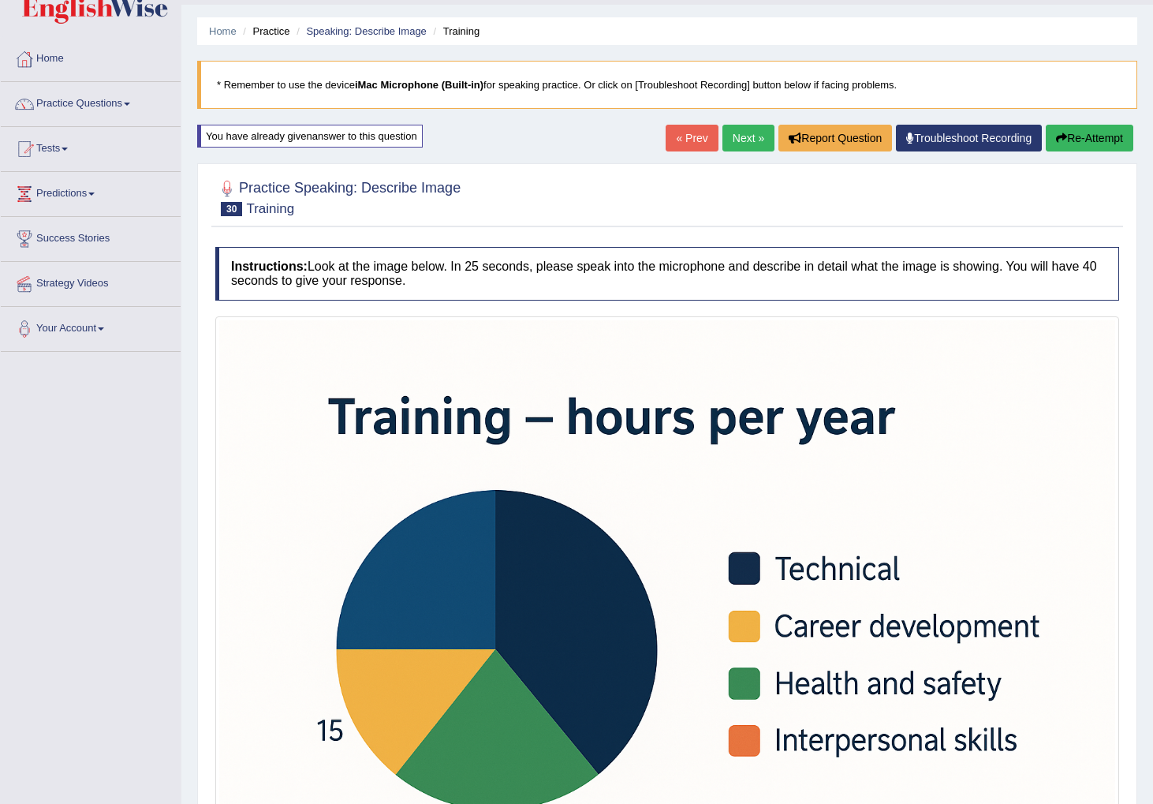
click at [738, 144] on link "Next »" at bounding box center [749, 138] width 52 height 27
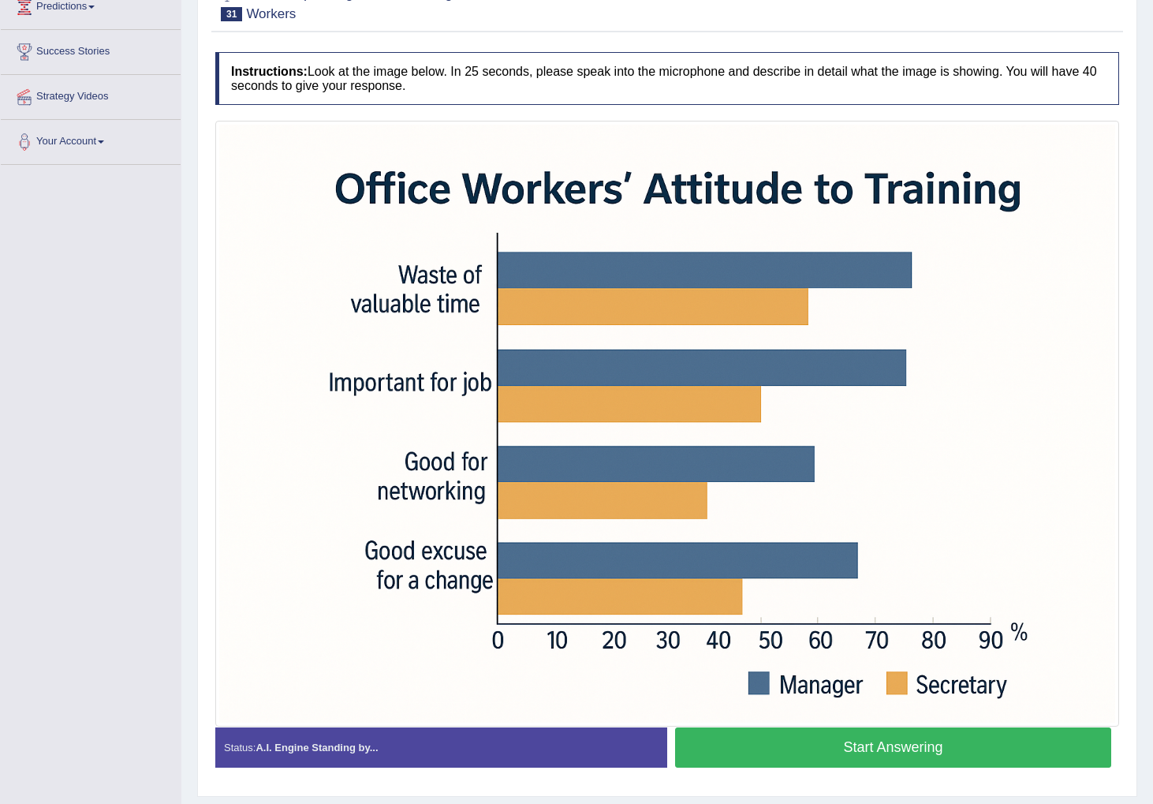
scroll to position [272, 0]
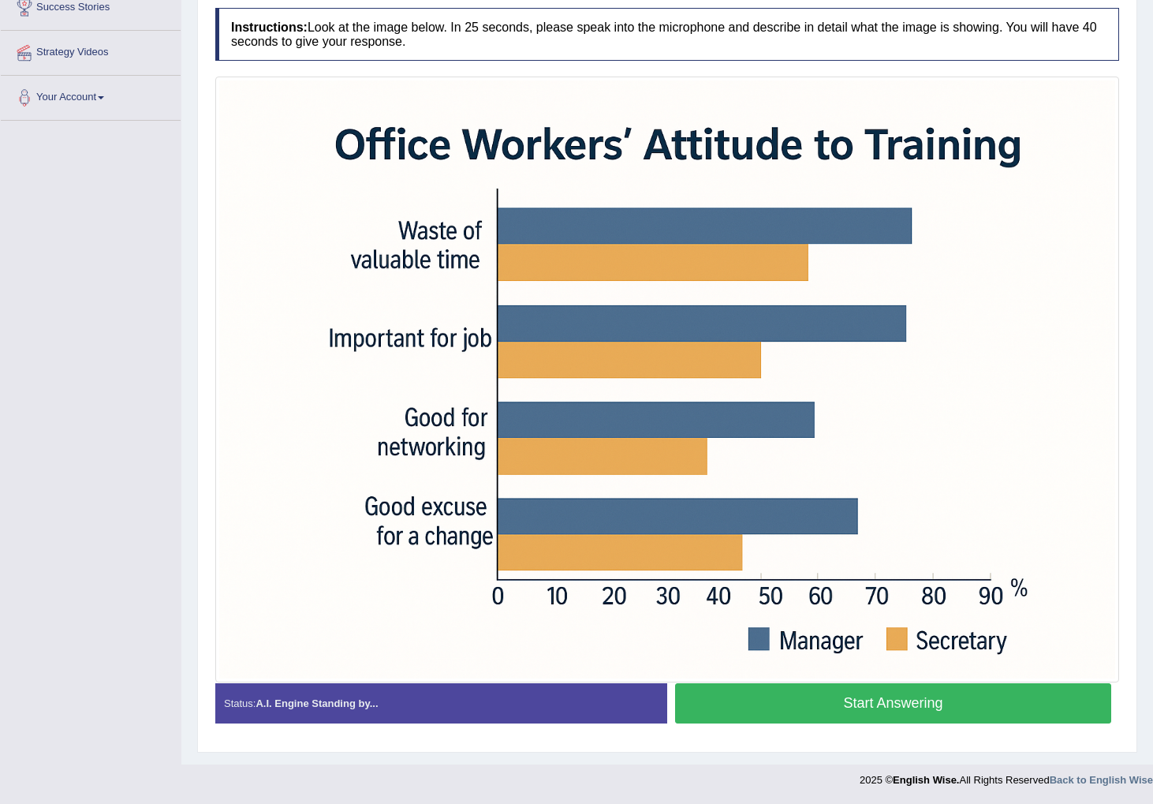
click at [793, 702] on button "Start Answering" at bounding box center [893, 703] width 436 height 40
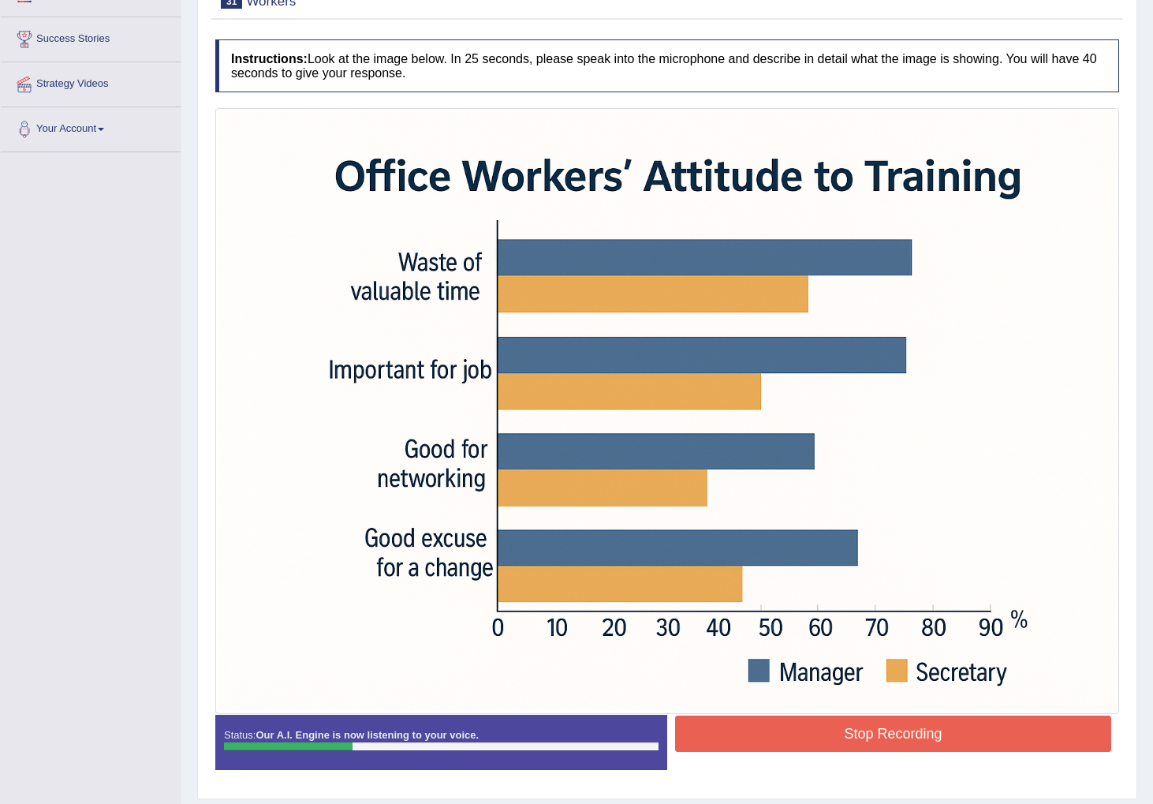
scroll to position [247, 0]
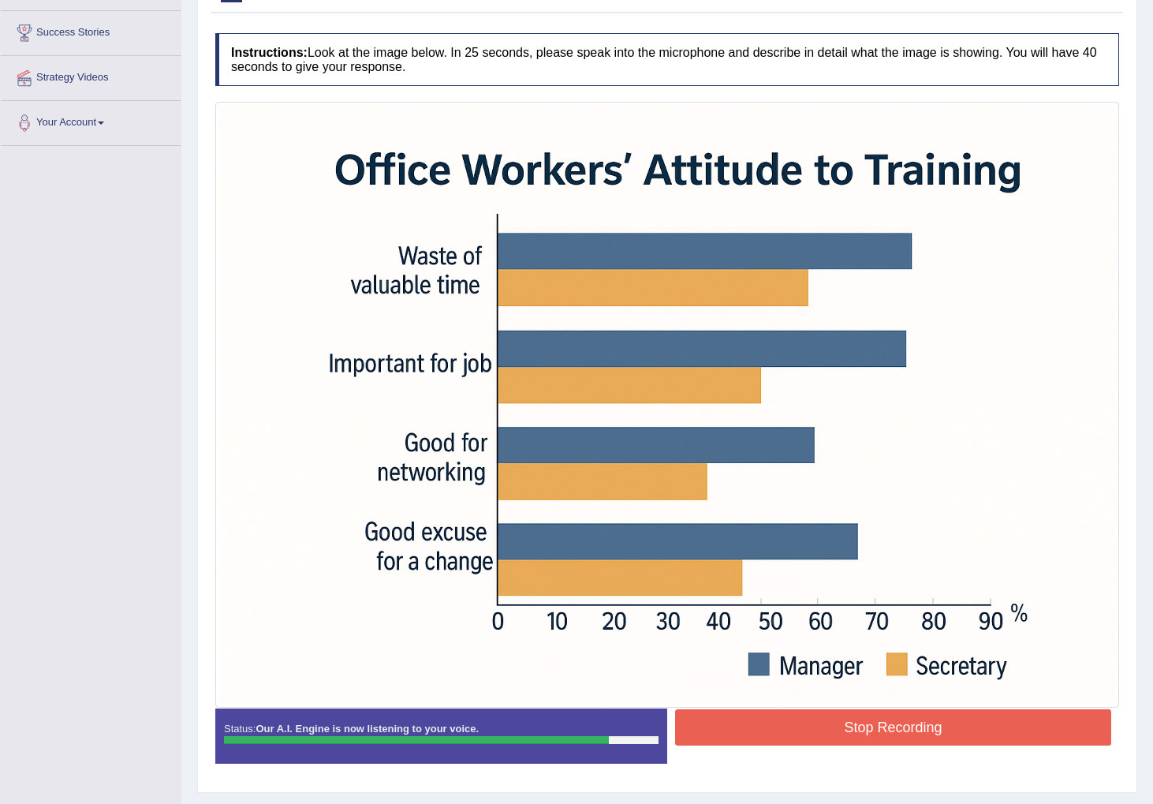
click at [822, 727] on button "Stop Recording" at bounding box center [893, 727] width 436 height 36
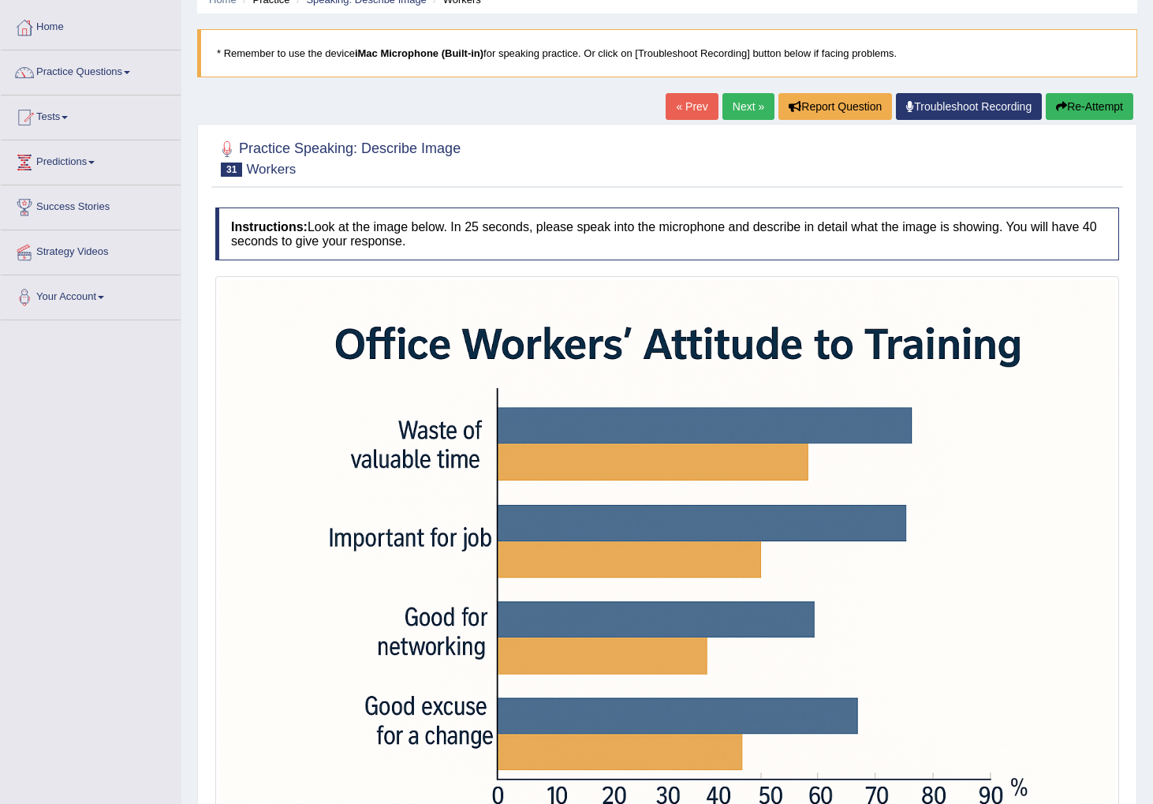
scroll to position [79, 0]
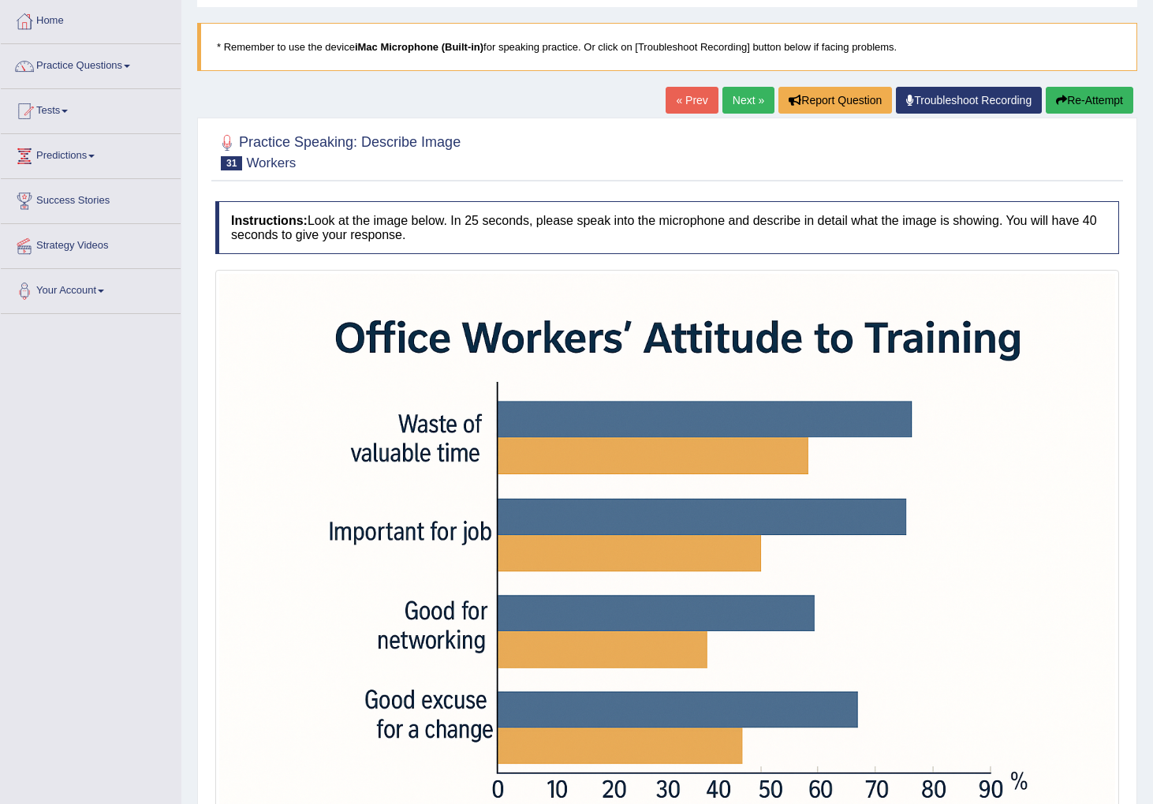
click at [738, 114] on div "« Prev Next » Report Question Troubleshoot Recording Re-Attempt" at bounding box center [902, 102] width 472 height 31
click at [743, 99] on link "Next »" at bounding box center [749, 100] width 52 height 27
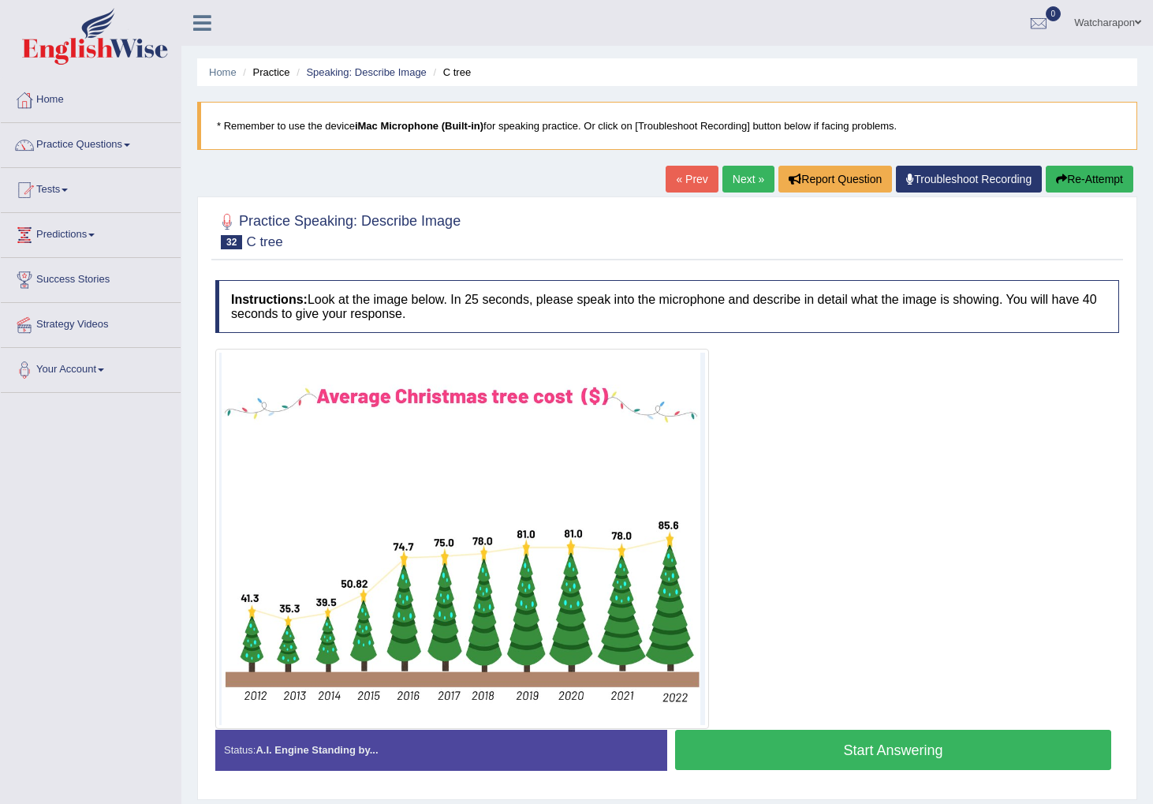
scroll to position [47, 0]
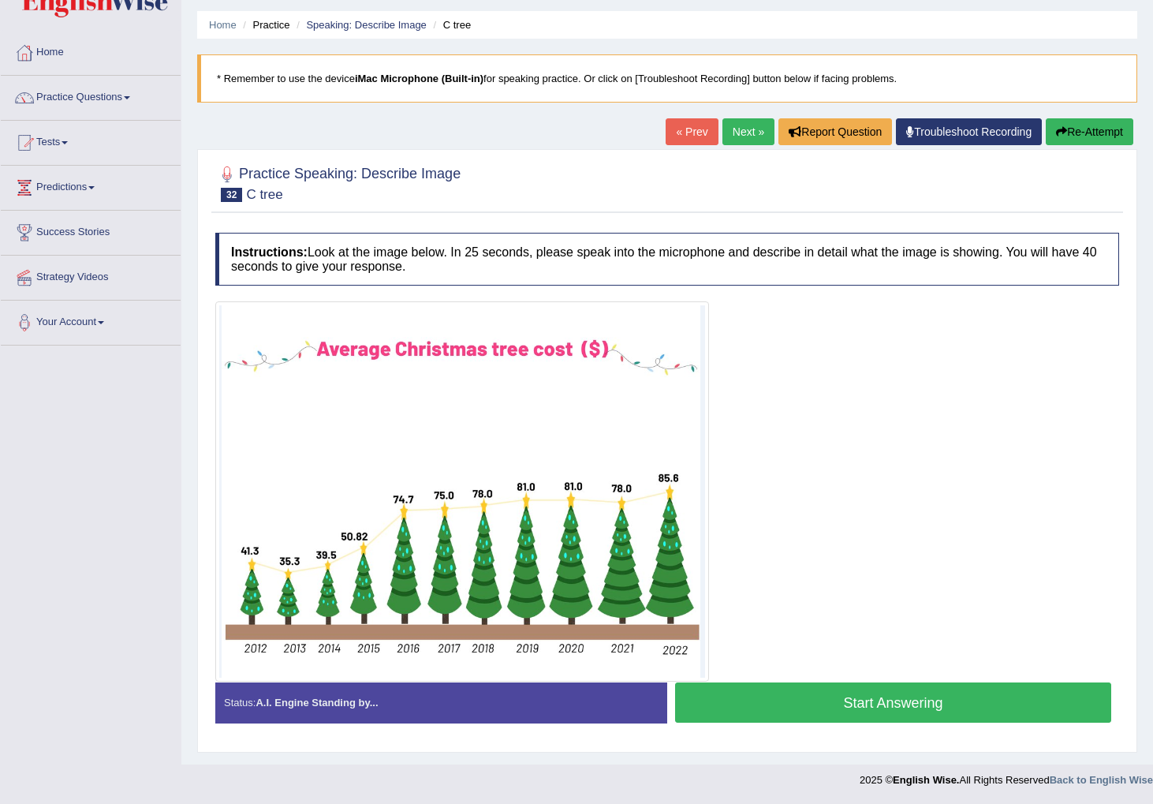
click at [747, 709] on button "Start Answering" at bounding box center [893, 702] width 436 height 40
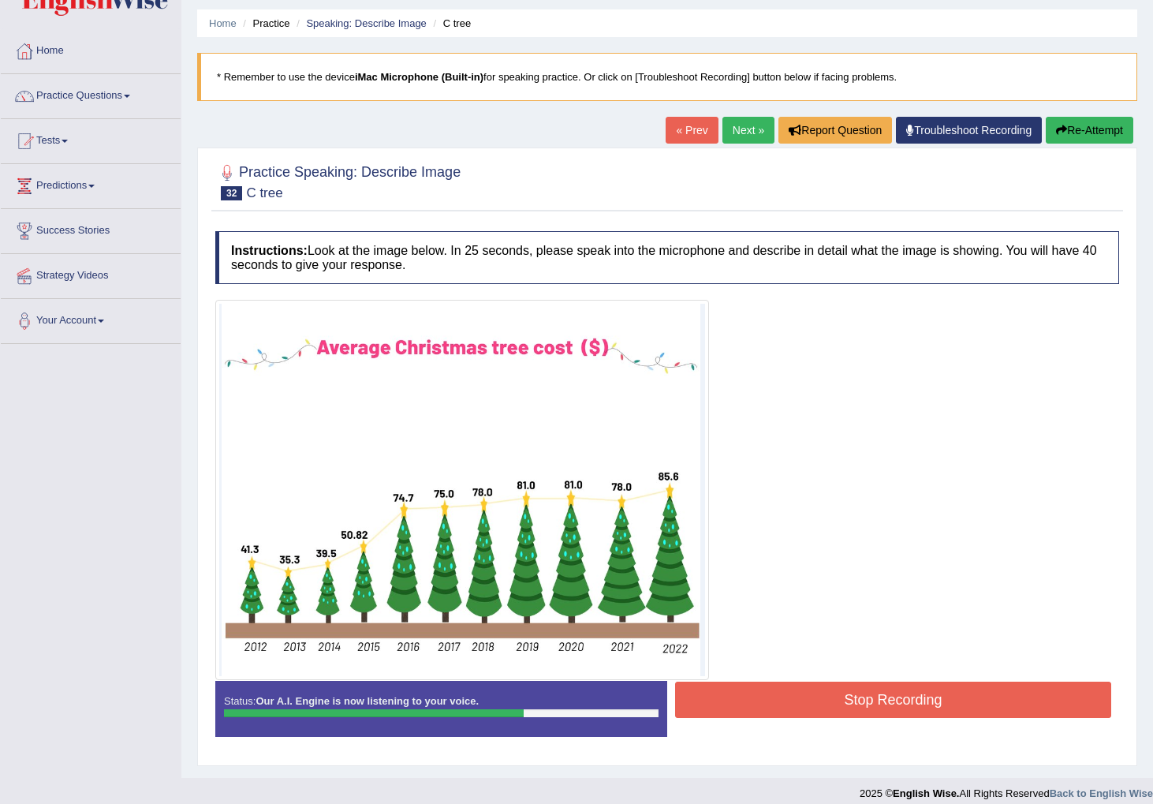
scroll to position [48, 0]
click at [700, 694] on button "Stop Recording" at bounding box center [893, 700] width 436 height 36
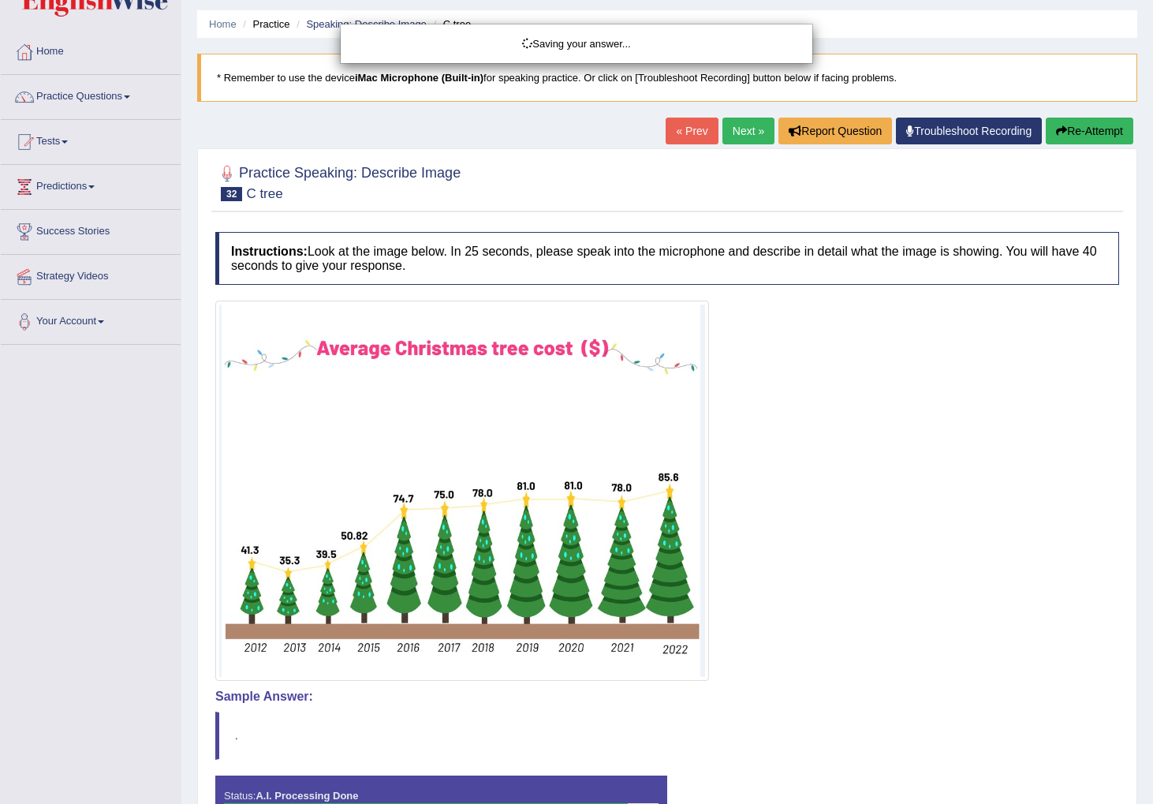
click at [844, 688] on div "Saving your answer..." at bounding box center [576, 402] width 1153 height 804
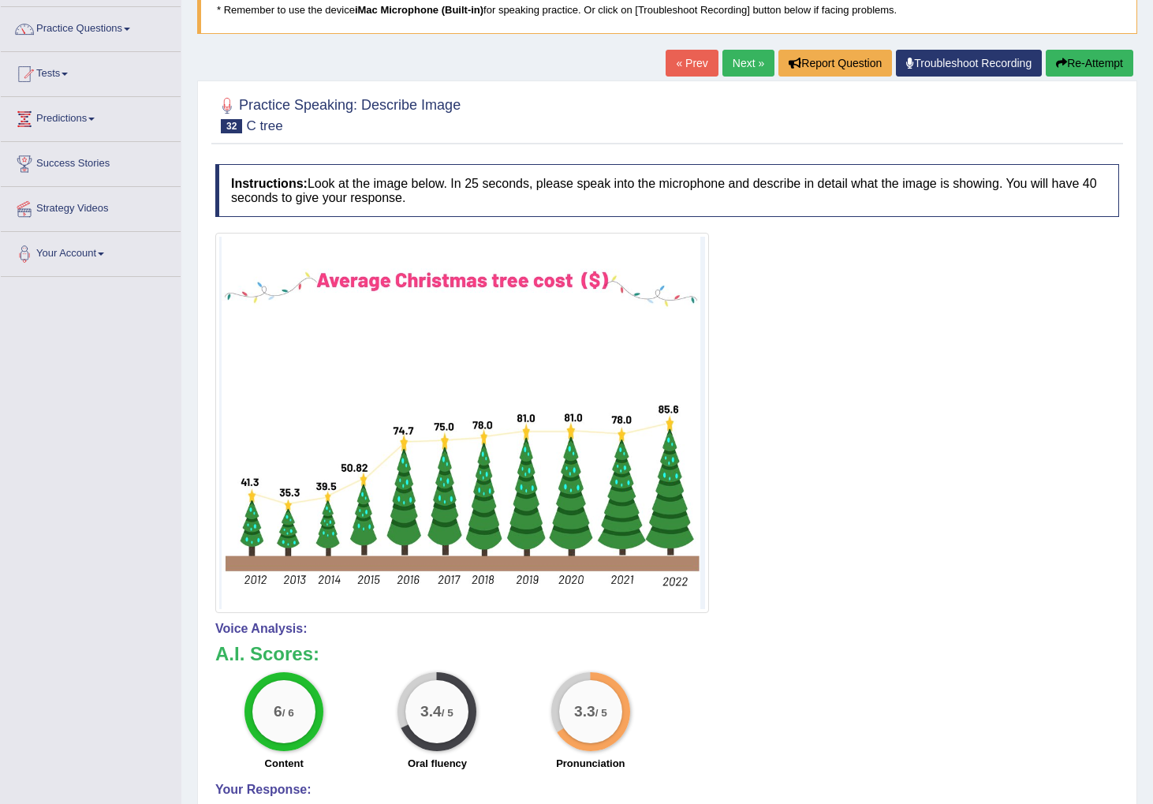
scroll to position [121, 0]
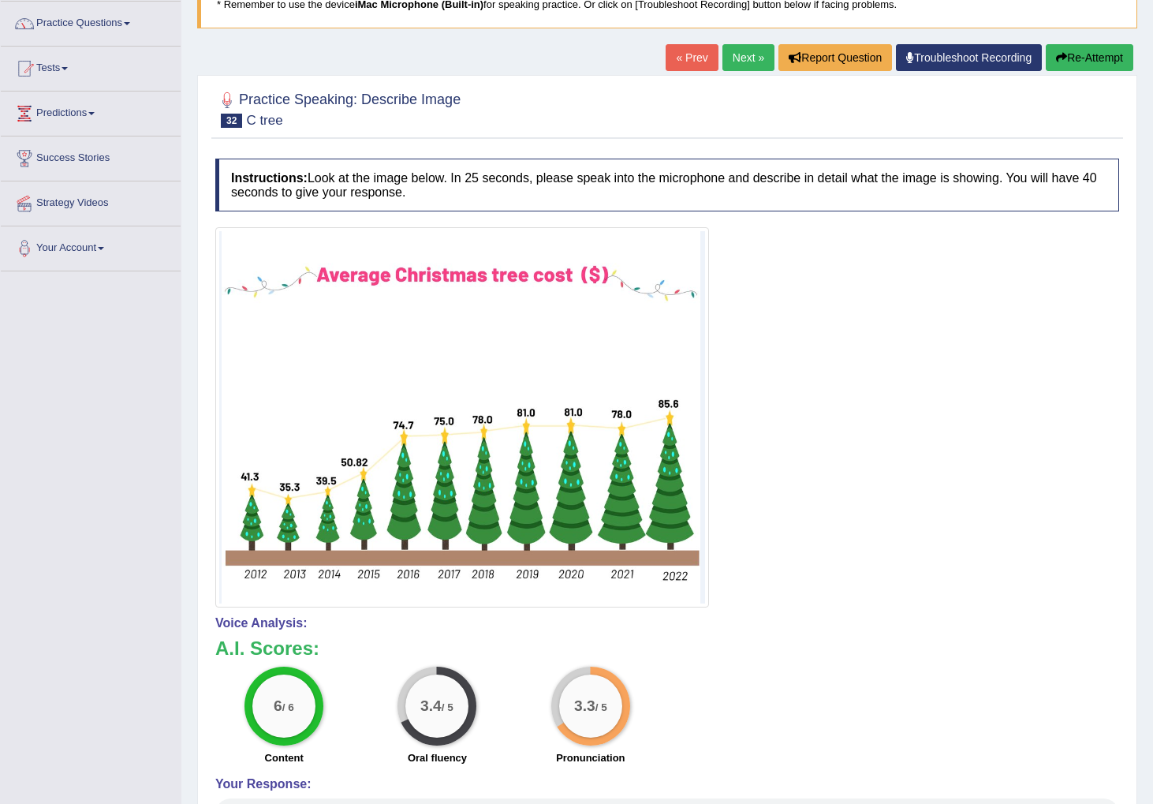
click at [742, 57] on link "Next »" at bounding box center [749, 57] width 52 height 27
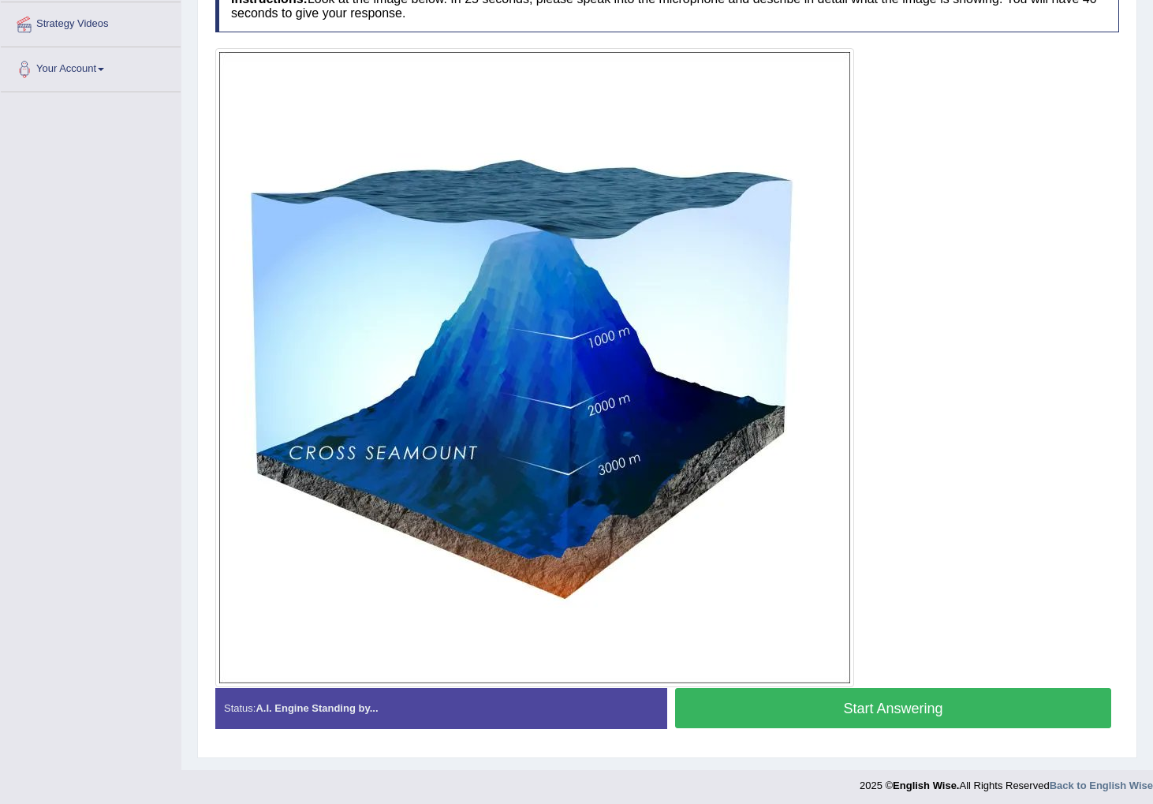
scroll to position [306, 0]
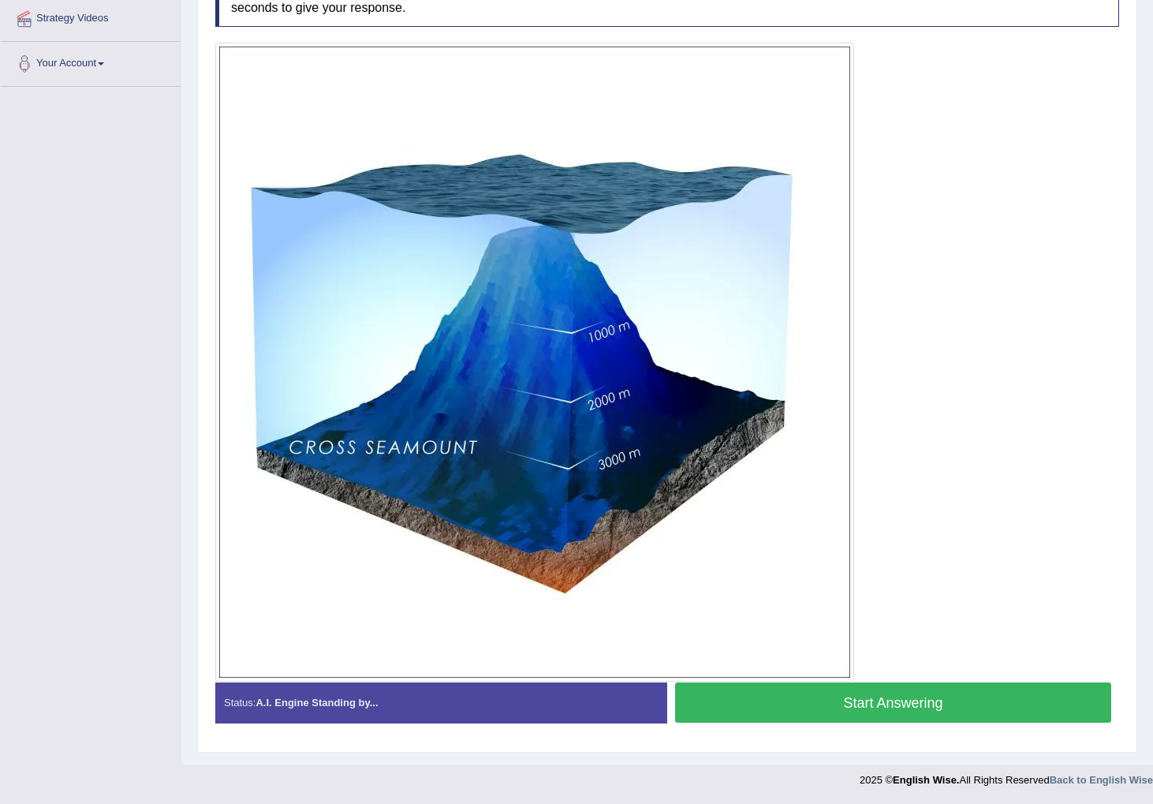
click at [805, 699] on button "Start Answering" at bounding box center [893, 702] width 436 height 40
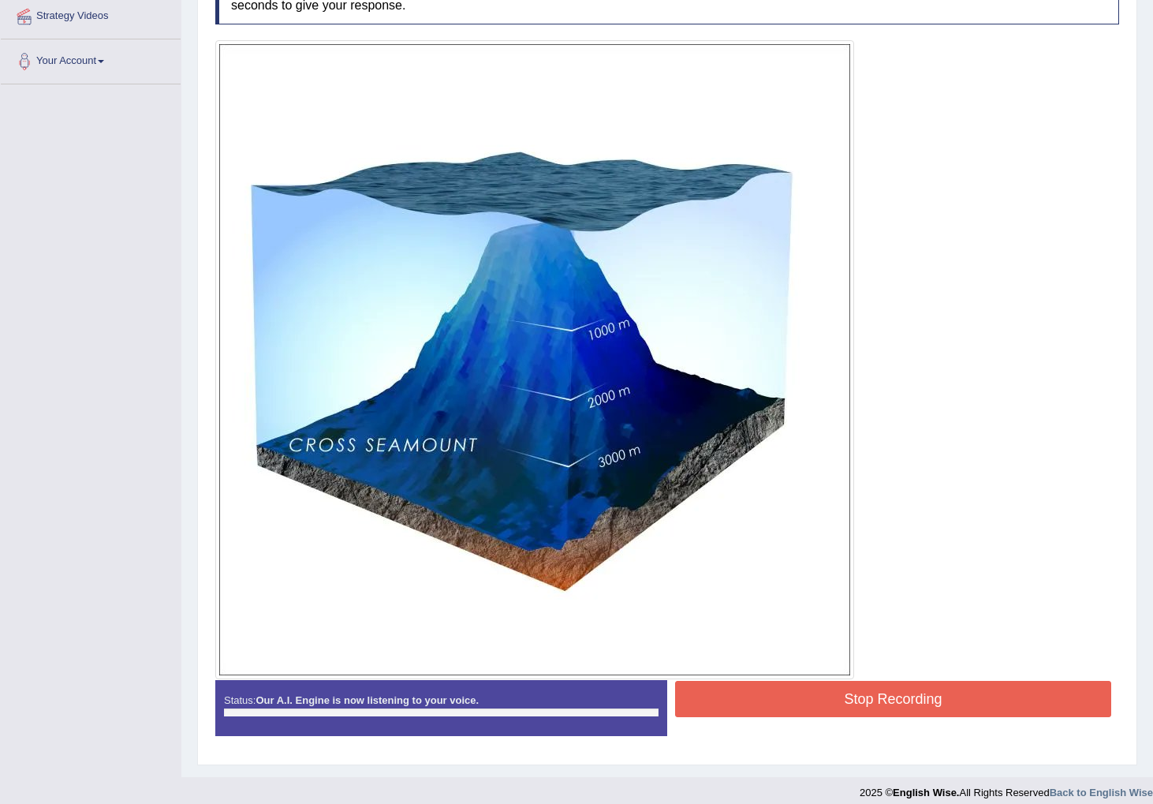
scroll to position [309, 0]
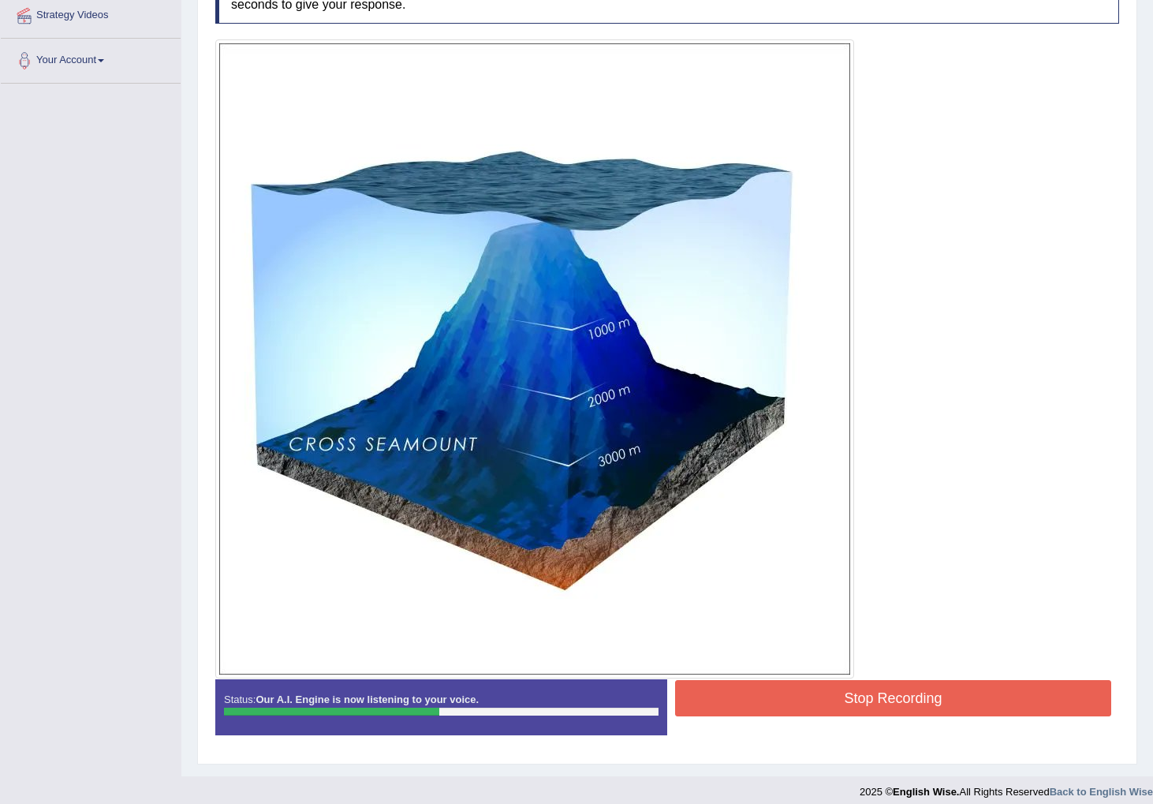
click at [737, 712] on button "Stop Recording" at bounding box center [893, 698] width 436 height 36
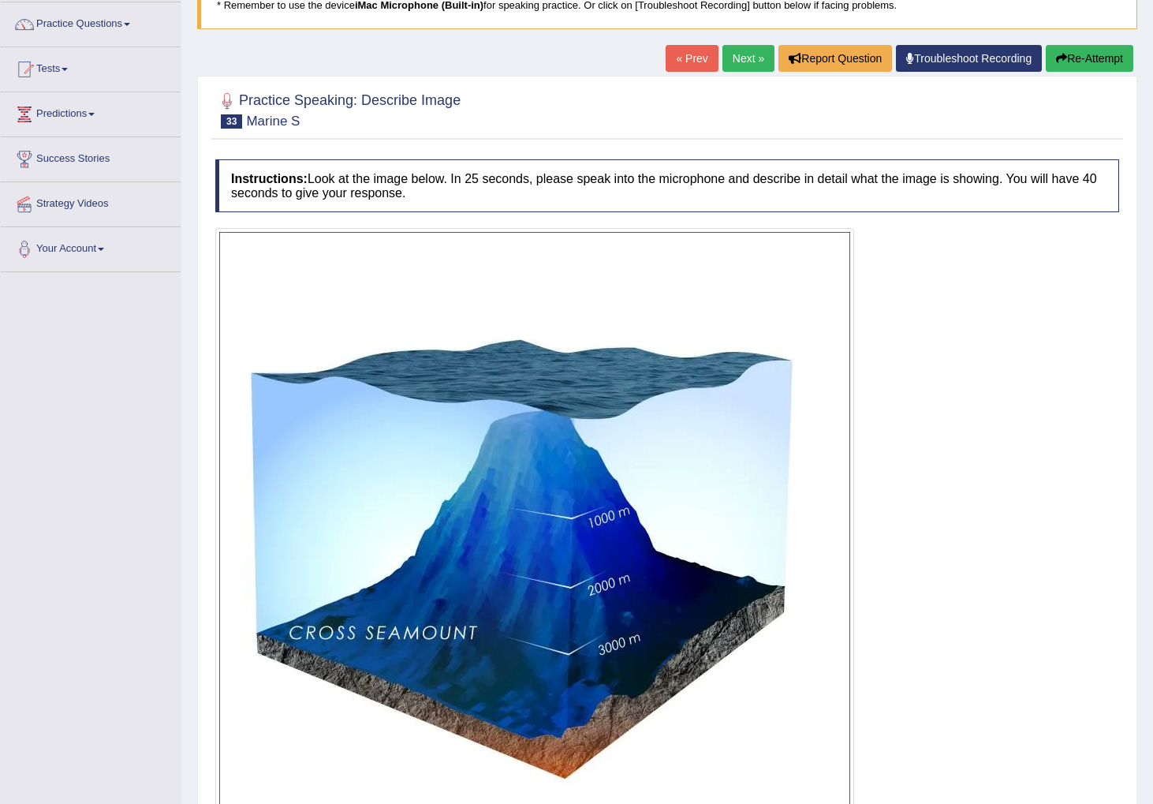
scroll to position [110, 0]
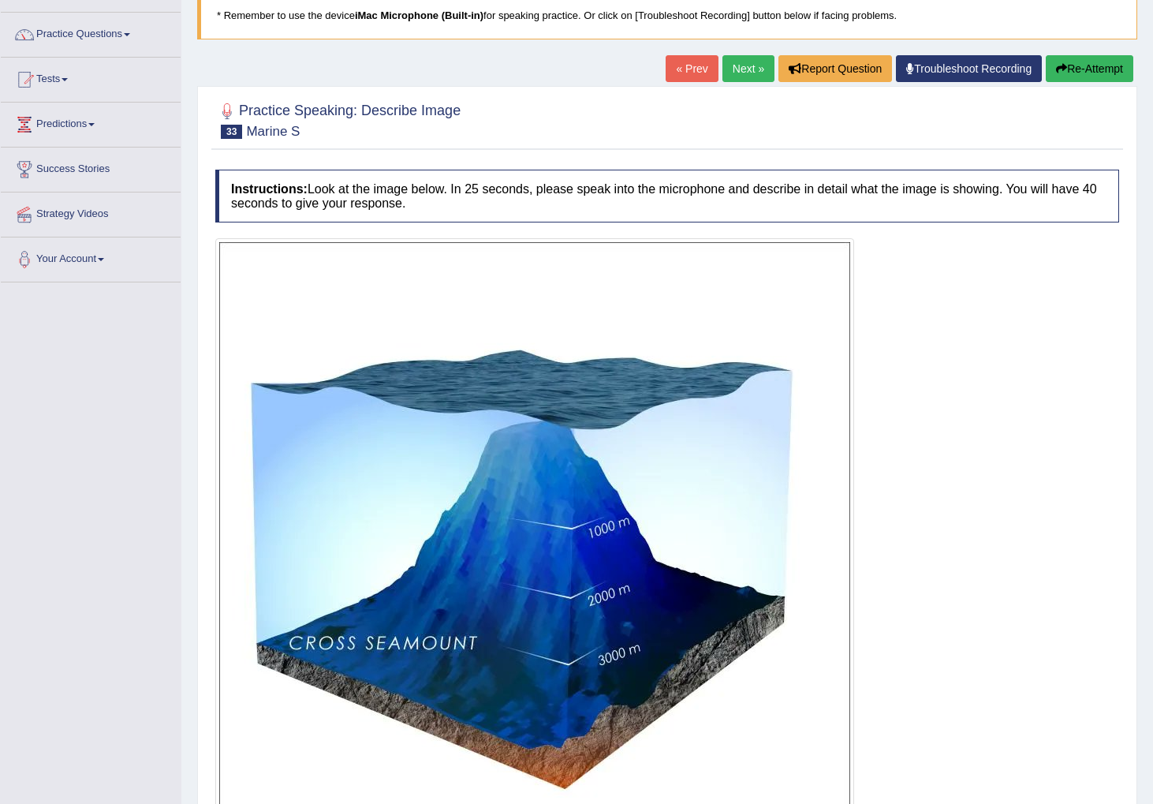
click at [730, 71] on link "Next »" at bounding box center [749, 68] width 52 height 27
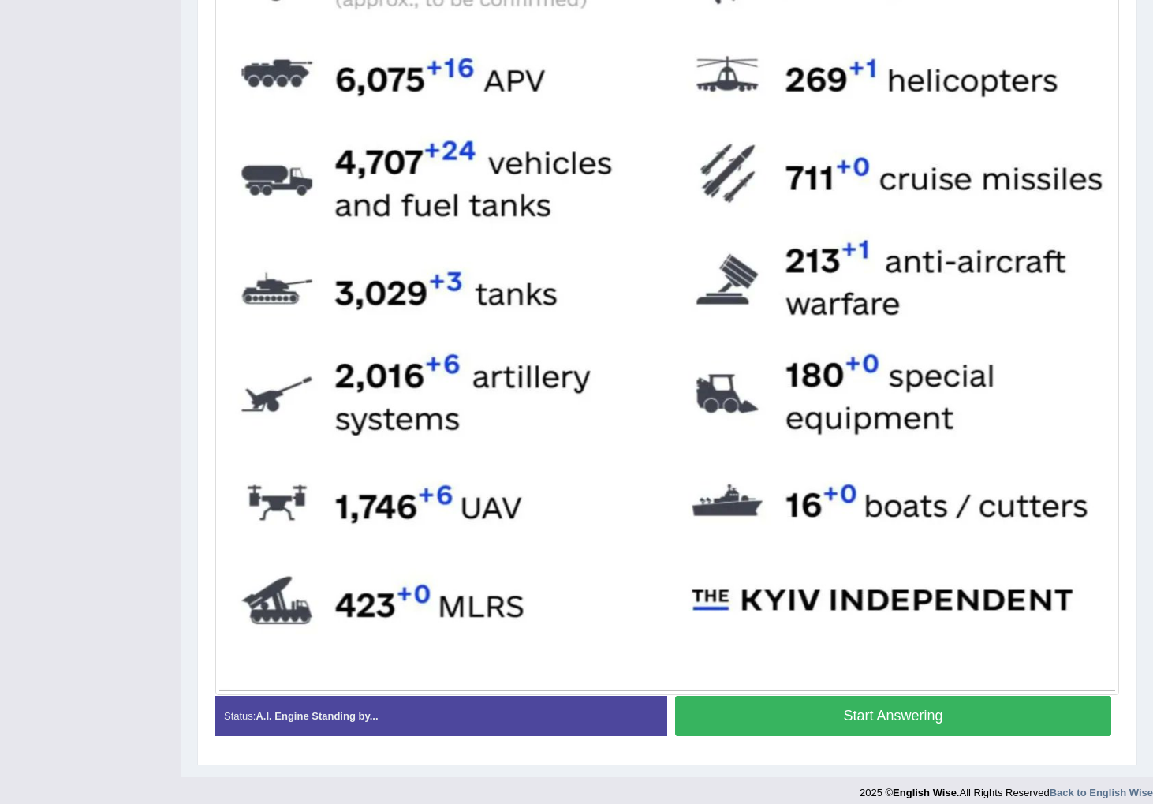
scroll to position [573, 0]
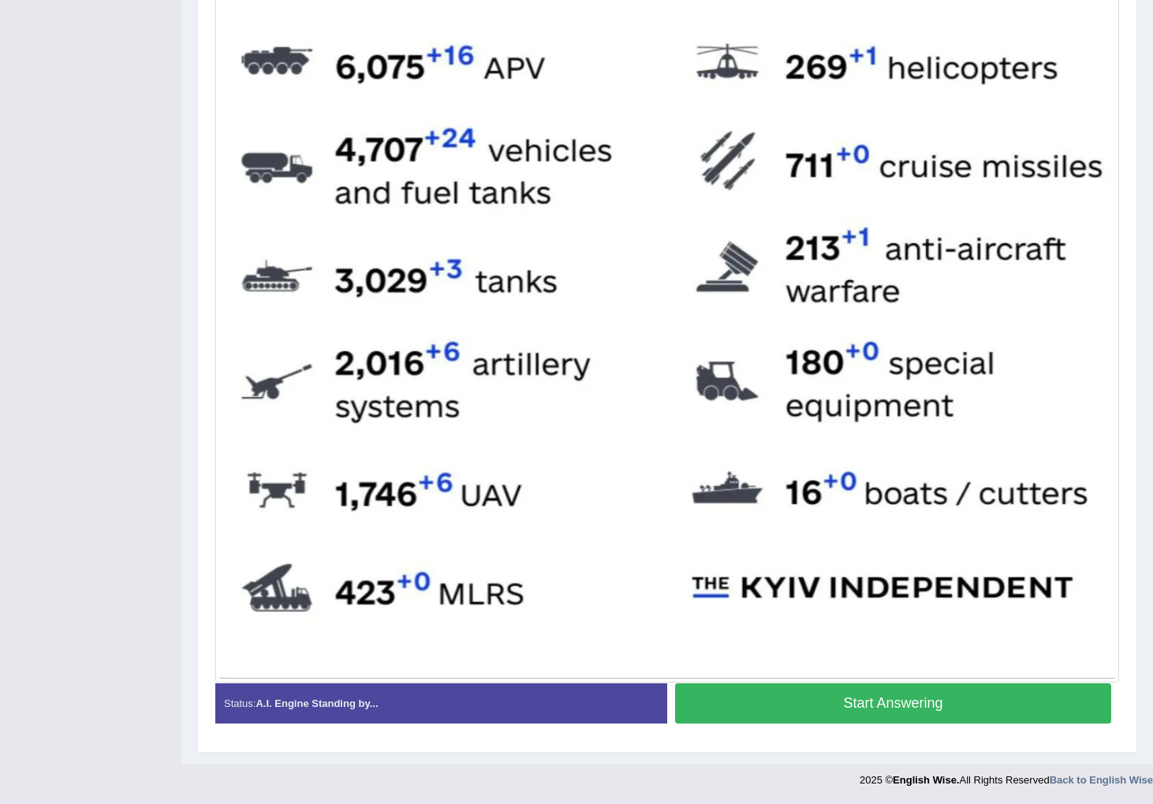
click at [786, 704] on button "Start Answering" at bounding box center [893, 703] width 436 height 40
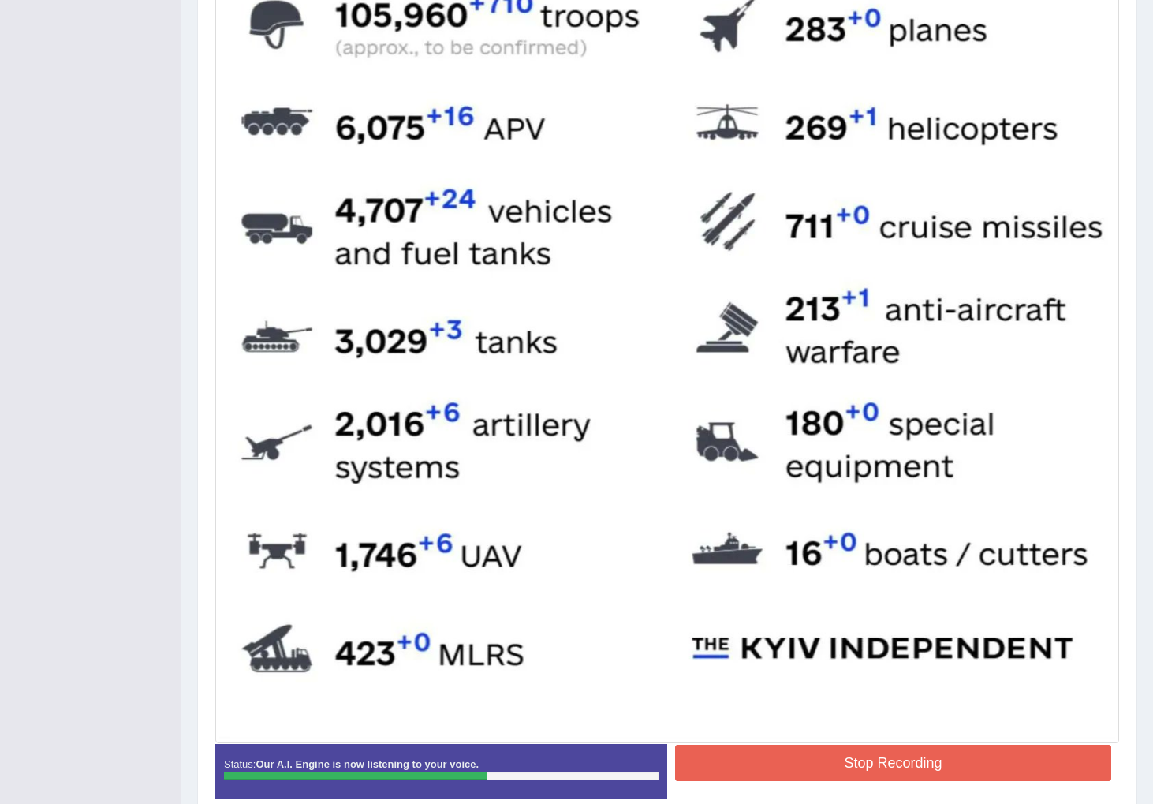
scroll to position [514, 0]
click at [719, 766] on button "Stop Recording" at bounding box center [893, 762] width 436 height 36
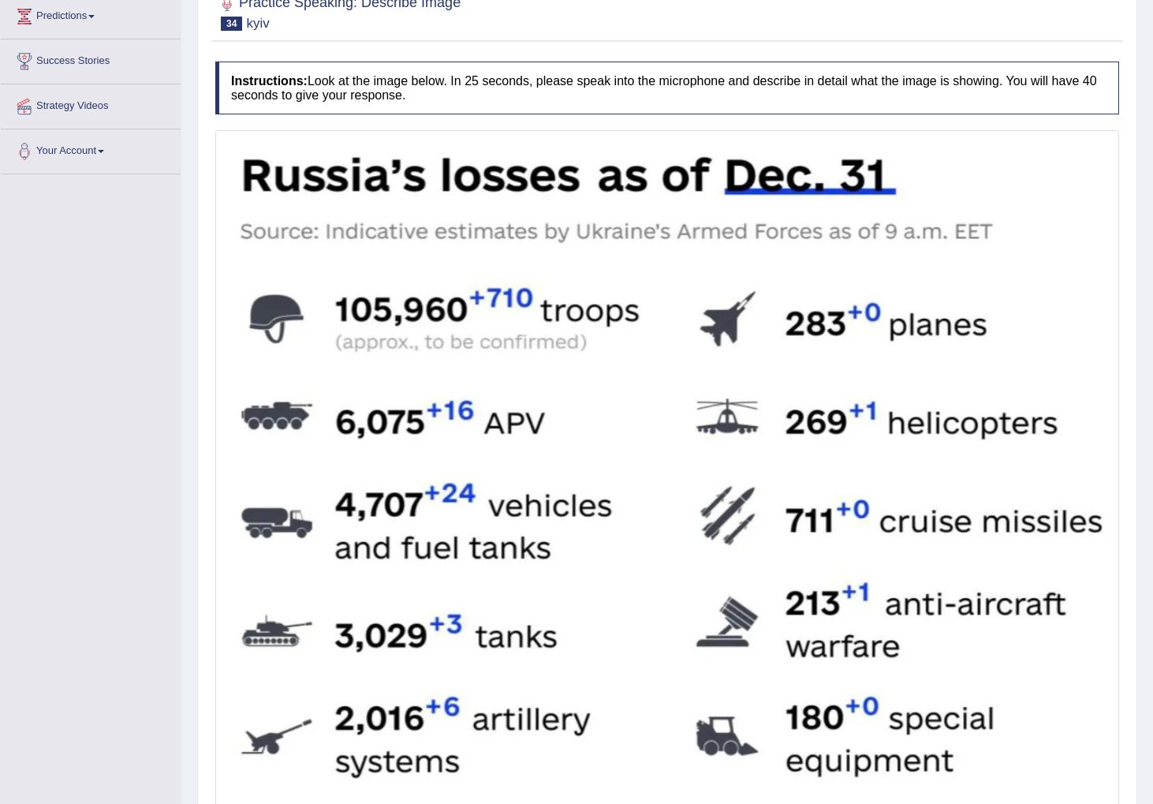
scroll to position [0, 0]
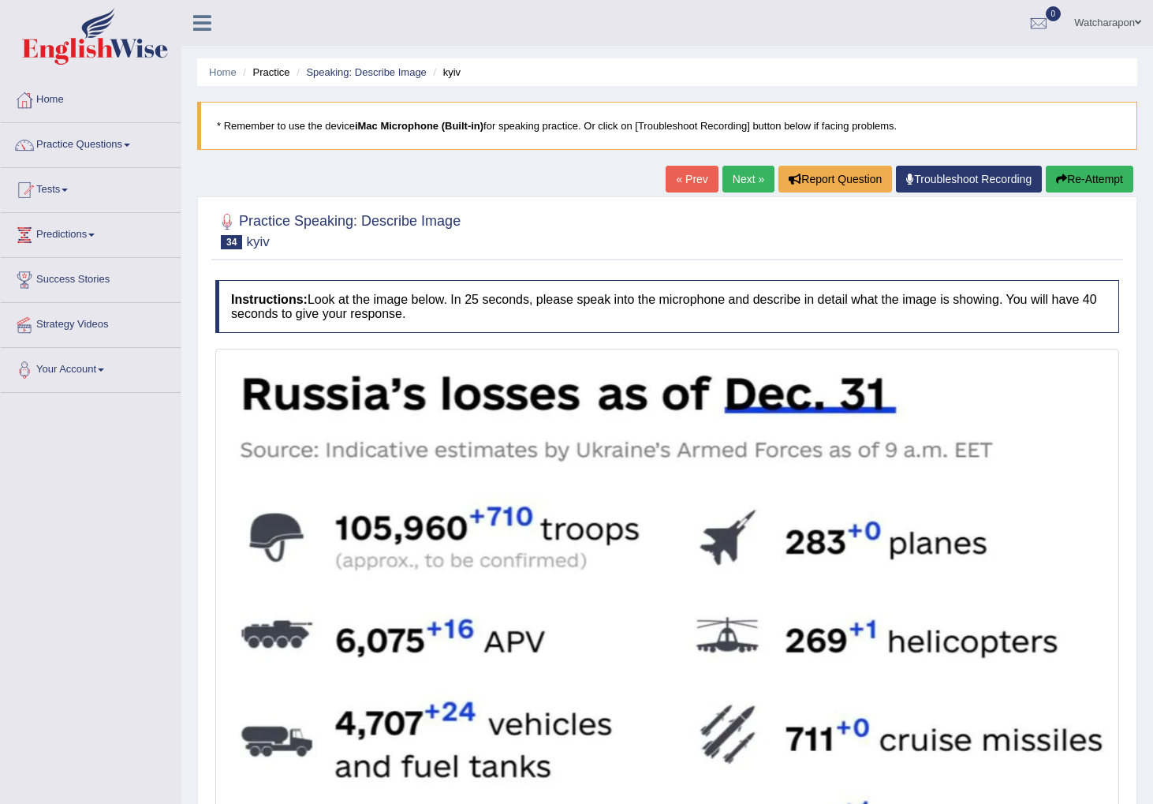
click at [731, 182] on link "Next »" at bounding box center [749, 179] width 52 height 27
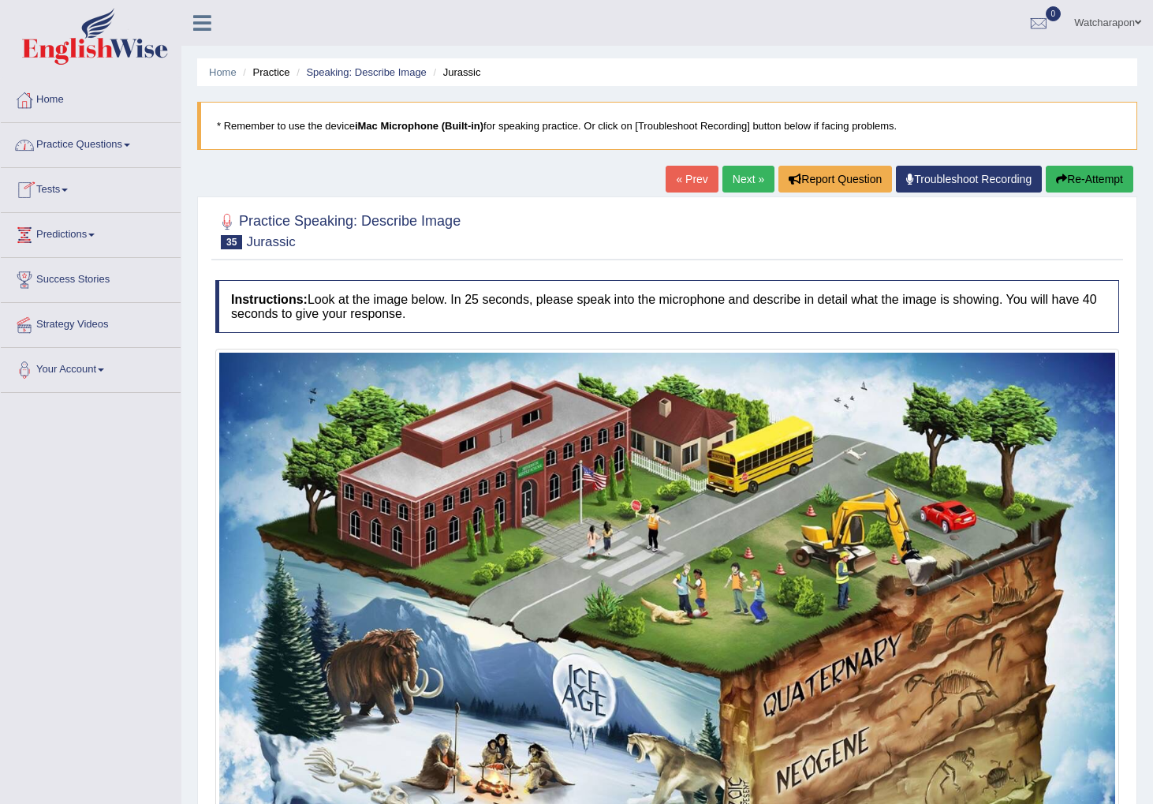
click at [76, 146] on link "Practice Questions" at bounding box center [91, 142] width 180 height 39
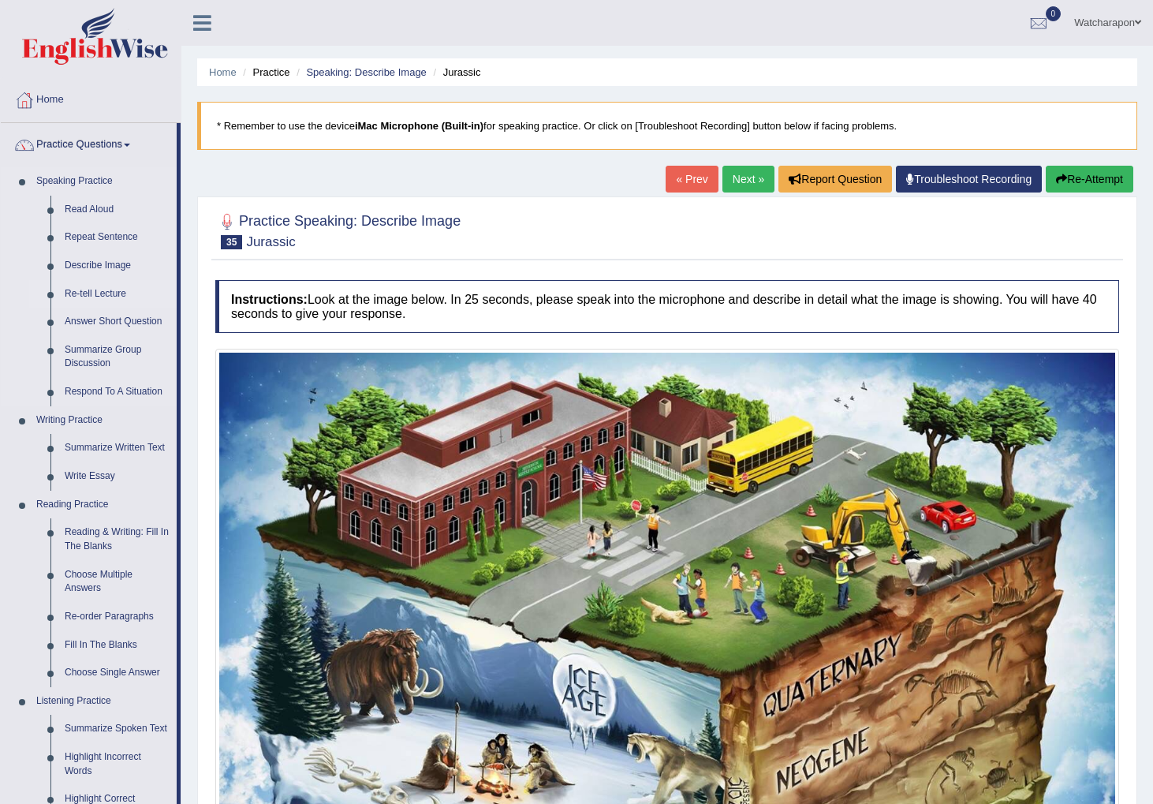
click at [99, 295] on link "Re-tell Lecture" at bounding box center [117, 294] width 119 height 28
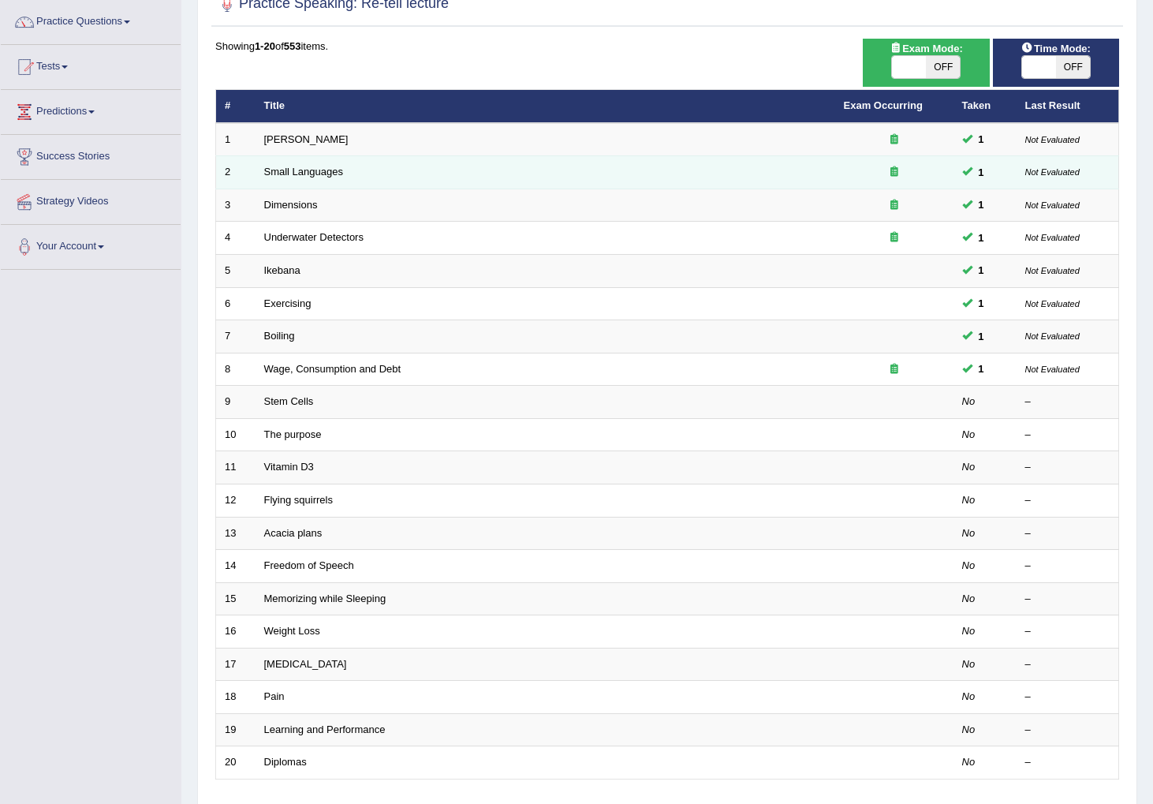
scroll to position [151, 0]
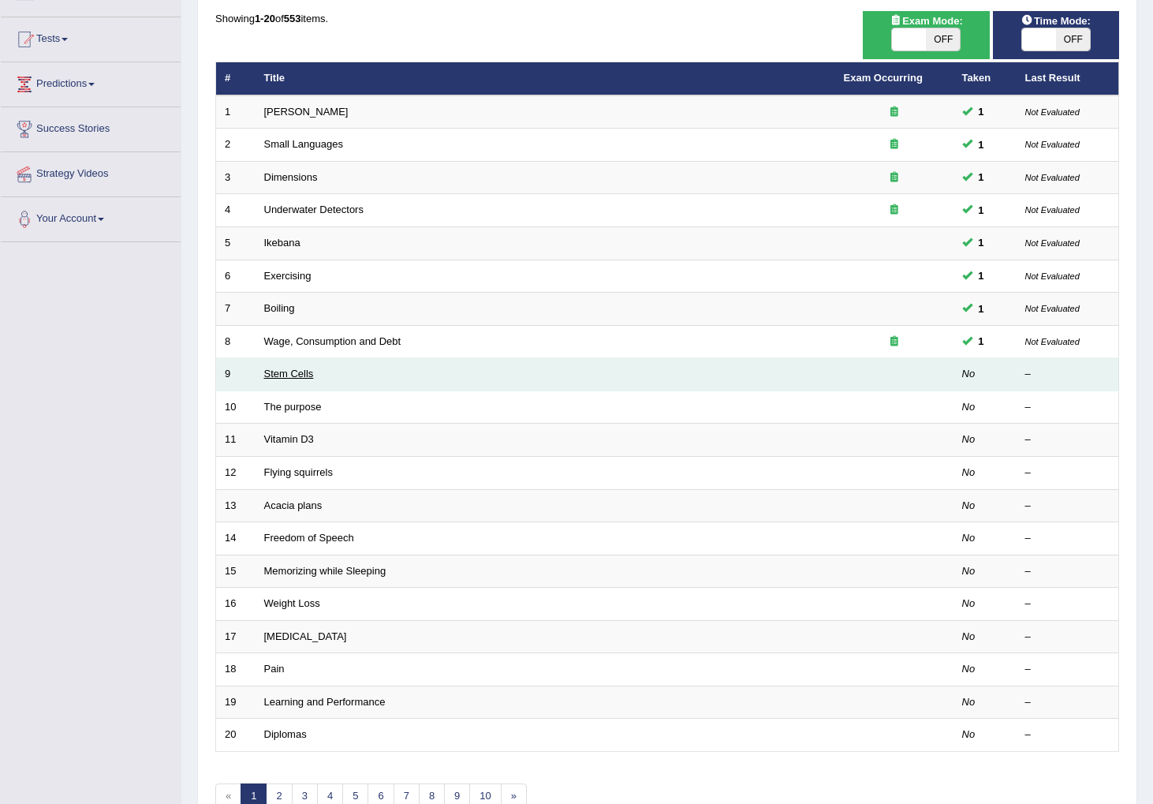
click at [281, 375] on link "Stem Cells" at bounding box center [289, 374] width 50 height 12
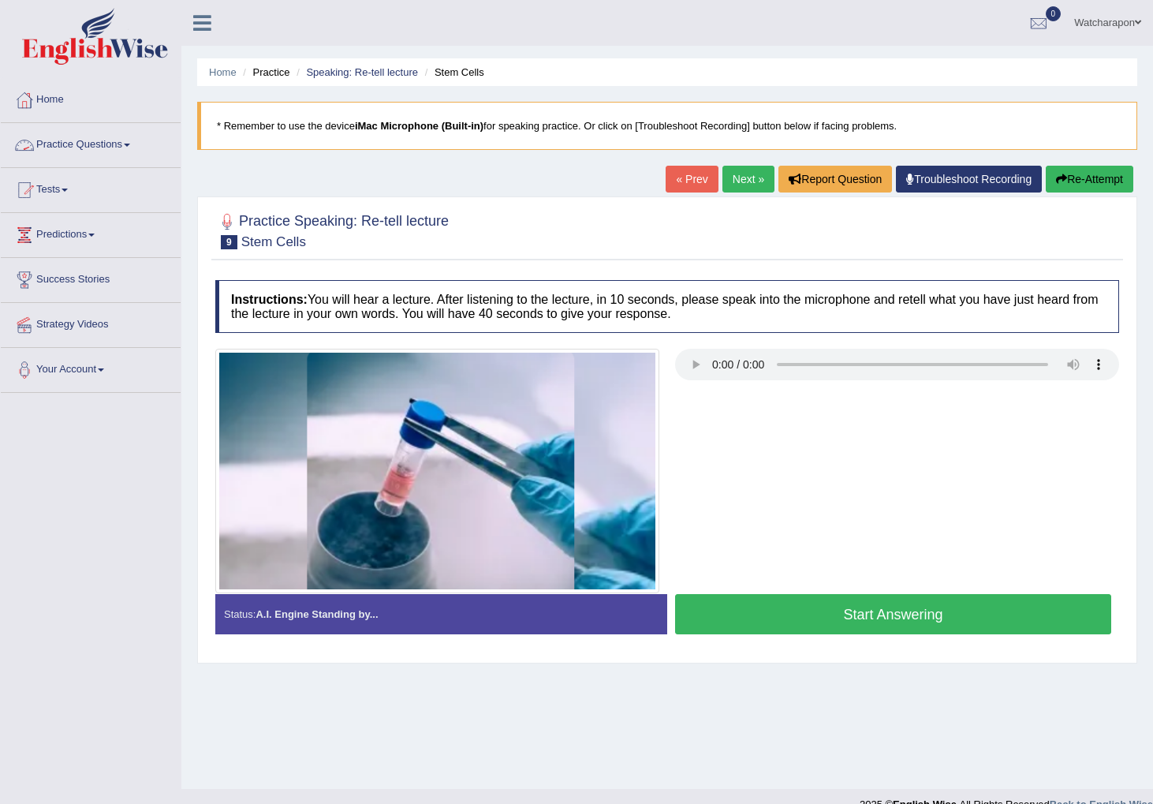
click at [110, 144] on link "Practice Questions" at bounding box center [91, 142] width 180 height 39
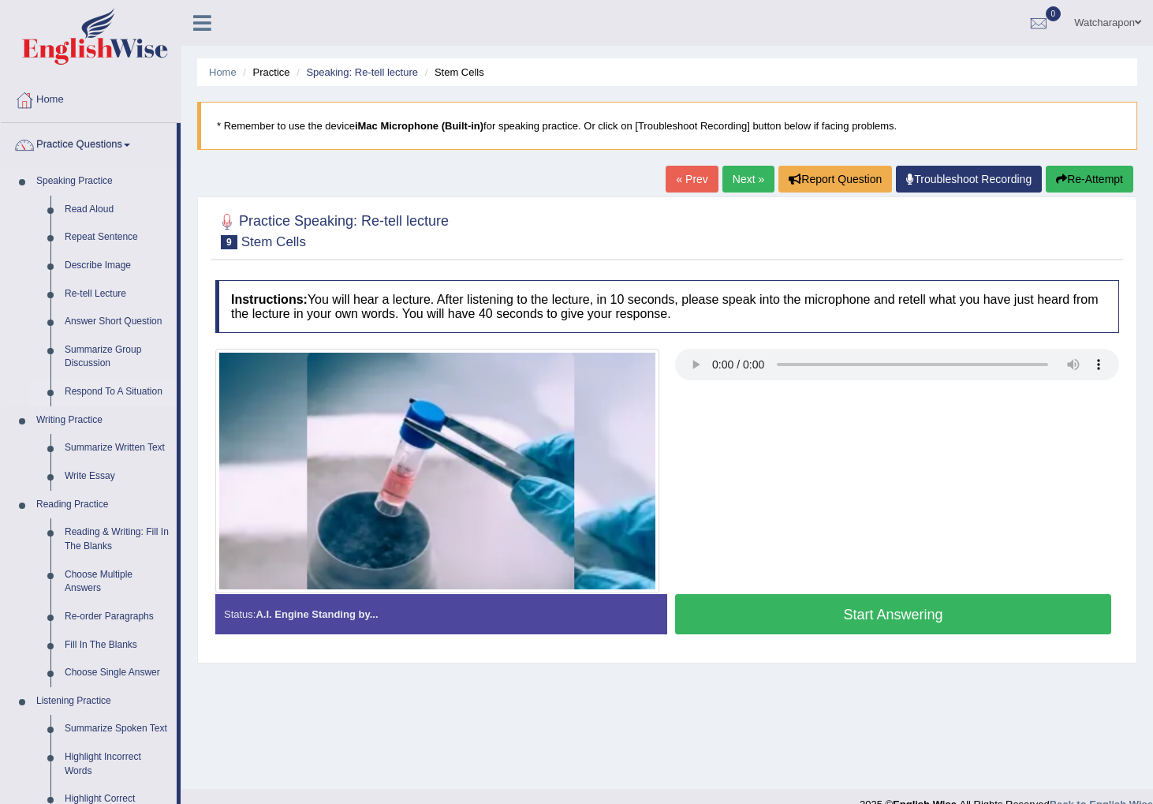
click at [81, 387] on link "Respond To A Situation" at bounding box center [117, 392] width 119 height 28
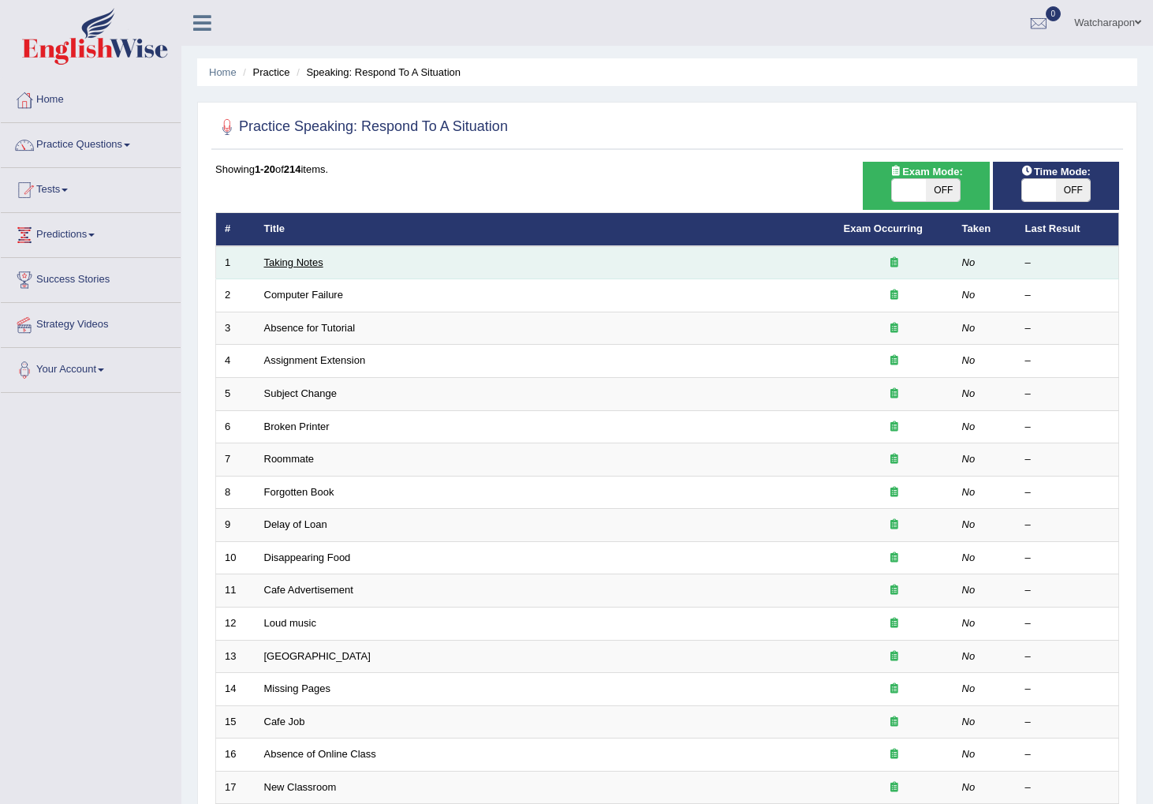
click at [294, 266] on link "Taking Notes" at bounding box center [293, 262] width 59 height 12
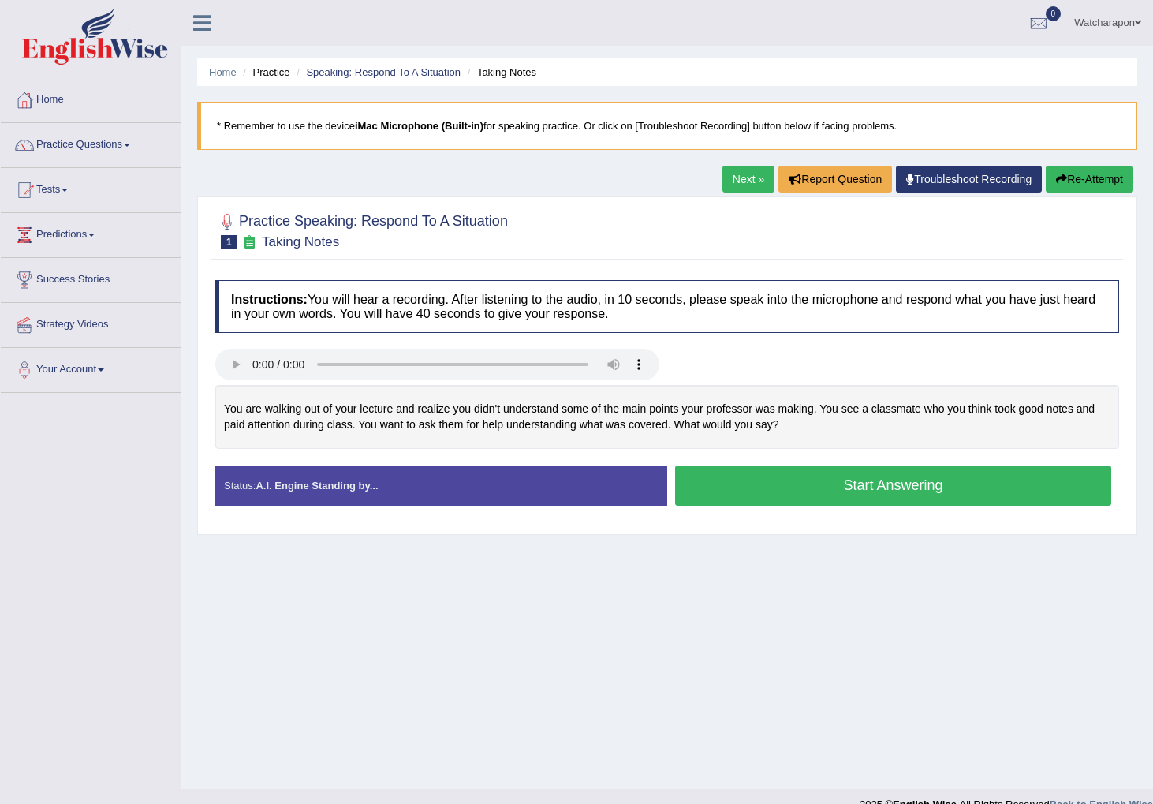
click at [738, 491] on button "Start Answering" at bounding box center [893, 485] width 436 height 40
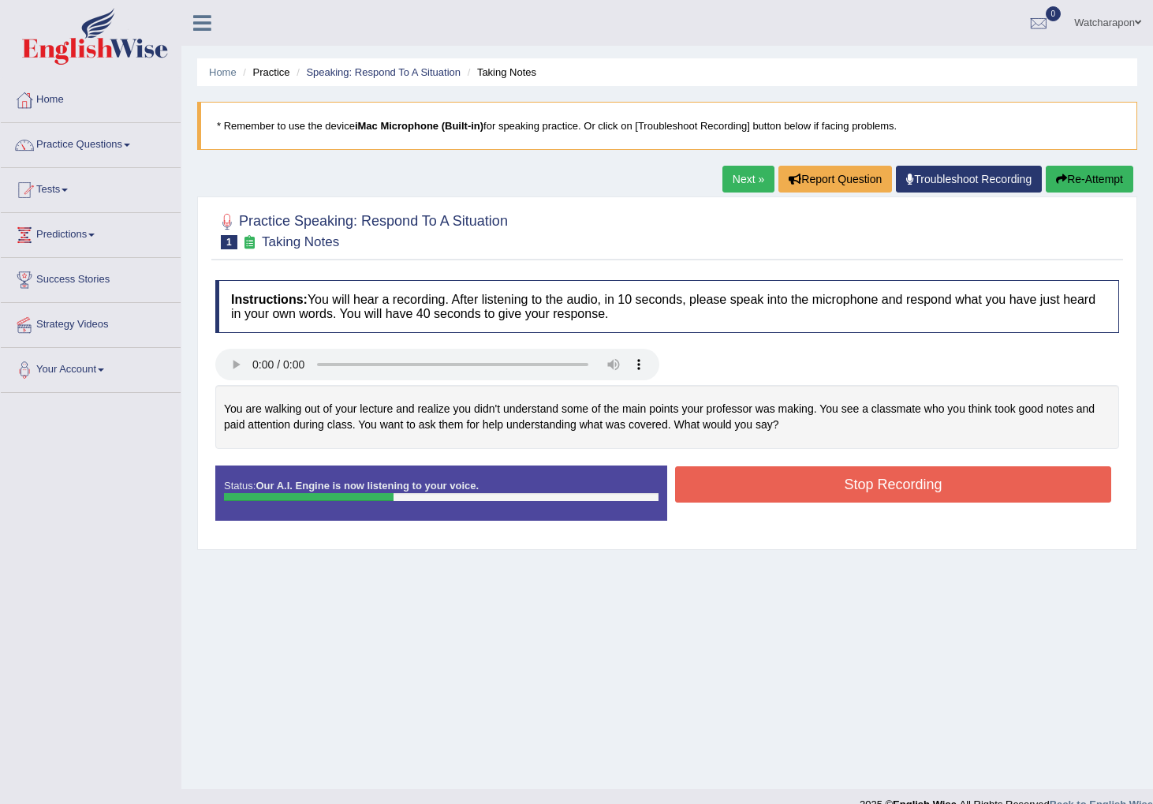
click at [746, 479] on button "Stop Recording" at bounding box center [893, 484] width 436 height 36
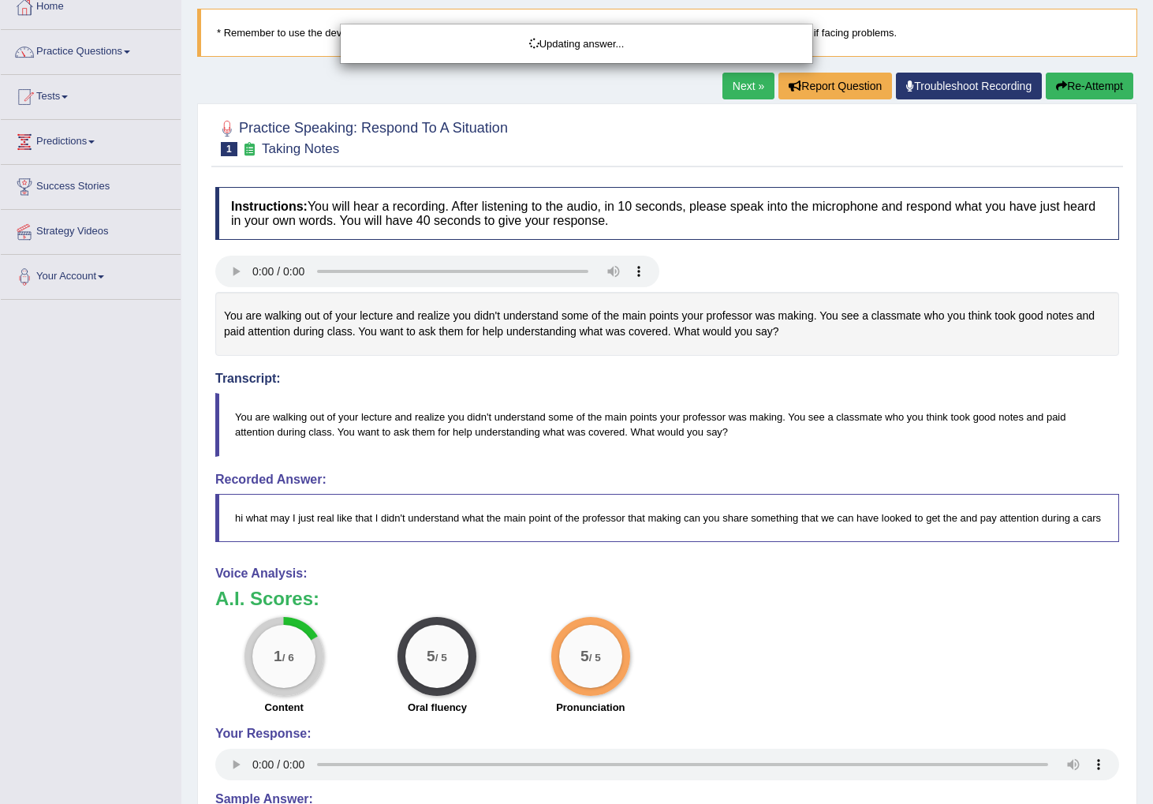
scroll to position [102, 0]
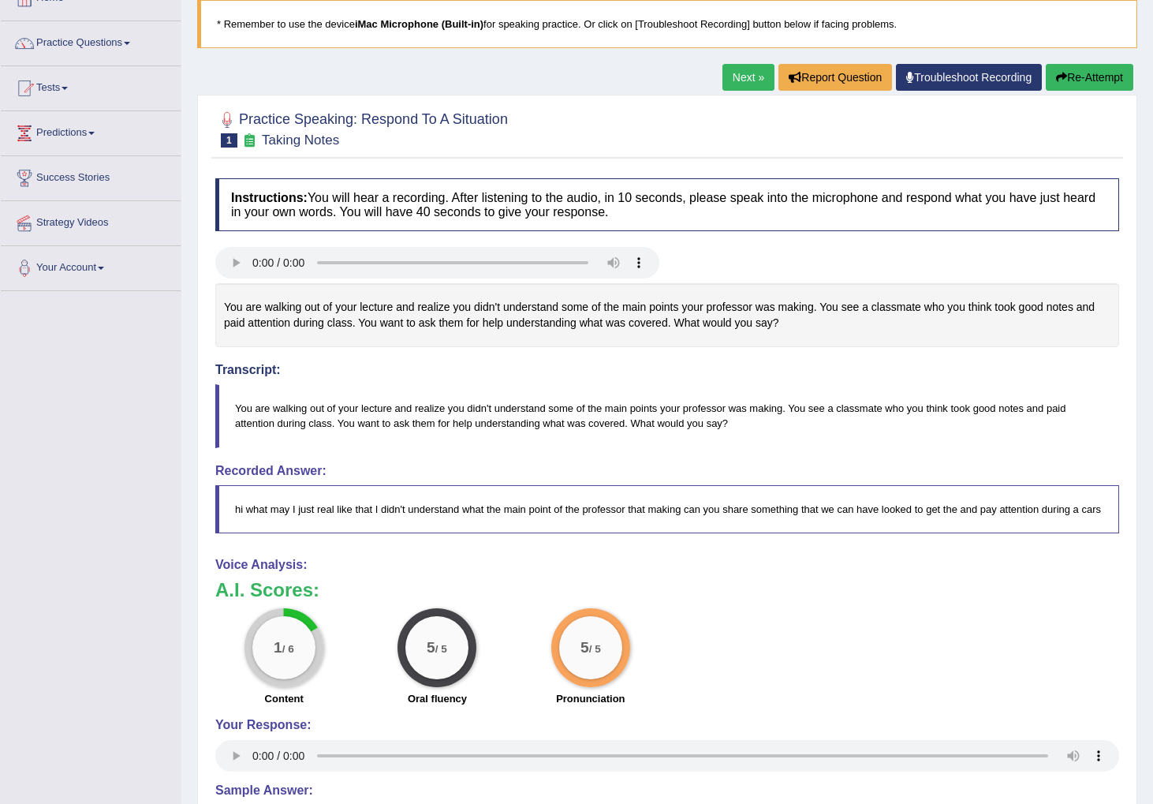
click at [1069, 77] on button "Re-Attempt" at bounding box center [1090, 77] width 88 height 27
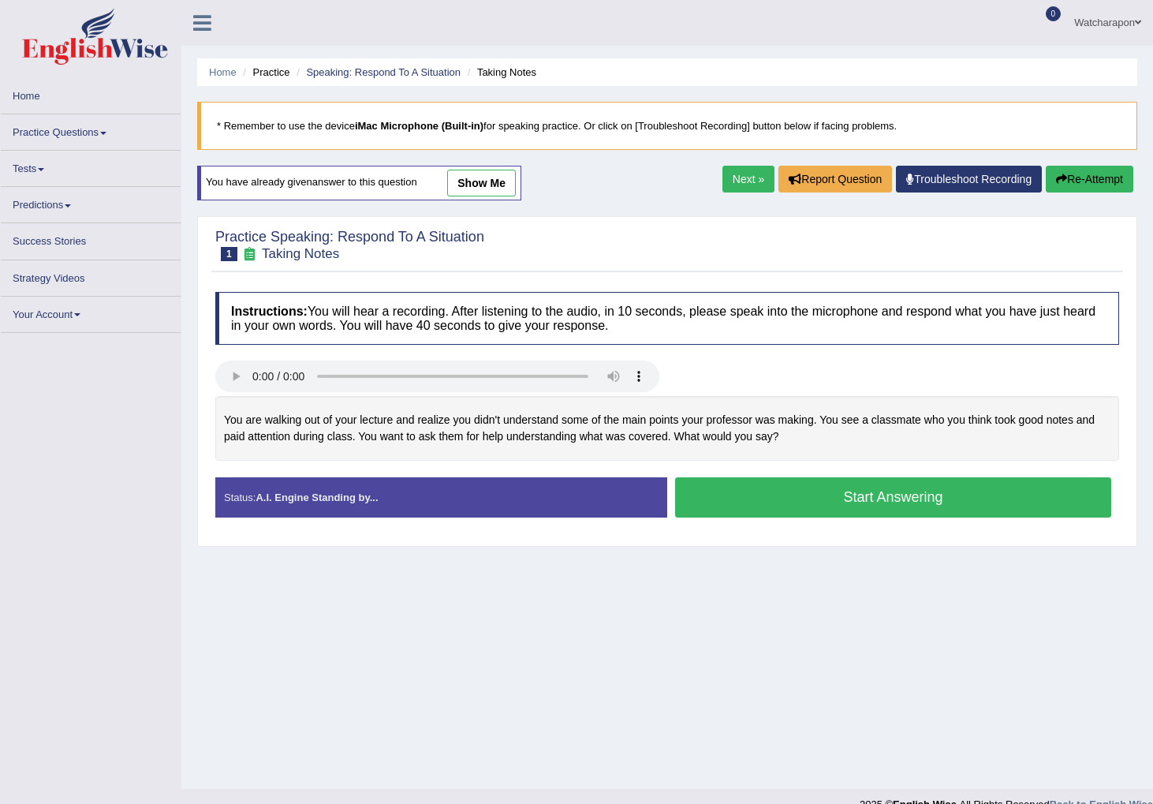
scroll to position [24, 0]
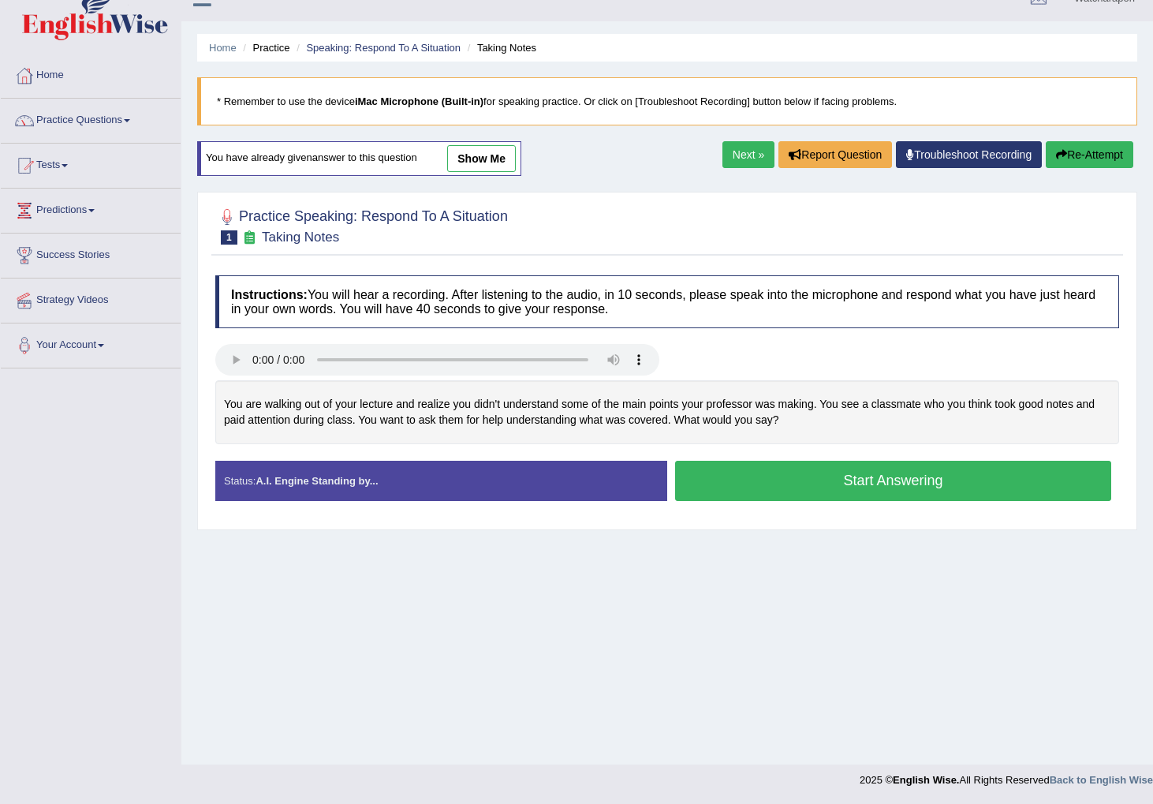
click at [711, 480] on button "Start Answering" at bounding box center [893, 481] width 436 height 40
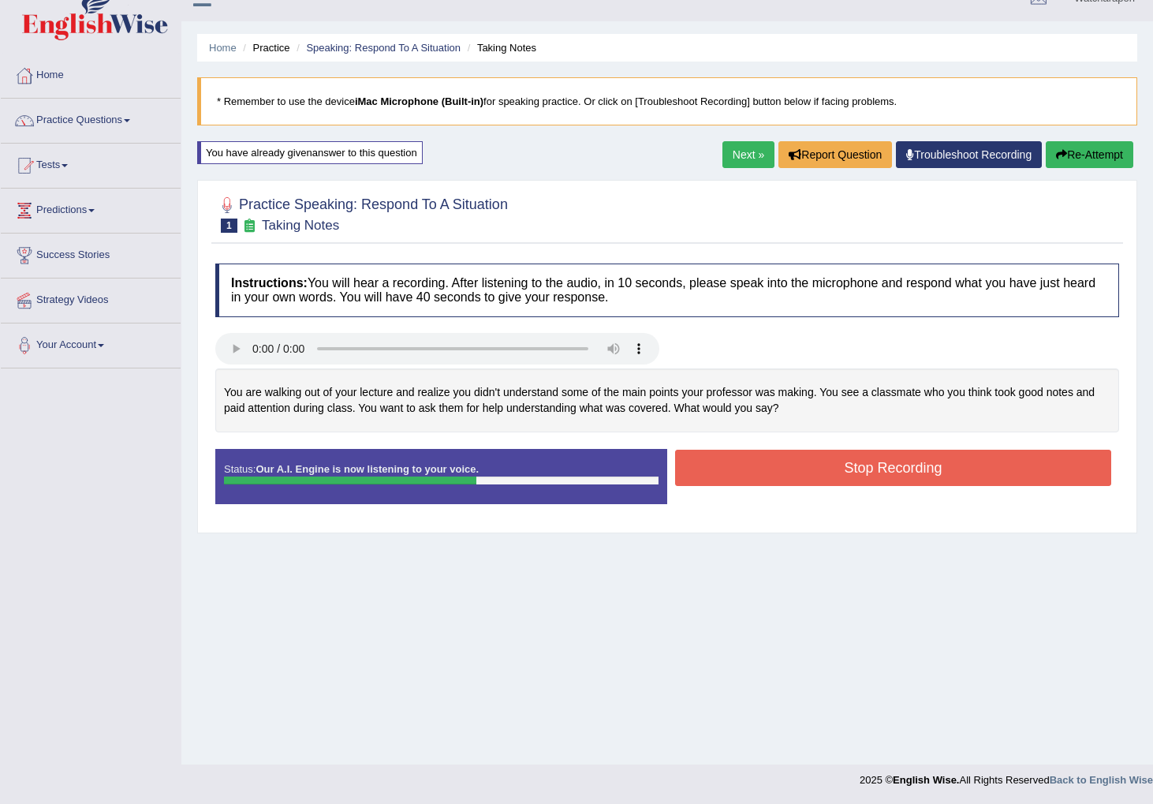
click at [715, 474] on button "Stop Recording" at bounding box center [893, 468] width 436 height 36
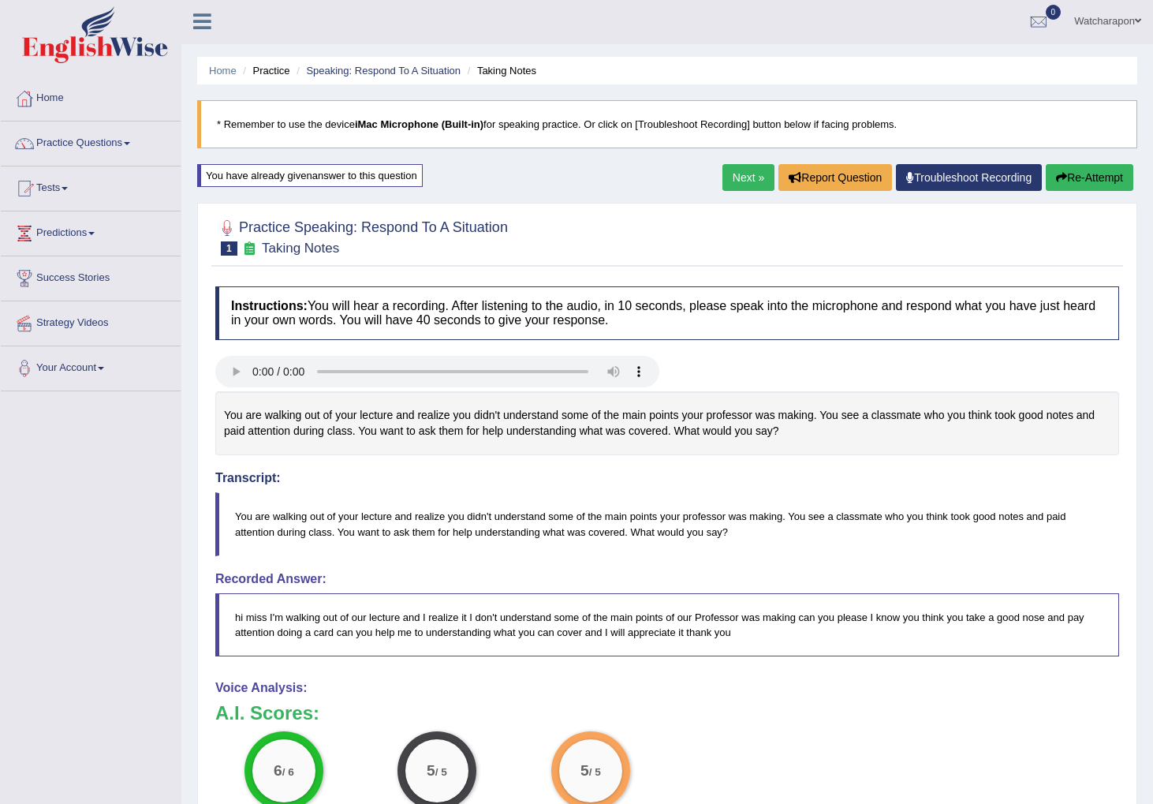
scroll to position [0, 0]
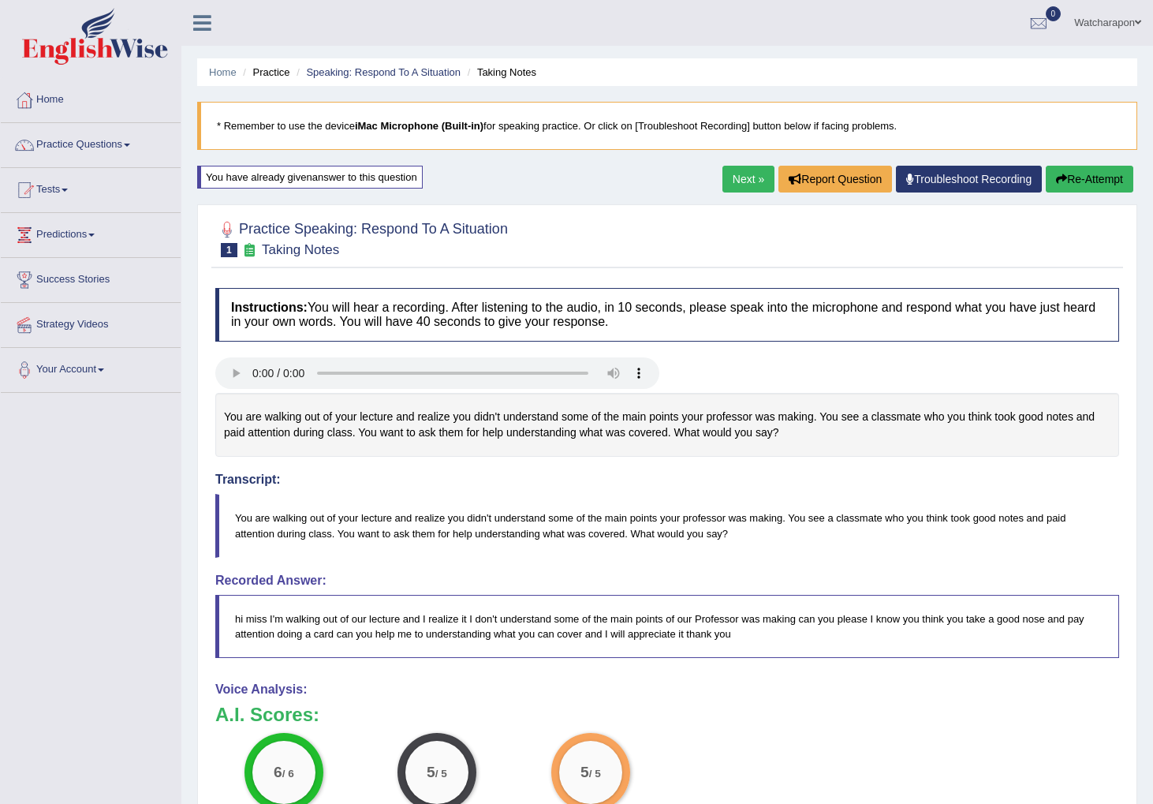
click at [735, 176] on link "Next »" at bounding box center [749, 179] width 52 height 27
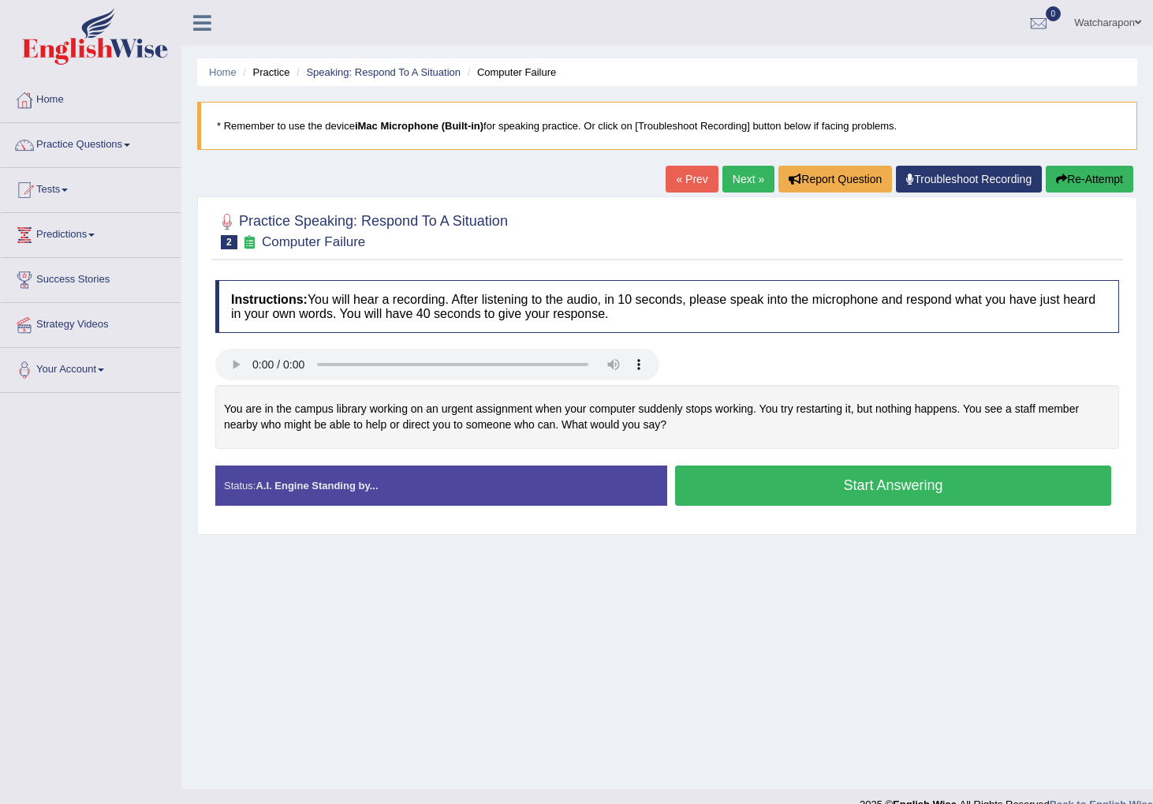
click at [753, 483] on button "Start Answering" at bounding box center [893, 485] width 436 height 40
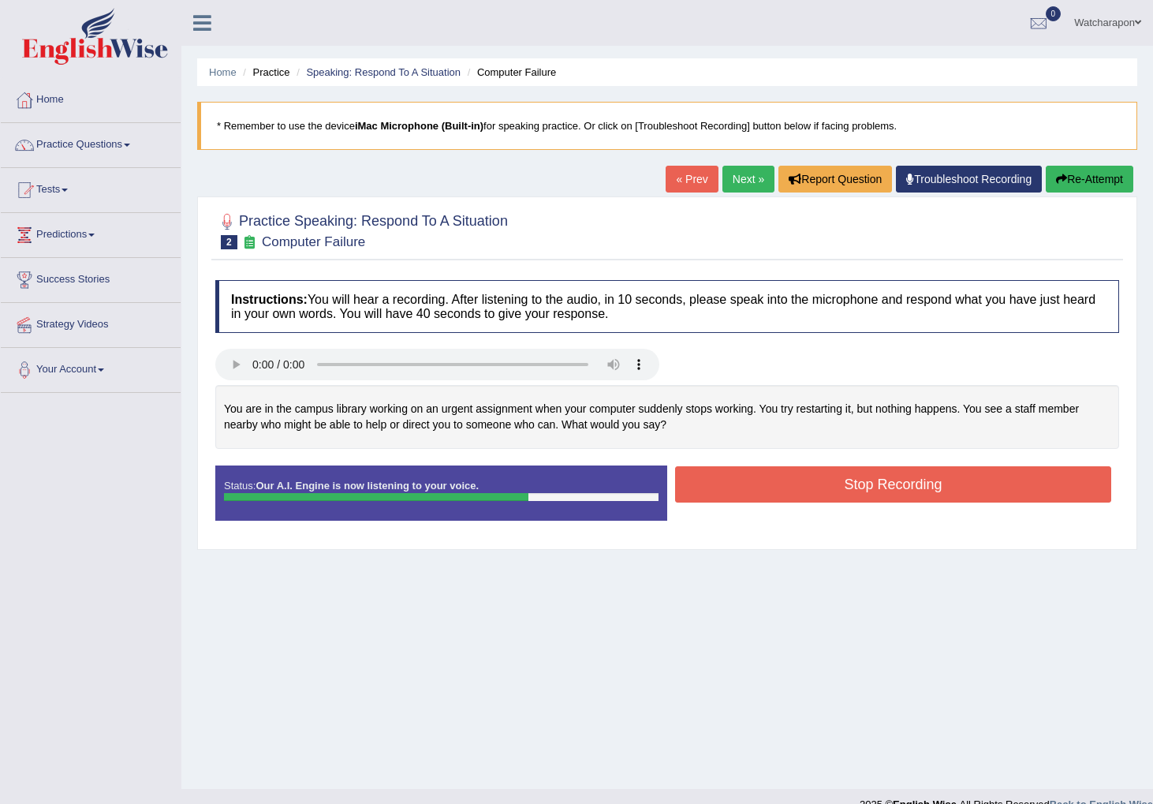
click at [742, 483] on button "Stop Recording" at bounding box center [893, 484] width 436 height 36
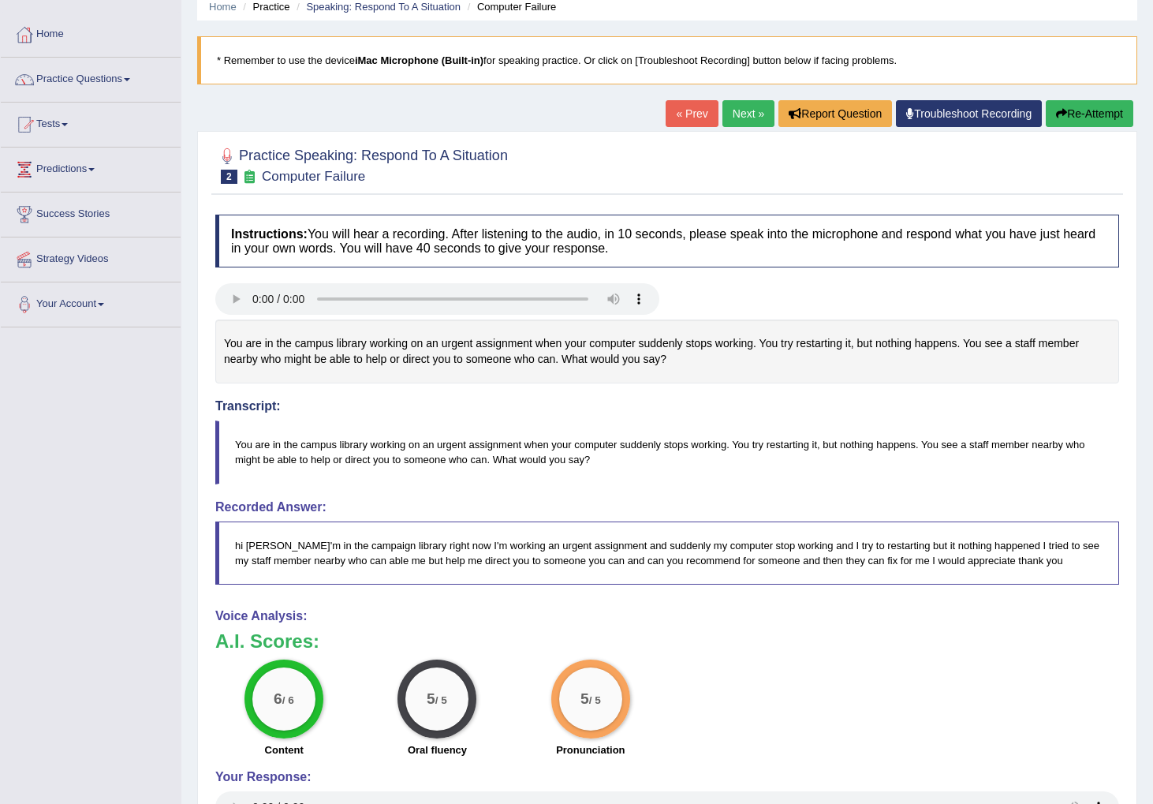
scroll to position [73, 0]
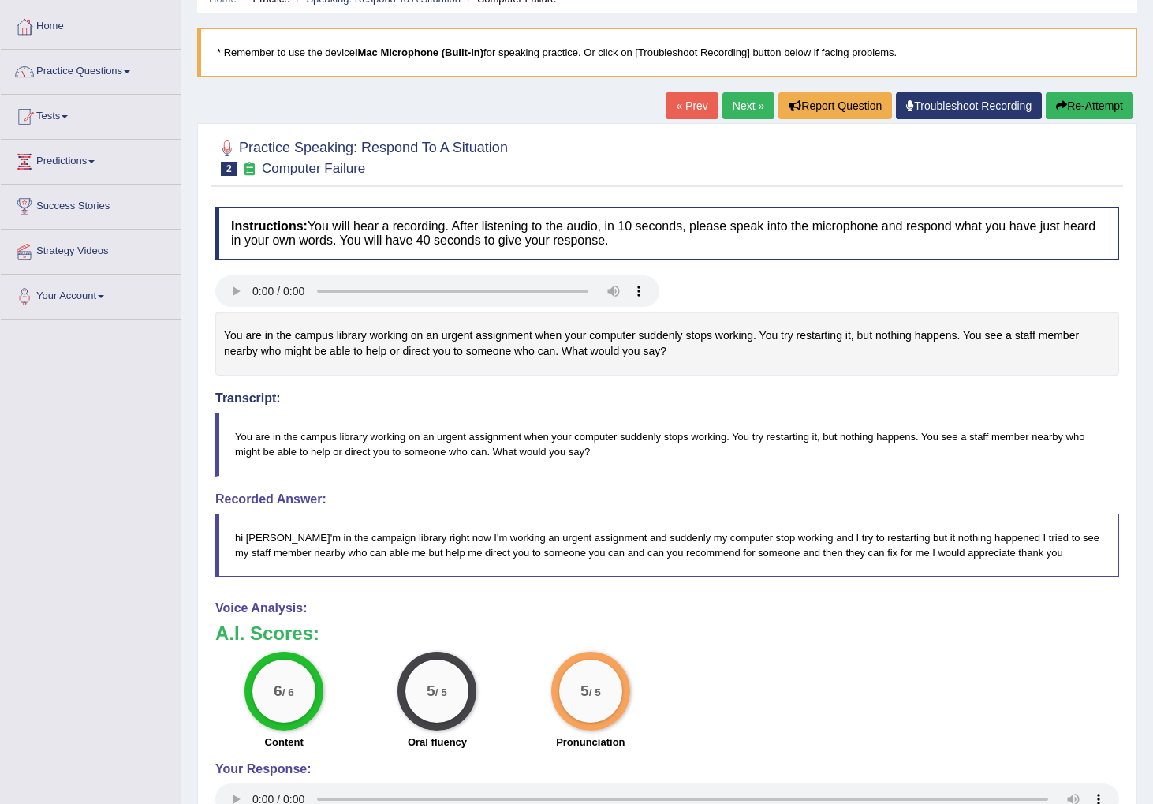
click at [738, 106] on link "Next »" at bounding box center [749, 105] width 52 height 27
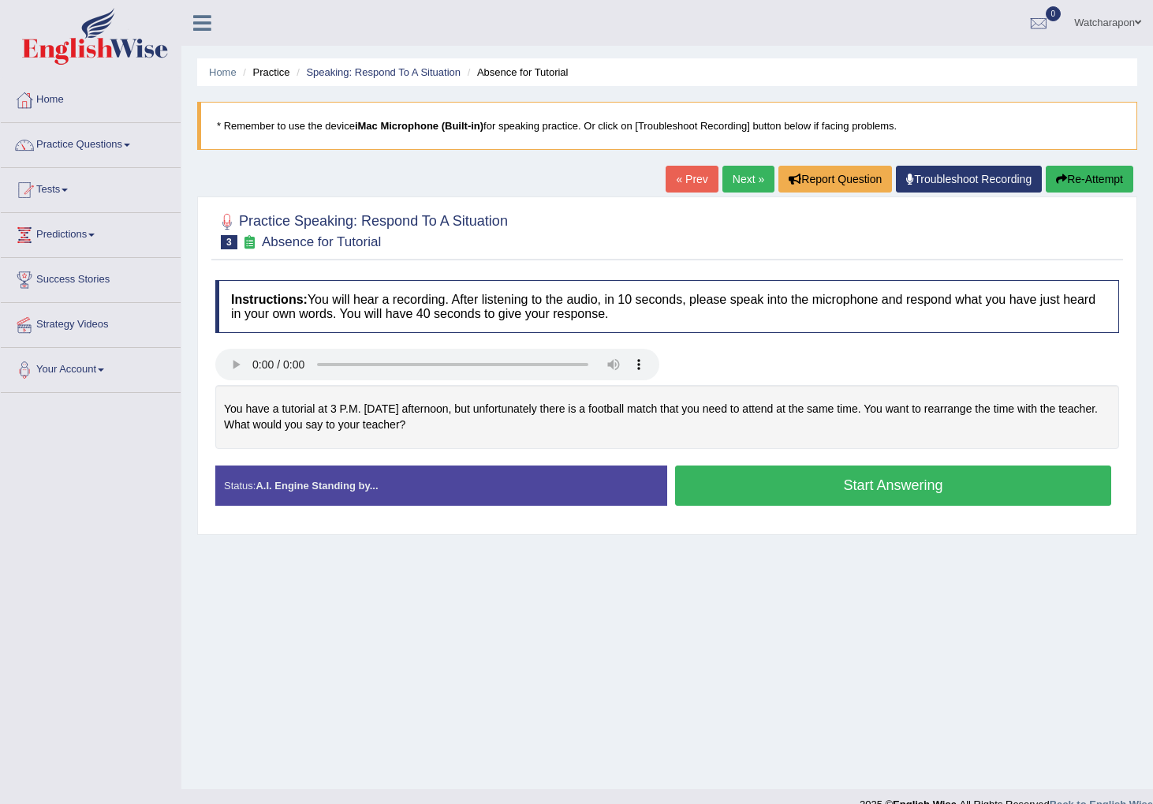
click at [776, 482] on button "Start Answering" at bounding box center [893, 485] width 436 height 40
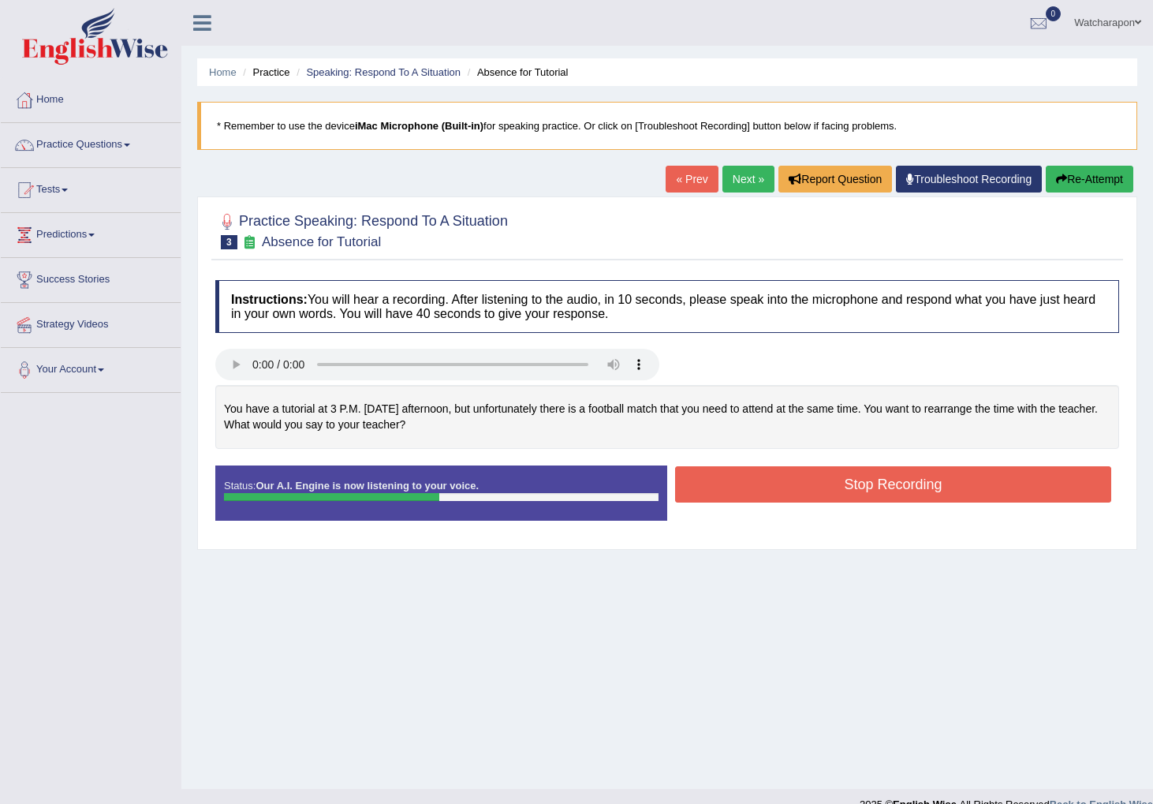
click at [743, 481] on button "Stop Recording" at bounding box center [893, 484] width 436 height 36
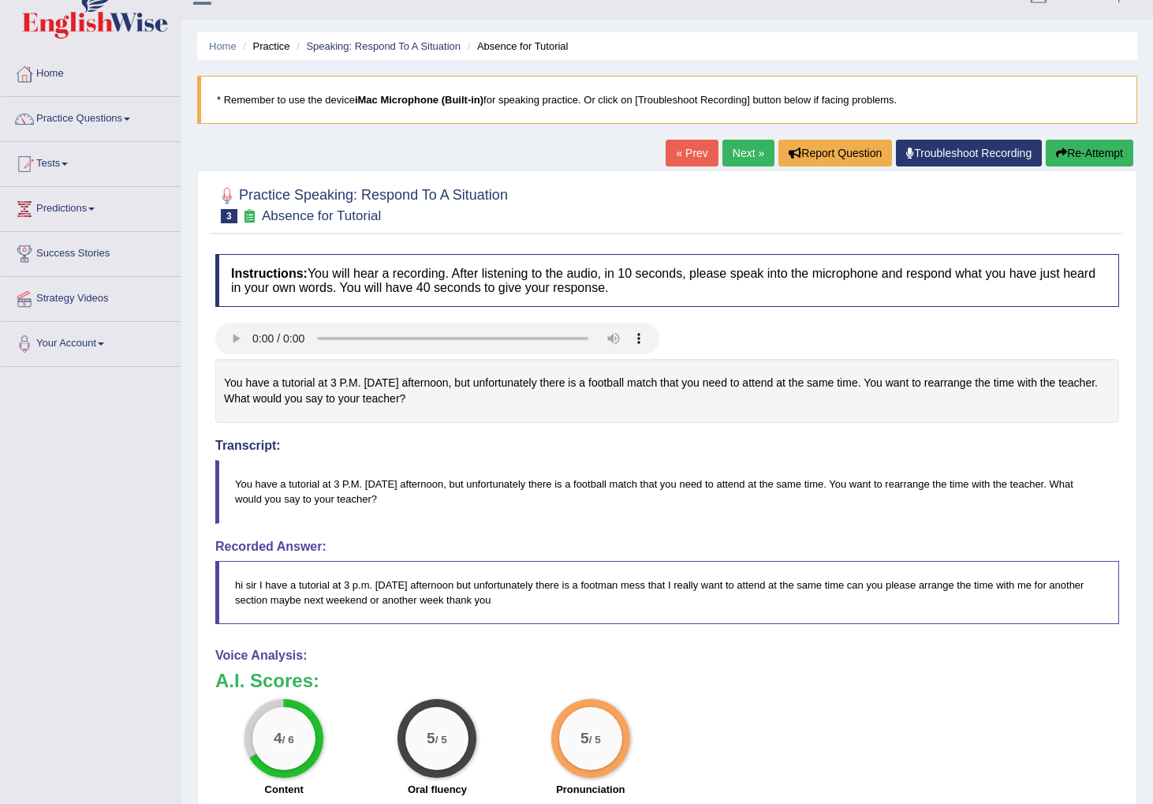
scroll to position [65, 0]
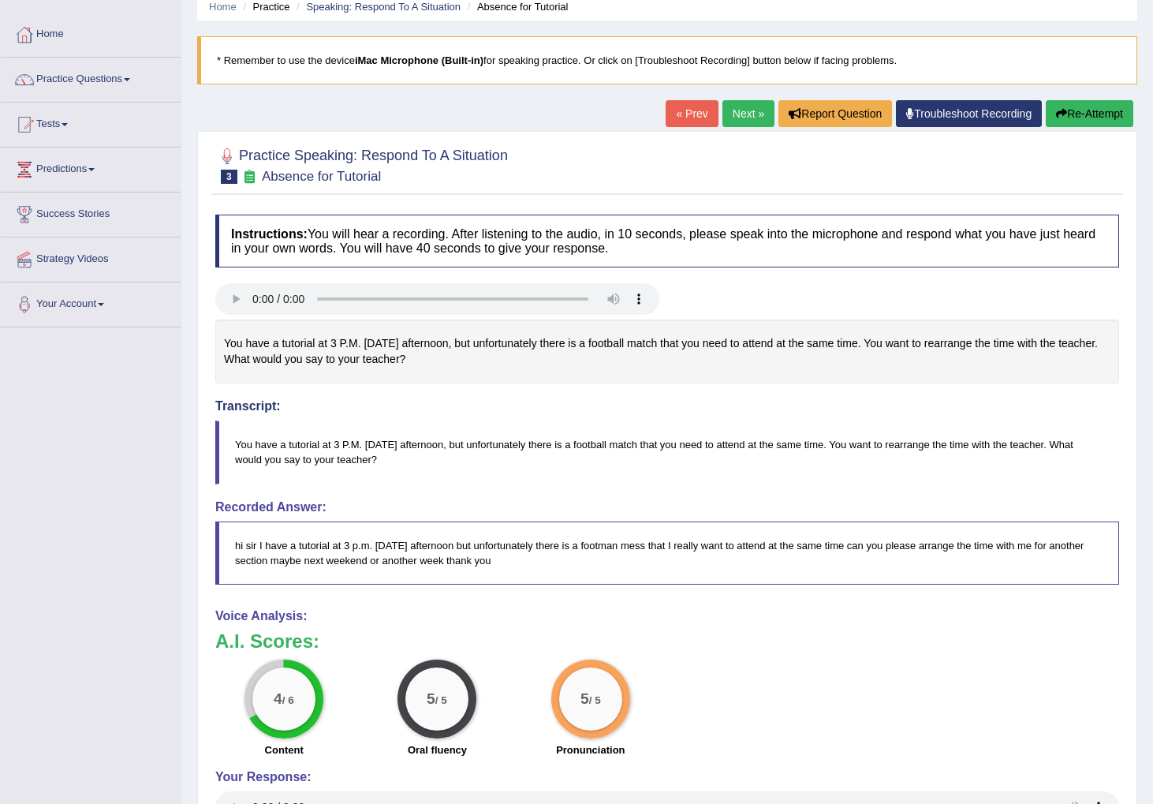
click at [1090, 109] on button "Re-Attempt" at bounding box center [1090, 113] width 88 height 27
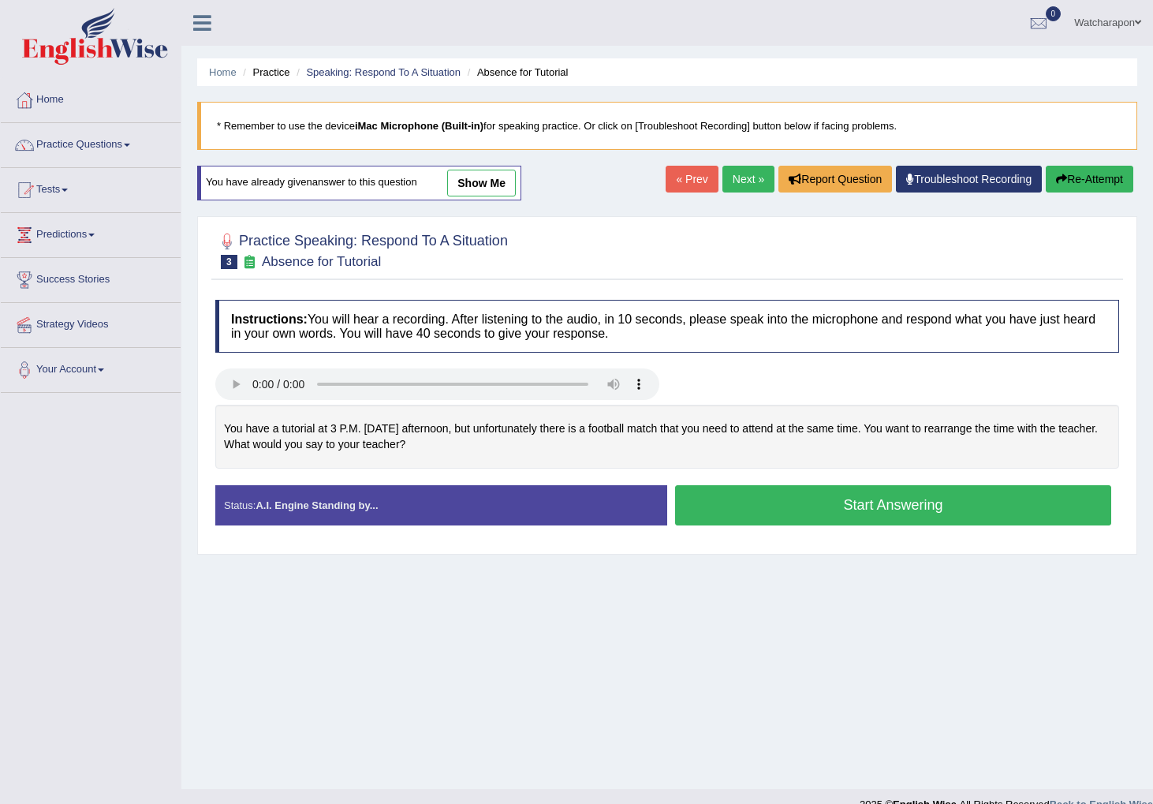
scroll to position [24, 0]
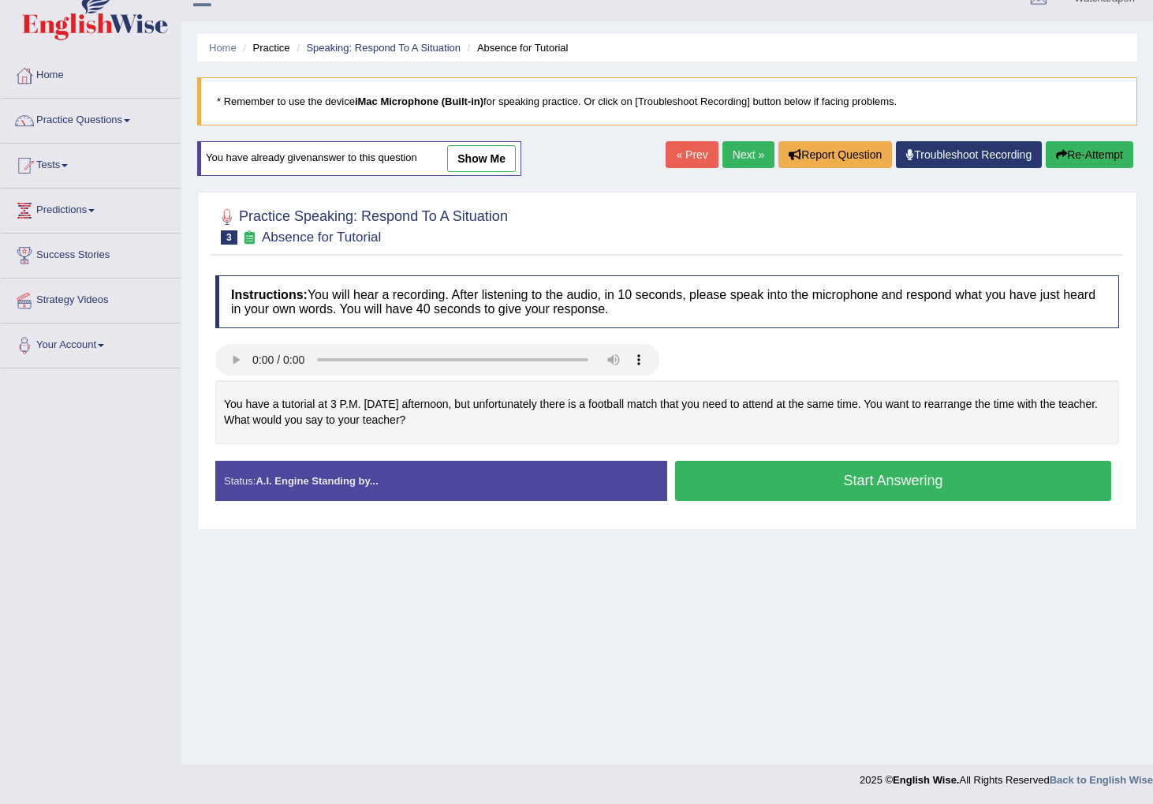
click at [742, 489] on button "Start Answering" at bounding box center [893, 481] width 436 height 40
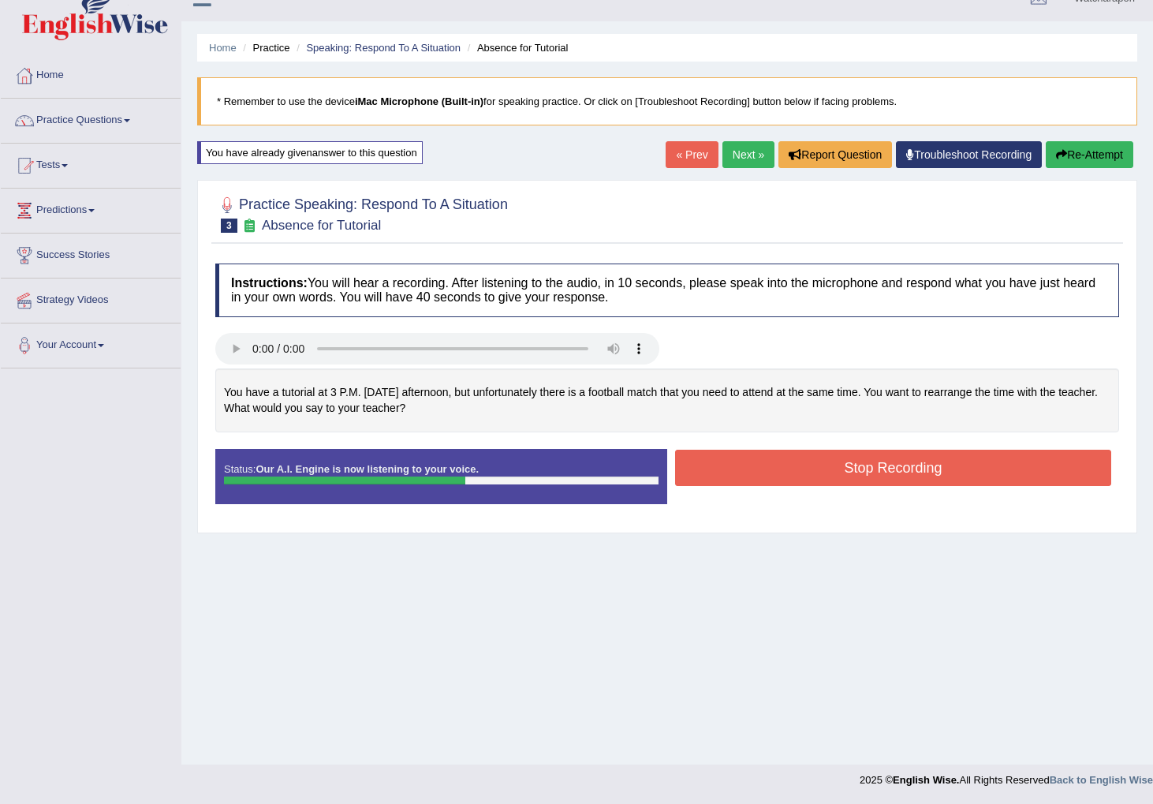
click at [732, 469] on button "Stop Recording" at bounding box center [893, 468] width 436 height 36
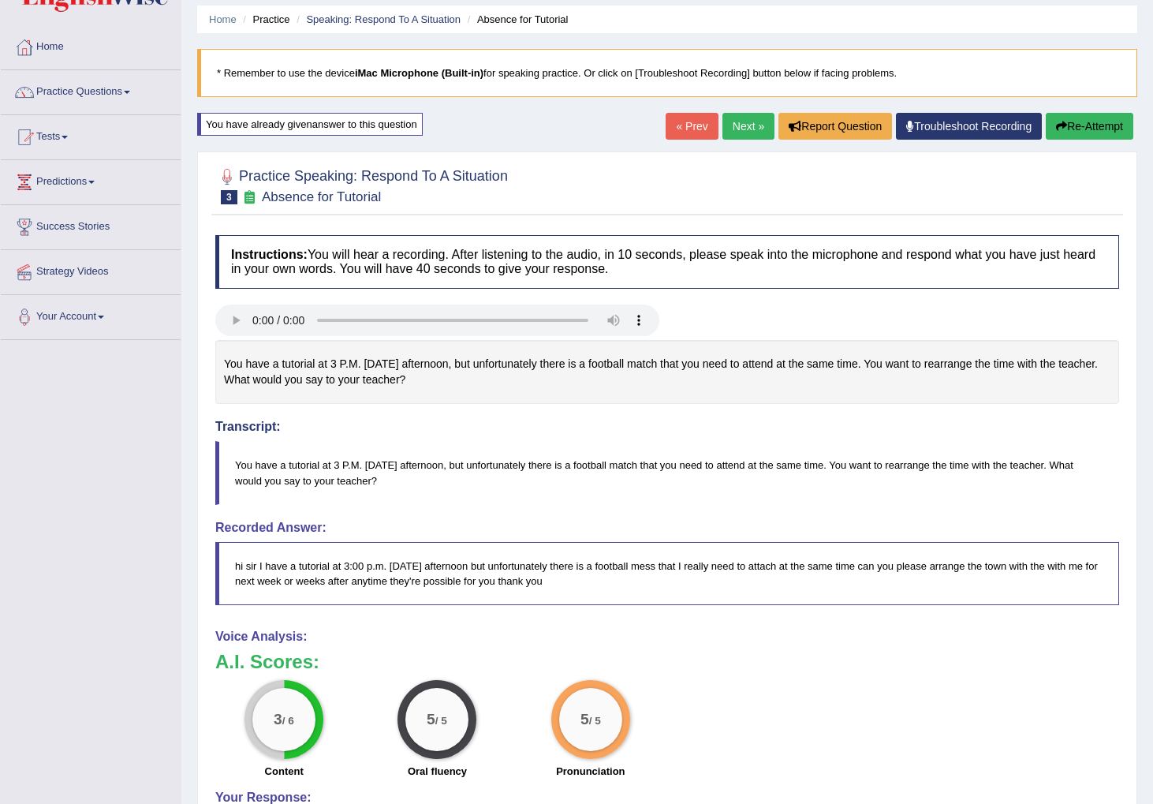
scroll to position [51, 0]
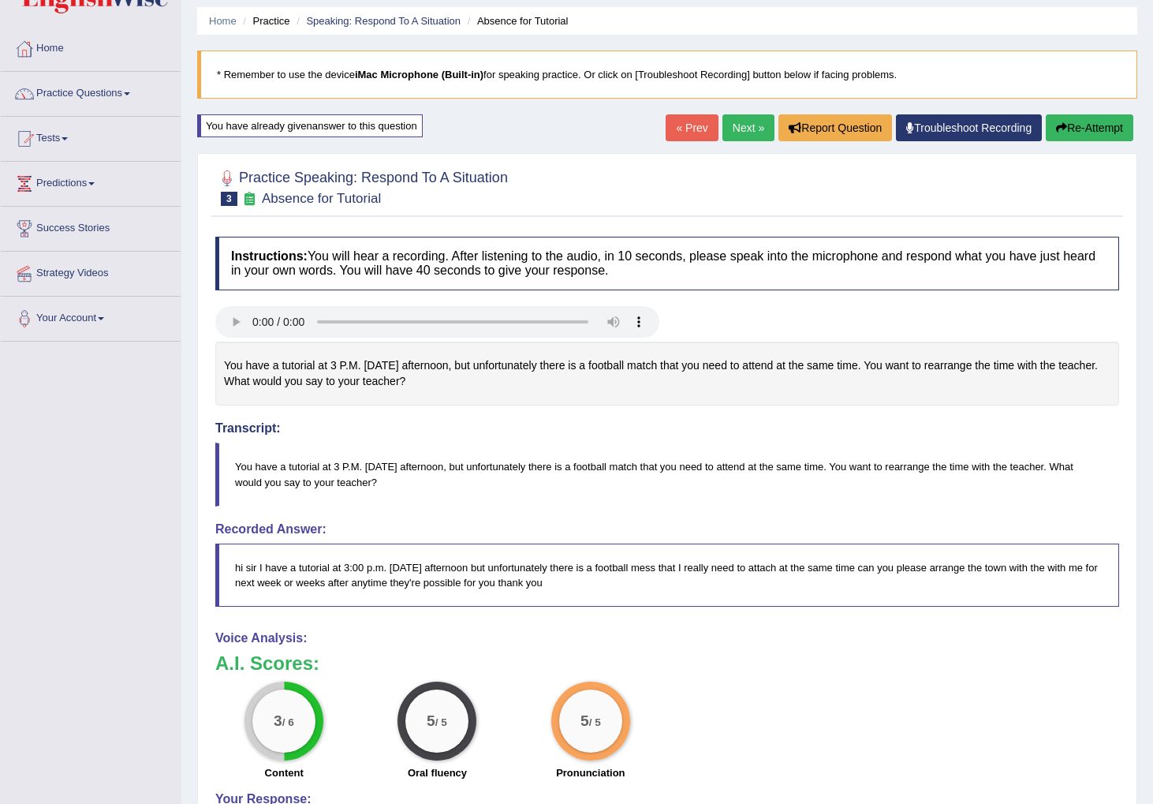
click at [738, 125] on link "Next »" at bounding box center [749, 127] width 52 height 27
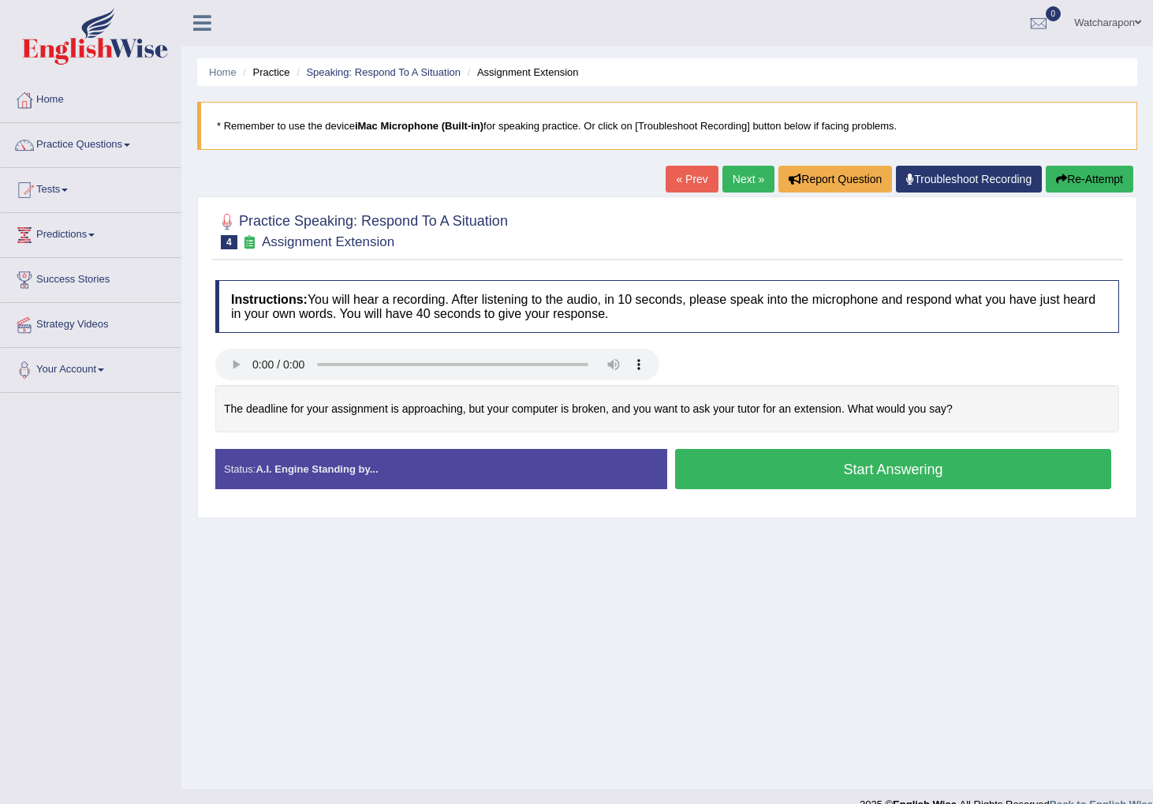
click at [745, 468] on button "Start Answering" at bounding box center [893, 469] width 436 height 40
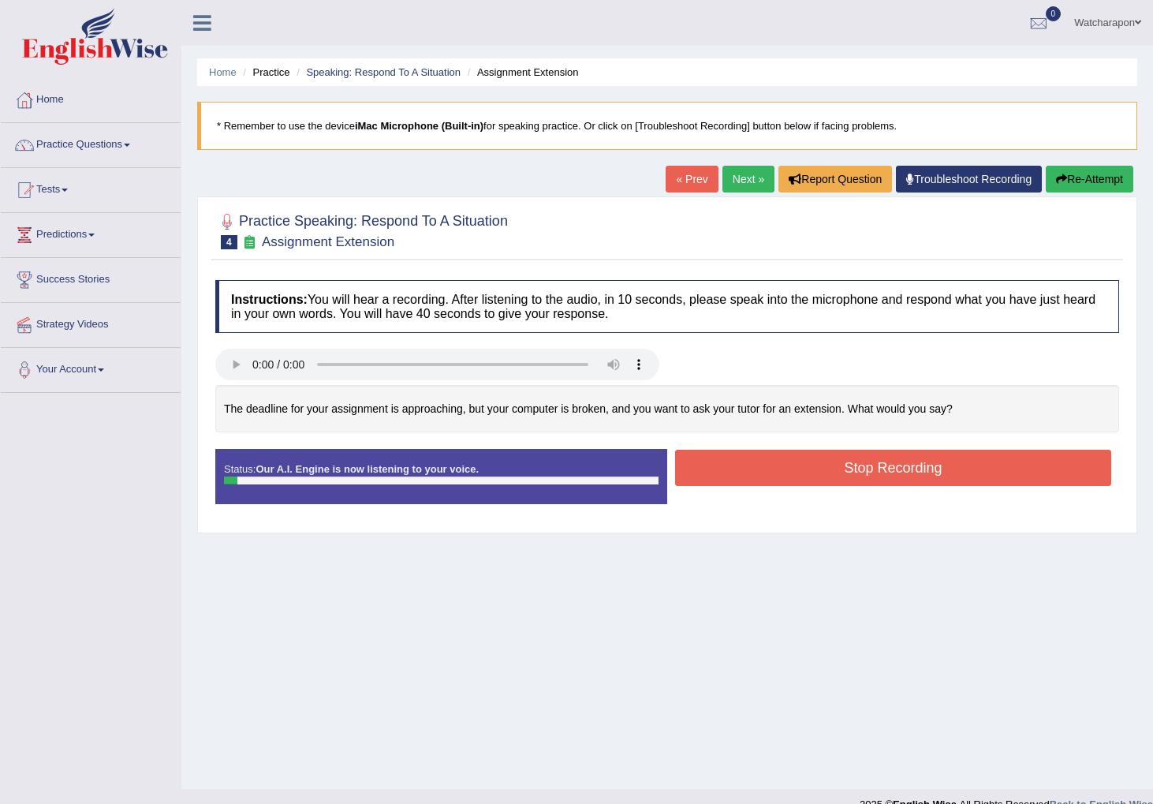
click at [738, 466] on button "Stop Recording" at bounding box center [893, 468] width 436 height 36
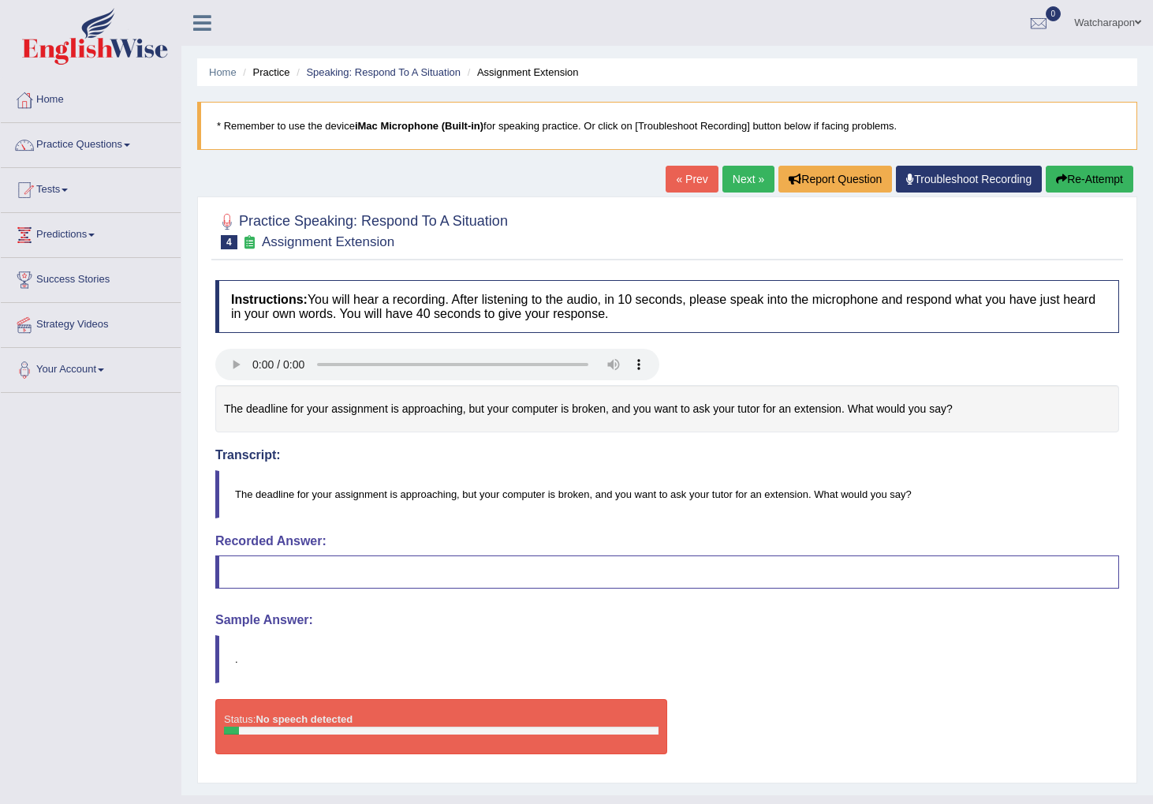
scroll to position [32, 0]
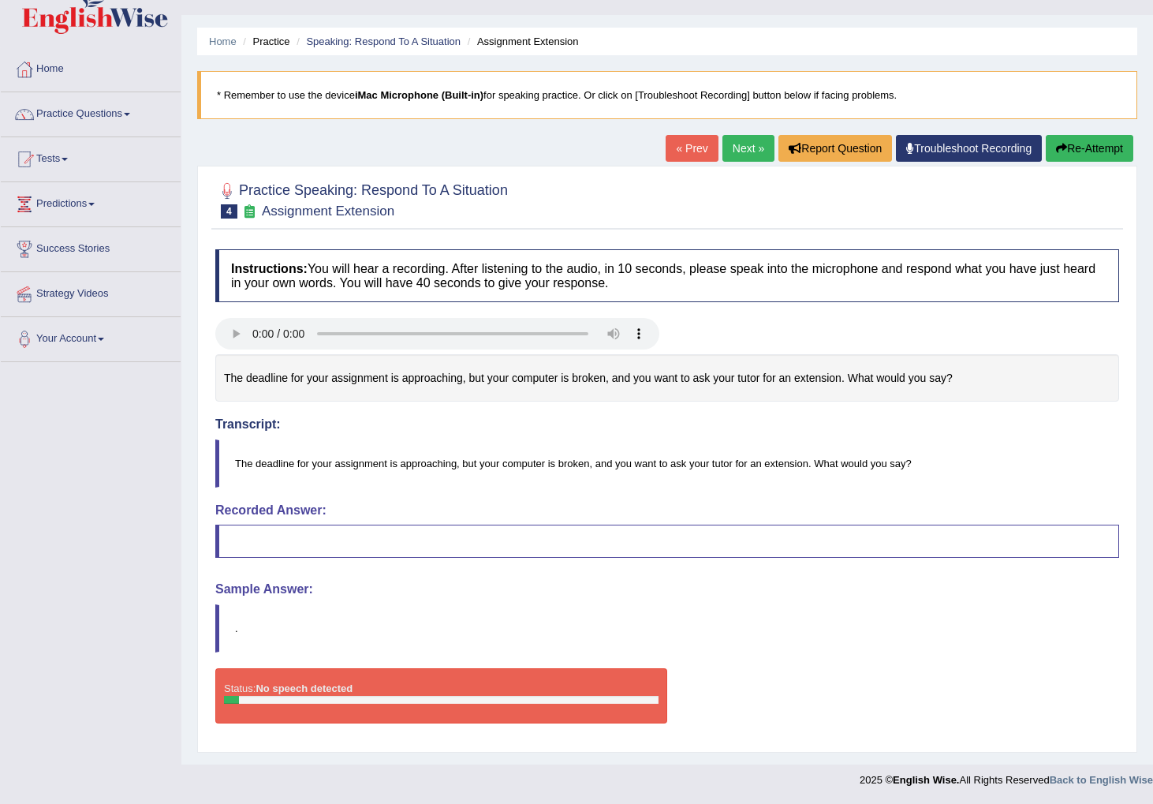
click at [1089, 149] on button "Re-Attempt" at bounding box center [1090, 148] width 88 height 27
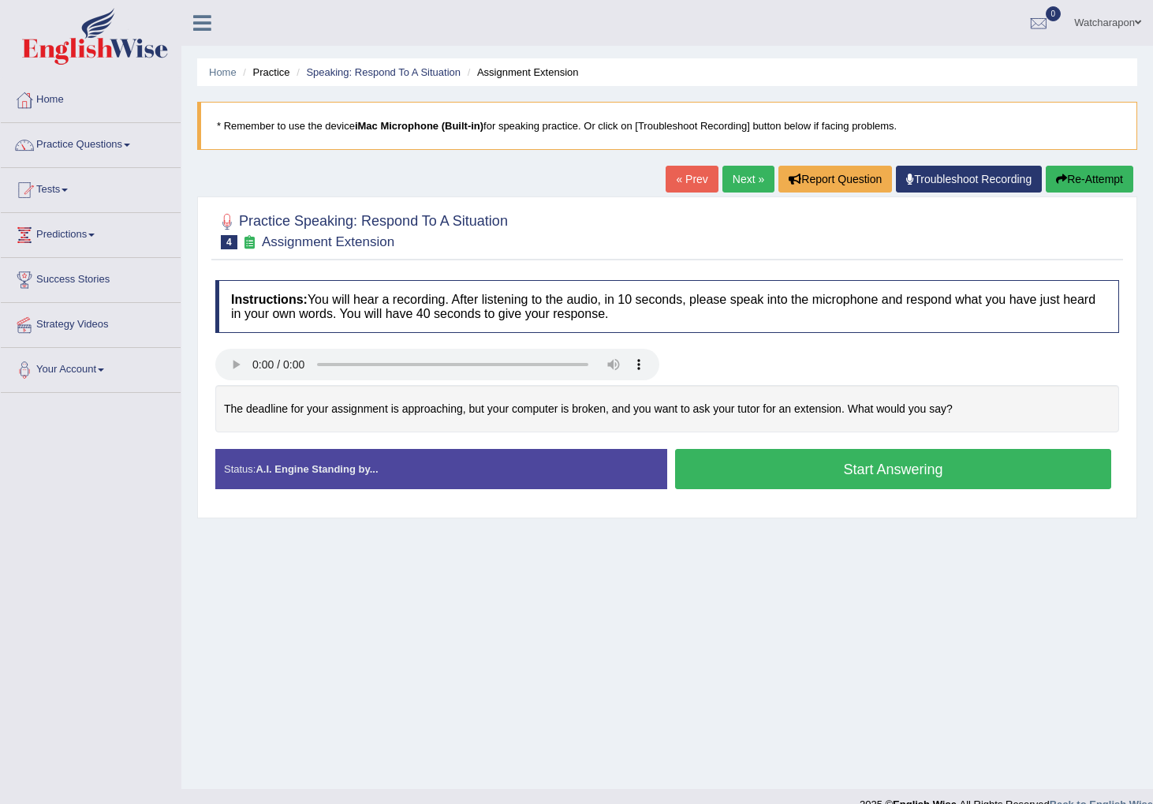
scroll to position [24, 0]
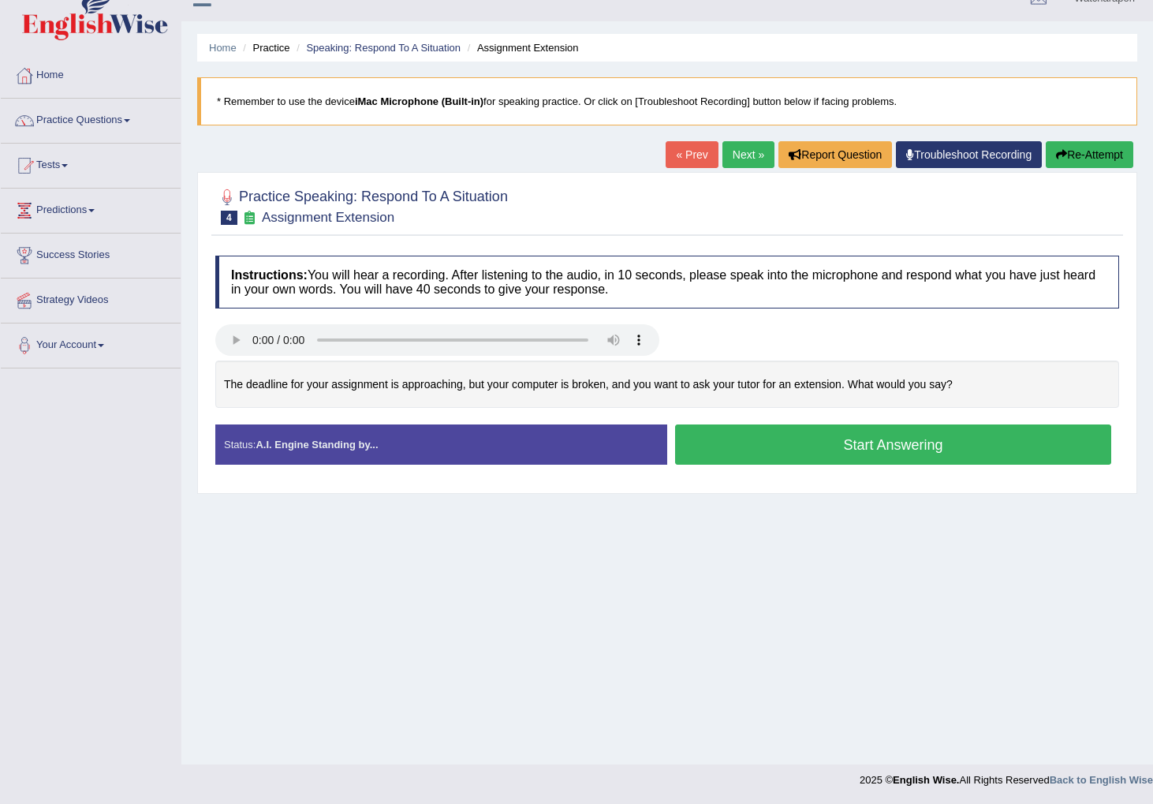
click at [770, 449] on button "Start Answering" at bounding box center [893, 444] width 436 height 40
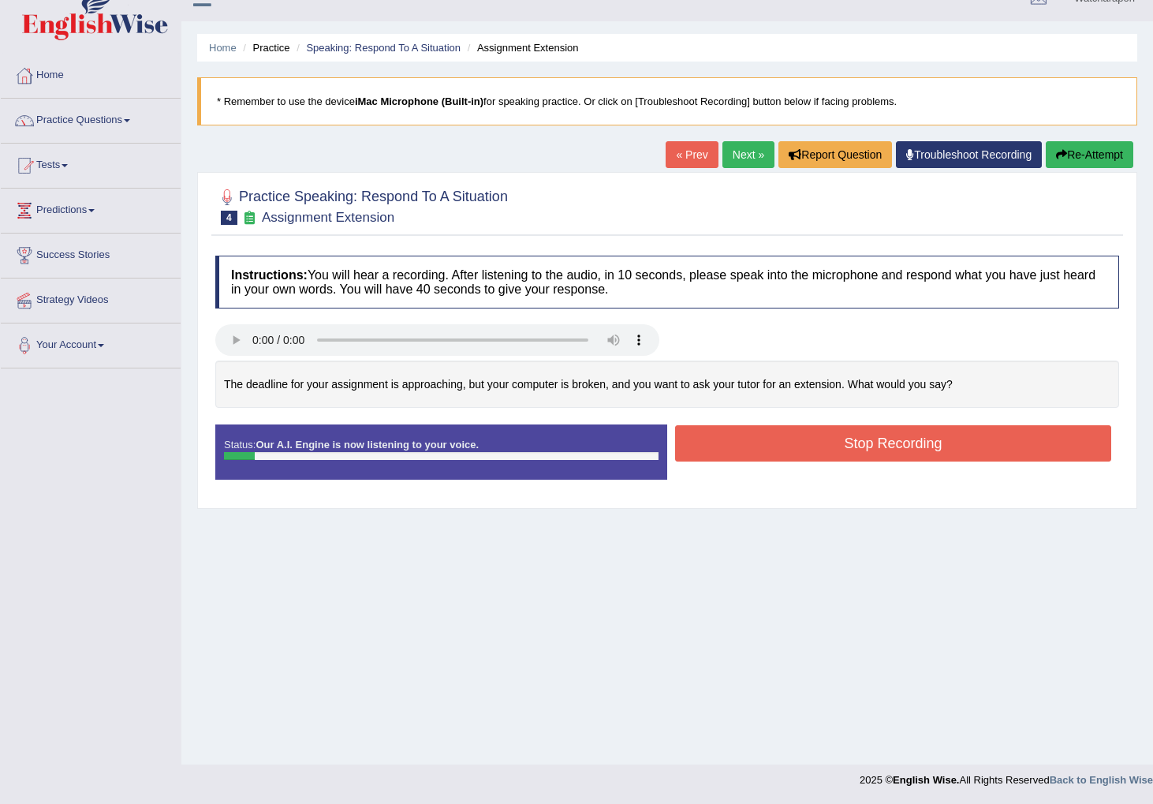
click at [770, 449] on button "Stop Recording" at bounding box center [893, 443] width 436 height 36
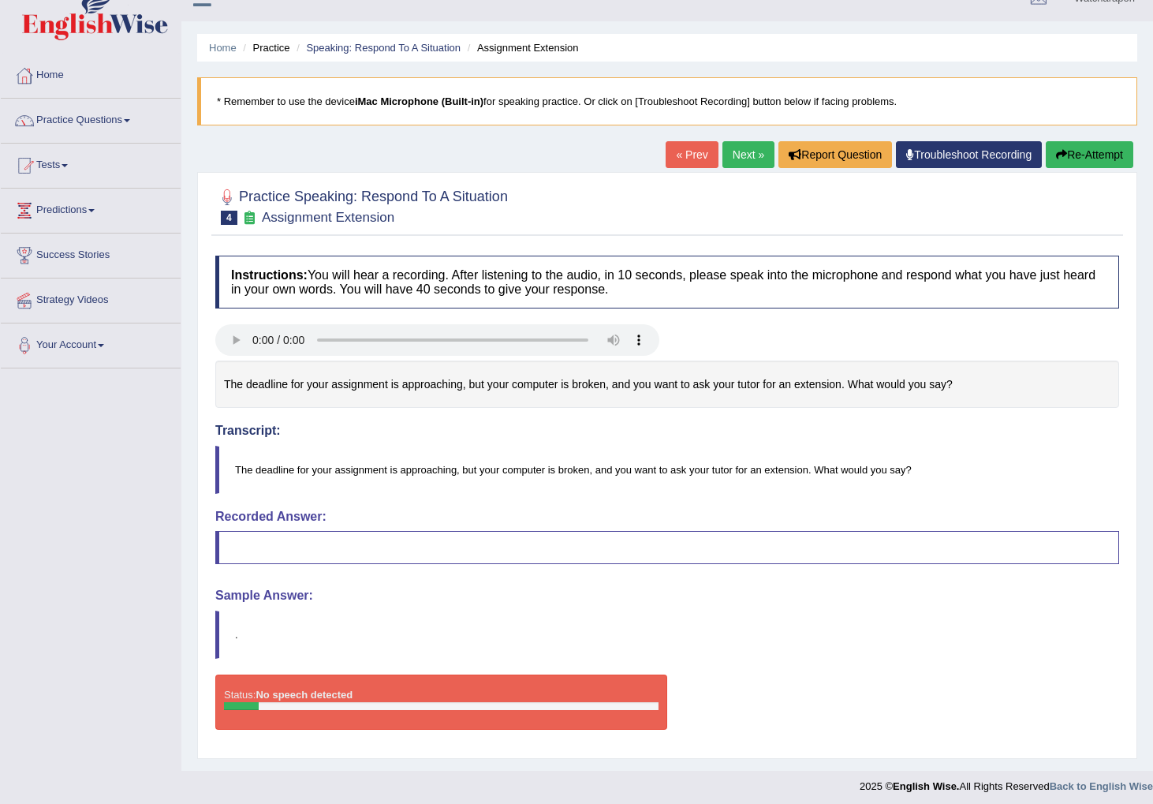
click at [1069, 151] on button "Re-Attempt" at bounding box center [1090, 154] width 88 height 27
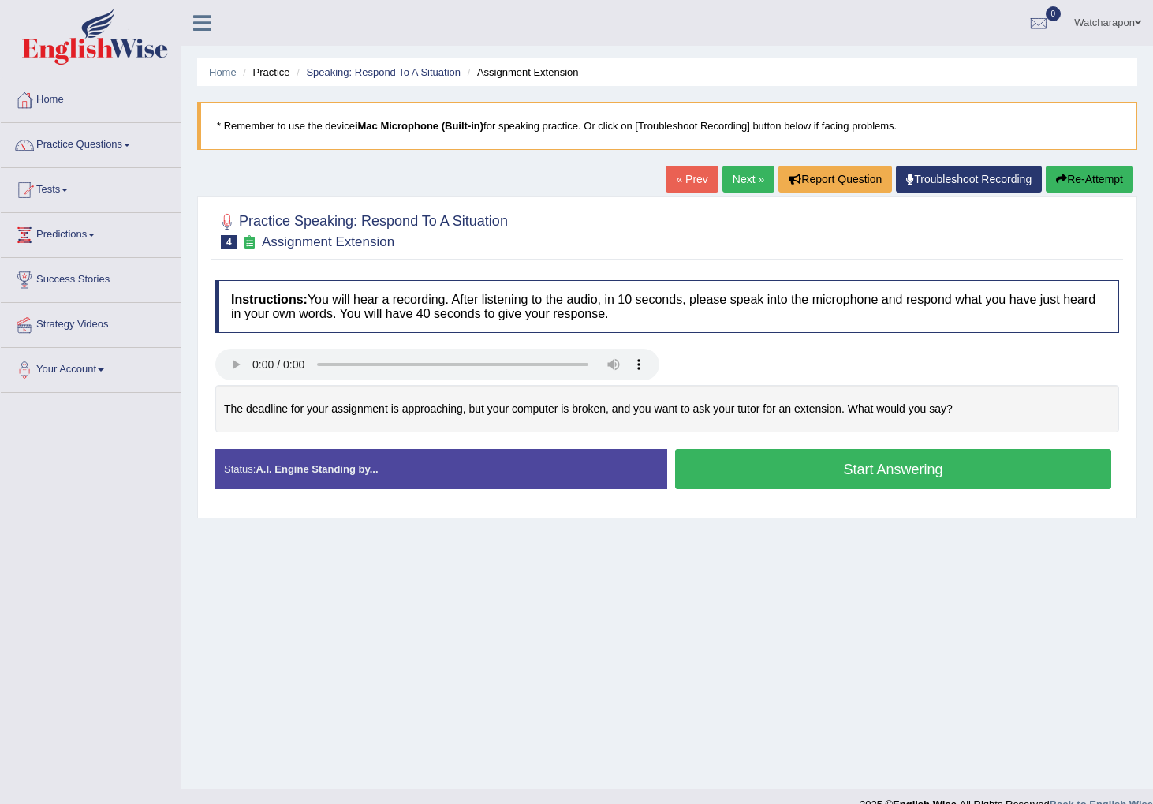
scroll to position [24, 0]
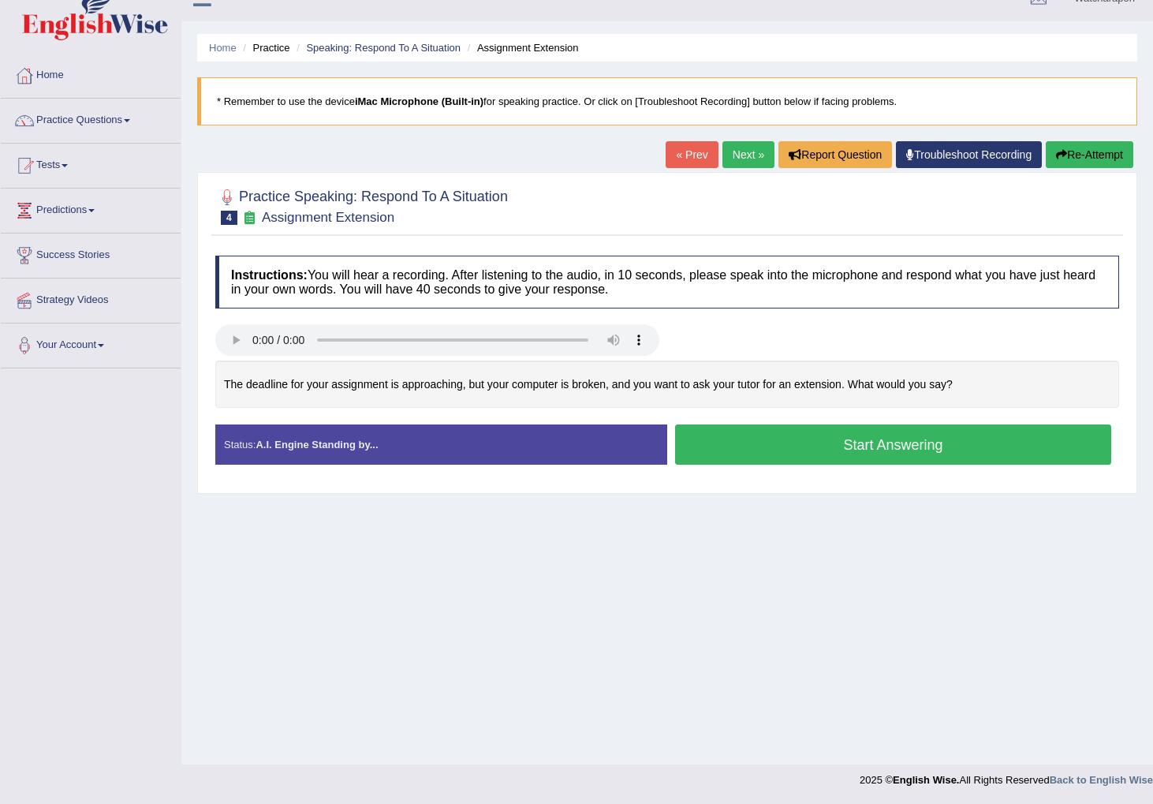
click at [790, 450] on button "Start Answering" at bounding box center [893, 444] width 436 height 40
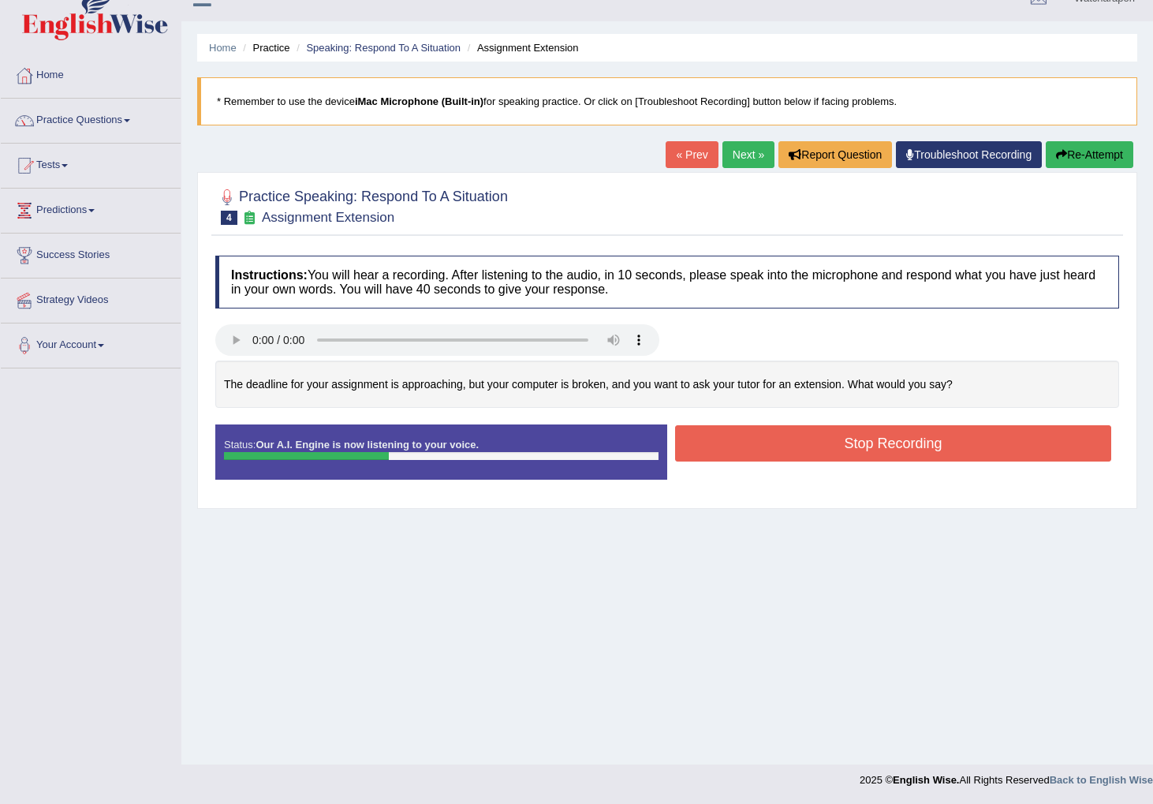
click at [756, 453] on button "Stop Recording" at bounding box center [893, 443] width 436 height 36
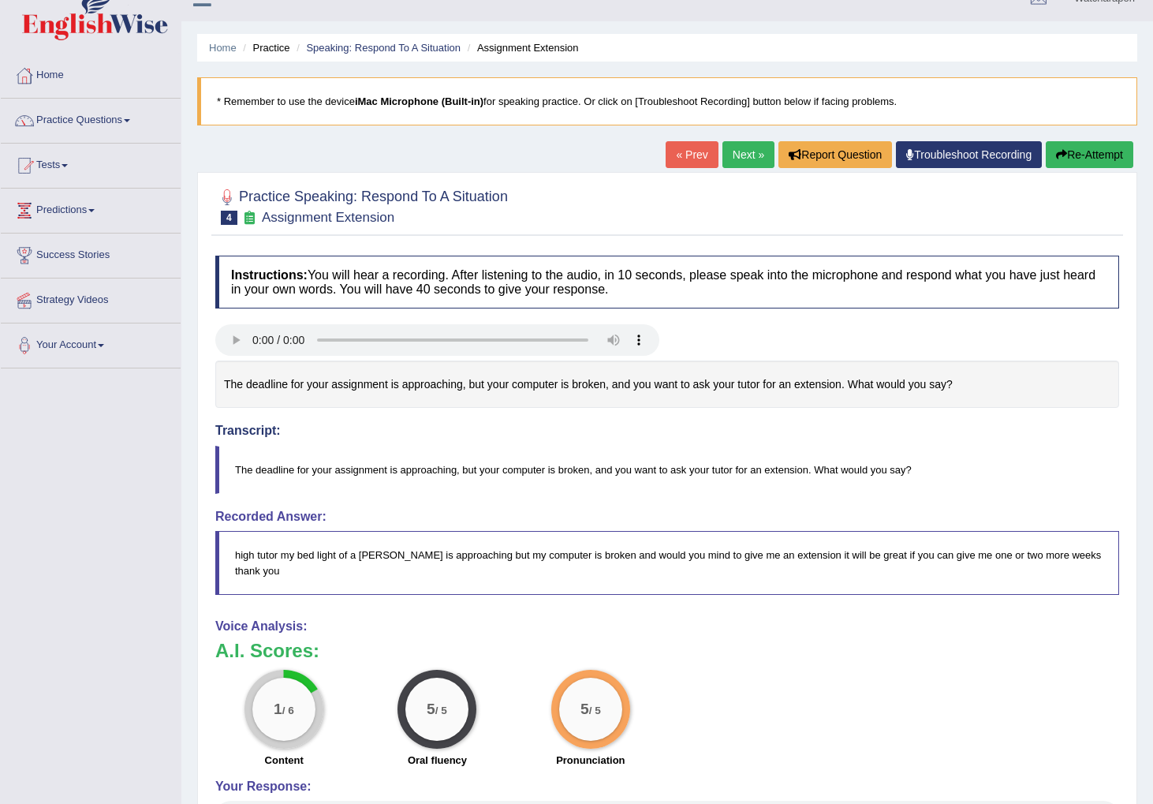
click at [1071, 153] on button "Re-Attempt" at bounding box center [1090, 154] width 88 height 27
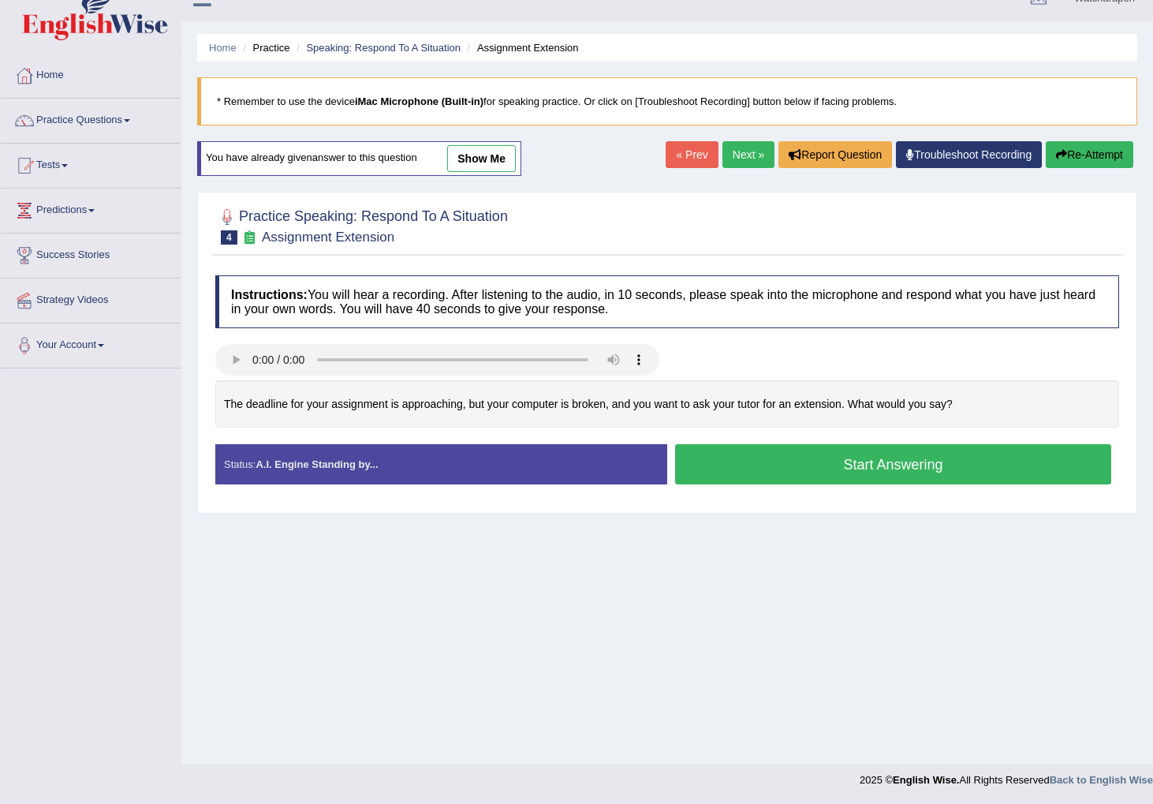
click at [782, 459] on button "Start Answering" at bounding box center [893, 464] width 436 height 40
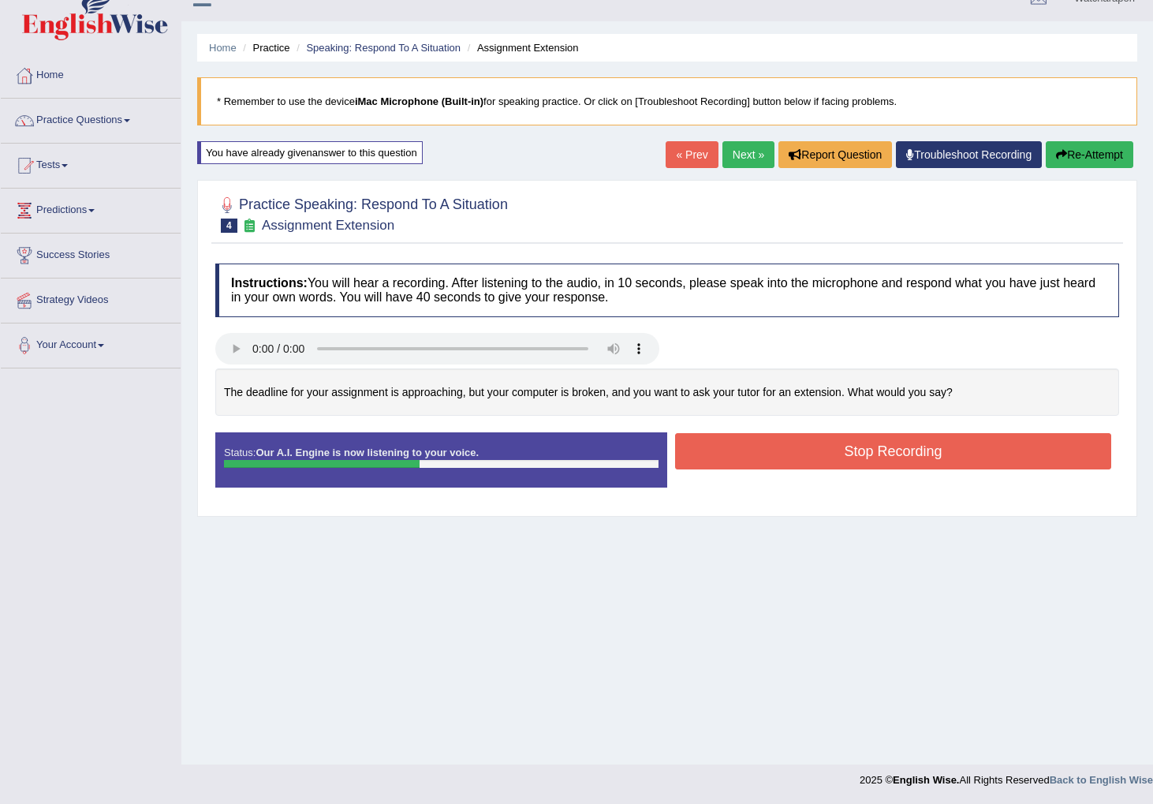
click at [799, 451] on button "Stop Recording" at bounding box center [893, 451] width 436 height 36
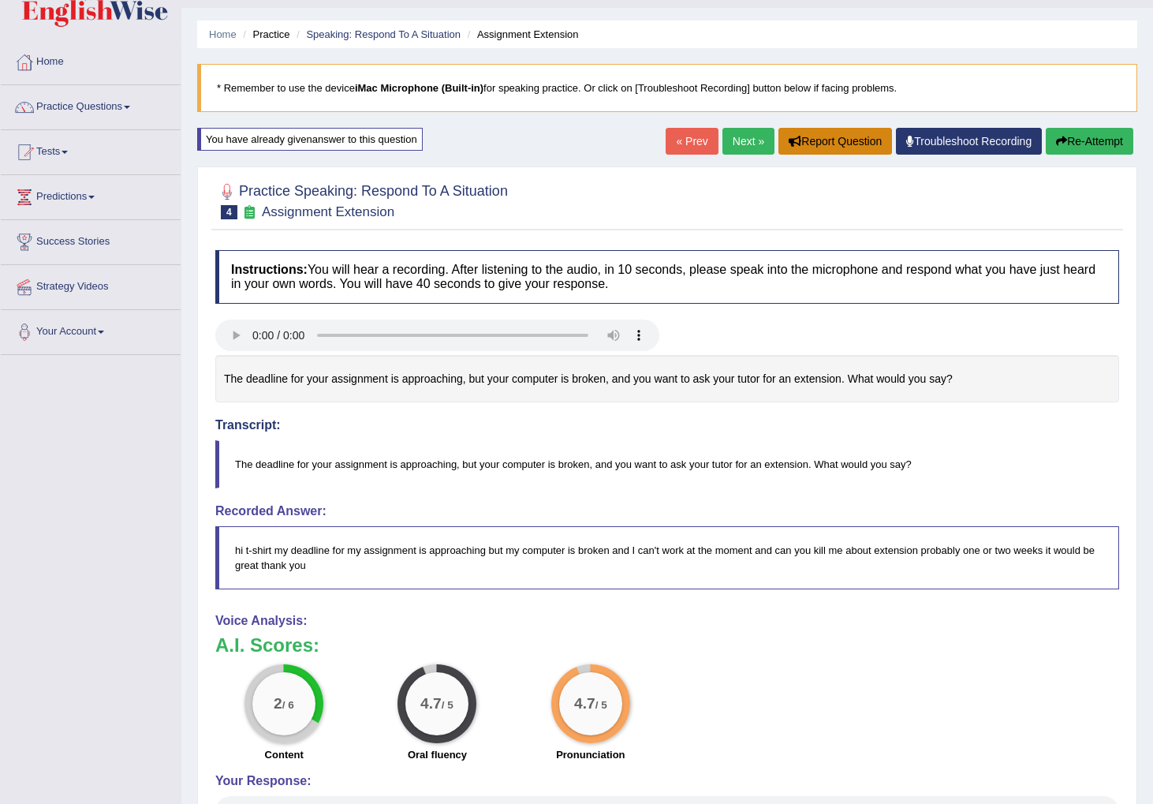
scroll to position [35, 0]
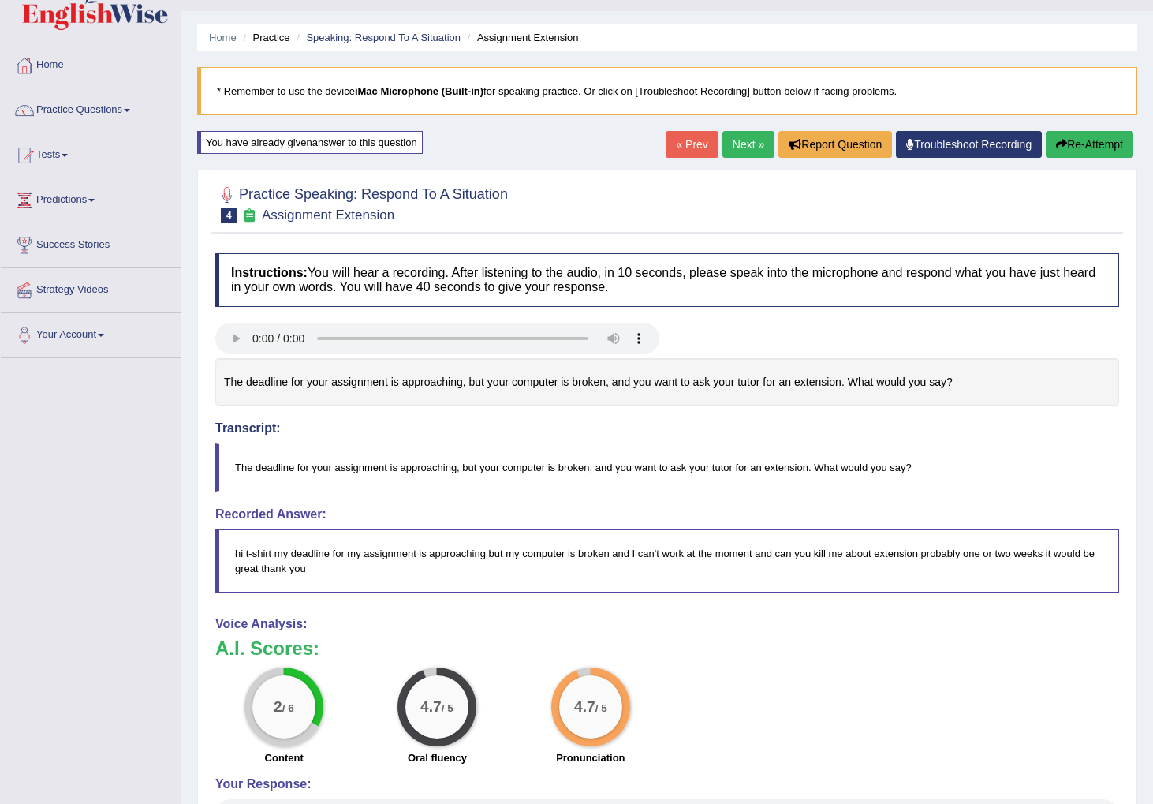
click at [1087, 136] on button "Re-Attempt" at bounding box center [1090, 144] width 88 height 27
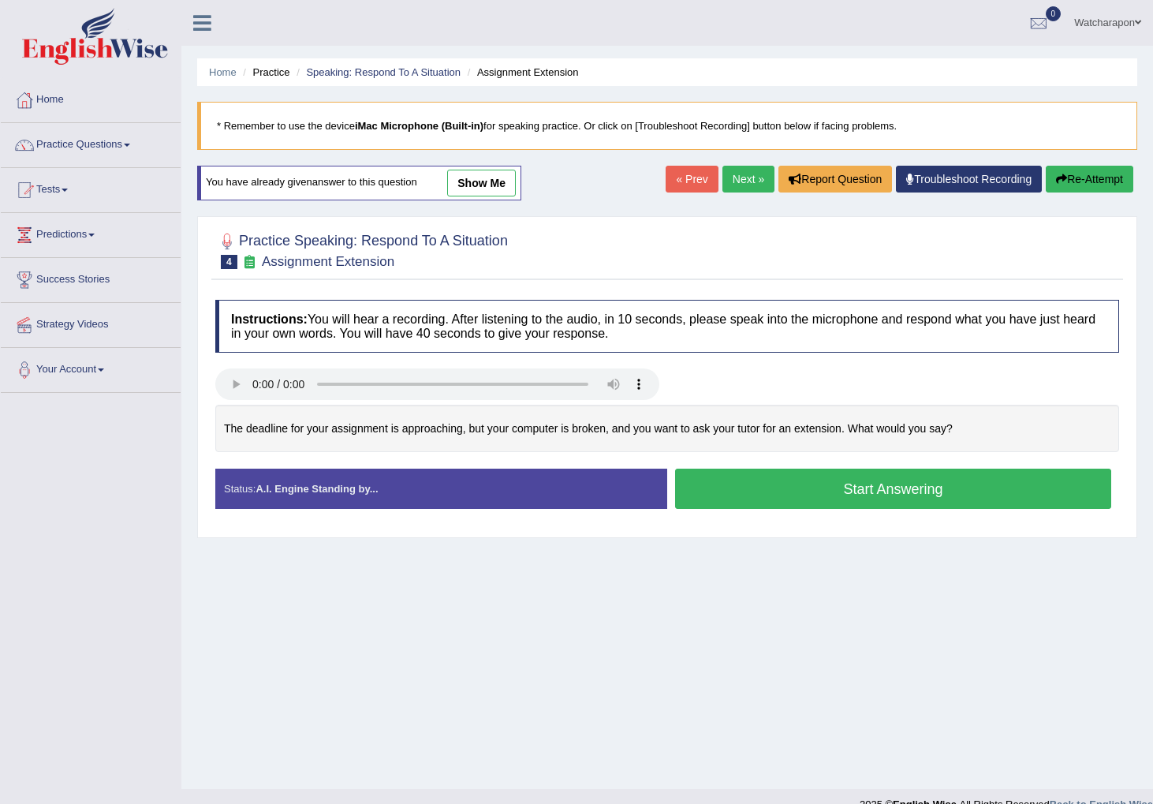
scroll to position [24, 0]
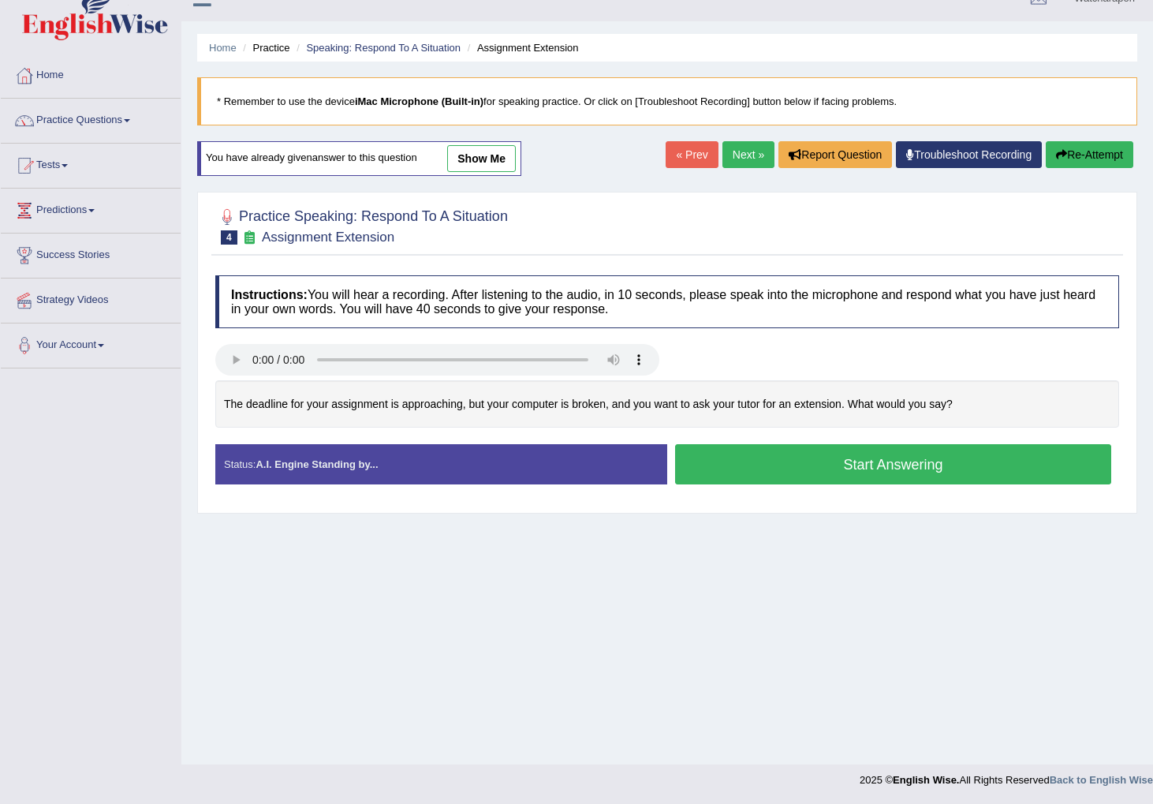
click at [778, 469] on button "Start Answering" at bounding box center [893, 464] width 436 height 40
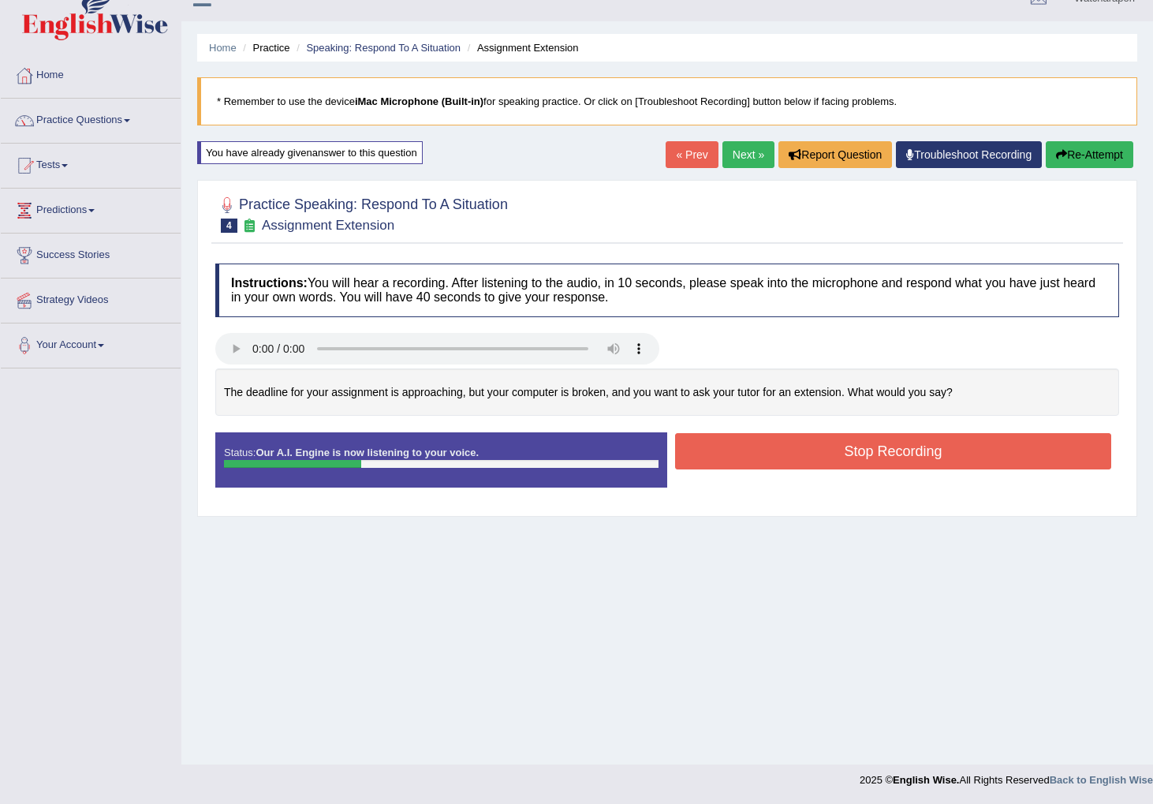
click at [778, 455] on button "Stop Recording" at bounding box center [893, 451] width 436 height 36
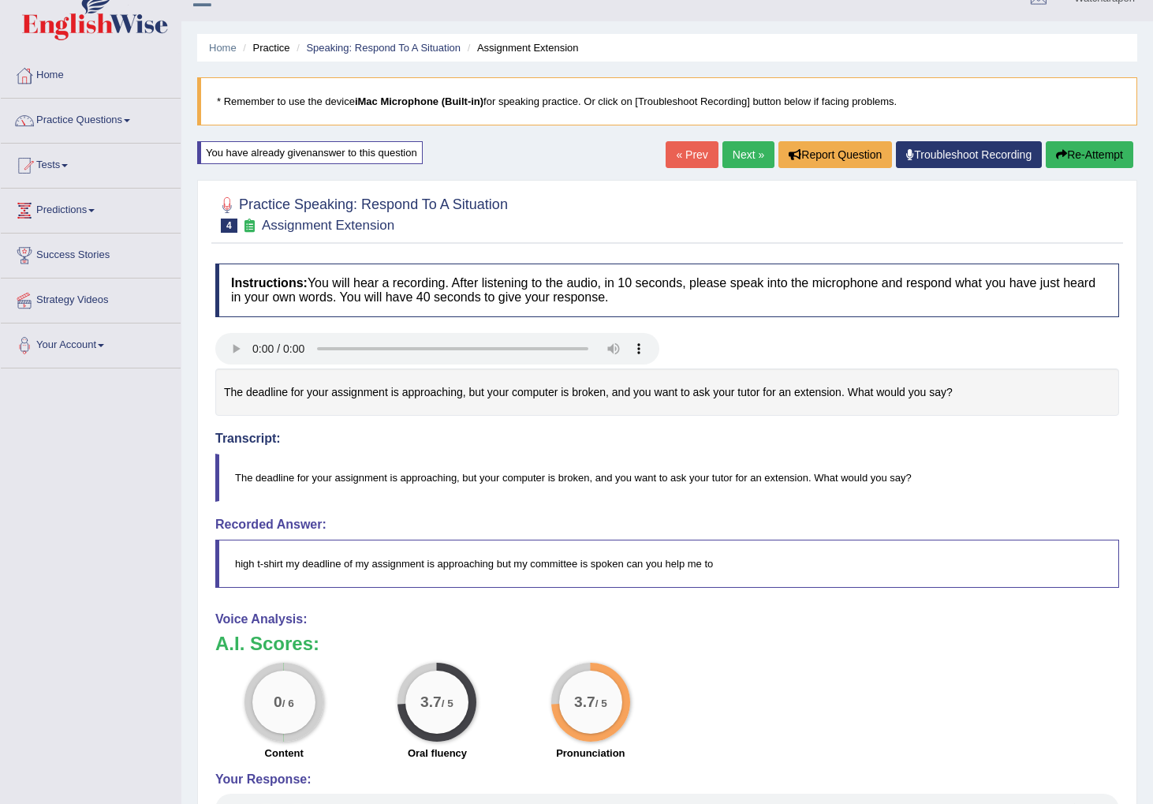
click at [1078, 148] on button "Re-Attempt" at bounding box center [1090, 154] width 88 height 27
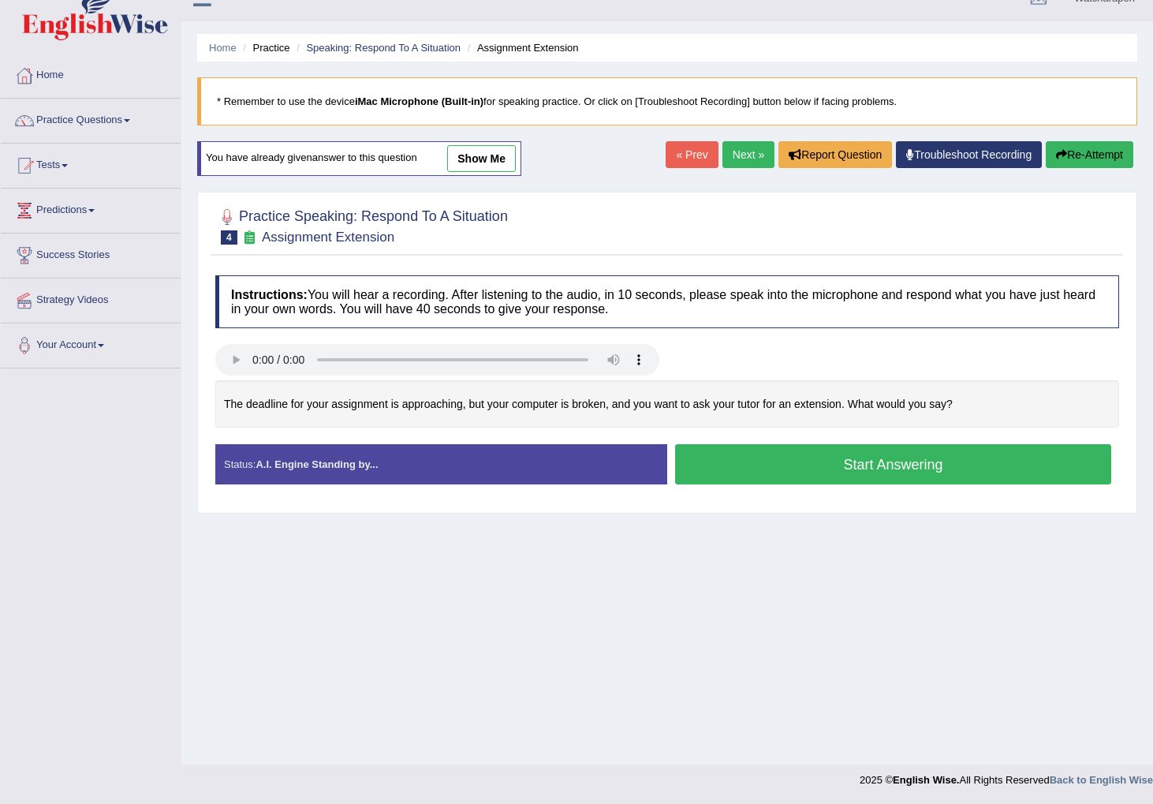
click at [789, 474] on button "Start Answering" at bounding box center [893, 464] width 436 height 40
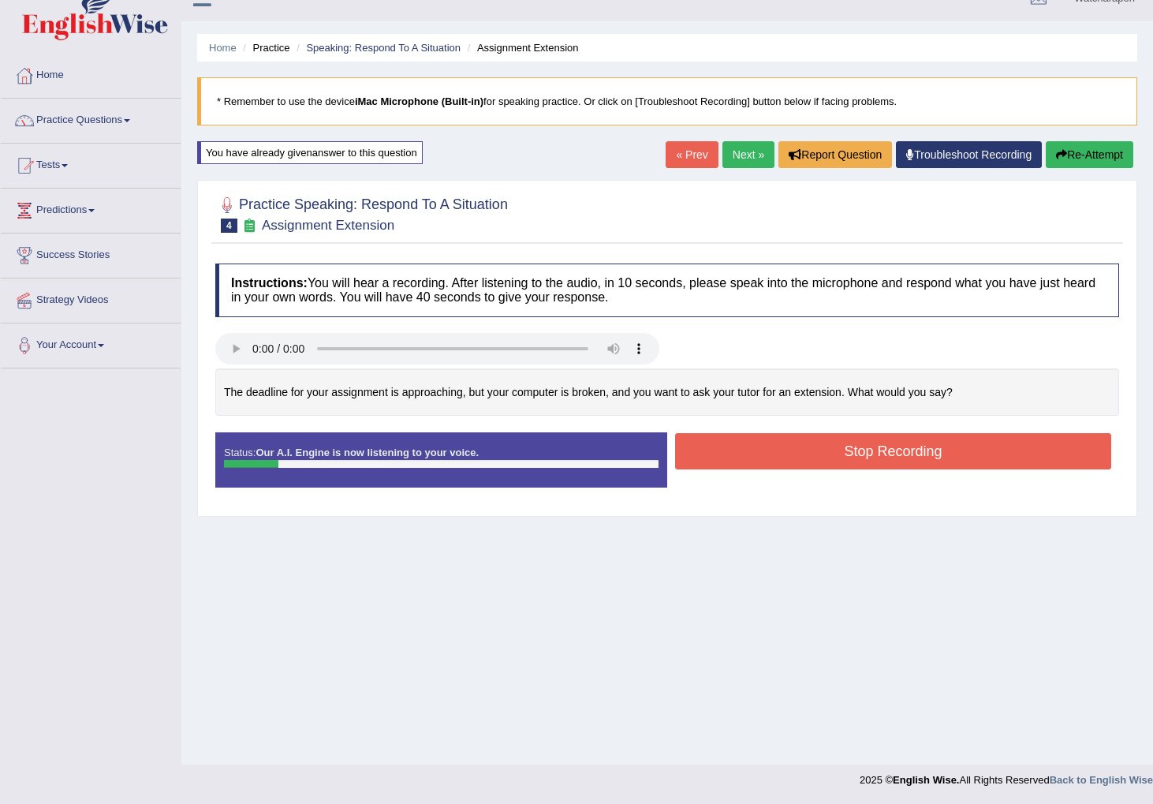
click at [1119, 152] on button "Re-Attempt" at bounding box center [1090, 154] width 88 height 27
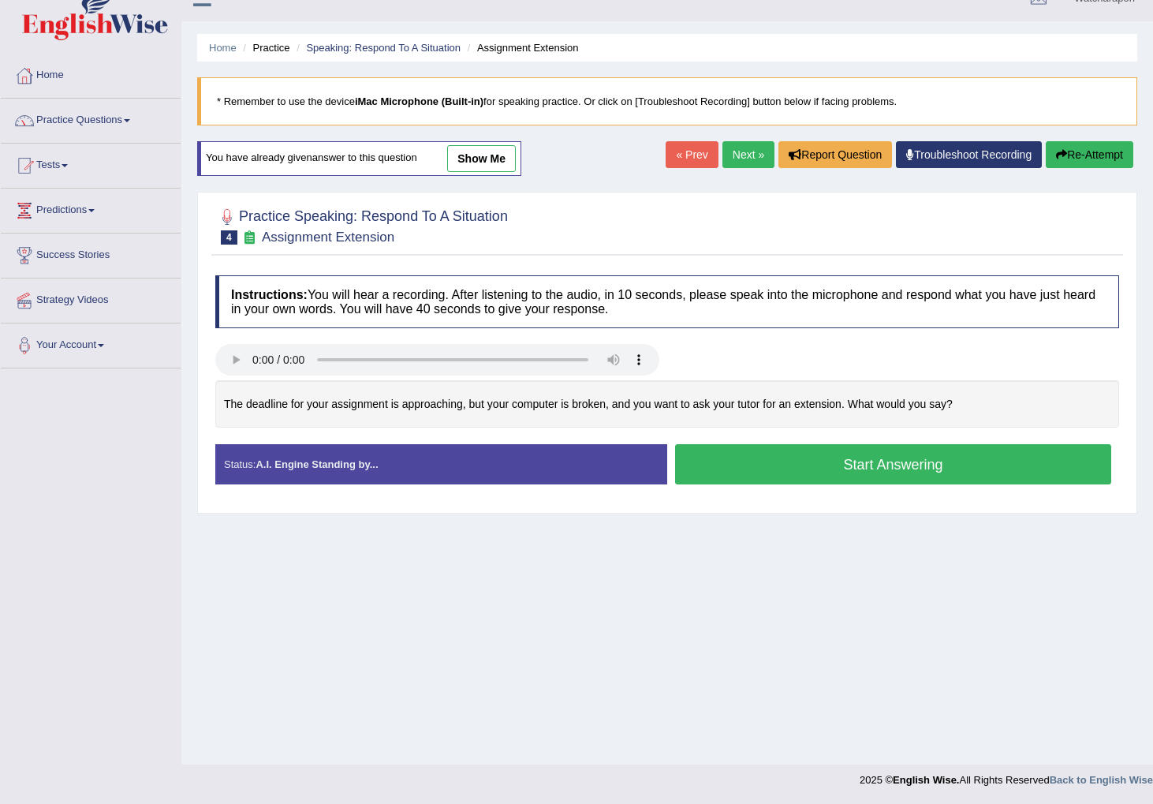
click at [790, 458] on button "Start Answering" at bounding box center [893, 464] width 436 height 40
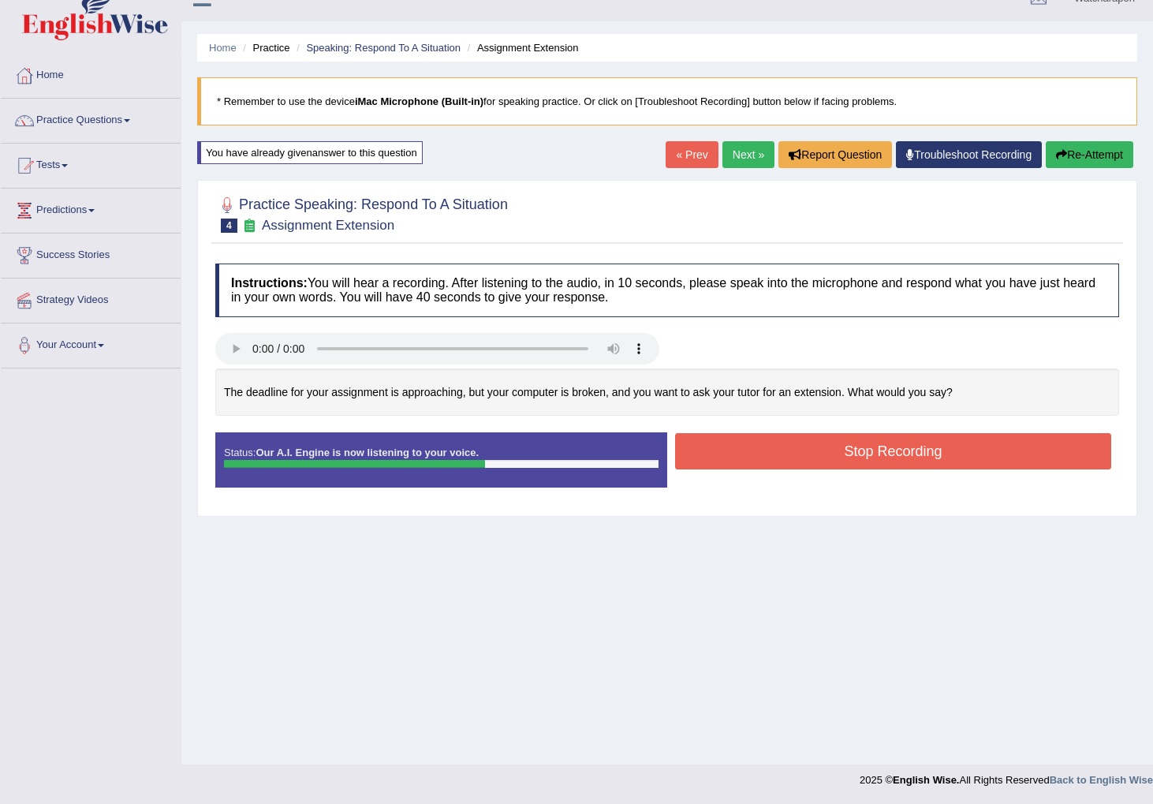
click at [723, 453] on button "Stop Recording" at bounding box center [893, 451] width 436 height 36
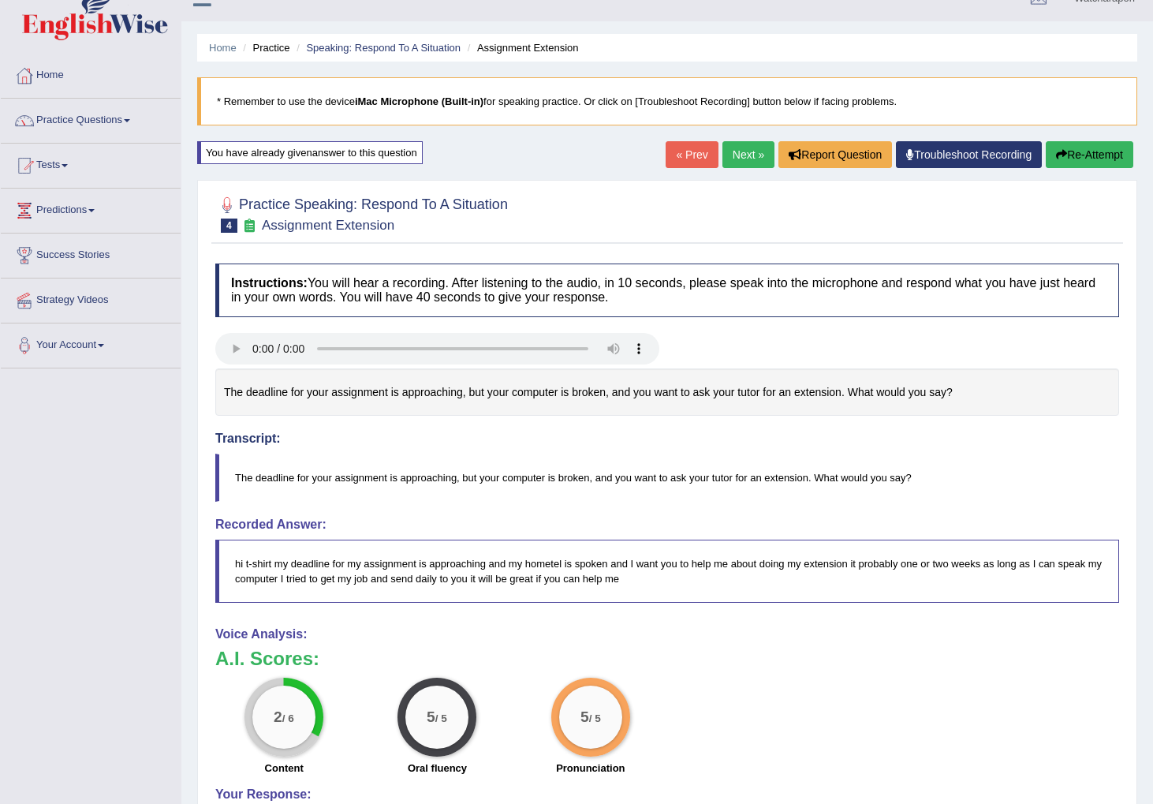
click at [734, 155] on link "Next »" at bounding box center [749, 154] width 52 height 27
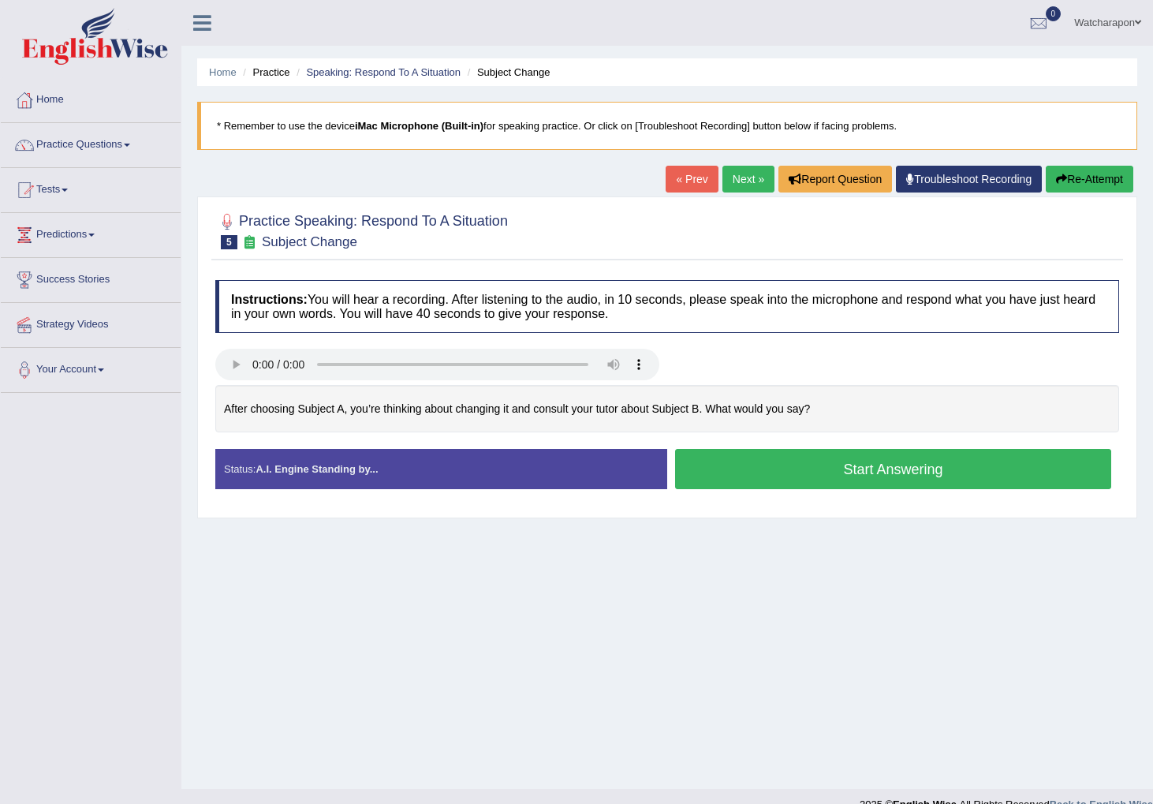
click at [790, 471] on button "Start Answering" at bounding box center [893, 469] width 436 height 40
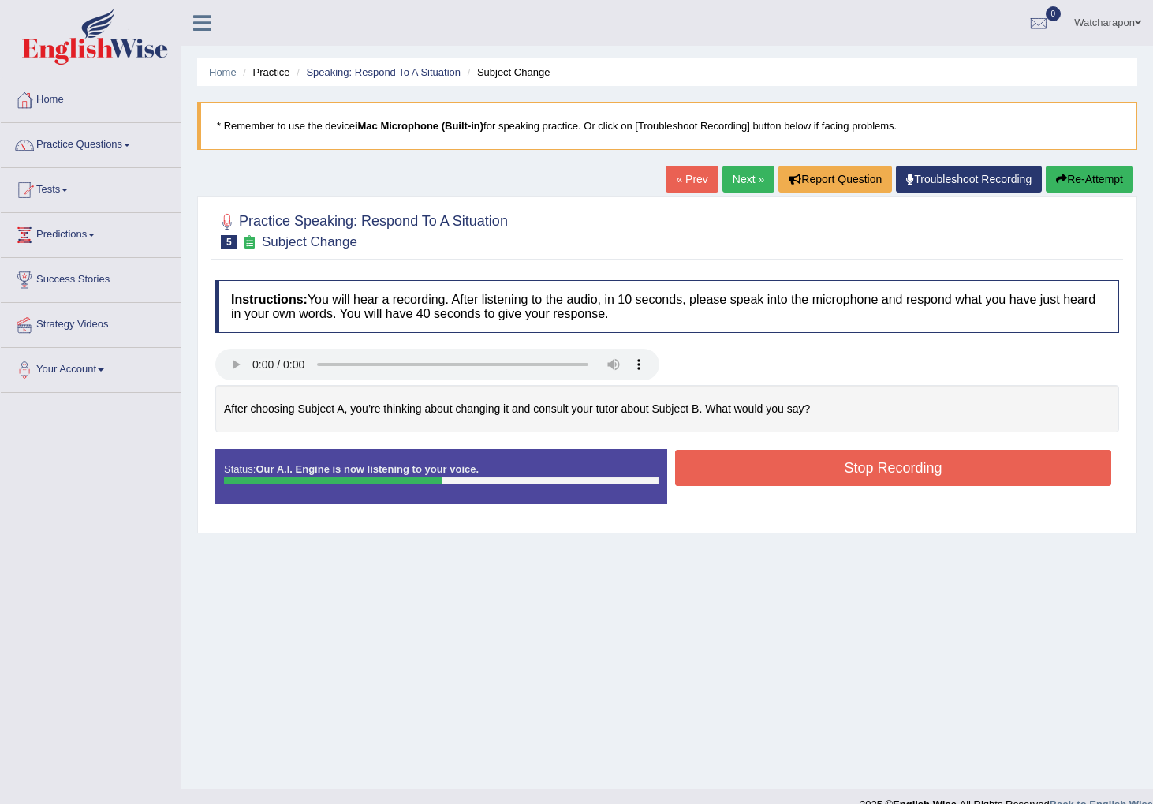
click at [776, 467] on button "Stop Recording" at bounding box center [893, 468] width 436 height 36
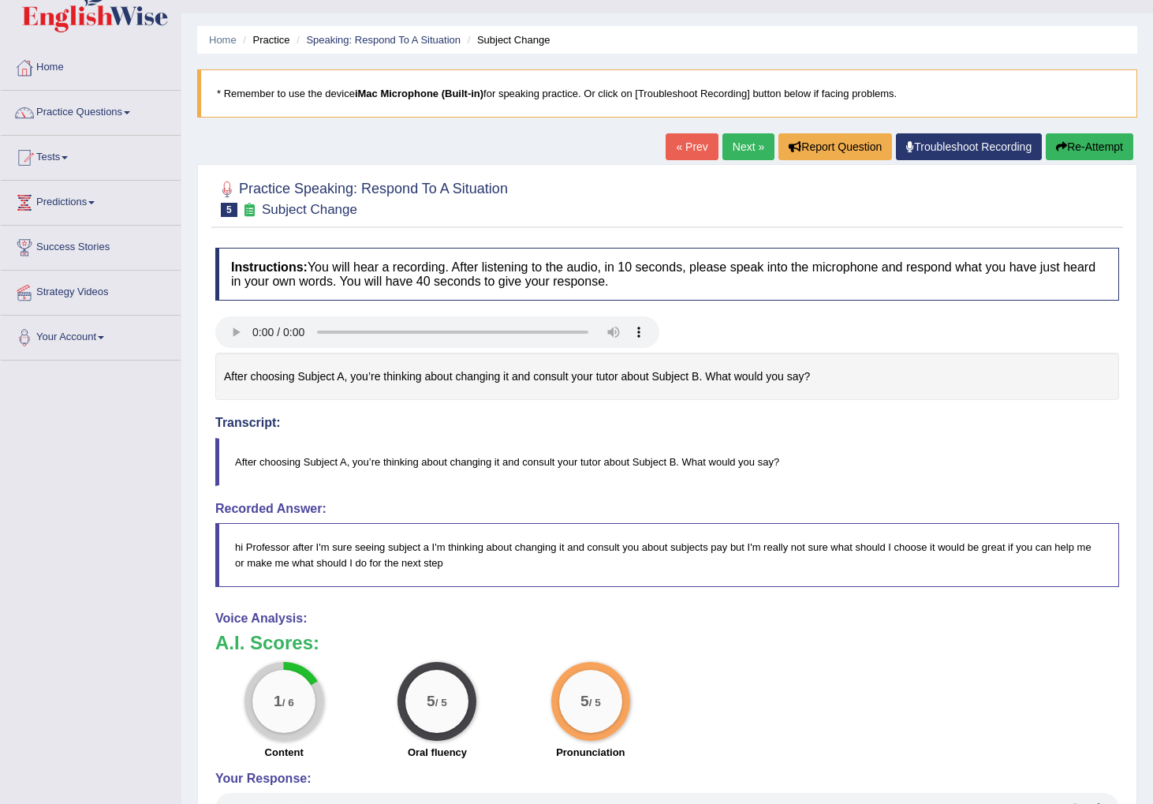
scroll to position [6, 0]
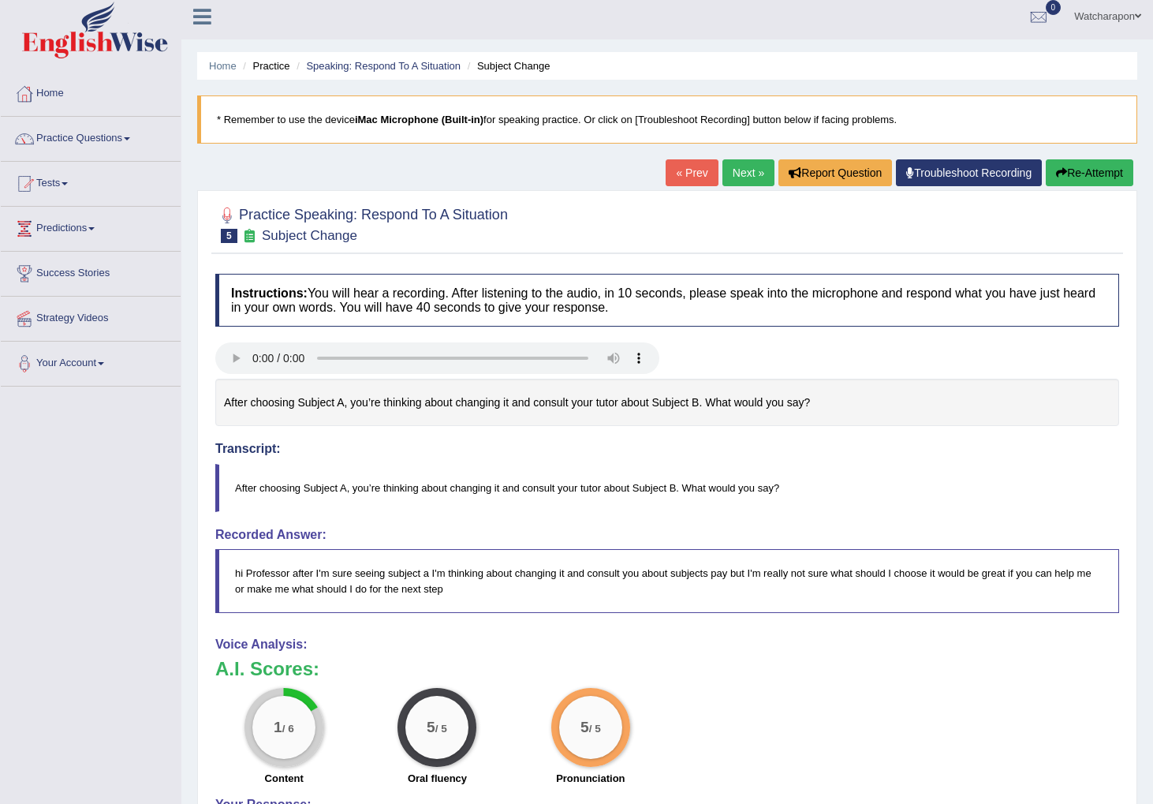
click at [743, 171] on link "Next »" at bounding box center [749, 172] width 52 height 27
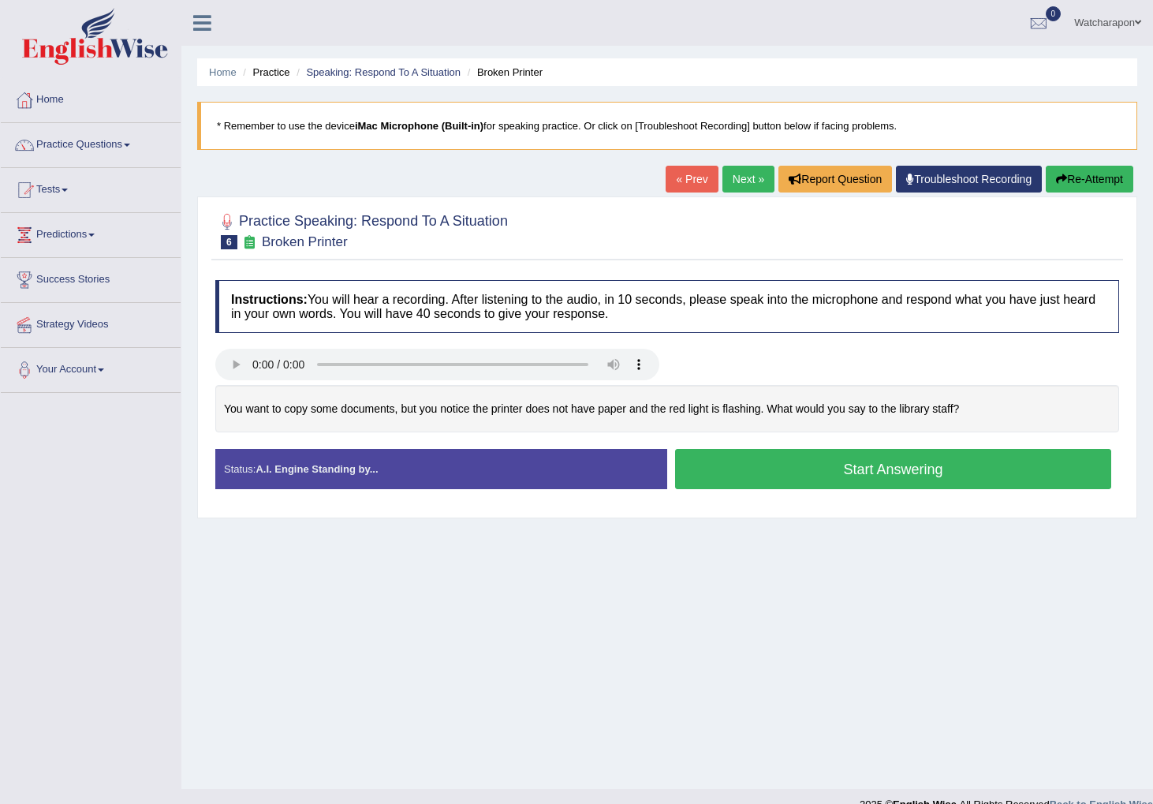
click at [760, 472] on button "Start Answering" at bounding box center [893, 469] width 436 height 40
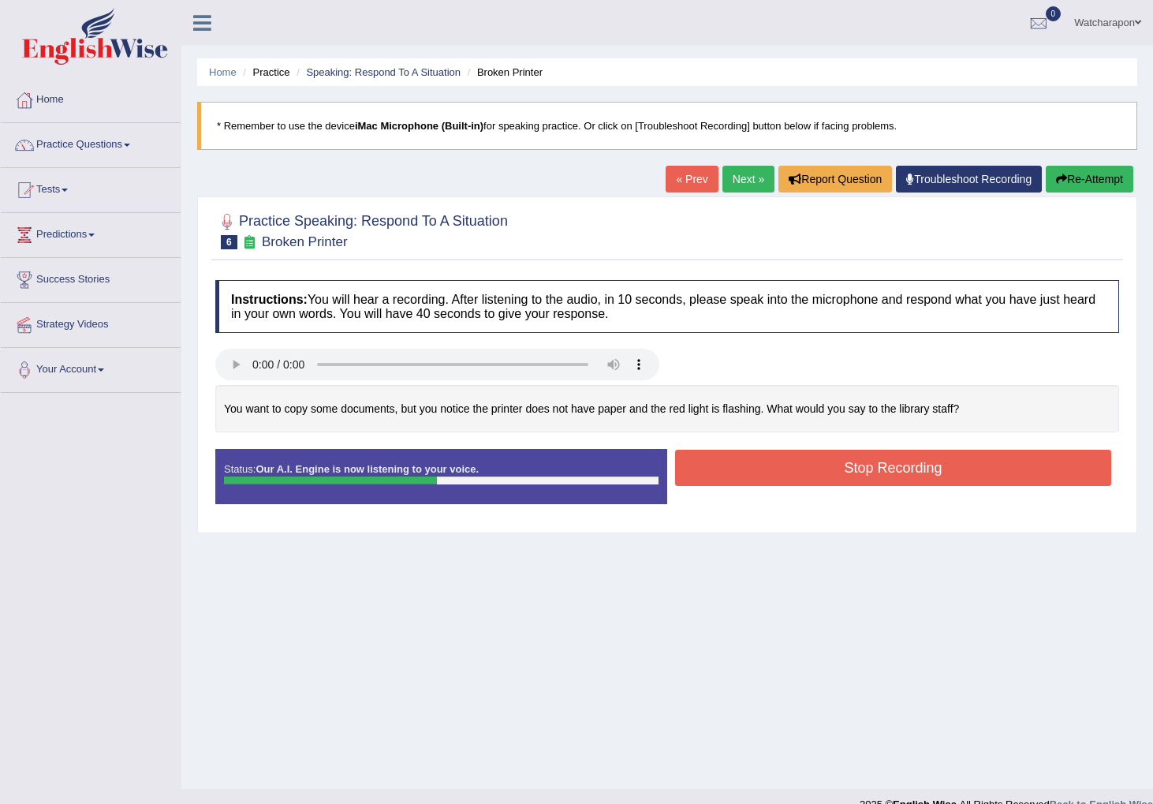
click at [760, 472] on button "Stop Recording" at bounding box center [893, 468] width 436 height 36
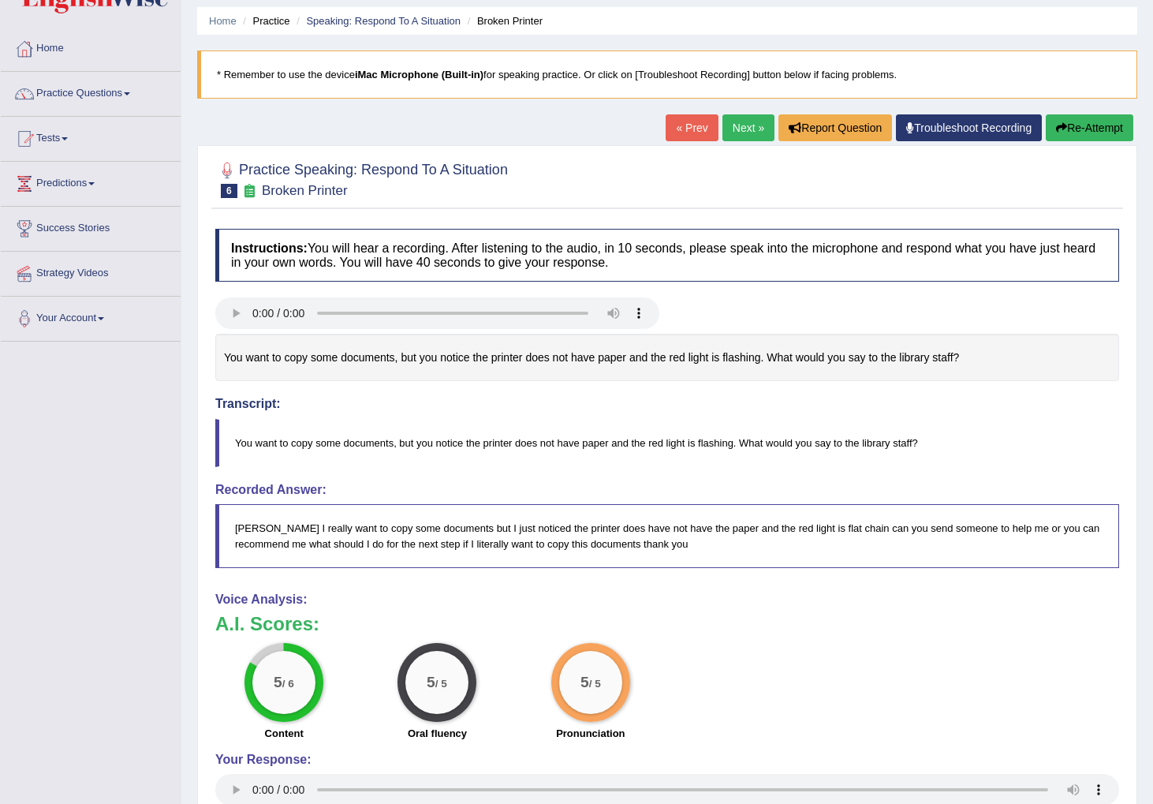
scroll to position [25, 0]
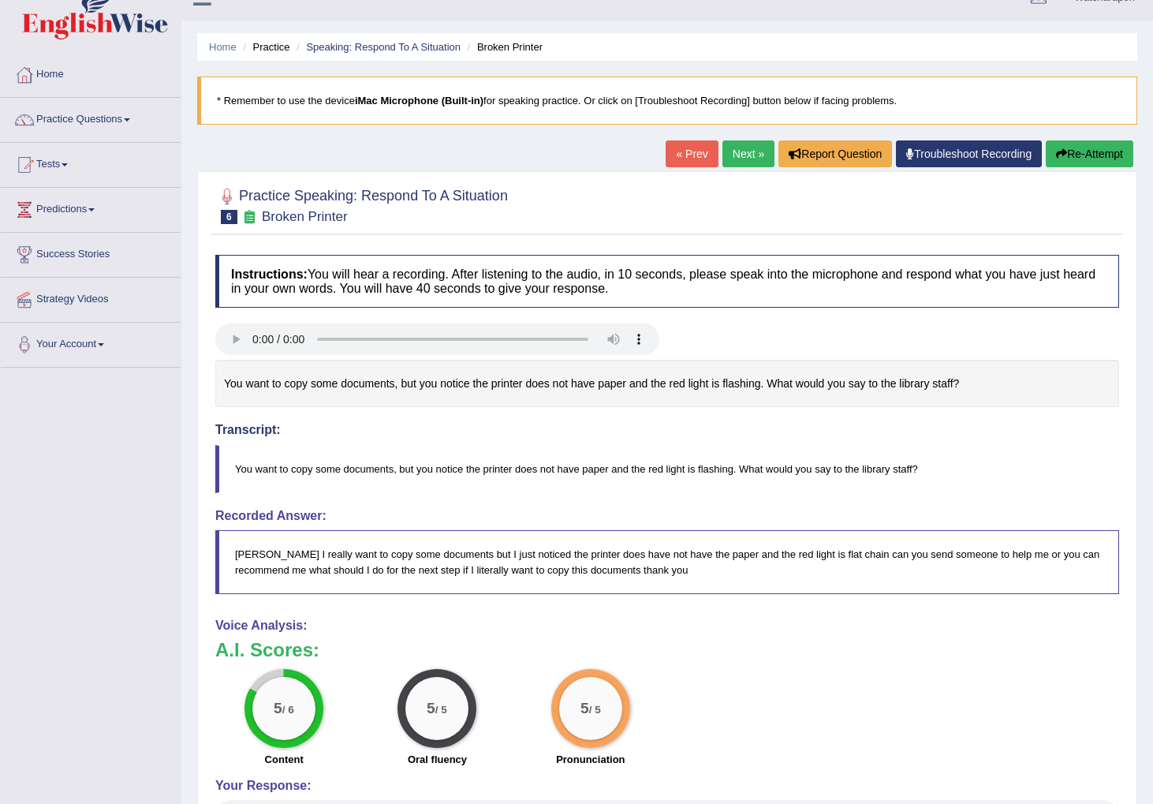
click at [733, 154] on link "Next »" at bounding box center [749, 153] width 52 height 27
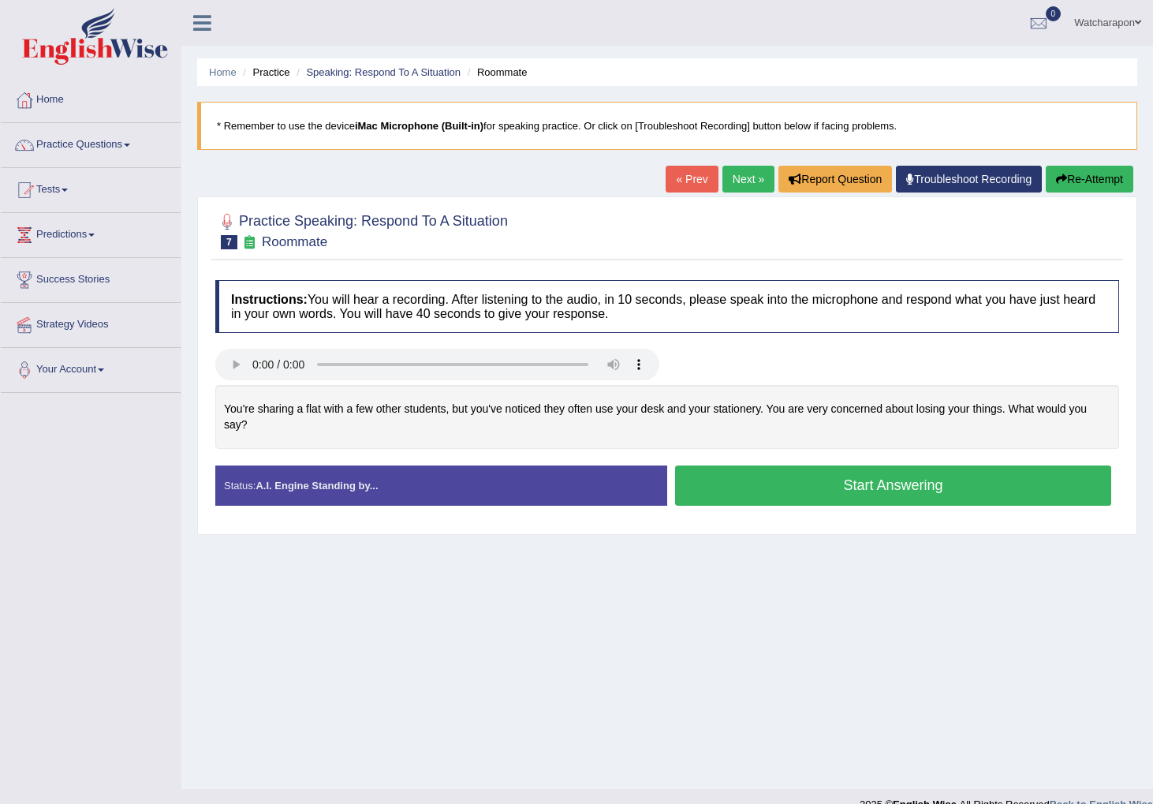
click at [793, 491] on button "Start Answering" at bounding box center [893, 485] width 436 height 40
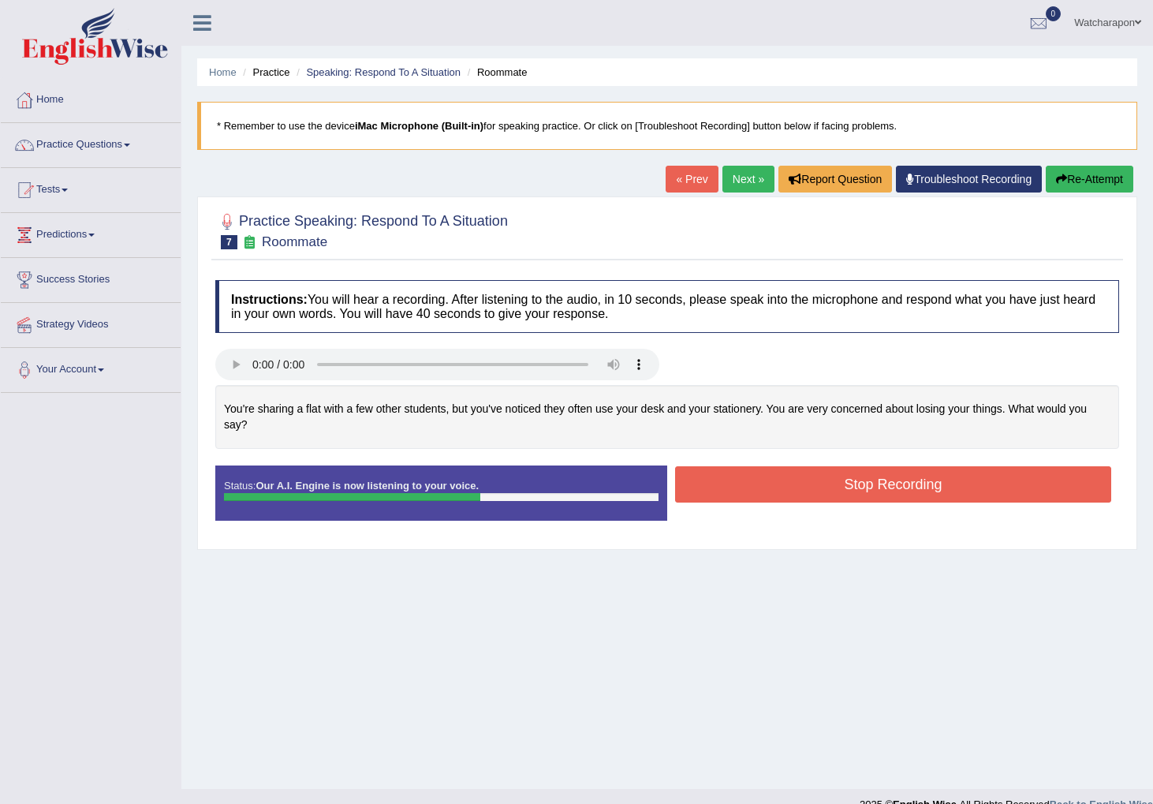
click at [795, 488] on button "Stop Recording" at bounding box center [893, 484] width 436 height 36
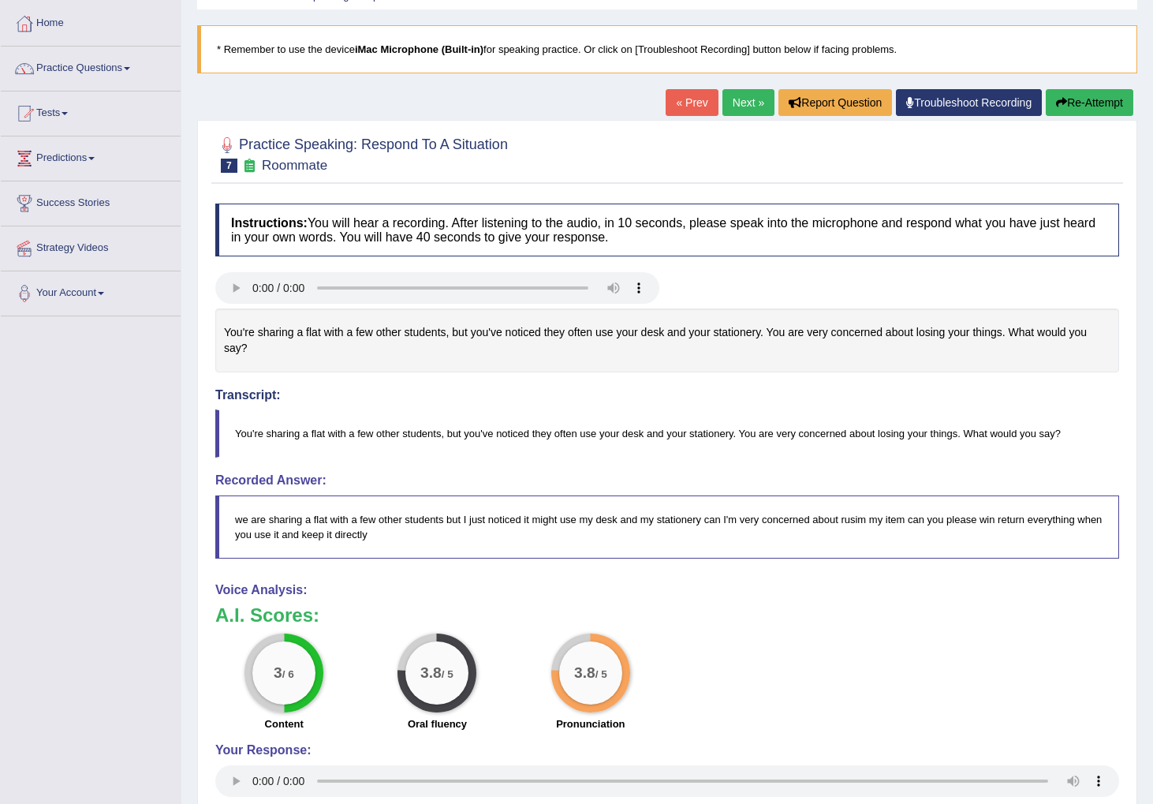
scroll to position [92, 0]
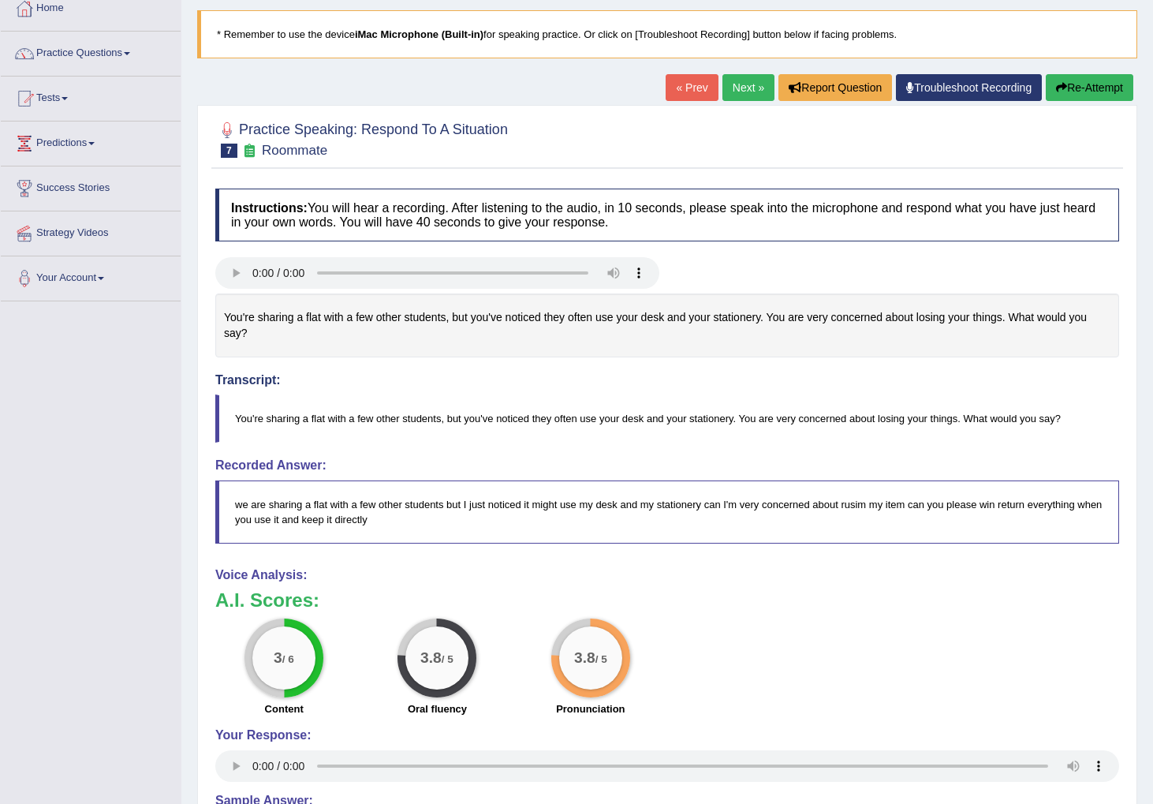
click at [1079, 87] on button "Re-Attempt" at bounding box center [1090, 87] width 88 height 27
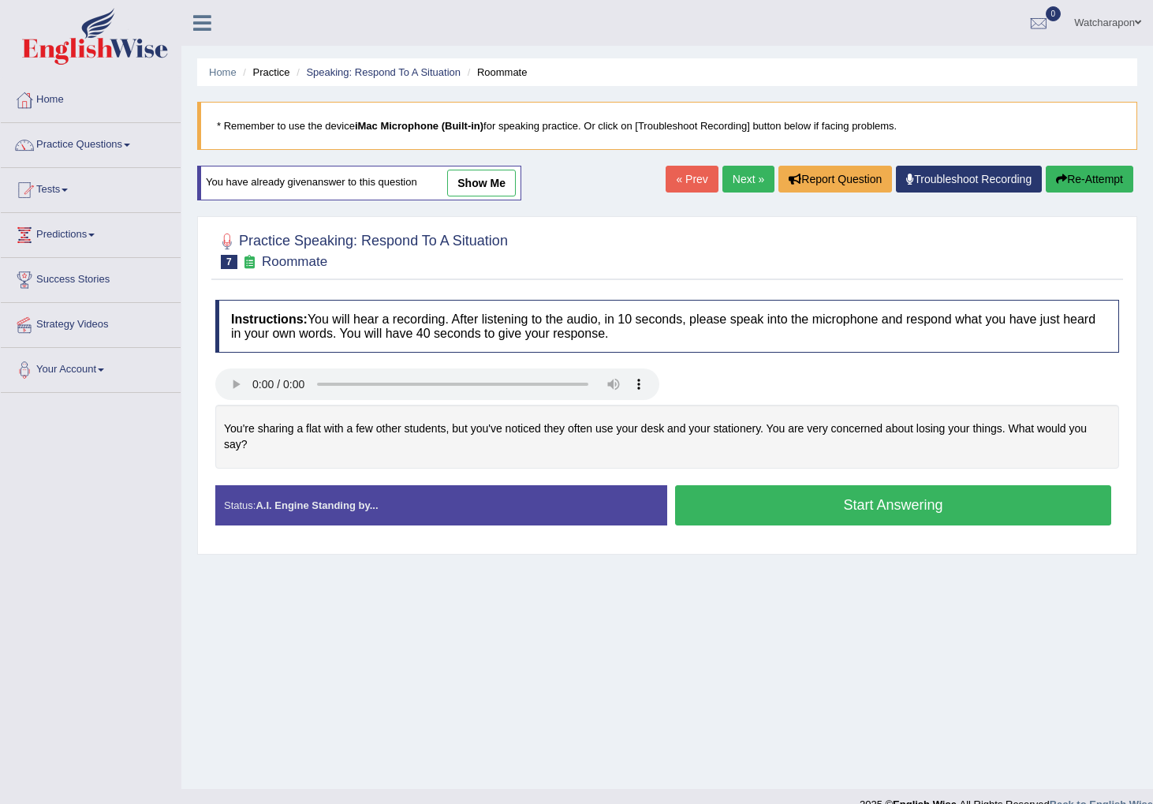
scroll to position [24, 0]
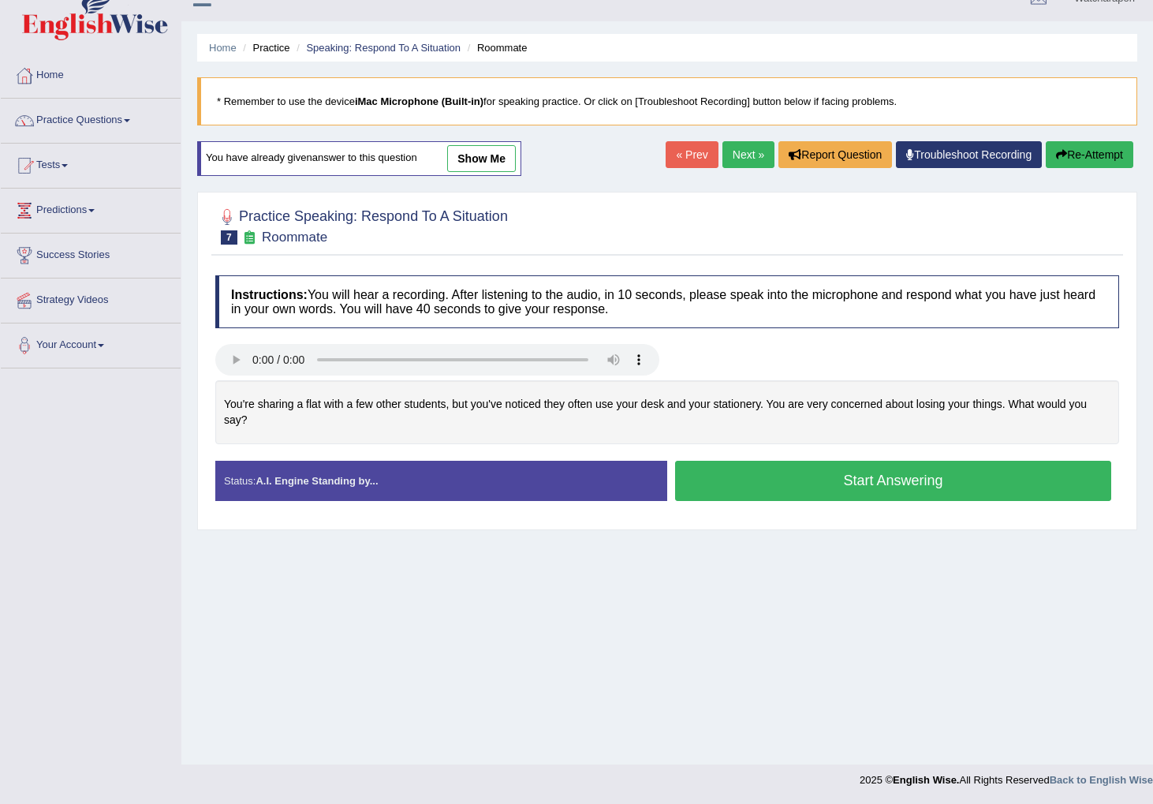
click at [716, 486] on button "Start Answering" at bounding box center [893, 481] width 436 height 40
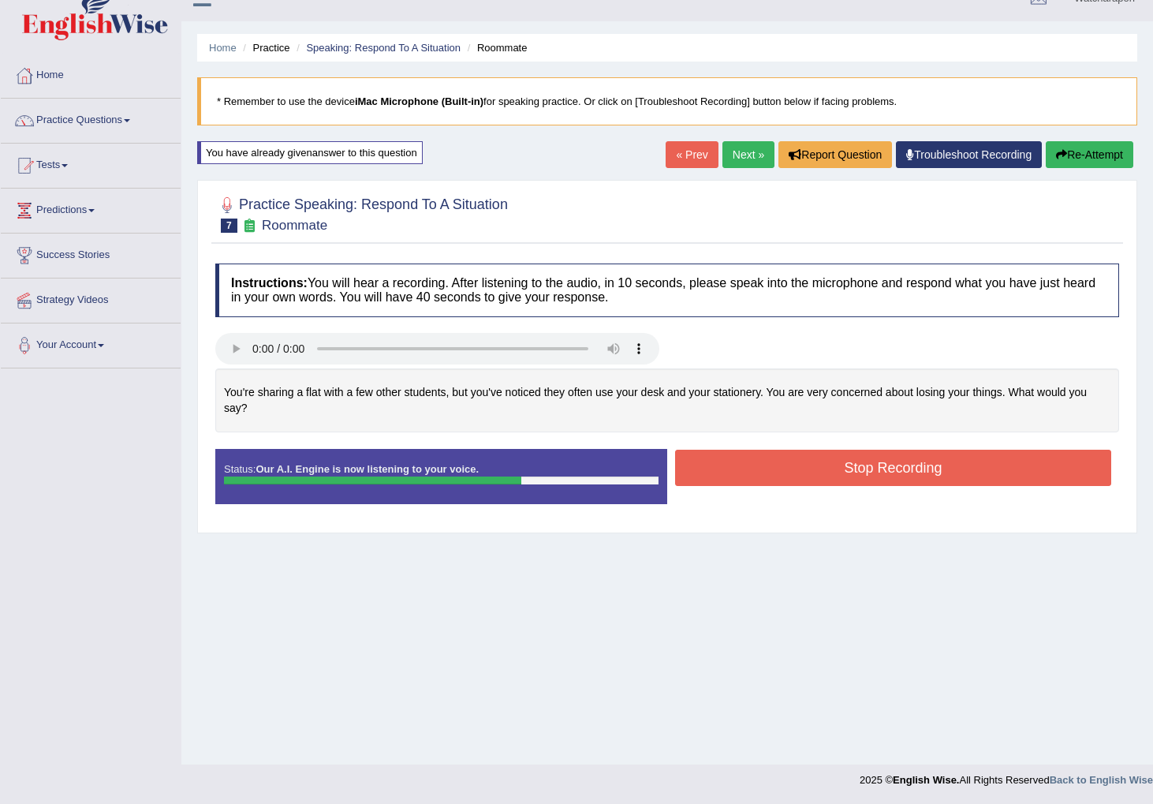
click at [795, 468] on button "Stop Recording" at bounding box center [893, 468] width 436 height 36
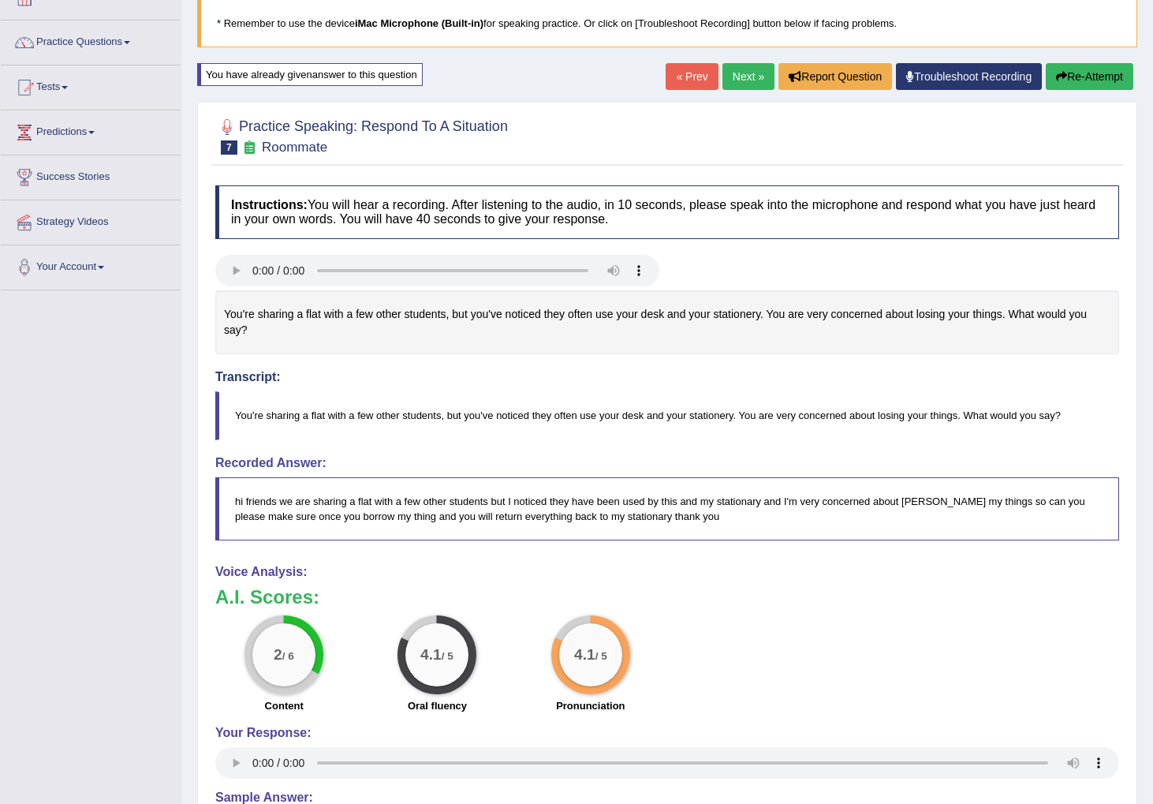
scroll to position [122, 0]
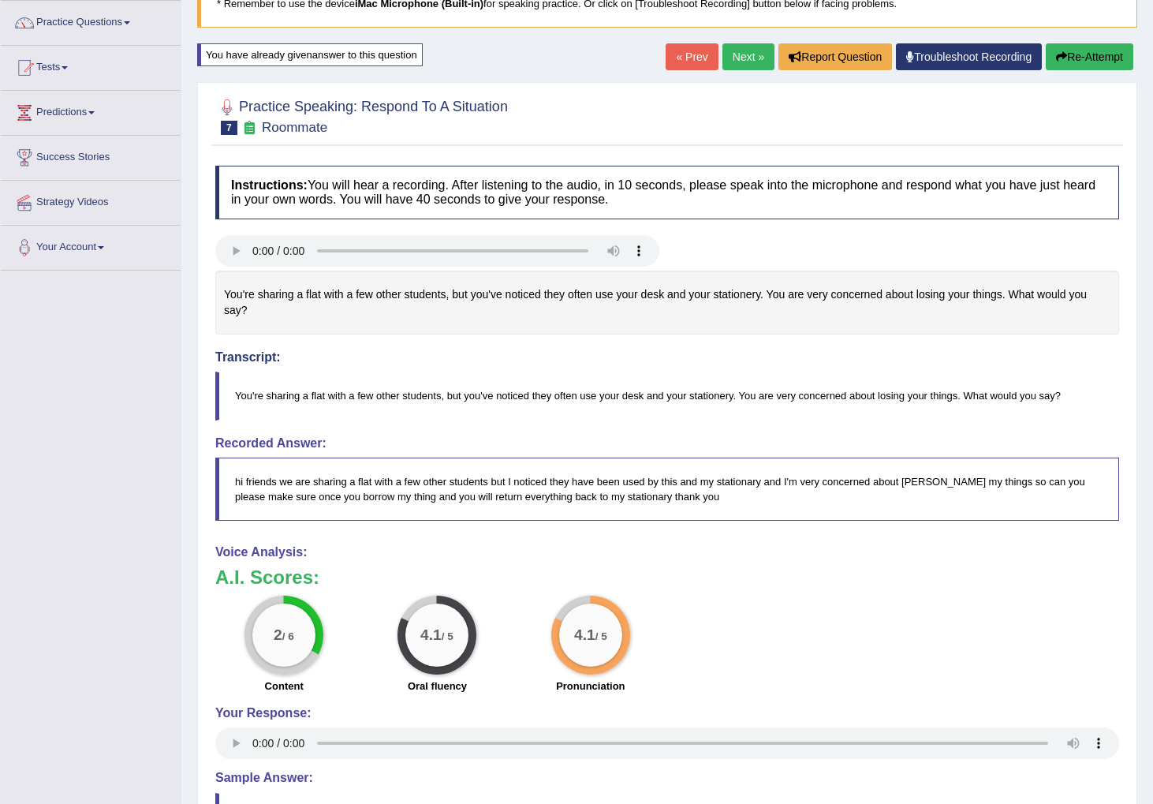
click at [730, 58] on link "Next »" at bounding box center [749, 56] width 52 height 27
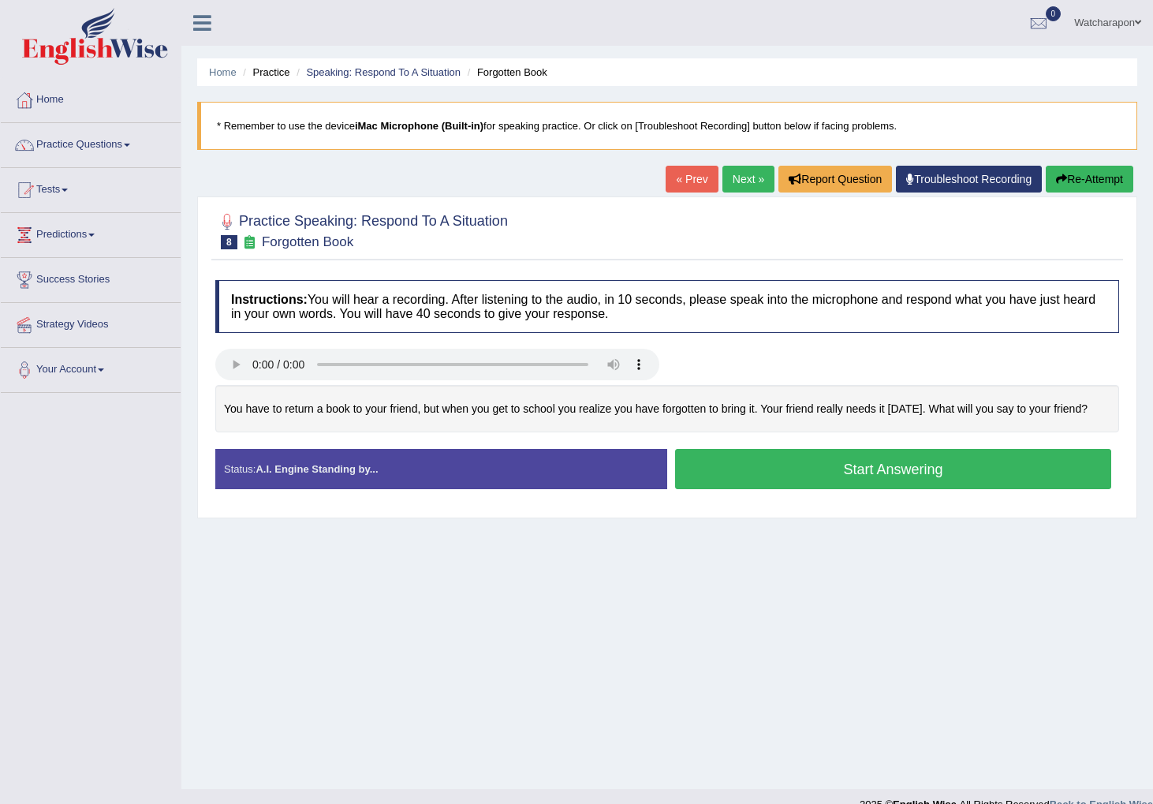
click at [717, 469] on button "Start Answering" at bounding box center [893, 469] width 436 height 40
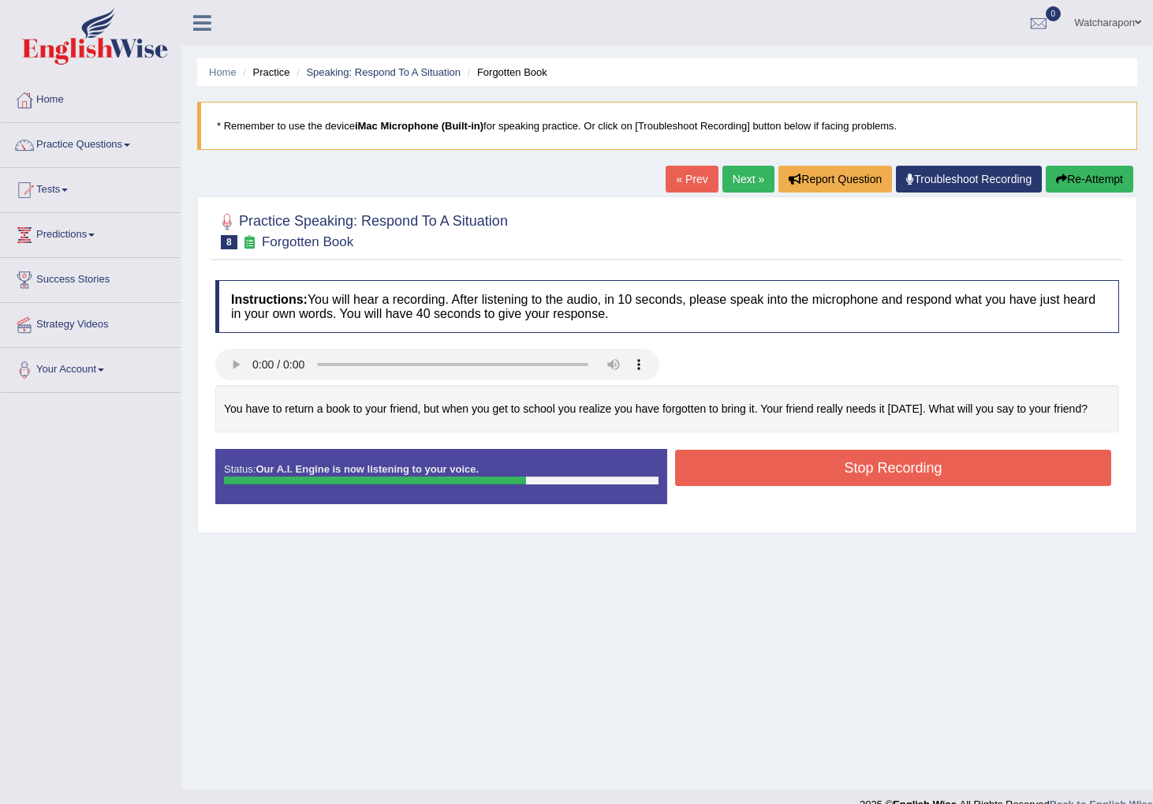
click at [717, 469] on button "Stop Recording" at bounding box center [893, 468] width 436 height 36
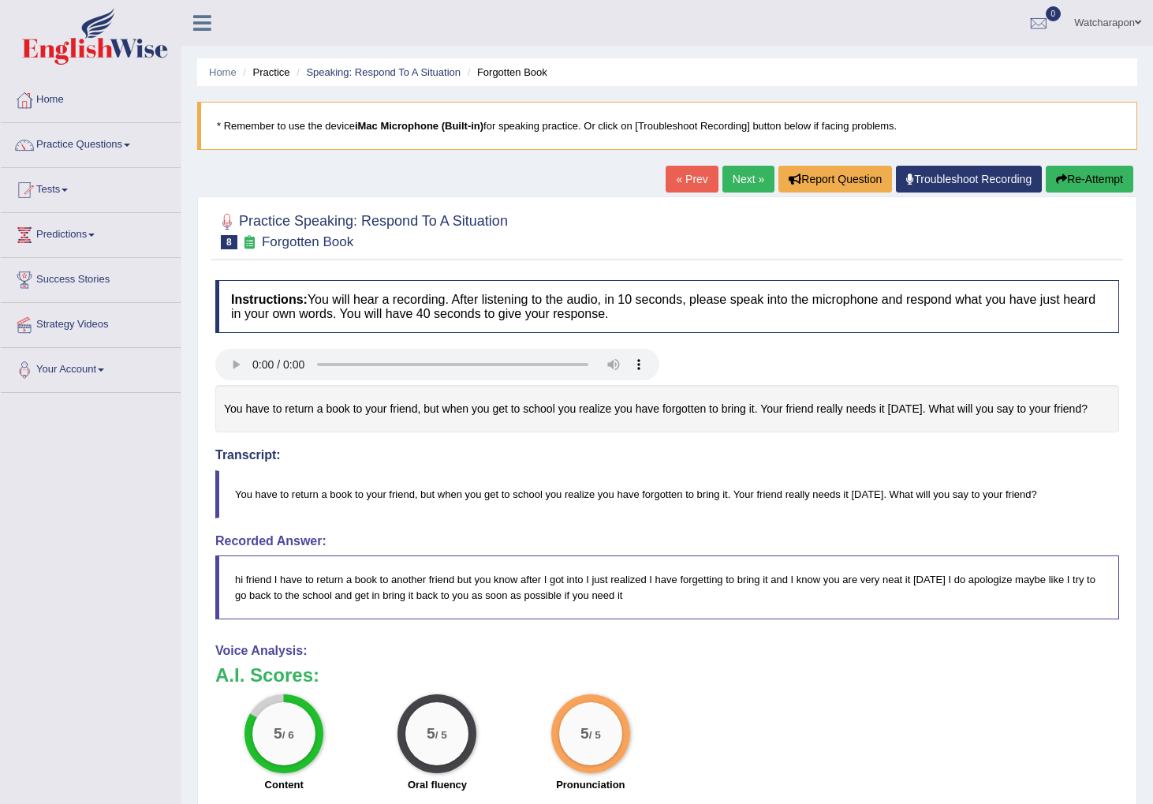
click at [736, 177] on link "Next »" at bounding box center [749, 179] width 52 height 27
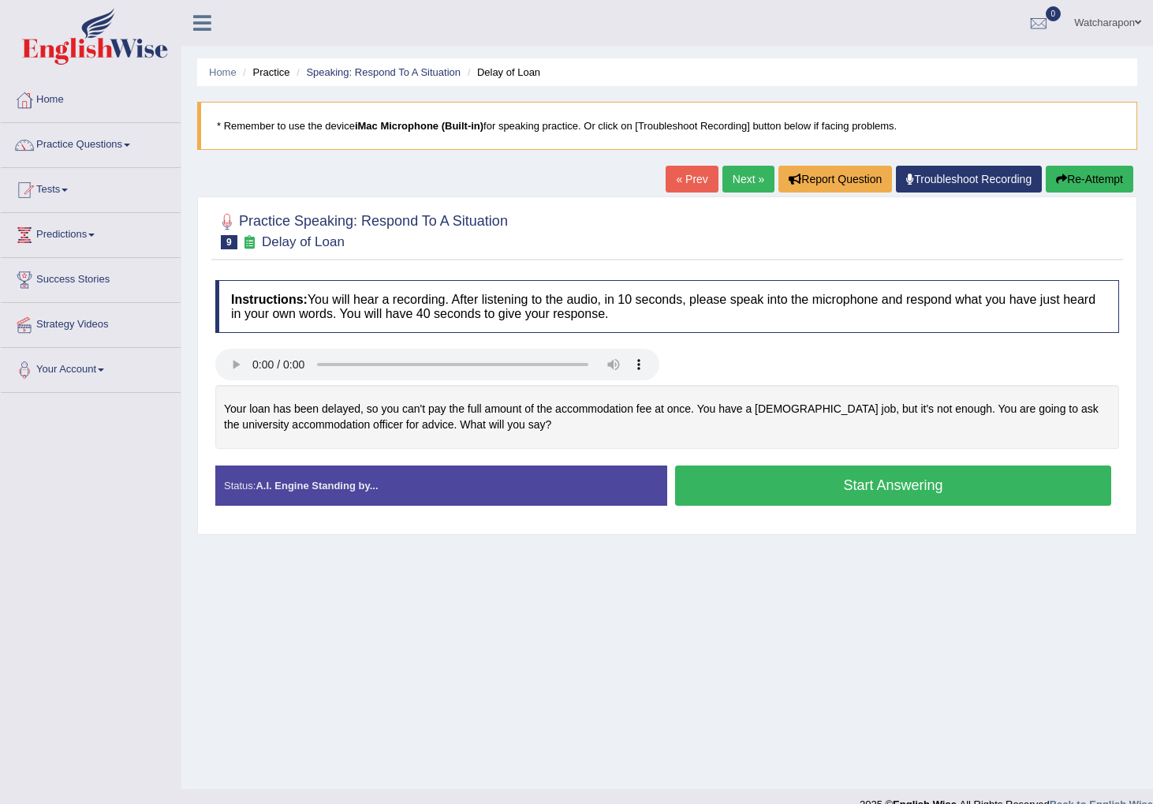
scroll to position [2, 0]
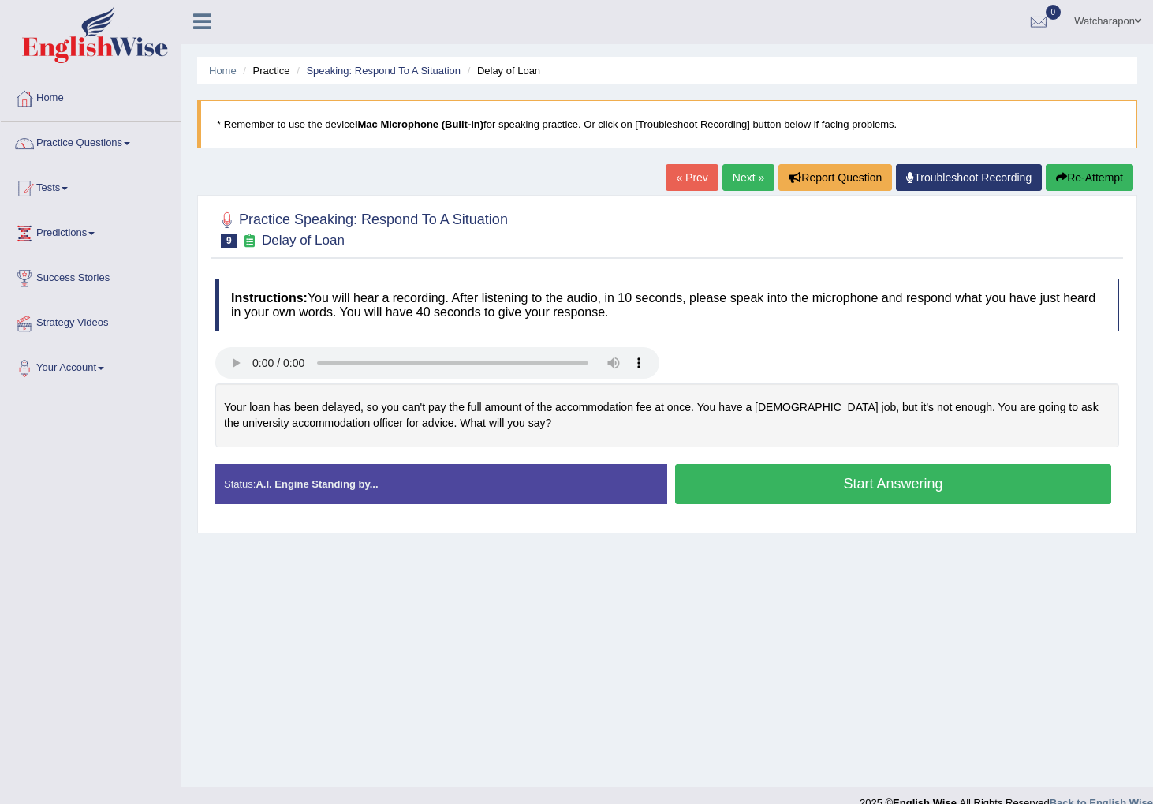
click at [786, 493] on button "Start Answering" at bounding box center [893, 484] width 436 height 40
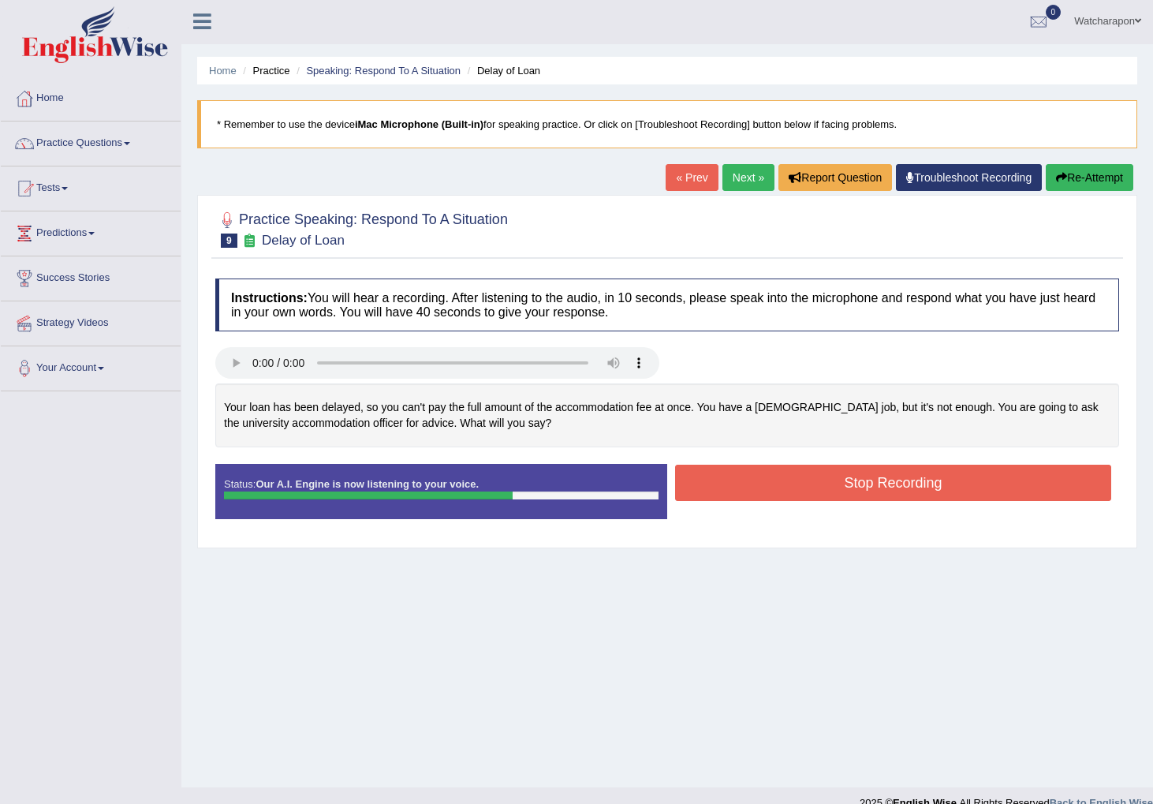
click at [783, 482] on button "Stop Recording" at bounding box center [893, 483] width 436 height 36
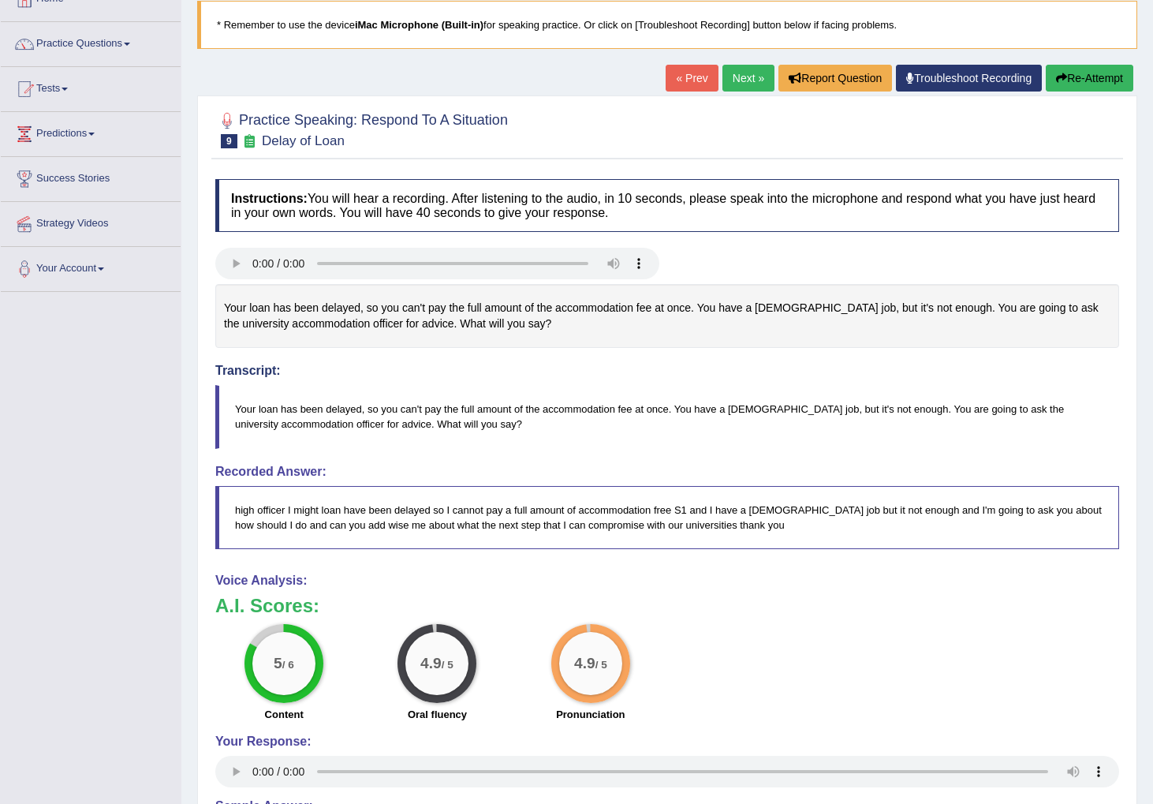
scroll to position [133, 0]
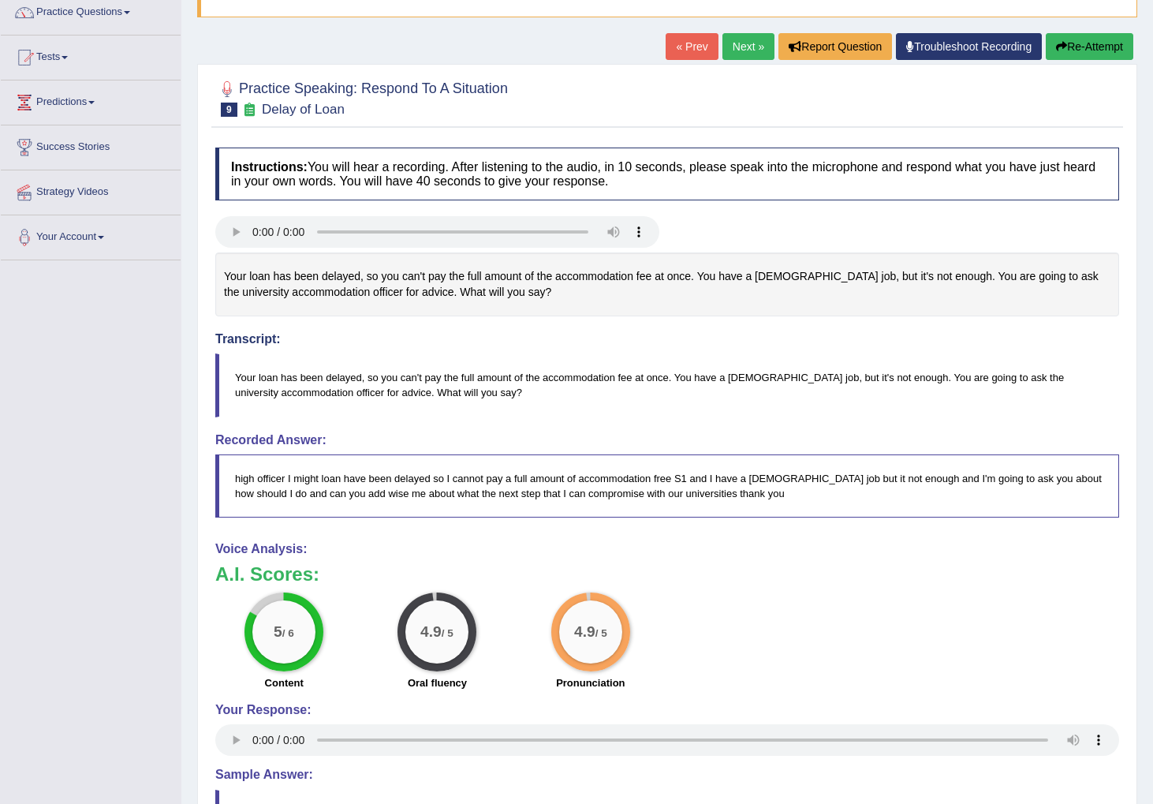
click at [738, 50] on link "Next »" at bounding box center [749, 46] width 52 height 27
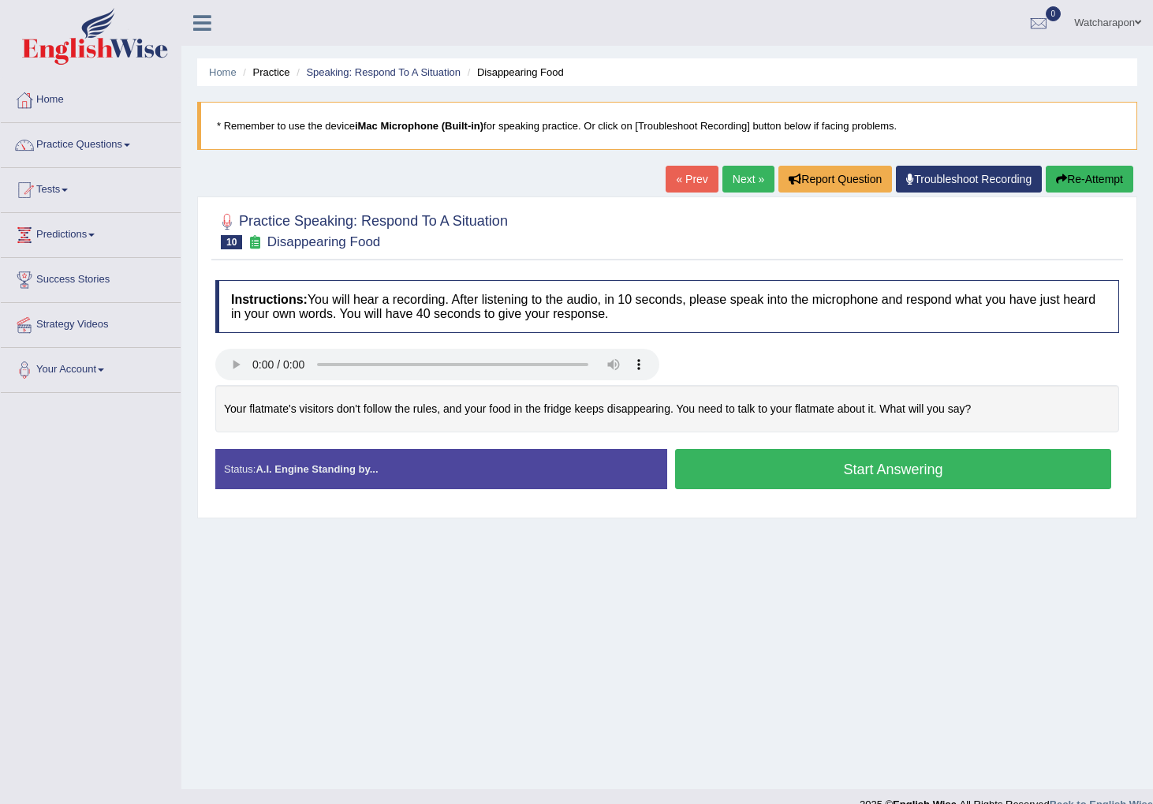
click at [731, 471] on button "Start Answering" at bounding box center [893, 469] width 436 height 40
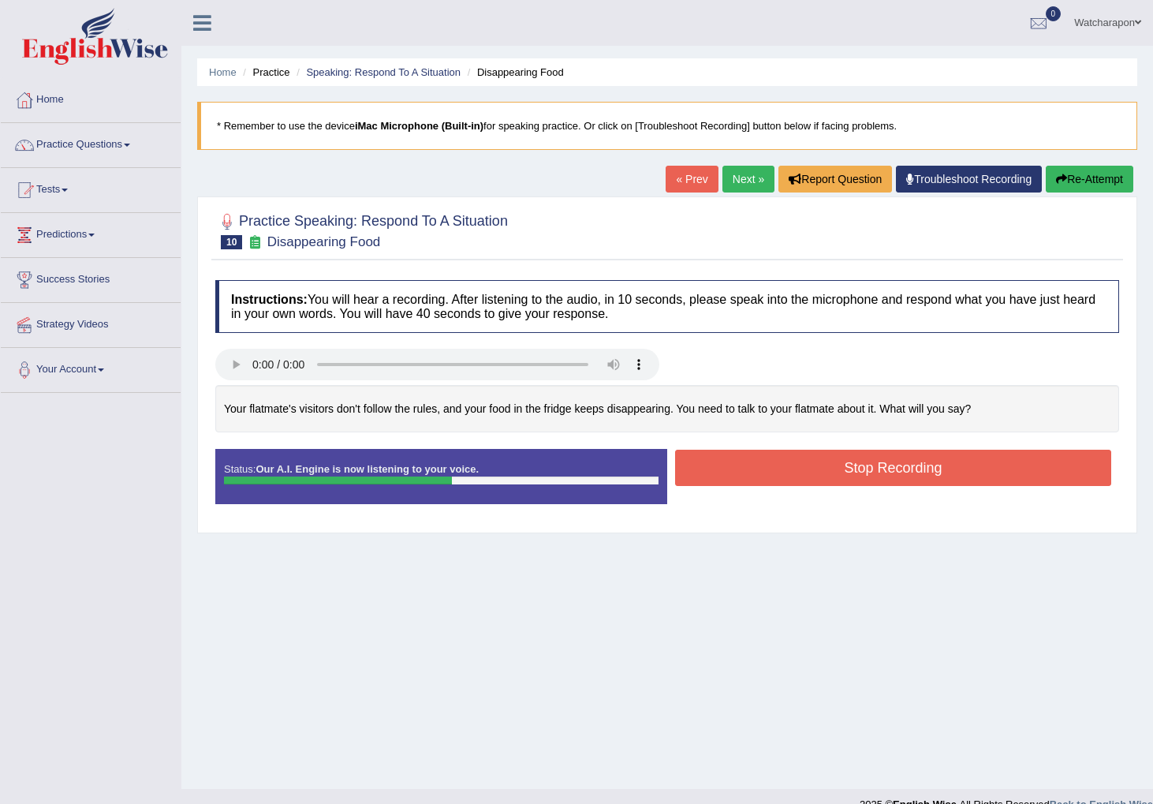
click at [731, 471] on button "Stop Recording" at bounding box center [893, 468] width 436 height 36
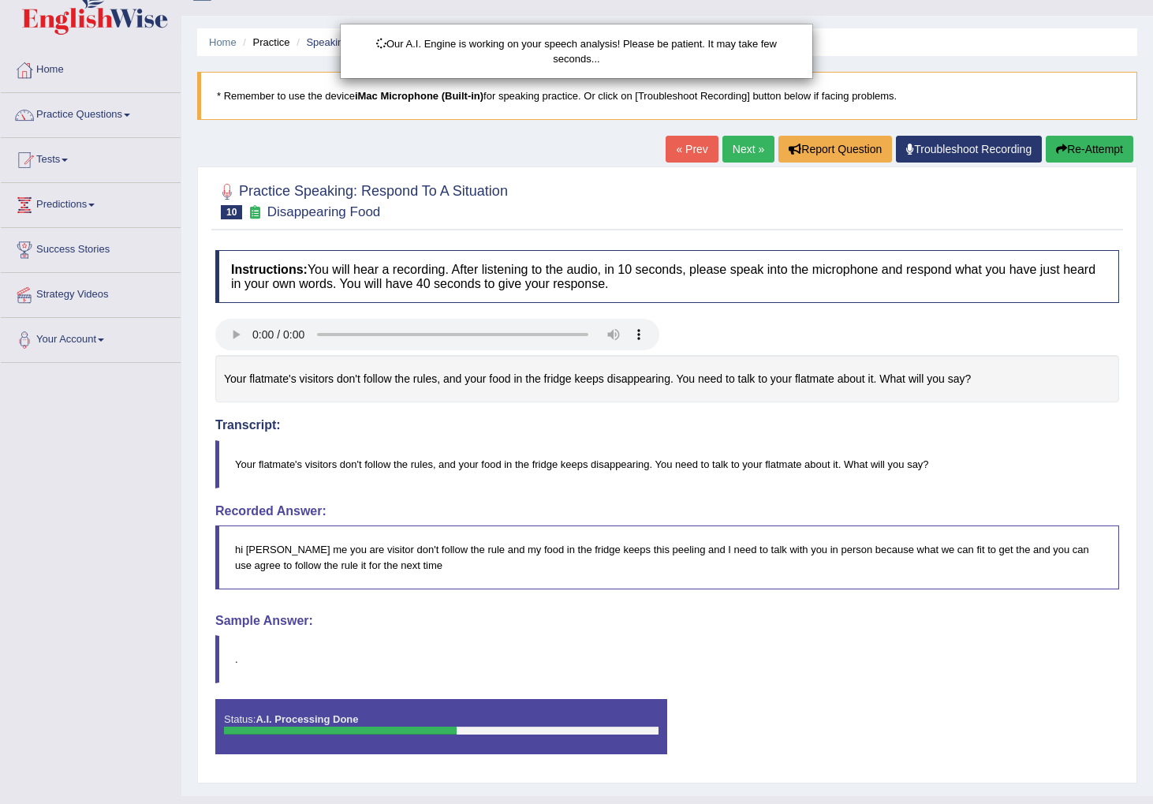
scroll to position [34, 0]
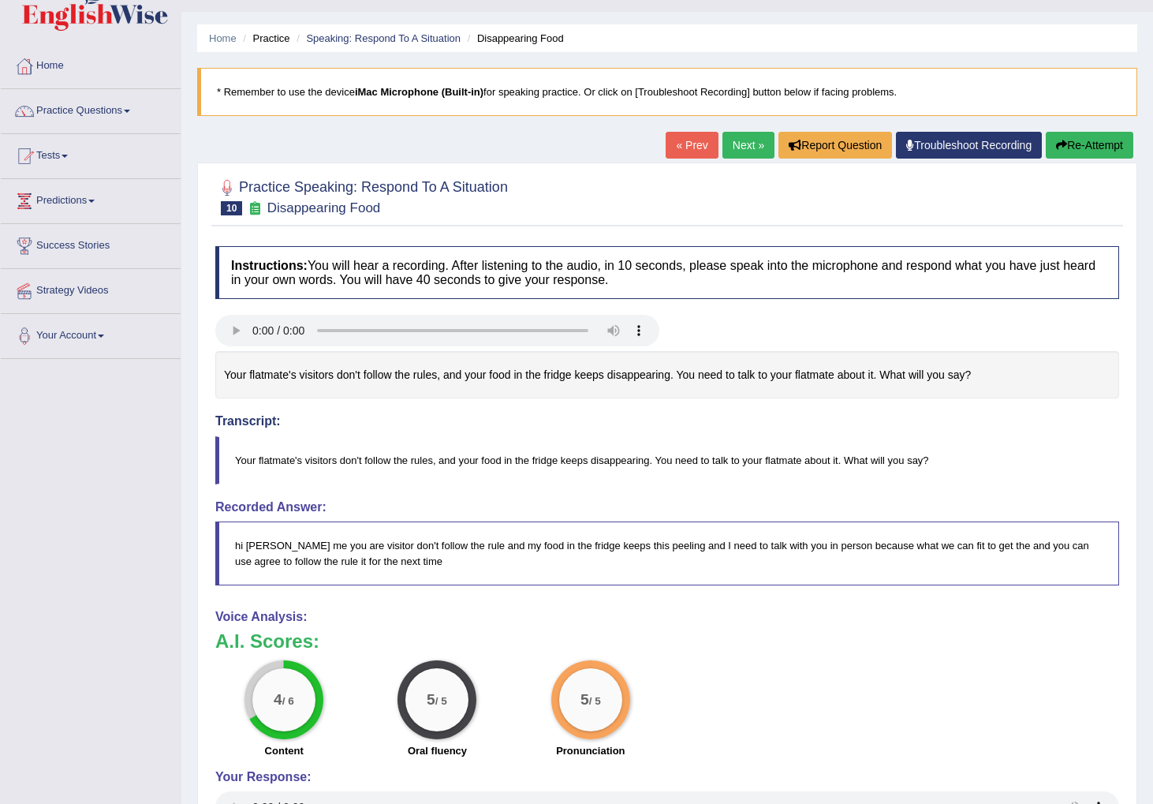
click at [740, 154] on link "Next »" at bounding box center [749, 145] width 52 height 27
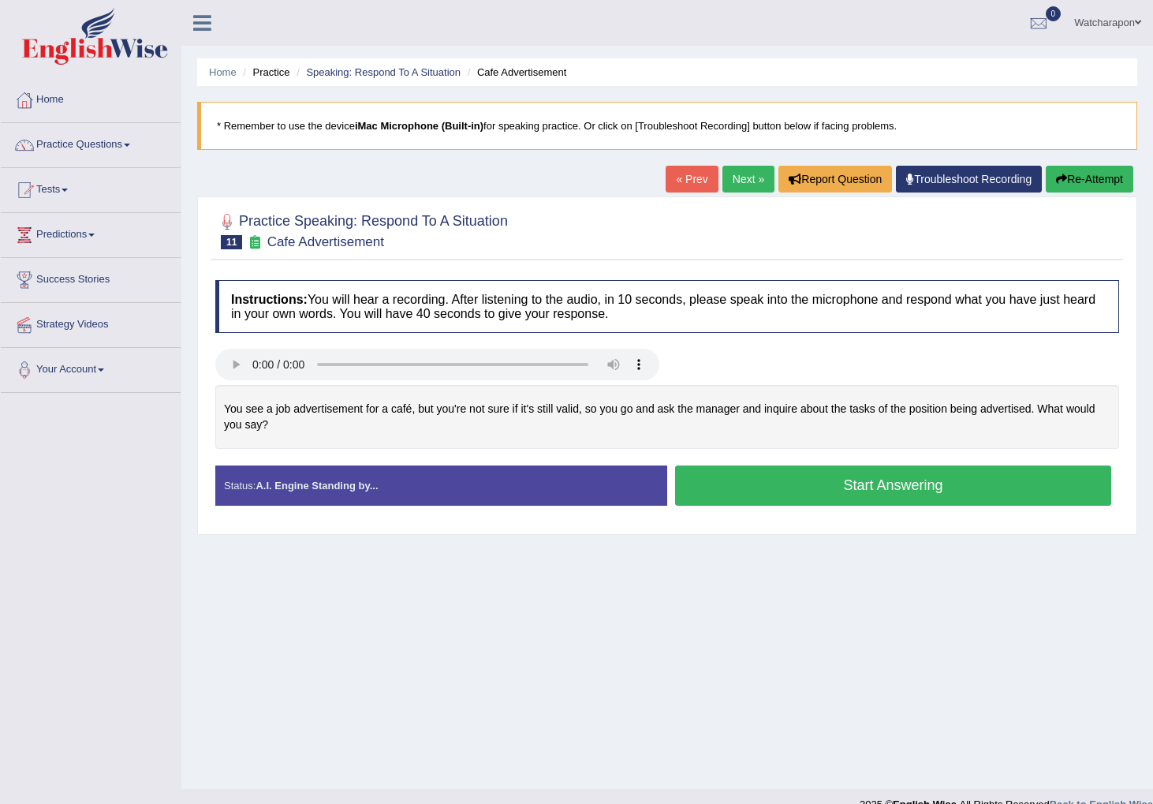
click at [725, 491] on button "Start Answering" at bounding box center [893, 485] width 436 height 40
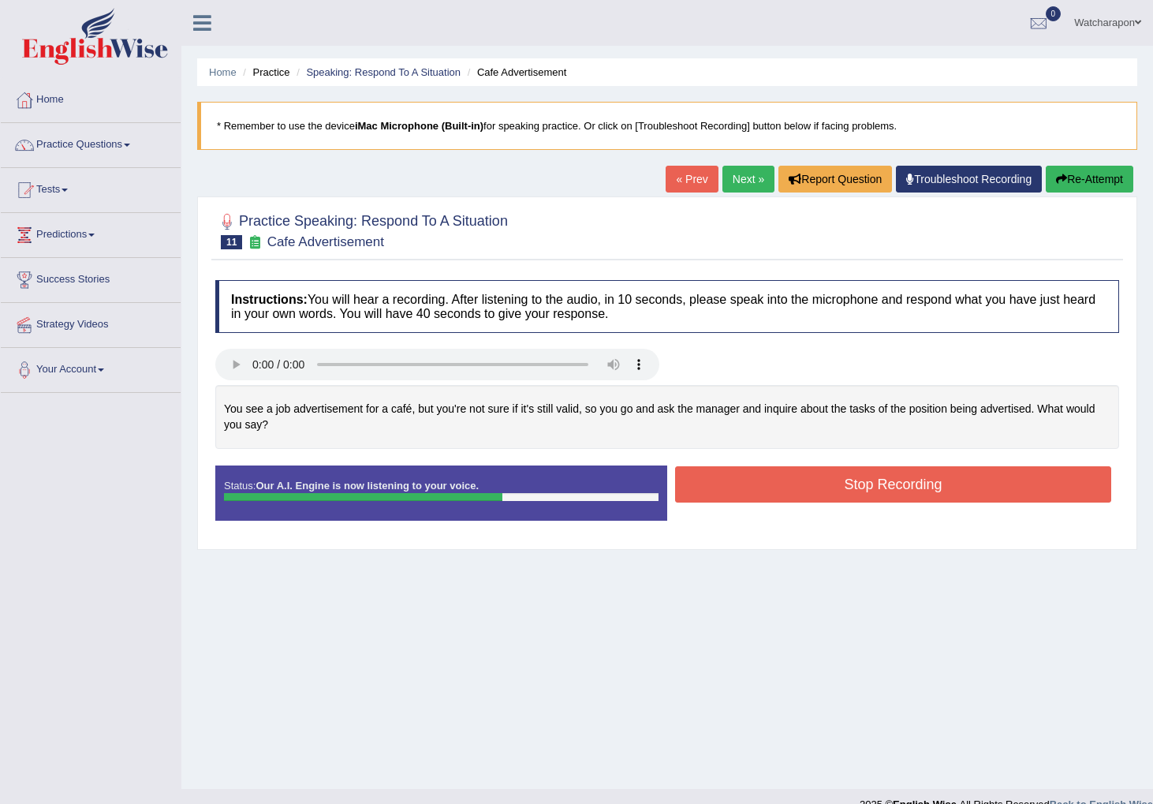
click at [735, 487] on button "Stop Recording" at bounding box center [893, 484] width 436 height 36
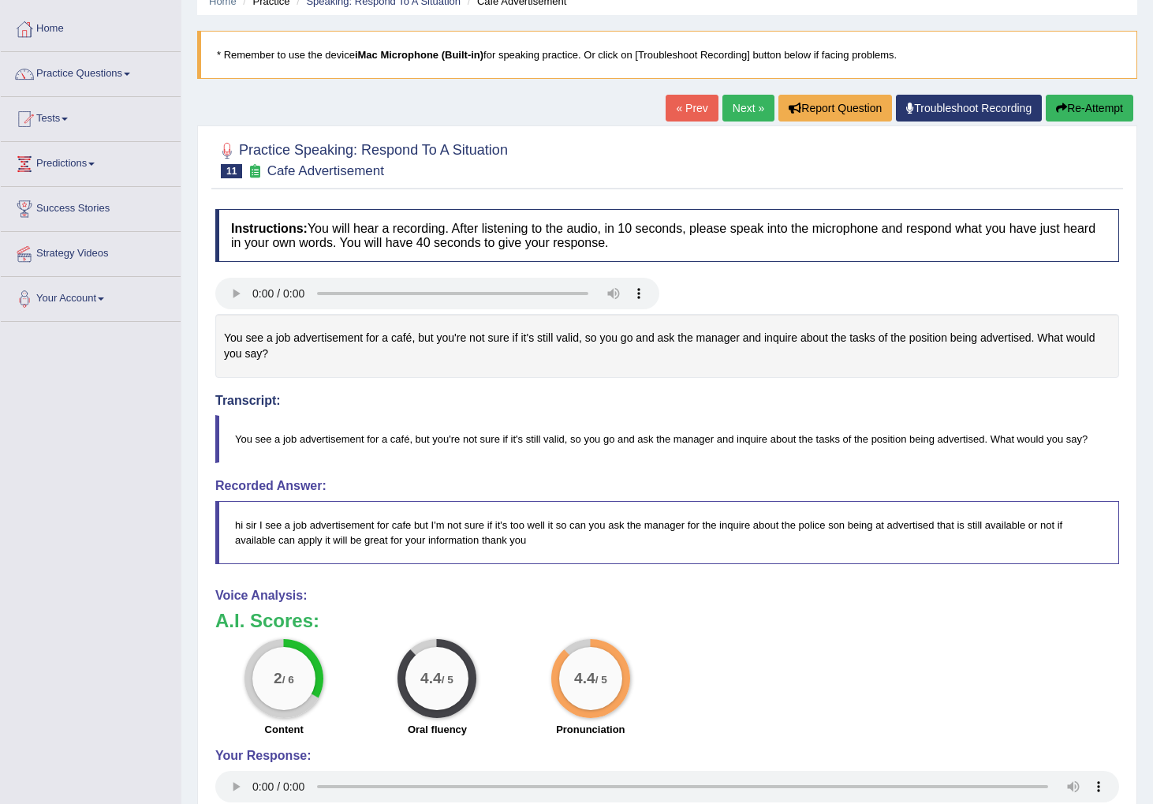
scroll to position [88, 0]
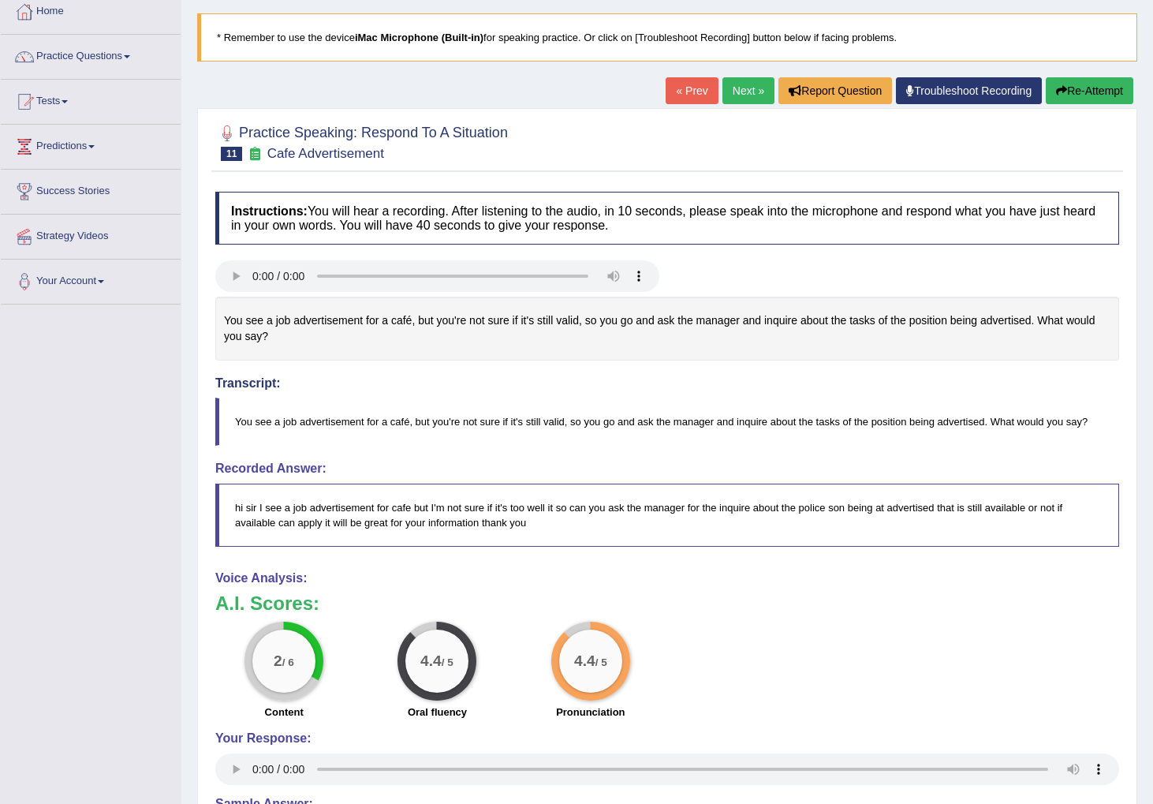
click at [1064, 84] on button "Re-Attempt" at bounding box center [1090, 90] width 88 height 27
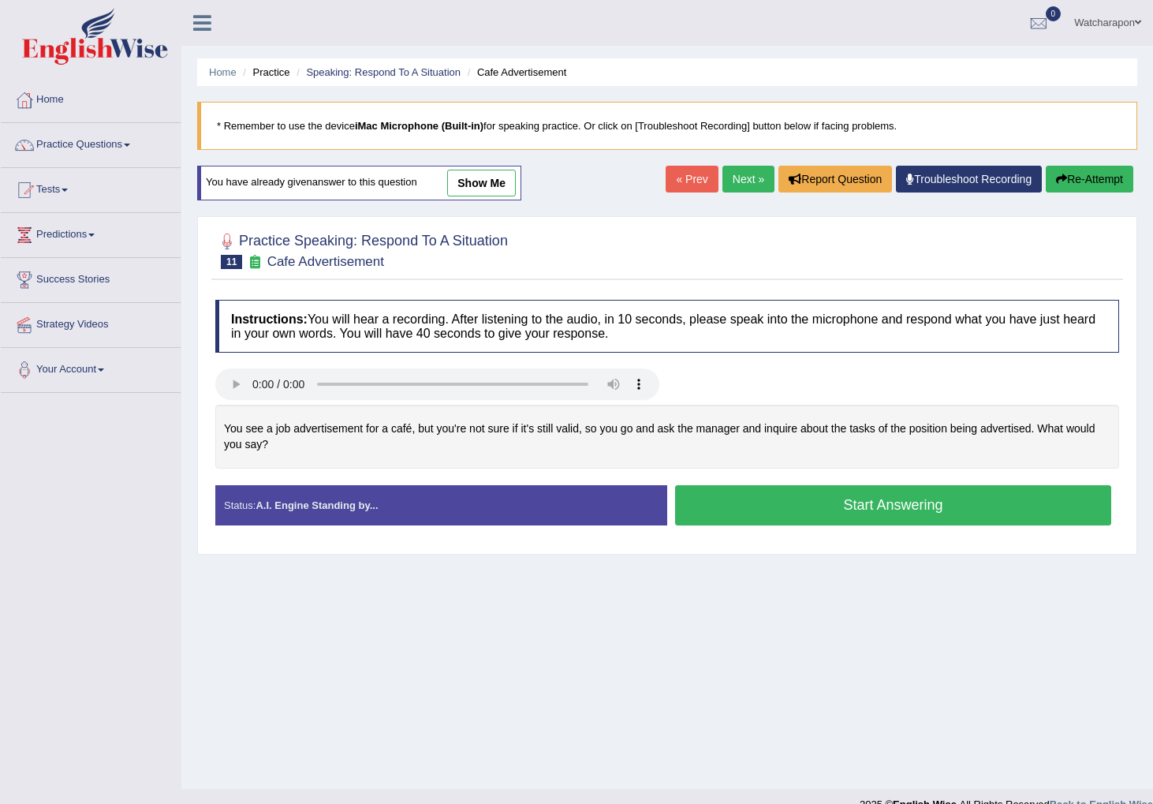
scroll to position [24, 0]
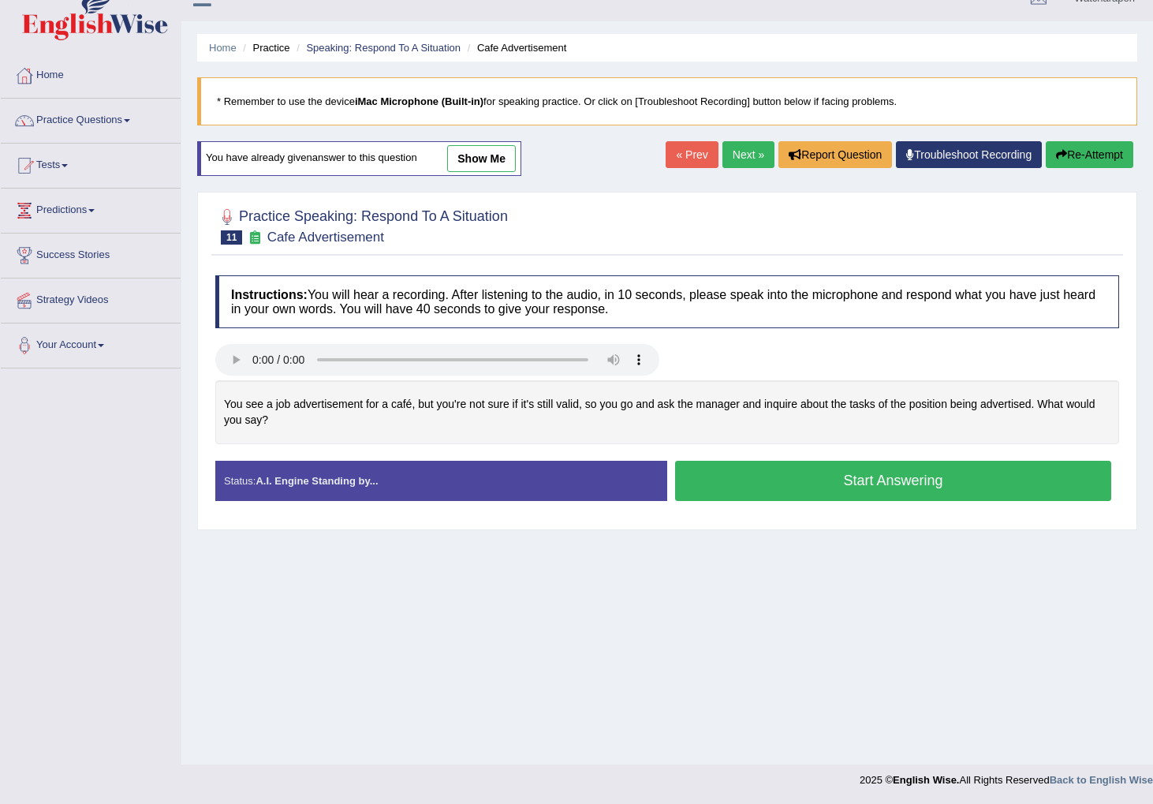
click at [731, 490] on button "Start Answering" at bounding box center [893, 481] width 436 height 40
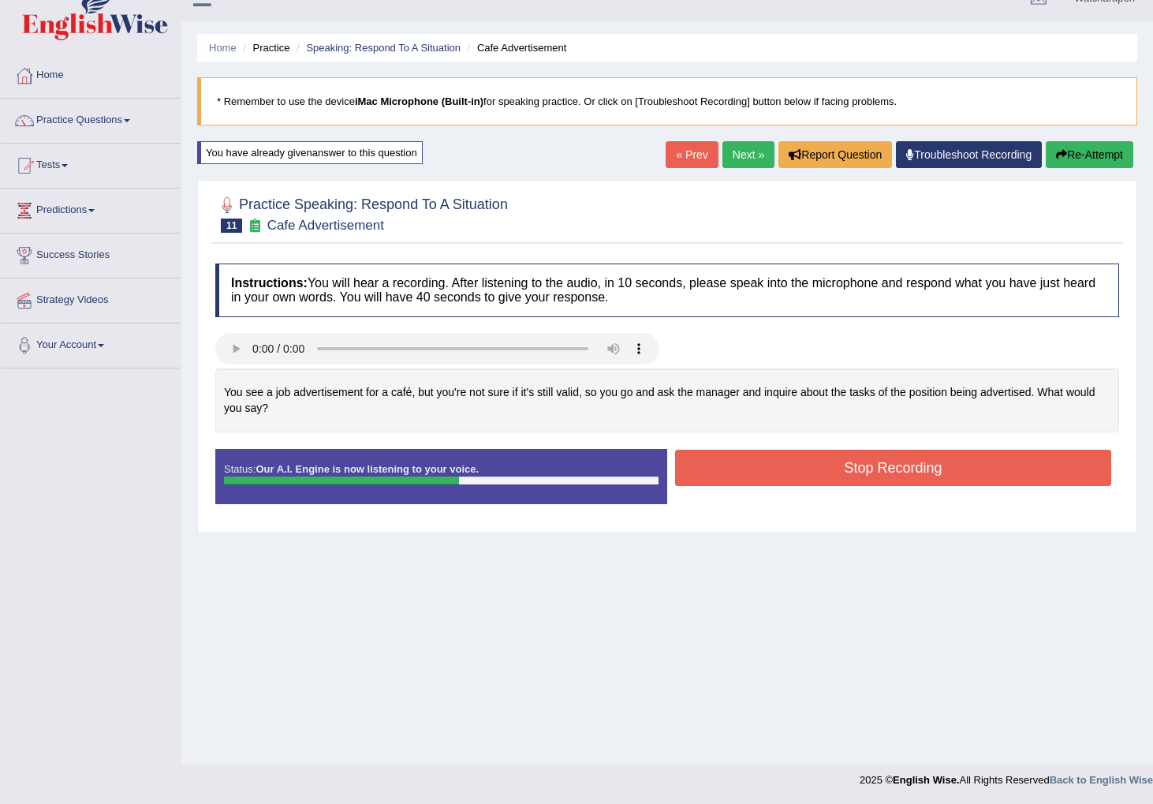
click at [720, 465] on button "Stop Recording" at bounding box center [893, 468] width 436 height 36
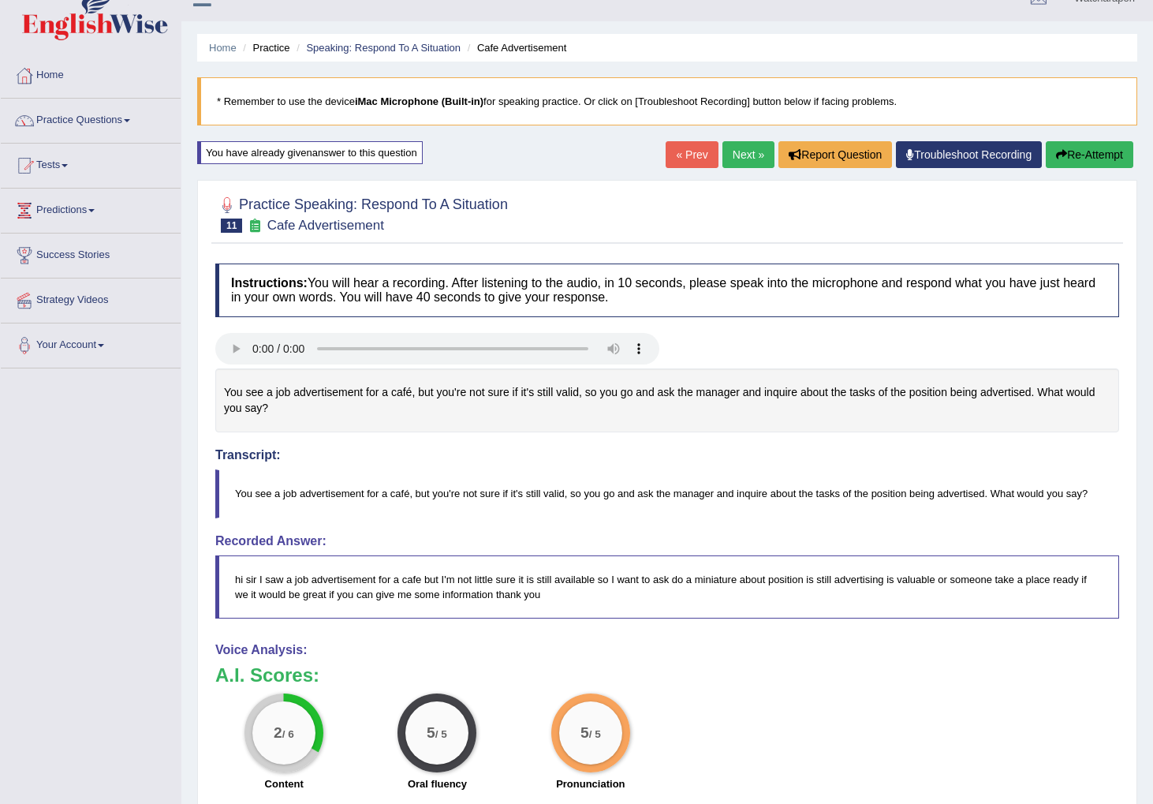
click at [1073, 148] on button "Re-Attempt" at bounding box center [1090, 154] width 88 height 27
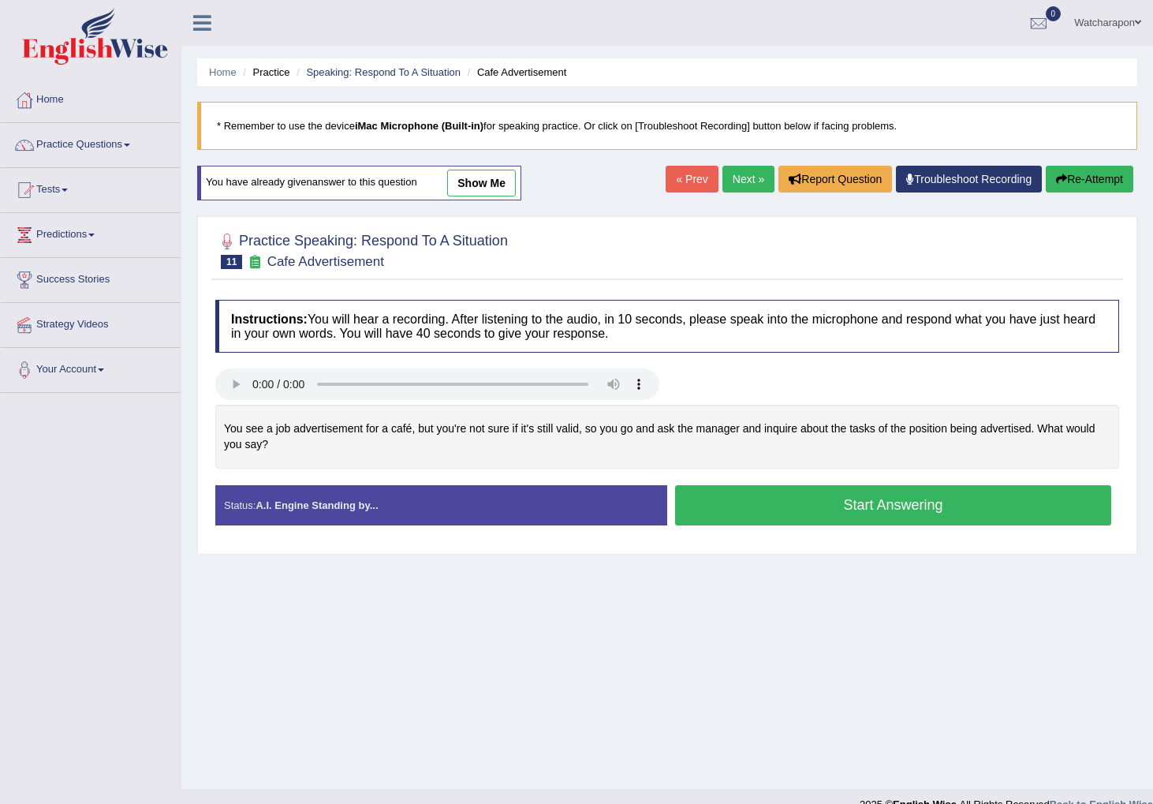
click at [792, 514] on button "Start Answering" at bounding box center [893, 505] width 436 height 40
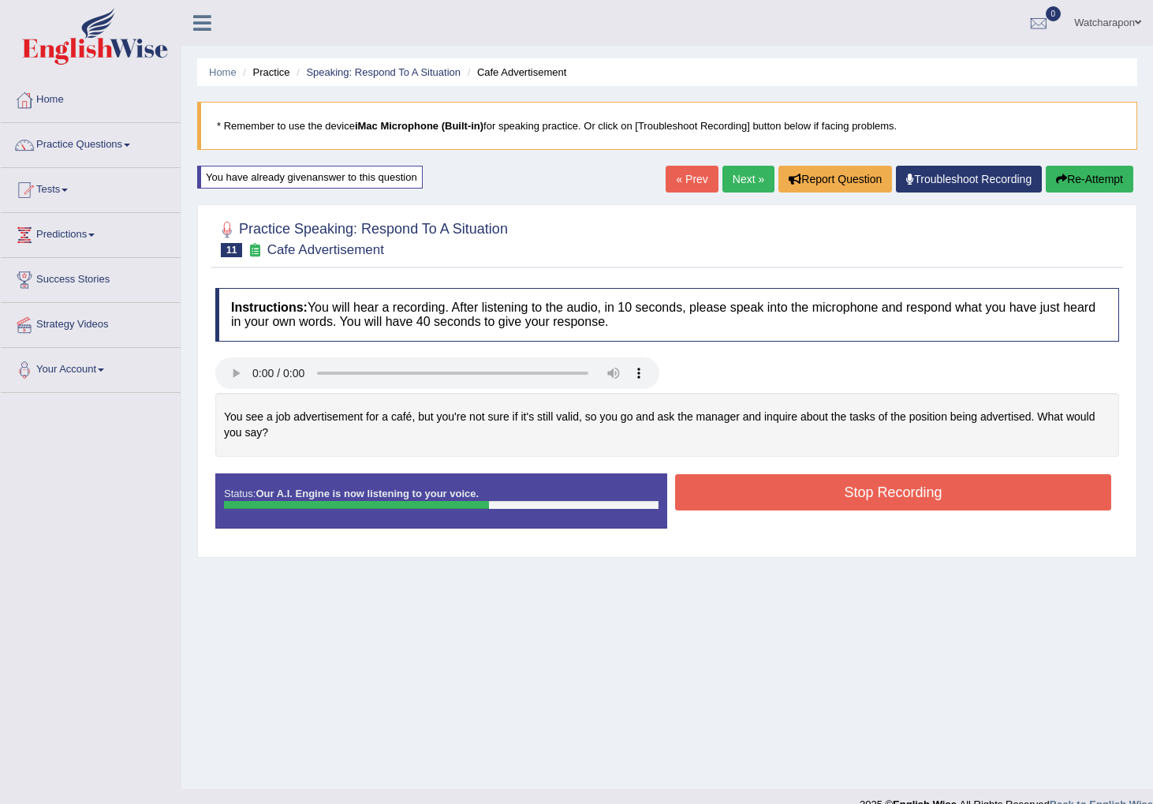
click at [768, 492] on button "Stop Recording" at bounding box center [893, 492] width 436 height 36
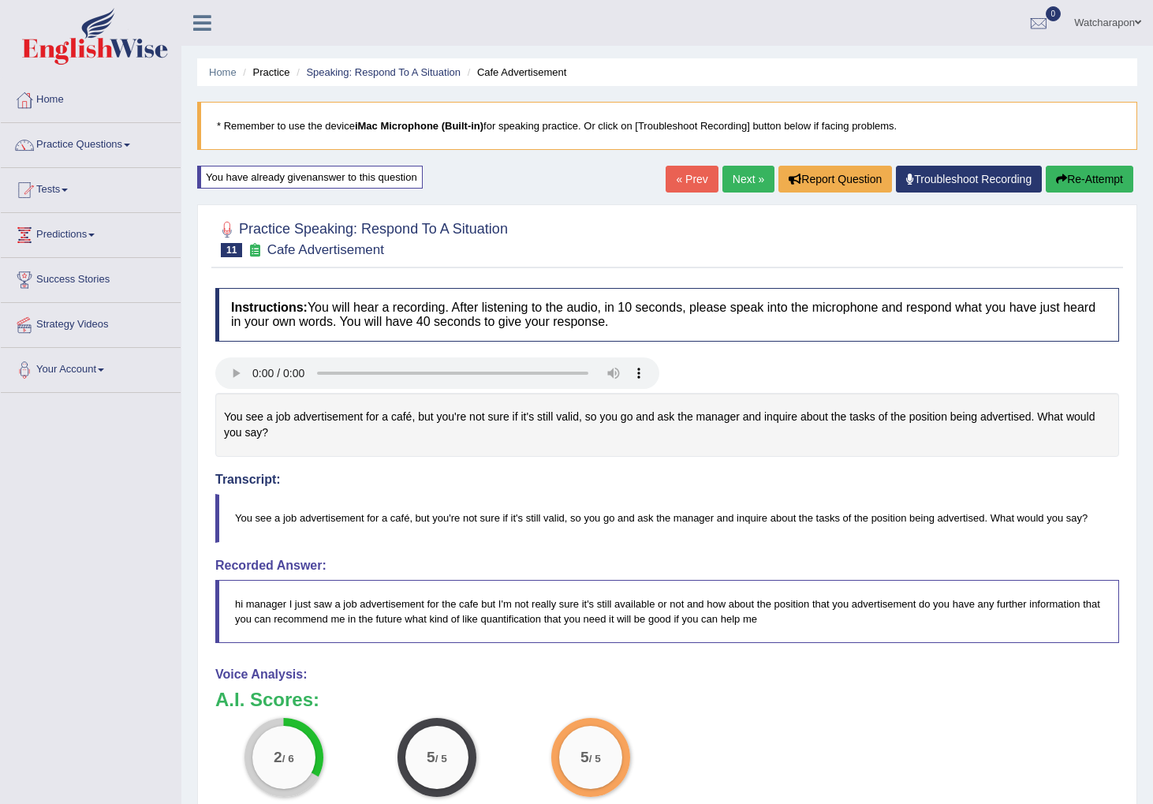
scroll to position [5, 0]
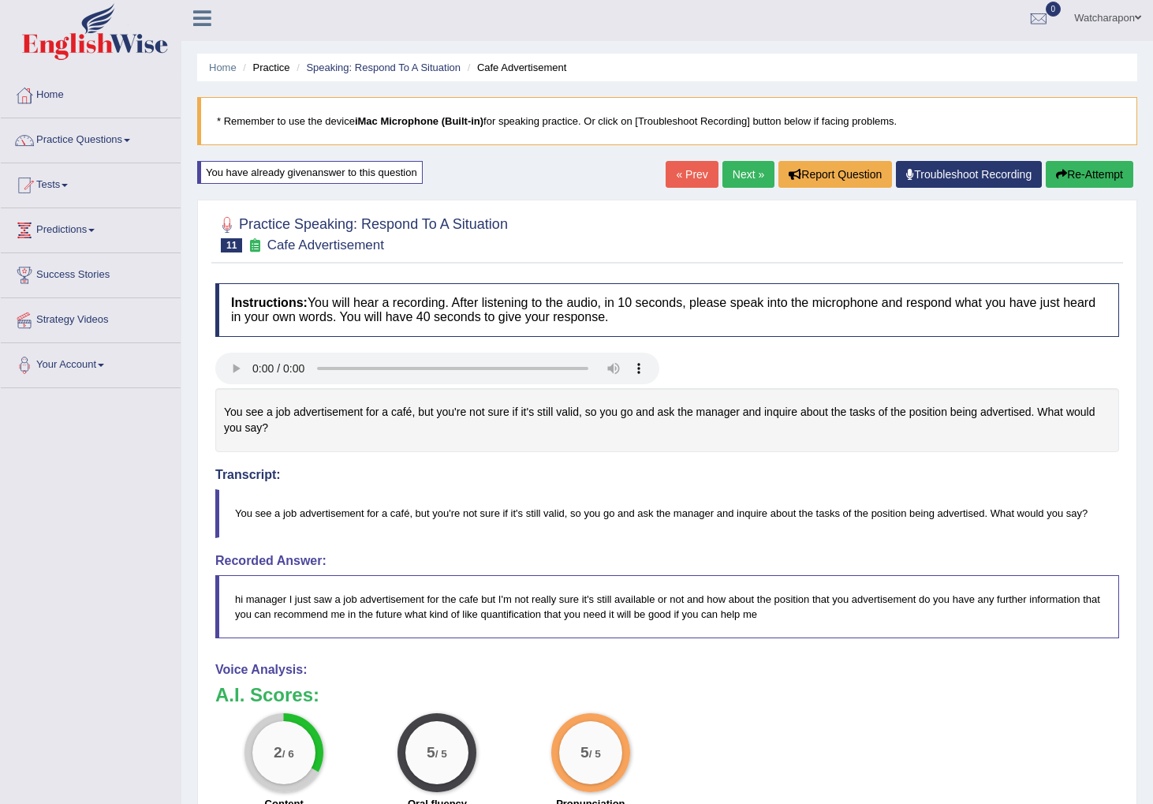
click at [732, 177] on link "Next »" at bounding box center [749, 174] width 52 height 27
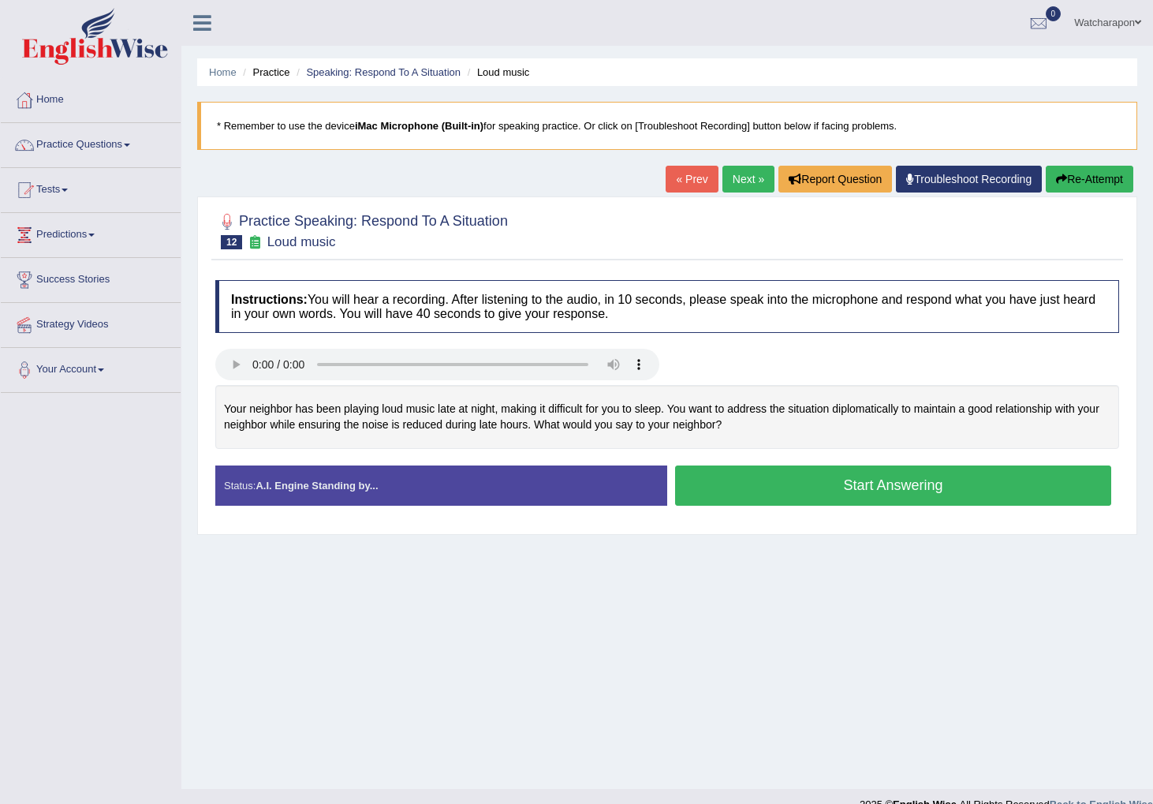
click at [694, 486] on button "Start Answering" at bounding box center [893, 485] width 436 height 40
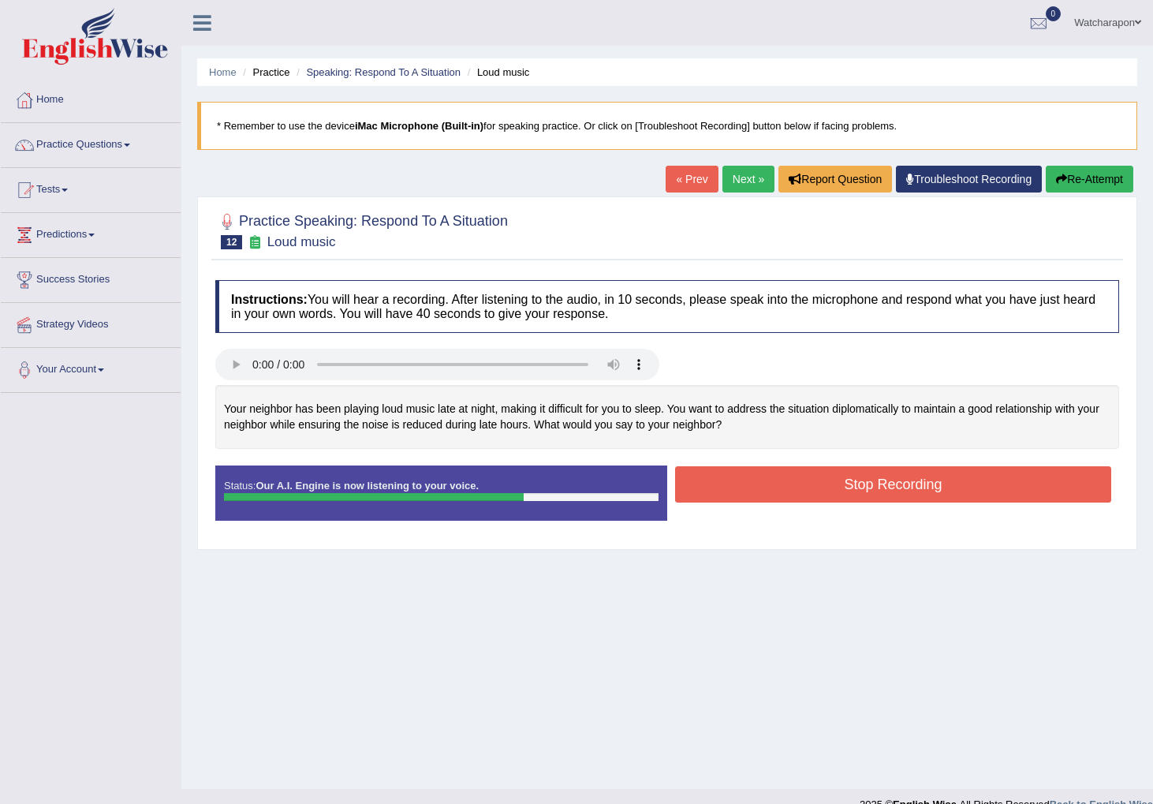
click at [730, 485] on button "Stop Recording" at bounding box center [893, 484] width 436 height 36
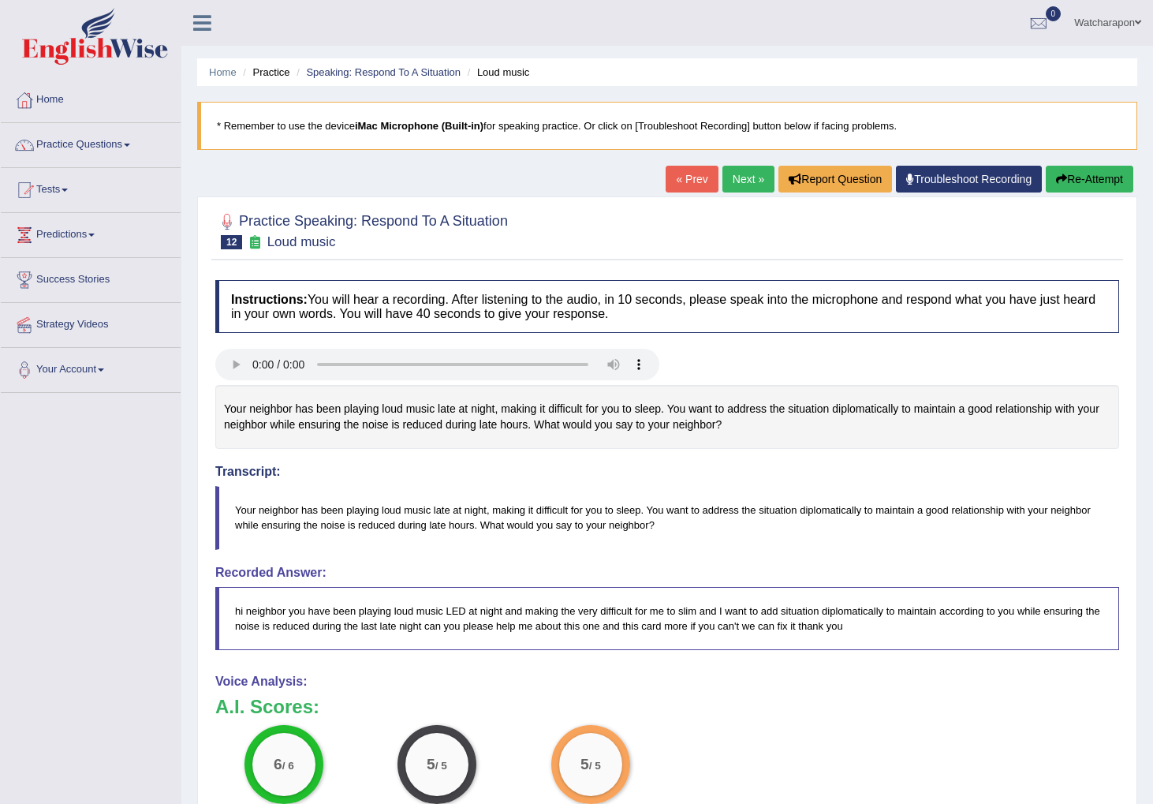
click at [749, 175] on link "Next »" at bounding box center [749, 179] width 52 height 27
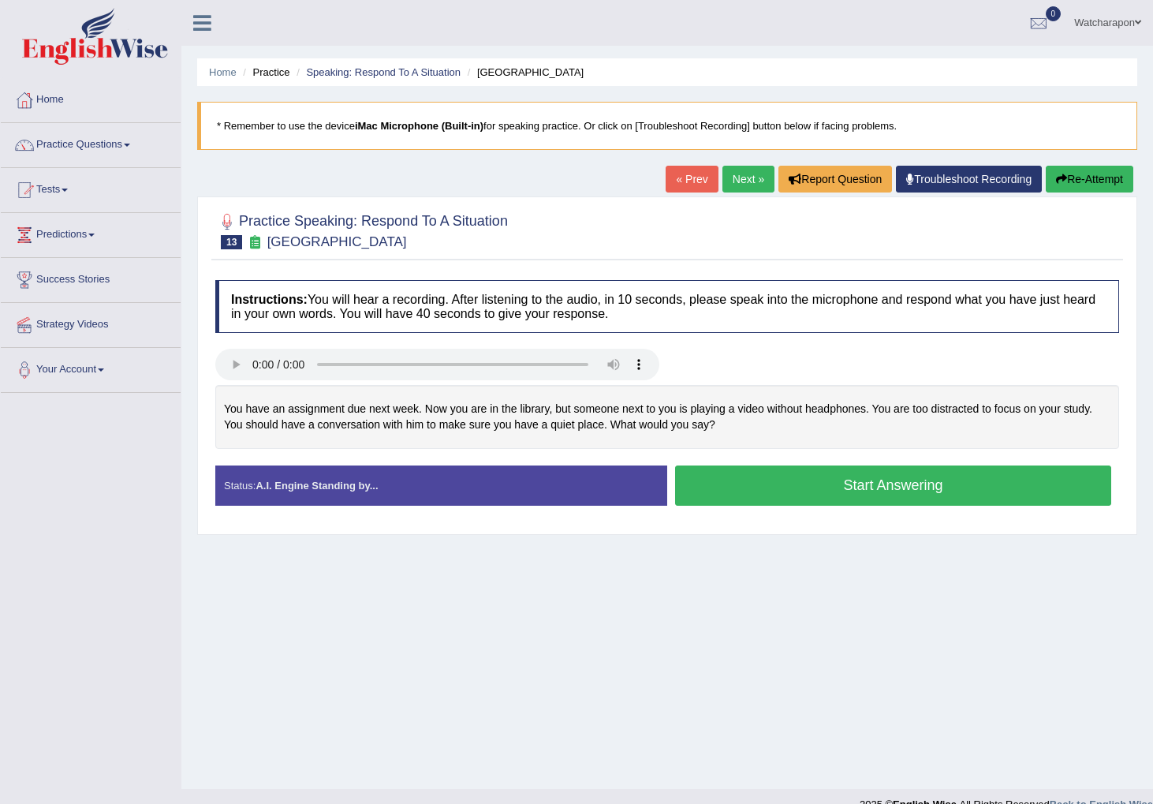
click at [704, 479] on button "Start Answering" at bounding box center [893, 485] width 436 height 40
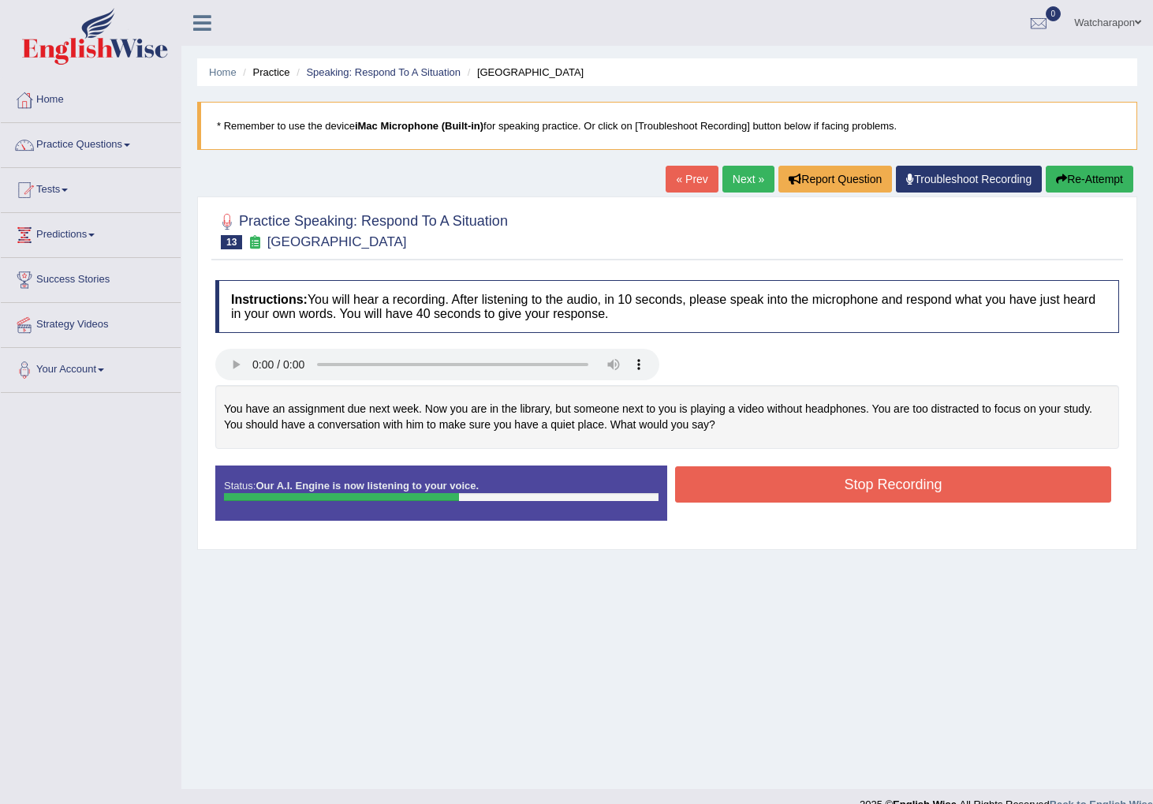
click at [712, 483] on button "Stop Recording" at bounding box center [893, 484] width 436 height 36
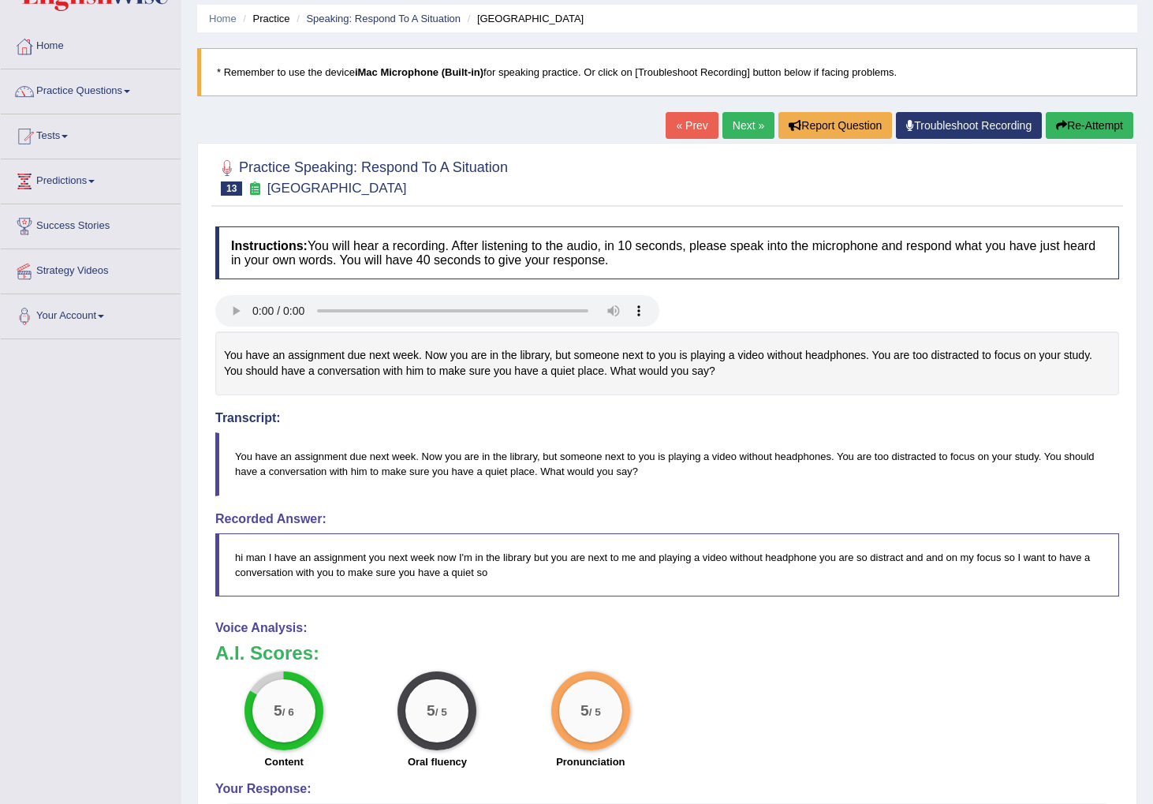
scroll to position [55, 0]
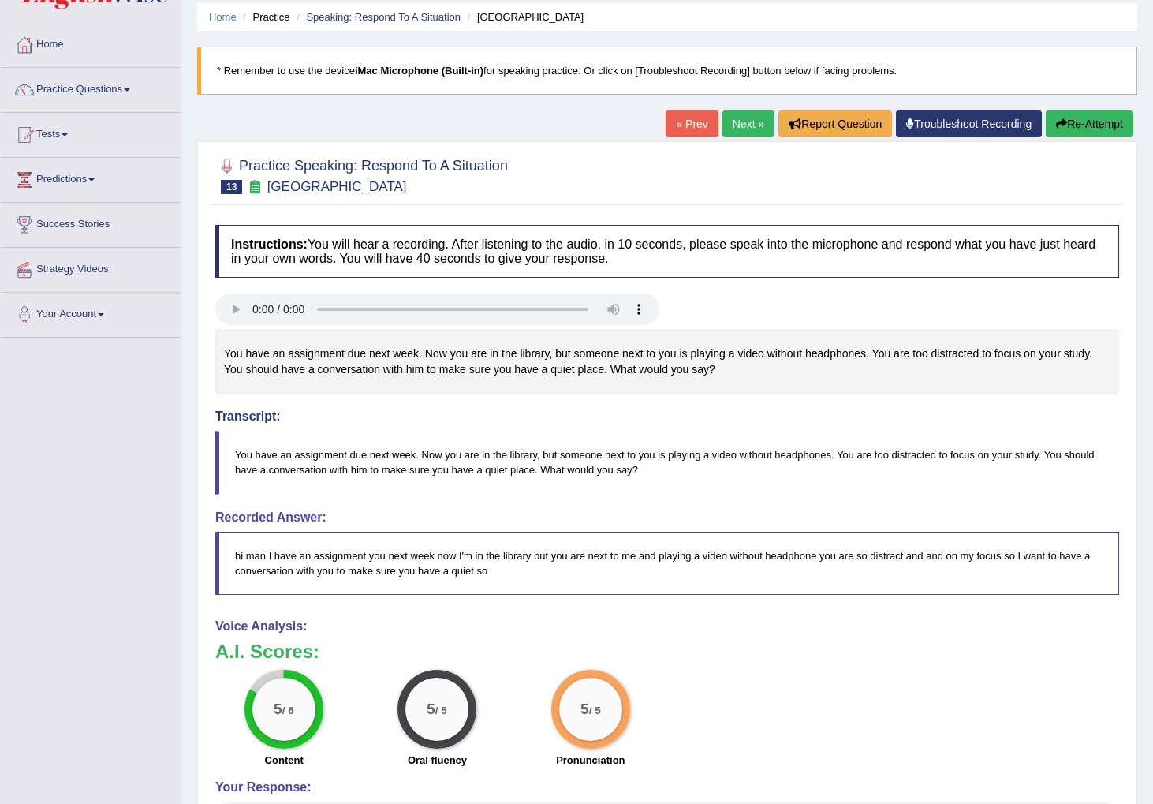
click at [742, 118] on link "Next »" at bounding box center [749, 123] width 52 height 27
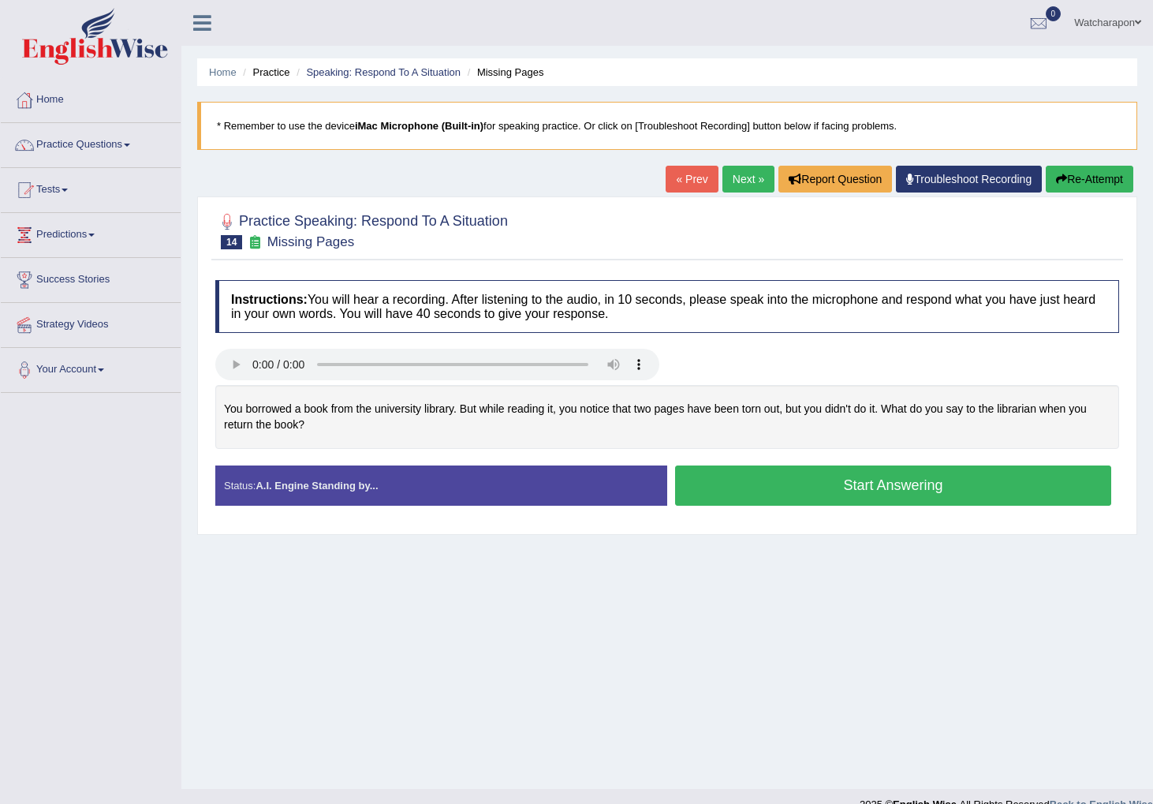
click at [791, 488] on button "Start Answering" at bounding box center [893, 485] width 436 height 40
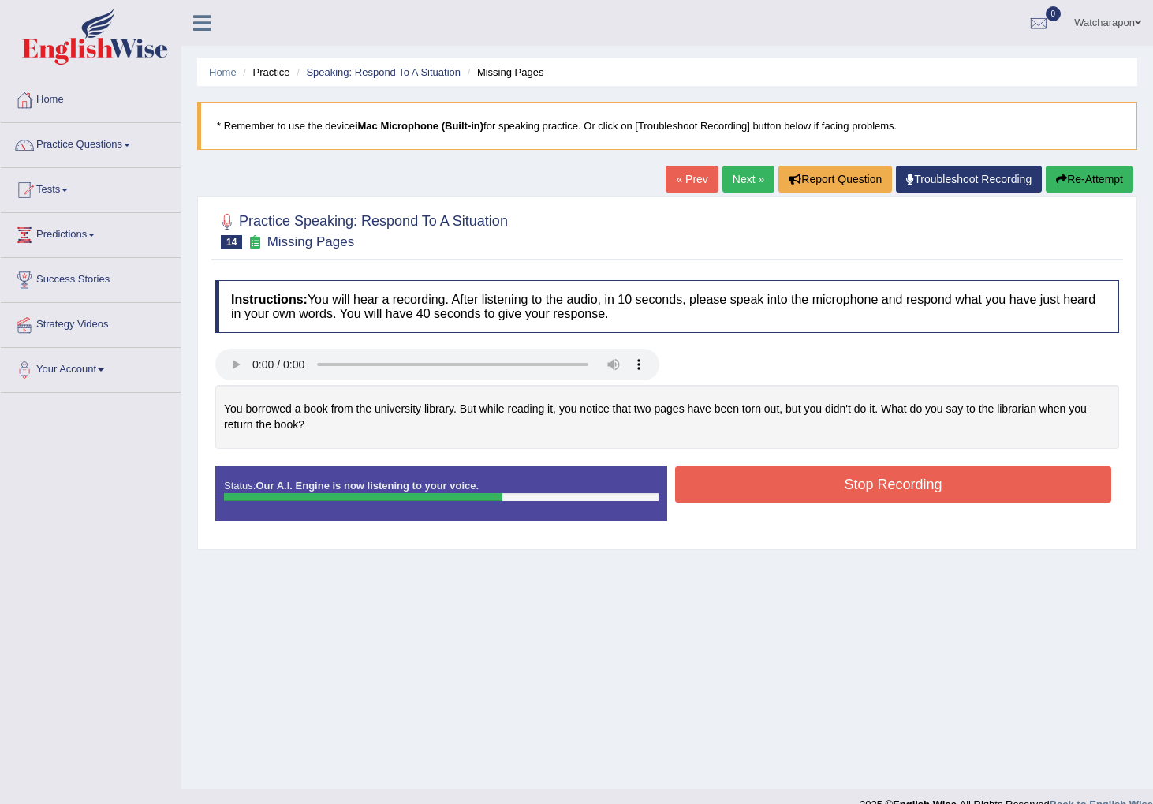
click at [723, 491] on button "Stop Recording" at bounding box center [893, 484] width 436 height 36
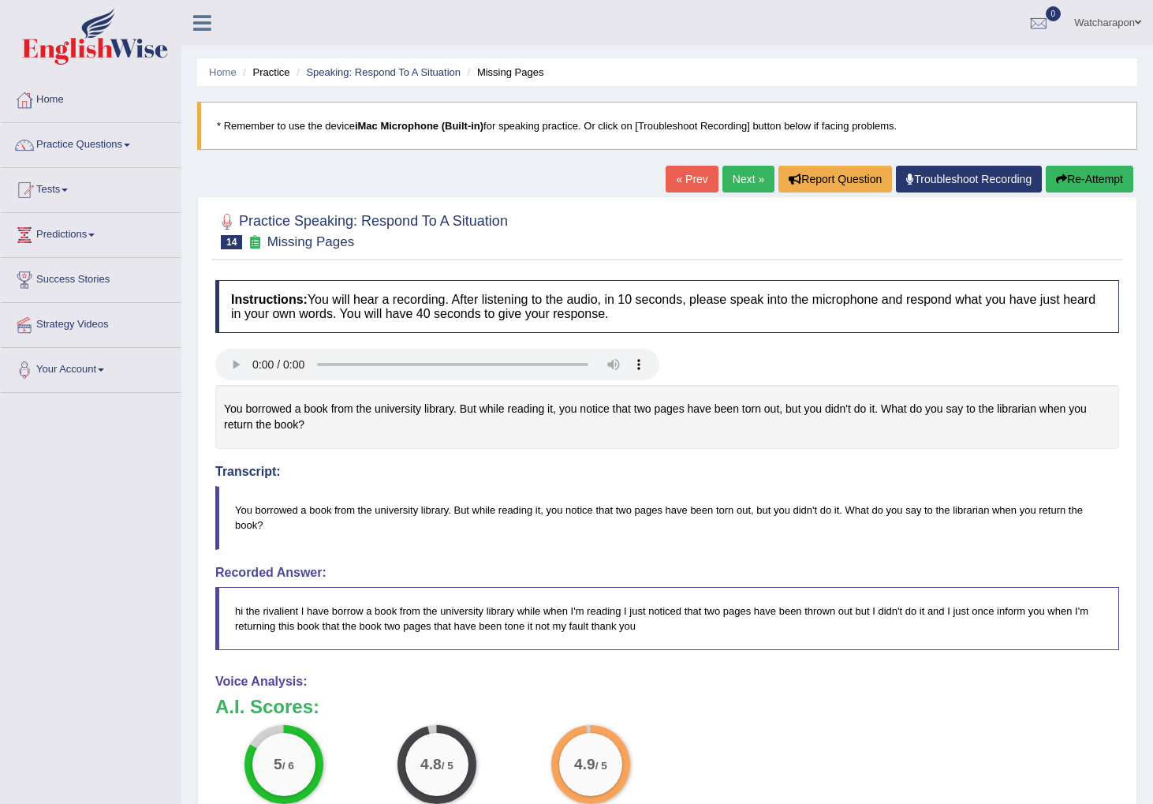
click at [747, 178] on link "Next »" at bounding box center [749, 179] width 52 height 27
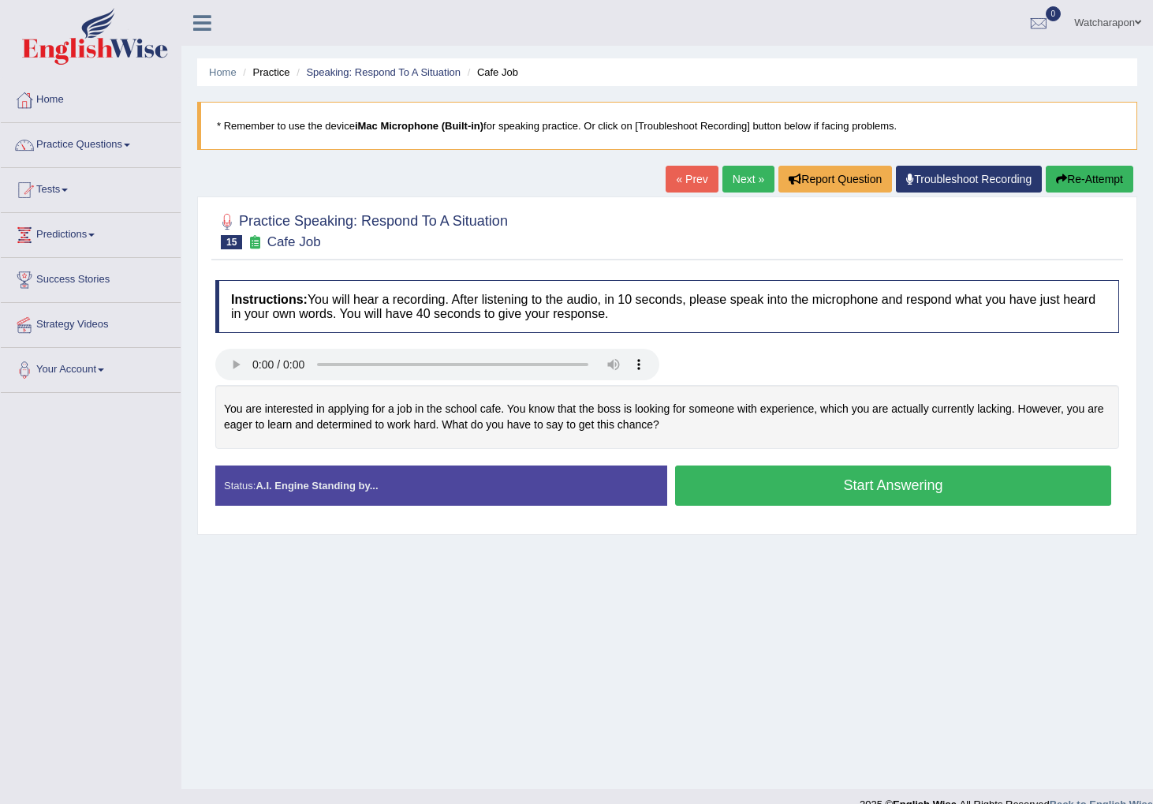
click at [708, 480] on button "Start Answering" at bounding box center [893, 485] width 436 height 40
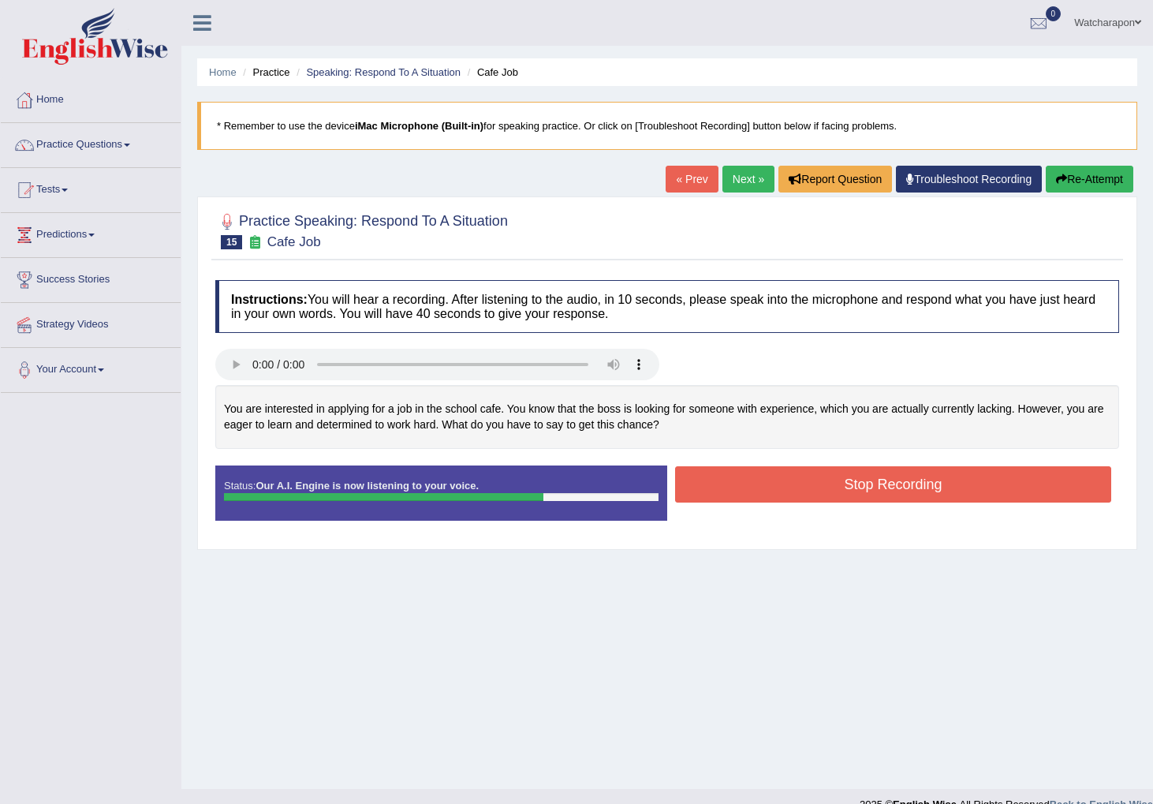
drag, startPoint x: 747, startPoint y: 486, endPoint x: 726, endPoint y: 484, distance: 21.4
click at [746, 486] on button "Stop Recording" at bounding box center [893, 484] width 436 height 36
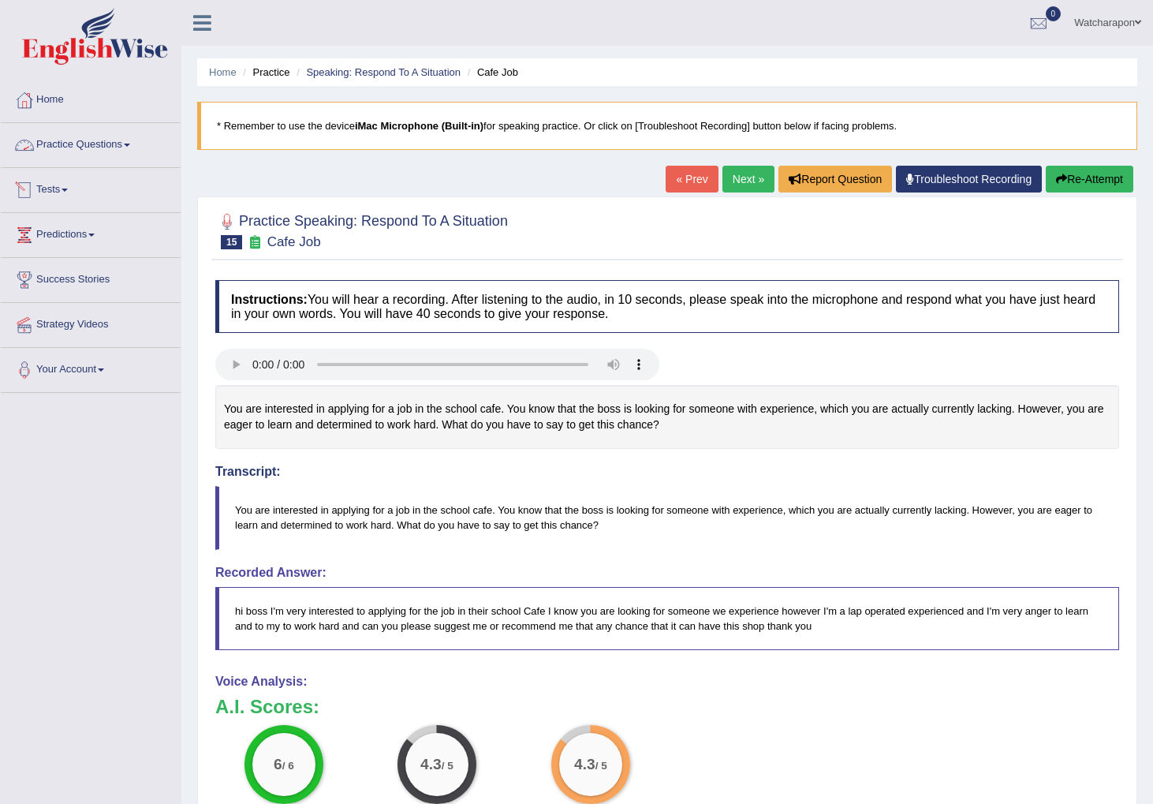
click at [50, 145] on link "Practice Questions" at bounding box center [91, 142] width 180 height 39
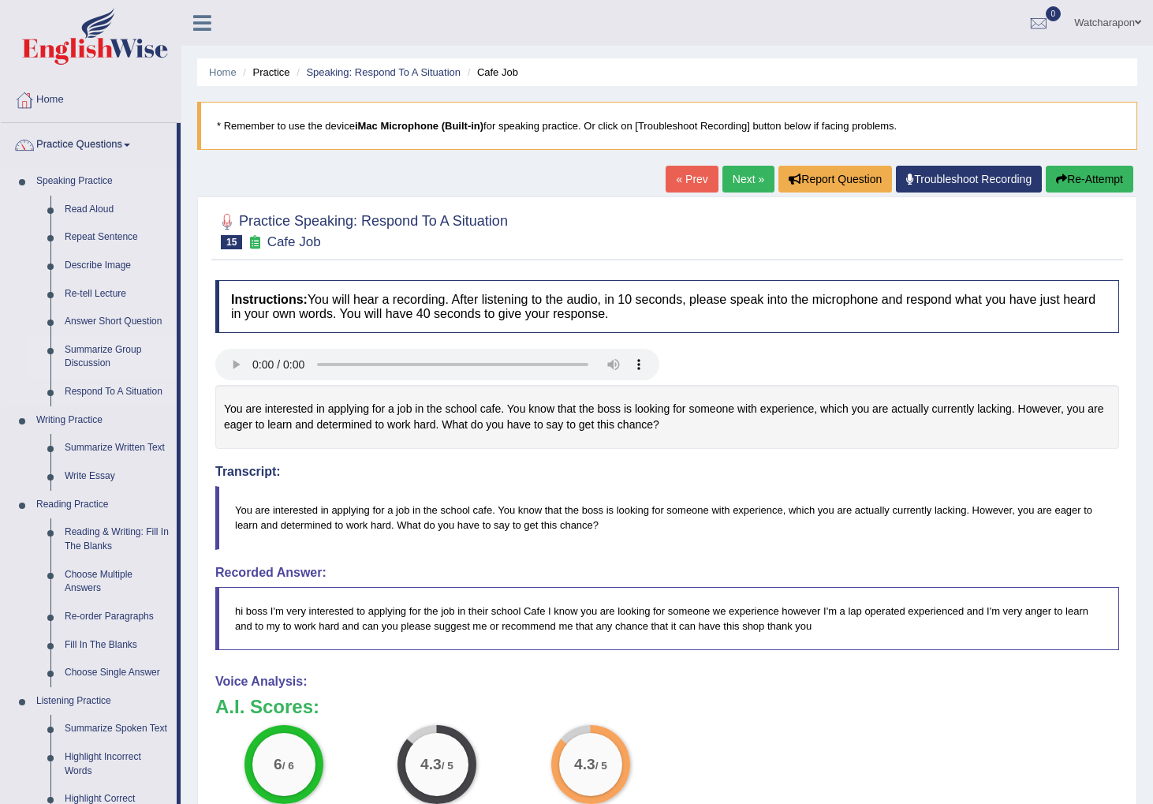
click at [93, 351] on link "Summarize Group Discussion" at bounding box center [117, 357] width 119 height 42
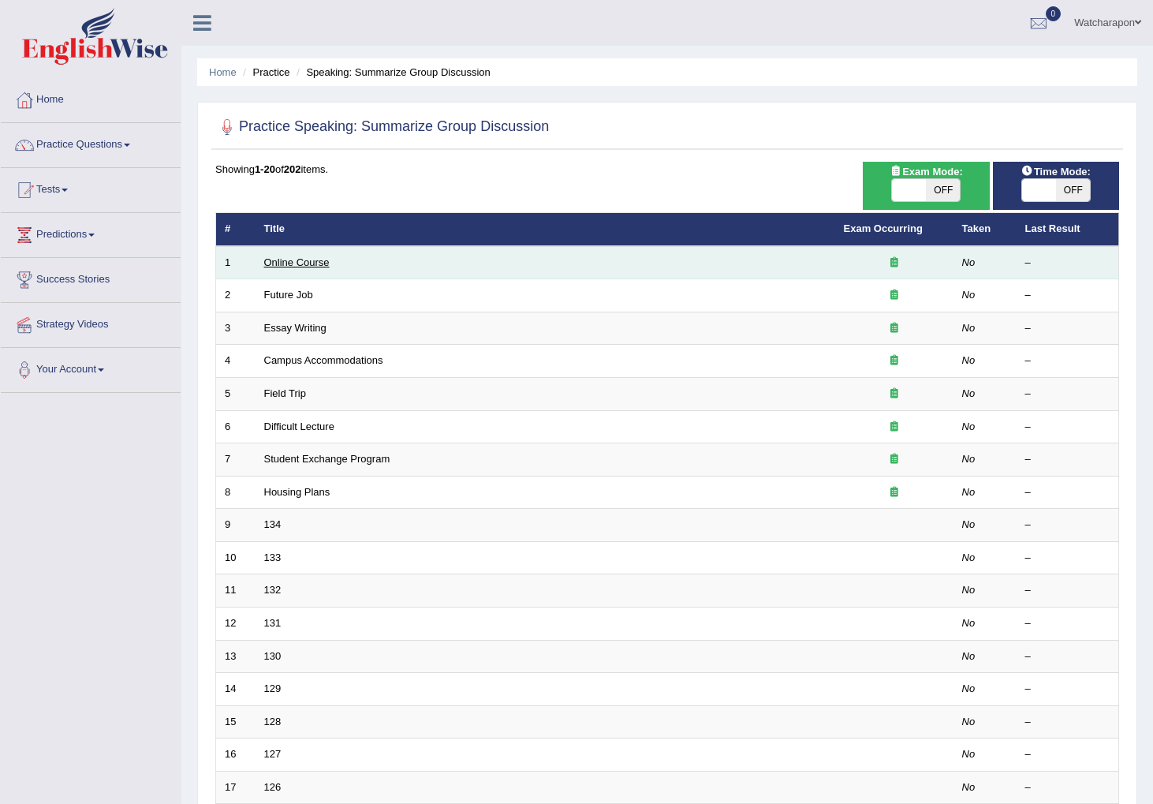
click at [310, 265] on link "Online Course" at bounding box center [296, 262] width 65 height 12
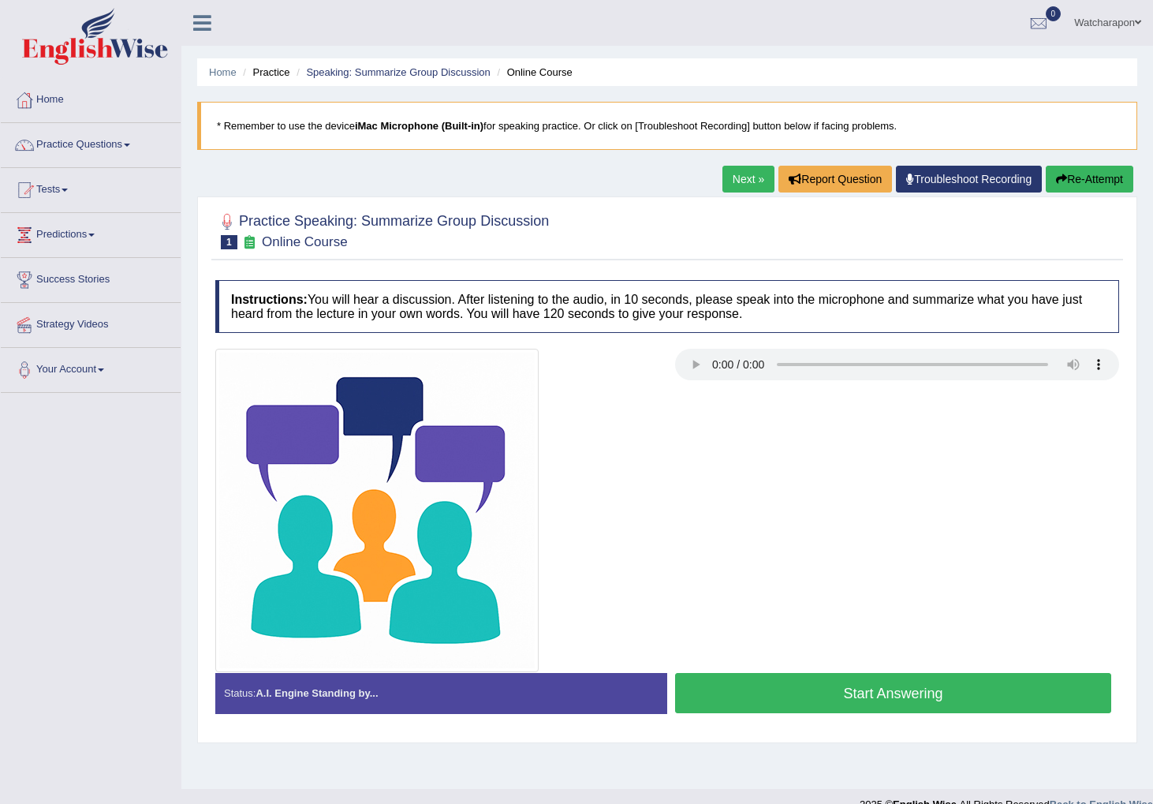
click at [777, 695] on button "Start Answering" at bounding box center [893, 693] width 436 height 40
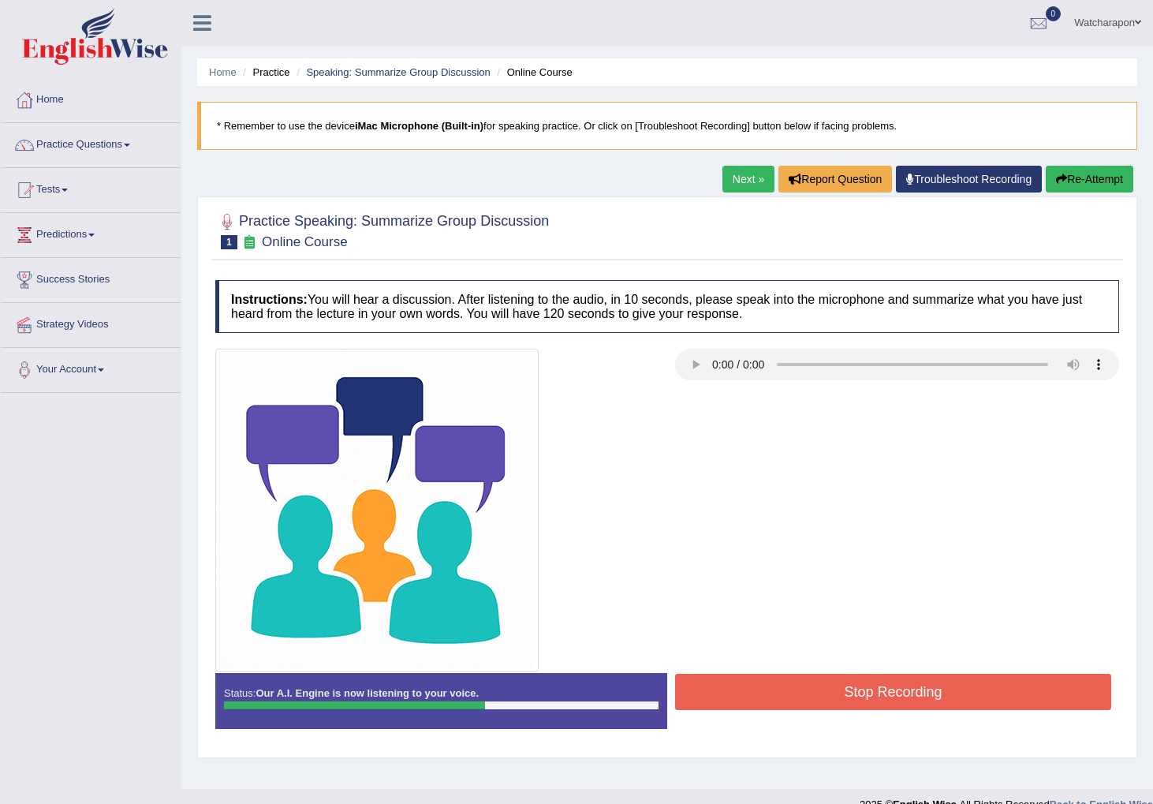
click at [794, 689] on button "Stop Recording" at bounding box center [893, 692] width 436 height 36
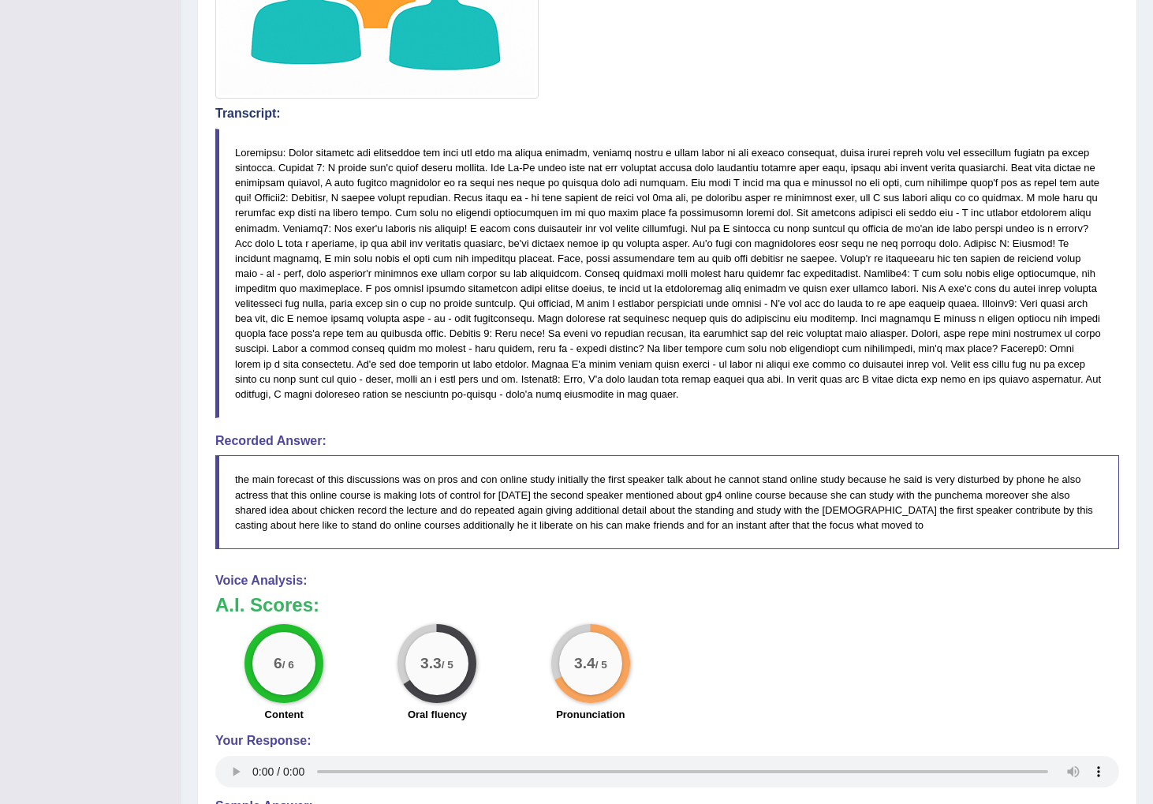
scroll to position [571, 0]
